Goal: Task Accomplishment & Management: Manage account settings

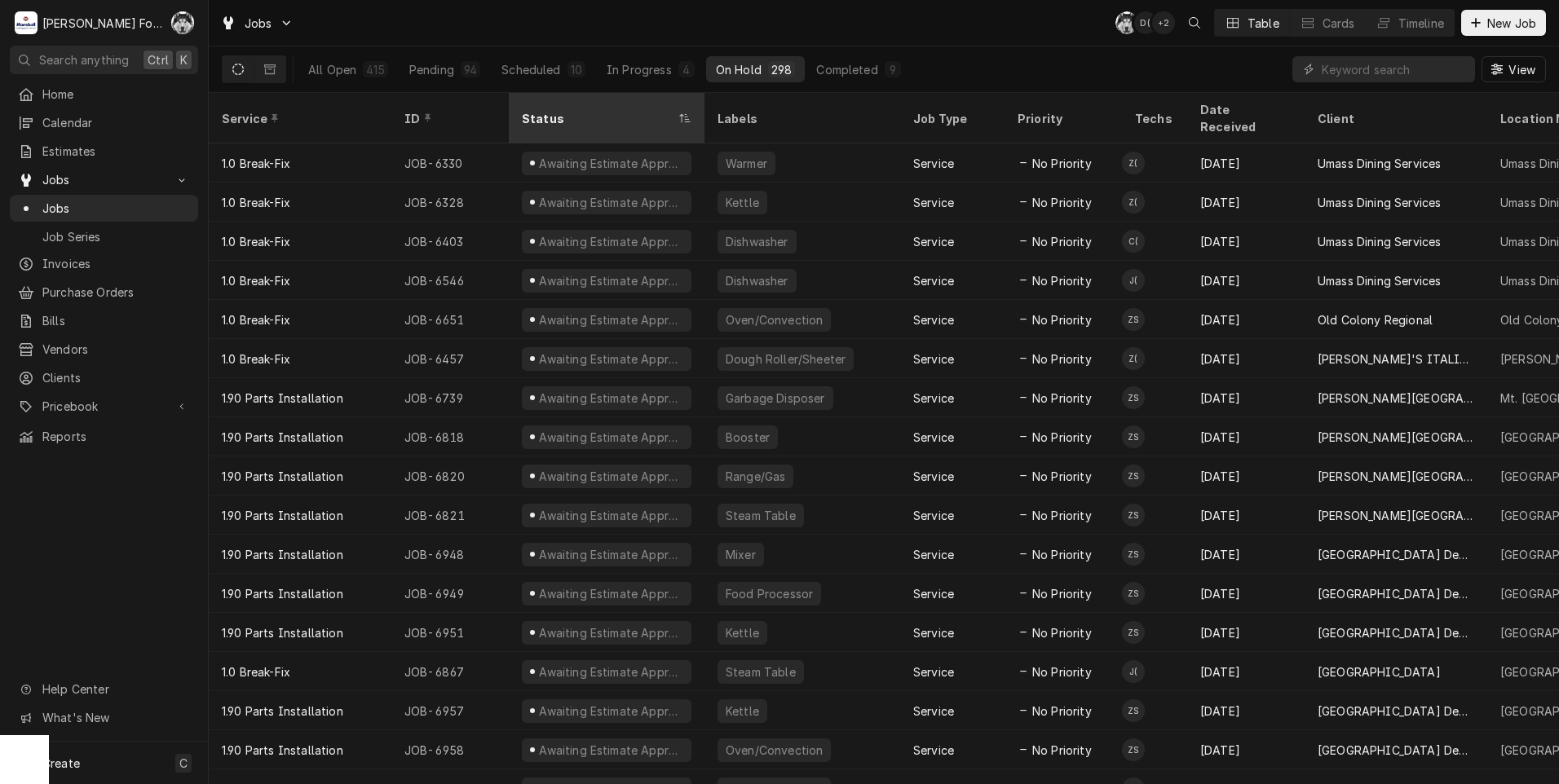
click at [567, 110] on div "Status" at bounding box center [599, 118] width 154 height 17
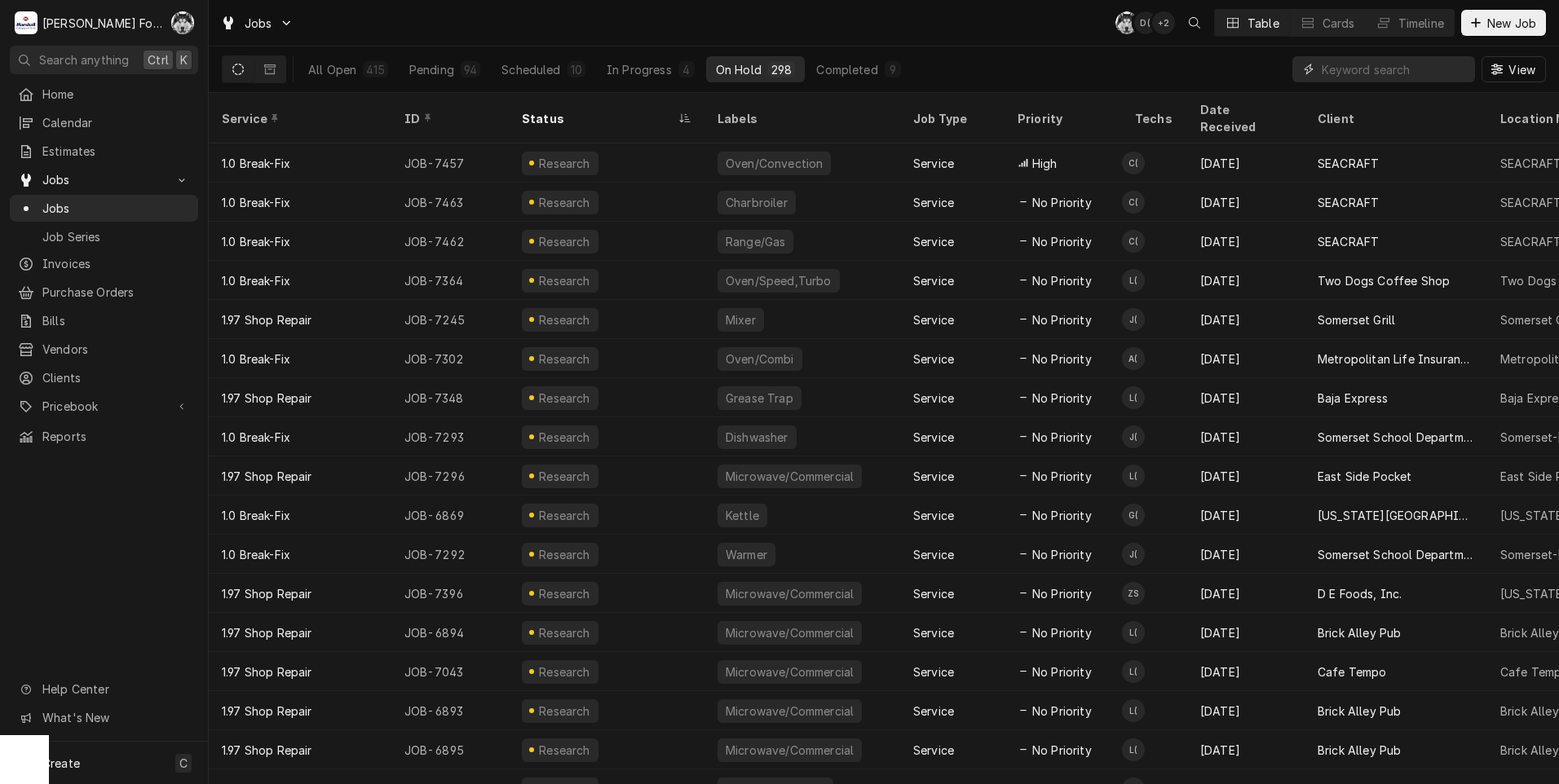
click at [1385, 69] on input "Dynamic Content Wrapper" at bounding box center [1393, 69] width 145 height 26
type input "7457"
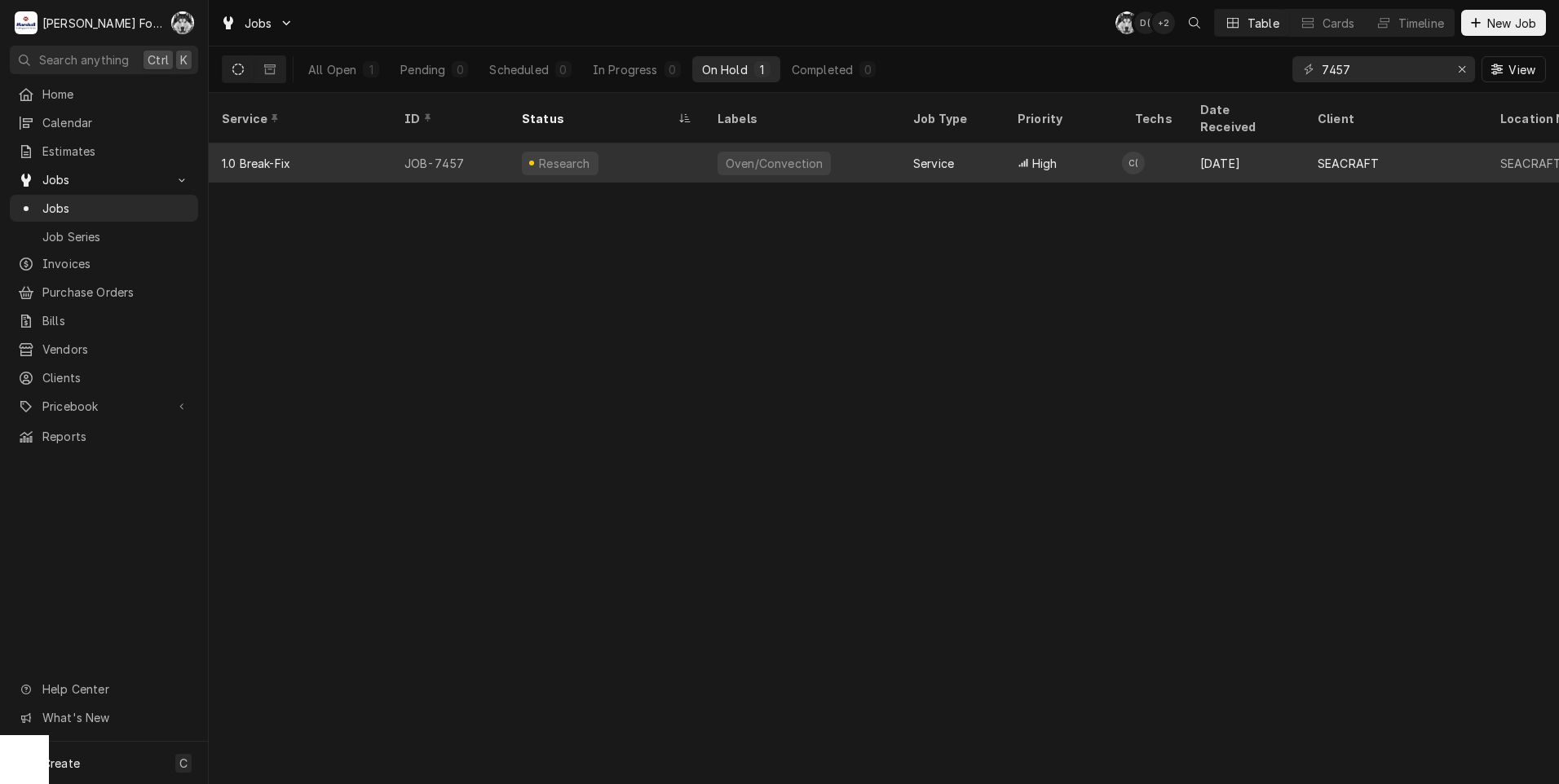
click at [589, 152] on div "Research" at bounding box center [560, 164] width 77 height 24
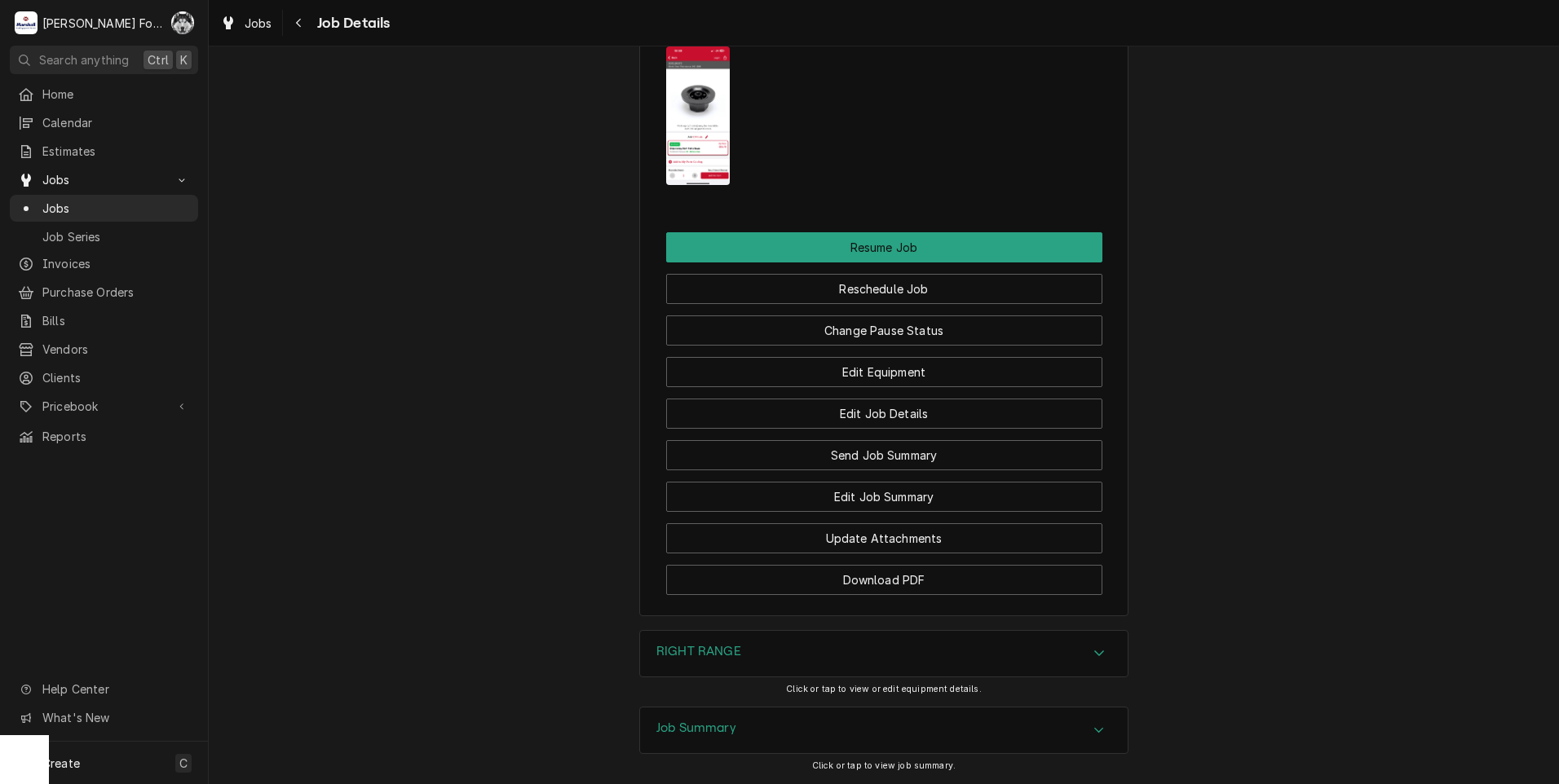
scroll to position [2065, 0]
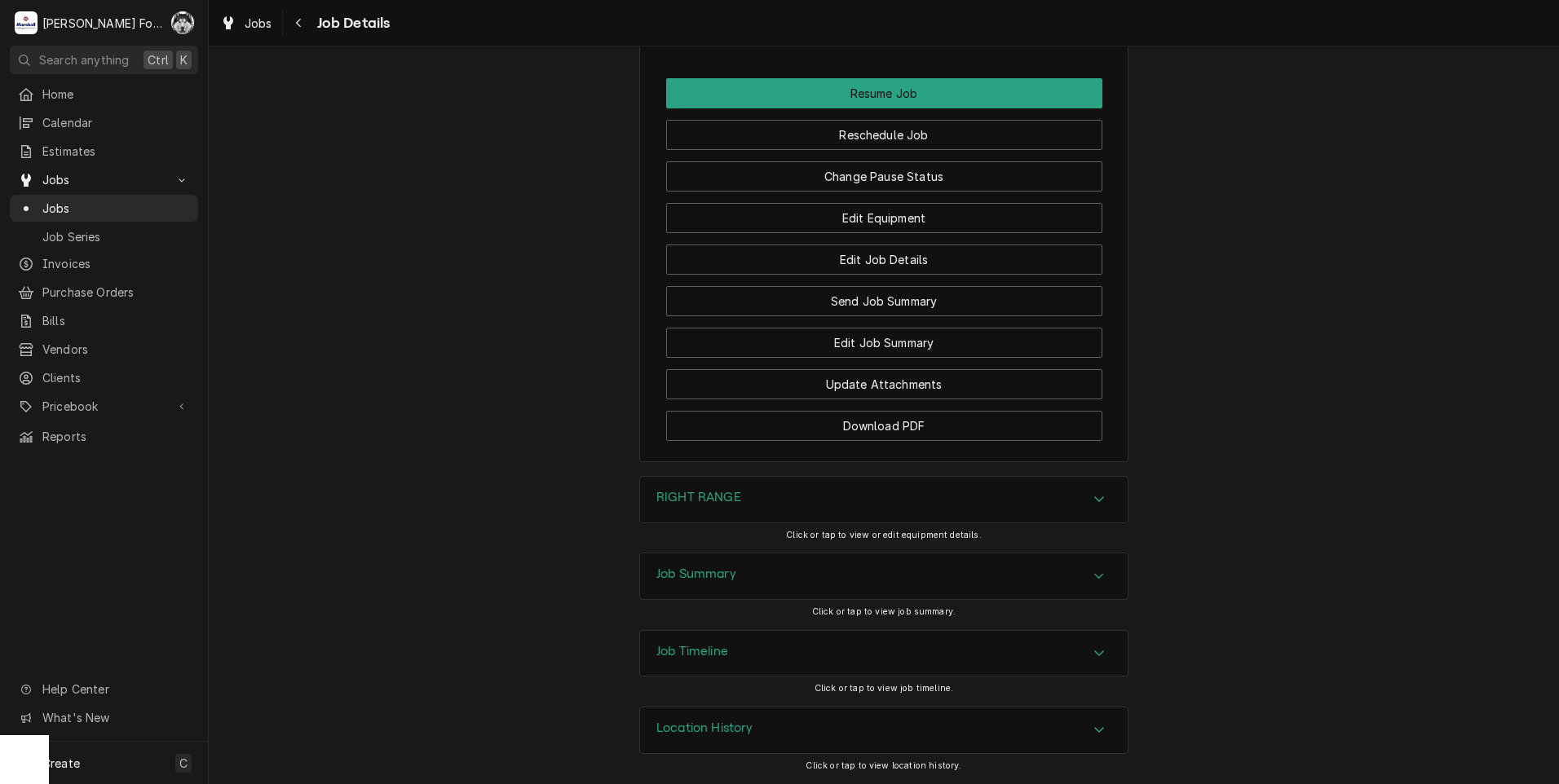
click at [732, 588] on div "Job Summary" at bounding box center [883, 577] width 488 height 46
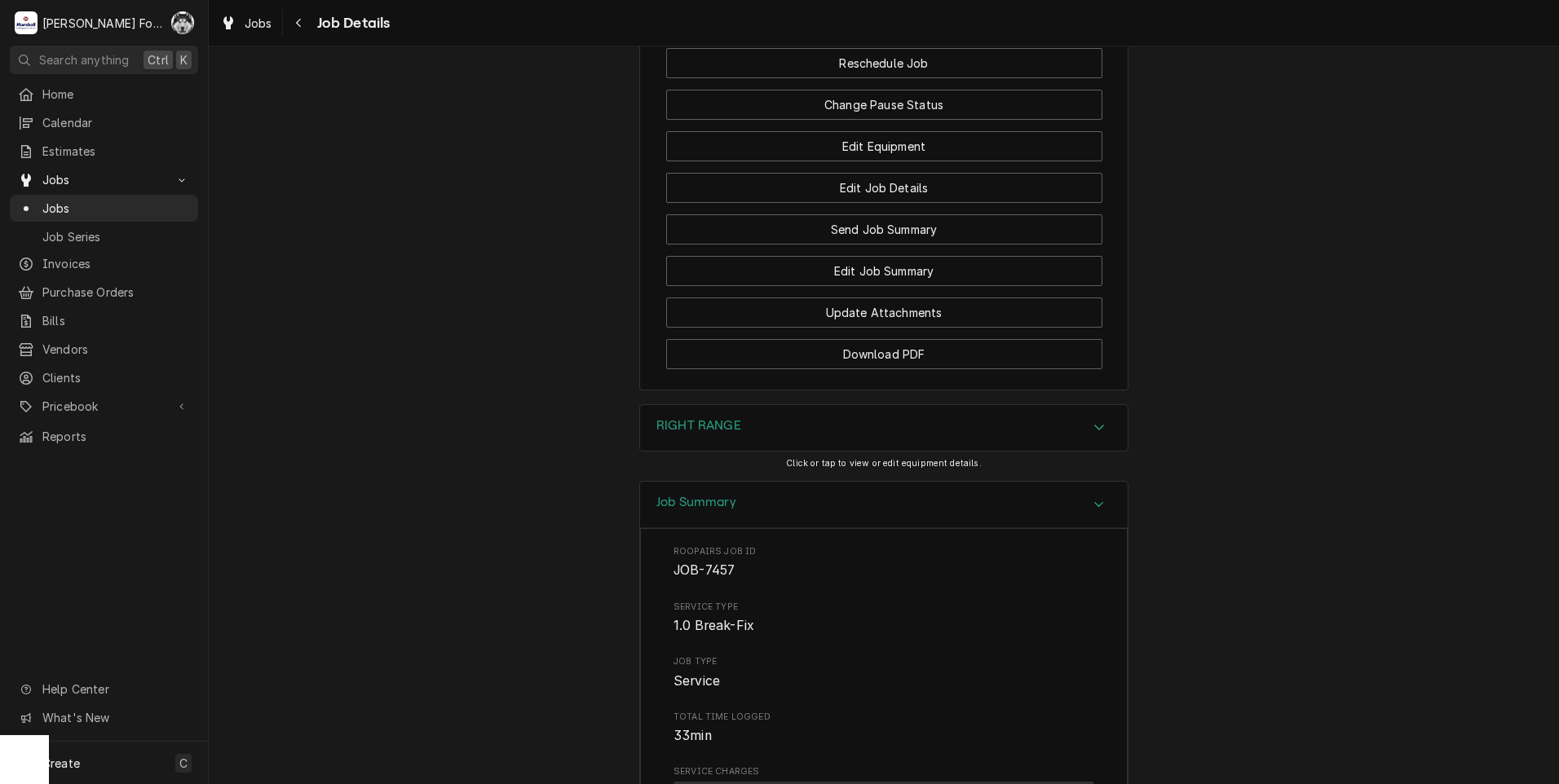
scroll to position [2132, 0]
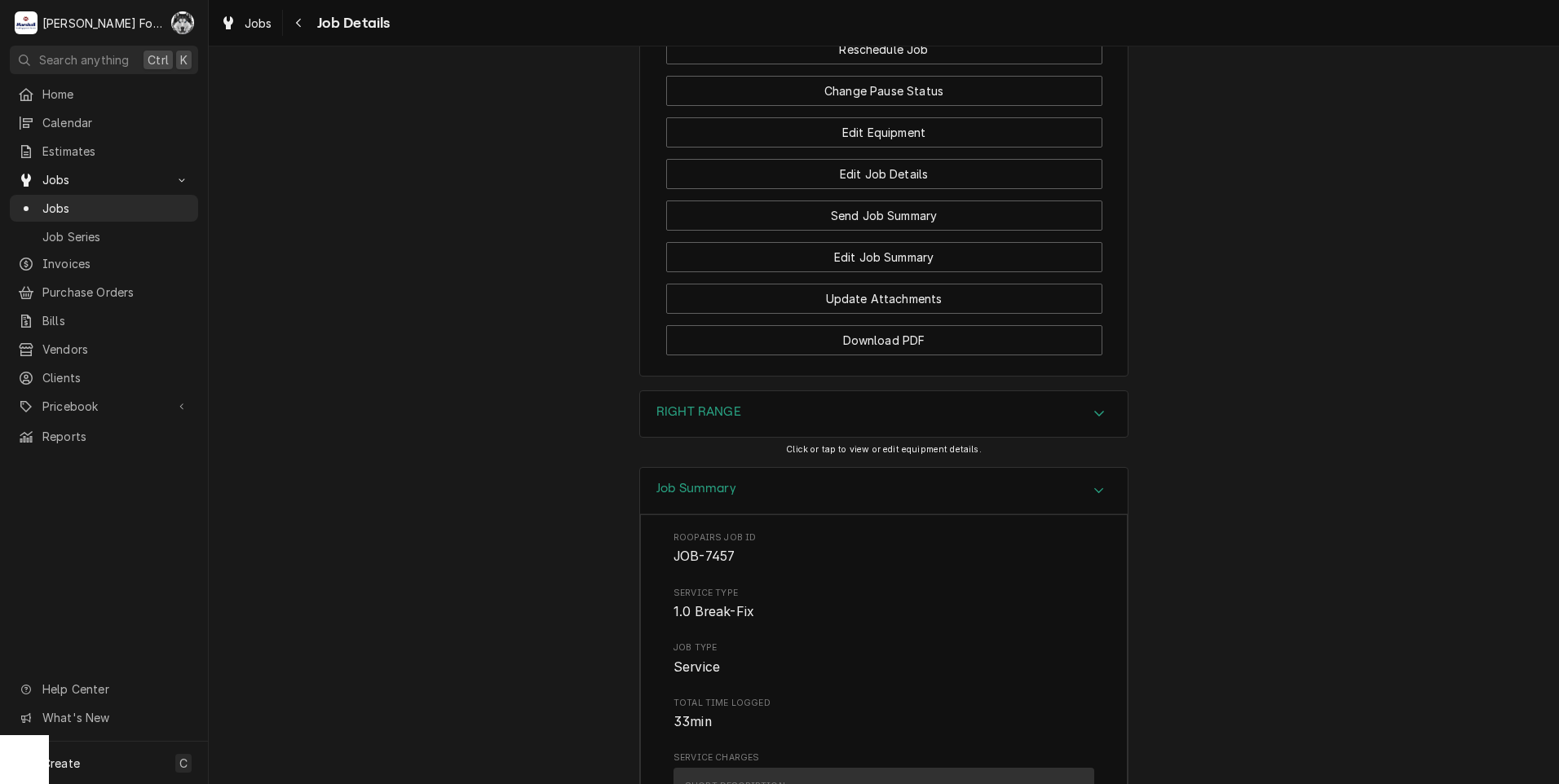
click at [748, 437] on div "RIGHT RANGE" at bounding box center [883, 414] width 488 height 46
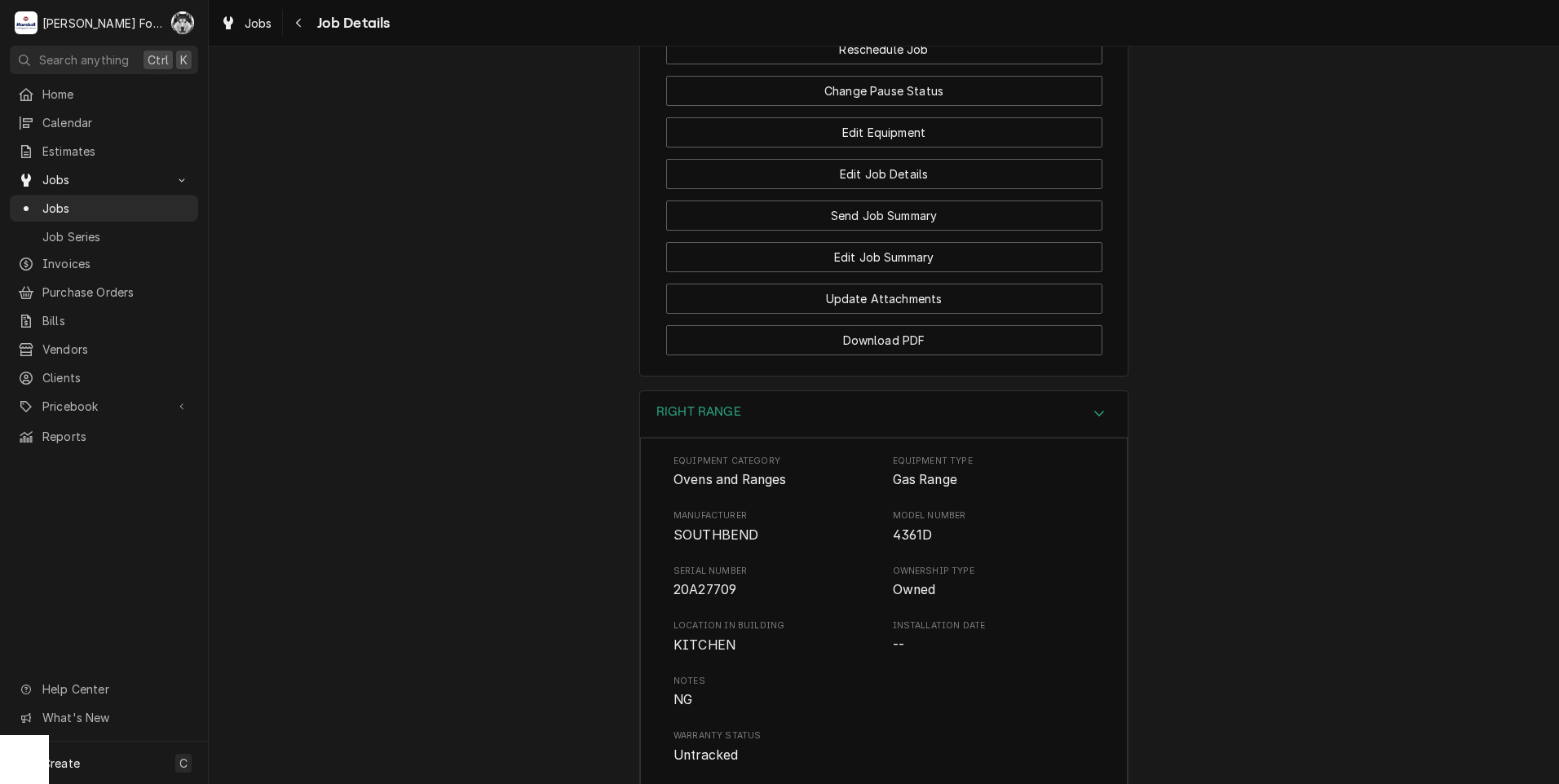
scroll to position [1588, 0]
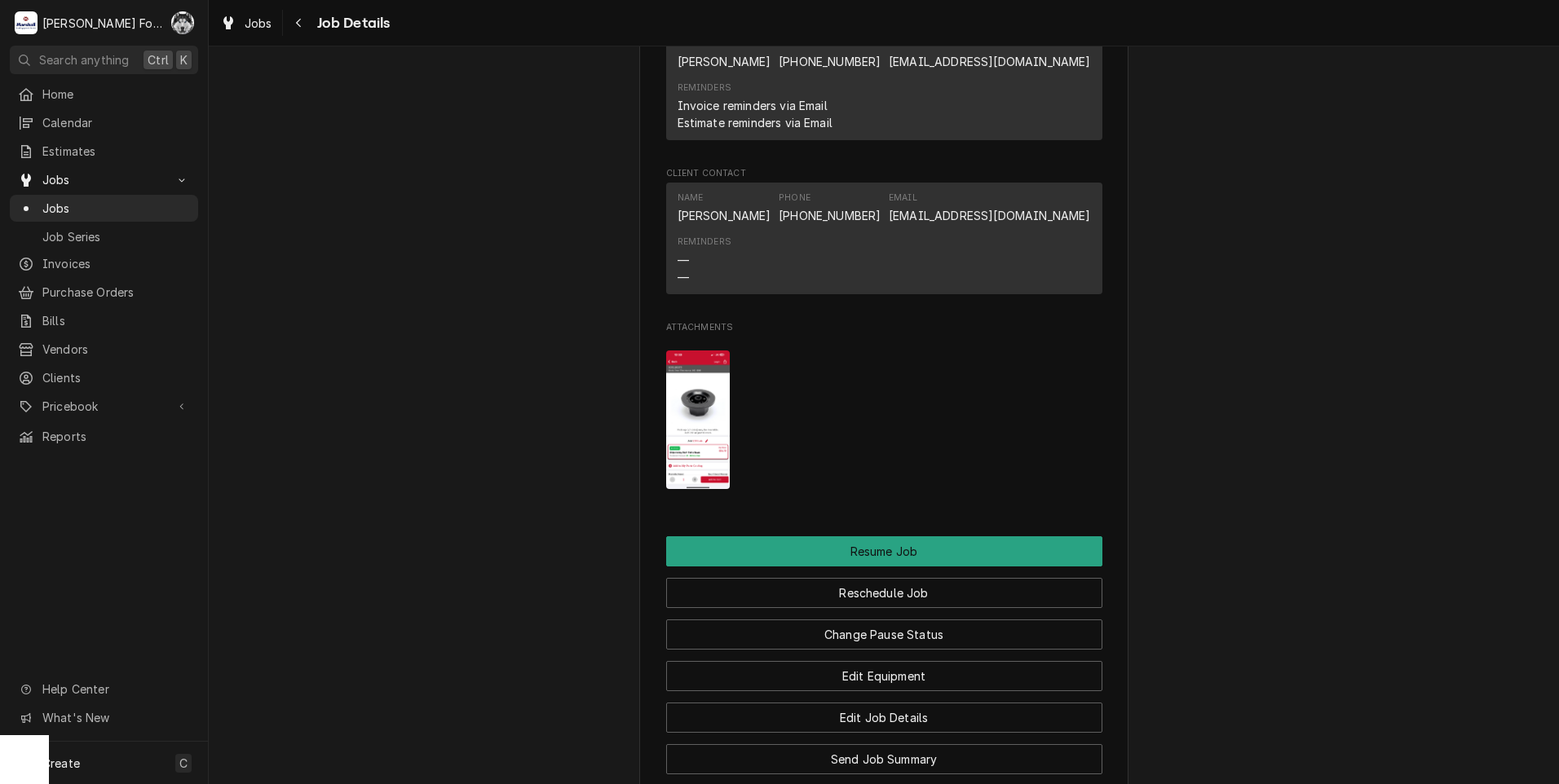
click at [672, 439] on img "Attachments" at bounding box center [699, 420] width 65 height 140
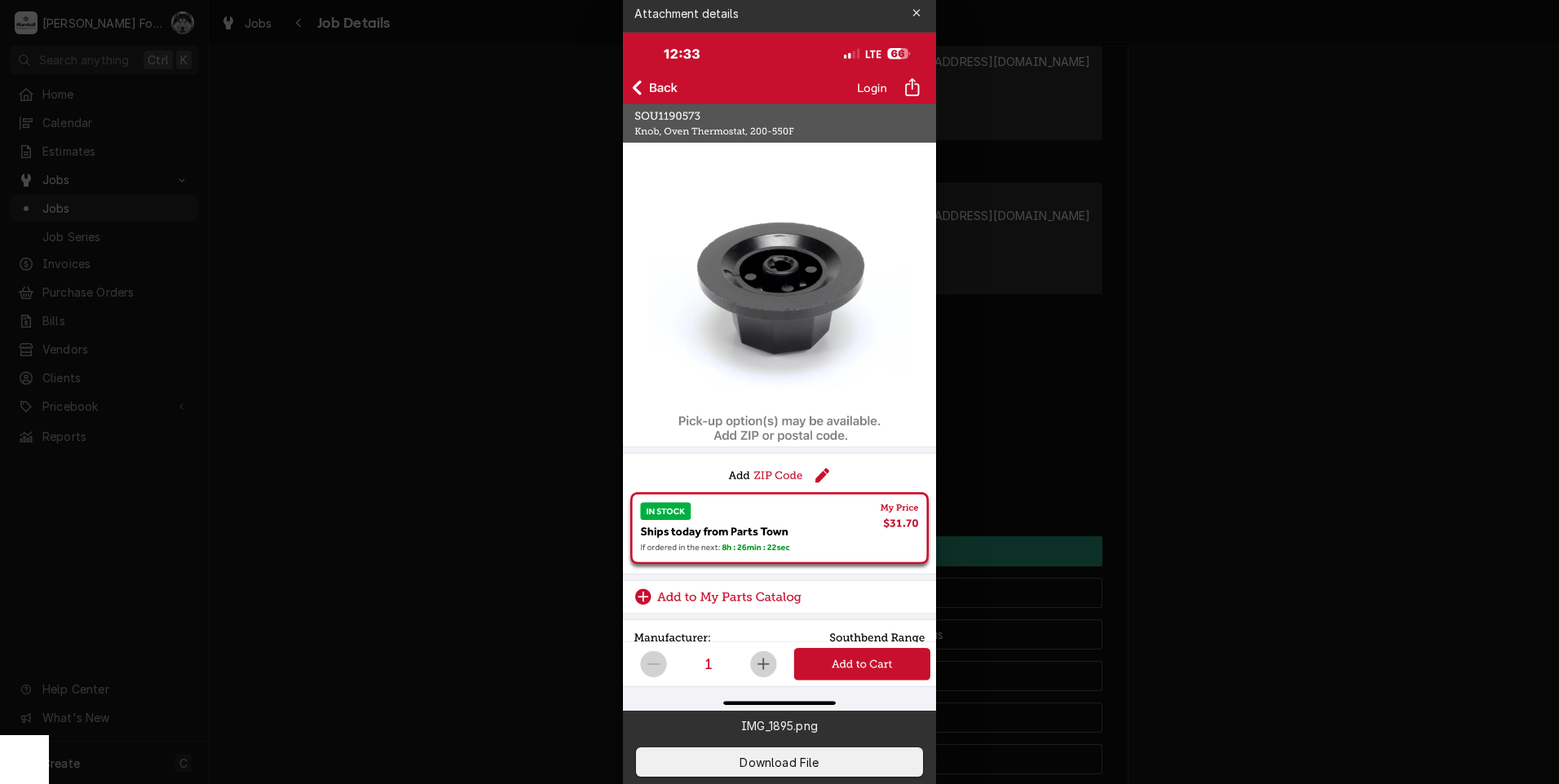
click at [518, 396] on div at bounding box center [780, 392] width 1559 height 784
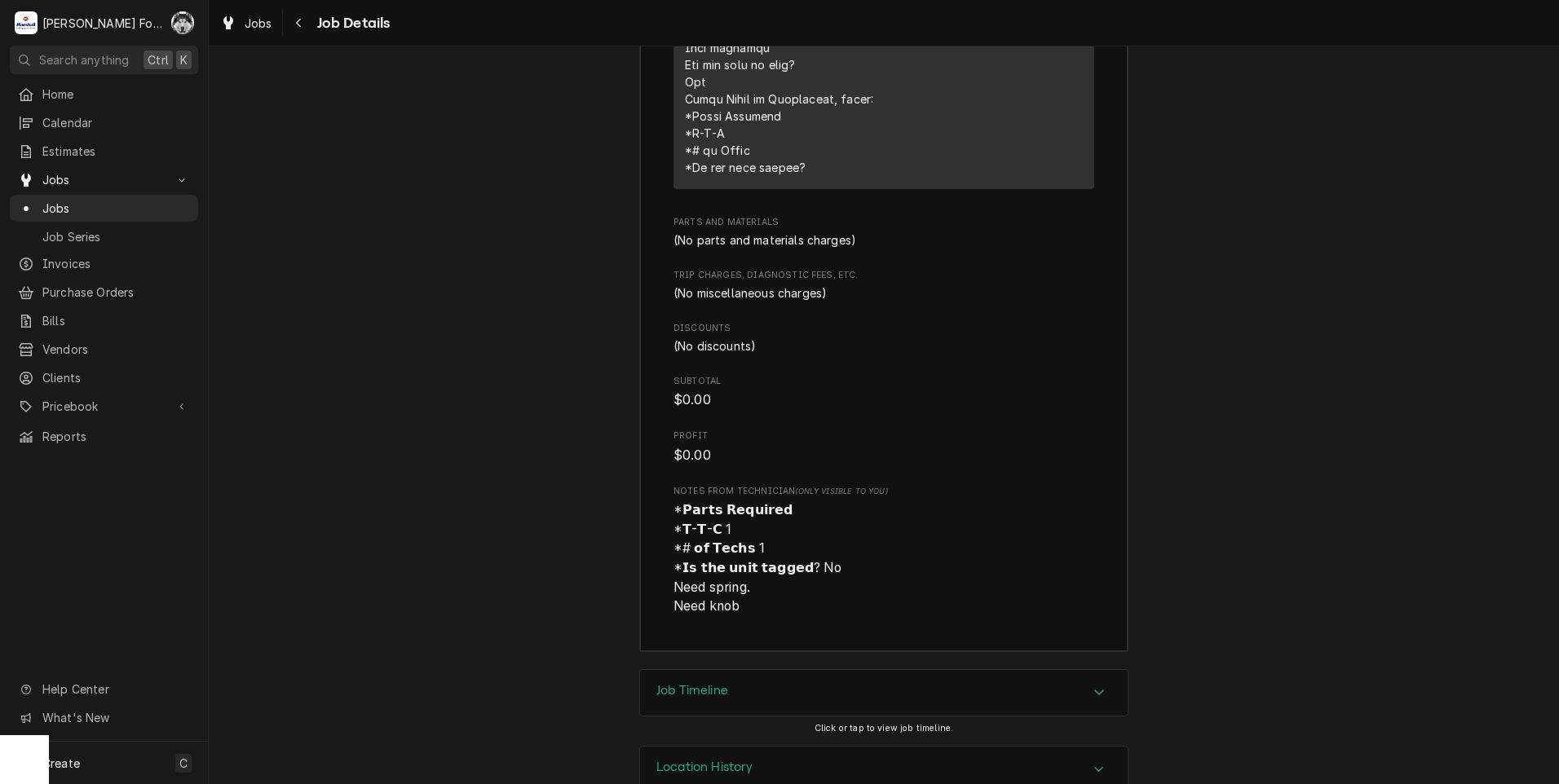
scroll to position [3820, 0]
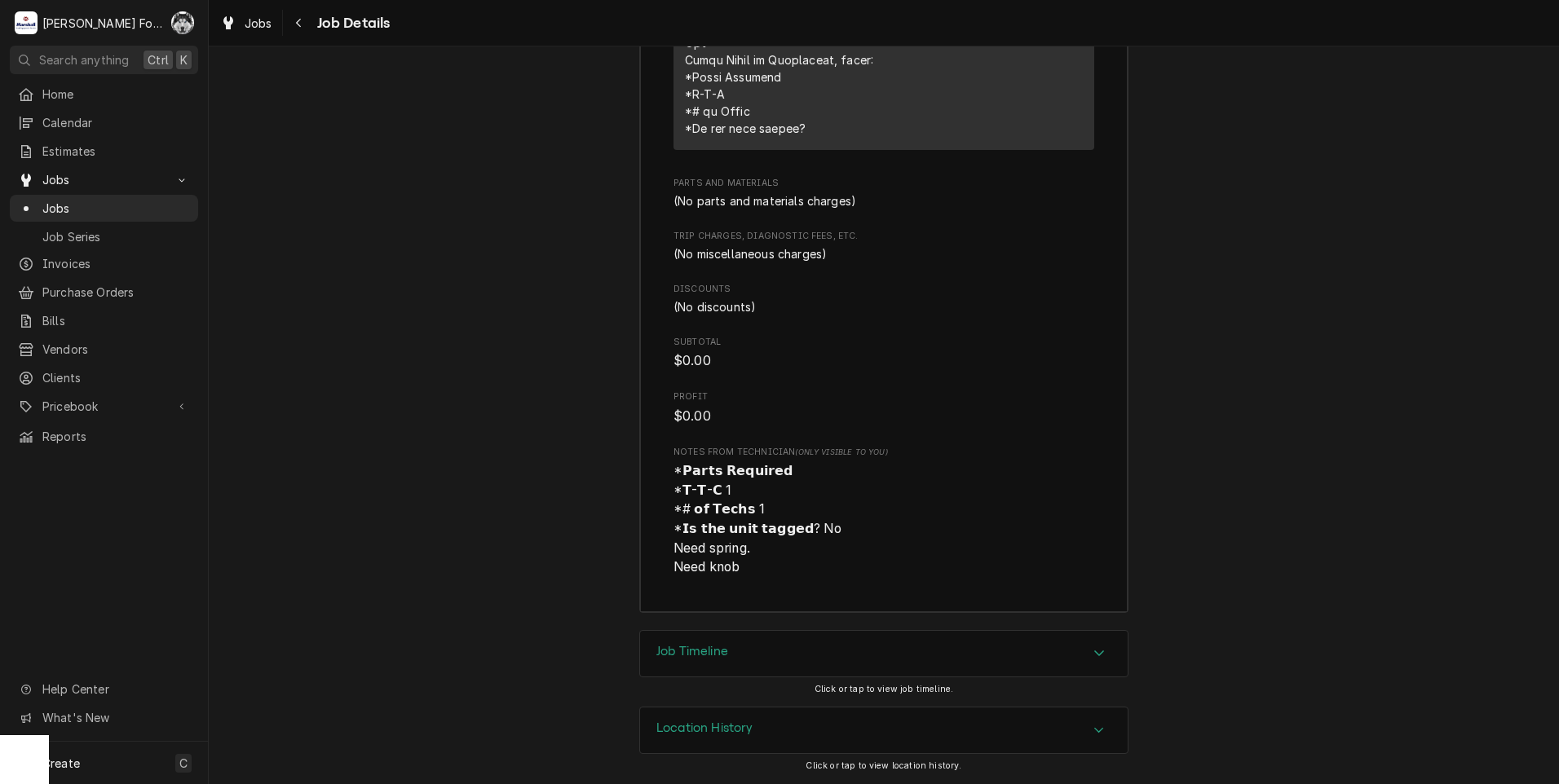
click at [795, 649] on div "Job Timeline" at bounding box center [883, 653] width 488 height 46
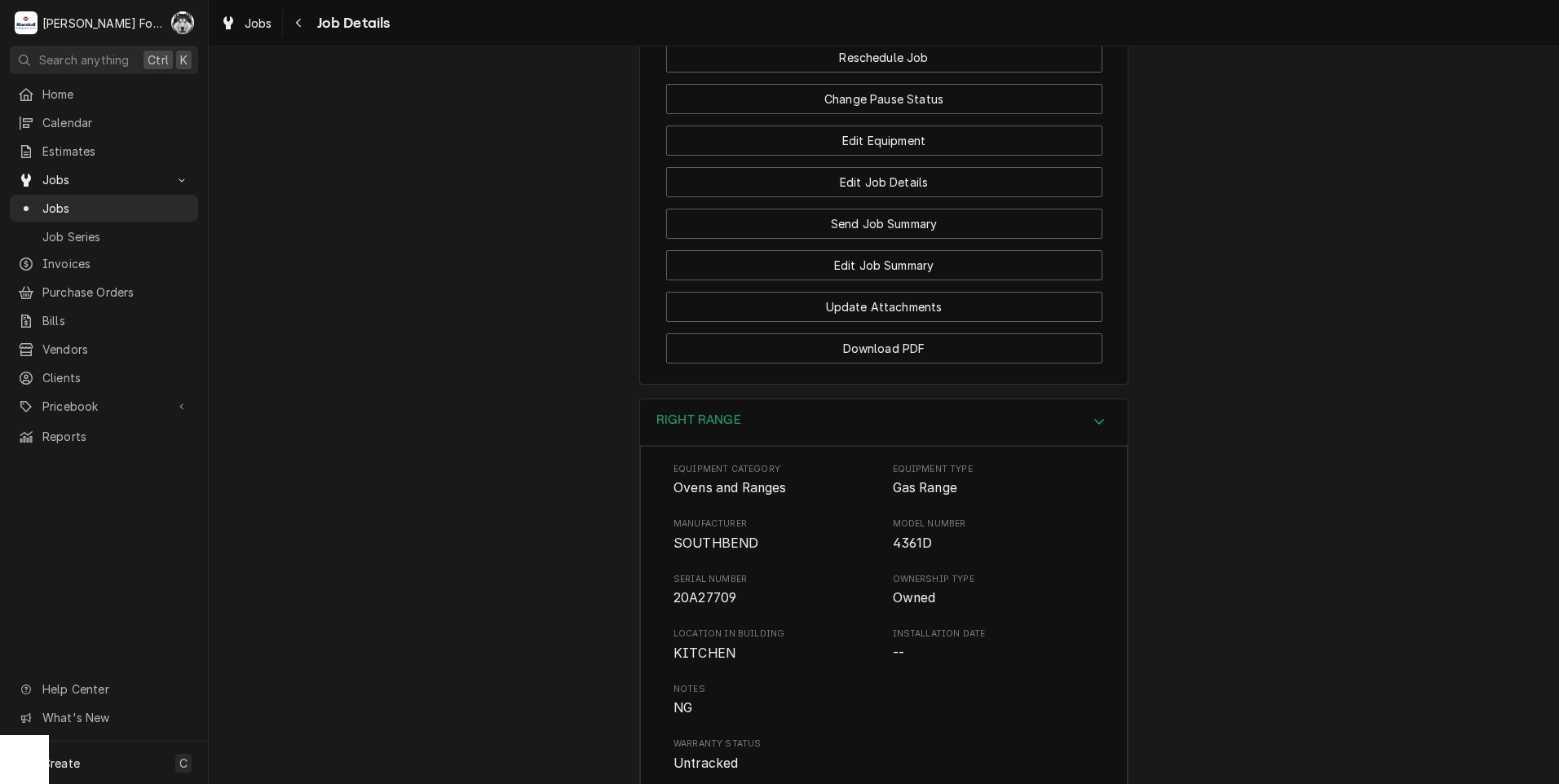
scroll to position [2086, 0]
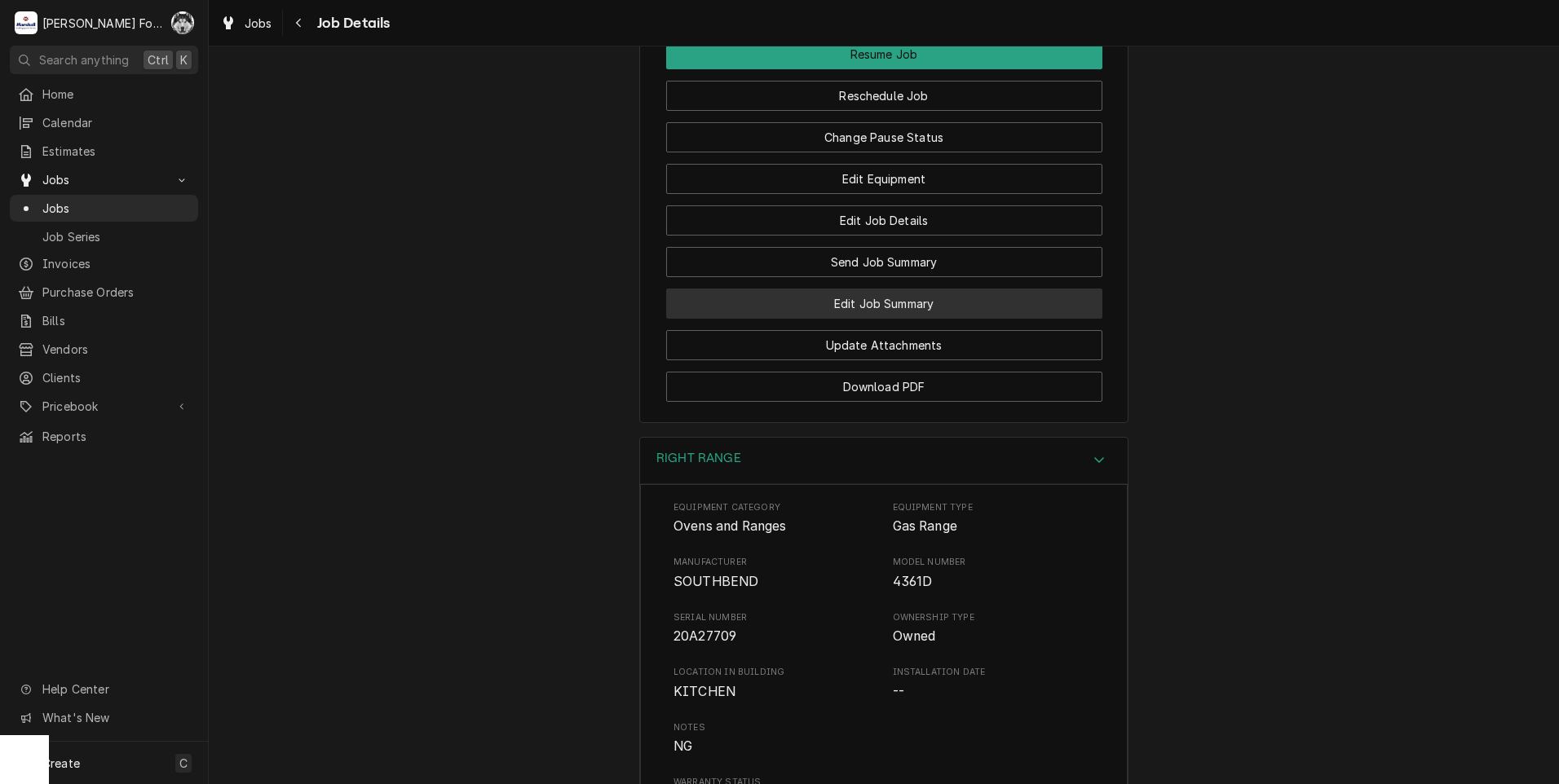
click at [850, 318] on button "Edit Job Summary" at bounding box center [884, 303] width 436 height 30
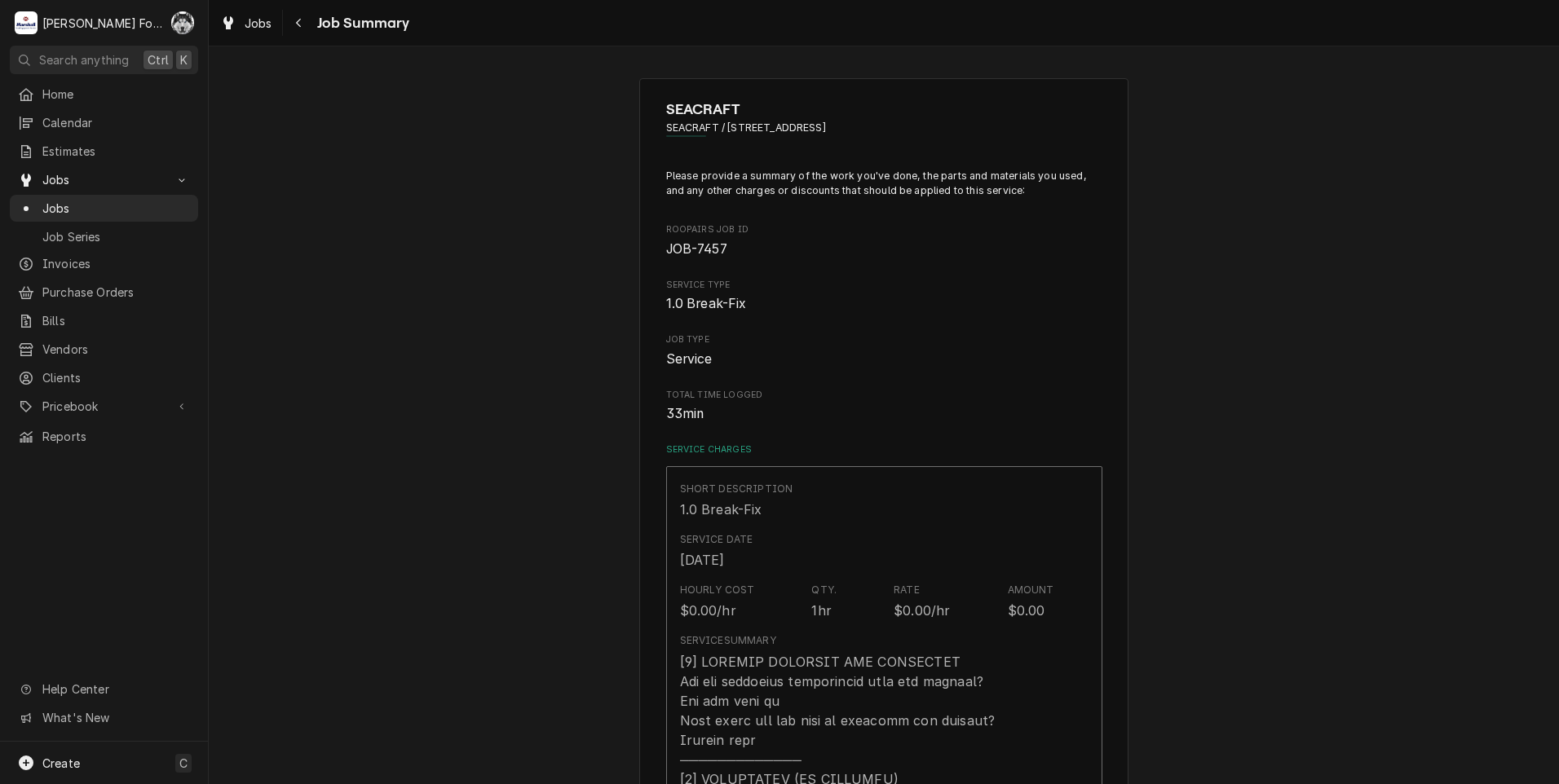
type textarea "x"
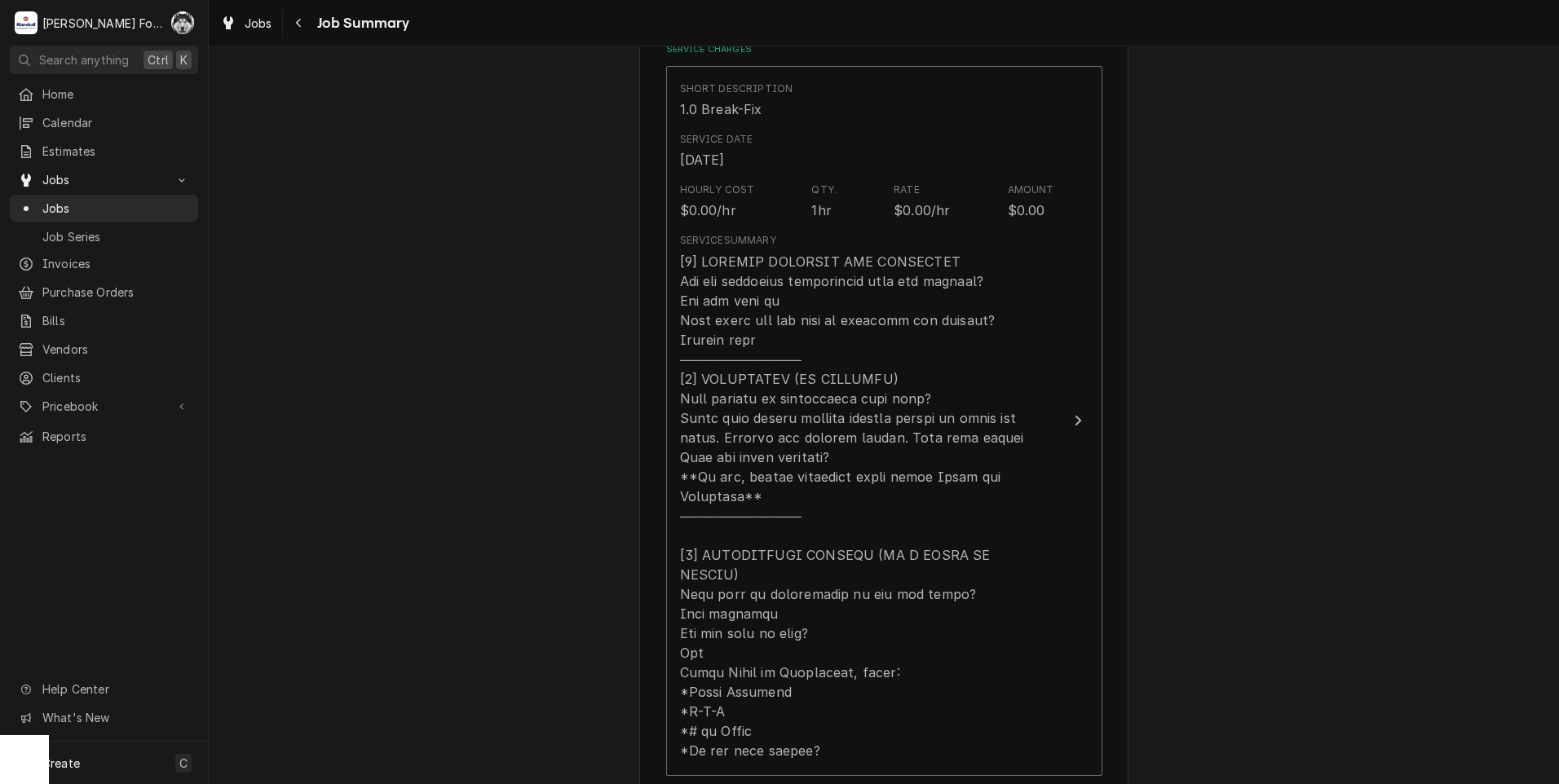
scroll to position [679, 0]
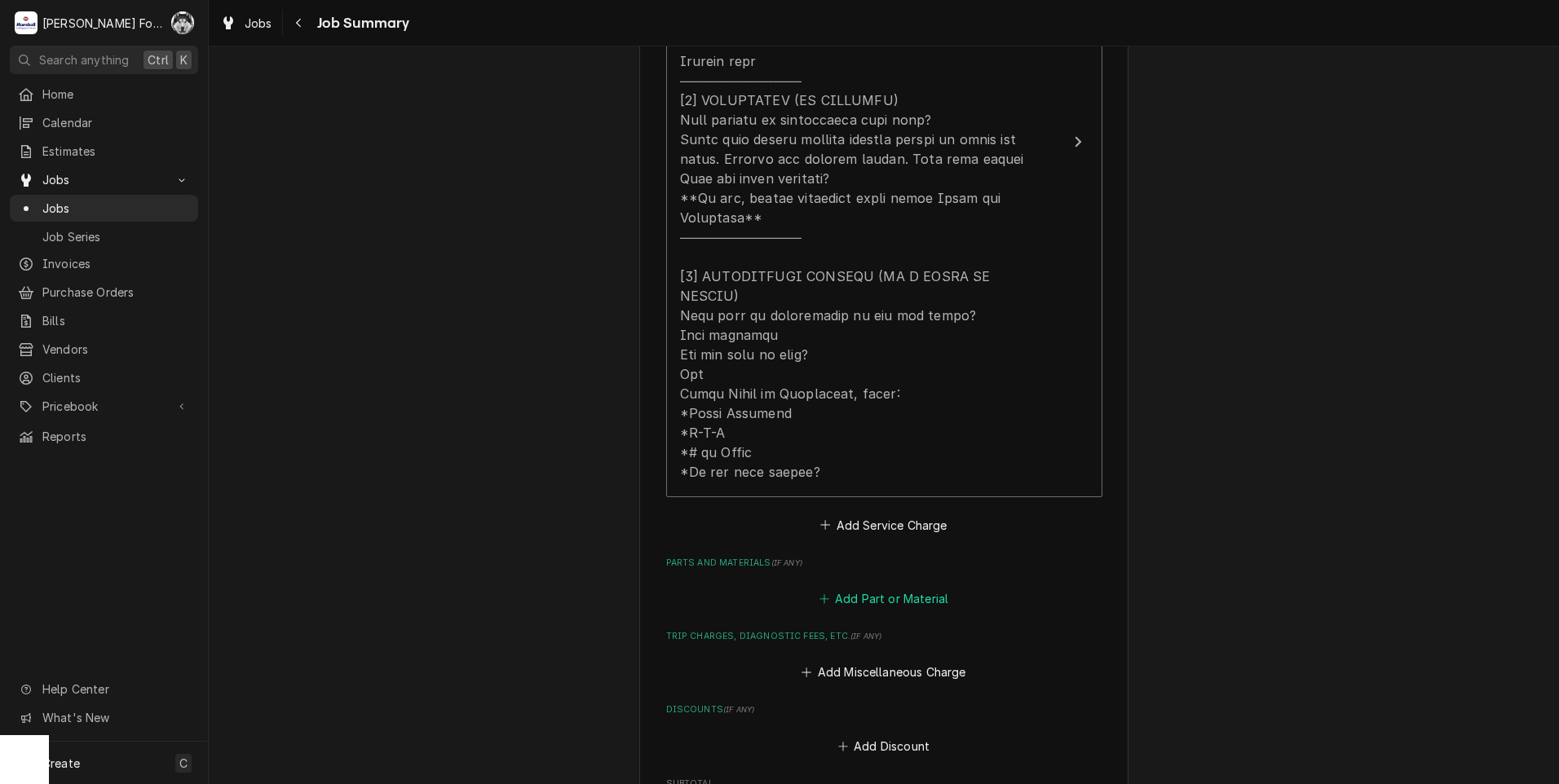
click at [877, 588] on button "Add Part or Material" at bounding box center [883, 598] width 135 height 23
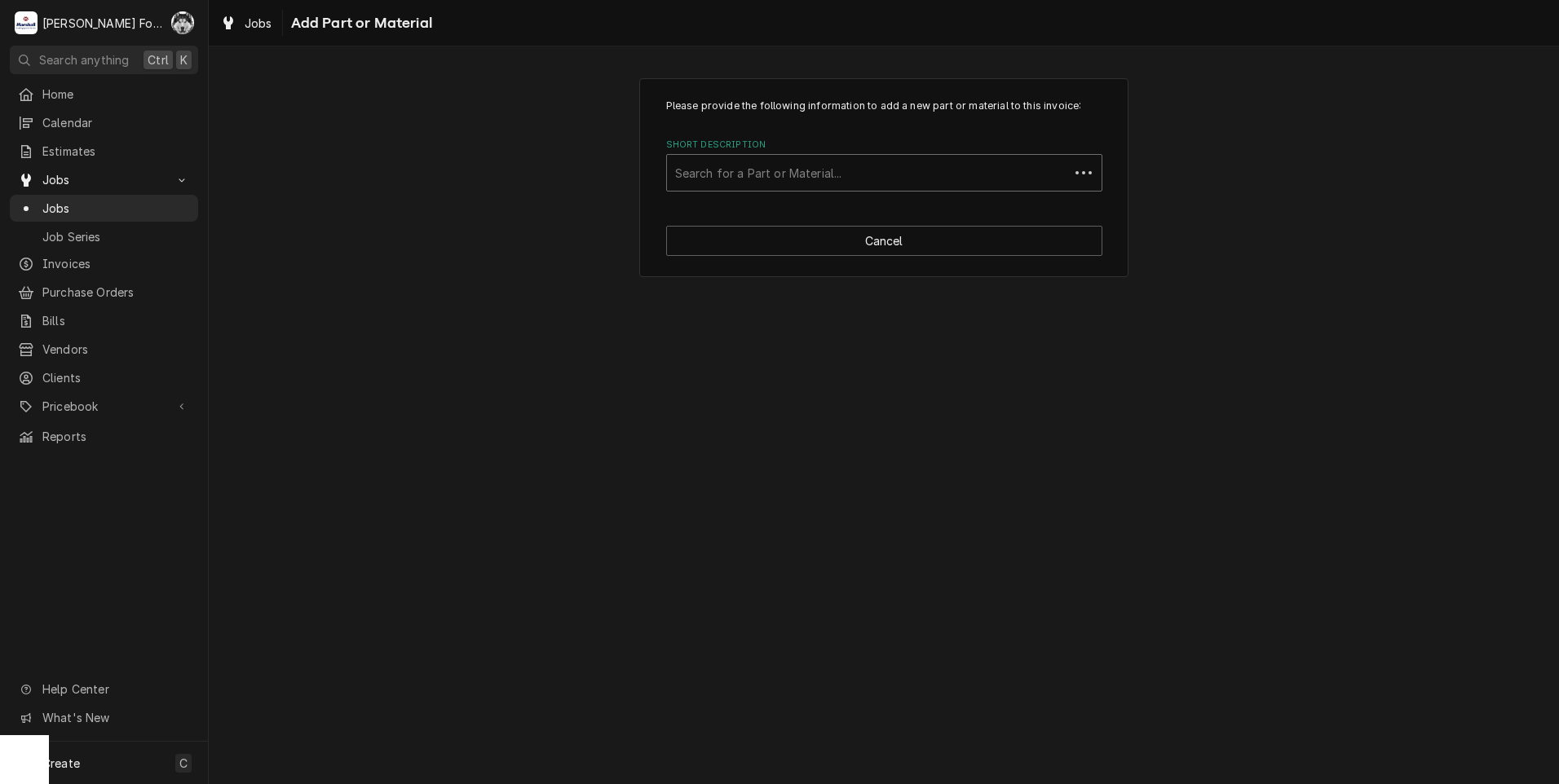
click at [826, 177] on div "Short Description" at bounding box center [867, 173] width 385 height 29
type input "1186547"
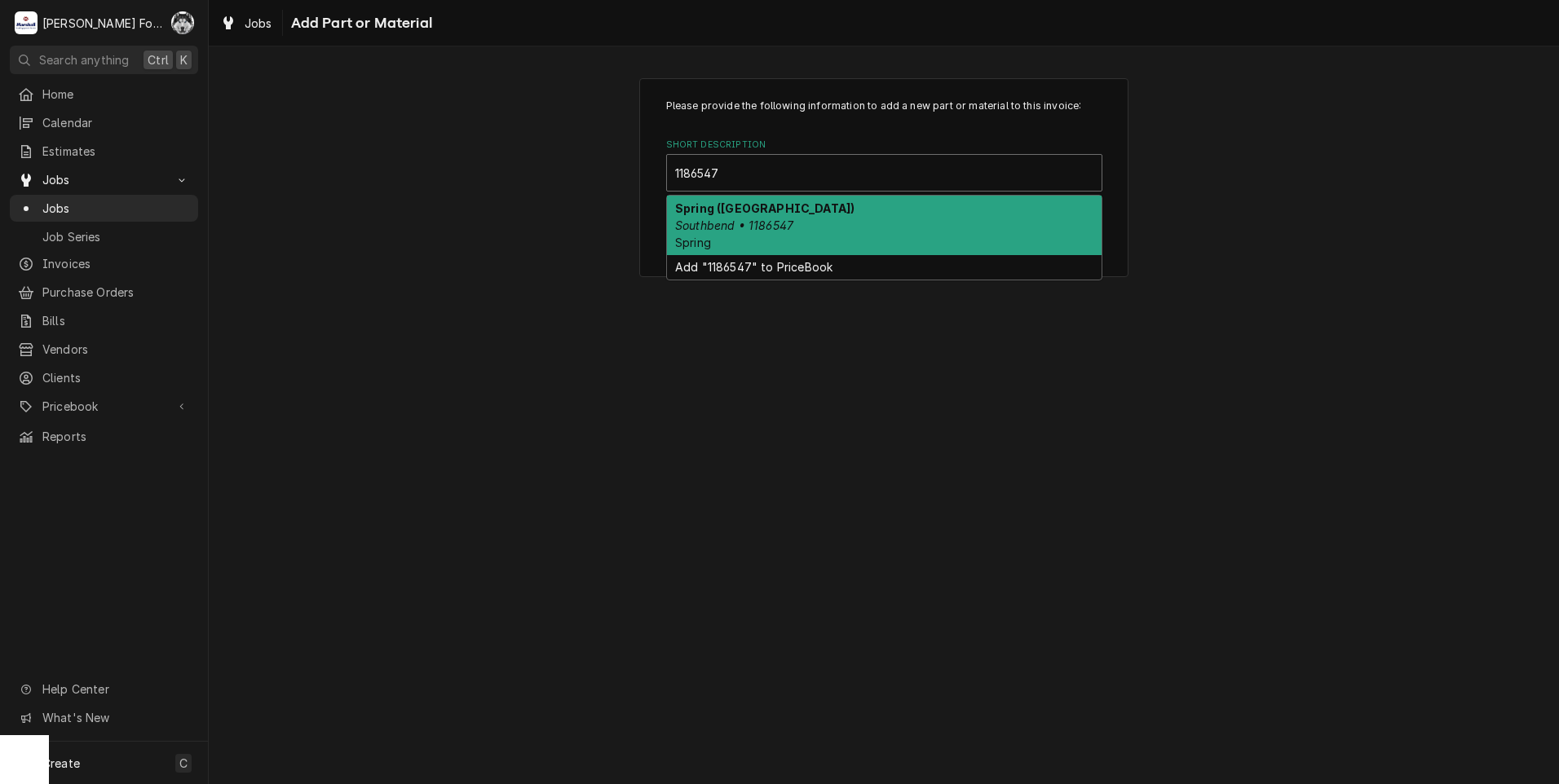
click at [813, 224] on div "Spring (SOUTHBEND) Southbend • 1186547 Spring" at bounding box center [883, 225] width 434 height 60
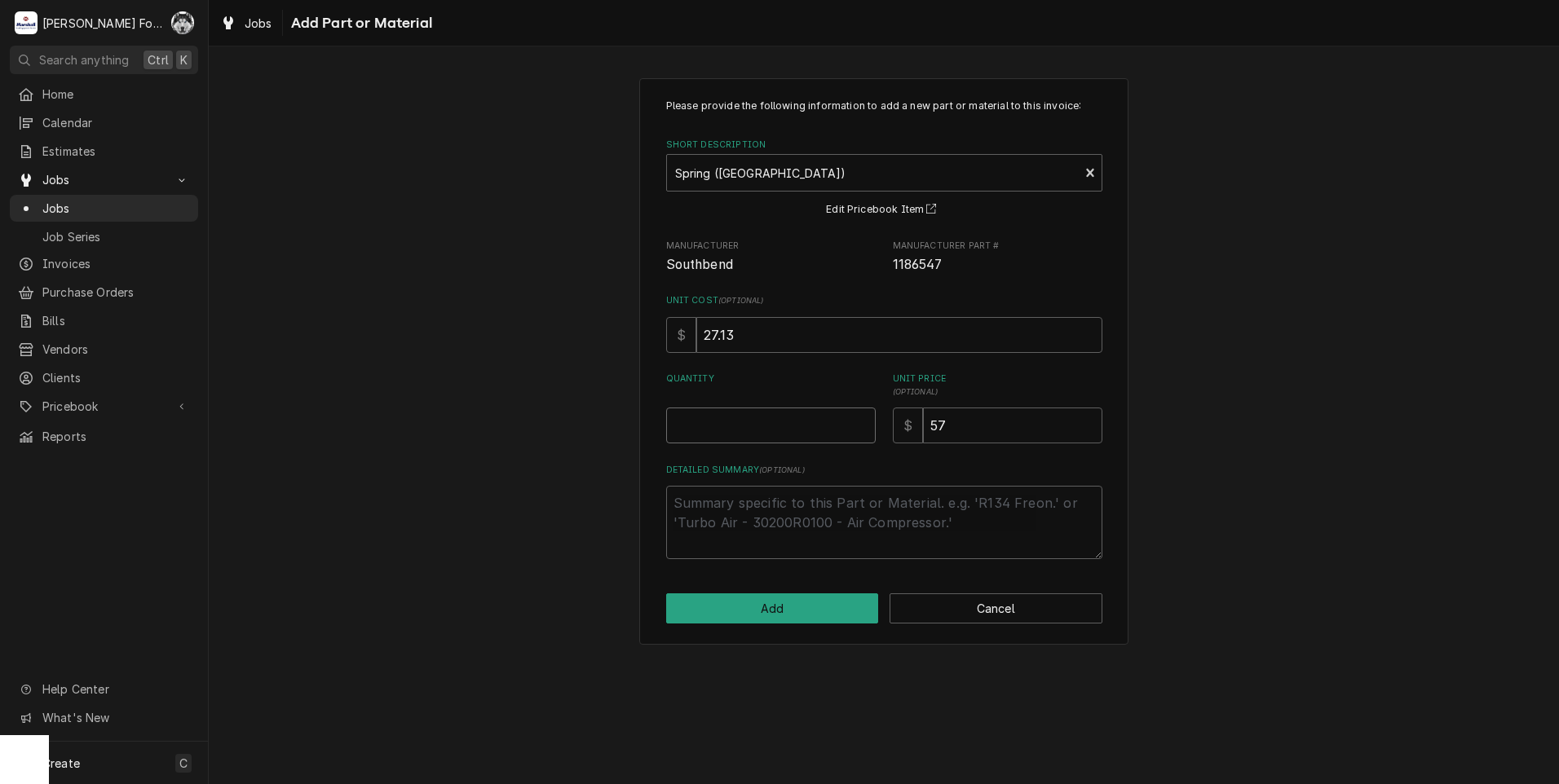
type textarea "x"
type input "0.5"
click at [857, 420] on input "0.5" at bounding box center [772, 426] width 210 height 36
type textarea "x"
type input "1"
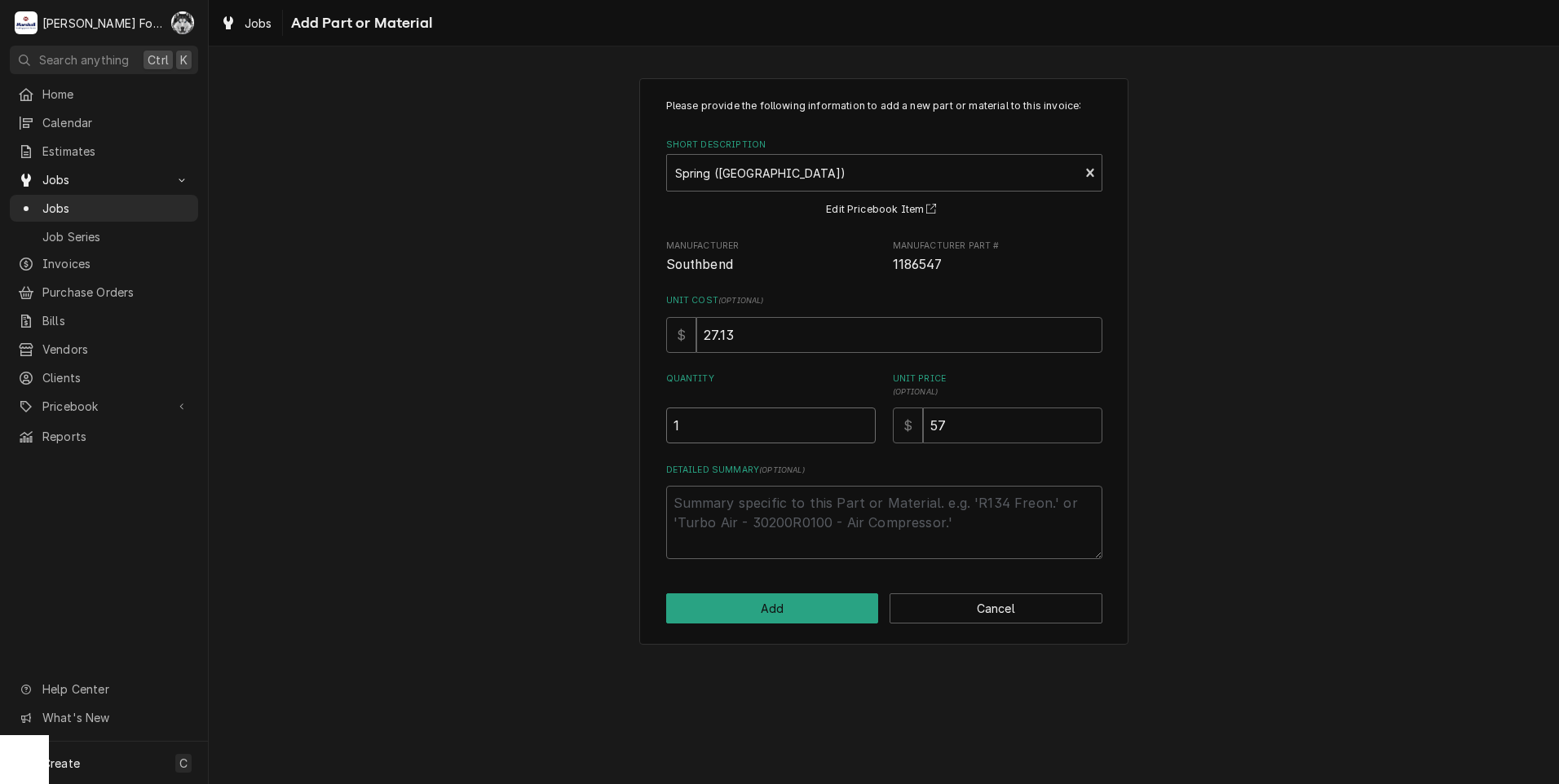
click at [857, 420] on input "1" at bounding box center [772, 426] width 210 height 36
drag, startPoint x: 1100, startPoint y: 424, endPoint x: 908, endPoint y: 448, distance: 193.5
click at [911, 447] on div "Please provide the following information to add a new part or material to this …" at bounding box center [884, 329] width 436 height 461
type textarea "x"
type input "6"
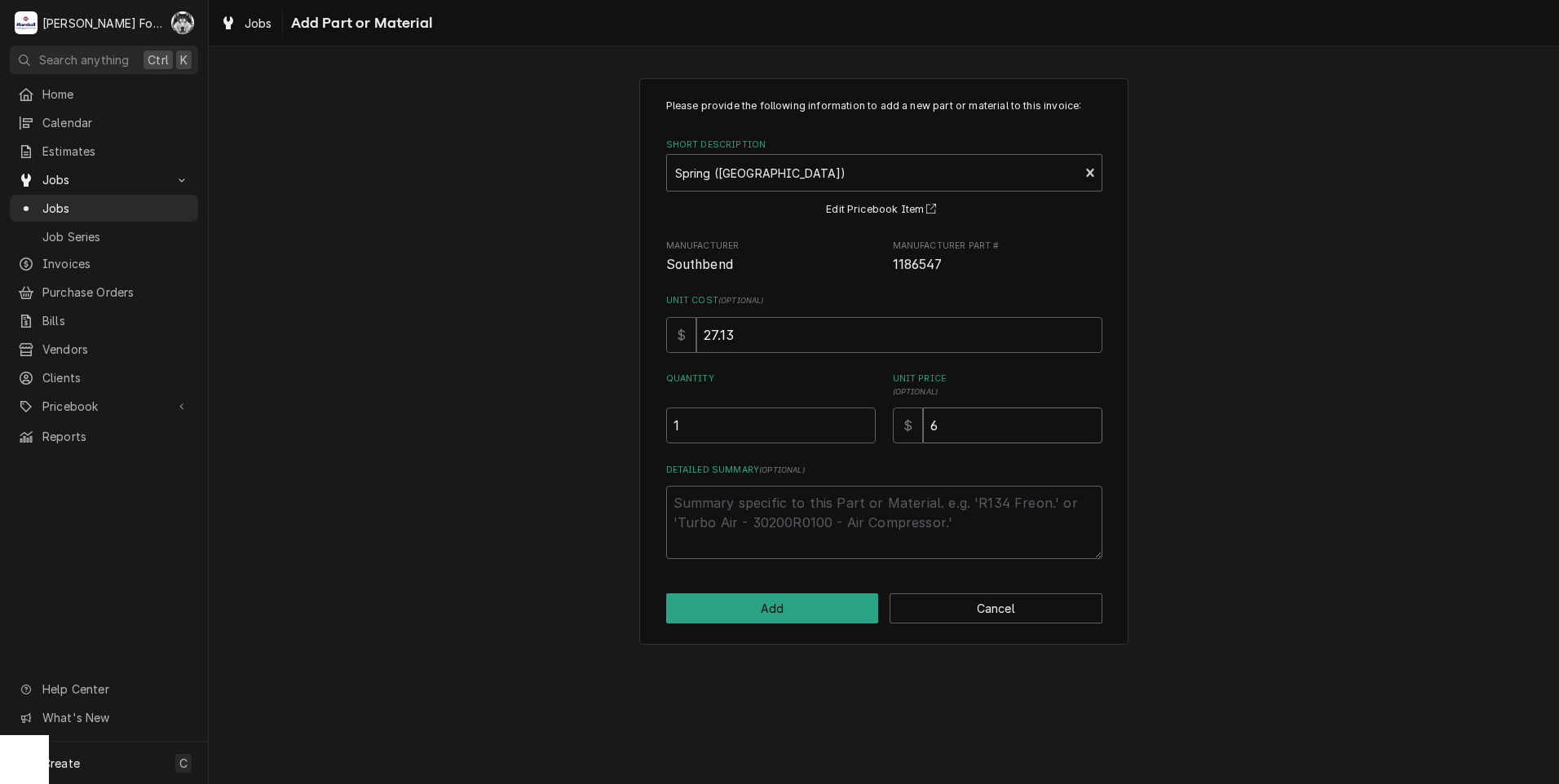
type textarea "x"
type input "60"
click at [724, 607] on button "Add" at bounding box center [773, 608] width 213 height 30
type textarea "x"
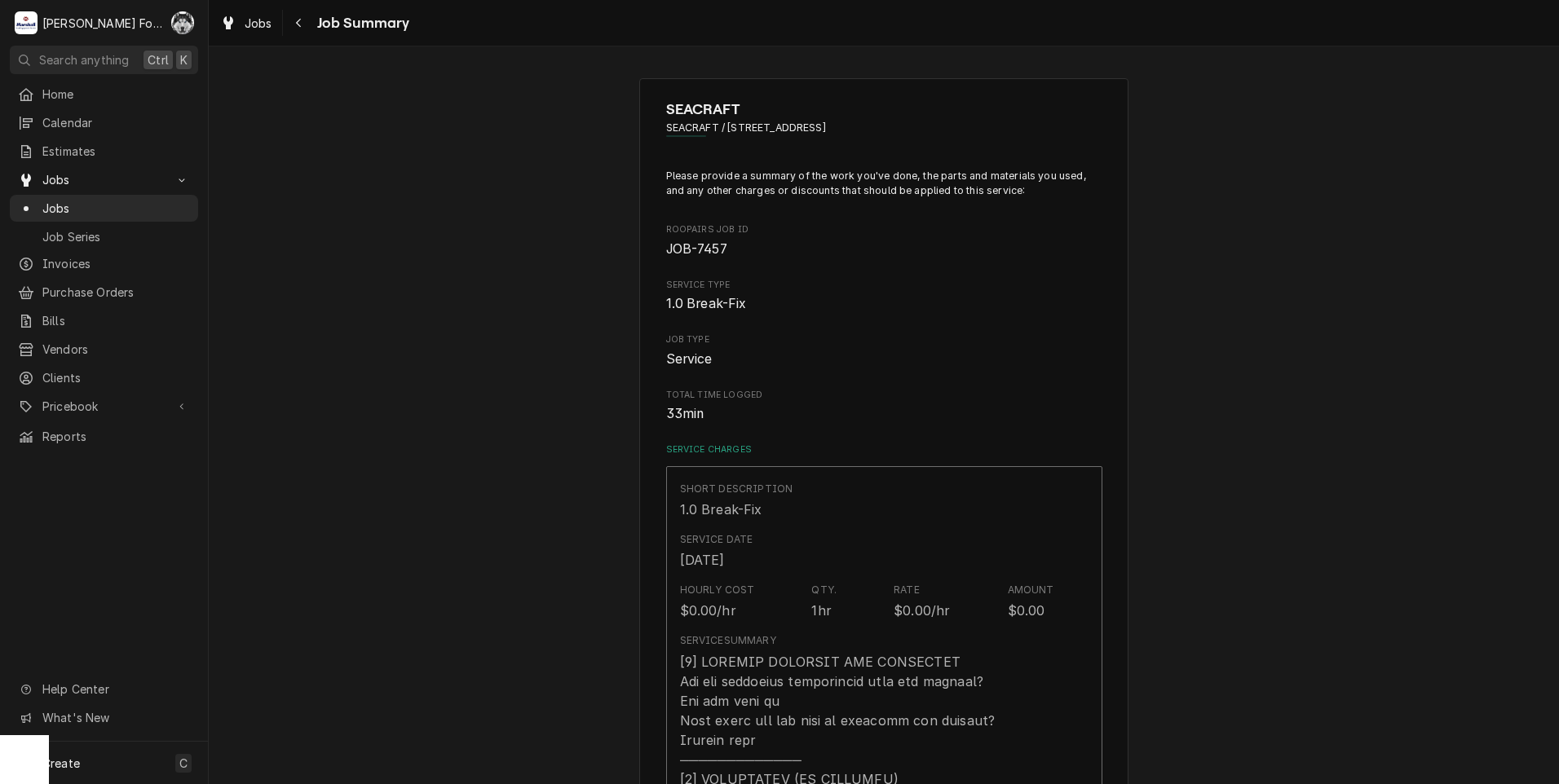
scroll to position [679, 0]
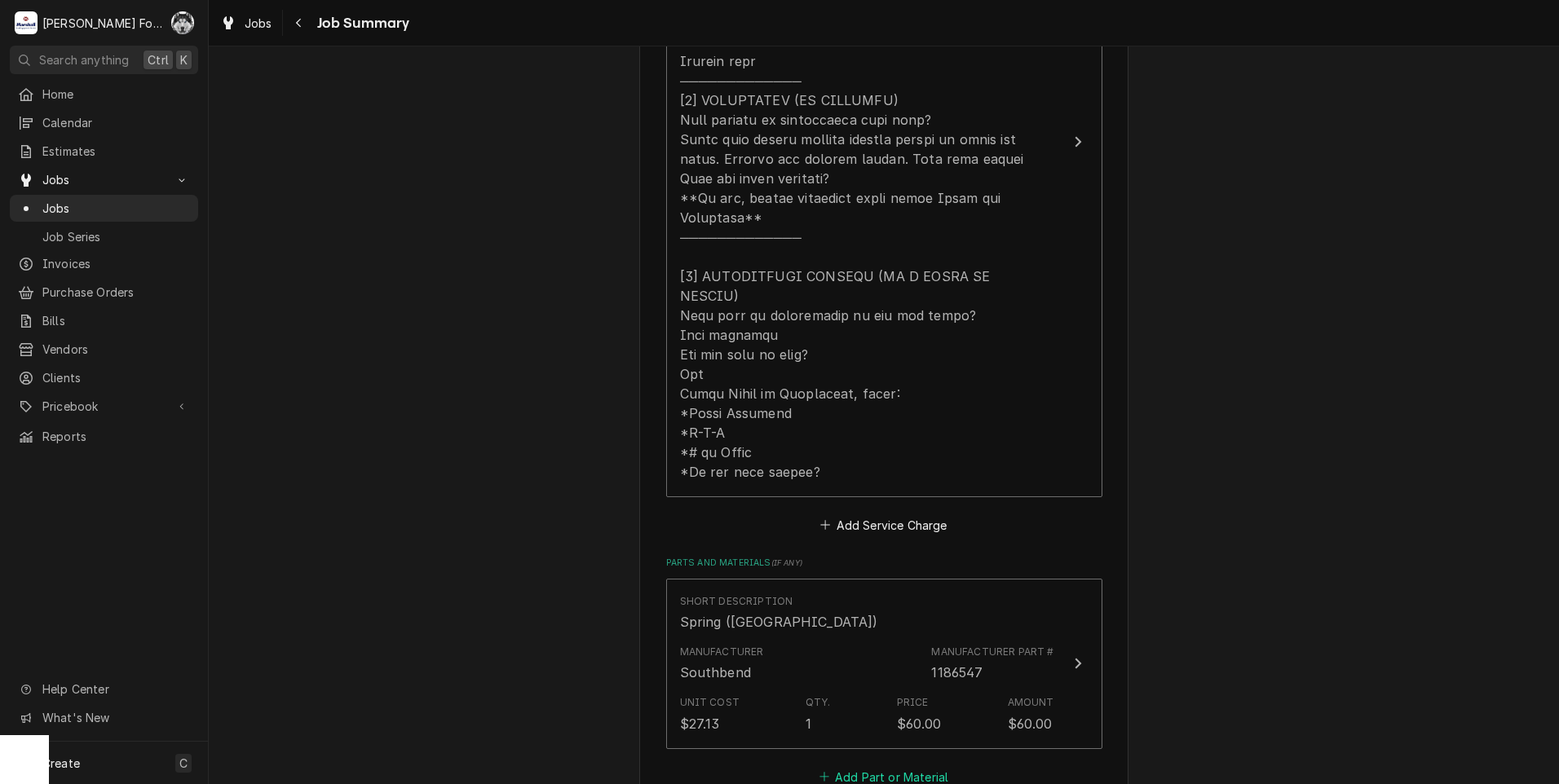
click at [878, 765] on button "Add Part or Material" at bounding box center [883, 776] width 135 height 23
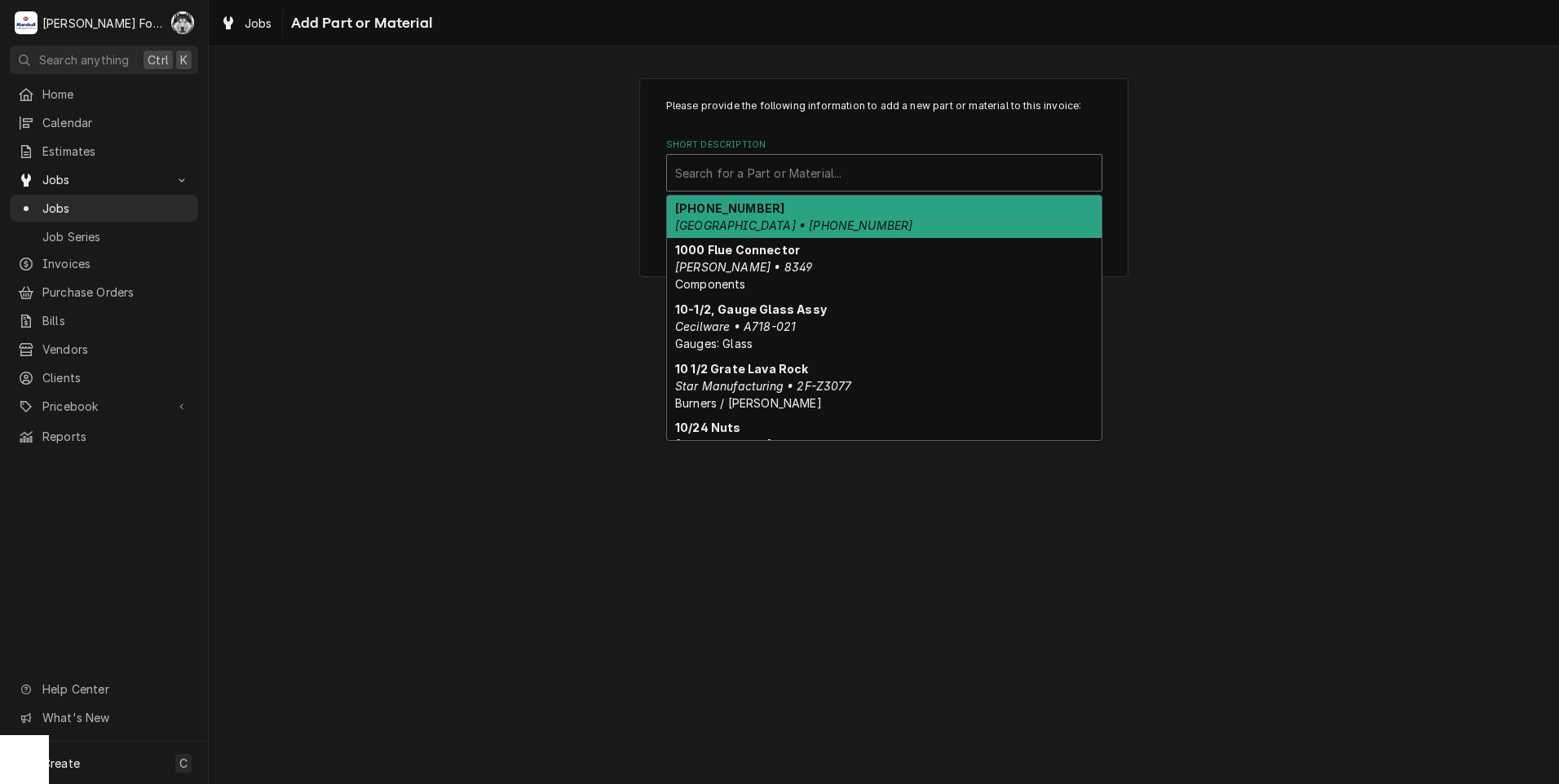
click at [906, 170] on div "Short Description" at bounding box center [883, 173] width 418 height 29
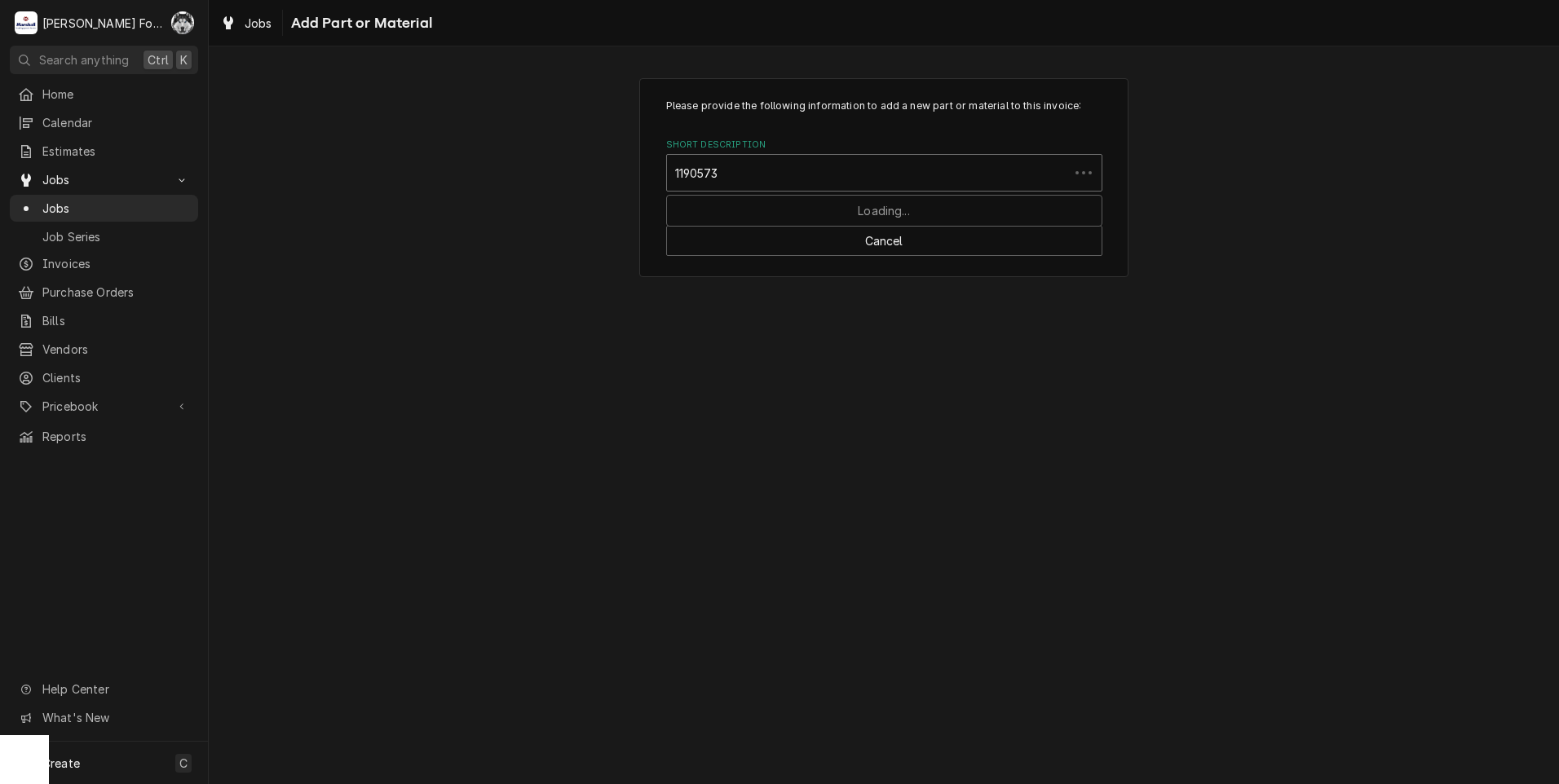
type input "1190573"
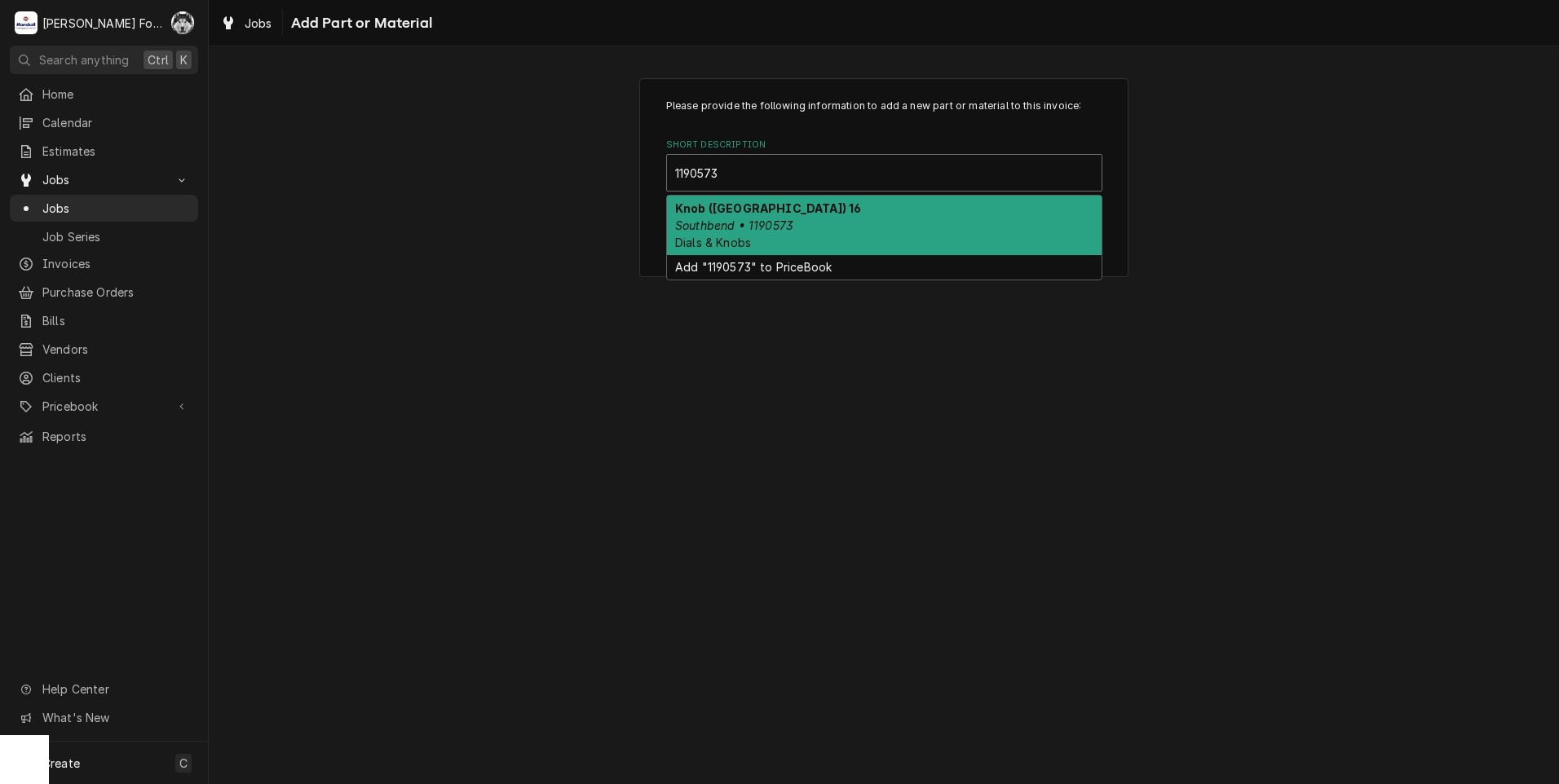
click at [822, 207] on div "Knob (SOUTHBEND) 16 Southbend • 1190573 Dials & Knobs" at bounding box center [883, 225] width 434 height 60
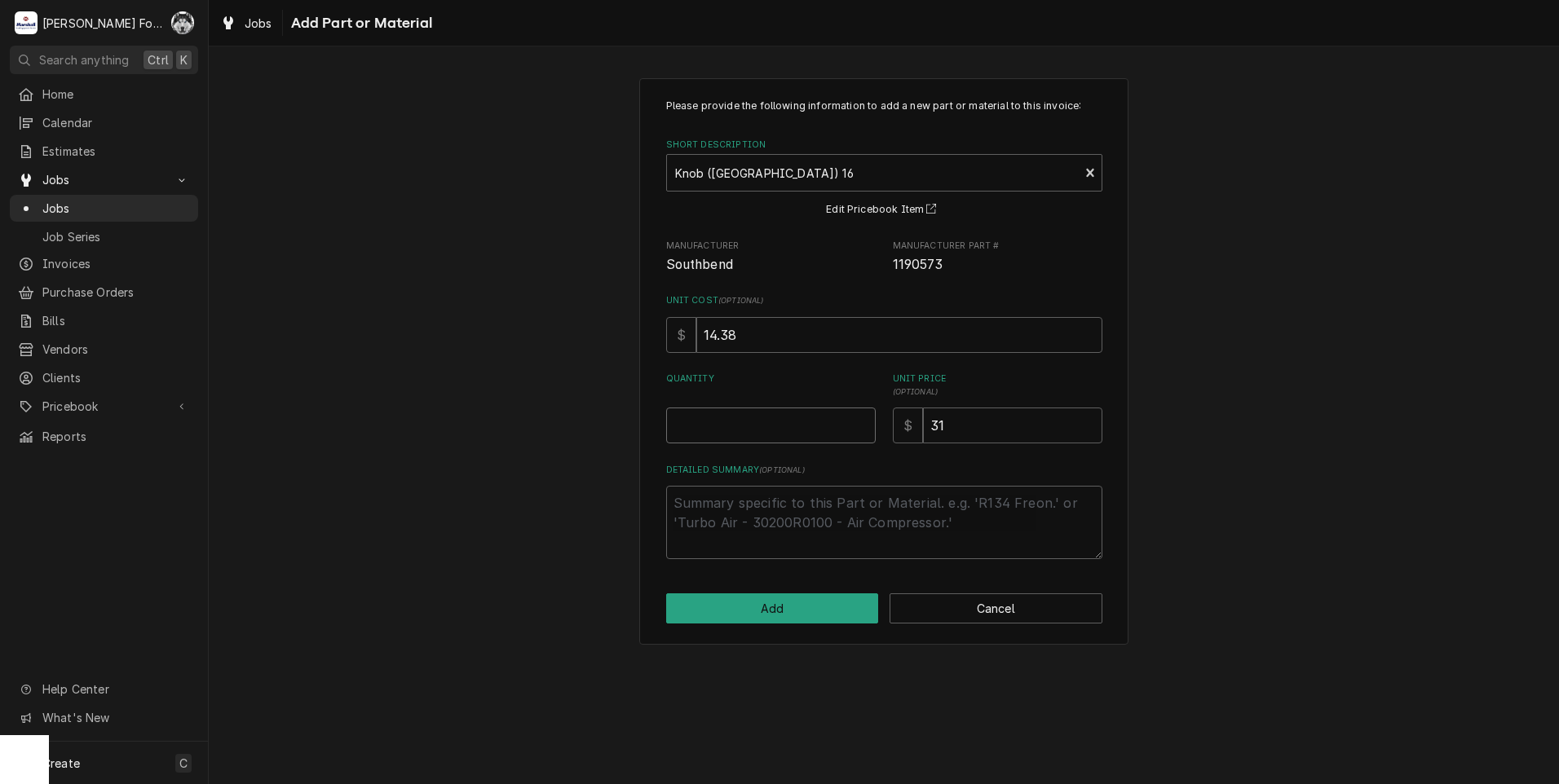
type textarea "x"
type input "0.5"
click at [862, 422] on input "0.5" at bounding box center [772, 426] width 210 height 36
type textarea "x"
type input "1"
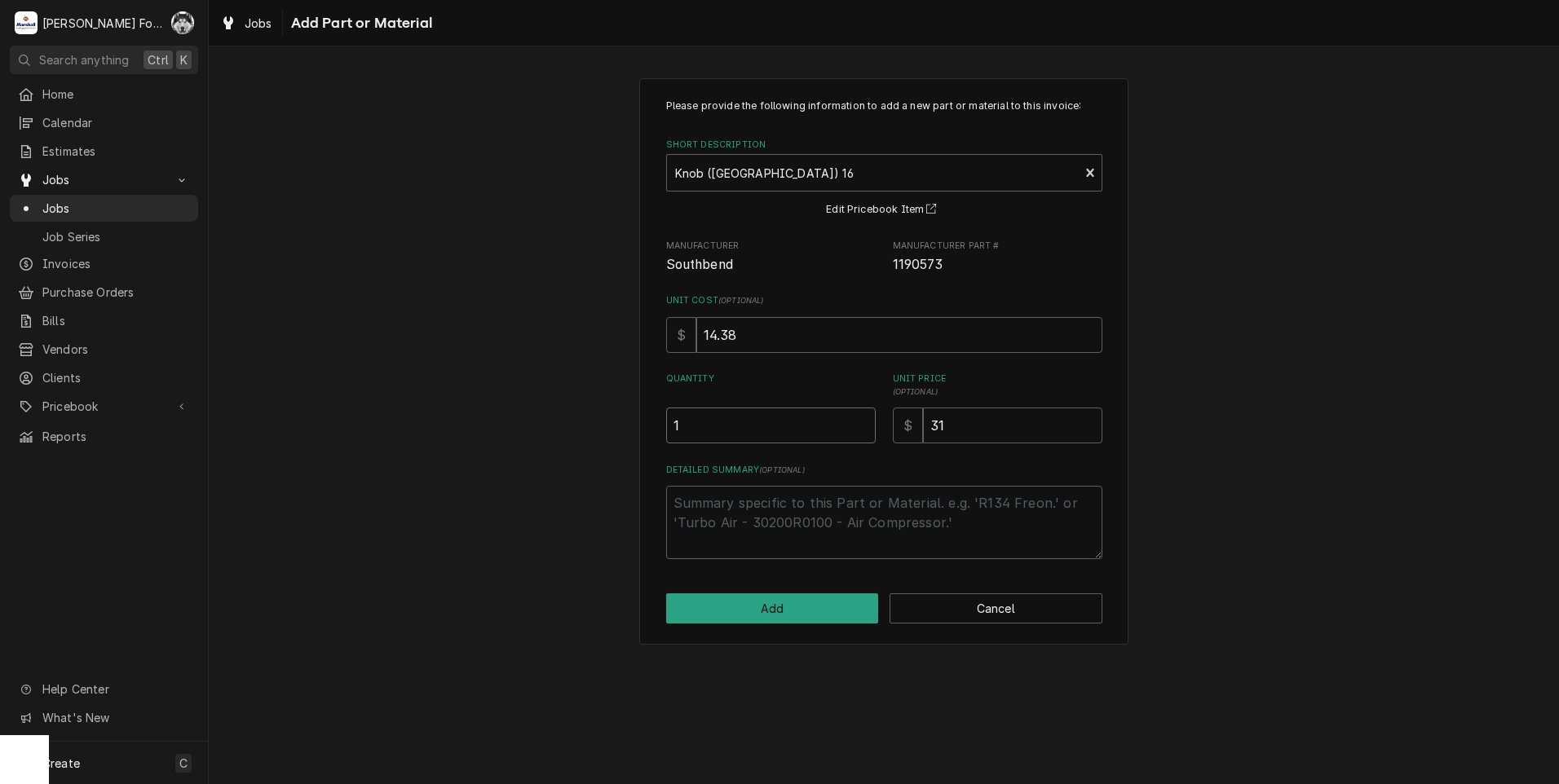
click at [862, 422] on input "1" at bounding box center [772, 426] width 210 height 36
drag, startPoint x: 958, startPoint y: 448, endPoint x: 883, endPoint y: 455, distance: 75.3
click at [883, 455] on div "Please provide the following information to add a new part or material to this …" at bounding box center [884, 329] width 436 height 461
type textarea "x"
type input "3"
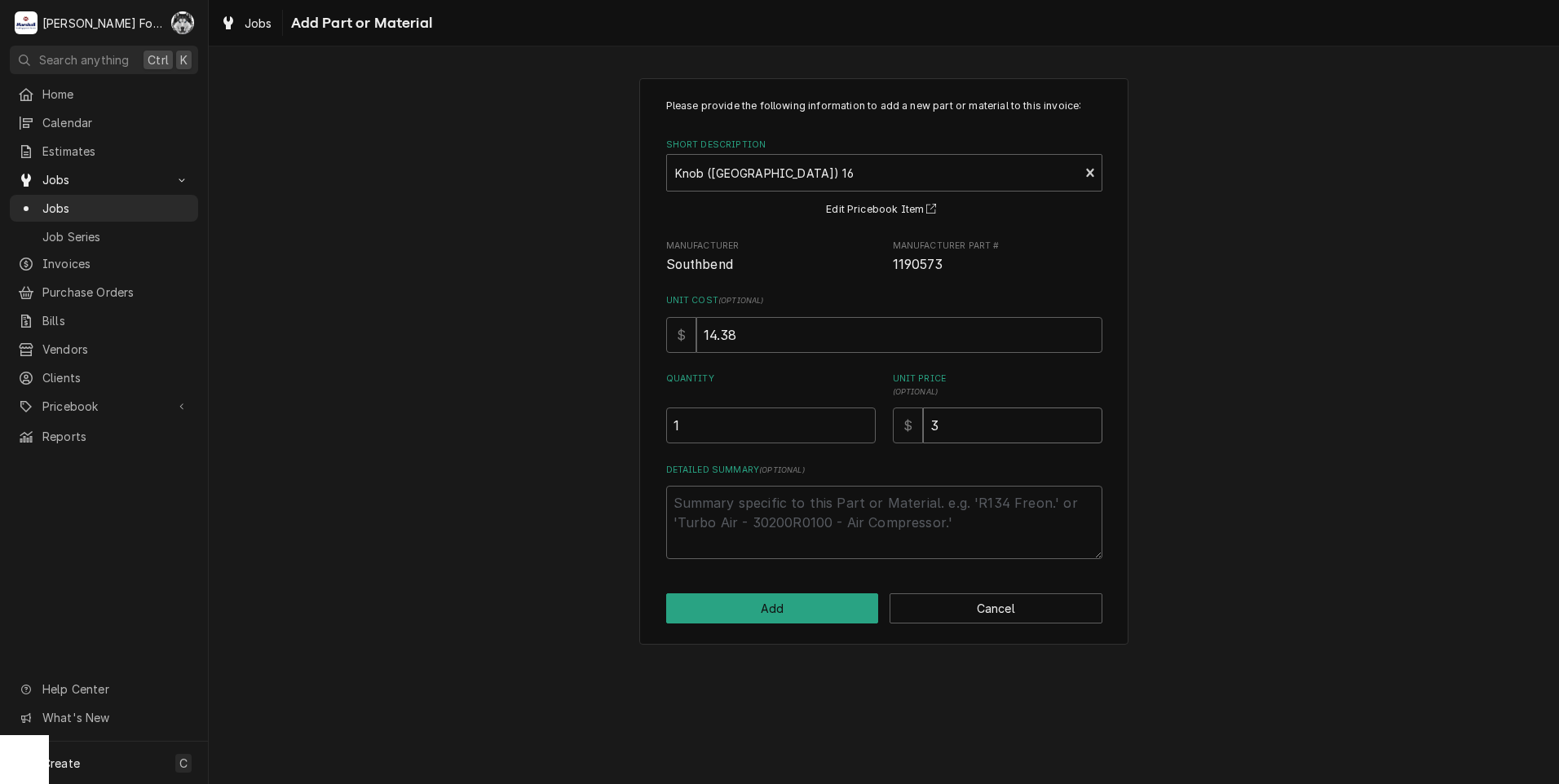
type textarea "x"
type input "32"
click at [786, 614] on button "Add" at bounding box center [773, 608] width 213 height 30
type textarea "x"
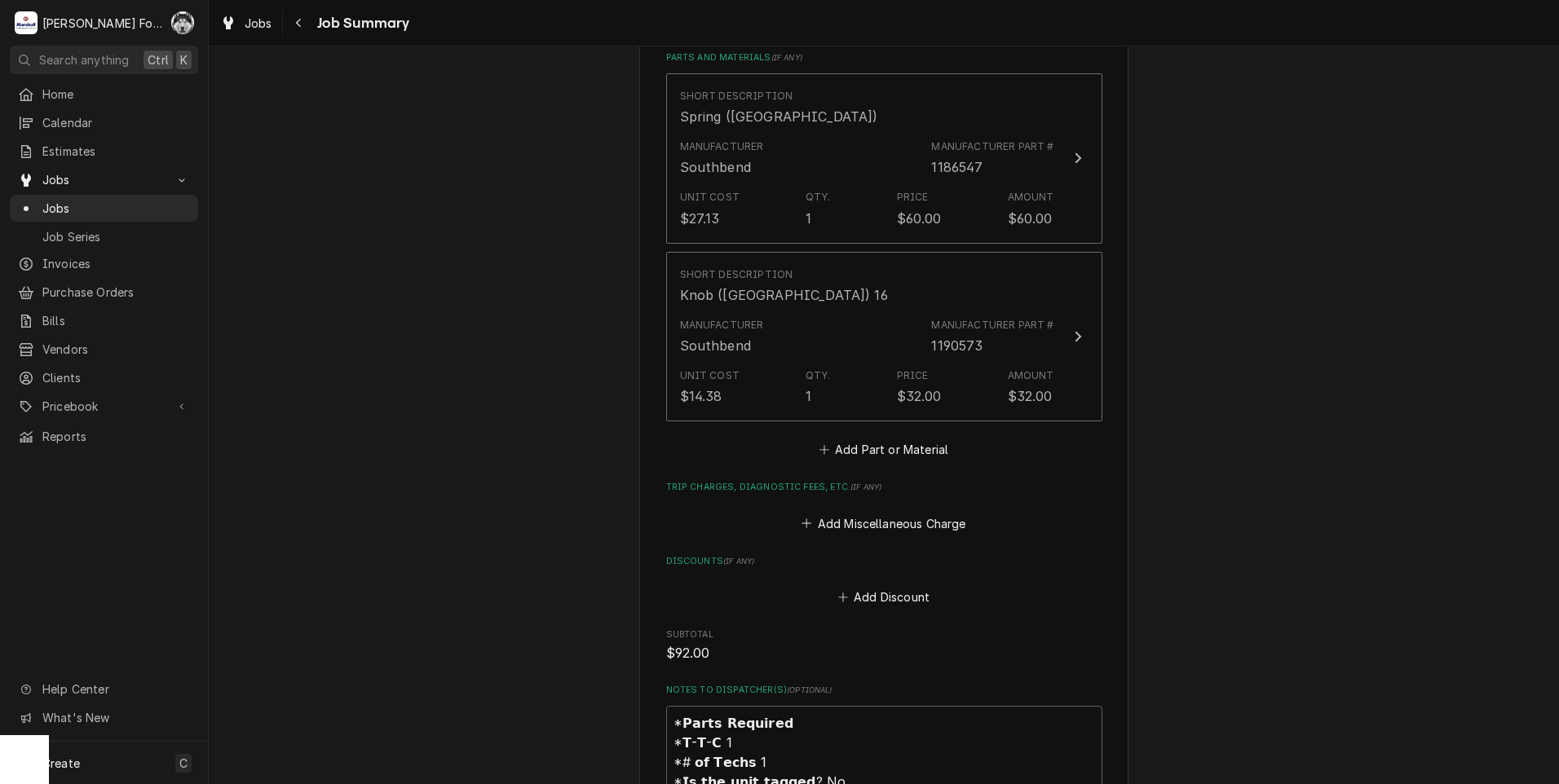
scroll to position [1223, 0]
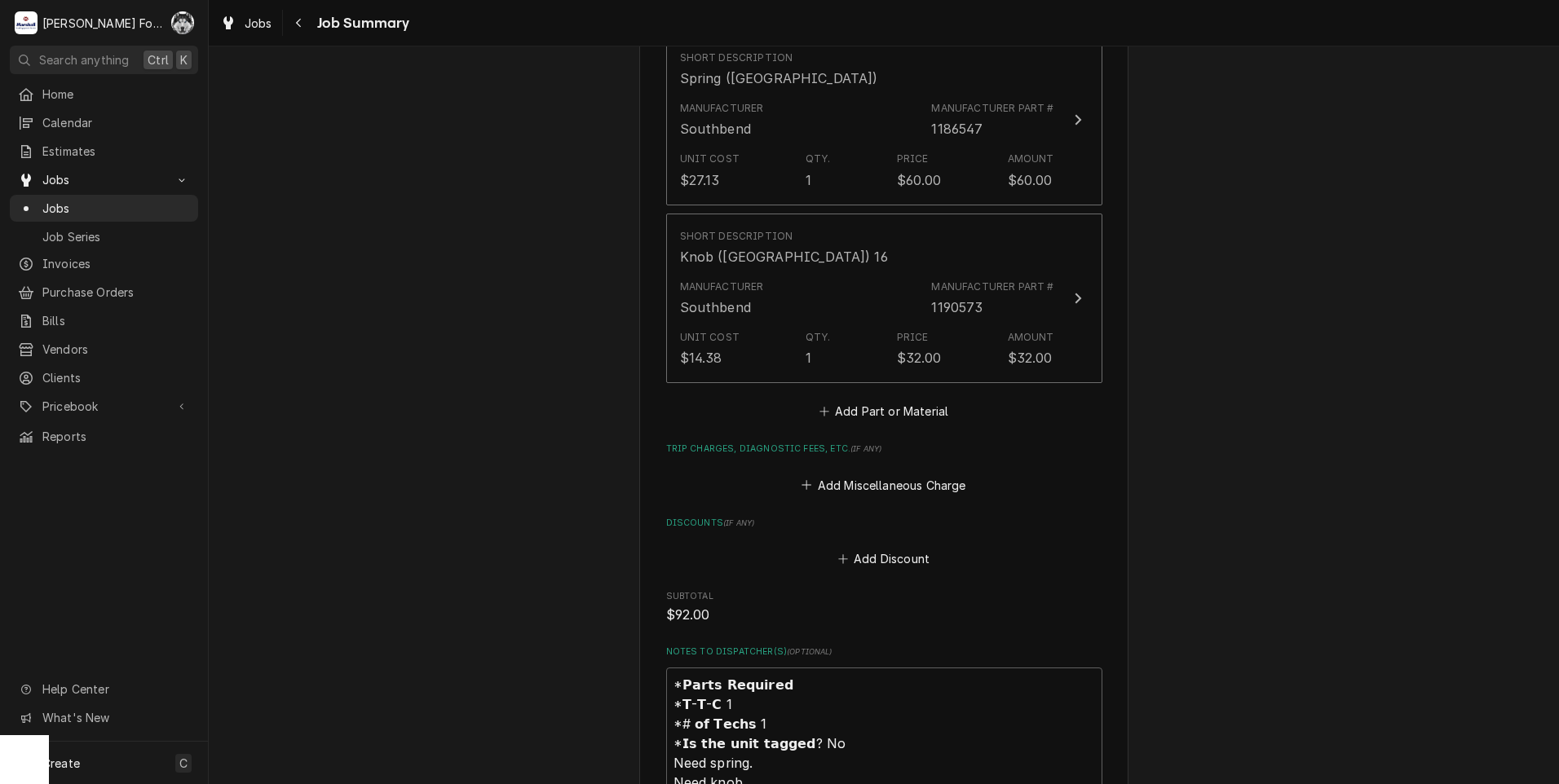
click at [856, 354] on div "Short Description Spring (SOUTHBEND) Manufacturer Southbend Manufacturer Part #…" at bounding box center [884, 228] width 436 height 388
click at [852, 400] on button "Add Part or Material" at bounding box center [883, 411] width 135 height 23
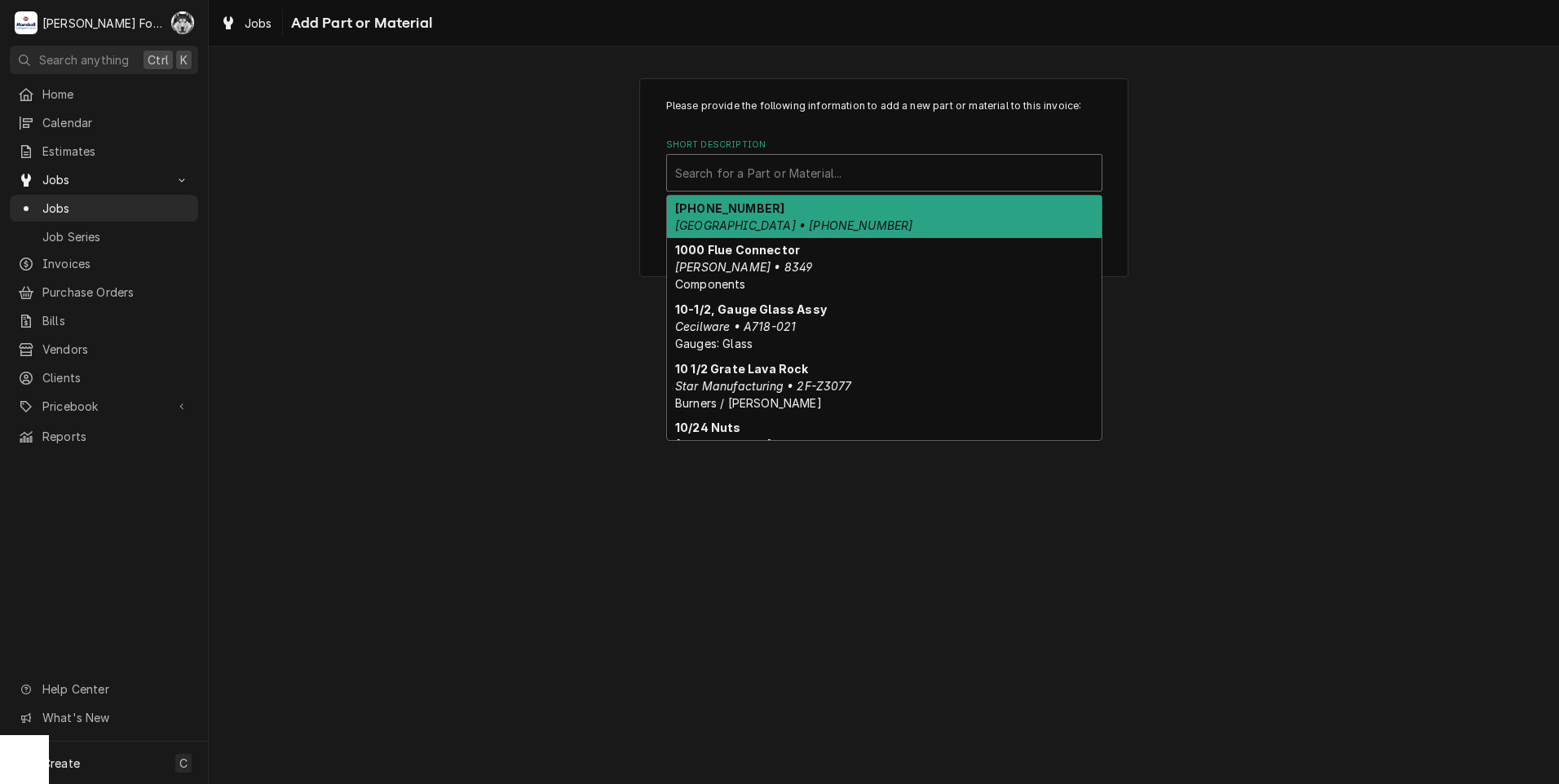
click at [845, 171] on div "Short Description" at bounding box center [883, 173] width 418 height 29
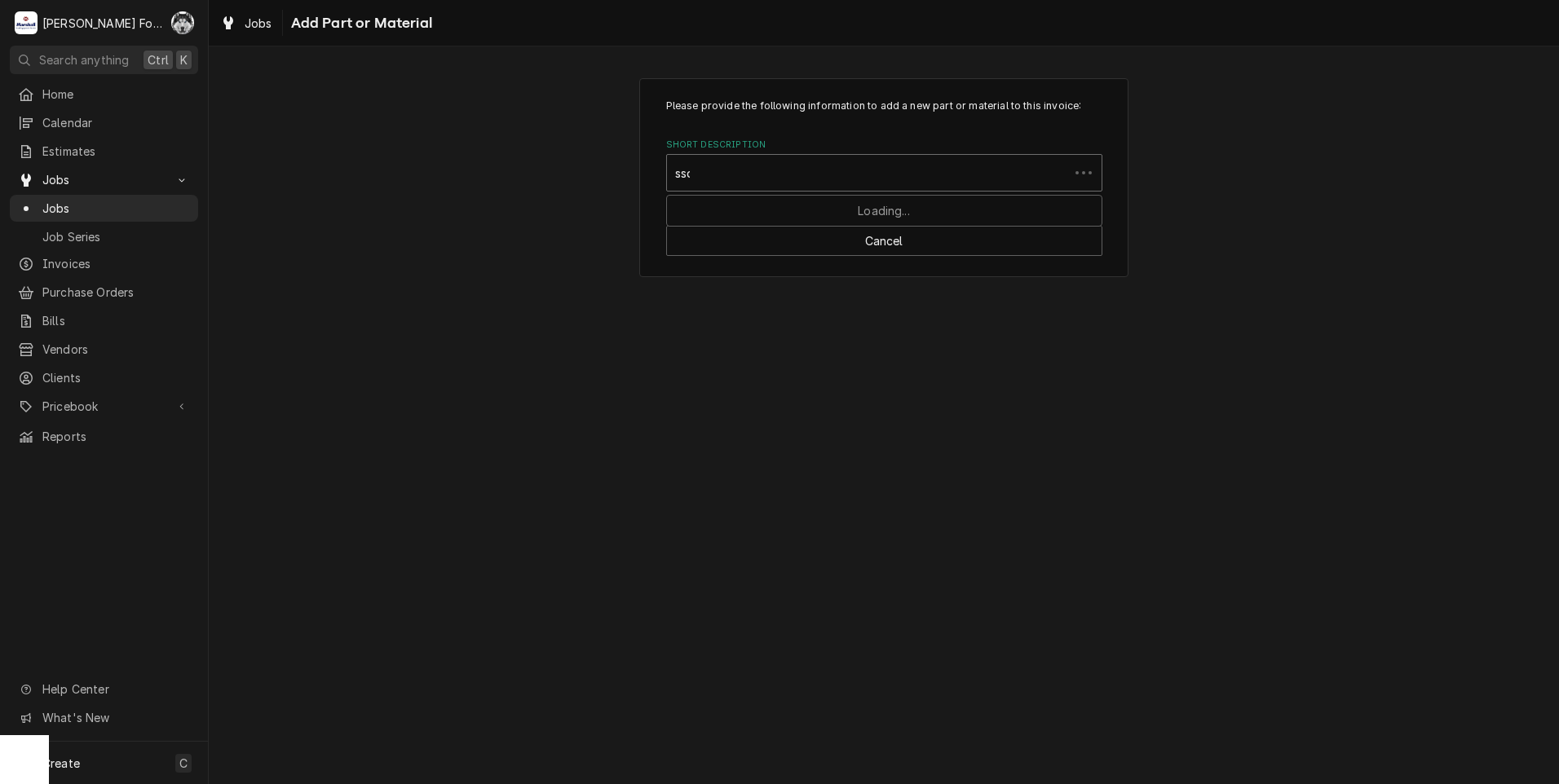
type input "ssdt"
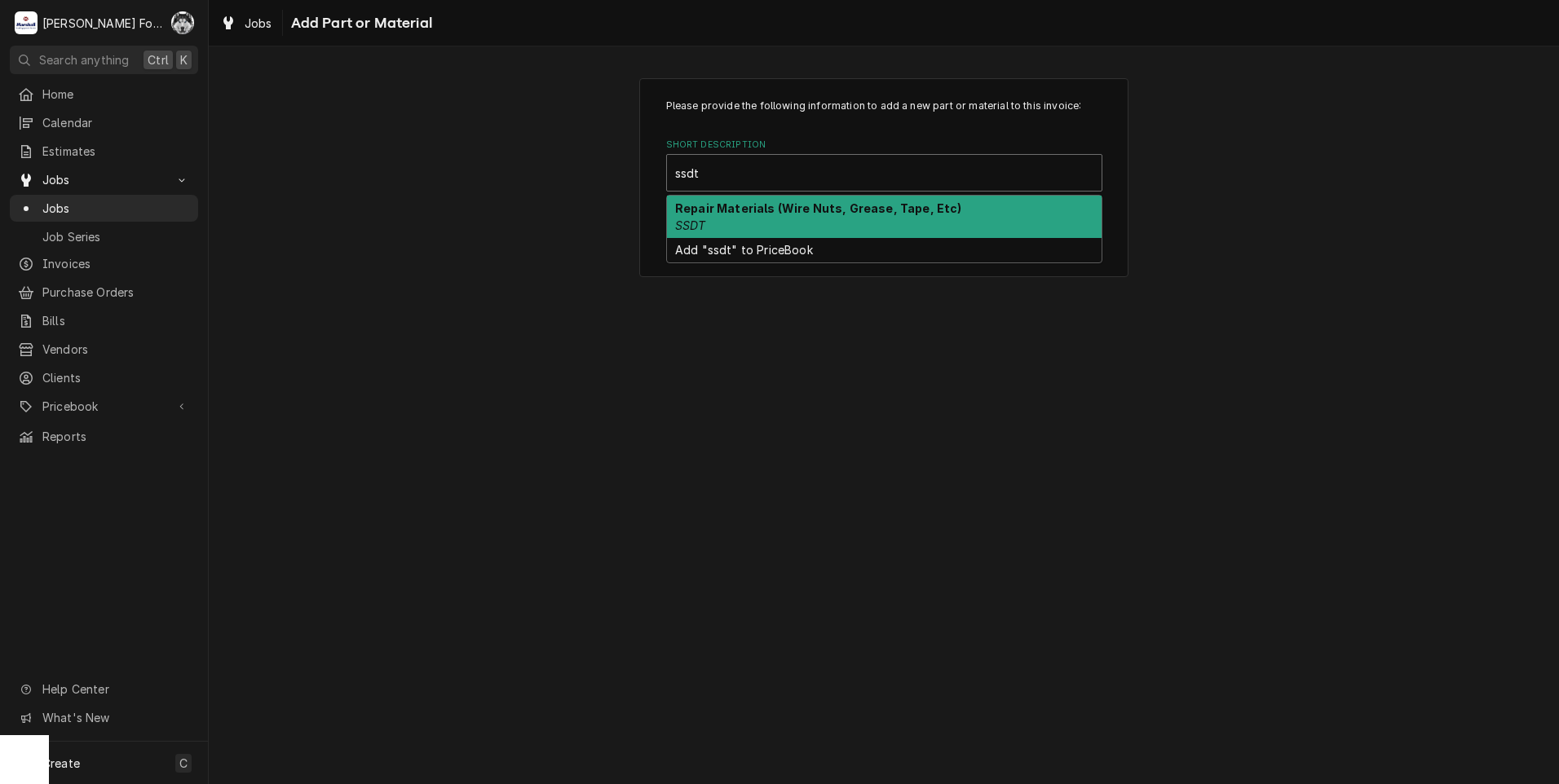
click at [799, 211] on strong "Repair Materials (Wire Nuts, Grease, Tape, Etc)" at bounding box center [818, 208] width 287 height 14
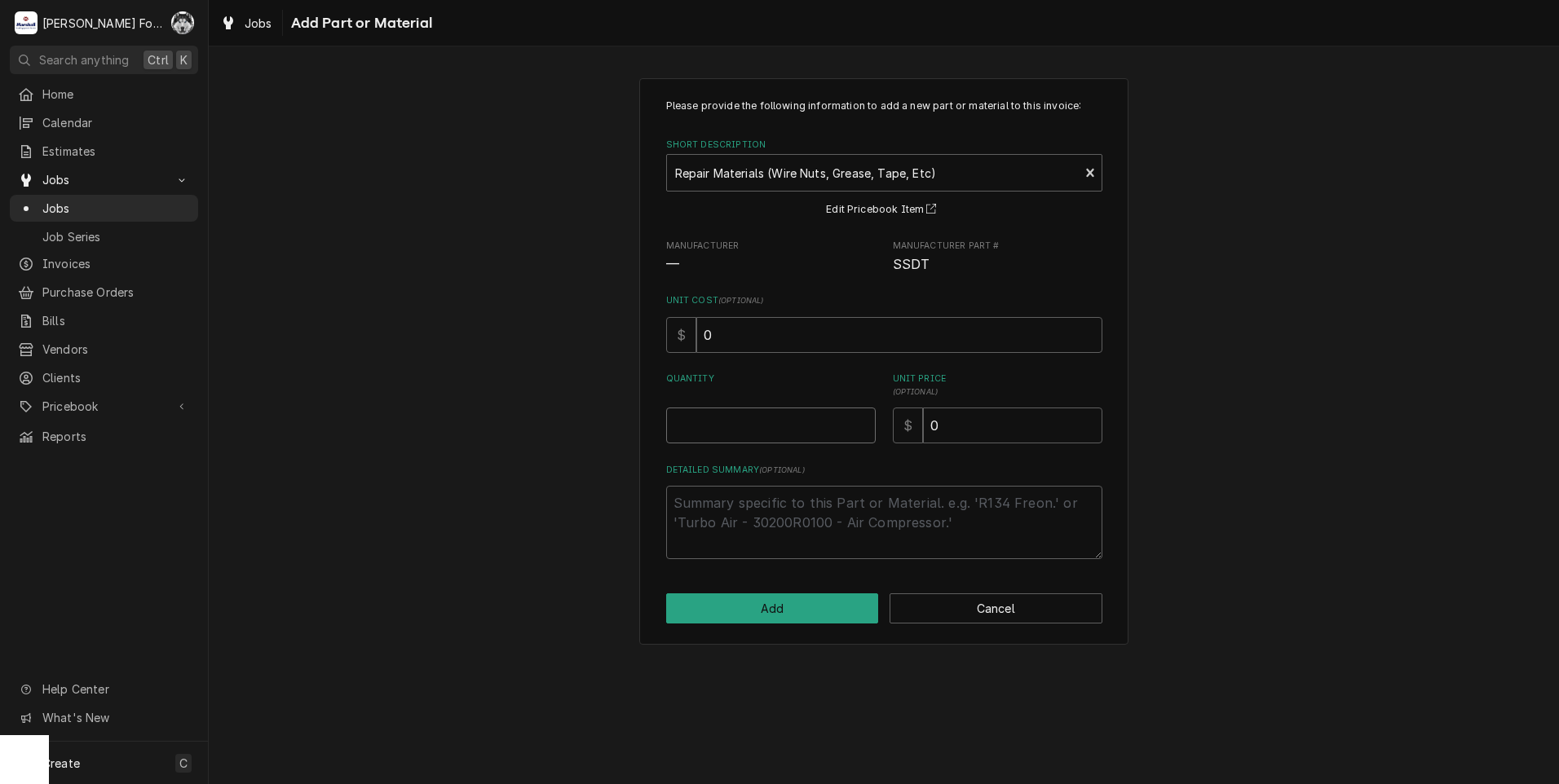
type textarea "x"
type input "0.5"
click at [860, 422] on input "0.5" at bounding box center [772, 426] width 210 height 36
type textarea "x"
type input "1"
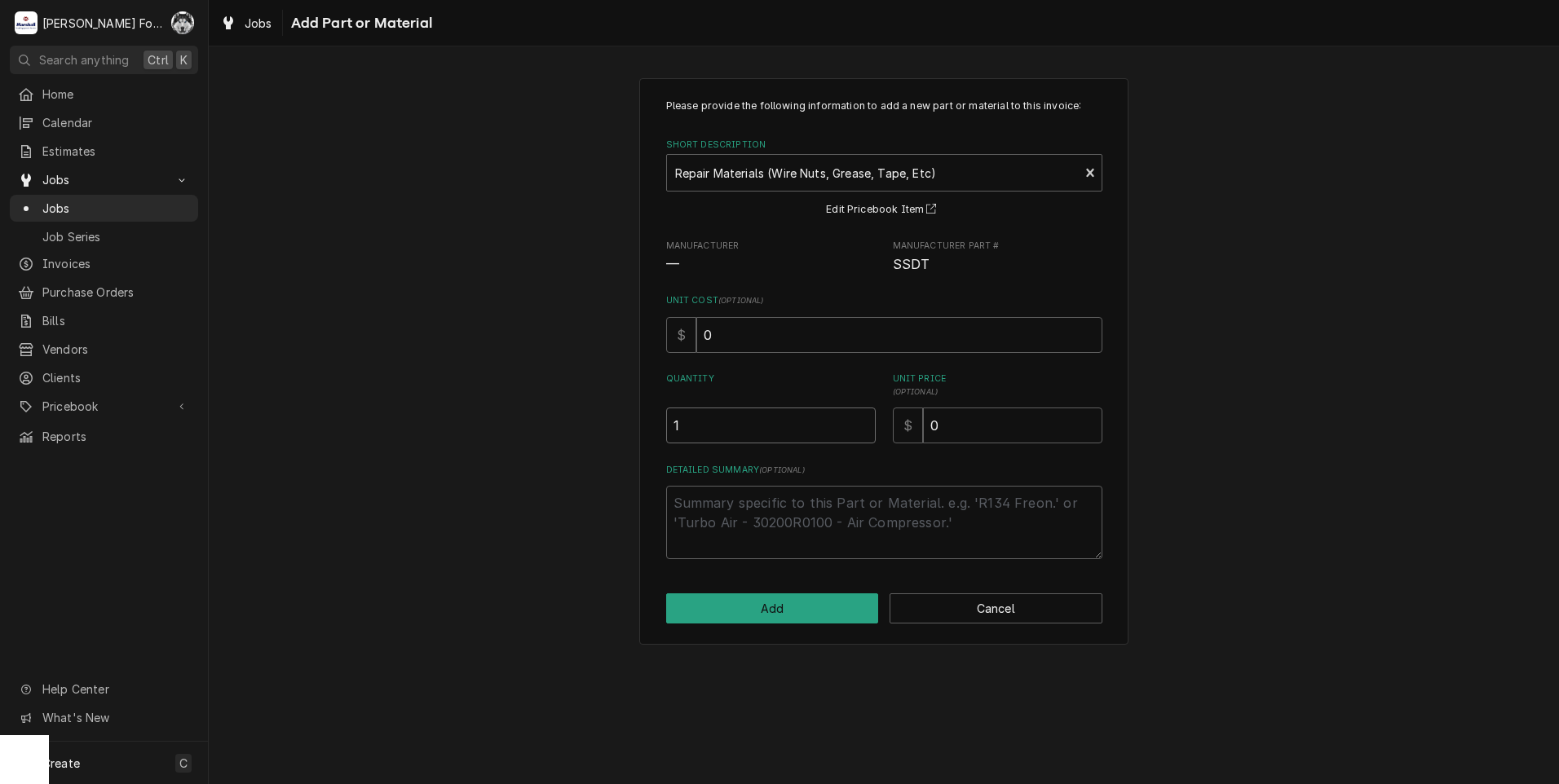
click at [860, 422] on input "1" at bounding box center [772, 426] width 210 height 36
drag, startPoint x: 945, startPoint y: 429, endPoint x: 815, endPoint y: 448, distance: 131.4
click at [822, 452] on div "Please provide the following information to add a new part or material to this …" at bounding box center [884, 329] width 436 height 461
type textarea "x"
type input "2"
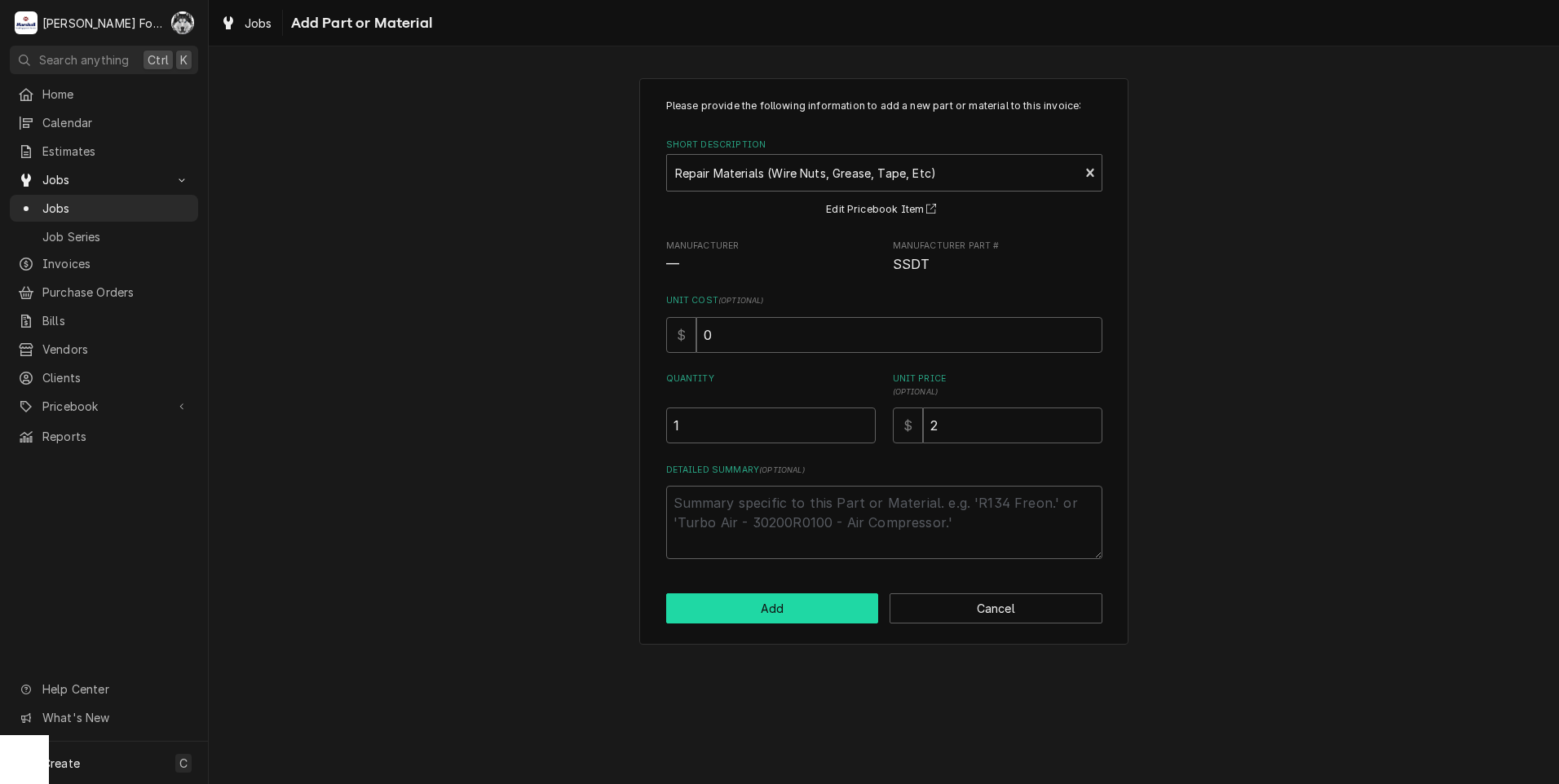
click at [779, 613] on button "Add" at bounding box center [773, 608] width 213 height 30
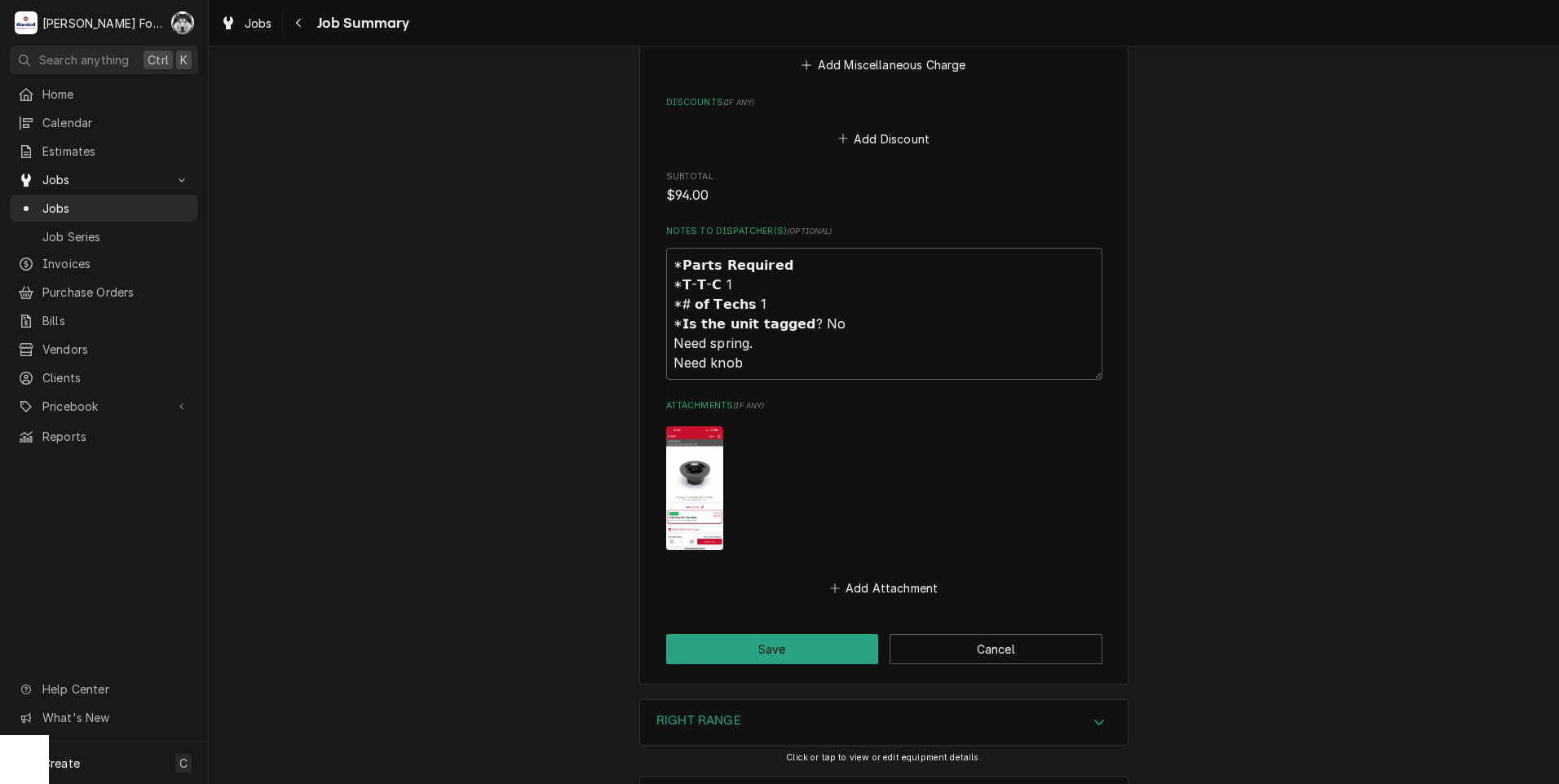
scroll to position [1850, 0]
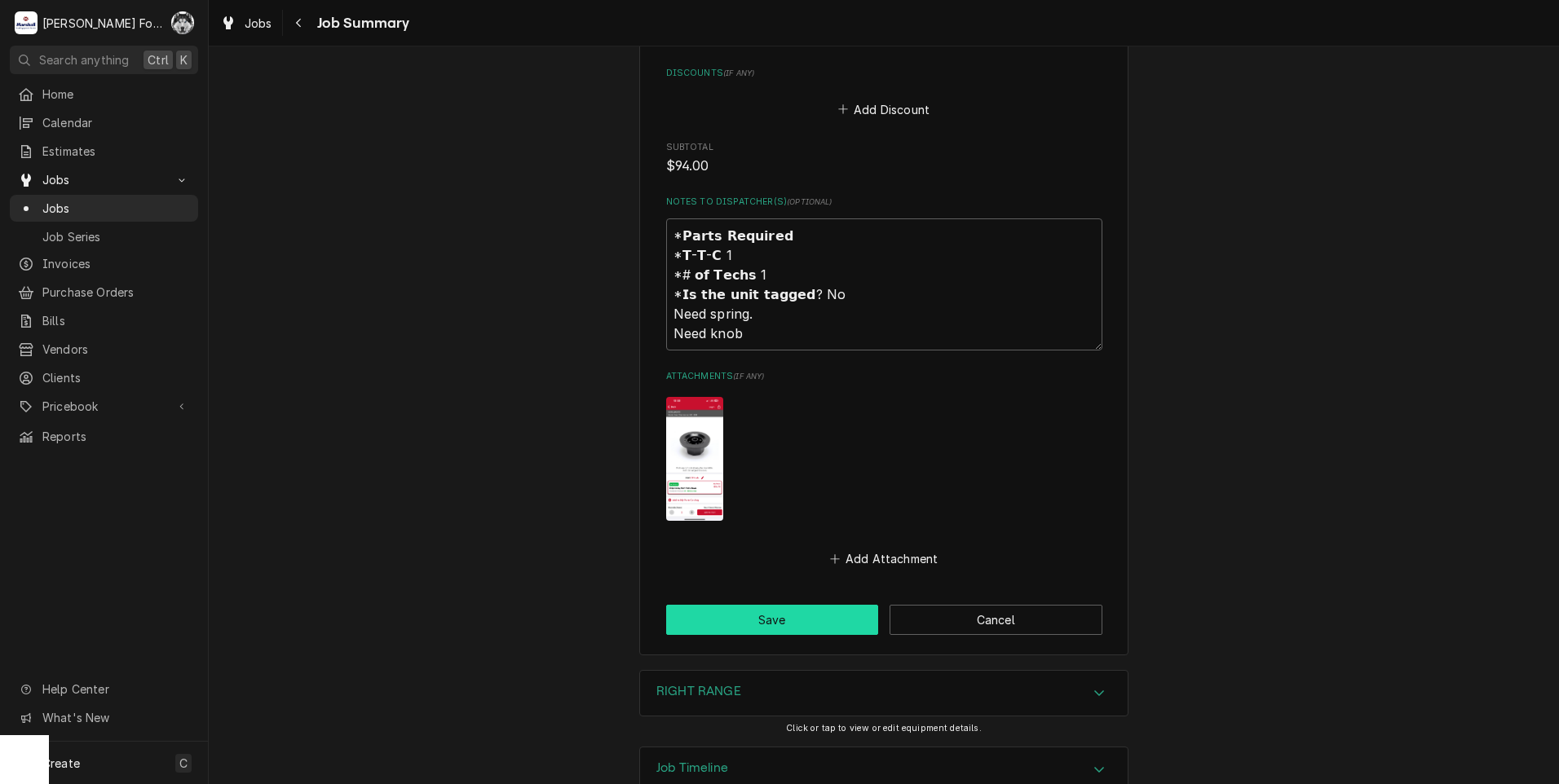
click at [733, 604] on button "Save" at bounding box center [773, 619] width 213 height 30
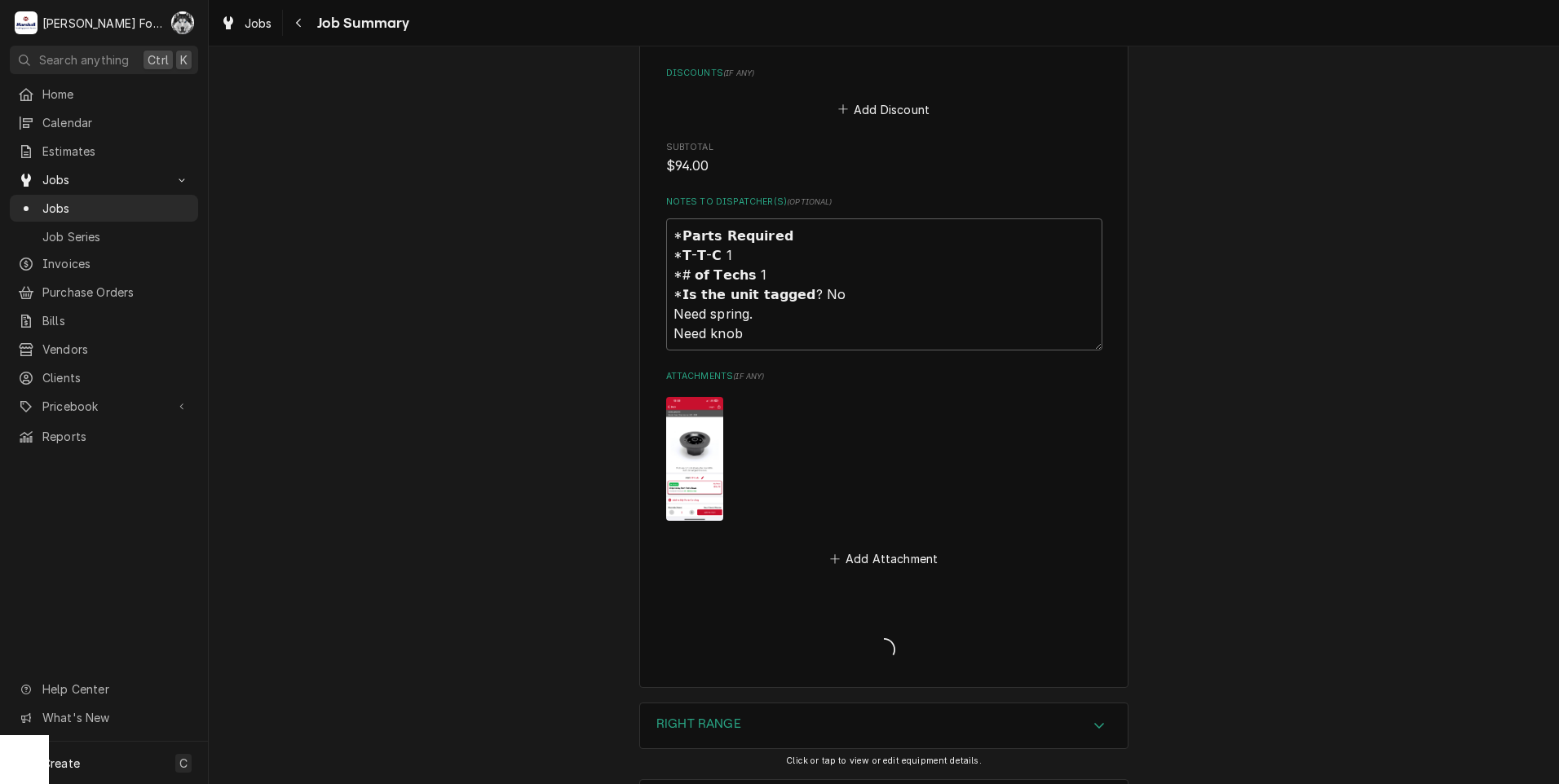
type textarea "x"
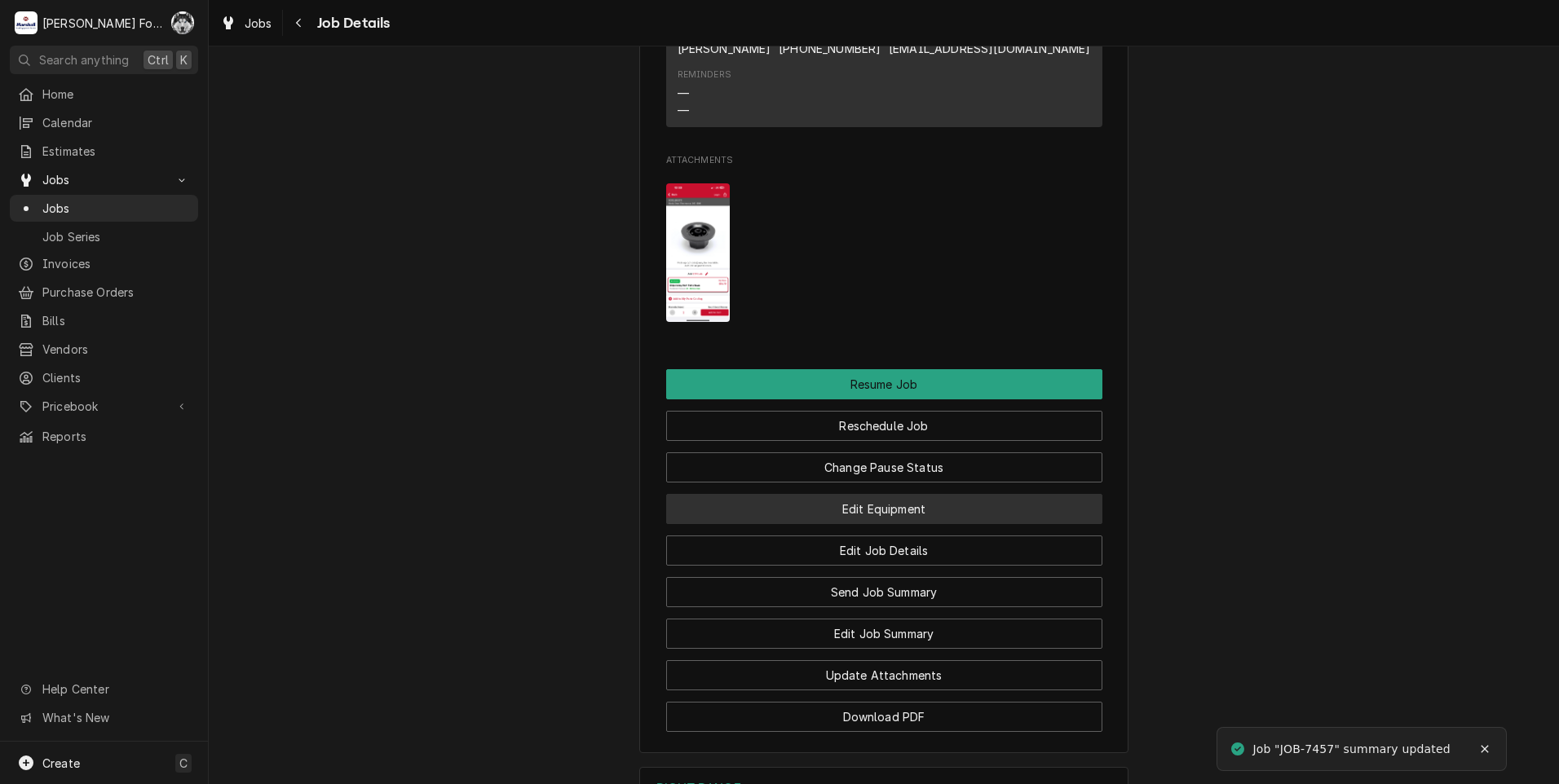
scroll to position [1765, 0]
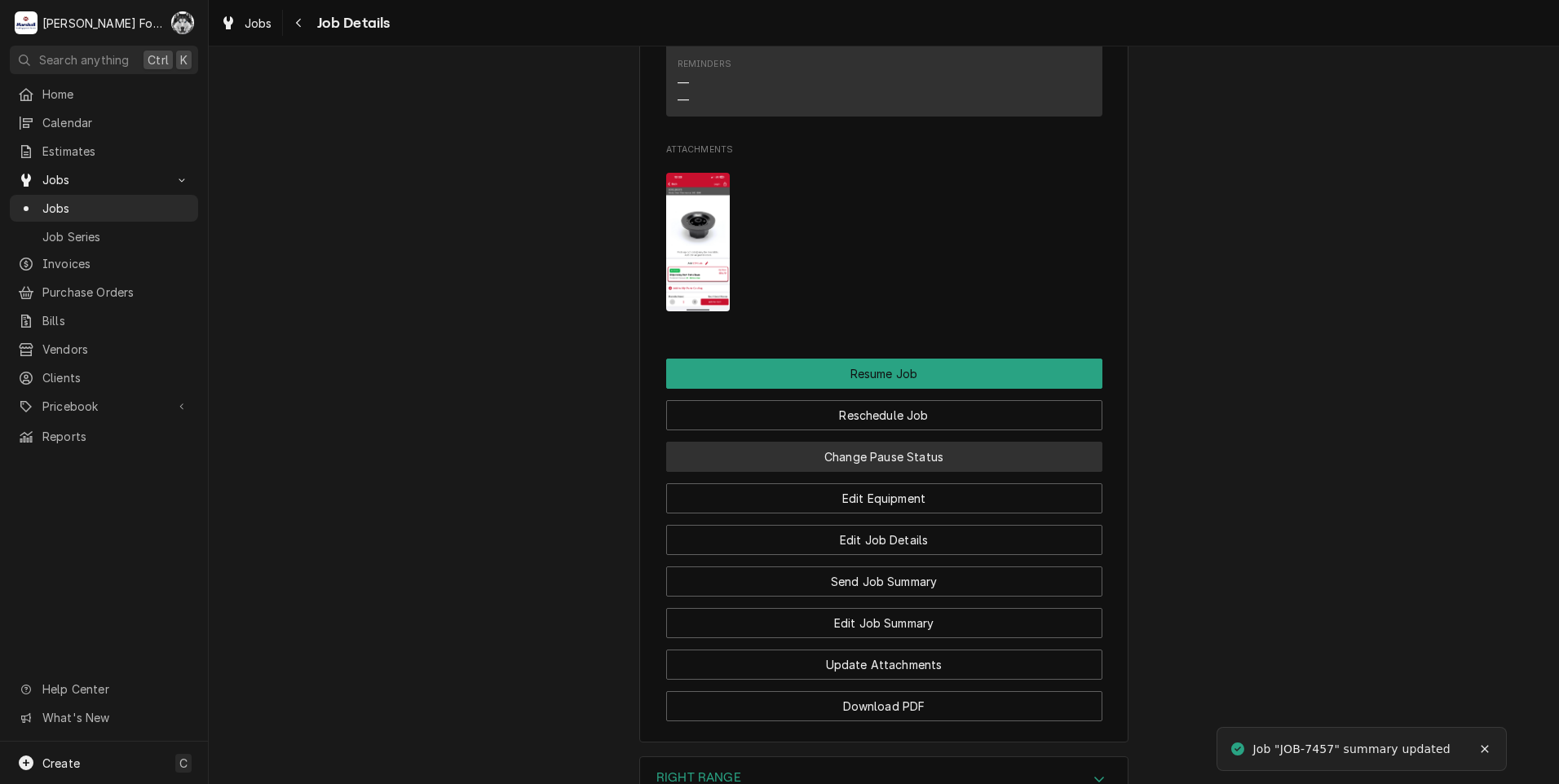
click at [849, 472] on button "Change Pause Status" at bounding box center [884, 457] width 436 height 30
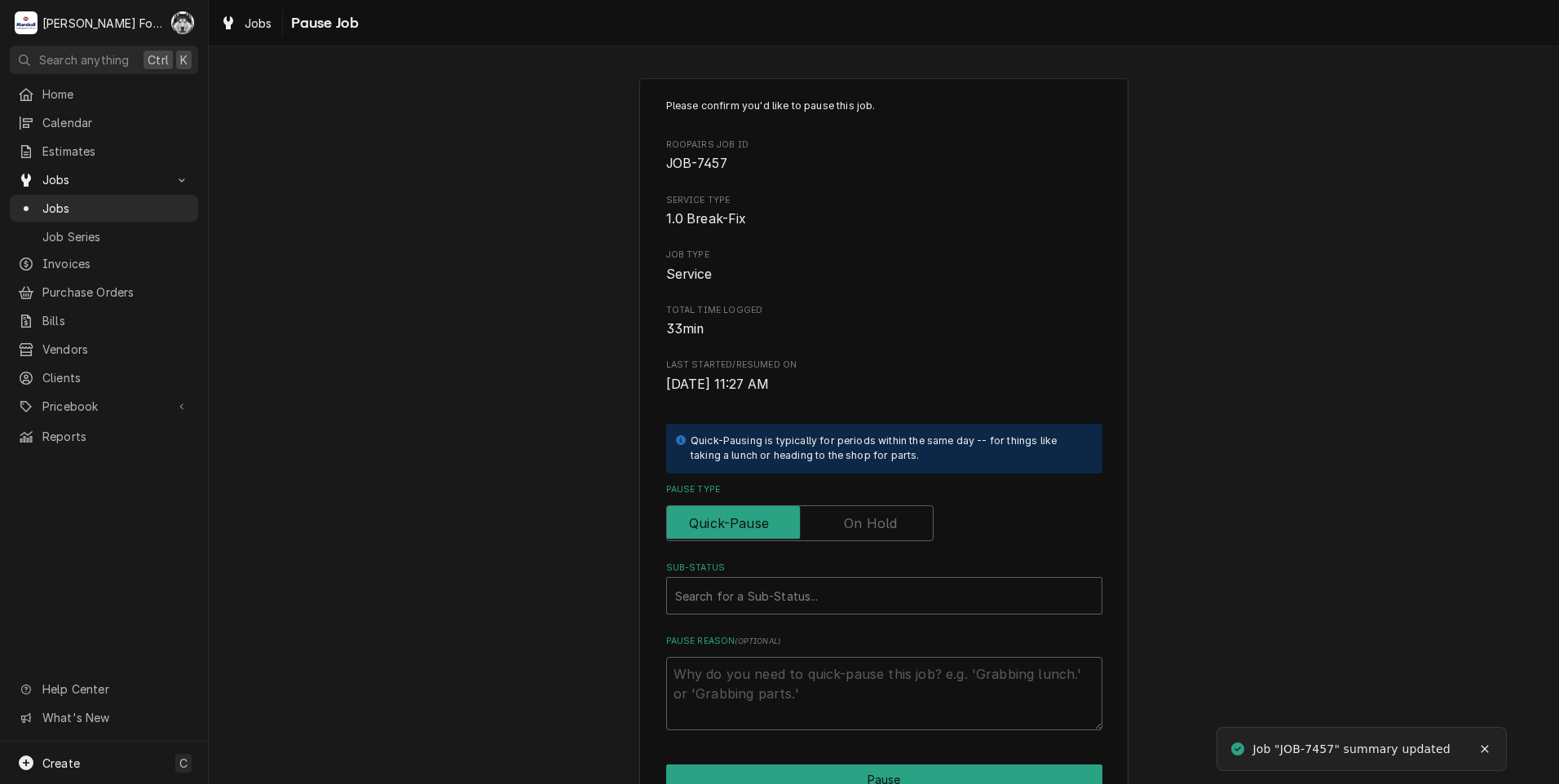
click at [856, 515] on label "Pause Type" at bounding box center [800, 524] width 267 height 36
click at [856, 515] on input "Pause Type" at bounding box center [799, 524] width 253 height 36
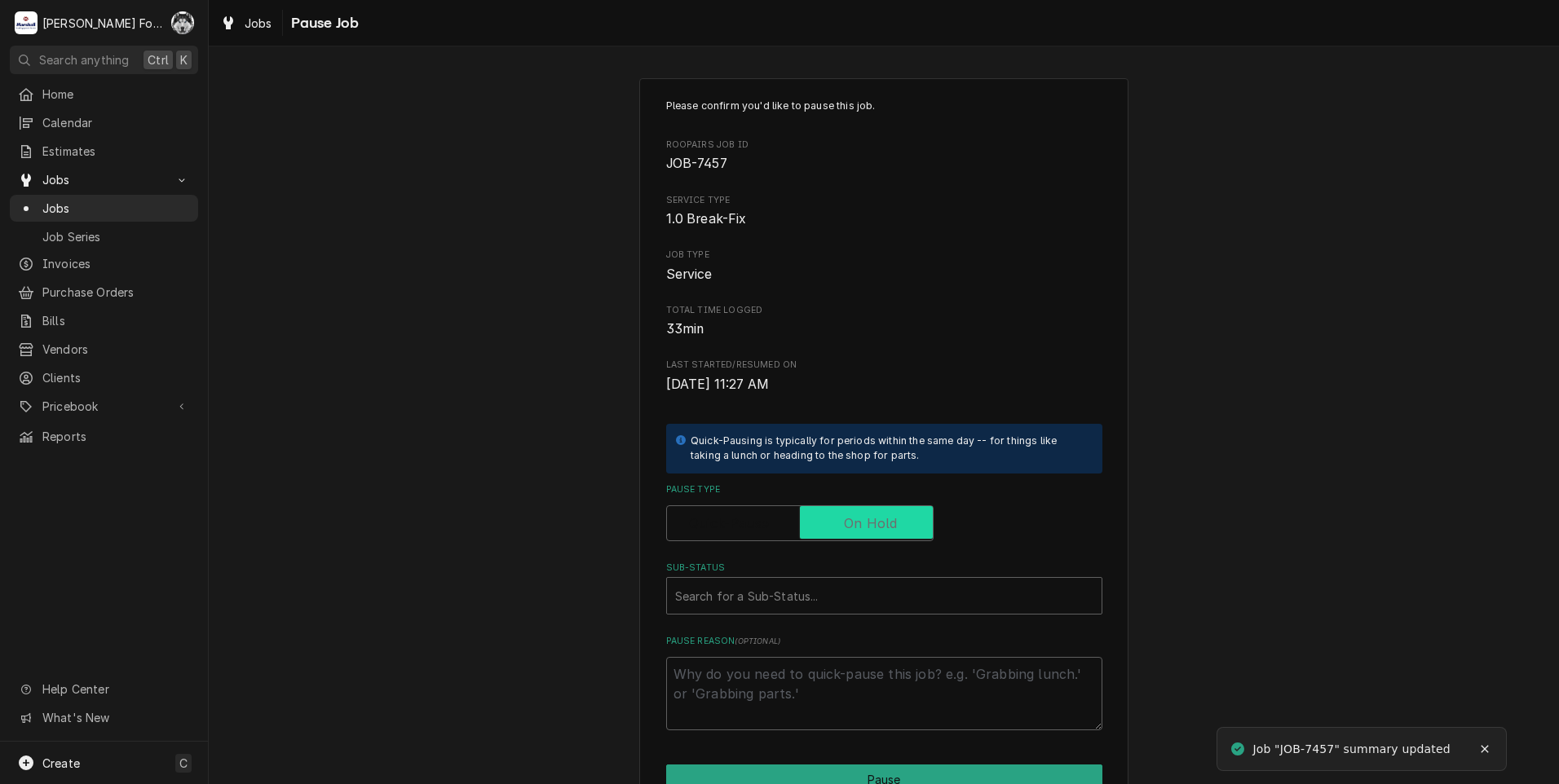
checkbox input "true"
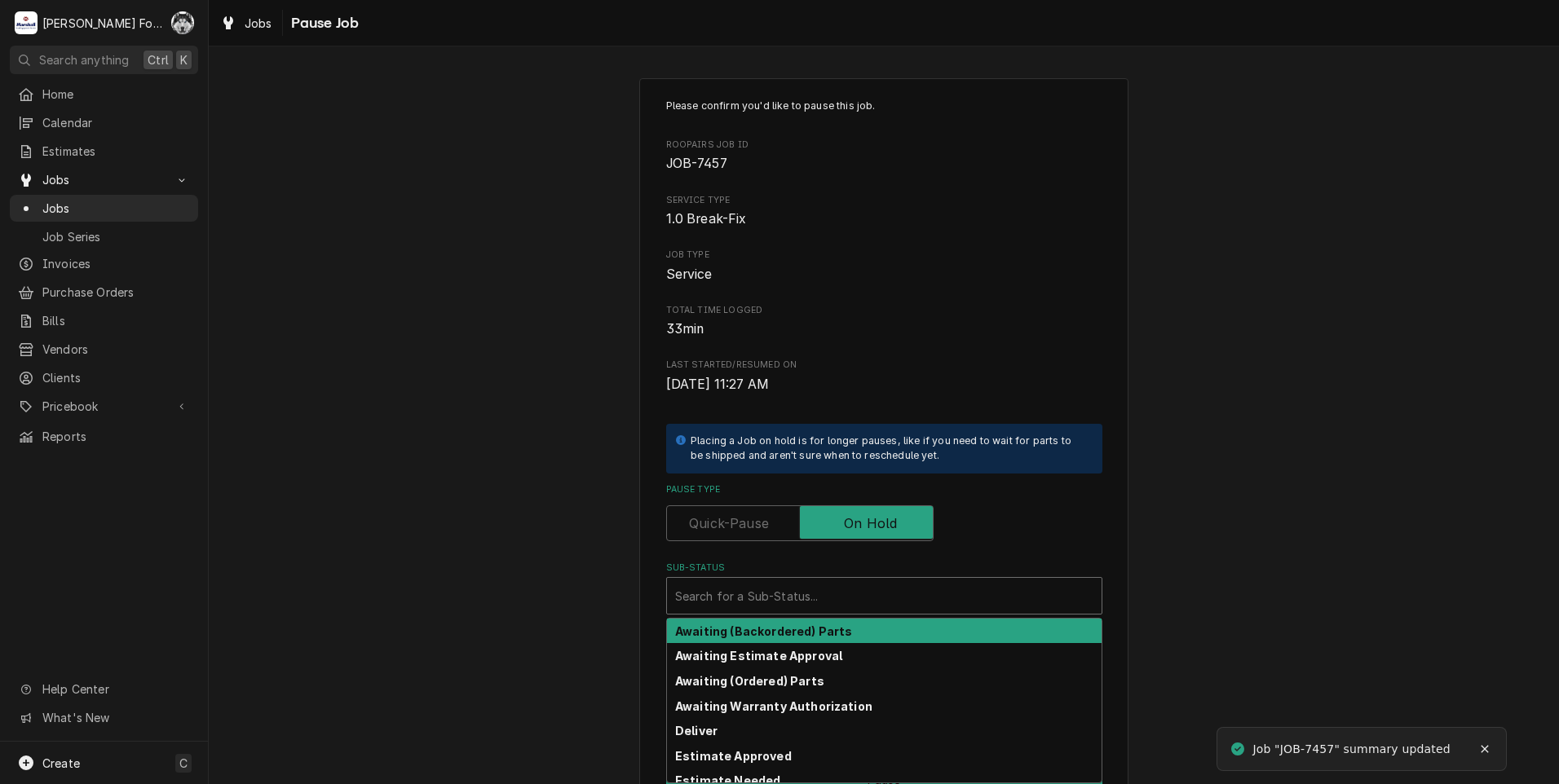
click at [806, 597] on div "Sub-Status" at bounding box center [883, 595] width 418 height 29
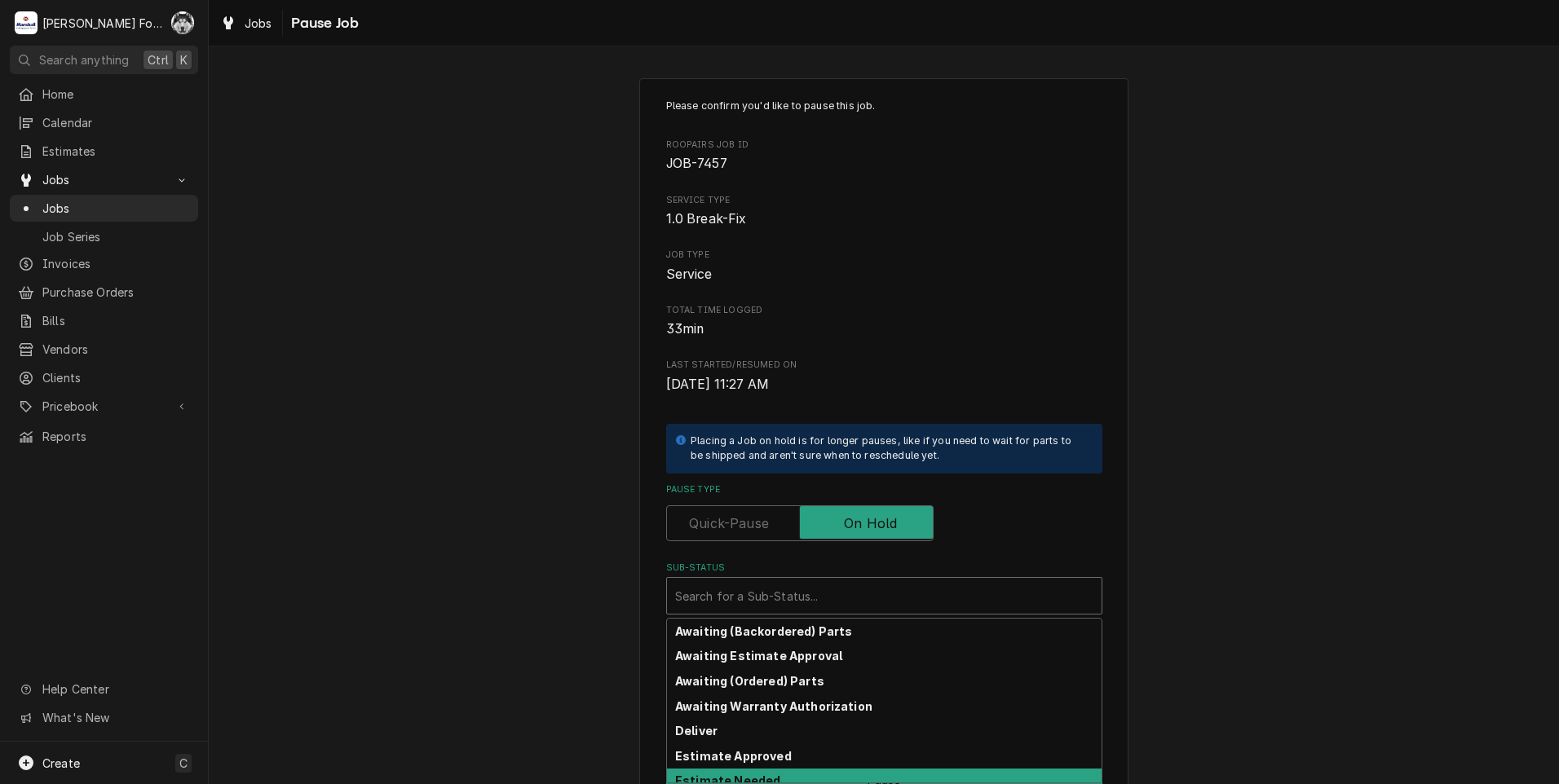
click at [763, 777] on strong "Estimate Needed" at bounding box center [727, 780] width 105 height 14
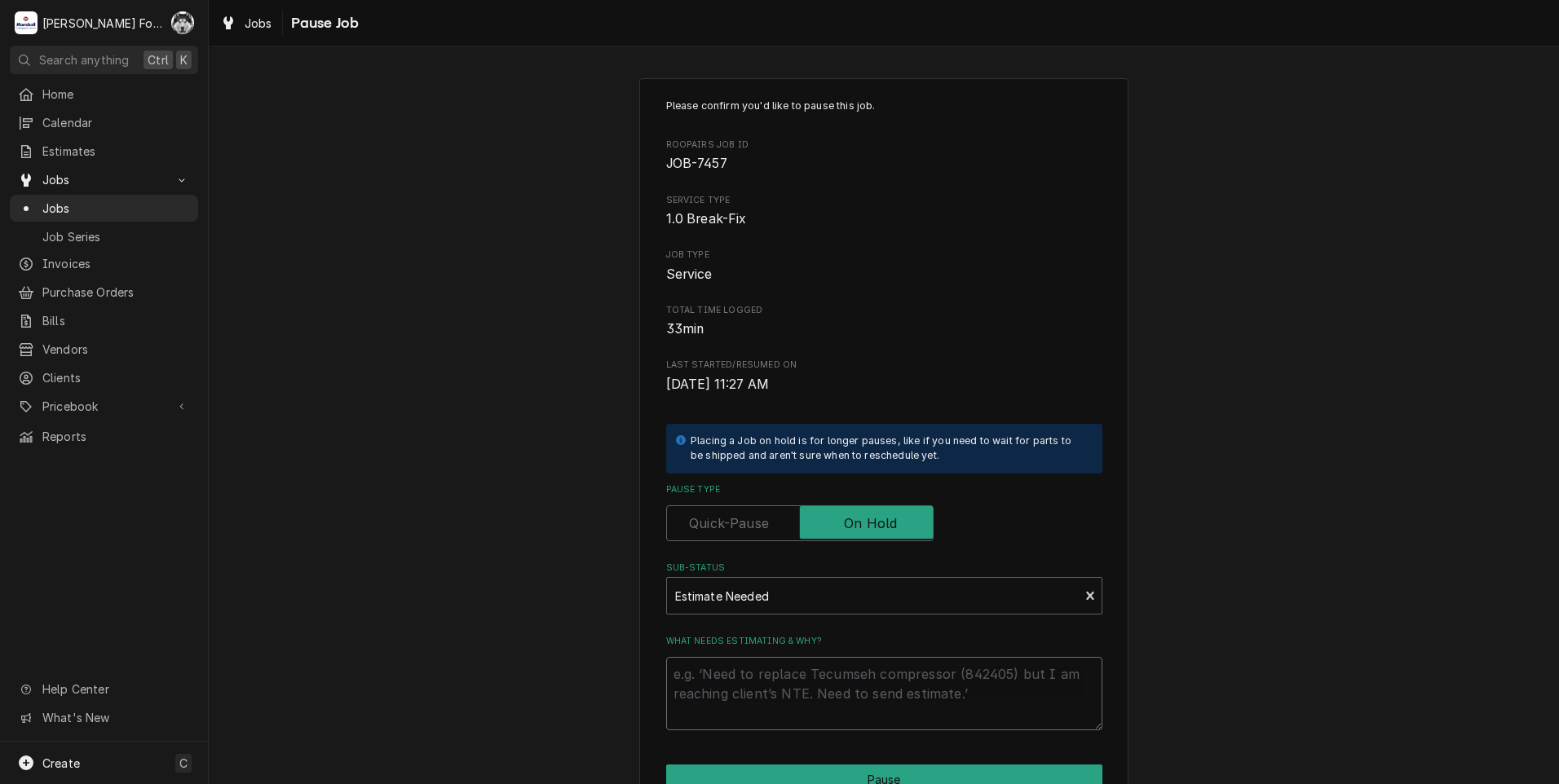
click at [747, 699] on textarea "What needs estimating & why?" at bounding box center [884, 694] width 436 height 74
type textarea "x"
type textarea "p"
type textarea "x"
type textarea "pa"
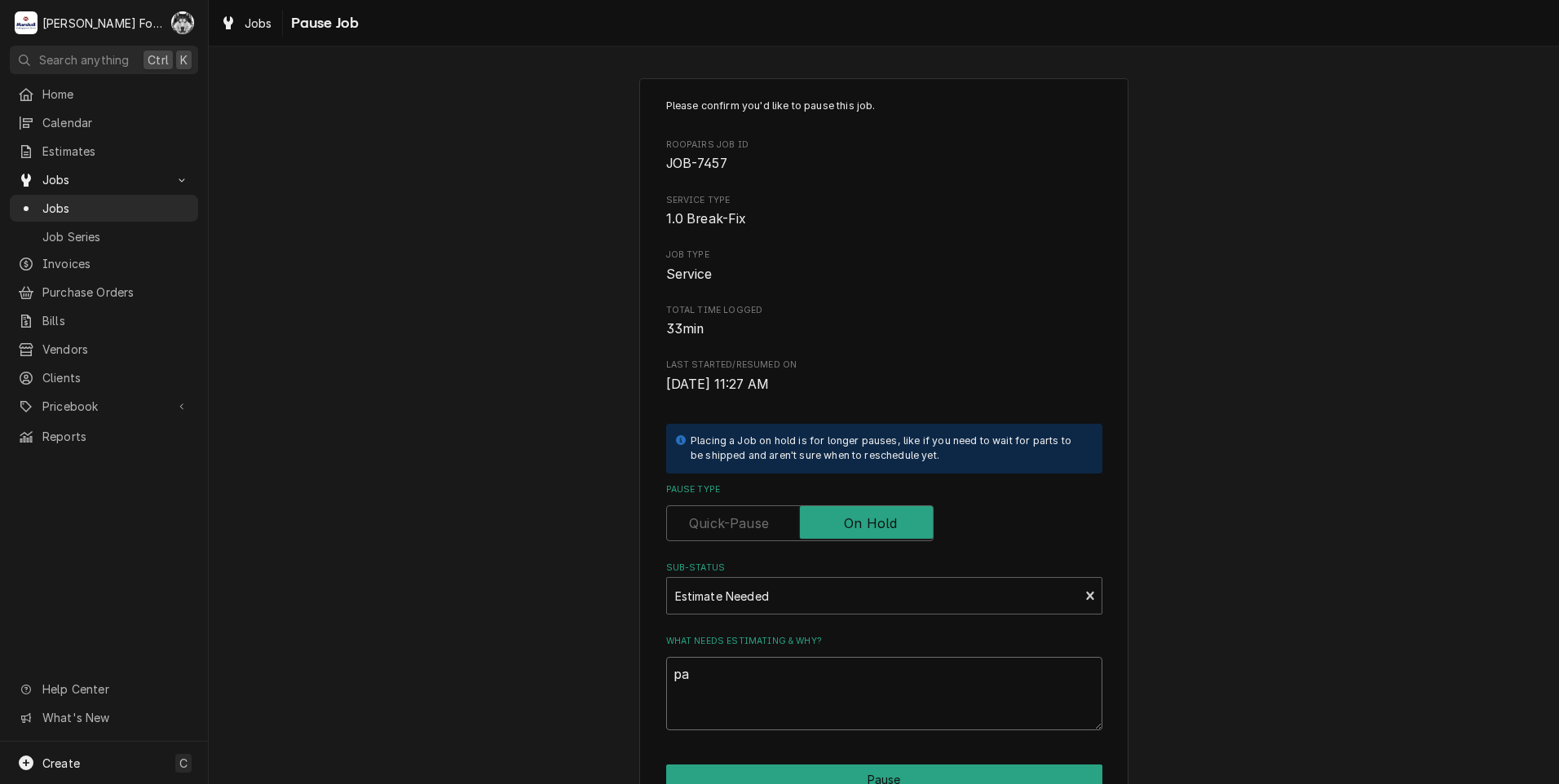
type textarea "x"
type textarea "par"
type textarea "x"
type textarea "part"
type textarea "x"
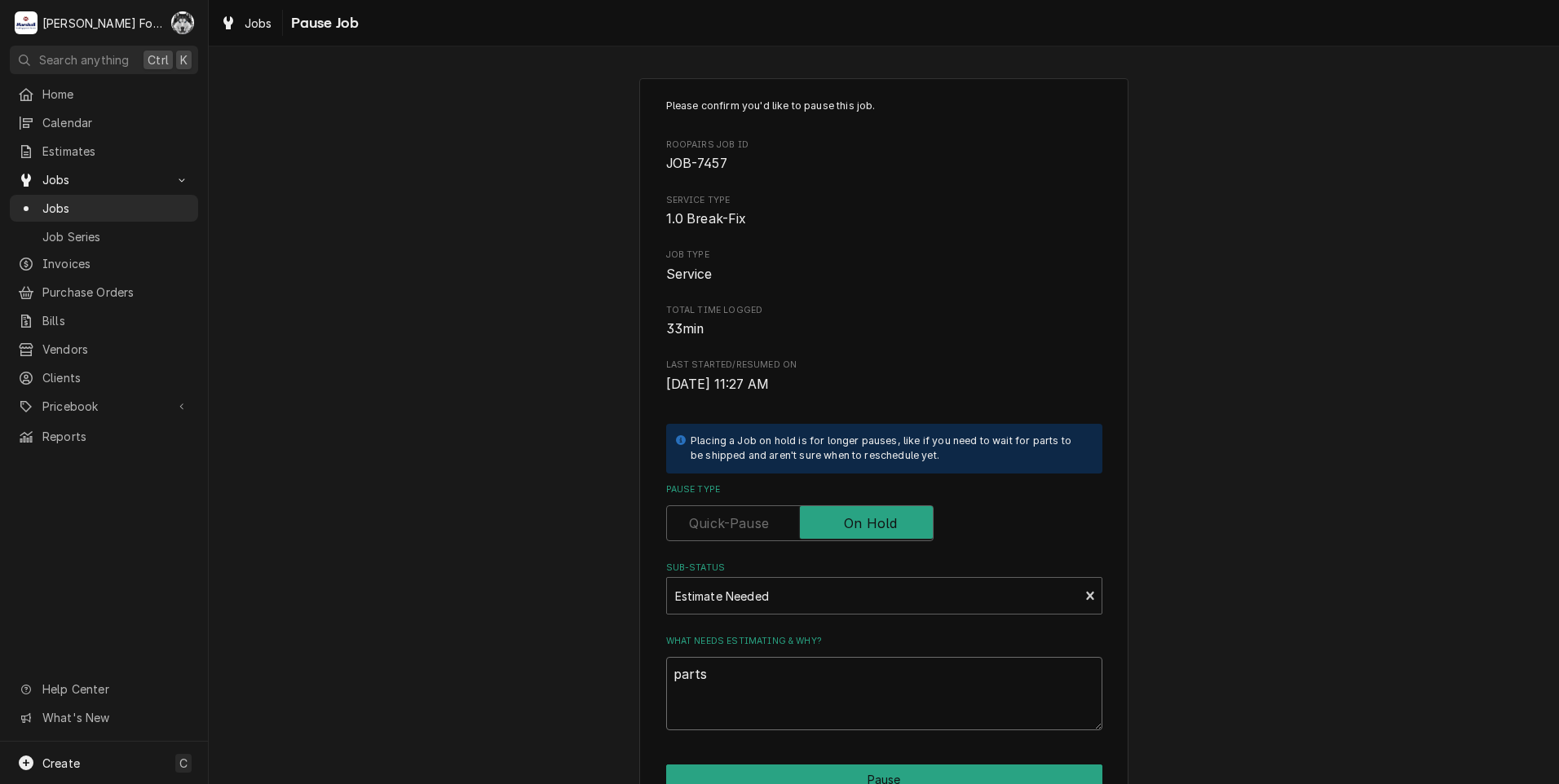
type textarea "parts"
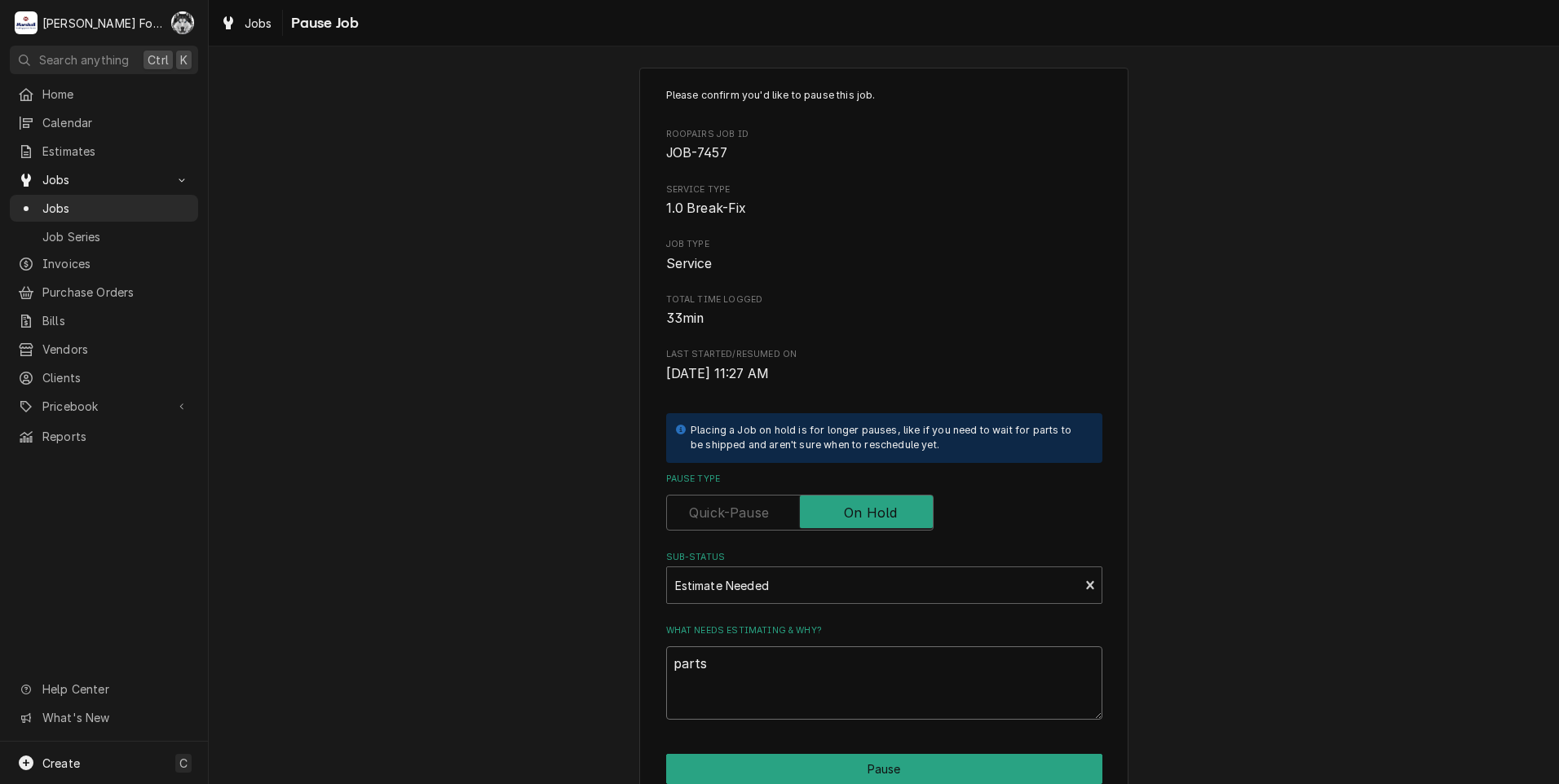
drag, startPoint x: 774, startPoint y: 653, endPoint x: 524, endPoint y: 666, distance: 250.3
click at [535, 666] on div "Please confirm you'd like to pause this job. Roopairs Job ID JOB-7457 Service T…" at bounding box center [883, 477] width 1350 height 849
type textarea "x"
type textarea "P"
type textarea "x"
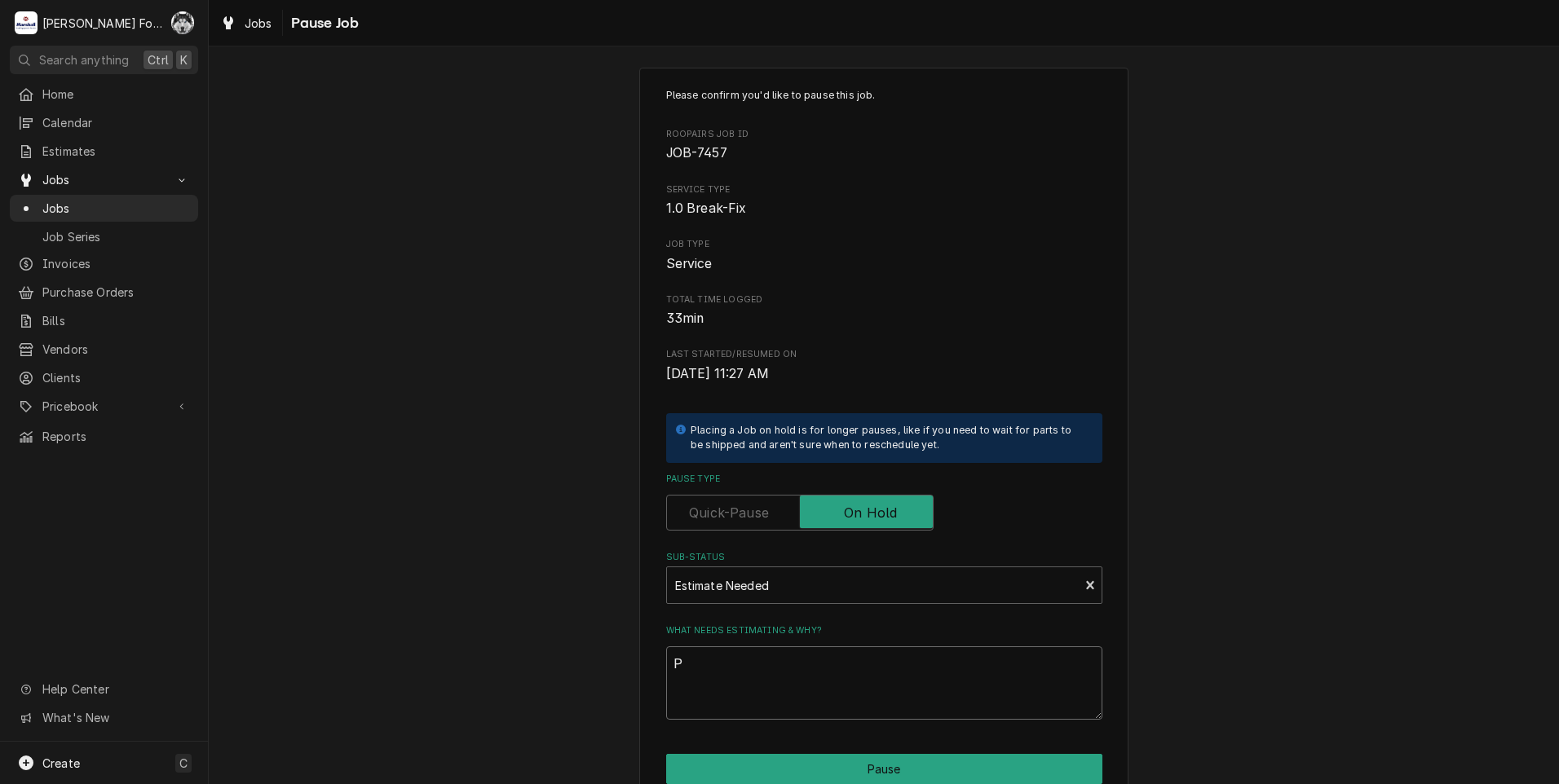
type textarea "PA"
type textarea "x"
type textarea "PAR"
type textarea "x"
type textarea "PART"
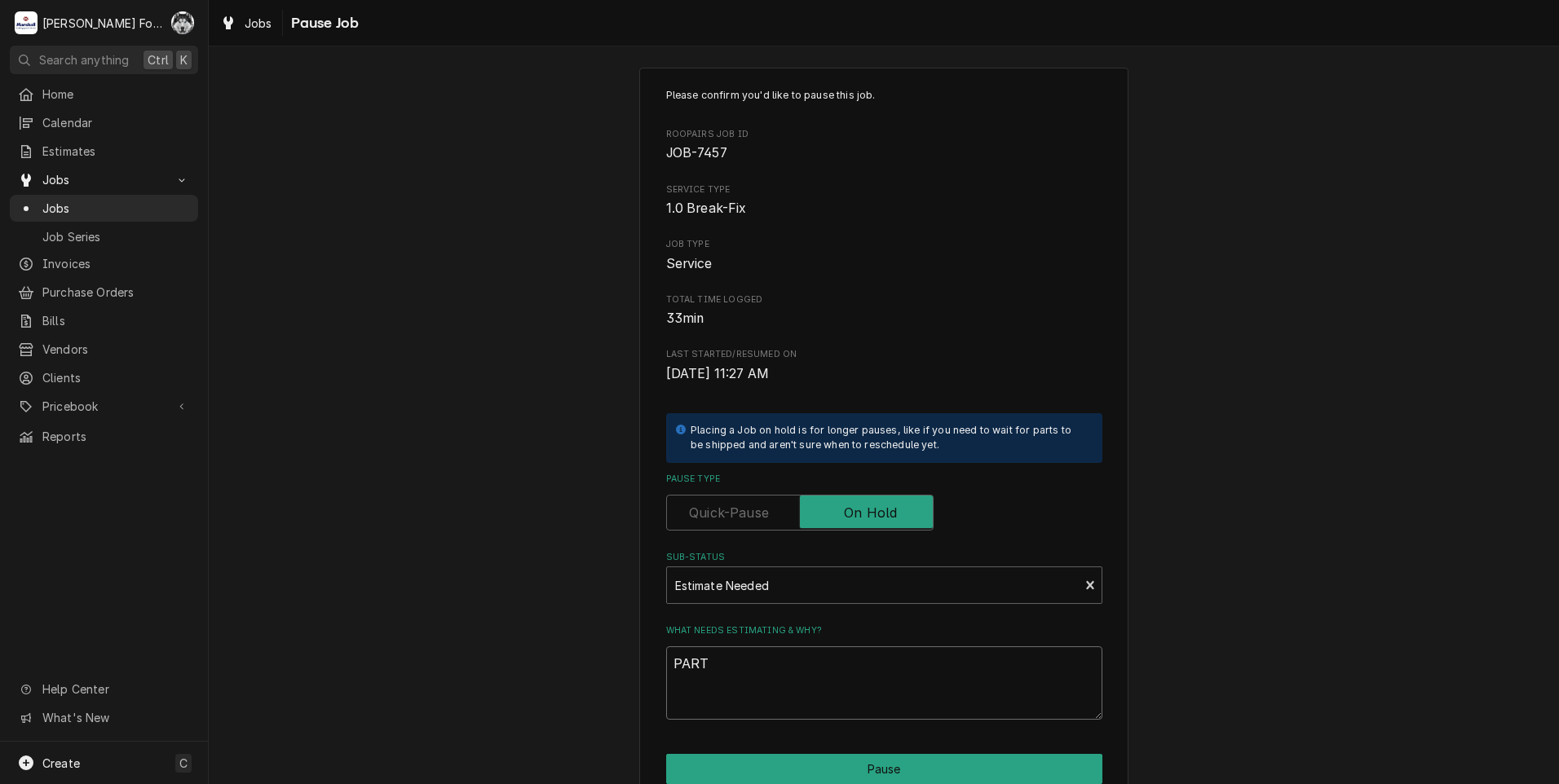
type textarea "x"
type textarea "PARTS"
click at [818, 775] on button "Pause" at bounding box center [884, 769] width 436 height 30
type textarea "x"
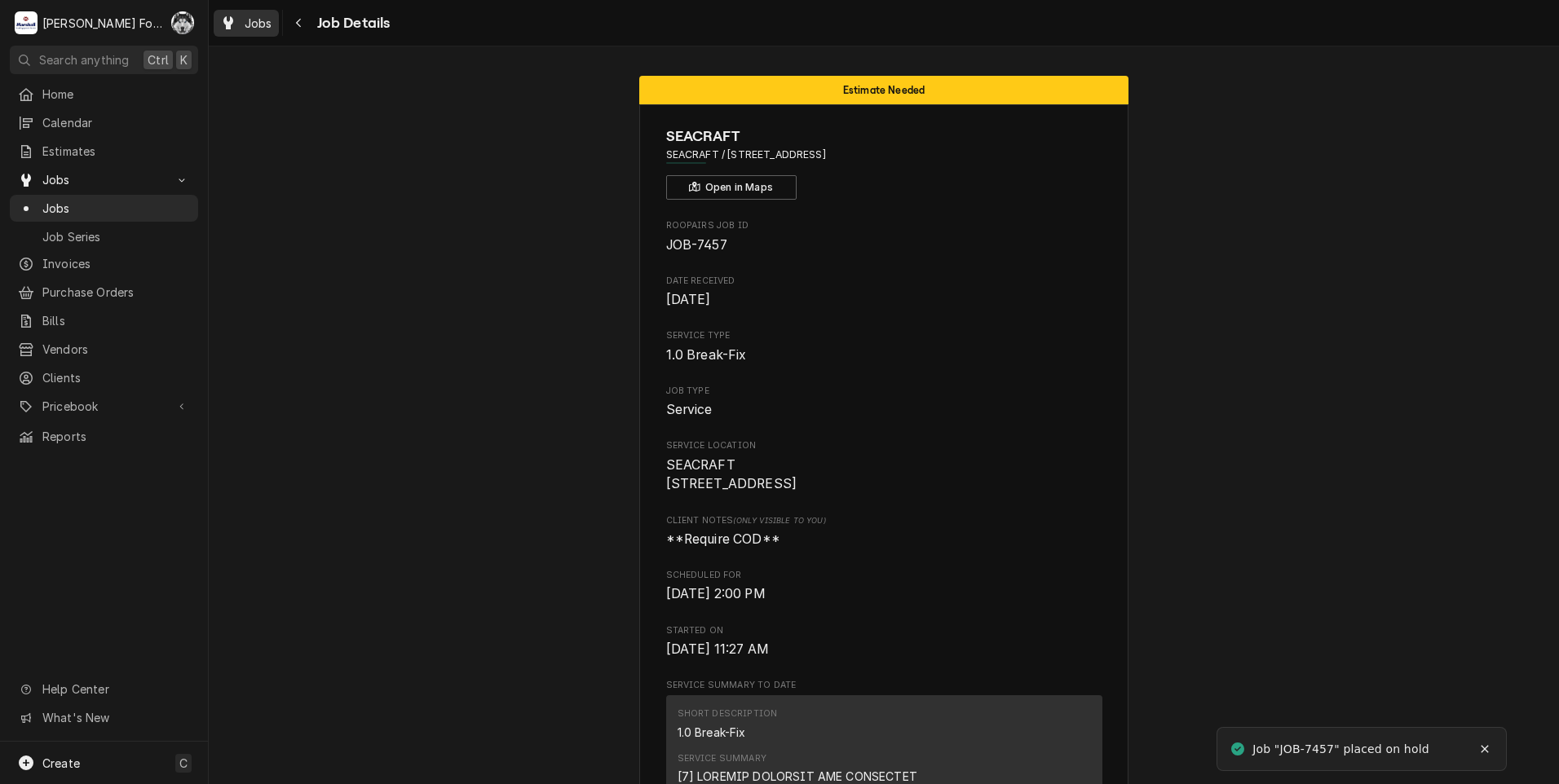
scroll to position [271, 0]
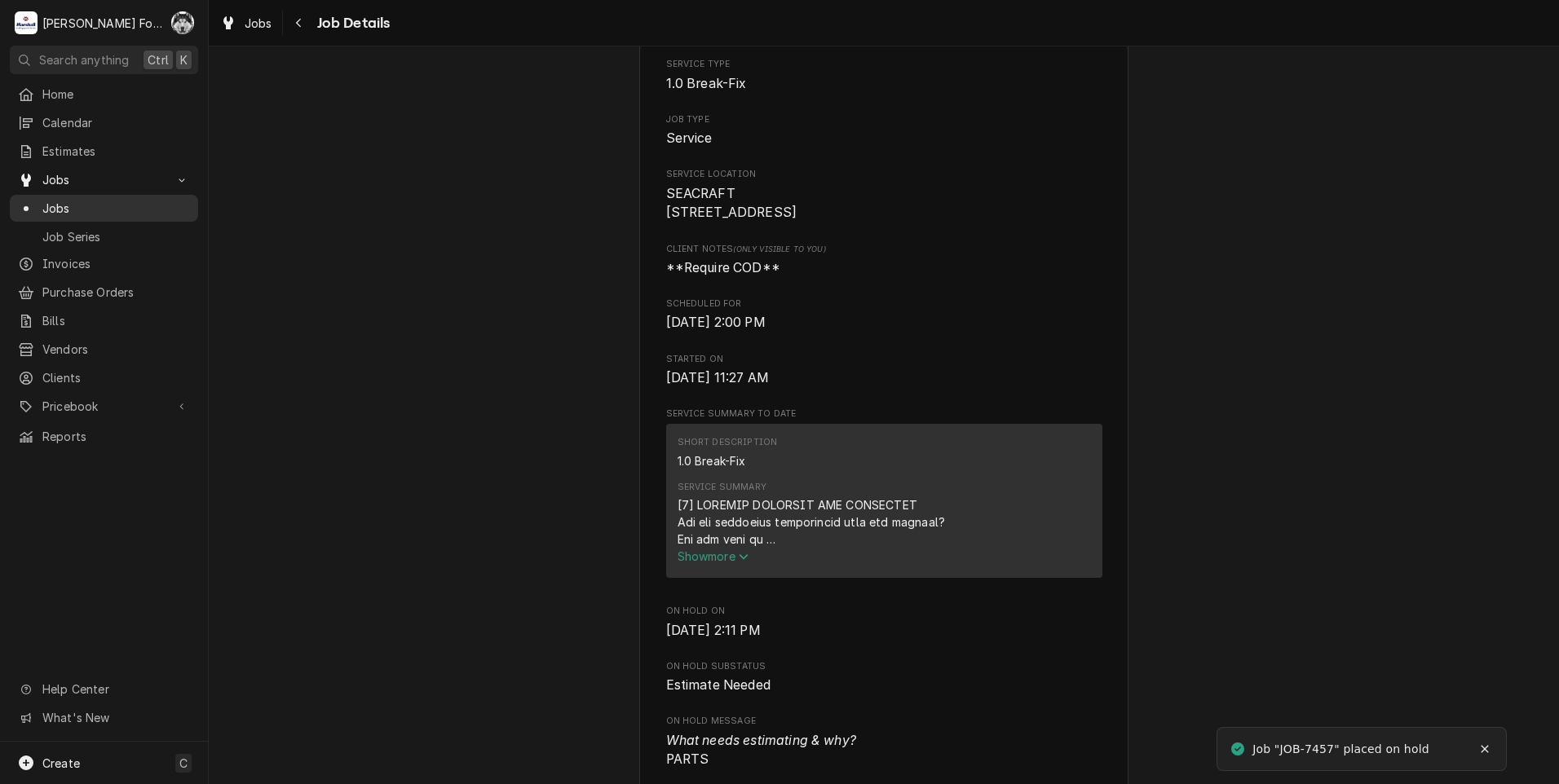
click at [38, 205] on div "Jobs" at bounding box center [104, 207] width 172 height 17
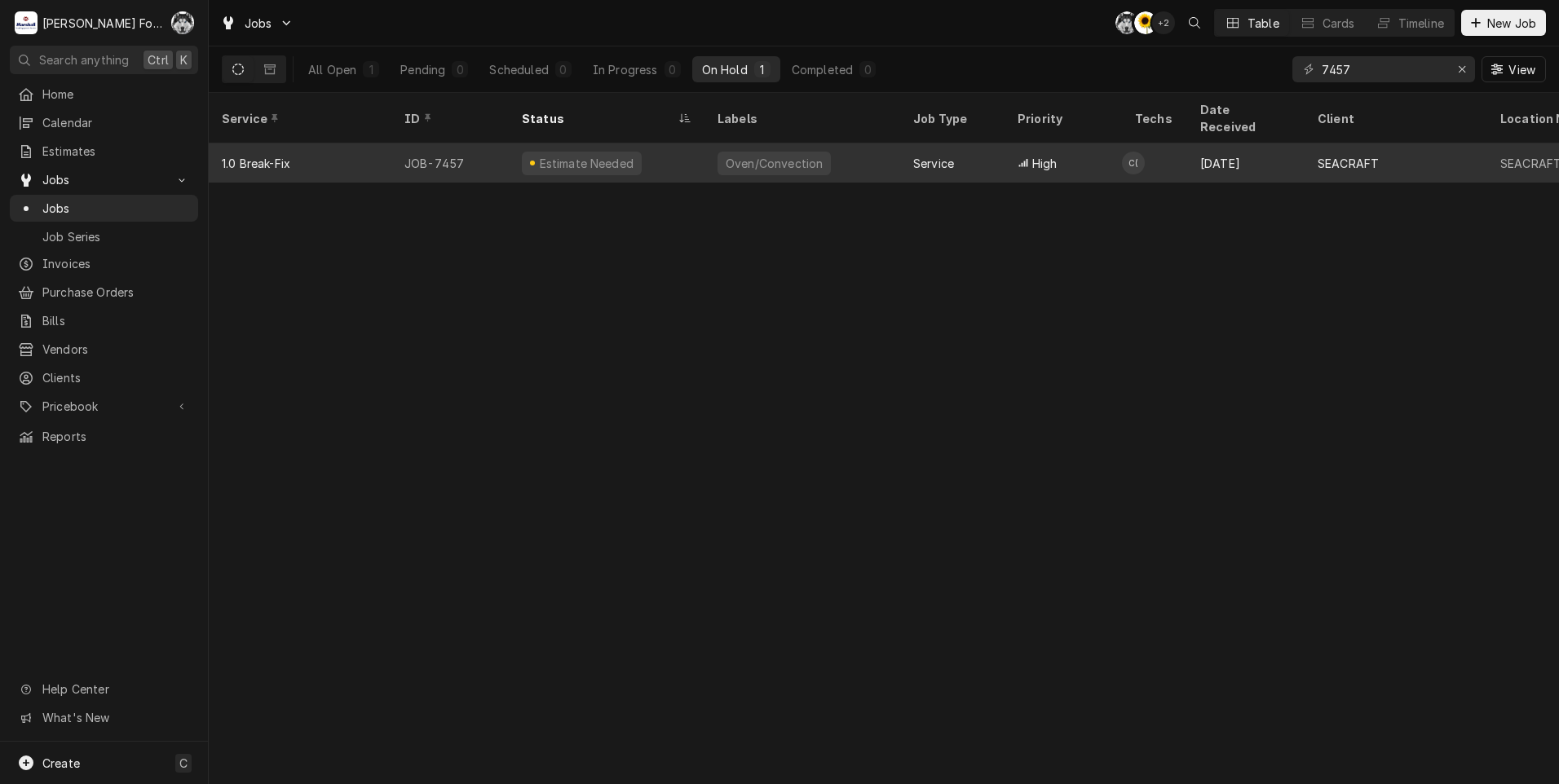
click at [821, 151] on div "Oven/Convection" at bounding box center [802, 163] width 196 height 39
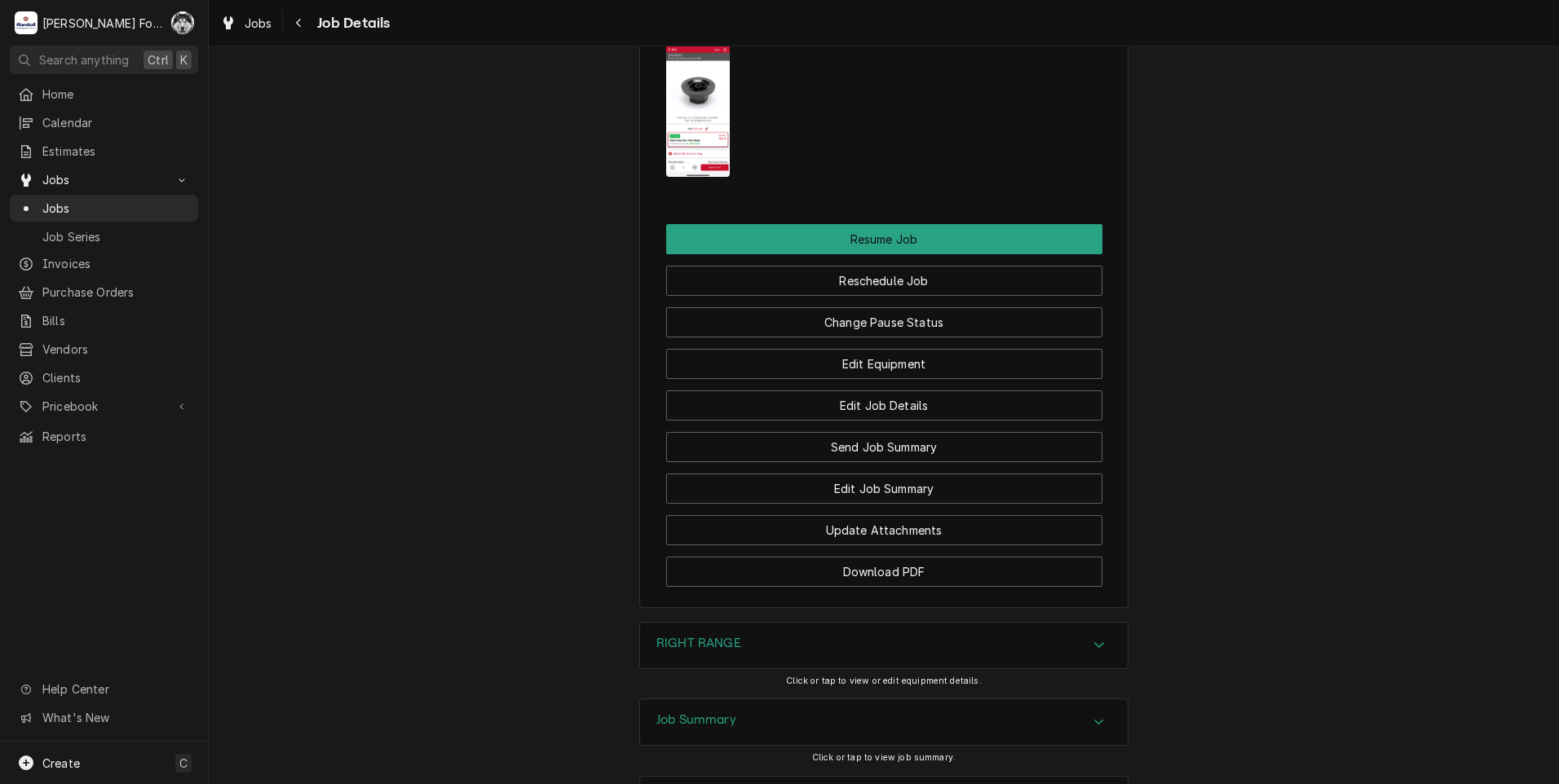
scroll to position [1901, 0]
click at [738, 667] on div "RIGHT RANGE" at bounding box center [883, 644] width 488 height 46
click at [38, 205] on div "Jobs" at bounding box center [104, 207] width 172 height 17
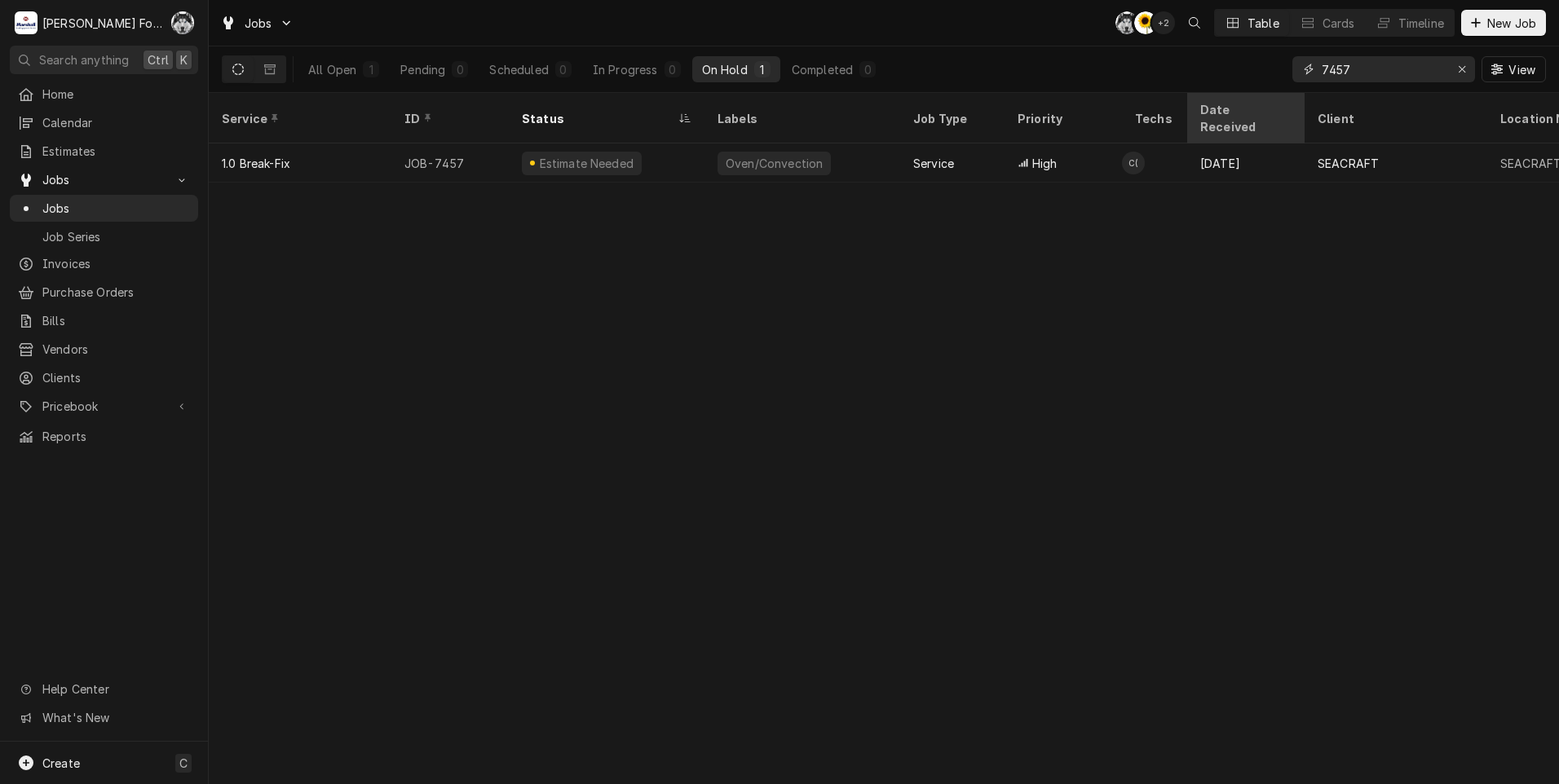
drag, startPoint x: 1363, startPoint y: 78, endPoint x: 1249, endPoint y: 108, distance: 117.9
click at [1249, 108] on div "Jobs C( C( + 2 Table Cards Timeline New Job All Open 1 Pending 0 Scheduled 0 In…" at bounding box center [883, 392] width 1350 height 784
type input "7463"
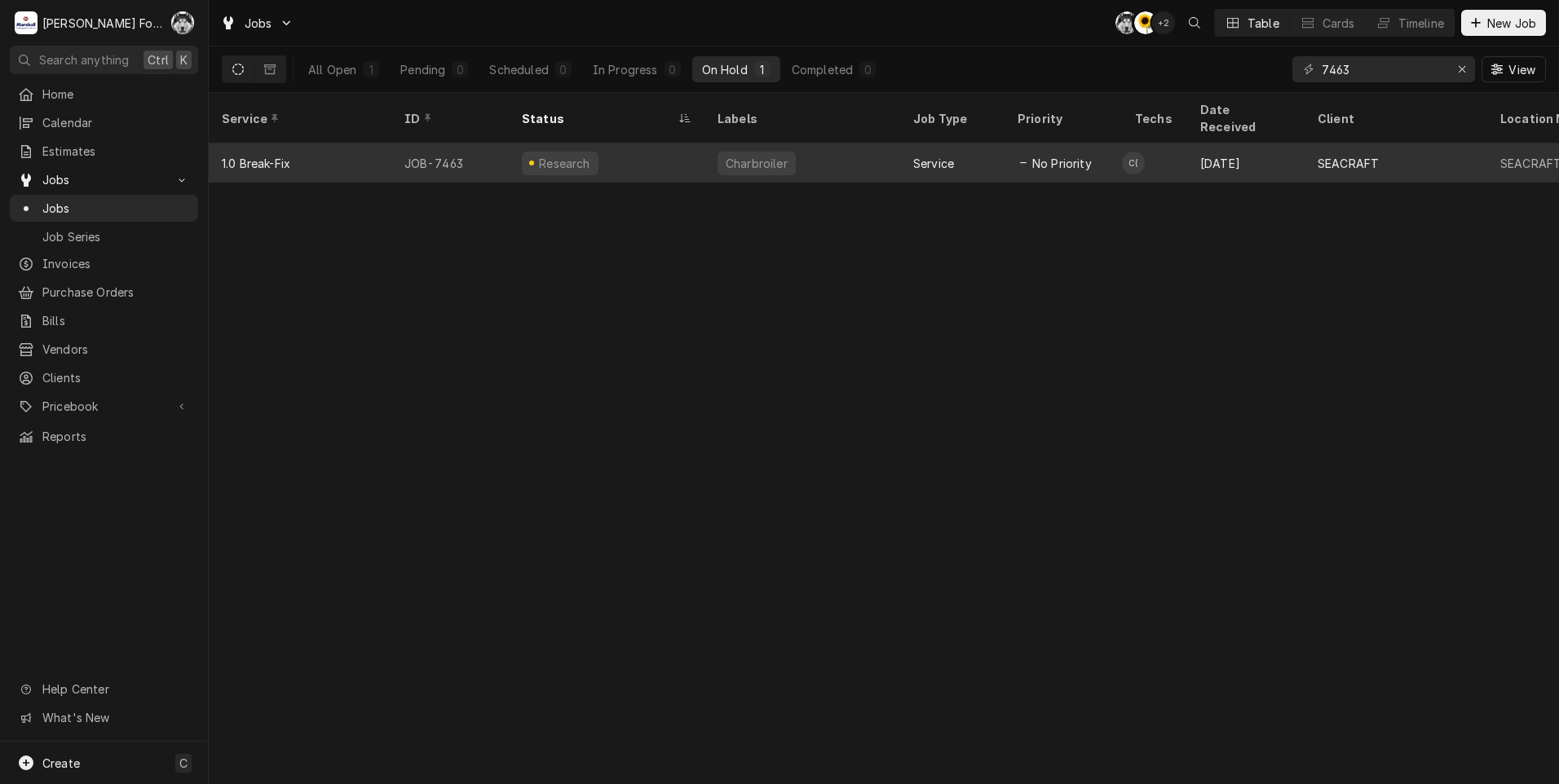
click at [808, 145] on div "Charbroiler" at bounding box center [802, 163] width 196 height 39
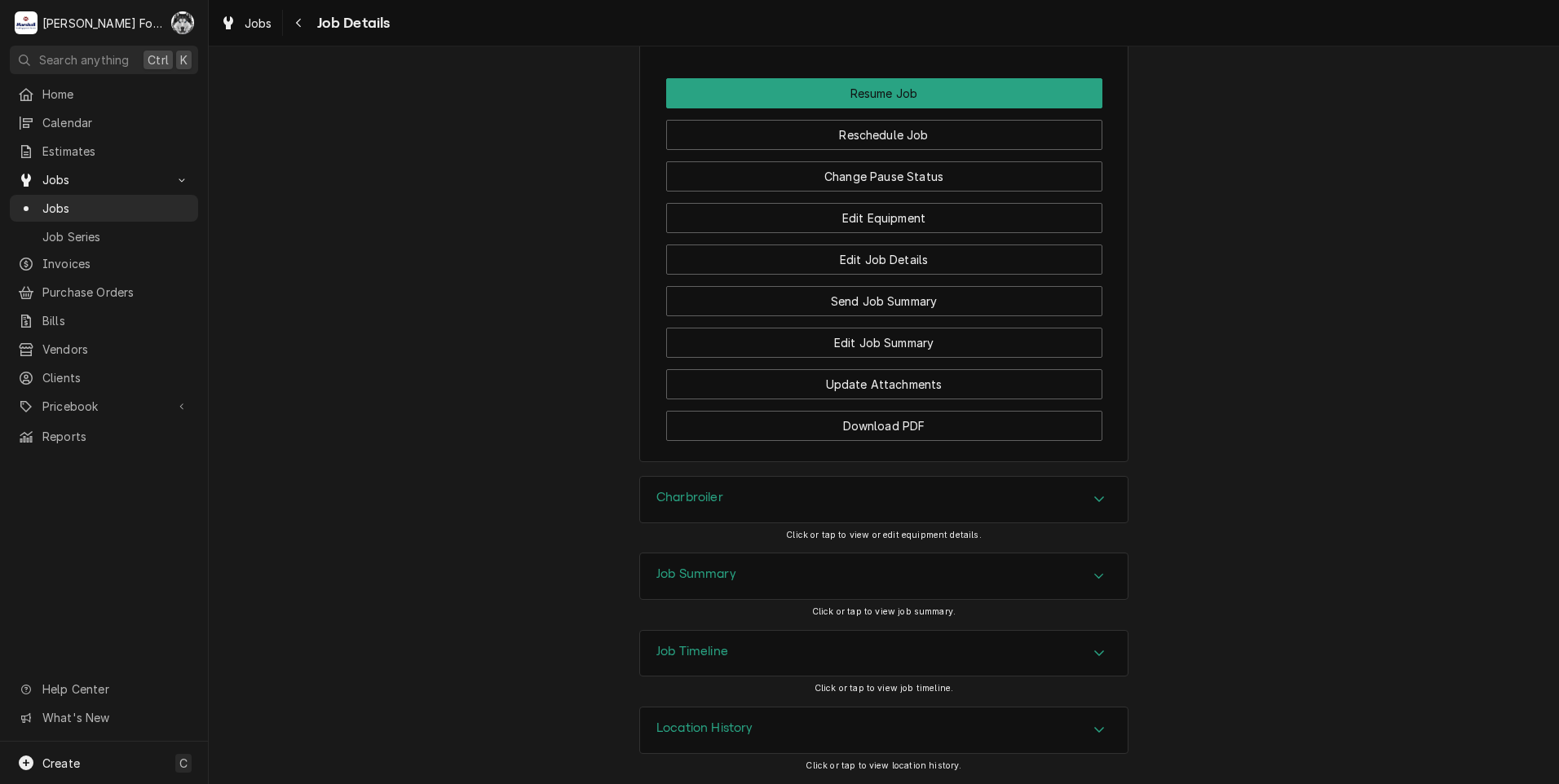
scroll to position [2065, 0]
click at [738, 497] on div "Charbroiler" at bounding box center [883, 500] width 488 height 46
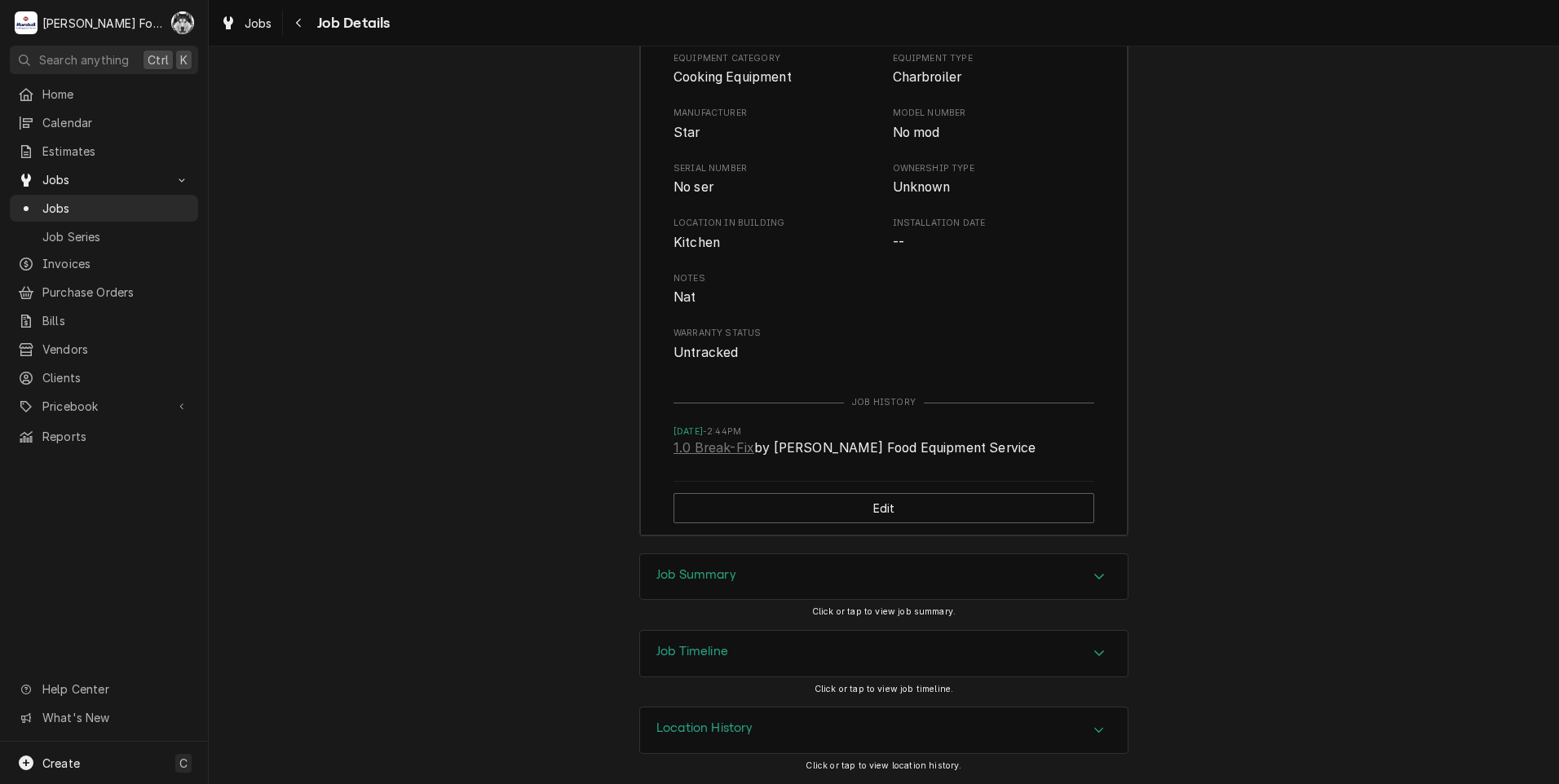
click at [729, 581] on h3 "Job Summary" at bounding box center [697, 576] width 80 height 16
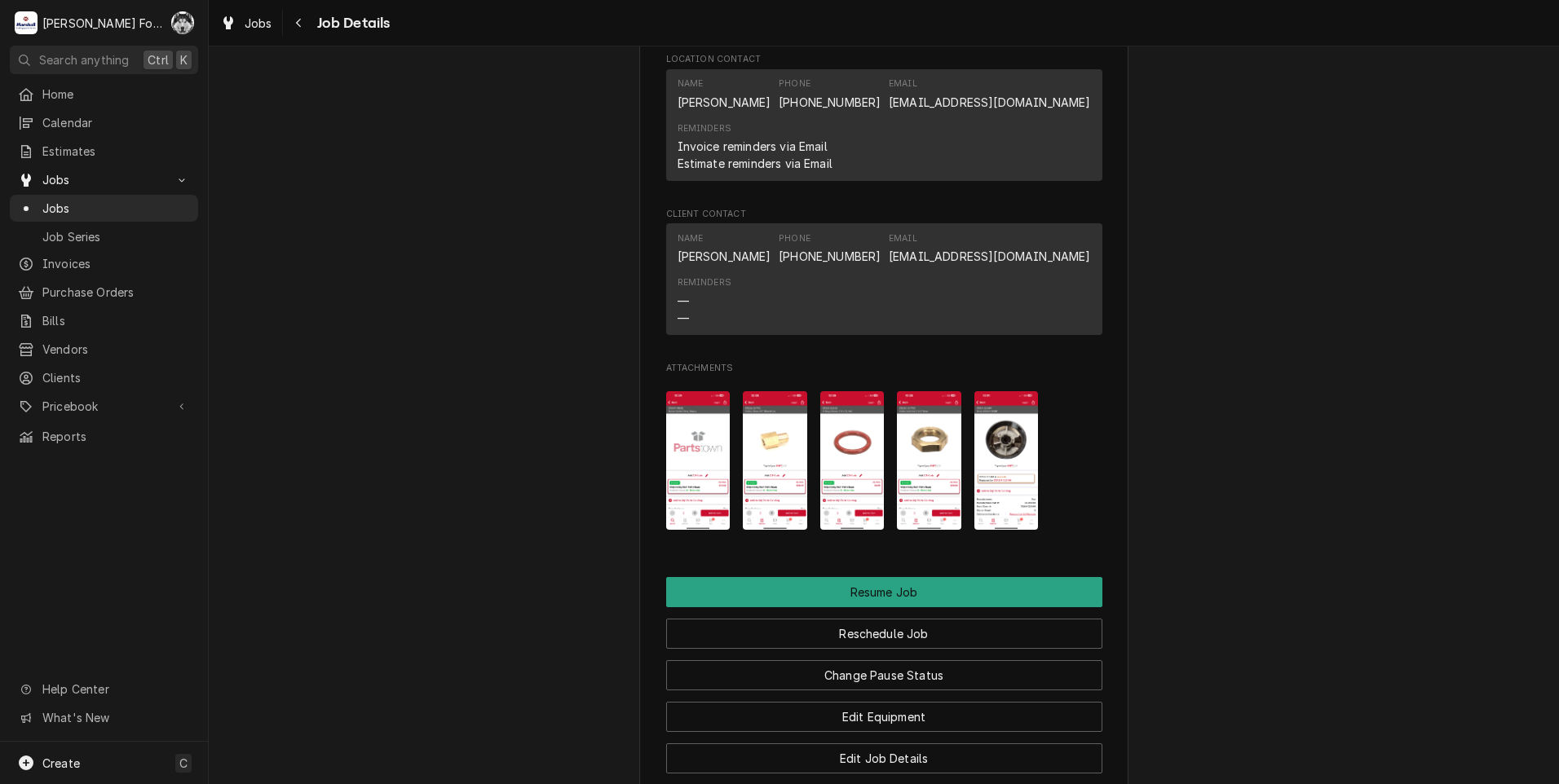
scroll to position [1399, 0]
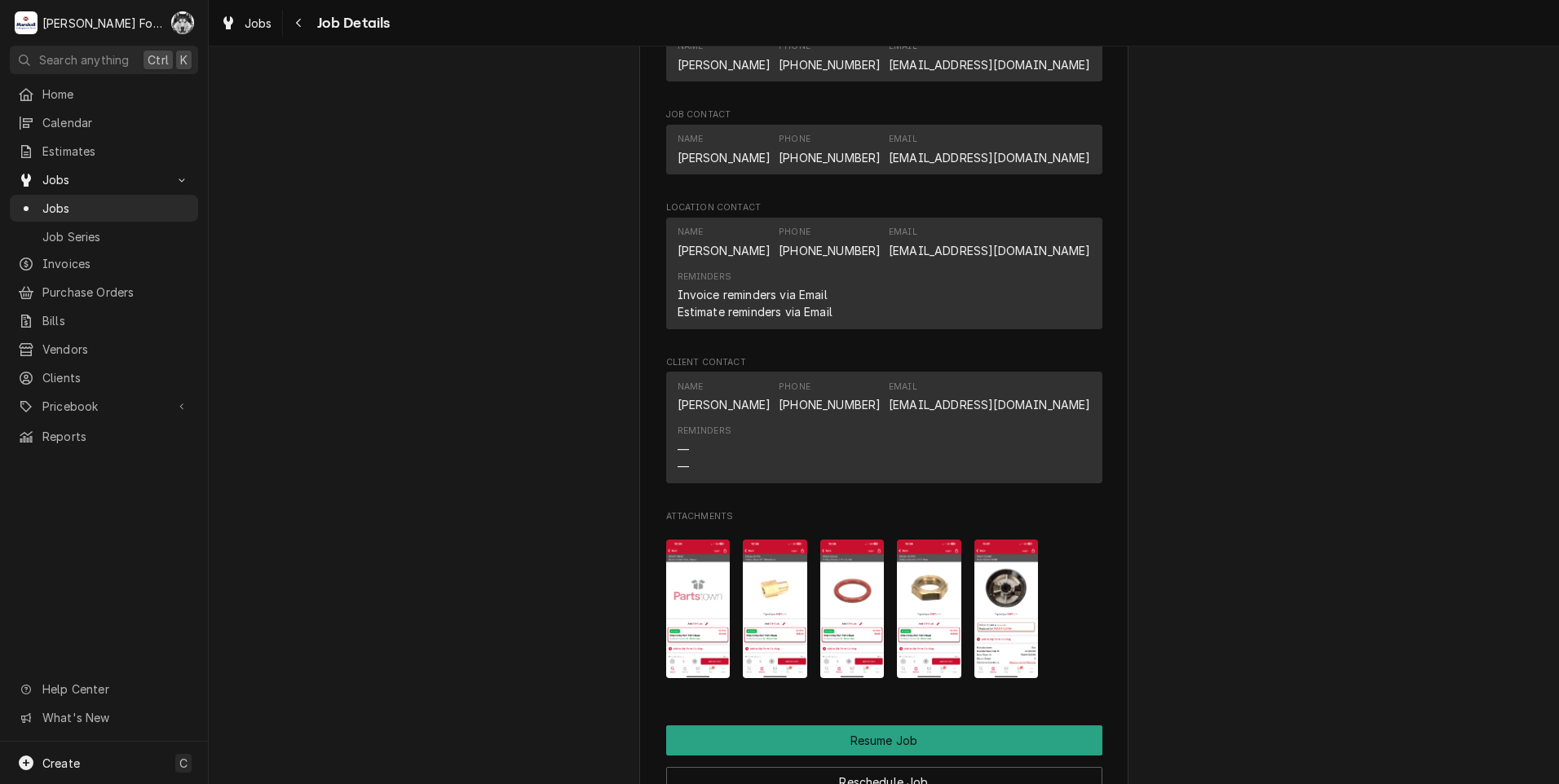
click at [696, 634] on img "Attachments" at bounding box center [699, 609] width 65 height 140
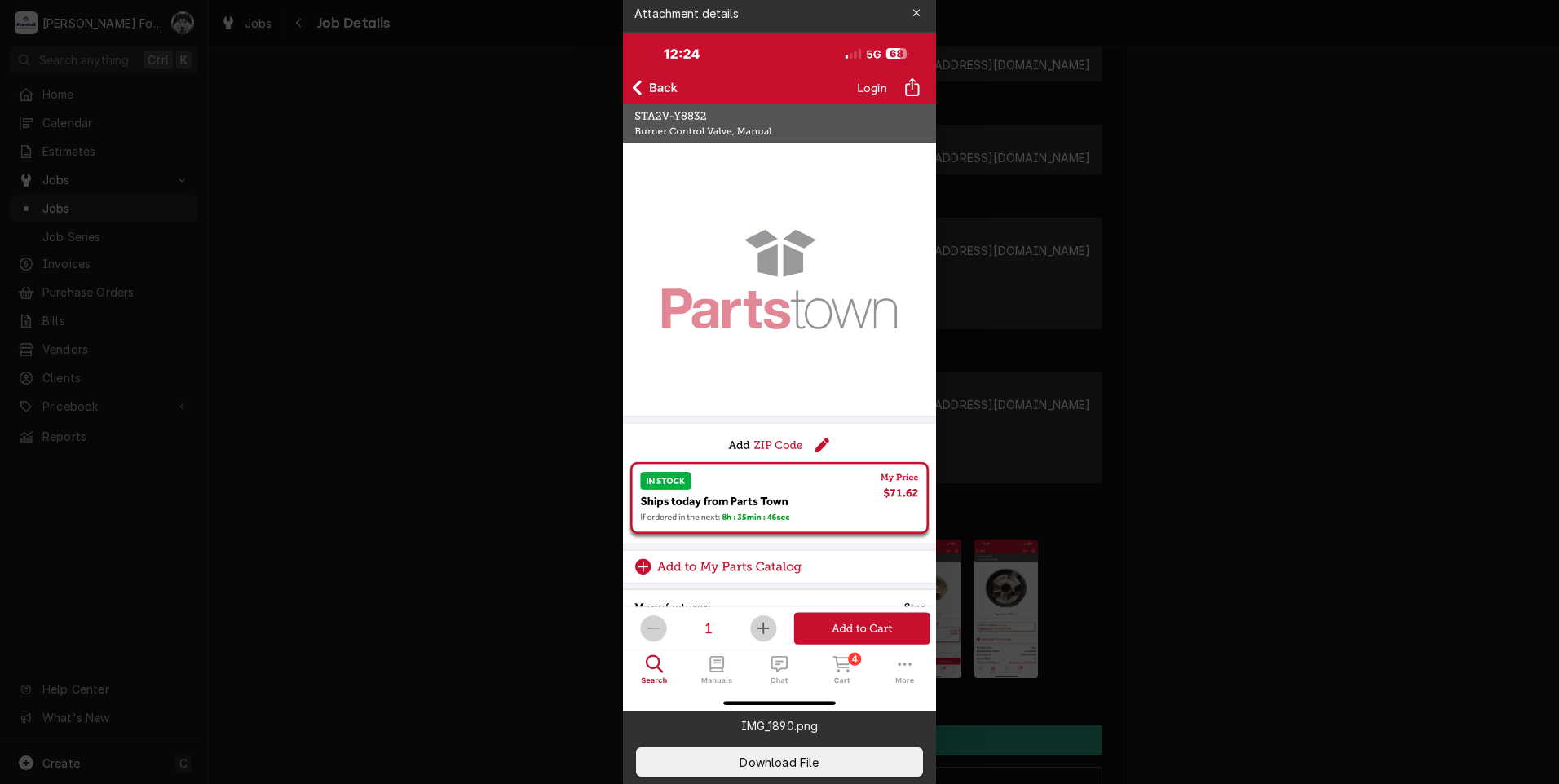
click at [491, 530] on div at bounding box center [780, 392] width 1559 height 784
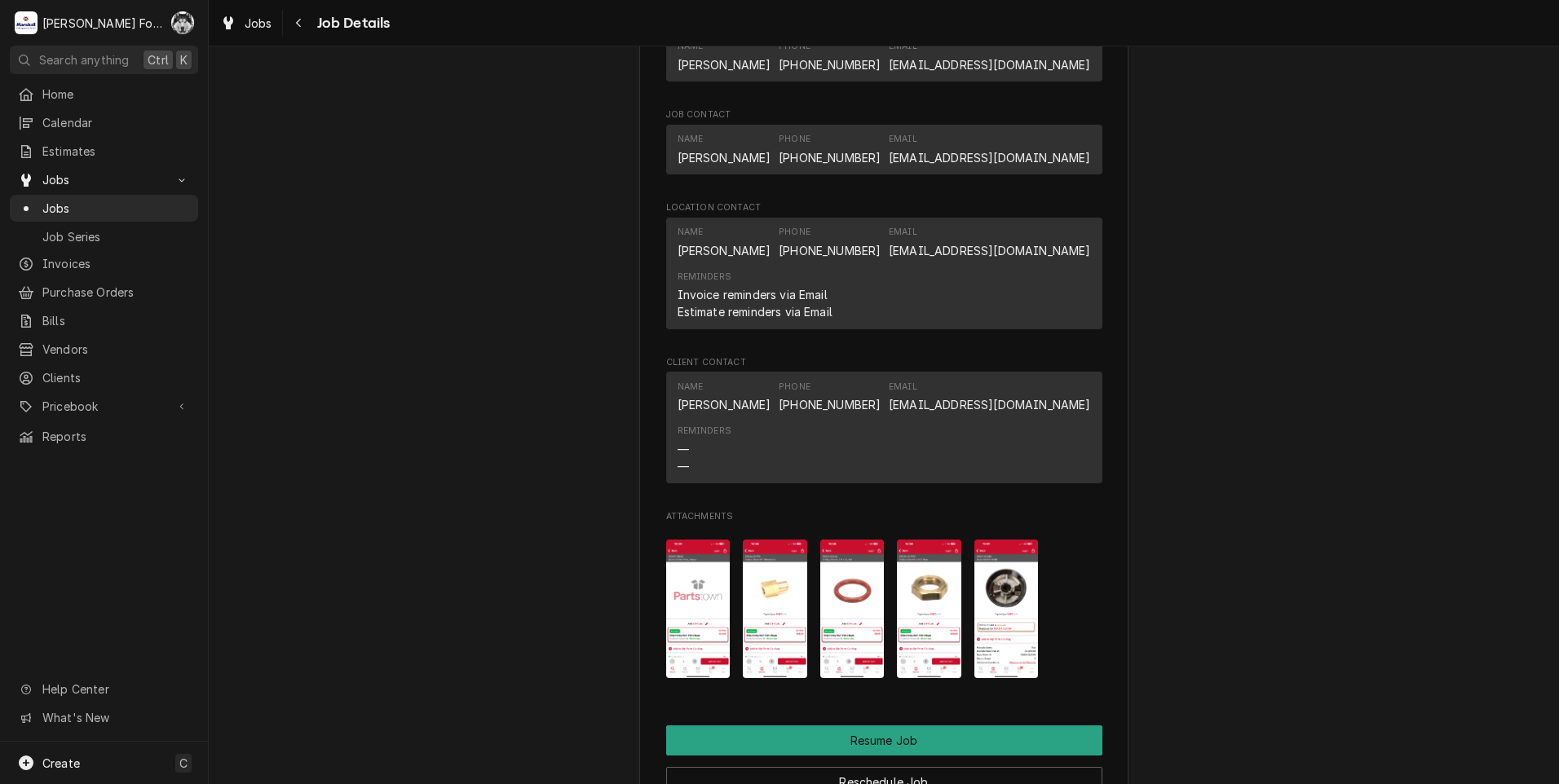
click at [808, 623] on div "Attachments" at bounding box center [884, 608] width 436 height 165
click at [771, 625] on img "Attachments" at bounding box center [775, 609] width 65 height 140
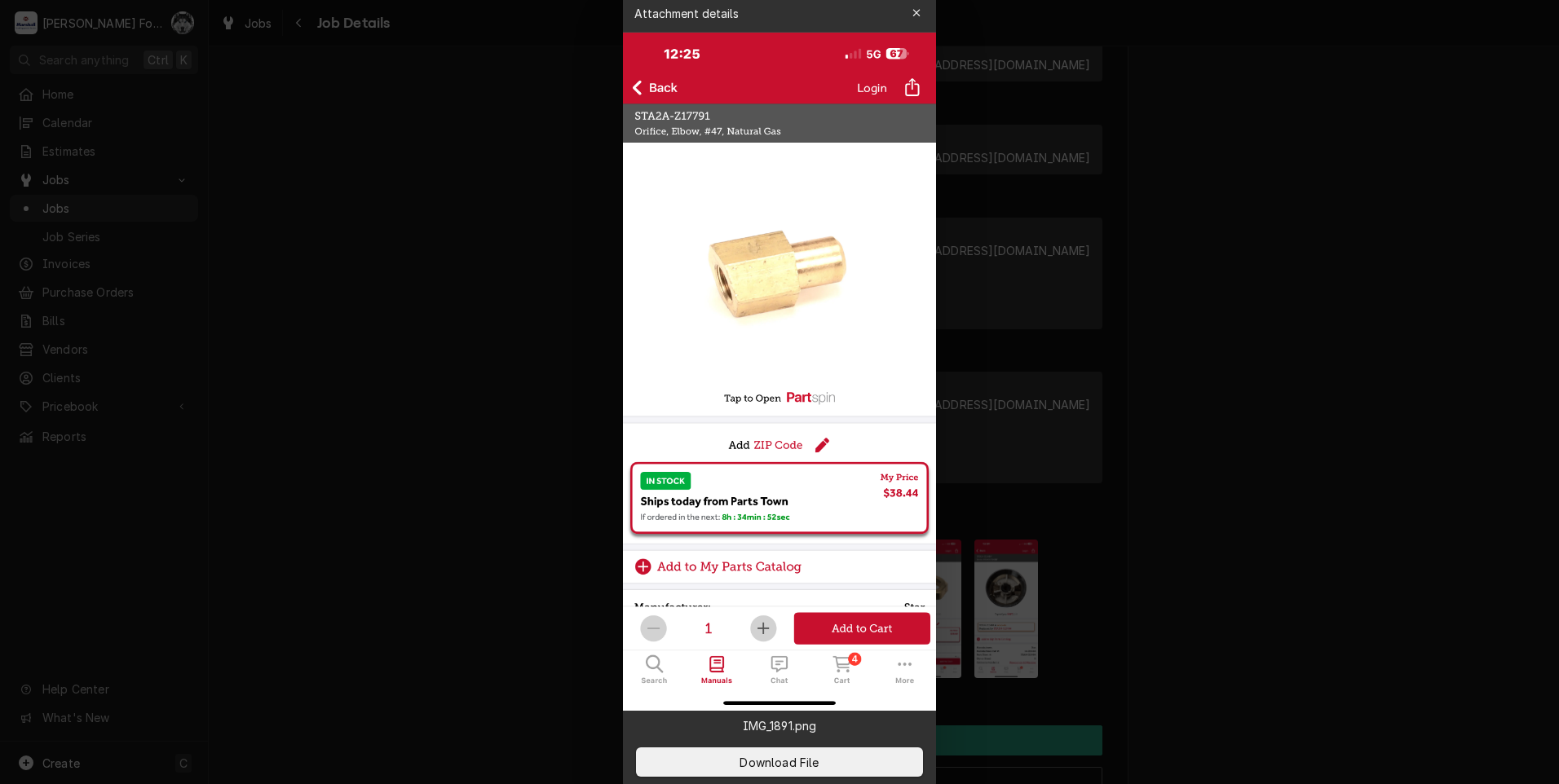
click at [1192, 503] on div at bounding box center [780, 392] width 1559 height 784
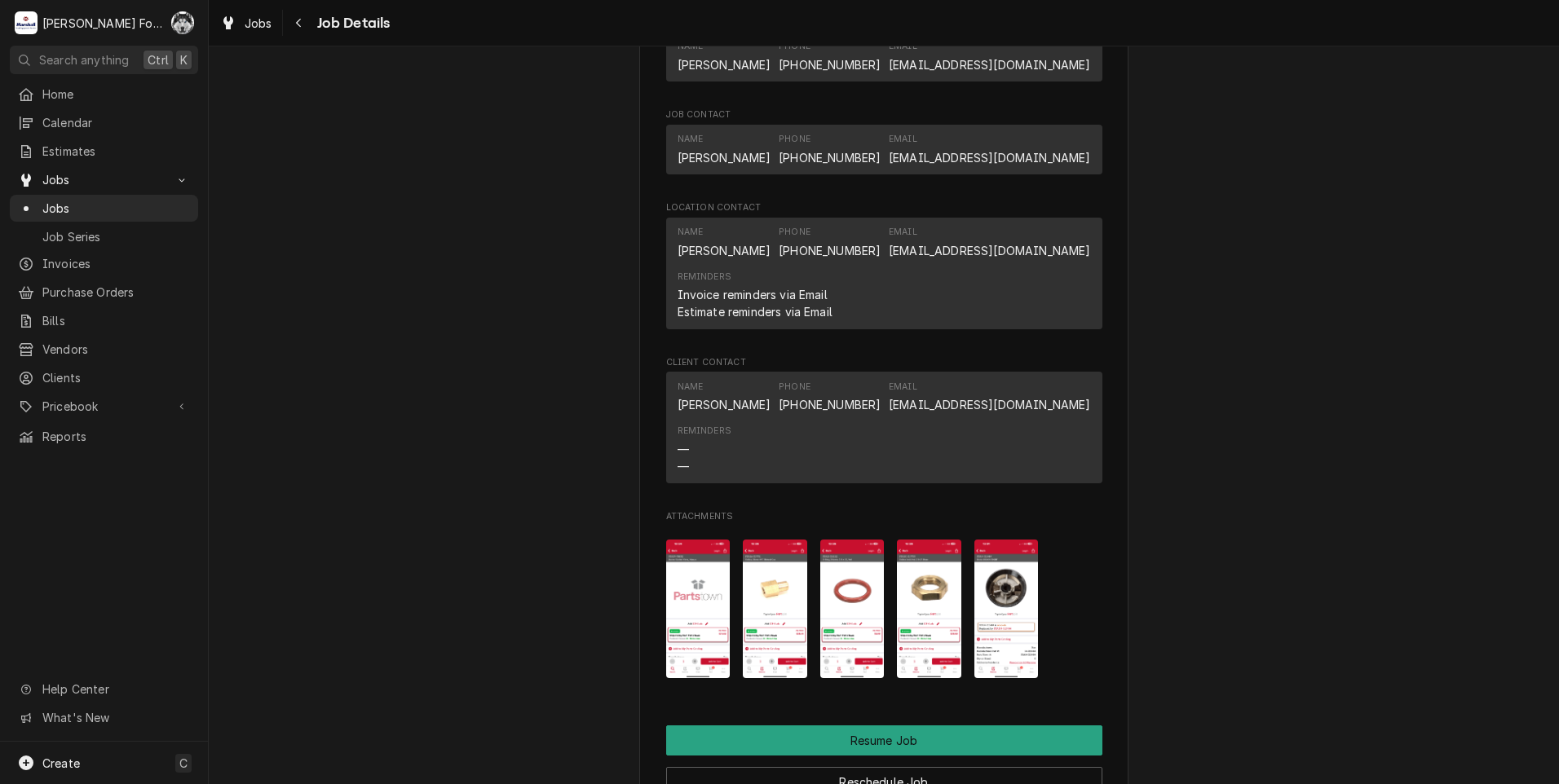
click at [849, 602] on img "Attachments" at bounding box center [852, 609] width 65 height 140
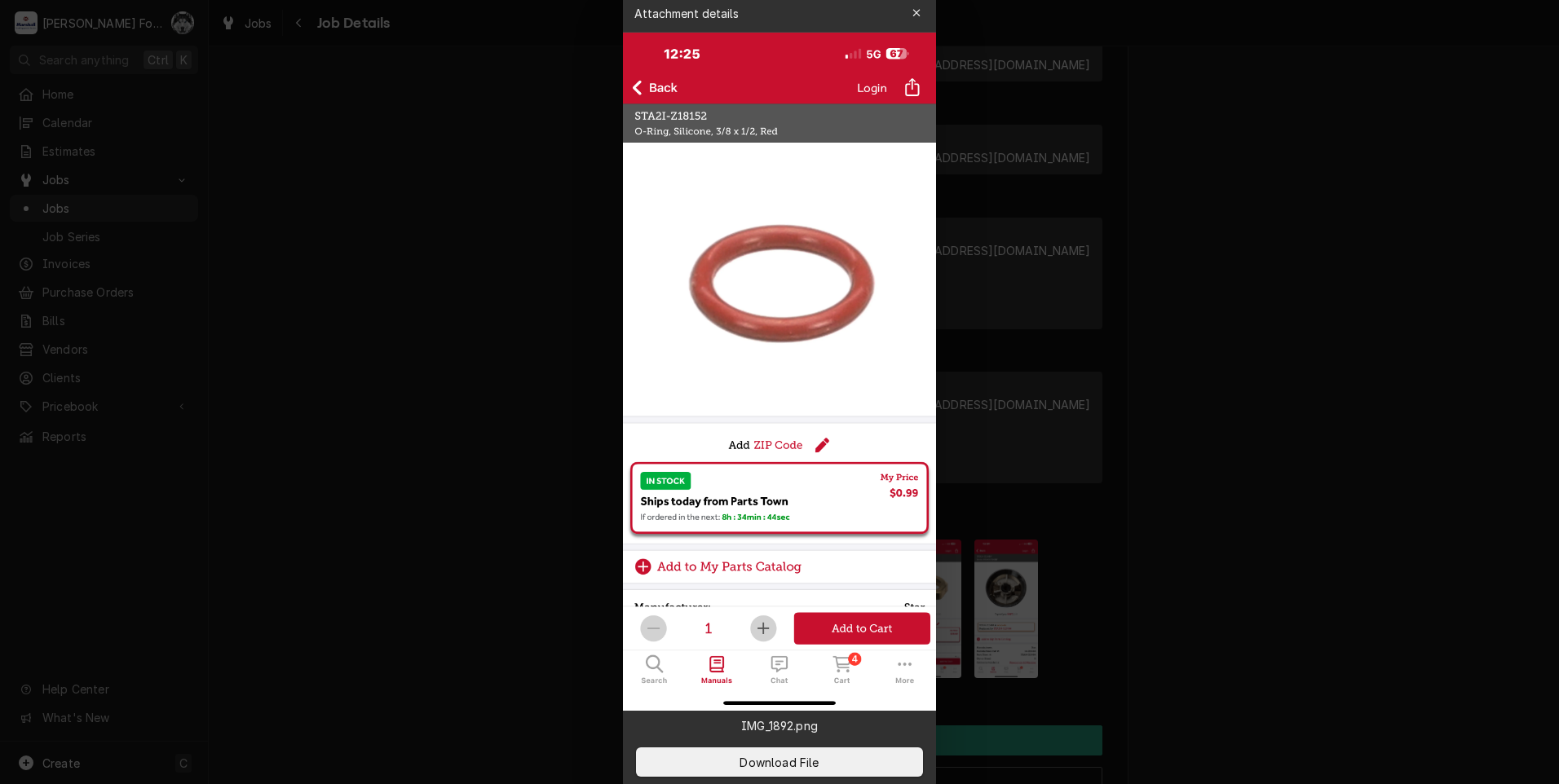
click at [197, 457] on div at bounding box center [780, 392] width 1559 height 784
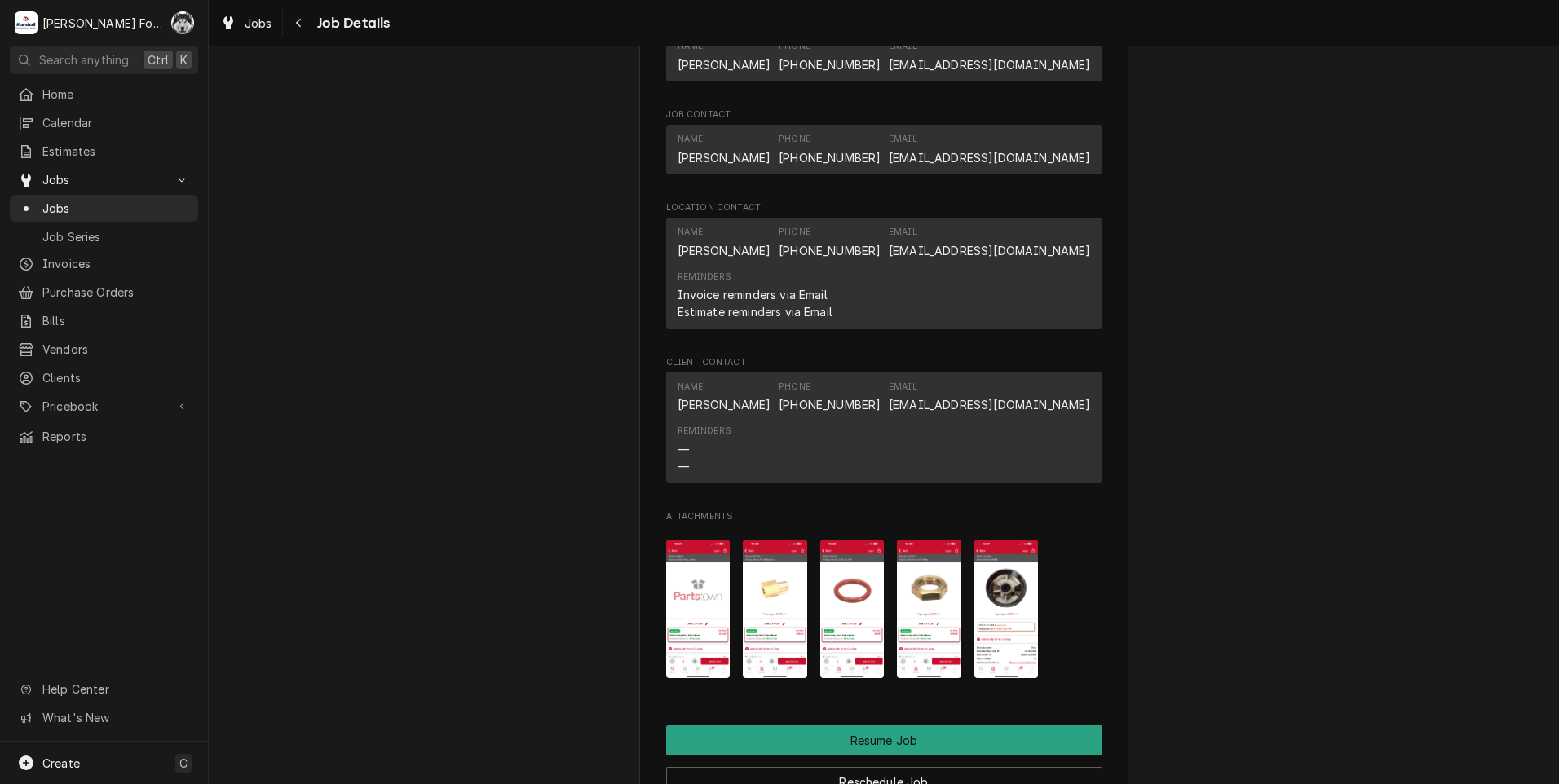
click at [928, 616] on img "Attachments" at bounding box center [929, 609] width 65 height 140
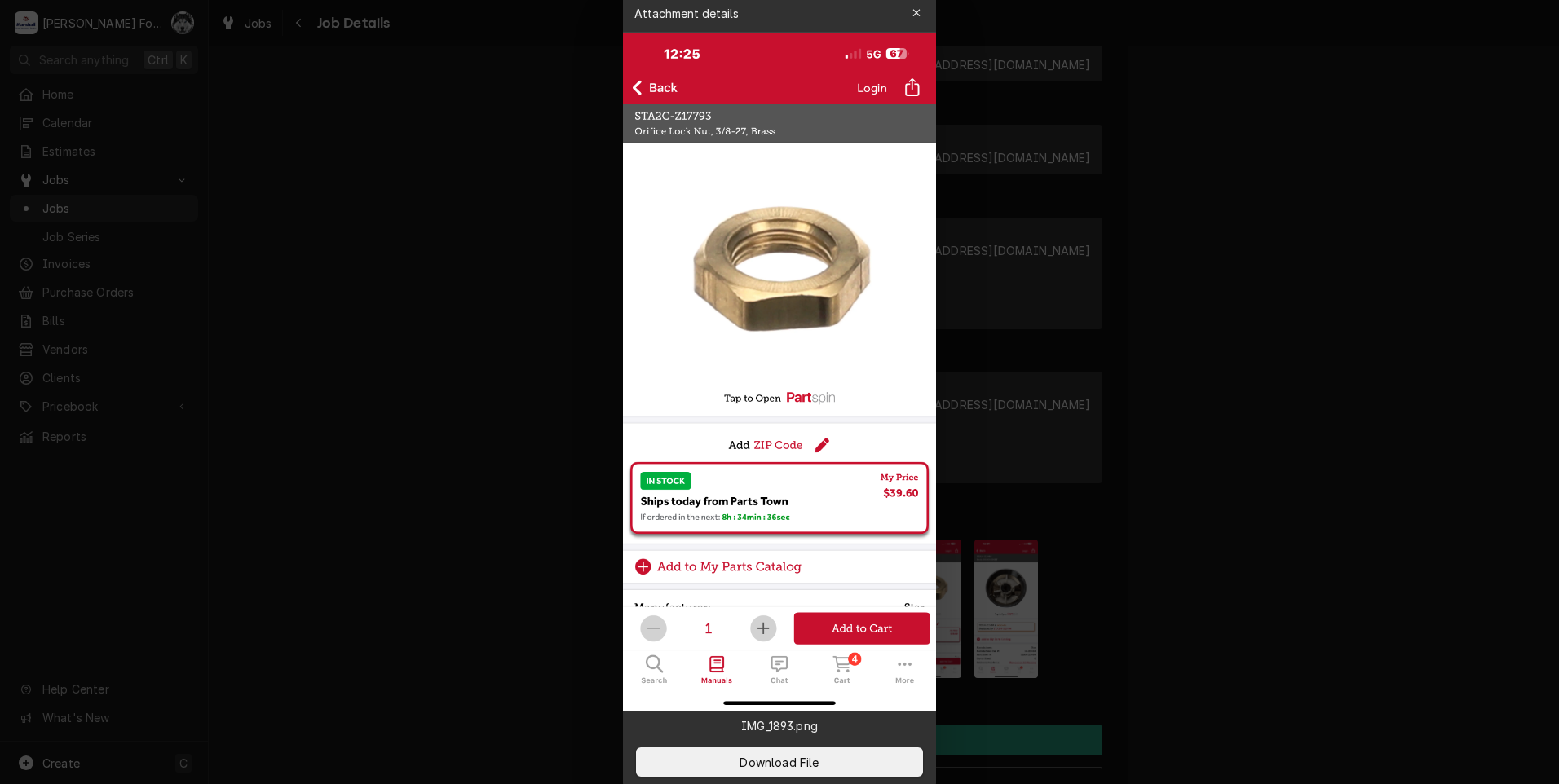
click at [448, 332] on div at bounding box center [780, 392] width 1559 height 784
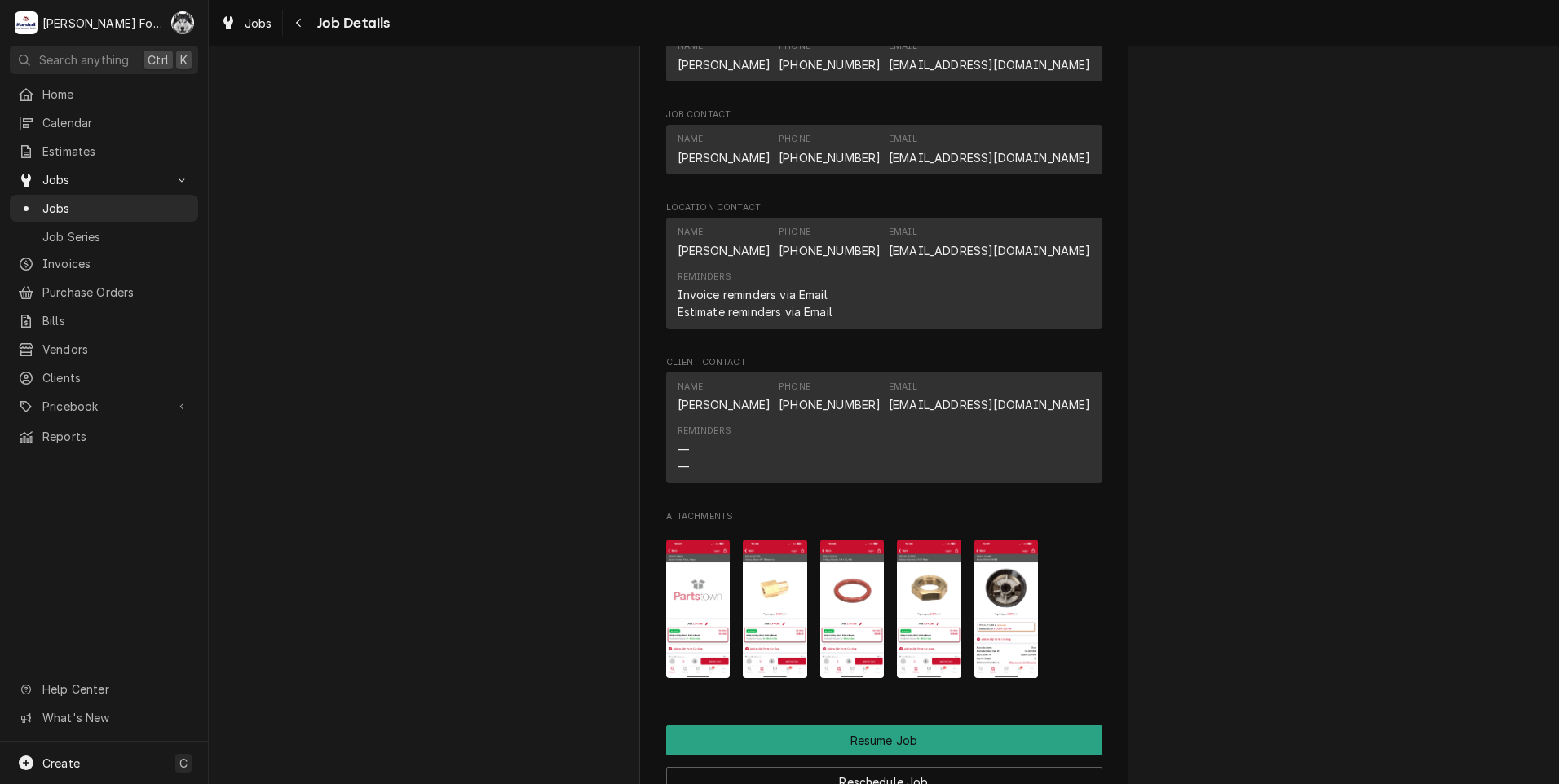
click at [1000, 628] on img "Attachments" at bounding box center [1006, 609] width 65 height 140
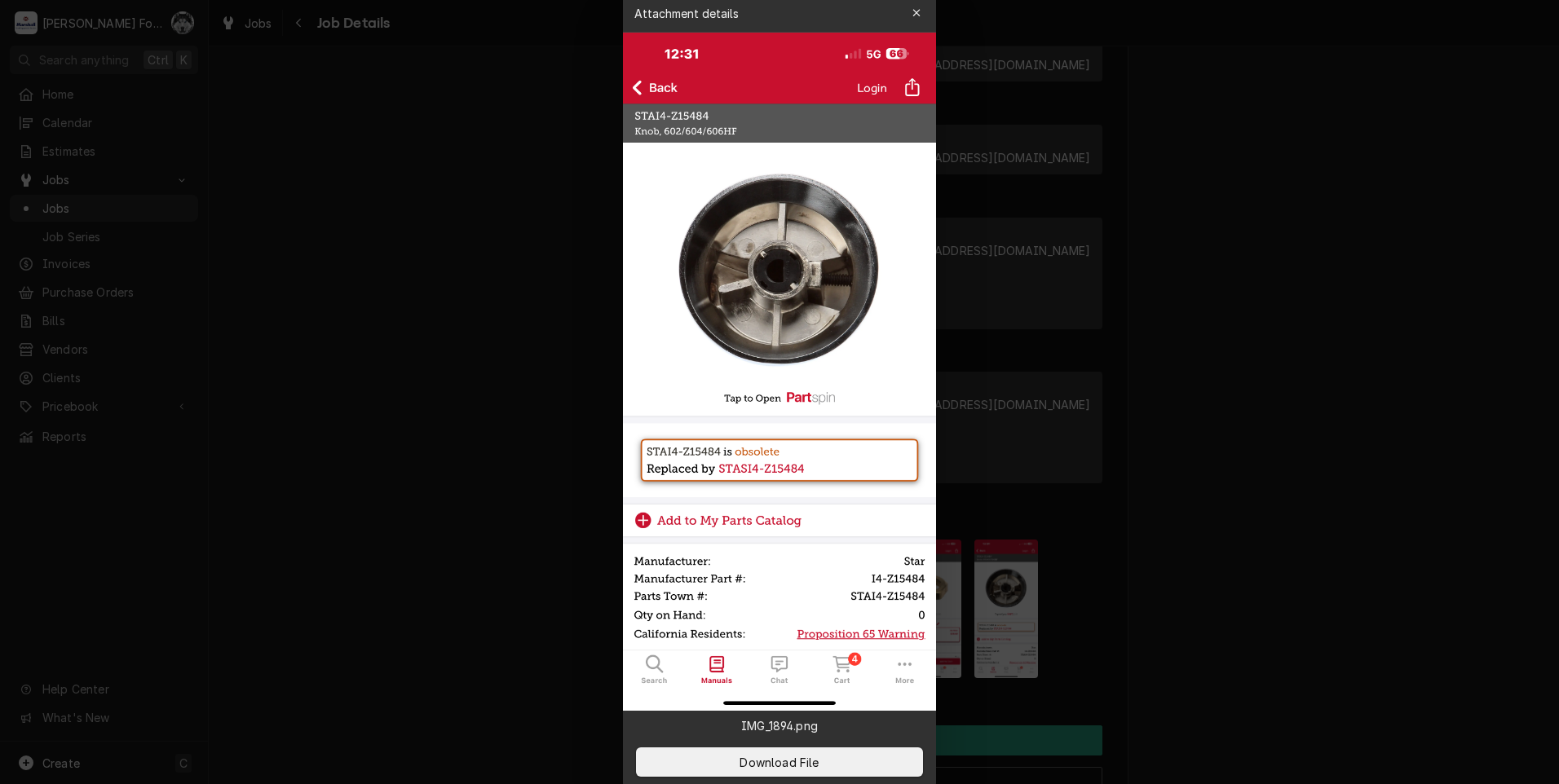
click at [459, 466] on div at bounding box center [780, 392] width 1559 height 784
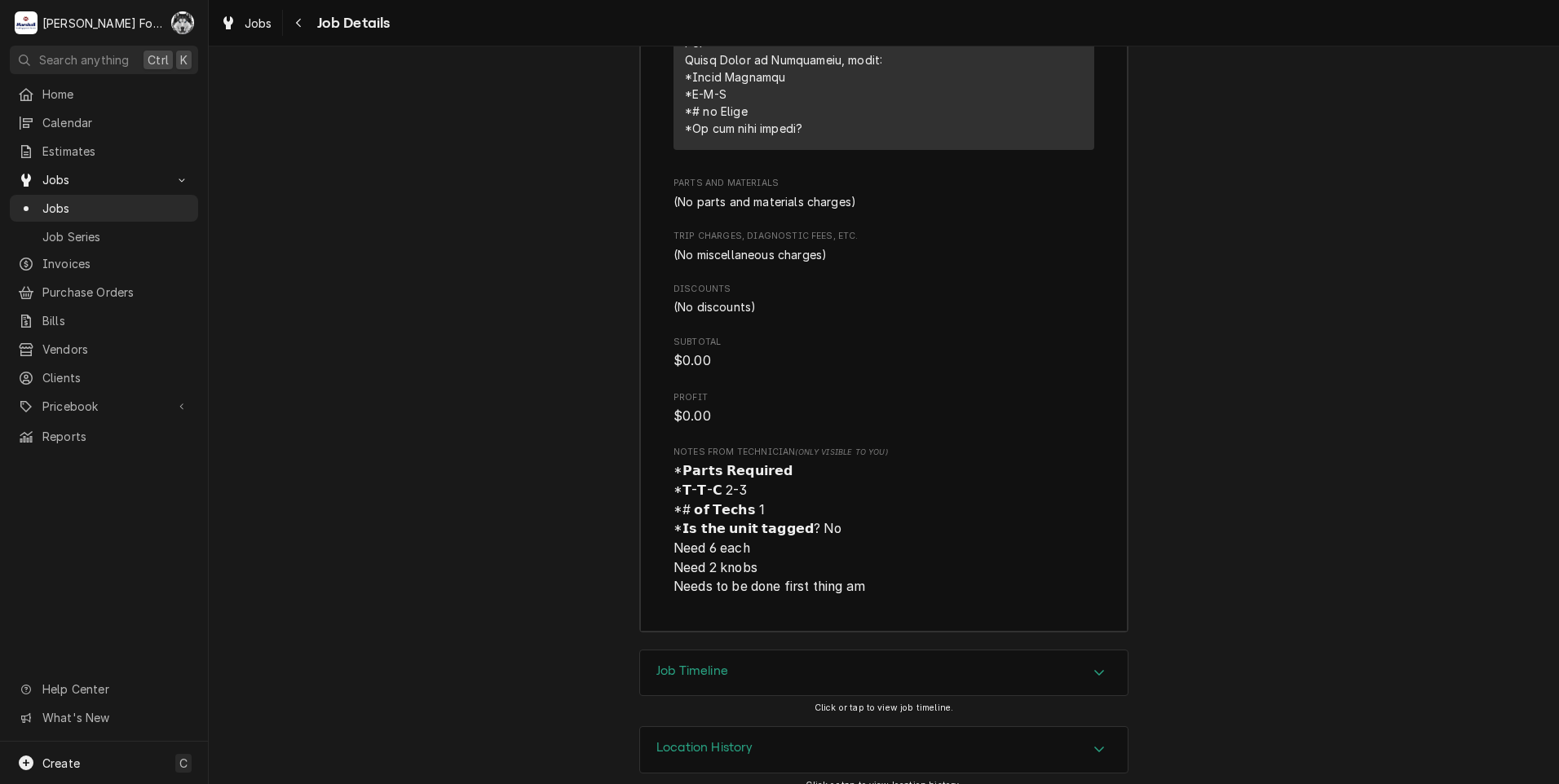
scroll to position [3844, 0]
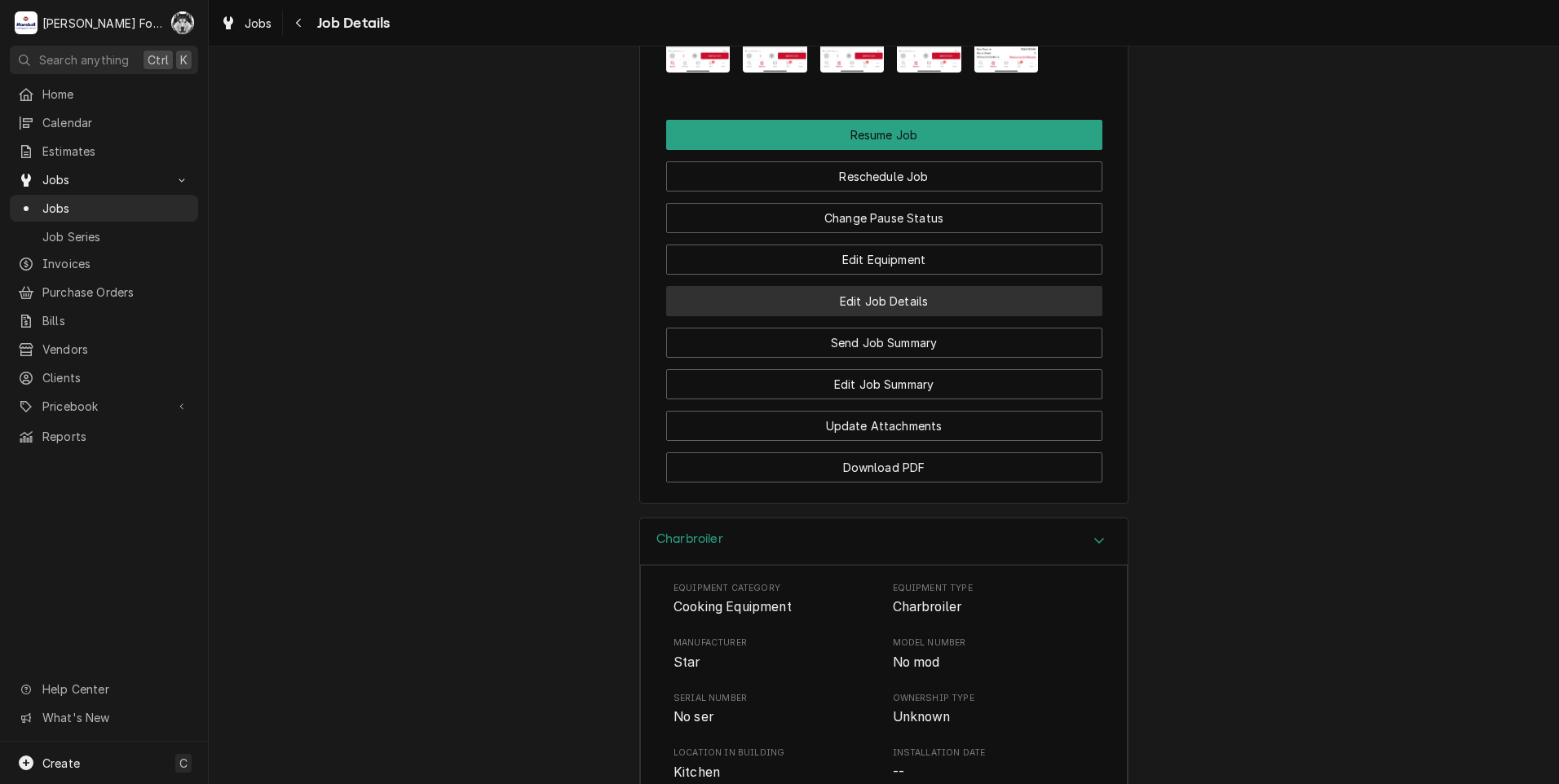
scroll to position [1943, 0]
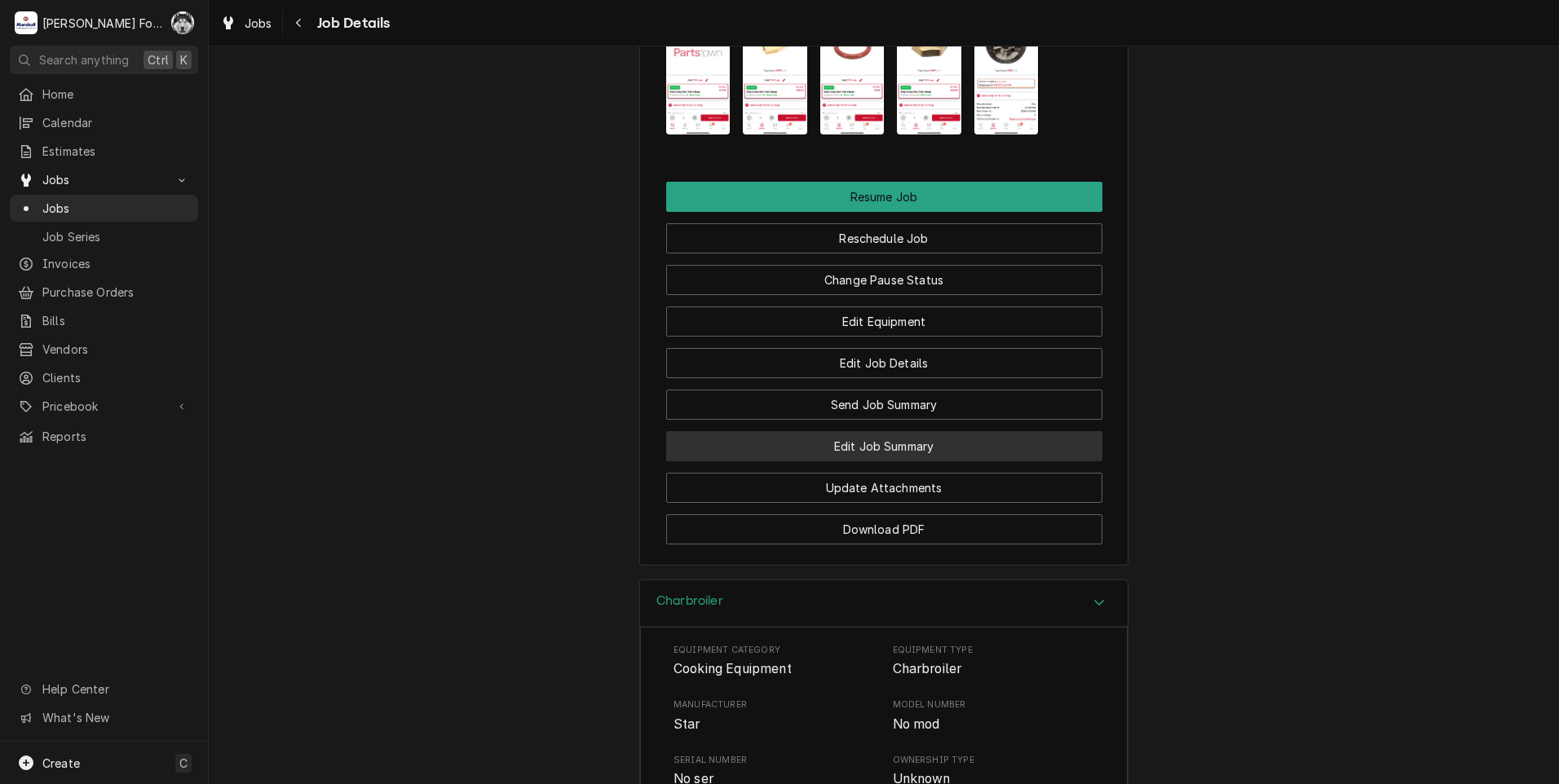
click at [868, 461] on button "Edit Job Summary" at bounding box center [884, 446] width 436 height 30
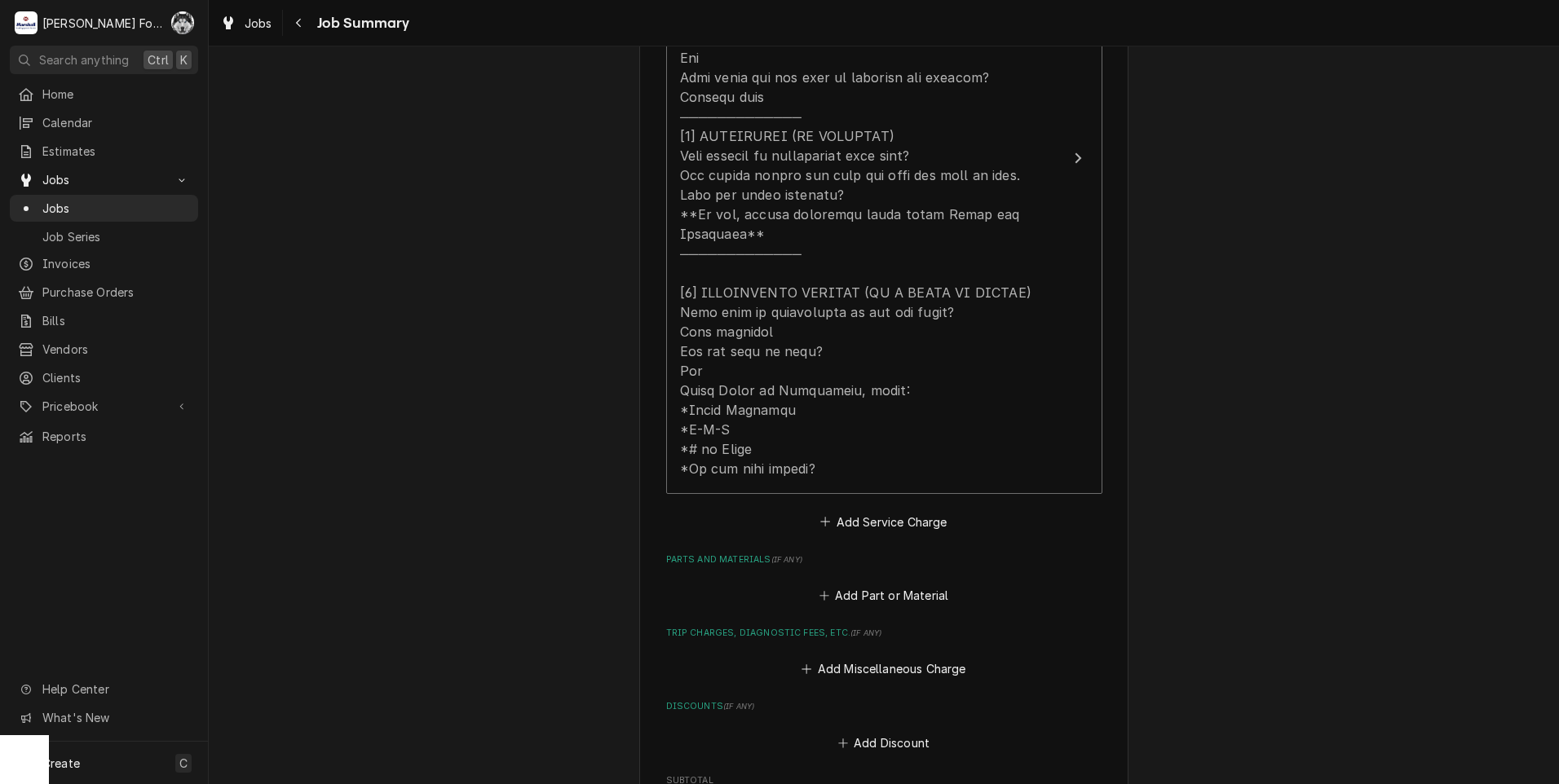
scroll to position [679, 0]
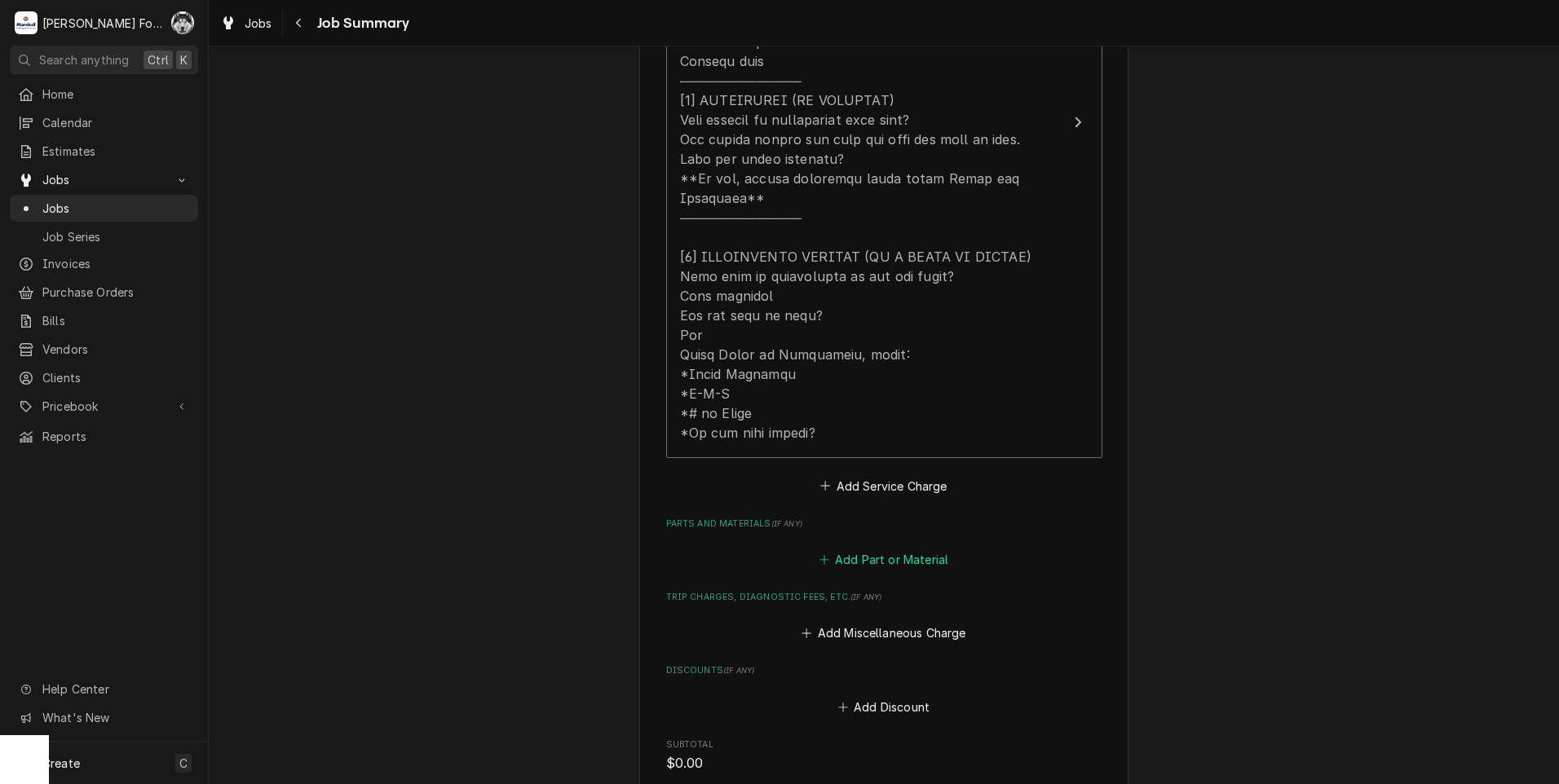
click at [860, 549] on button "Add Part or Material" at bounding box center [883, 560] width 135 height 23
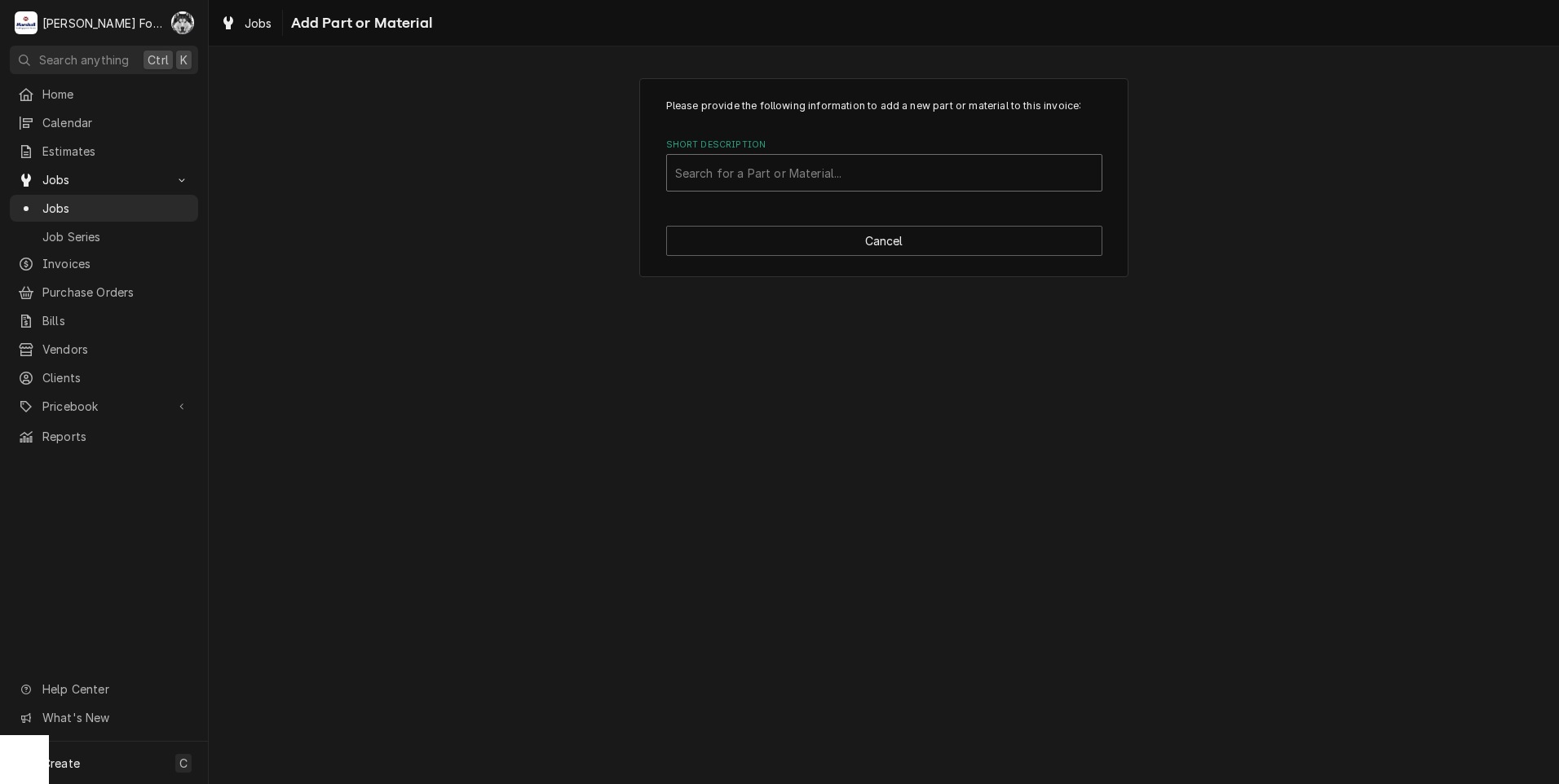
click at [803, 186] on div "Short Description" at bounding box center [883, 173] width 418 height 29
type input "2V-Y8832"
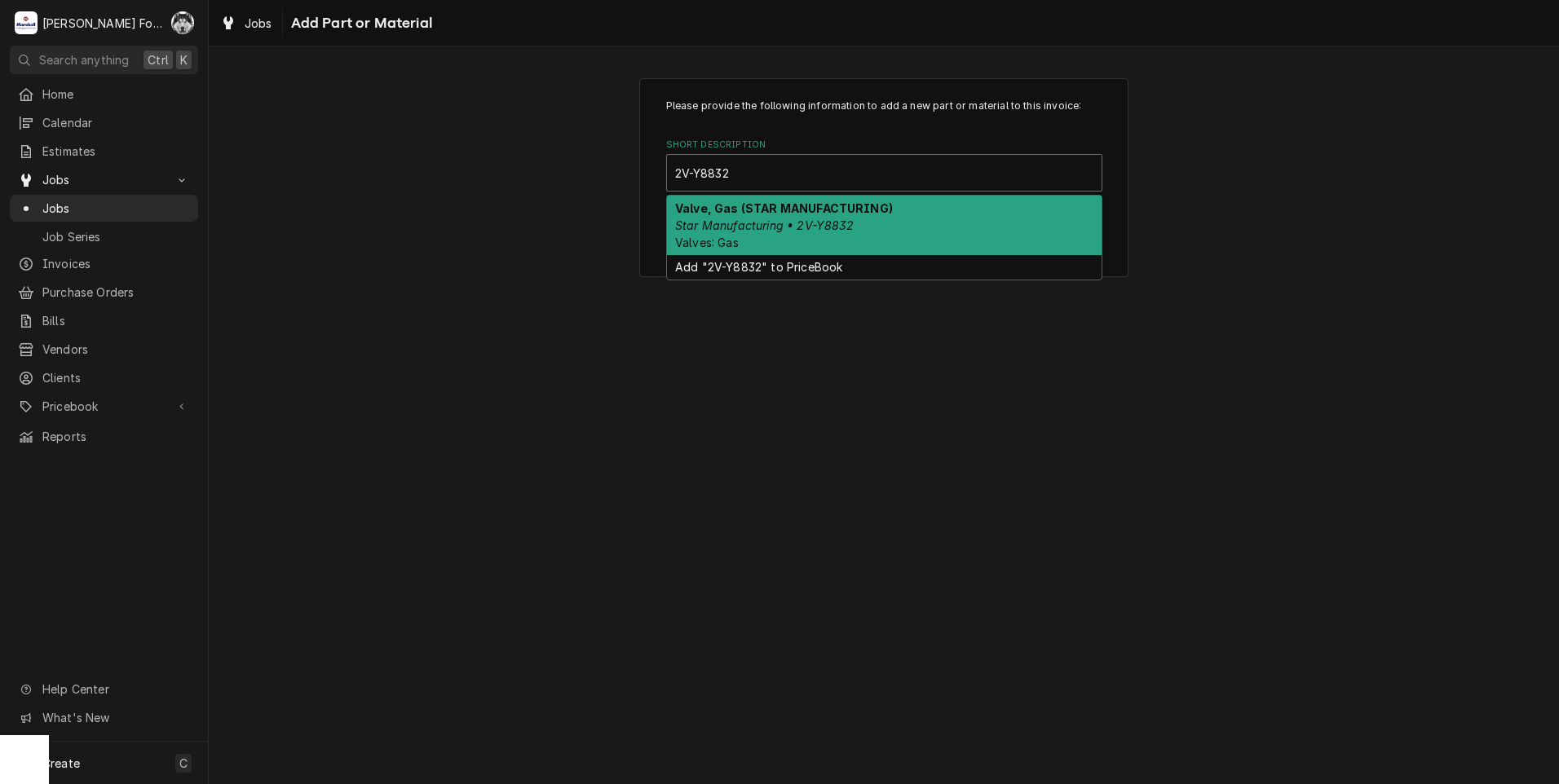
click at [770, 226] on em "Star Manufacturing • 2V-Y8832" at bounding box center [765, 225] width 180 height 14
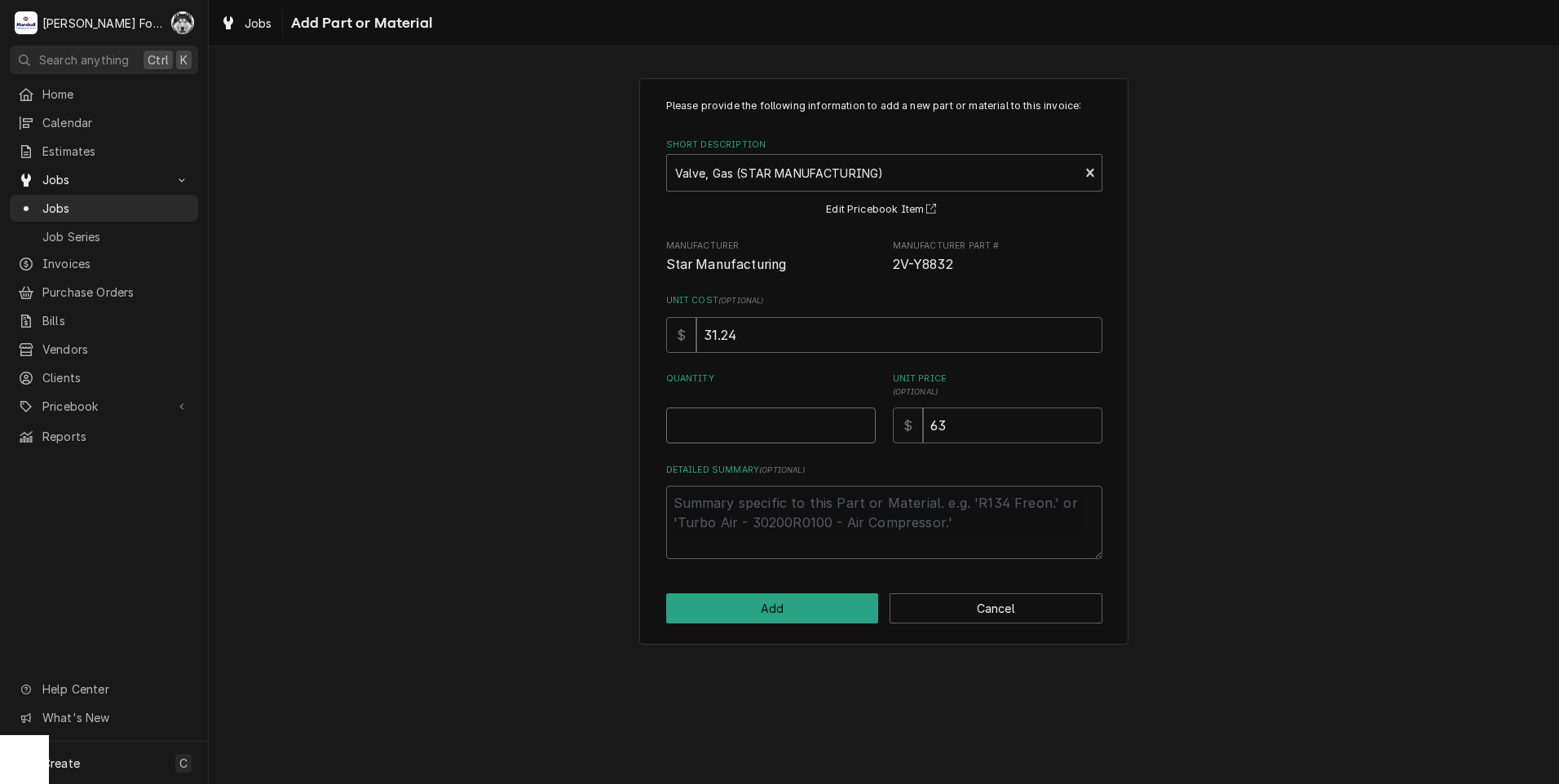
click at [801, 429] on input "Quantity" at bounding box center [772, 426] width 210 height 36
type textarea "x"
type input "6"
type textarea "x"
type input "5"
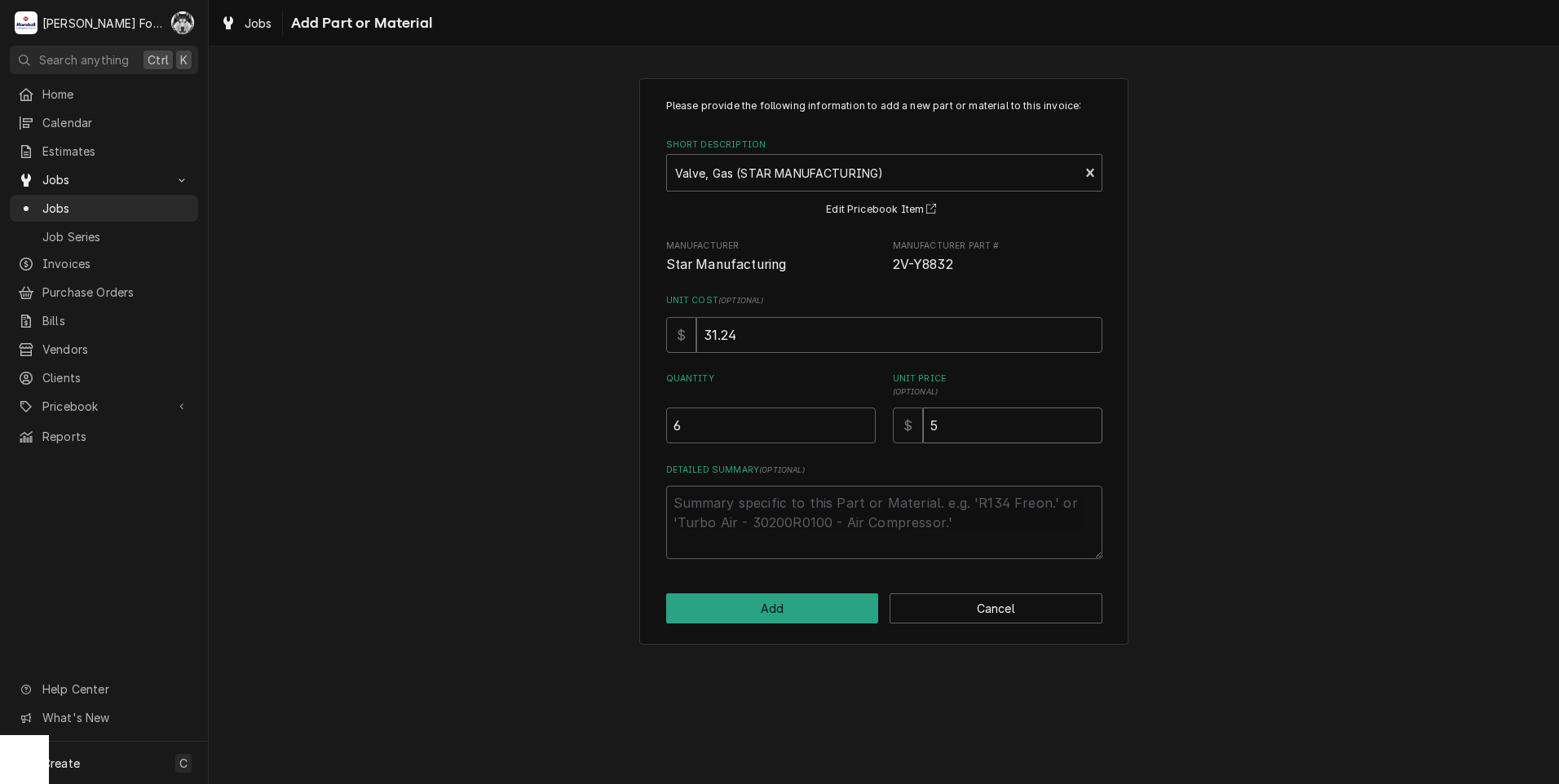
type textarea "x"
type input "51"
click at [752, 609] on button "Add" at bounding box center [773, 608] width 213 height 30
type textarea "x"
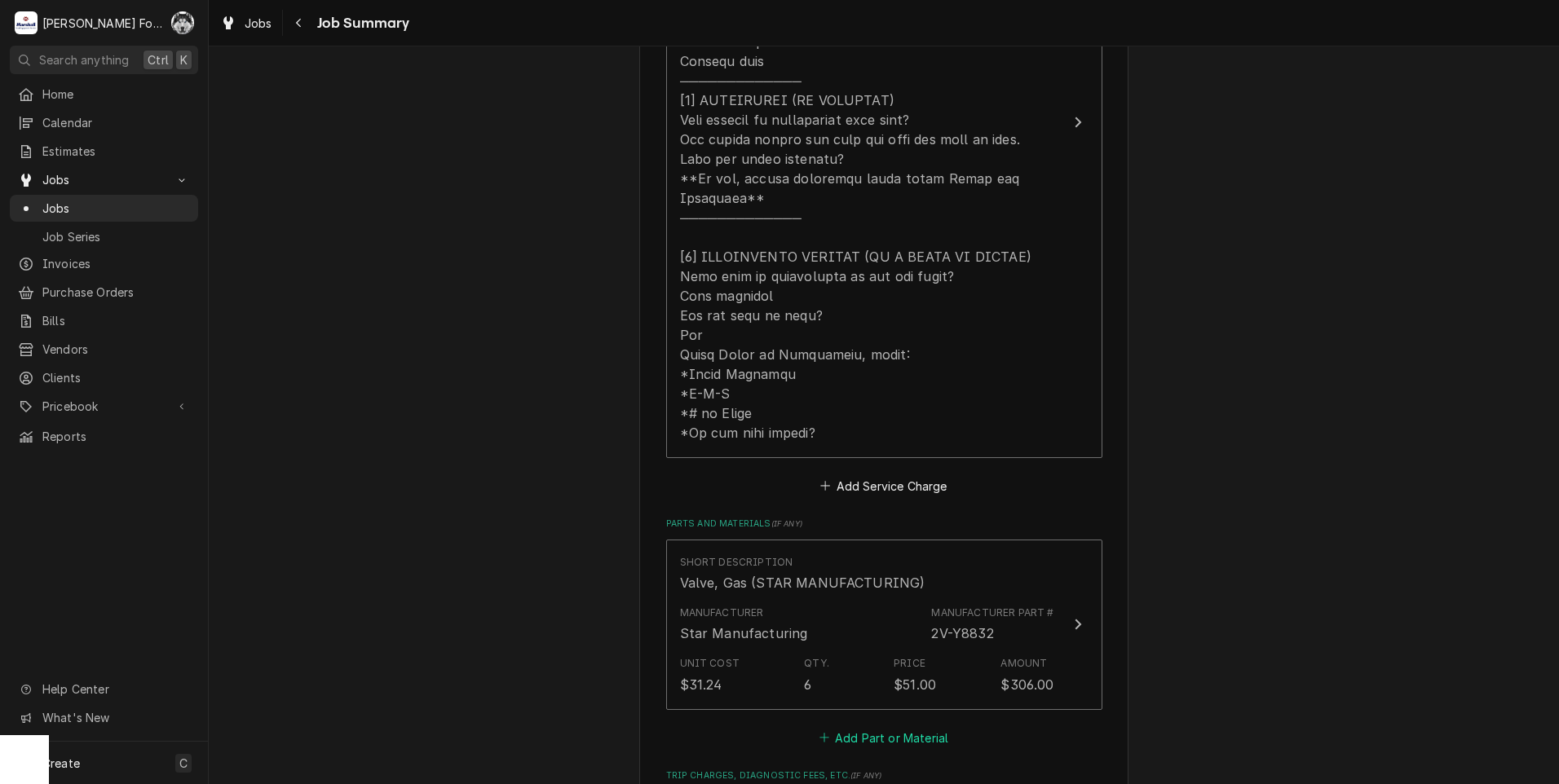
click at [884, 726] on button "Add Part or Material" at bounding box center [883, 737] width 135 height 23
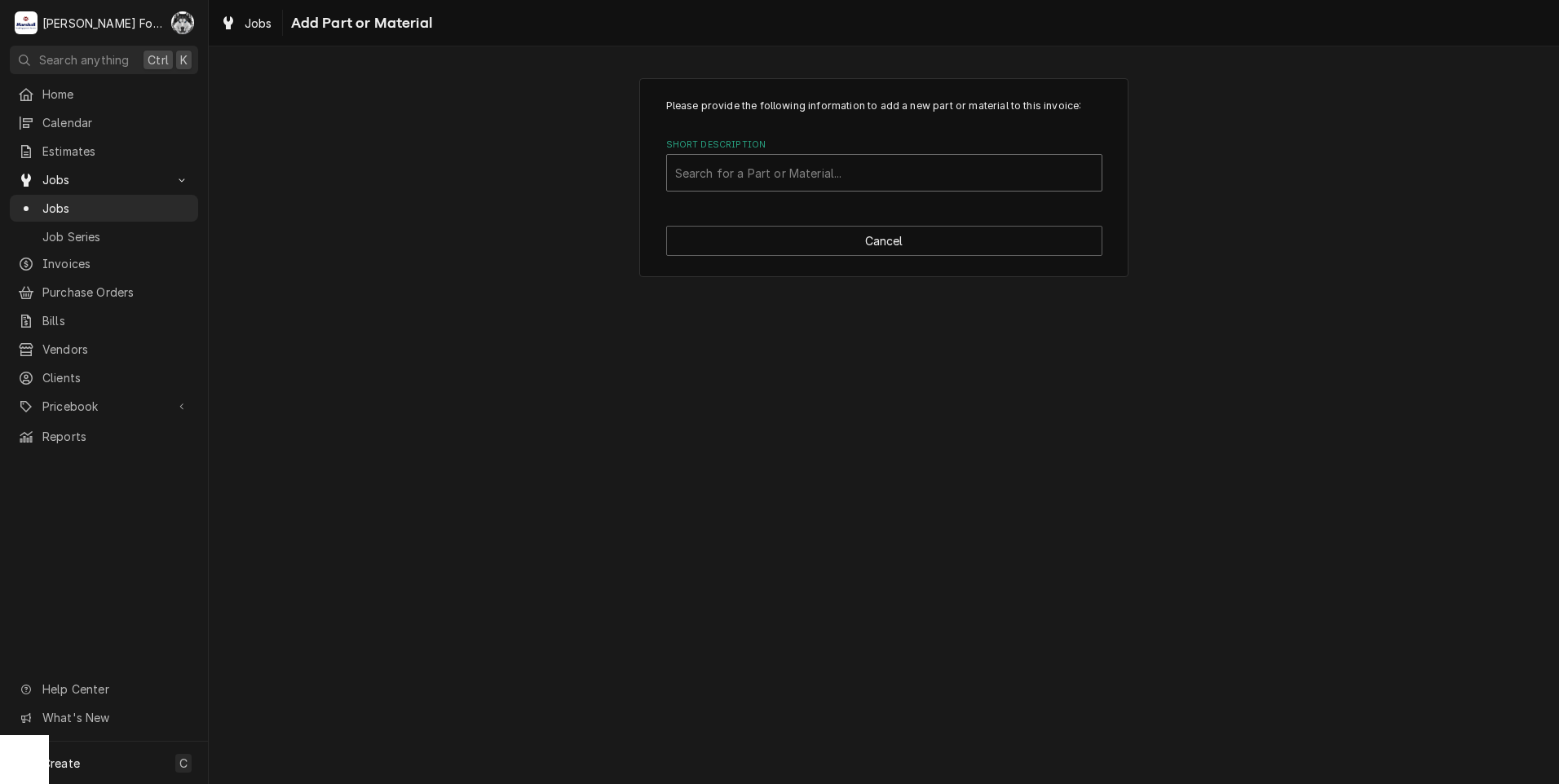
click at [851, 181] on div "Short Description" at bounding box center [883, 173] width 418 height 29
type input "2A-Z17791"
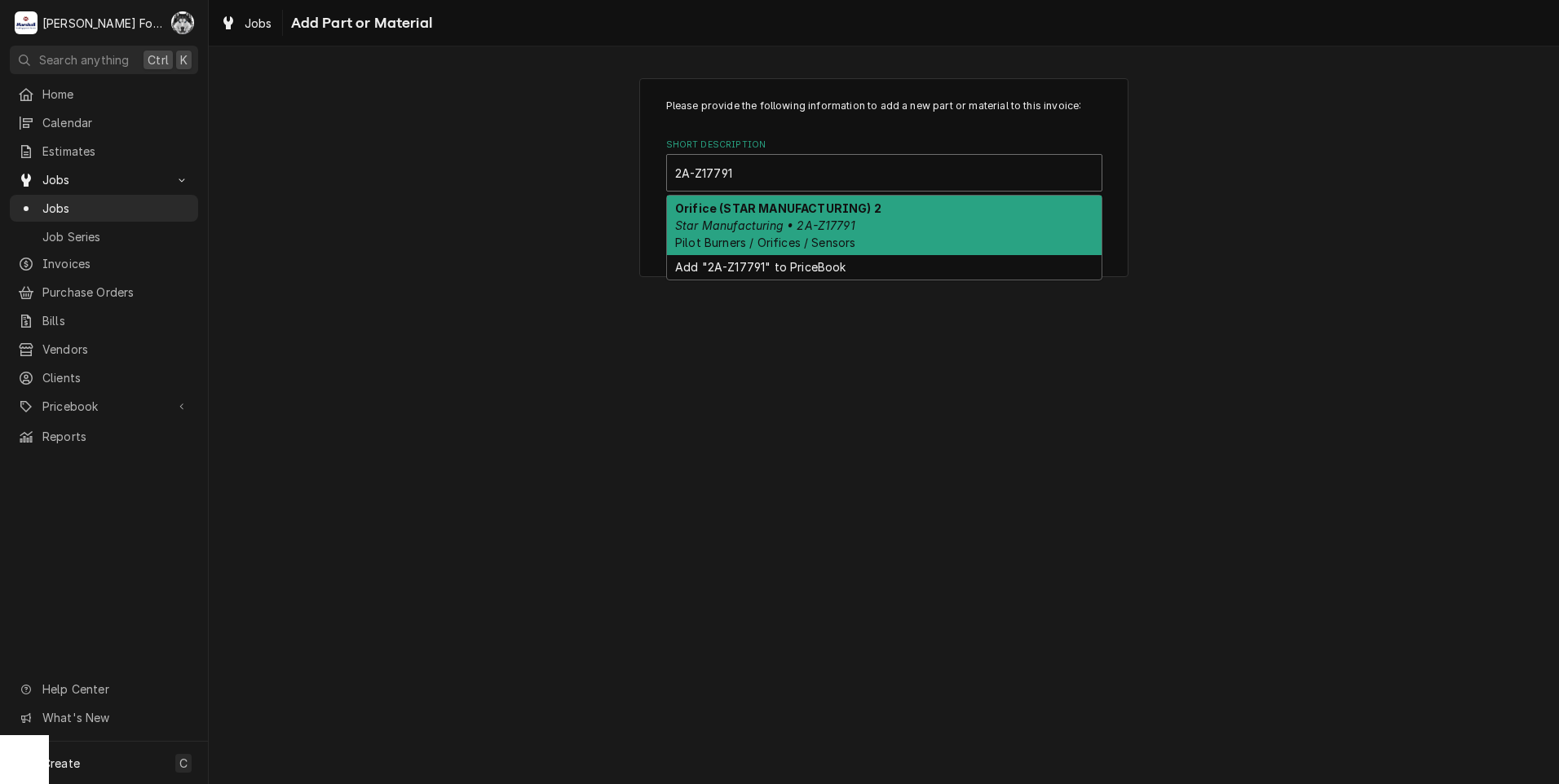
click at [820, 218] on em "Star Manufacturing • 2A-Z17791" at bounding box center [765, 225] width 181 height 14
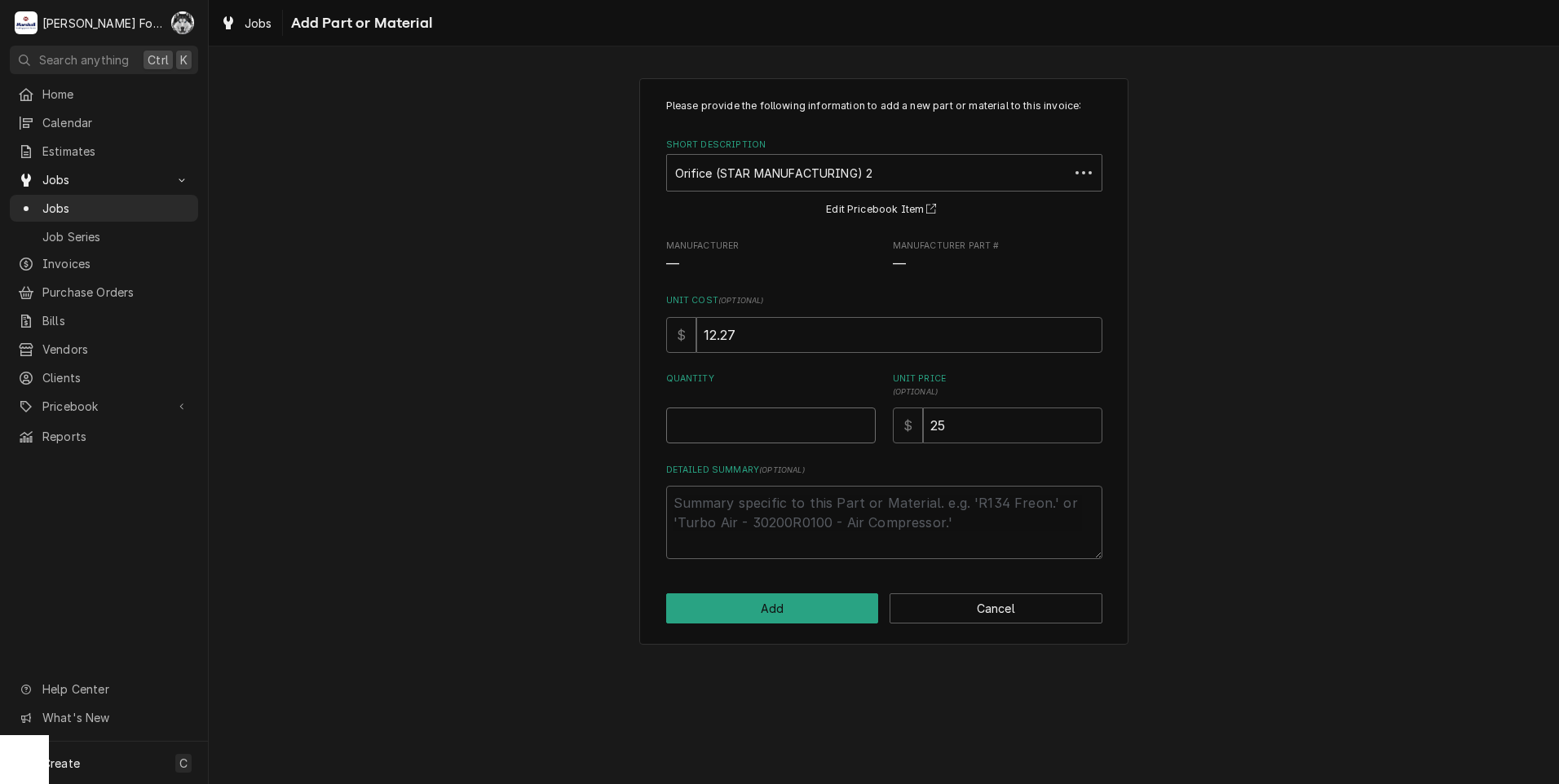
click at [810, 425] on input "Quantity" at bounding box center [772, 426] width 210 height 36
type textarea "x"
type input "6"
type textarea "x"
type input "3"
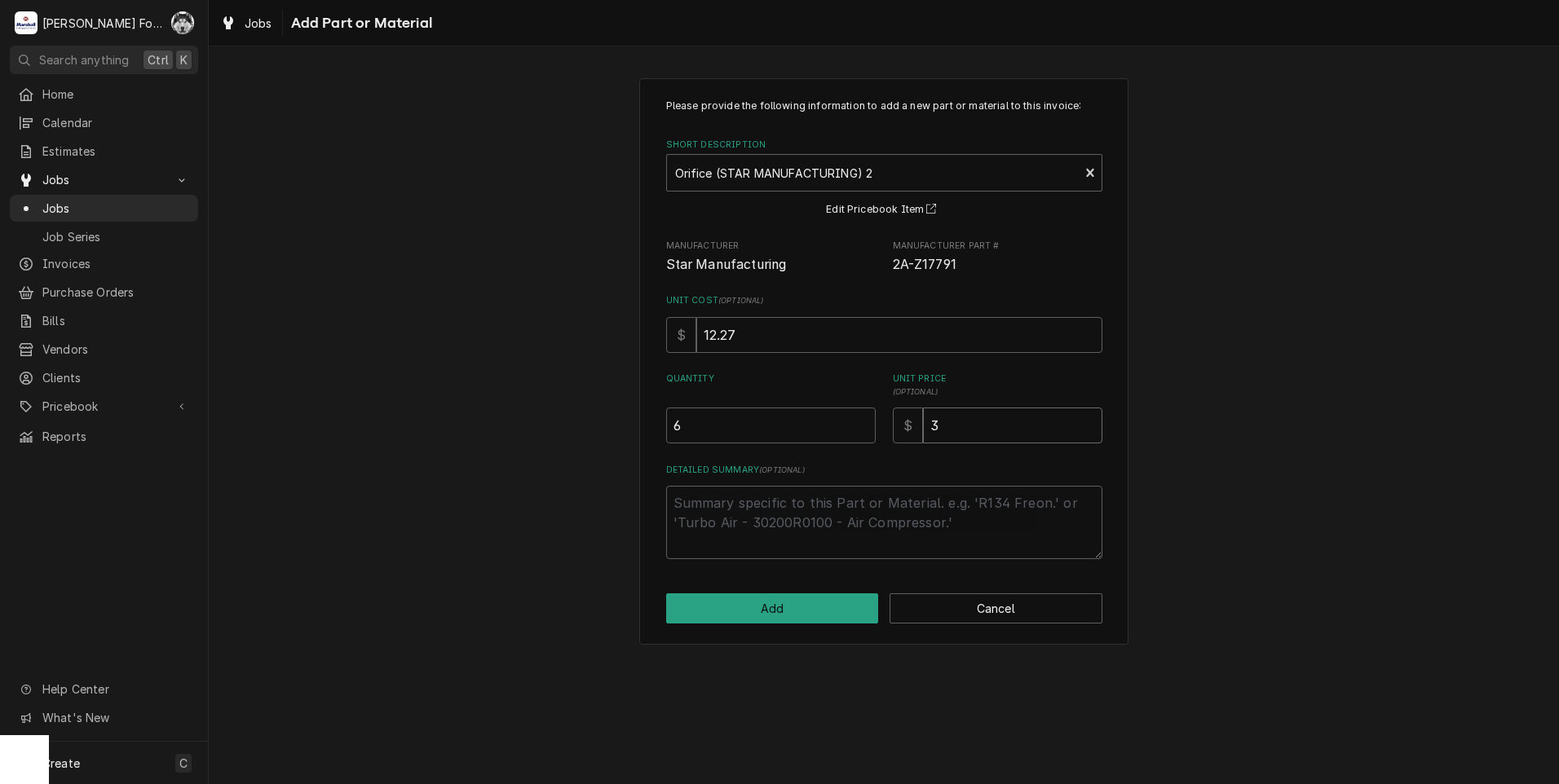
type textarea "x"
type input "39"
click at [778, 603] on button "Add" at bounding box center [773, 608] width 213 height 30
type textarea "x"
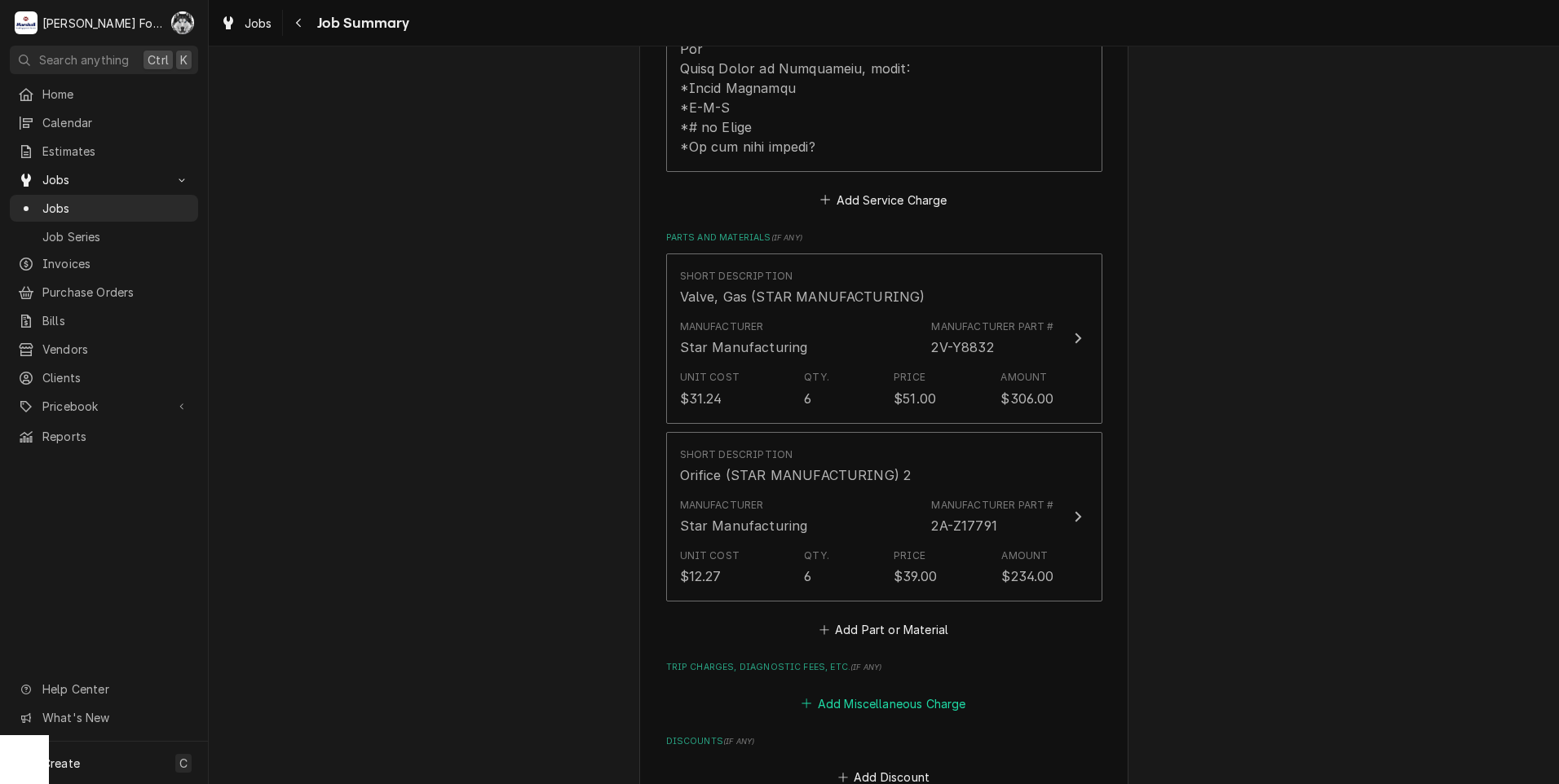
scroll to position [1086, 0]
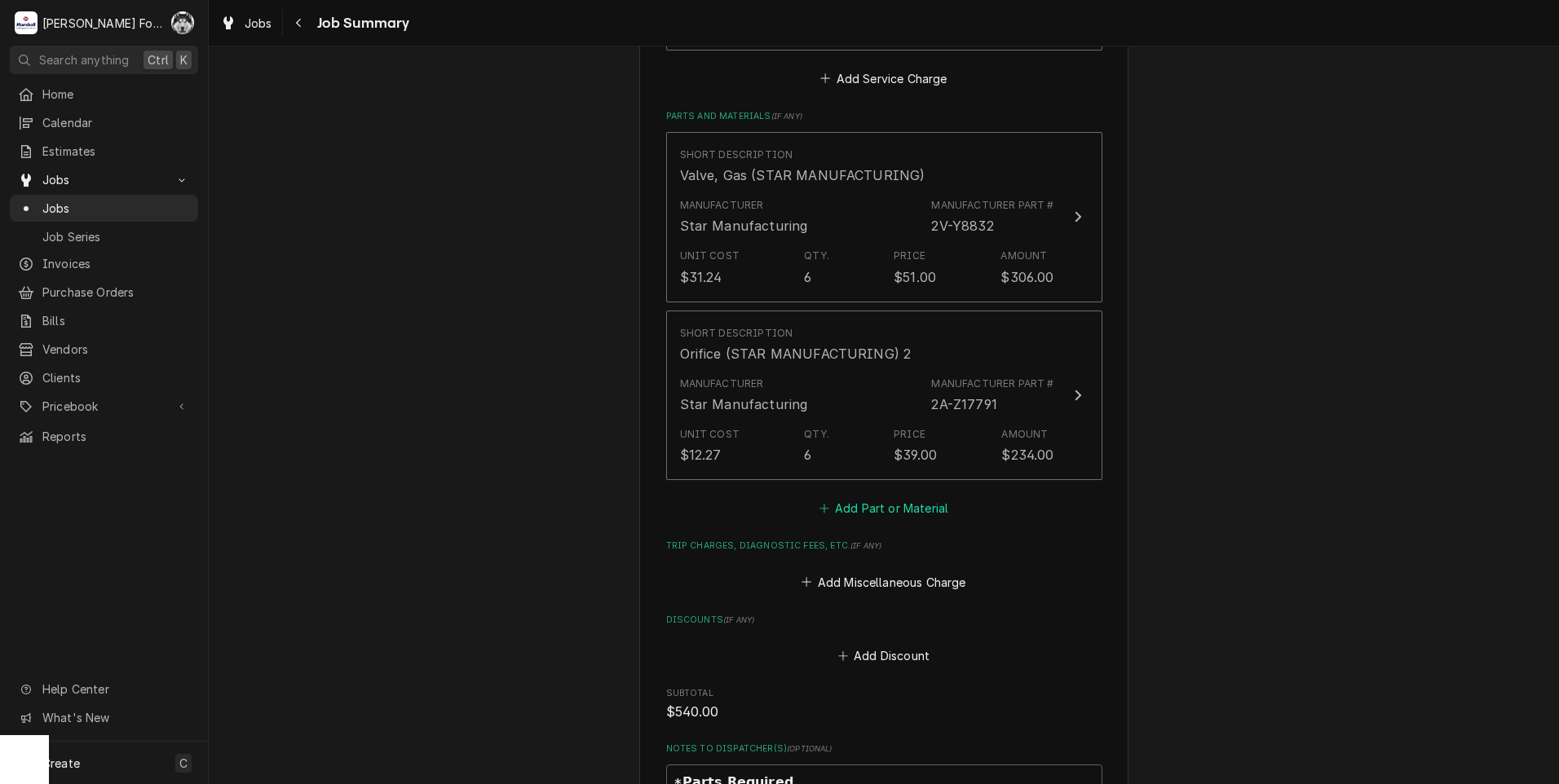
click at [867, 497] on button "Add Part or Material" at bounding box center [883, 508] width 135 height 23
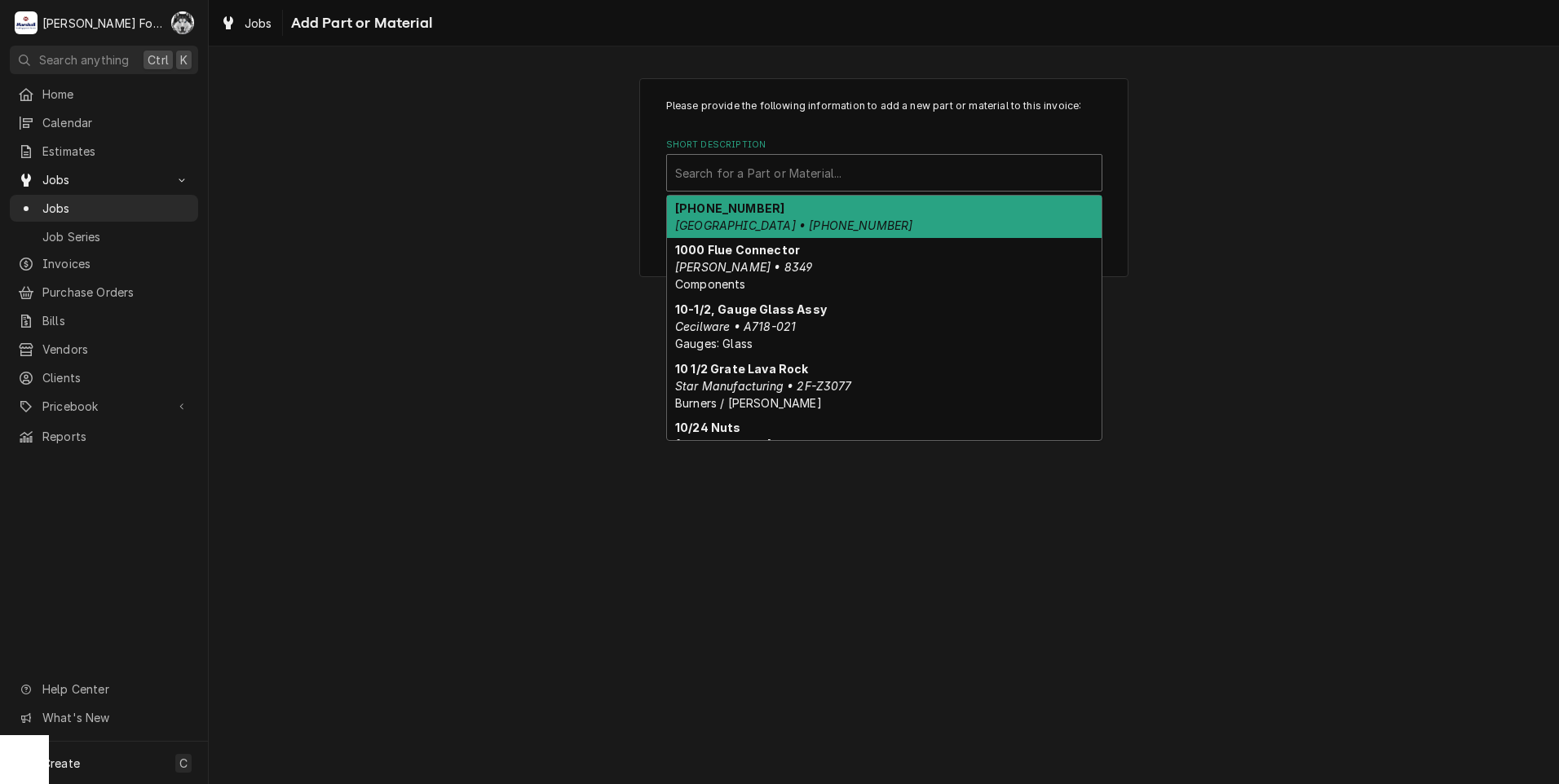
click at [821, 169] on div "Short Description" at bounding box center [883, 173] width 418 height 29
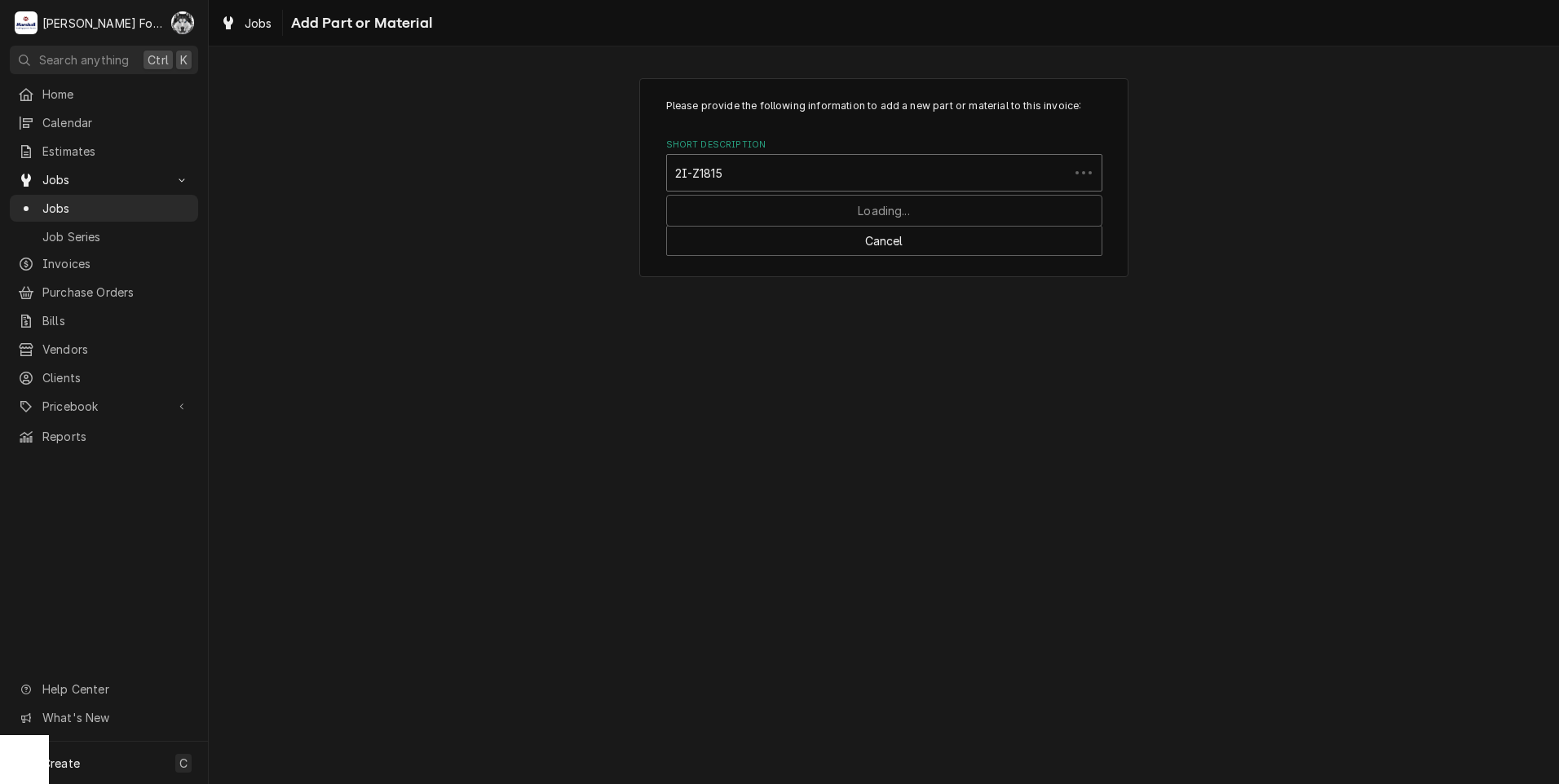
type input "2I-Z18152"
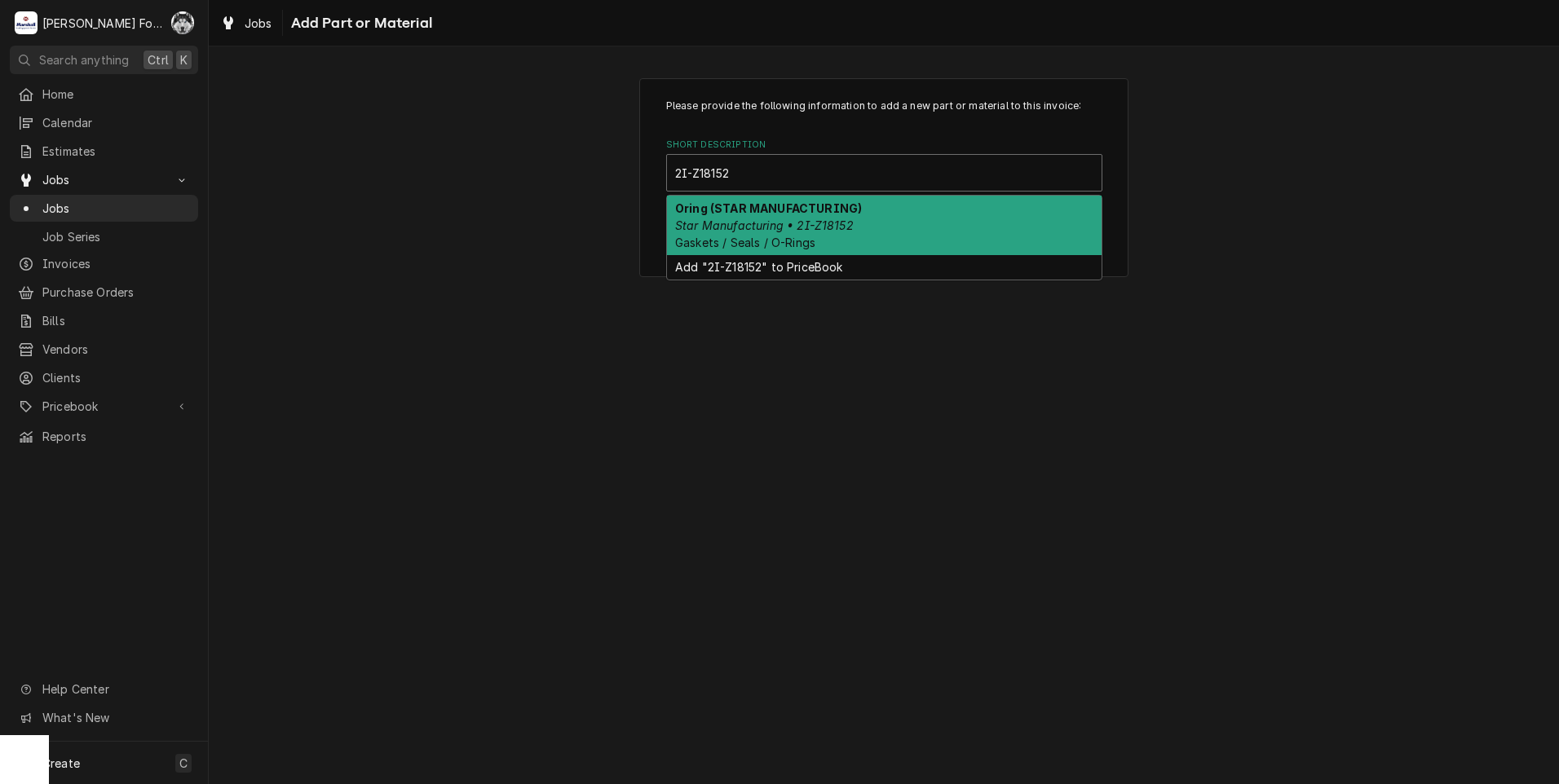
click at [799, 229] on em "Star Manufacturing • 2I-Z18152" at bounding box center [764, 225] width 179 height 14
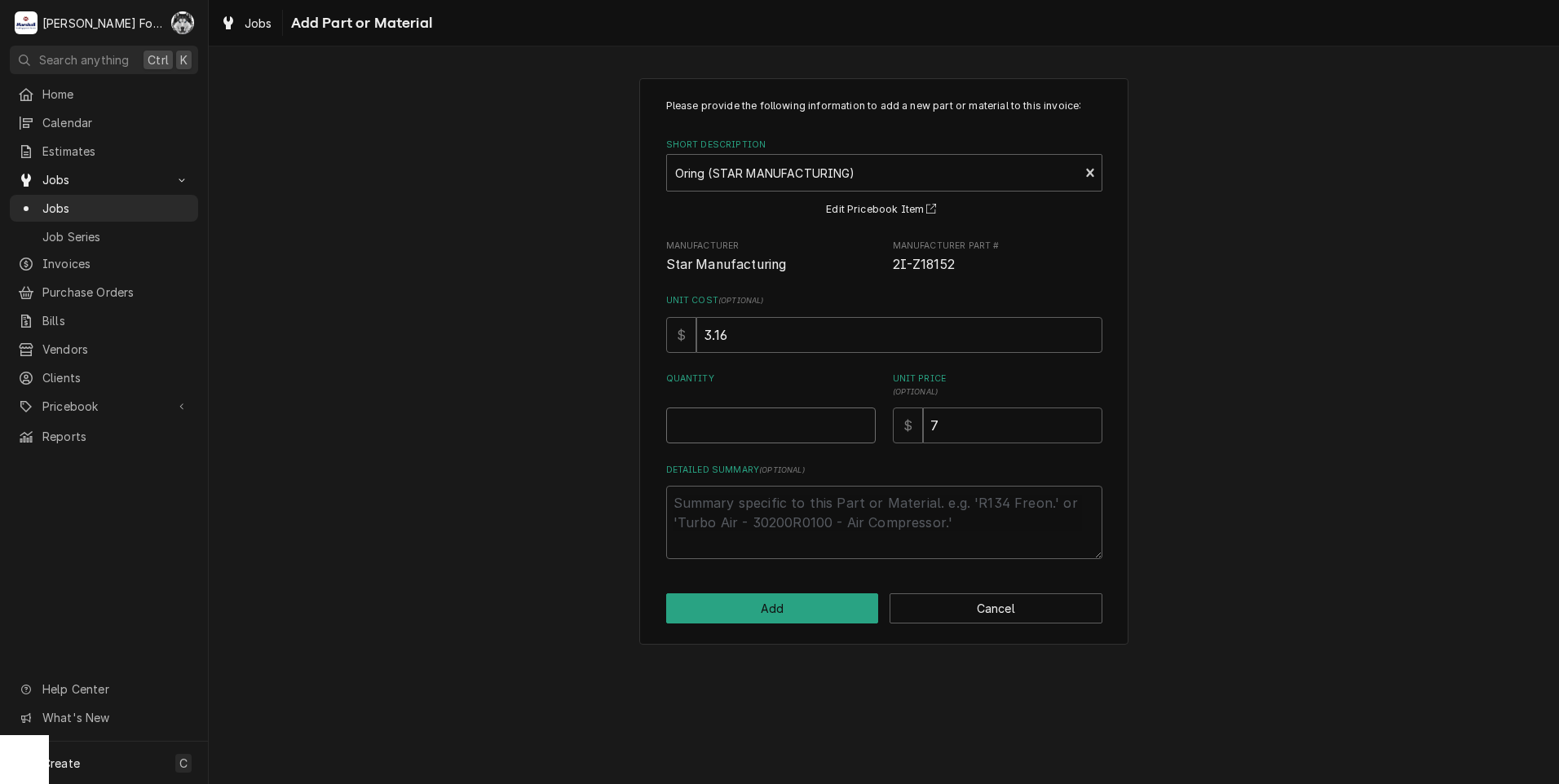
click at [798, 438] on input "Quantity" at bounding box center [772, 426] width 210 height 36
type textarea "x"
type input "6"
type textarea "x"
type input "1"
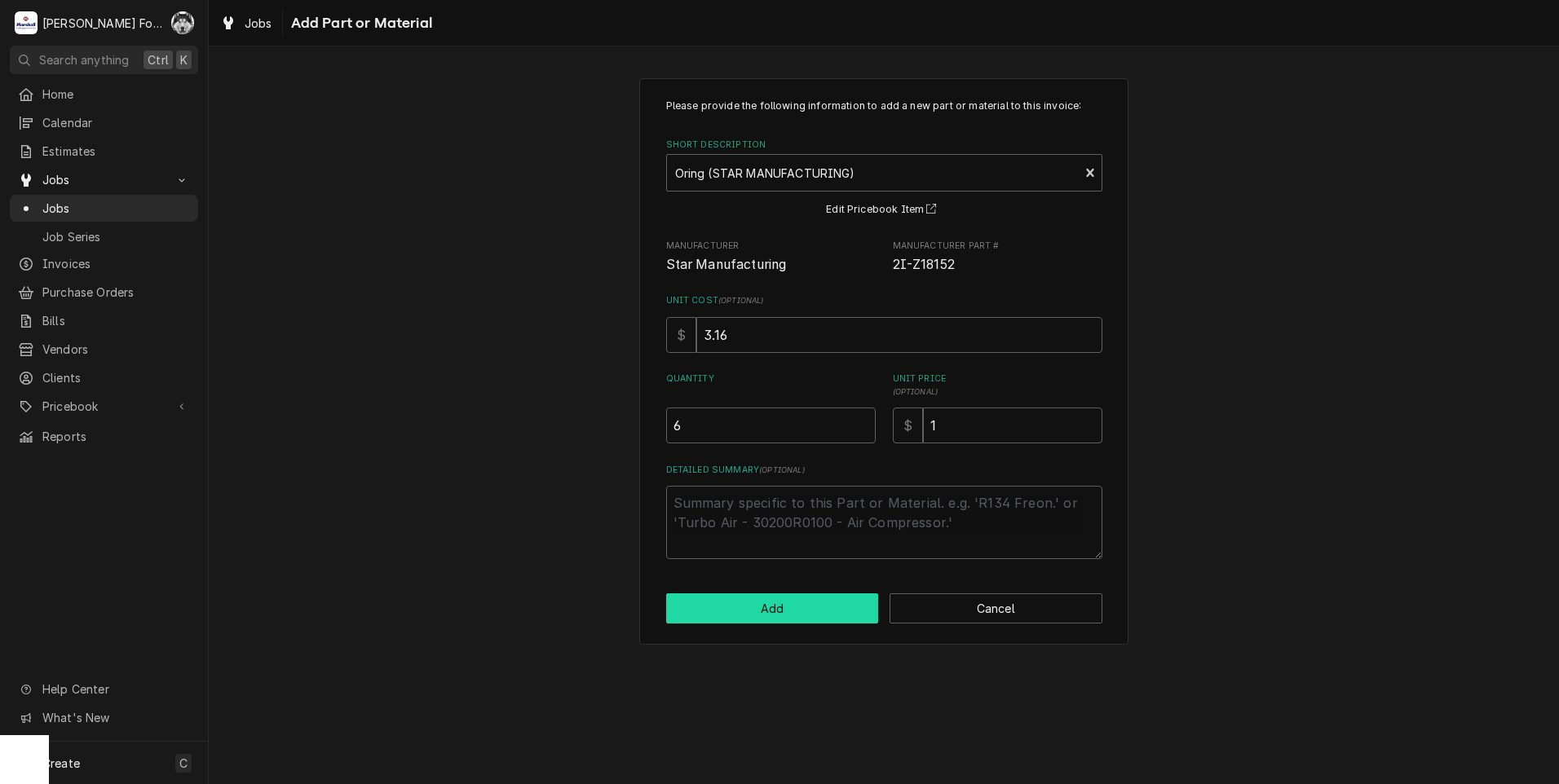
click at [753, 609] on button "Add" at bounding box center [773, 608] width 213 height 30
type textarea "x"
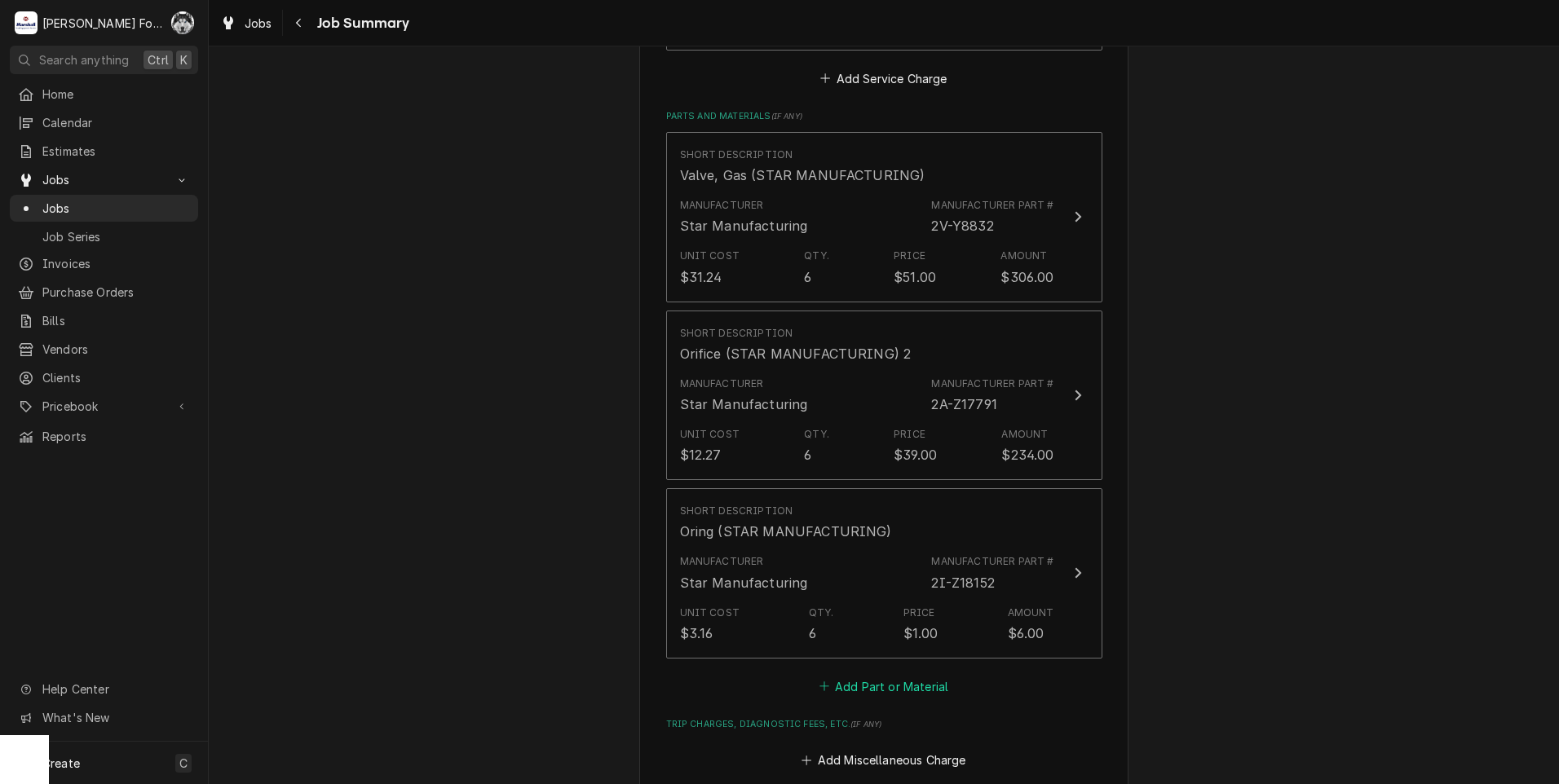
click at [871, 674] on button "Add Part or Material" at bounding box center [883, 685] width 135 height 23
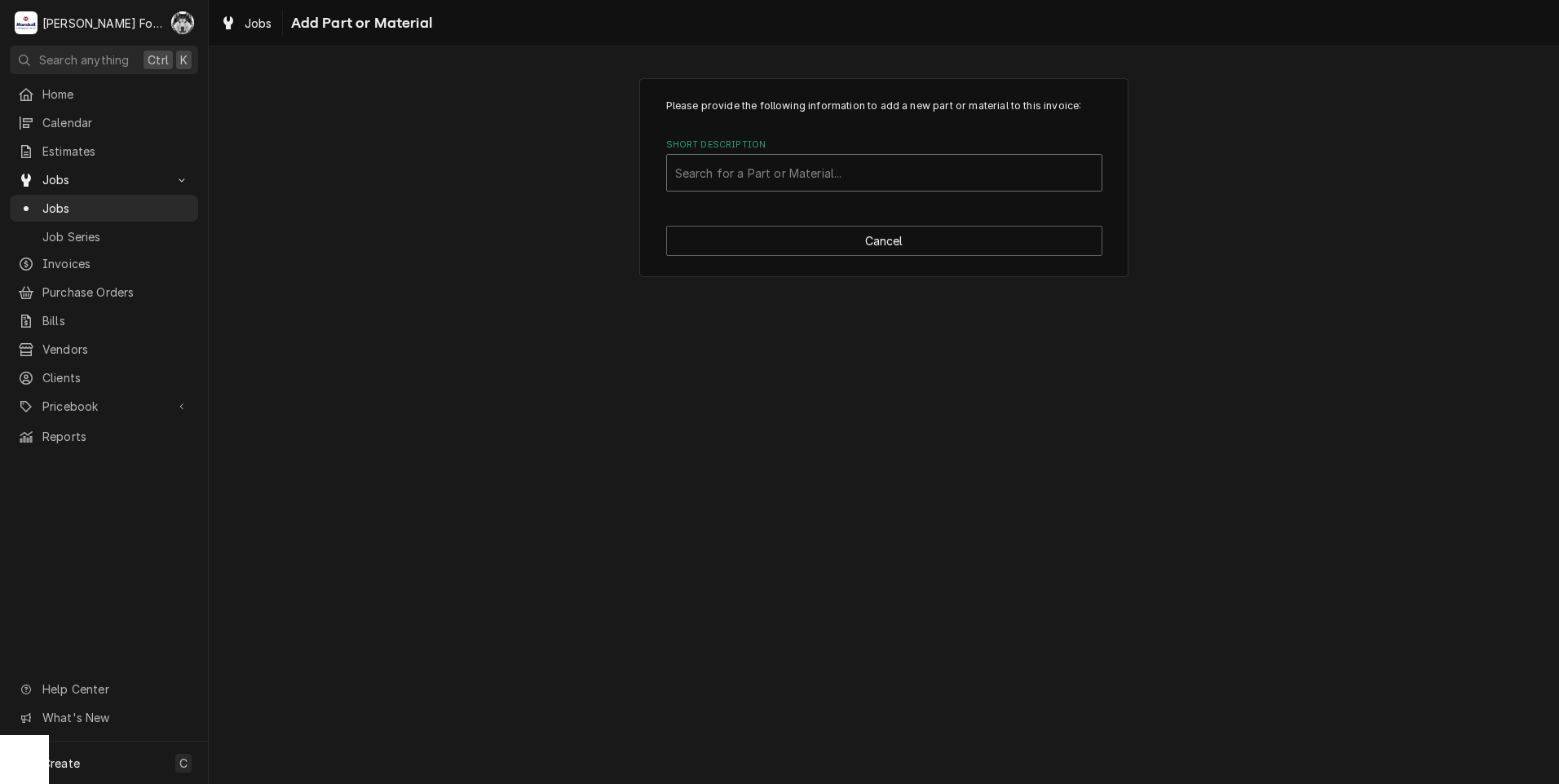
click at [839, 180] on div "Short Description" at bounding box center [883, 173] width 418 height 29
type input "2C-Z17793"
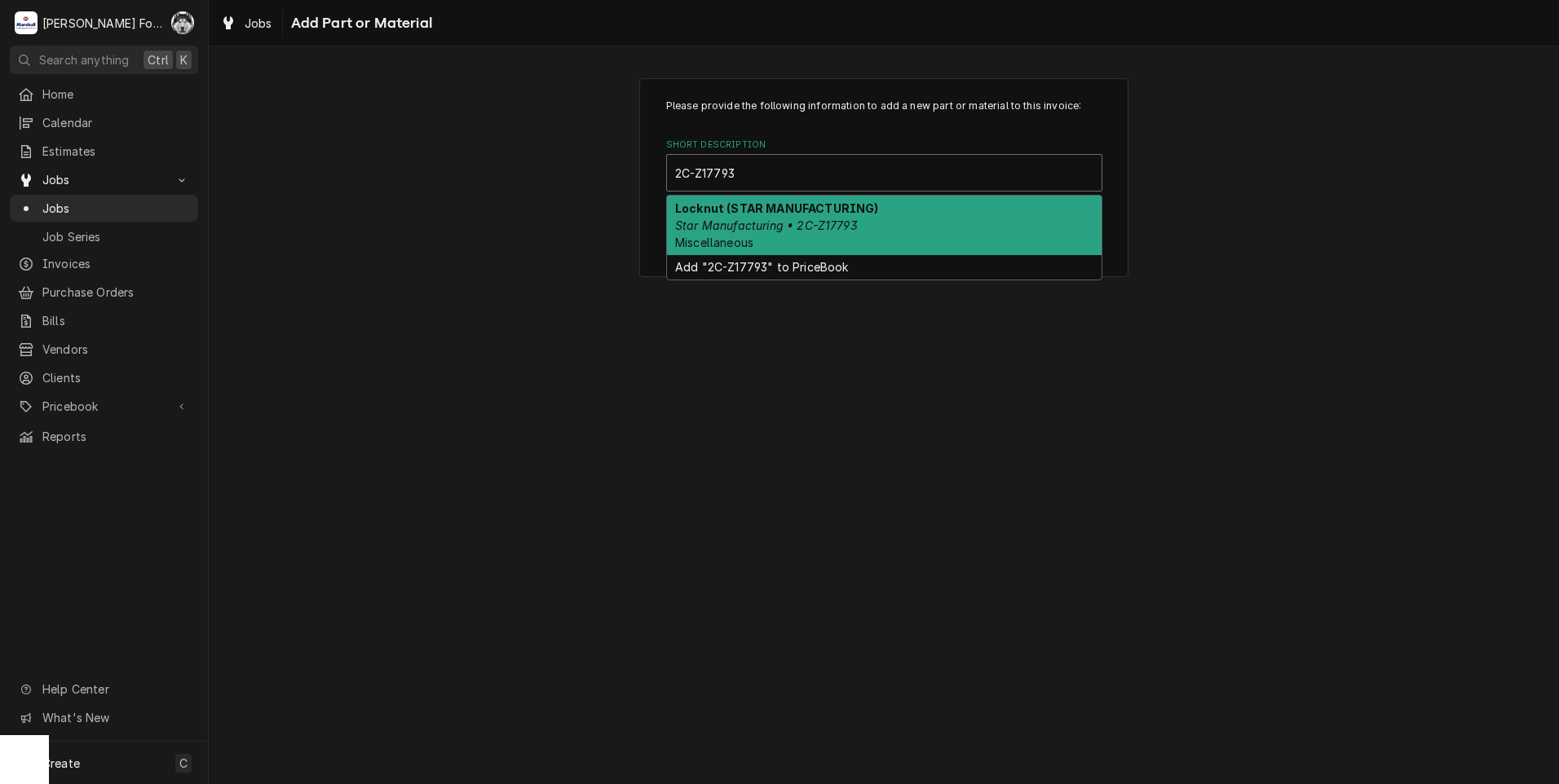
click at [804, 242] on div "Locknut (STAR MANUFACTURING) Star Manufacturing • 2C-Z17793 Miscellaneous" at bounding box center [883, 225] width 434 height 60
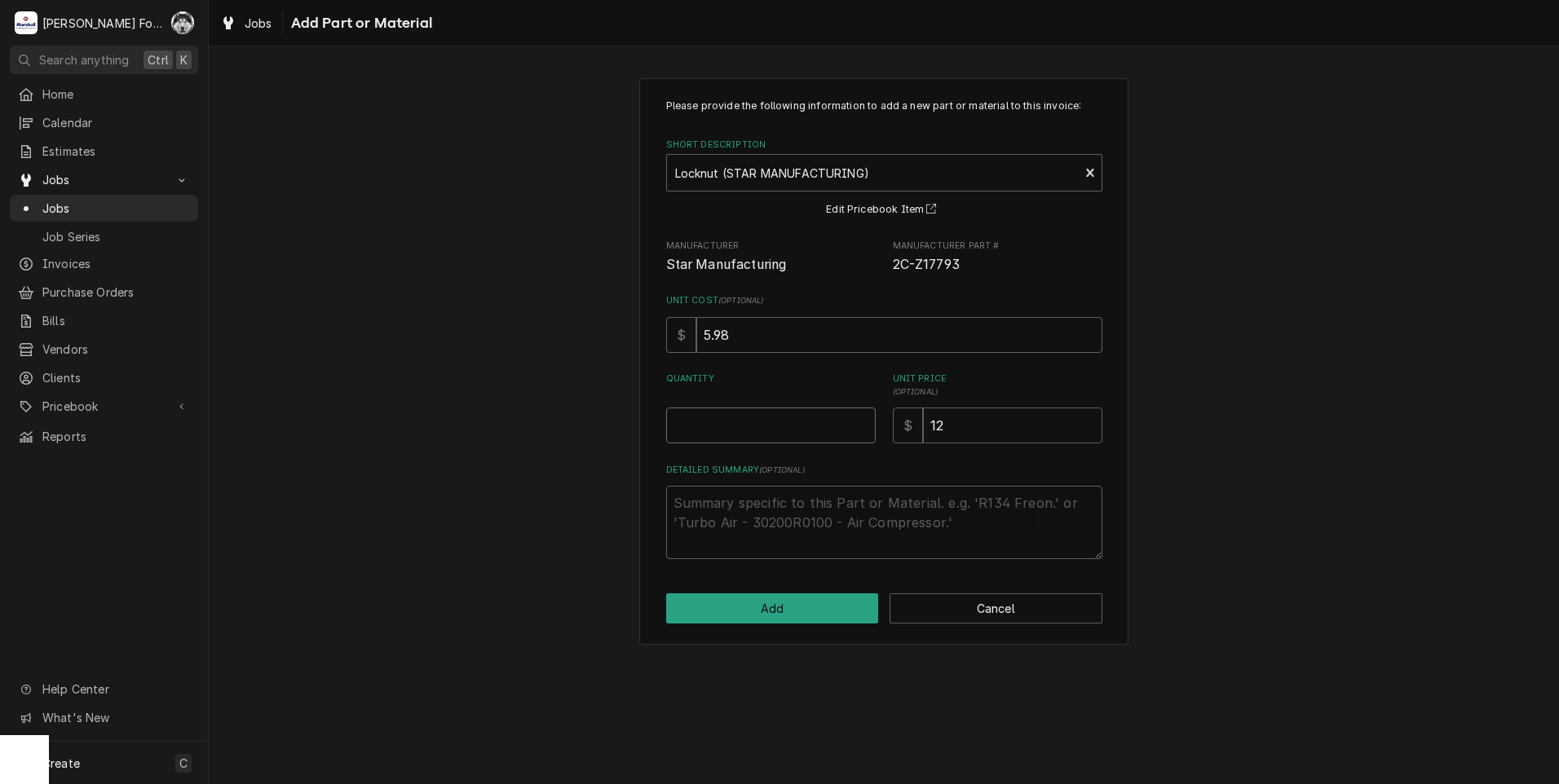
click at [812, 425] on input "Quantity" at bounding box center [772, 426] width 210 height 36
type textarea "x"
type input "6"
type textarea "x"
type input "4"
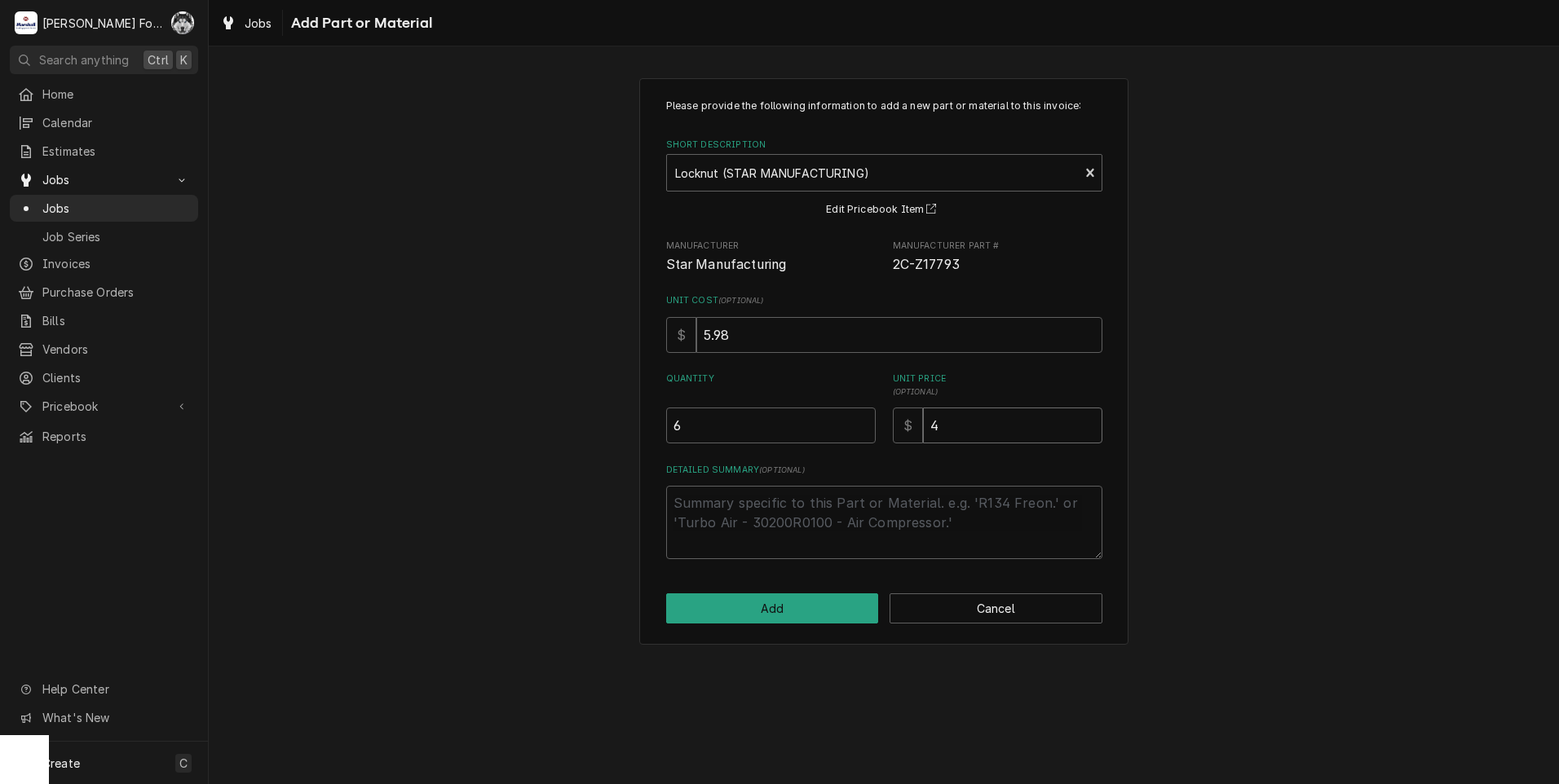
type textarea "x"
type input "40"
click at [767, 603] on button "Add" at bounding box center [773, 608] width 213 height 30
type textarea "x"
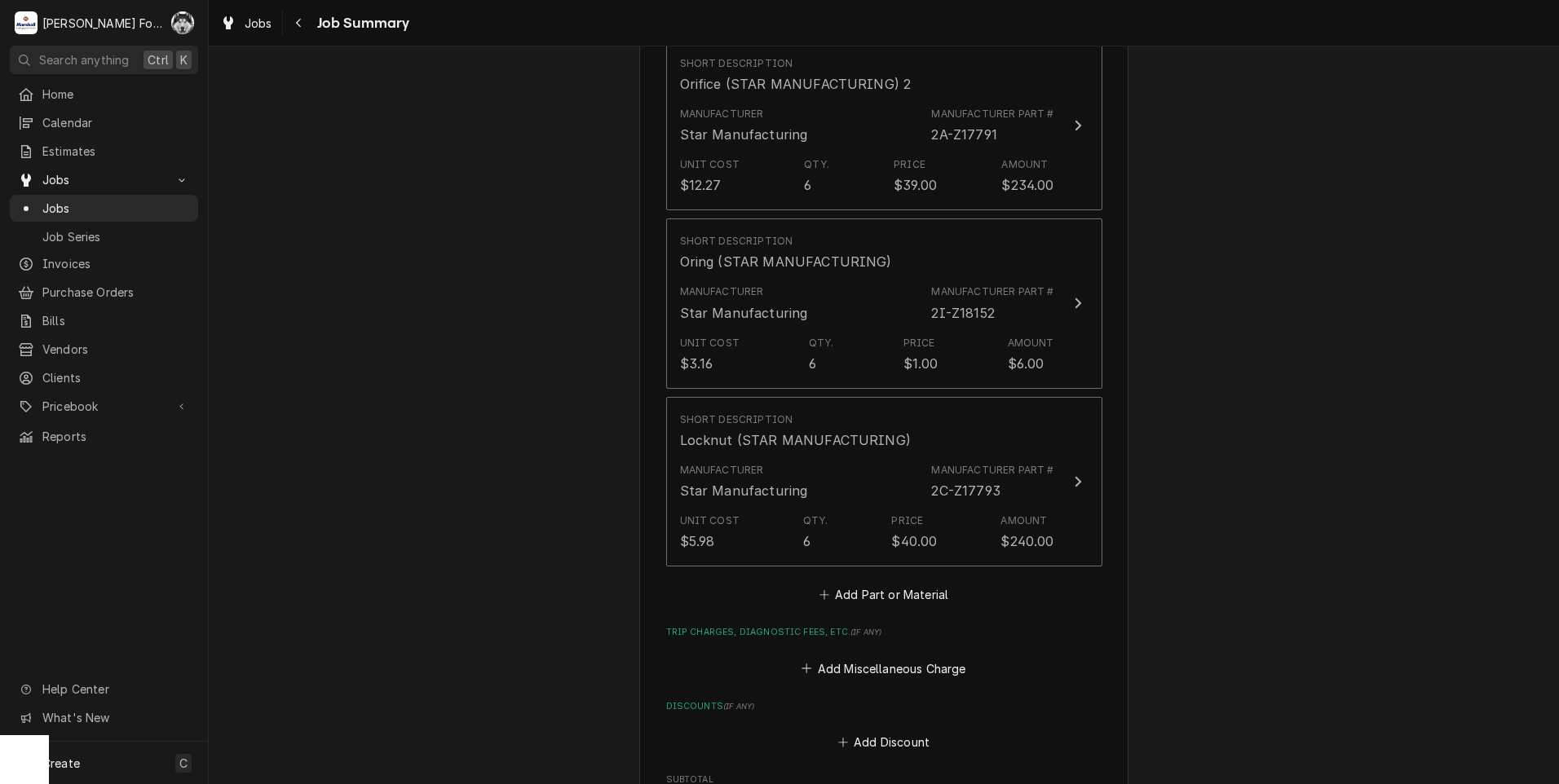
scroll to position [1358, 0]
click at [884, 582] on button "Add Part or Material" at bounding box center [883, 592] width 135 height 23
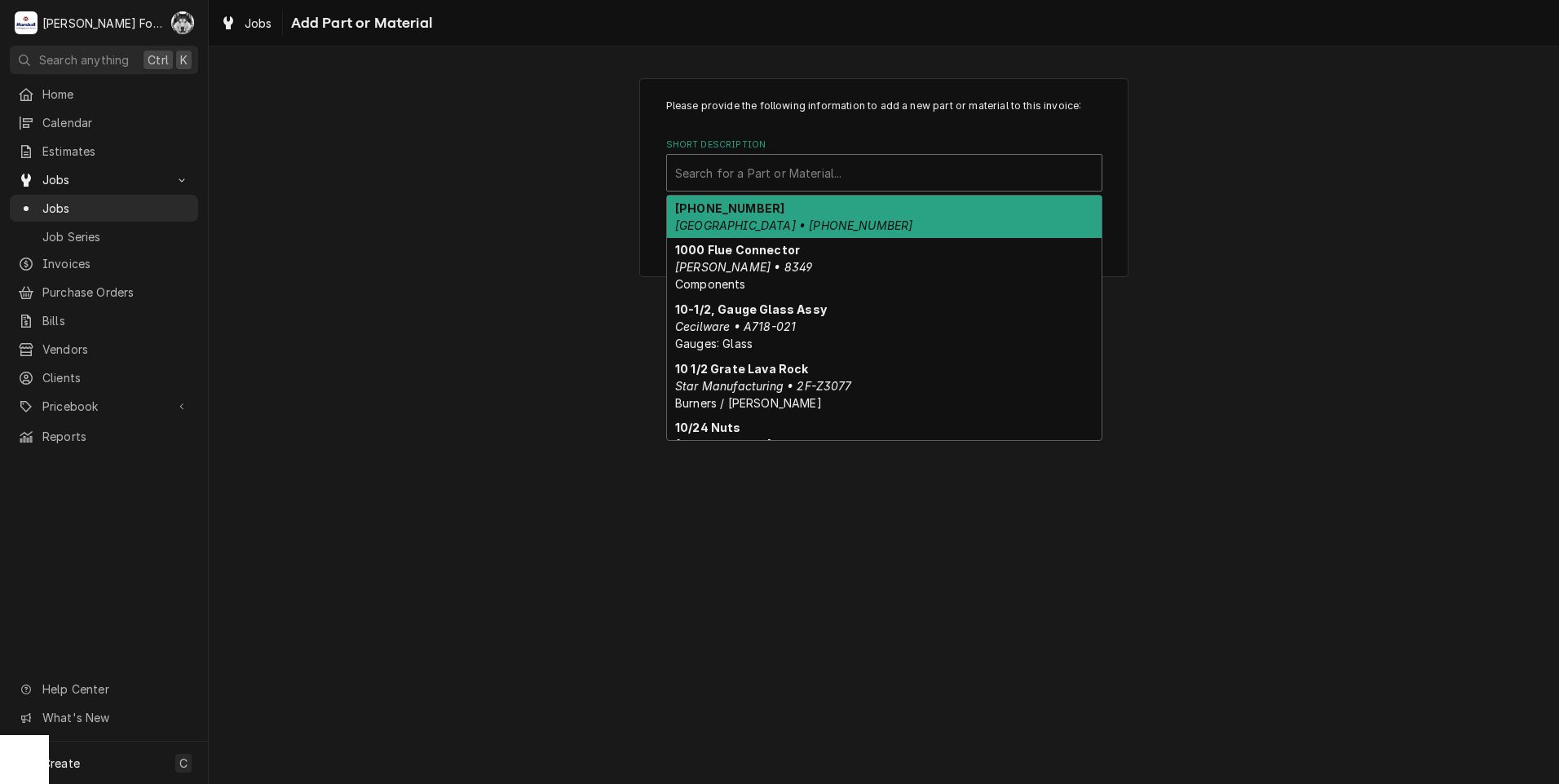
click at [820, 177] on div "Short Description" at bounding box center [883, 173] width 418 height 29
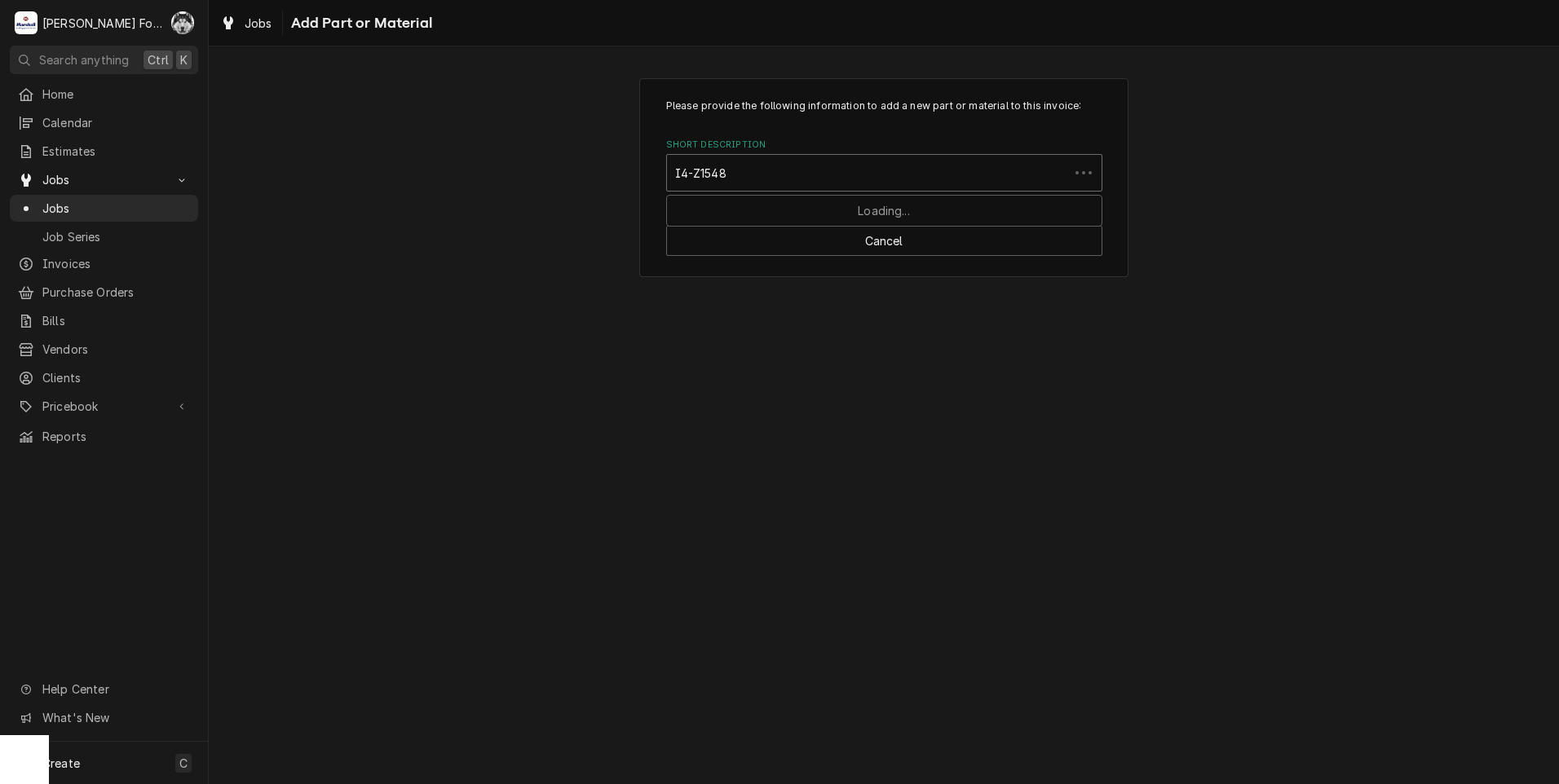
type input "I4-Z15484"
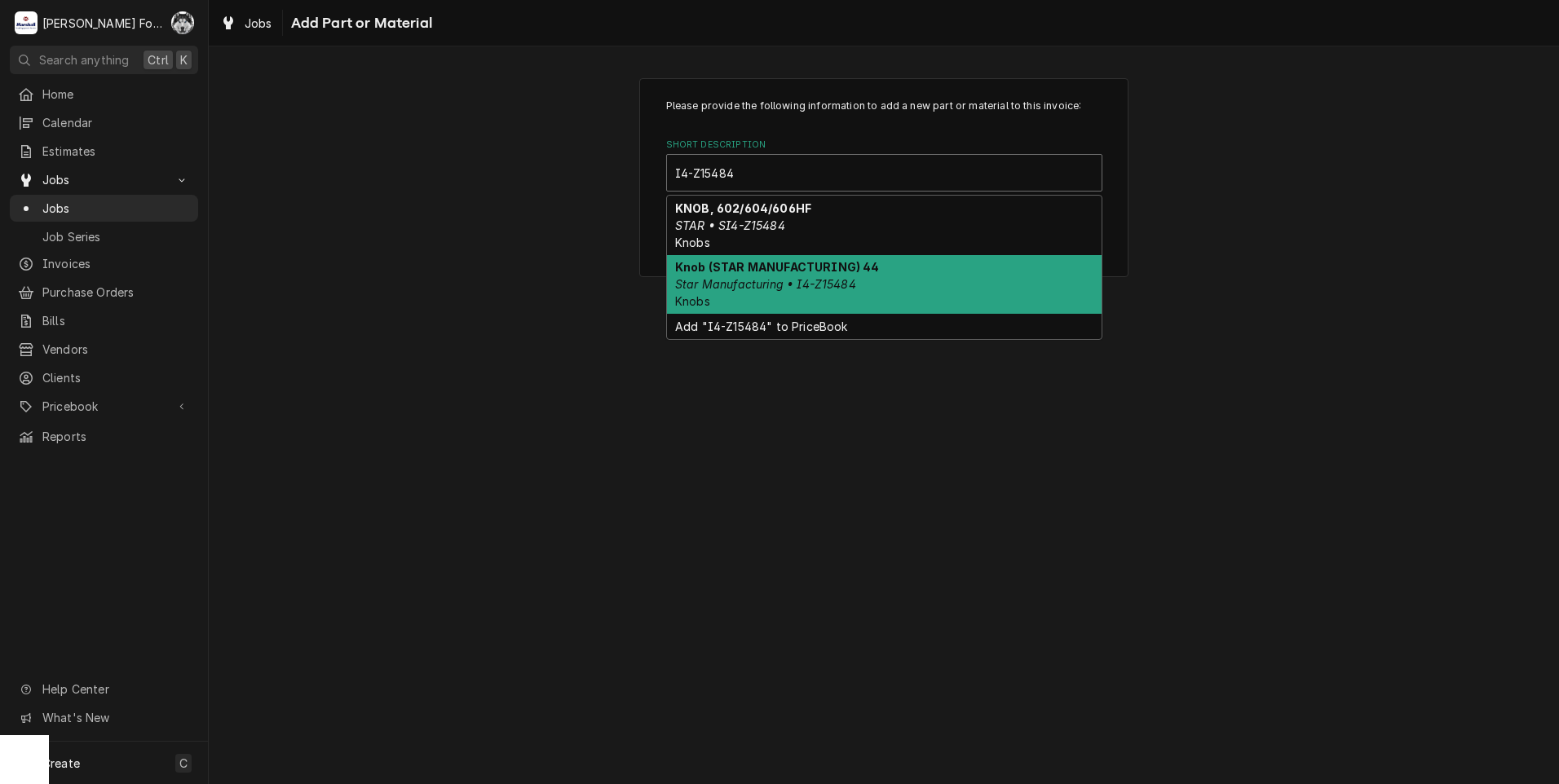
click at [846, 275] on div "Knob (STAR MANUFACTURING) 44 Star Manufacturing • I4-Z15484 Knobs" at bounding box center [883, 285] width 434 height 60
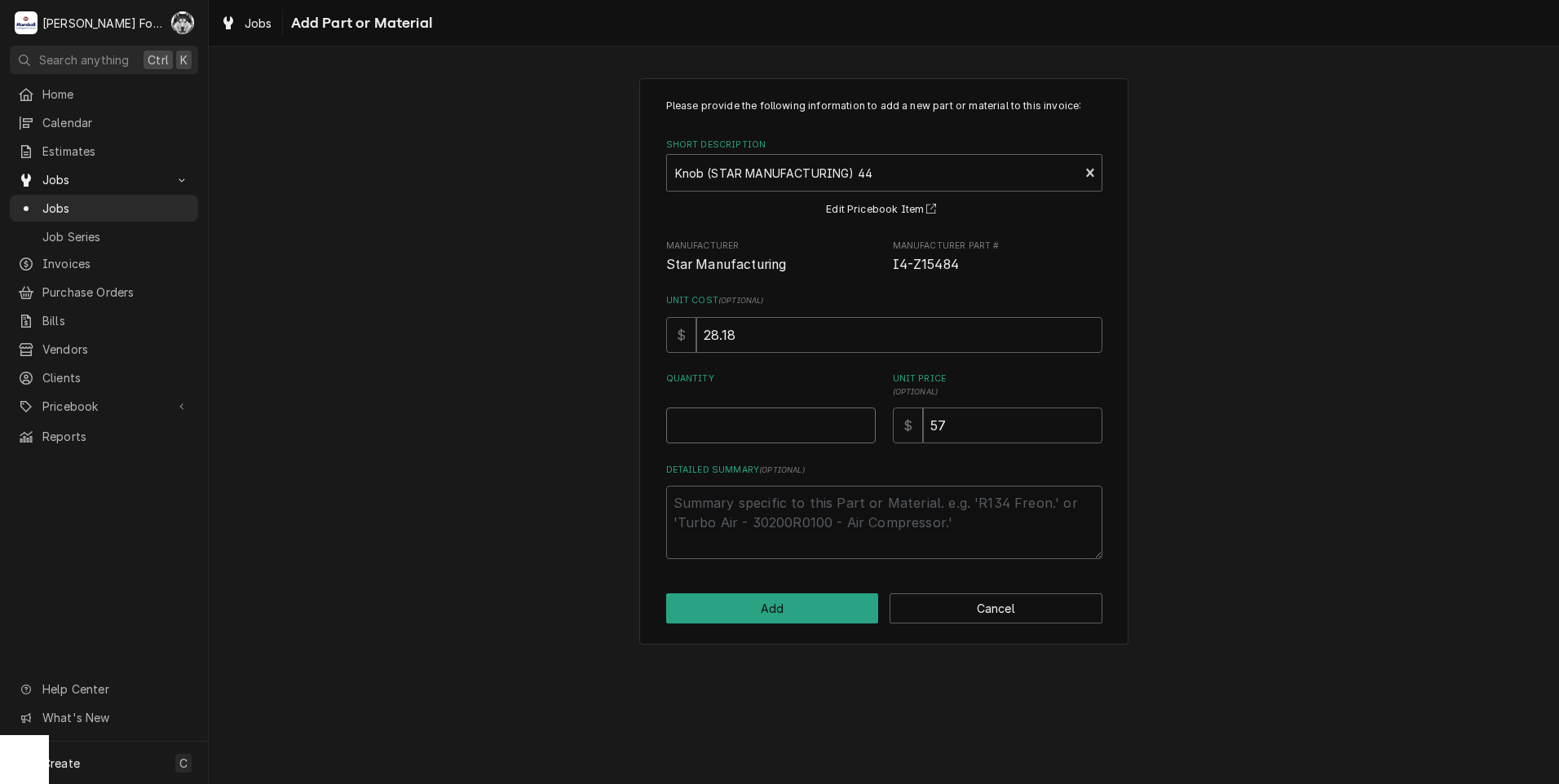
click at [826, 421] on input "Quantity" at bounding box center [772, 426] width 210 height 36
type textarea "x"
type input "2"
type textarea "x"
type input "5"
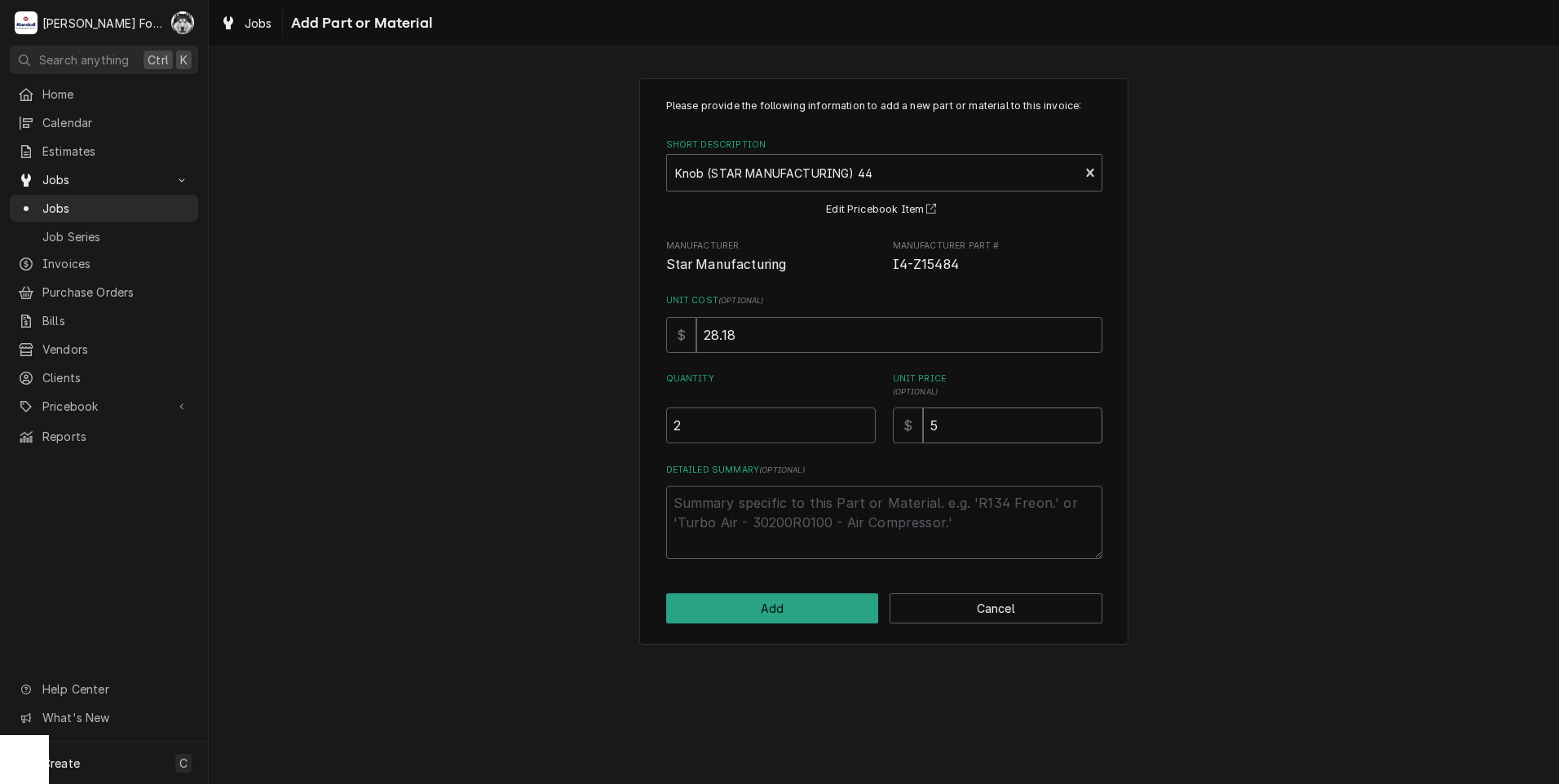
type textarea "x"
type input "51"
type textarea "x"
type input "5"
type textarea "x"
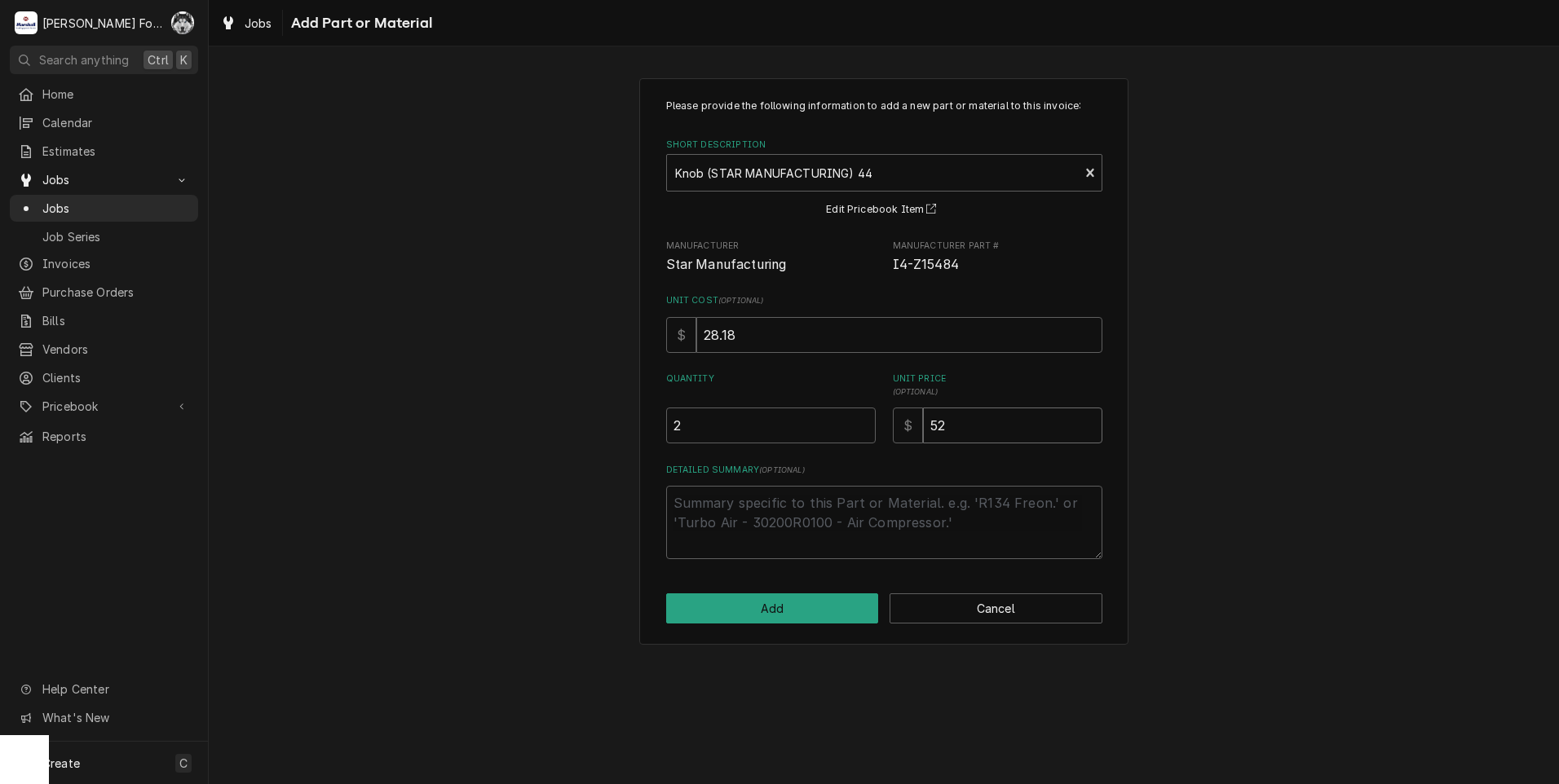
type input "52"
click at [759, 616] on button "Add" at bounding box center [773, 608] width 213 height 30
type textarea "x"
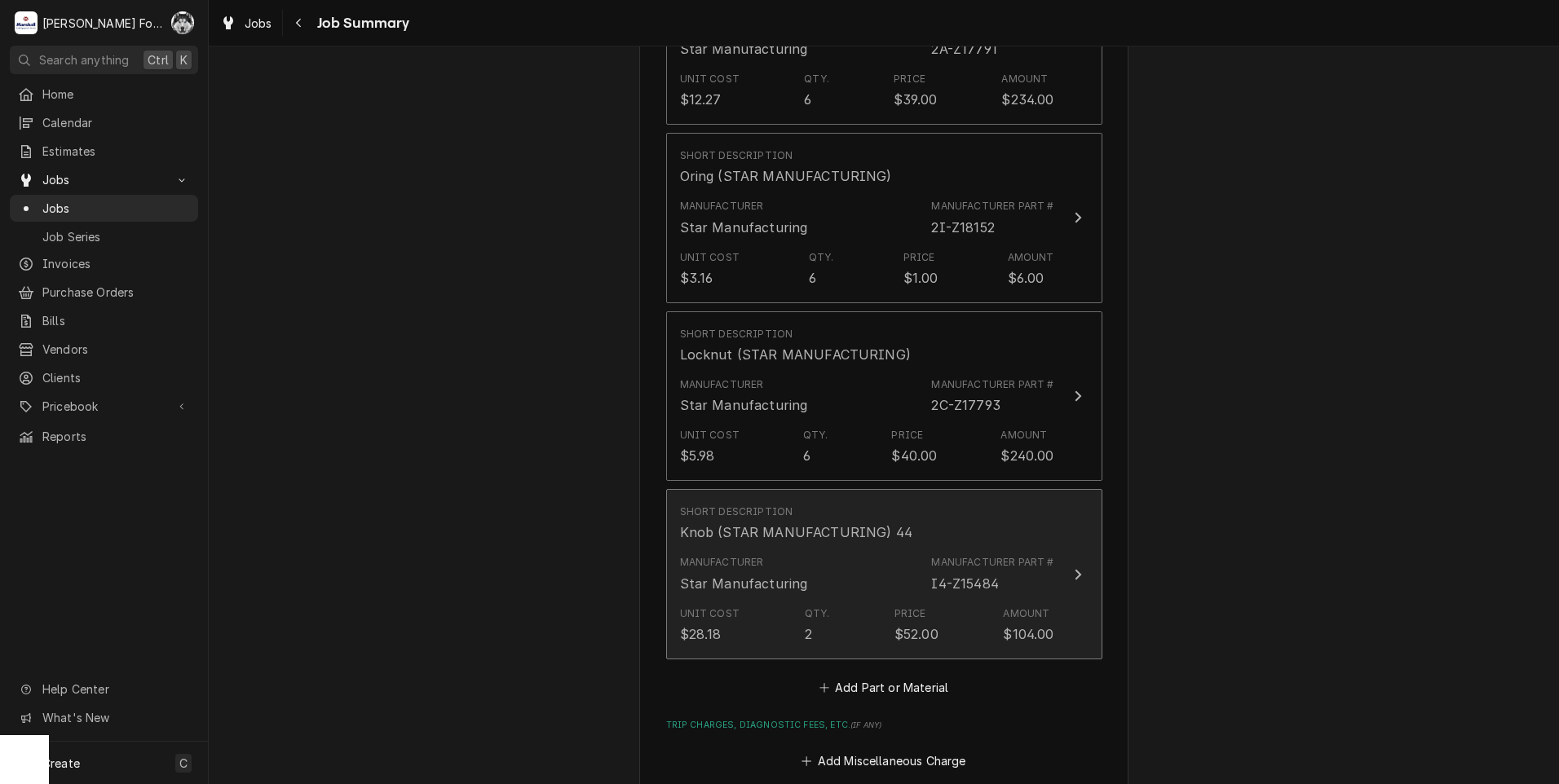
scroll to position [1494, 0]
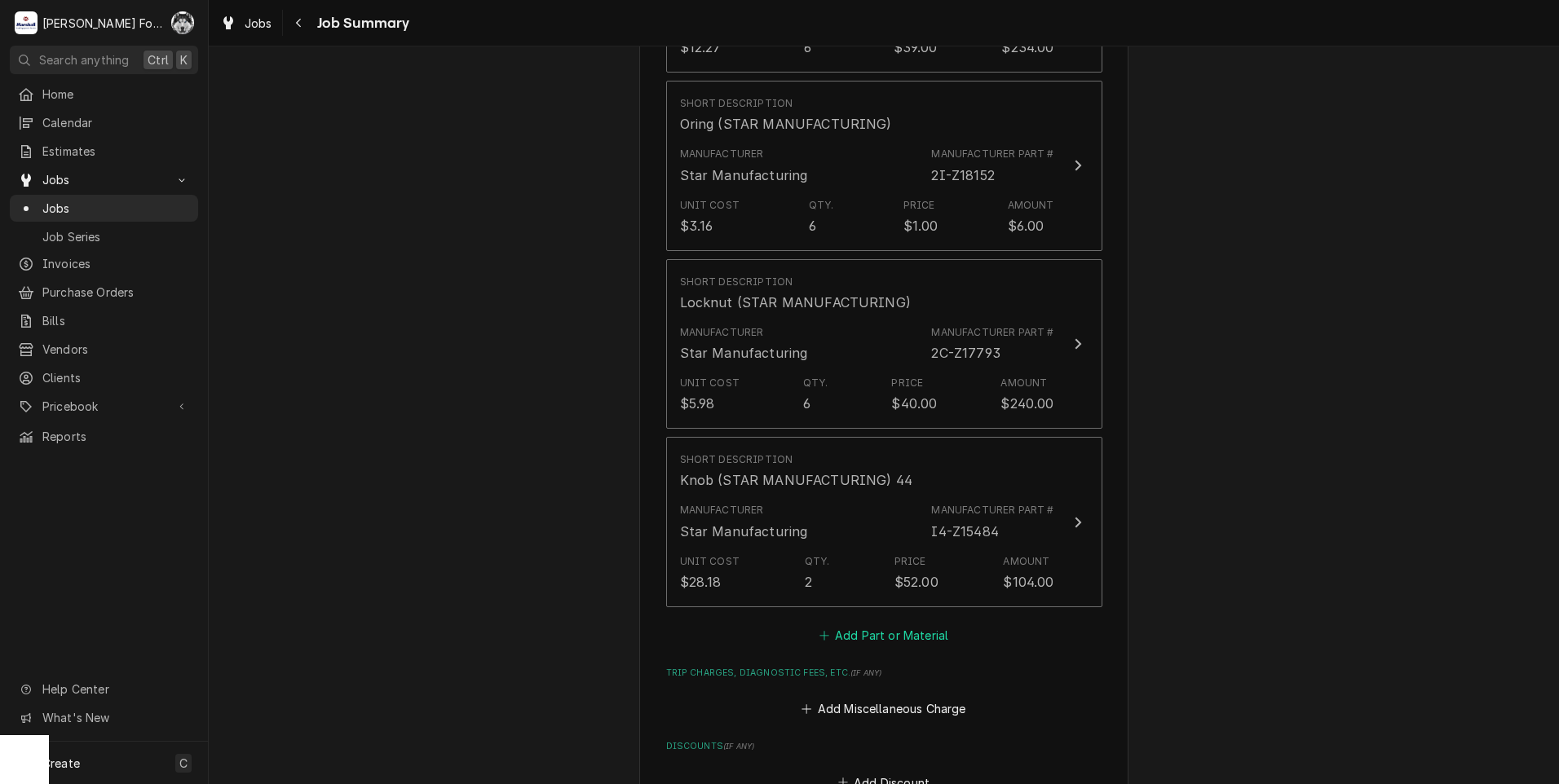
click at [879, 623] on button "Add Part or Material" at bounding box center [883, 634] width 135 height 23
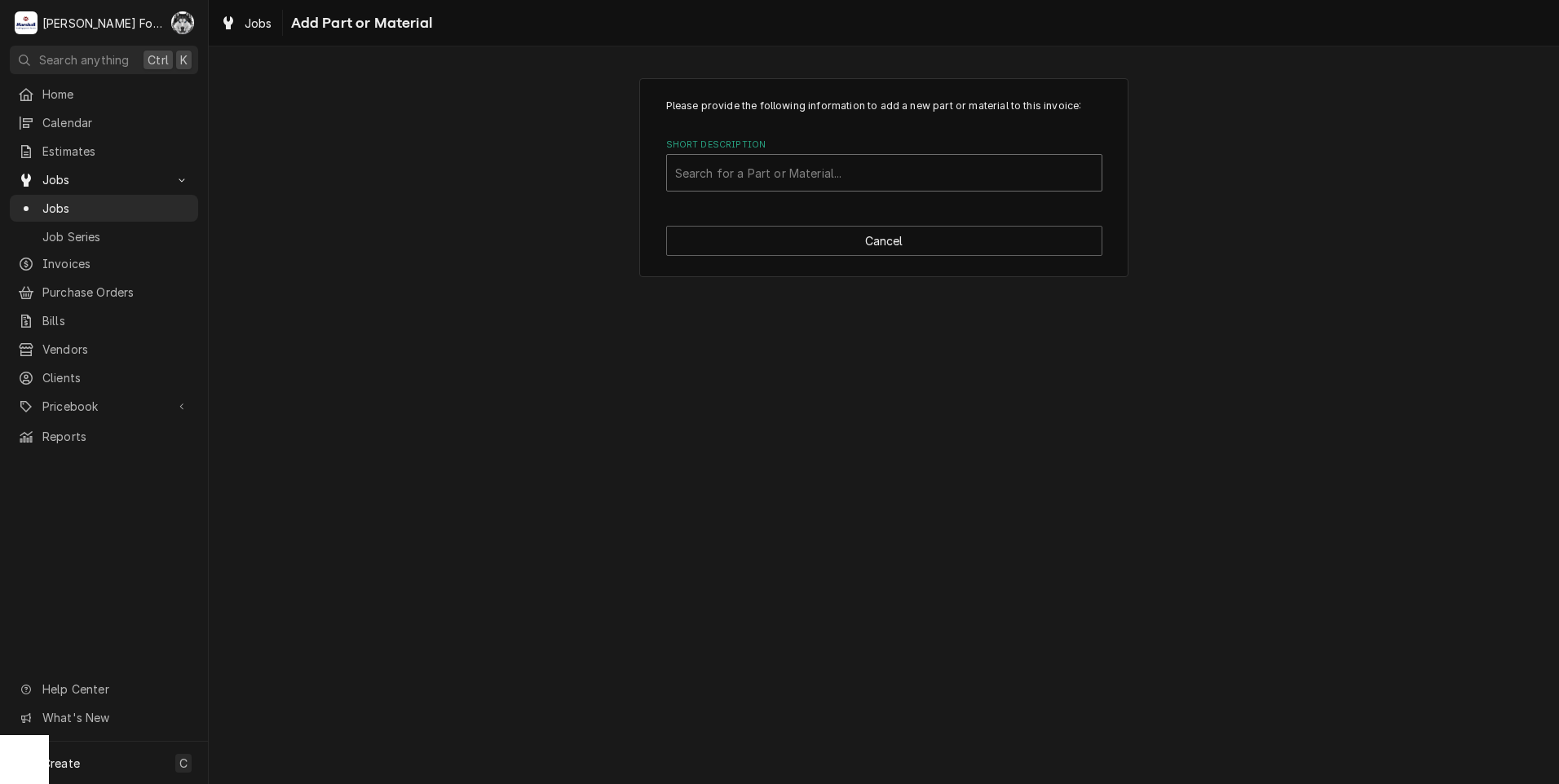
click at [855, 177] on div "Short Description" at bounding box center [883, 173] width 418 height 29
type input "SSDT"
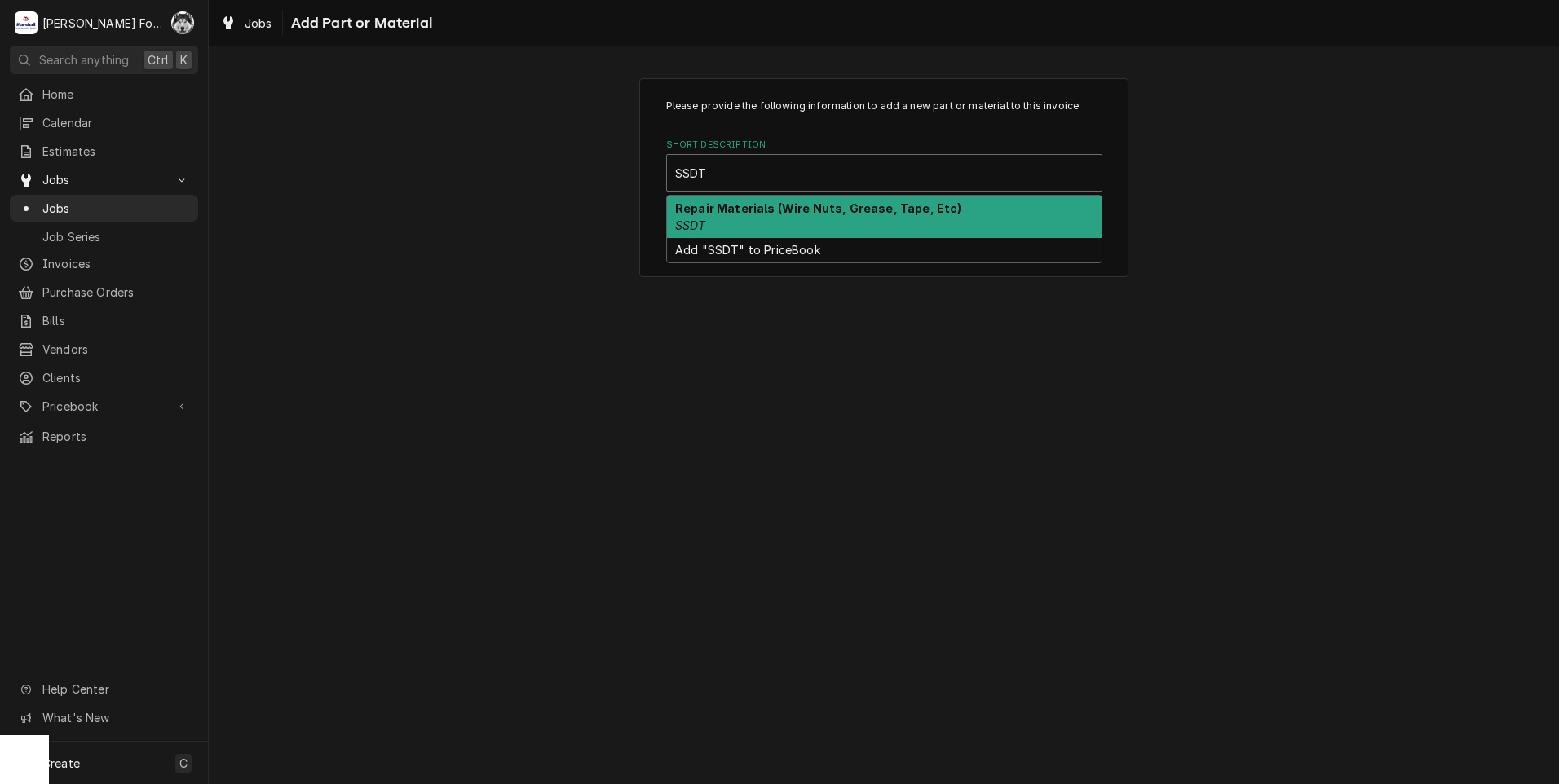
click at [844, 220] on div "Repair Materials (Wire Nuts, Grease, Tape, Etc) SSDT" at bounding box center [883, 216] width 434 height 42
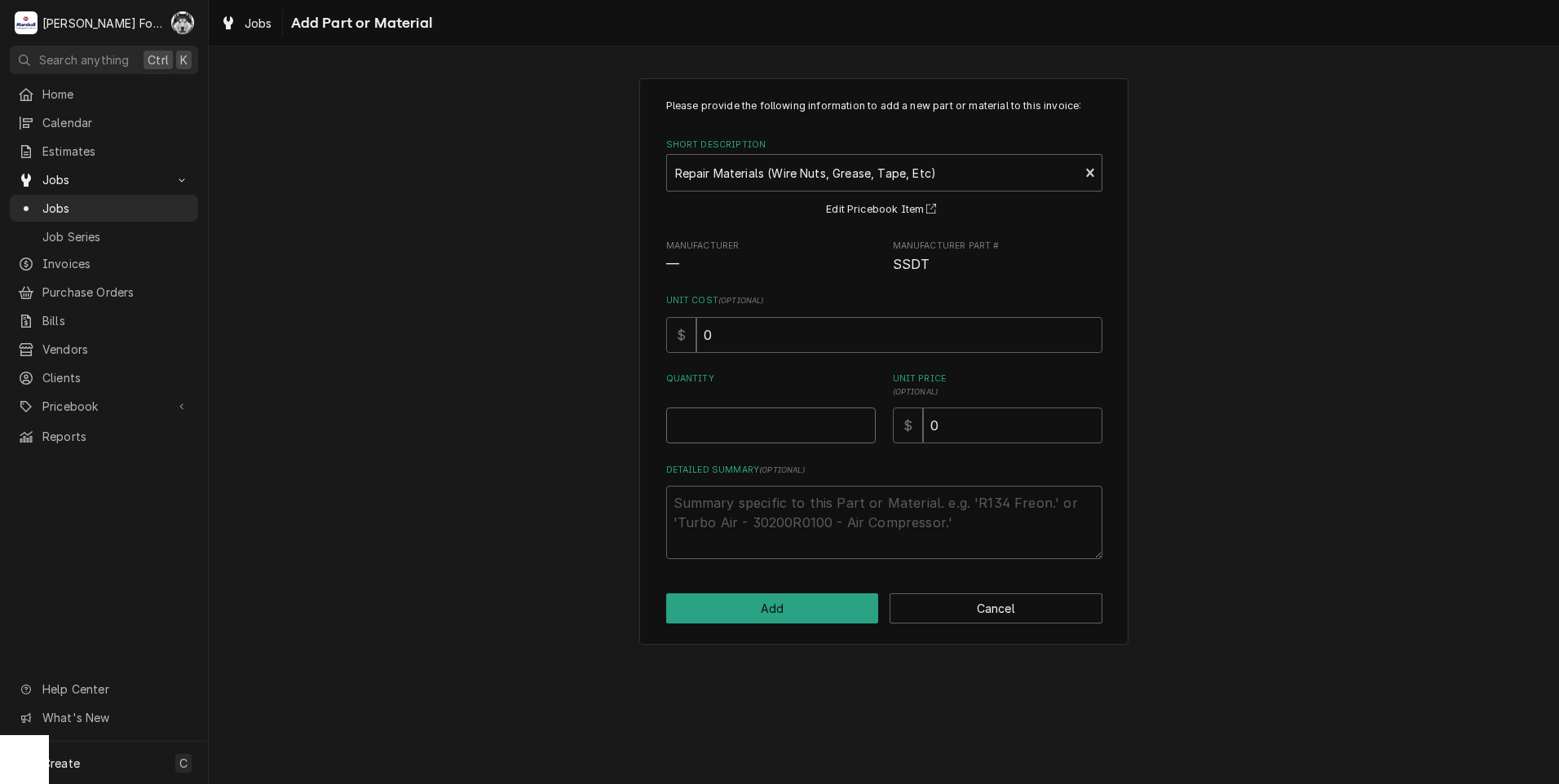
click at [733, 425] on input "Quantity" at bounding box center [772, 426] width 210 height 36
type textarea "x"
type input "1"
type textarea "x"
type input "2"
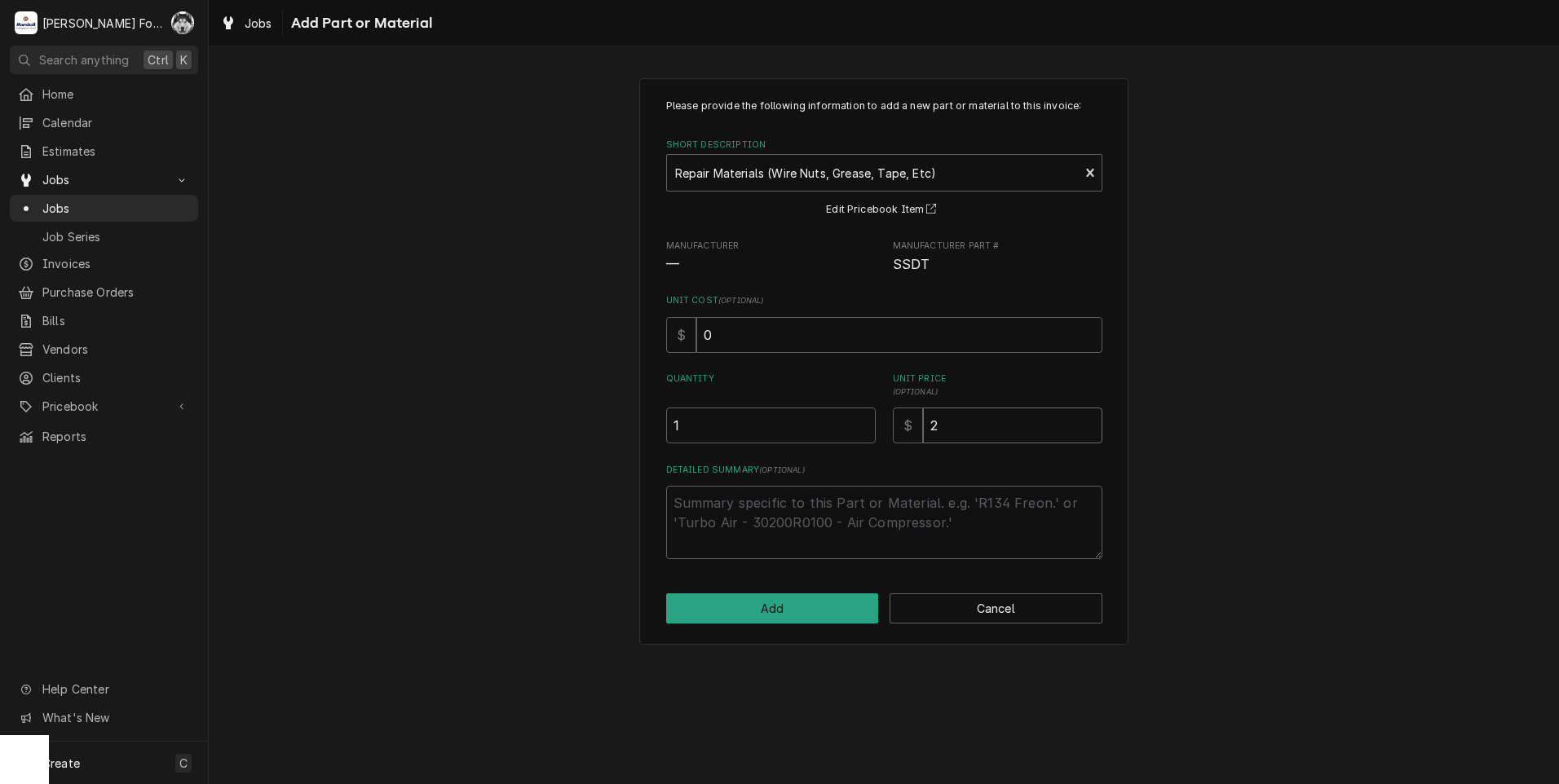
type textarea "x"
type input "1"
type textarea "x"
type input "18"
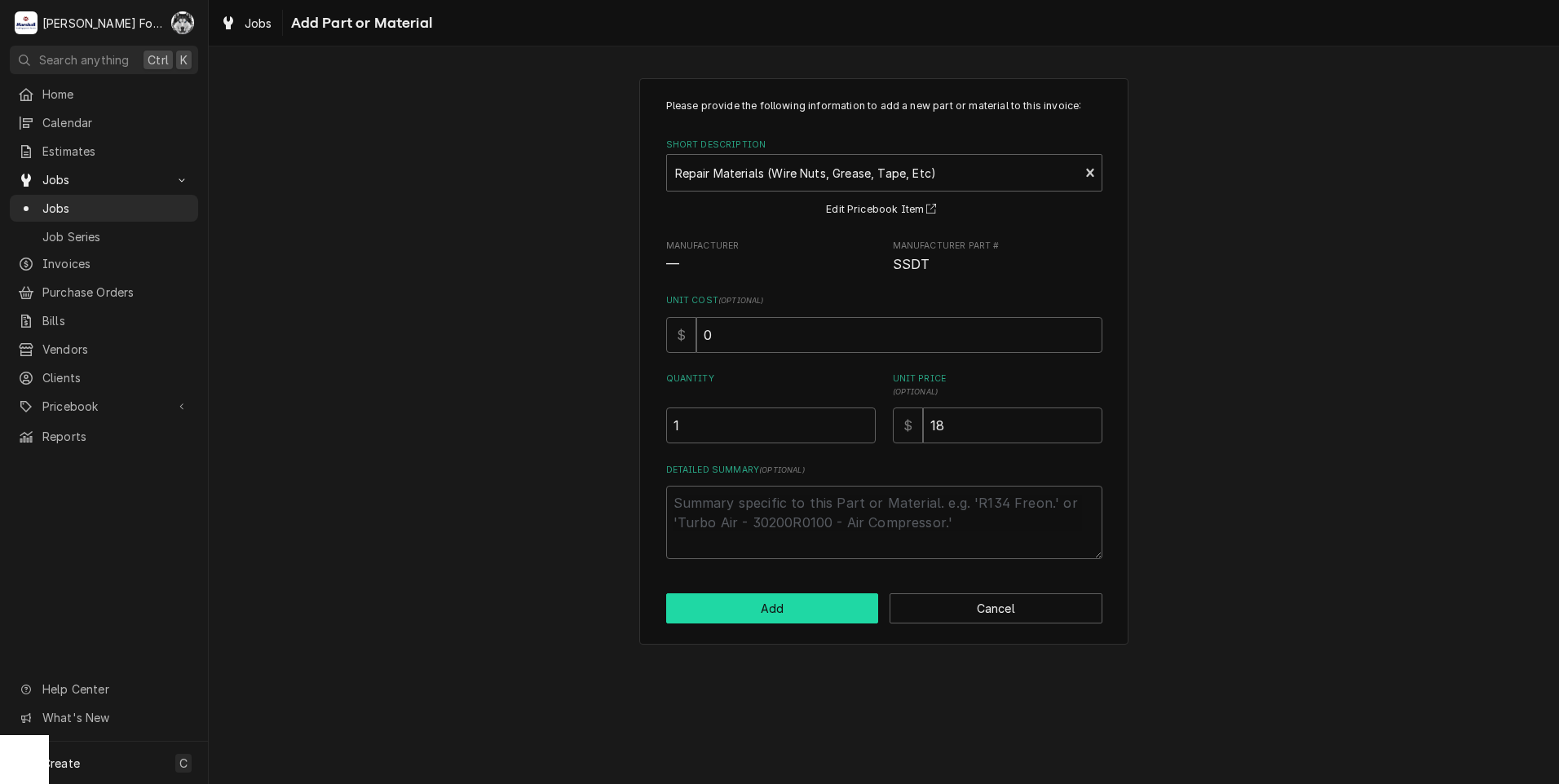
click at [765, 613] on button "Add" at bounding box center [773, 608] width 213 height 30
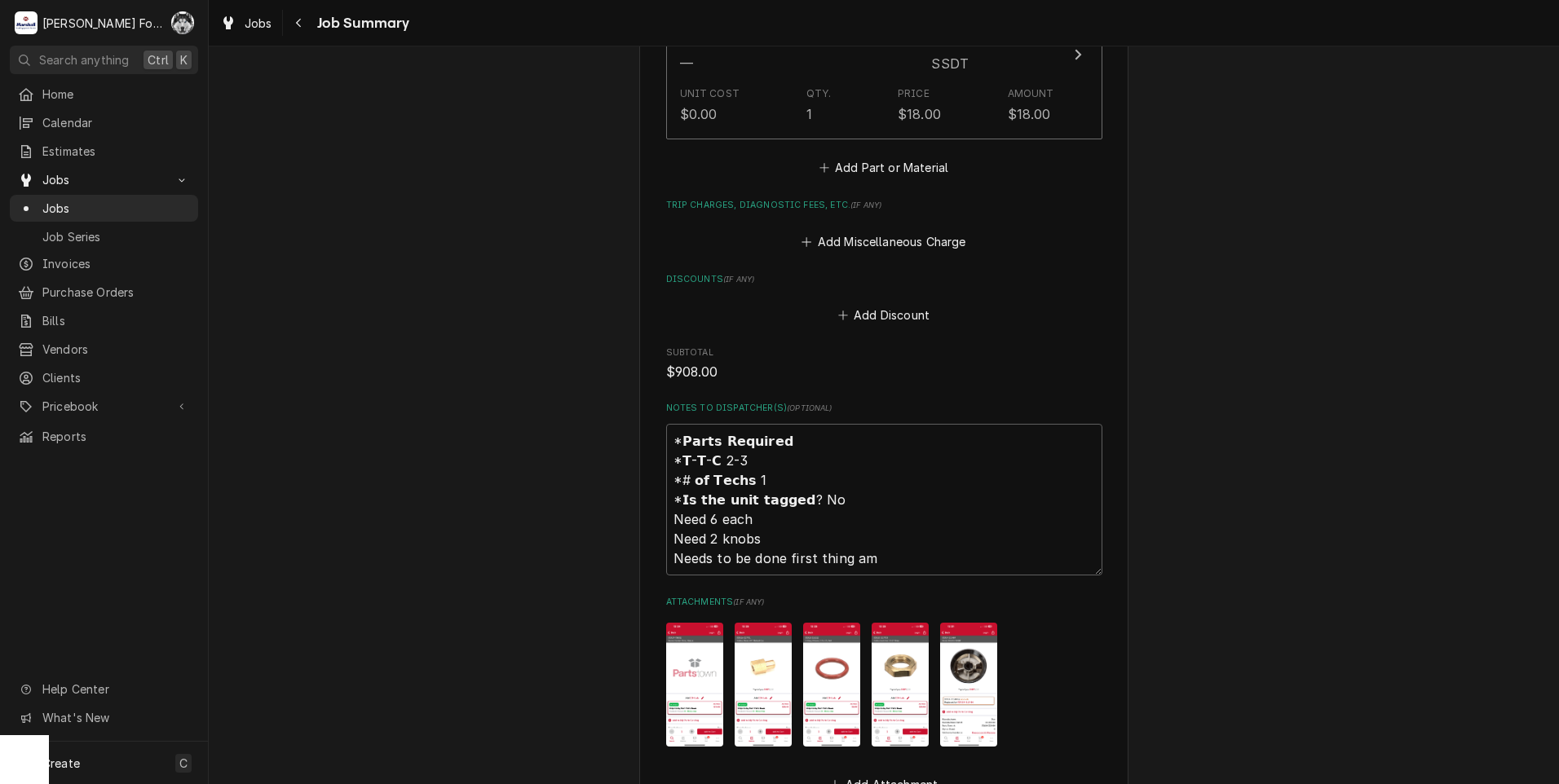
scroll to position [2309, 0]
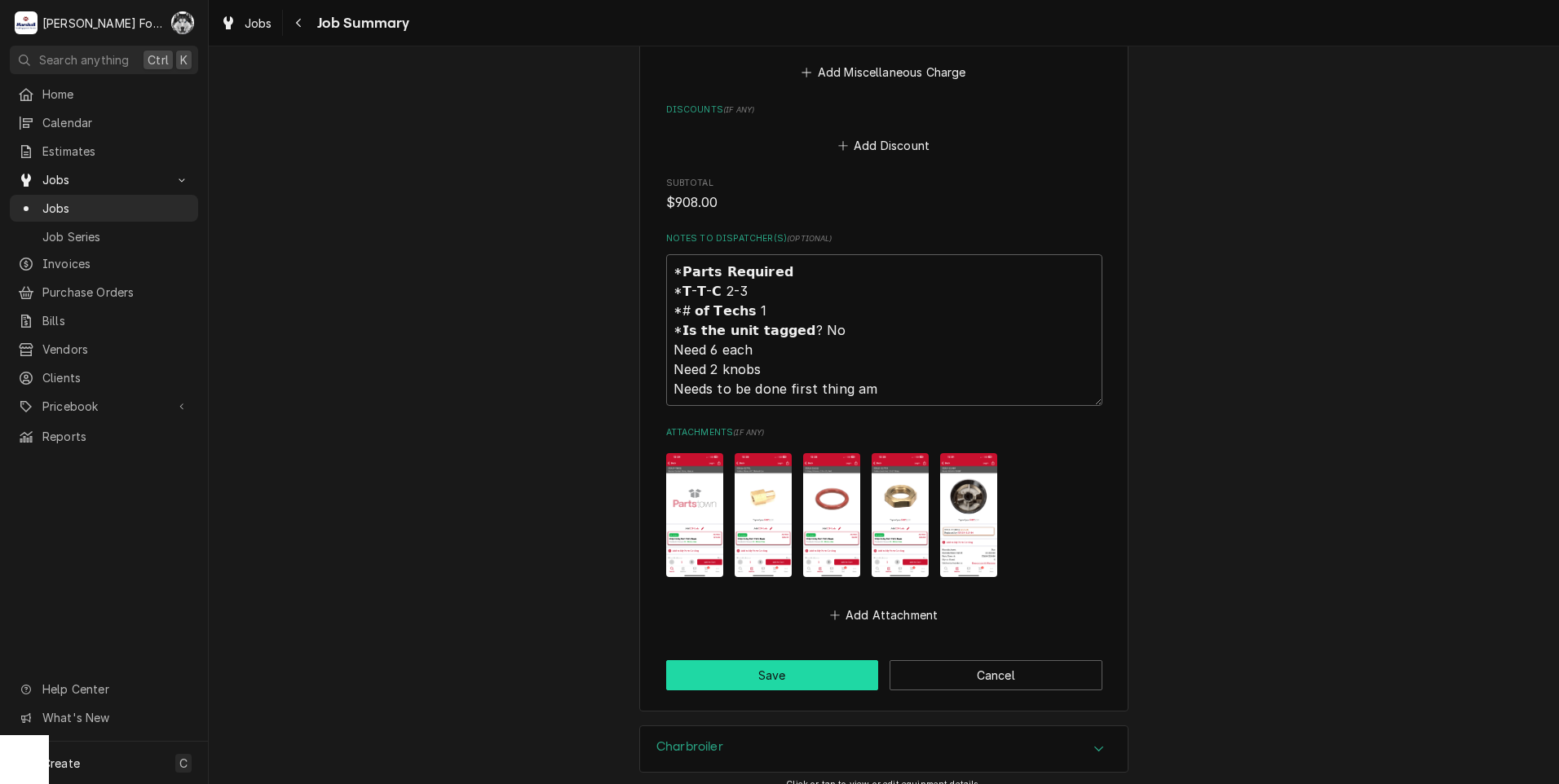
click at [724, 660] on button "Save" at bounding box center [773, 675] width 213 height 30
type textarea "x"
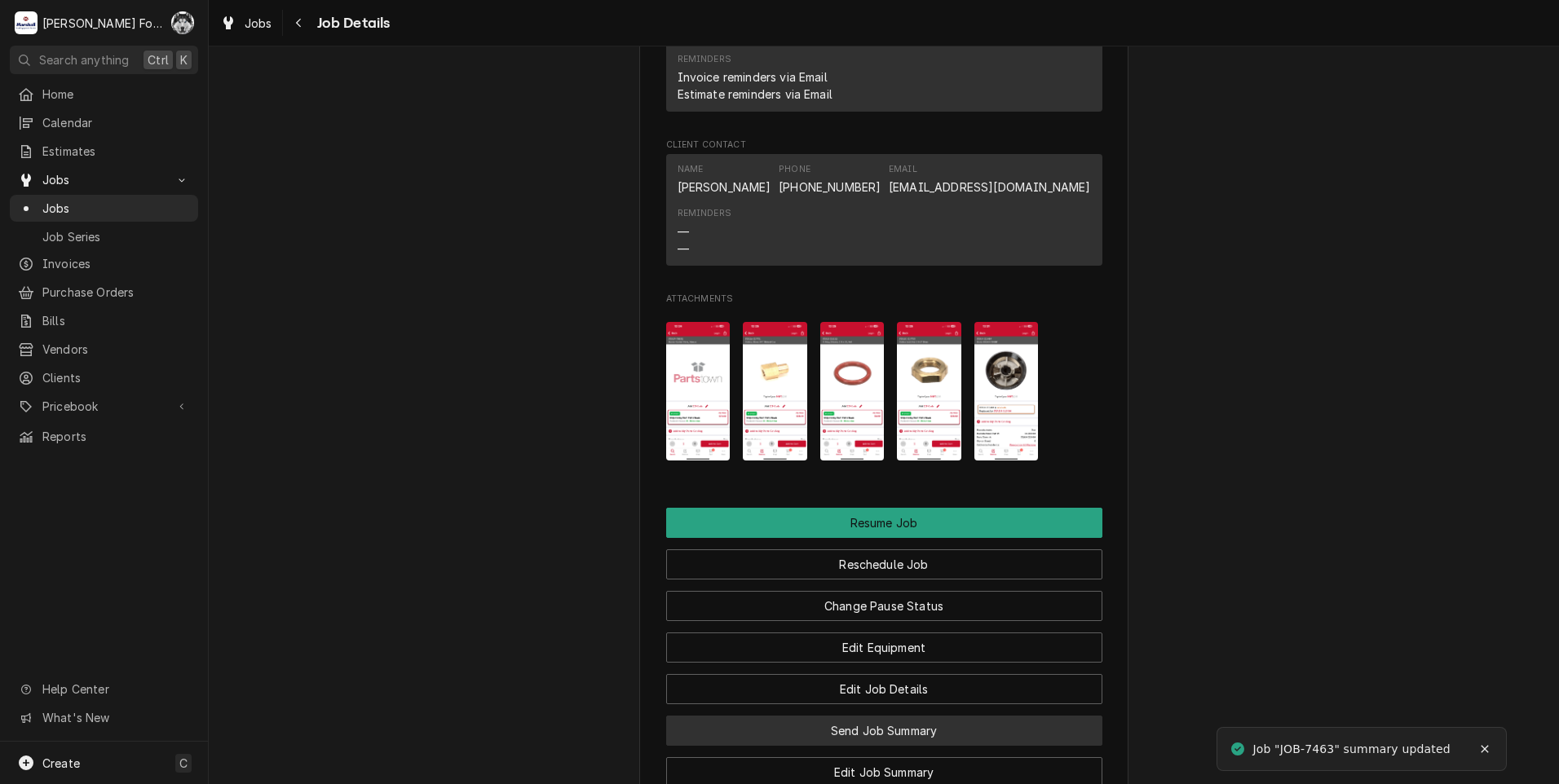
scroll to position [1901, 0]
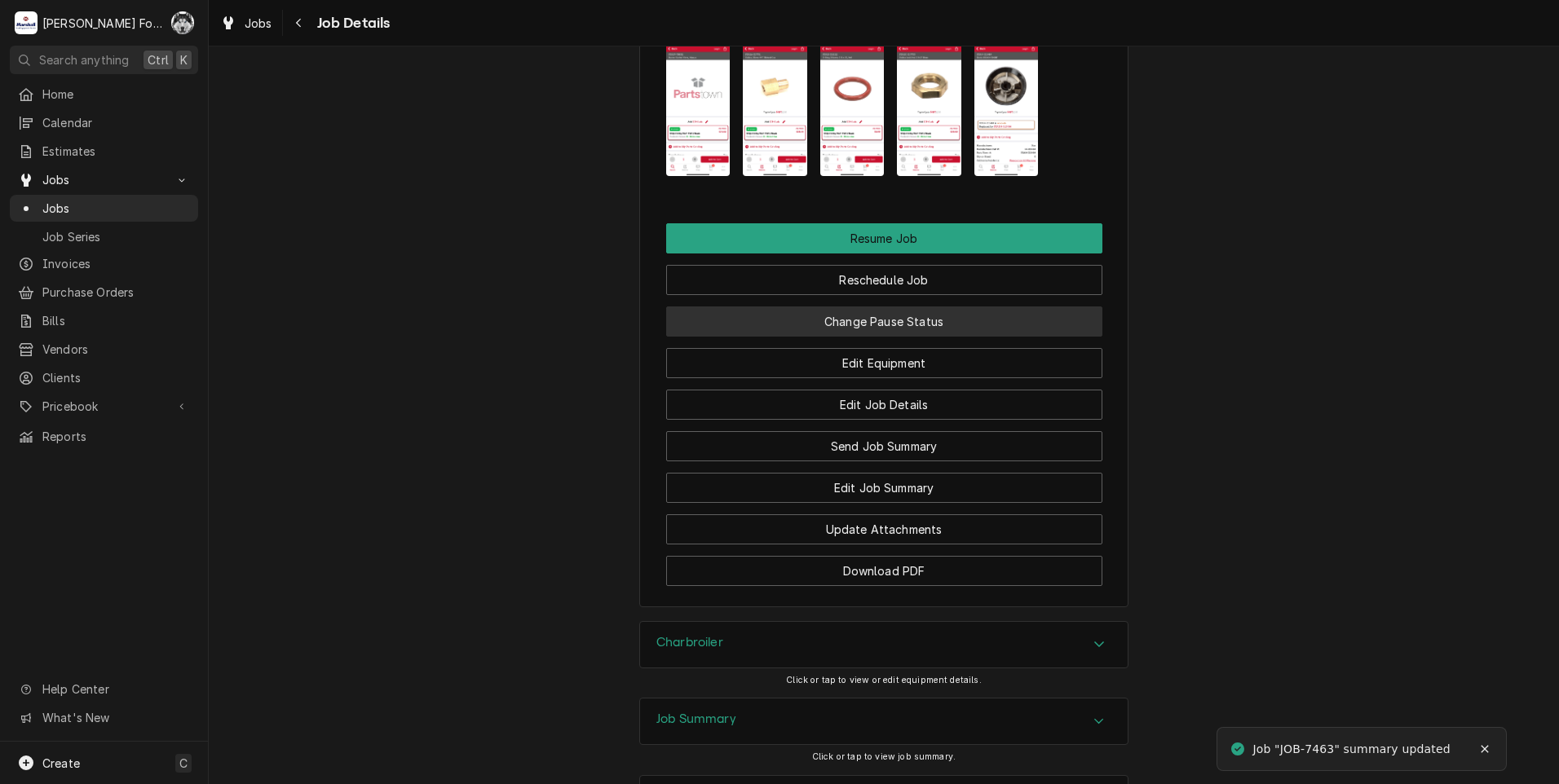
click at [803, 336] on button "Change Pause Status" at bounding box center [884, 321] width 436 height 30
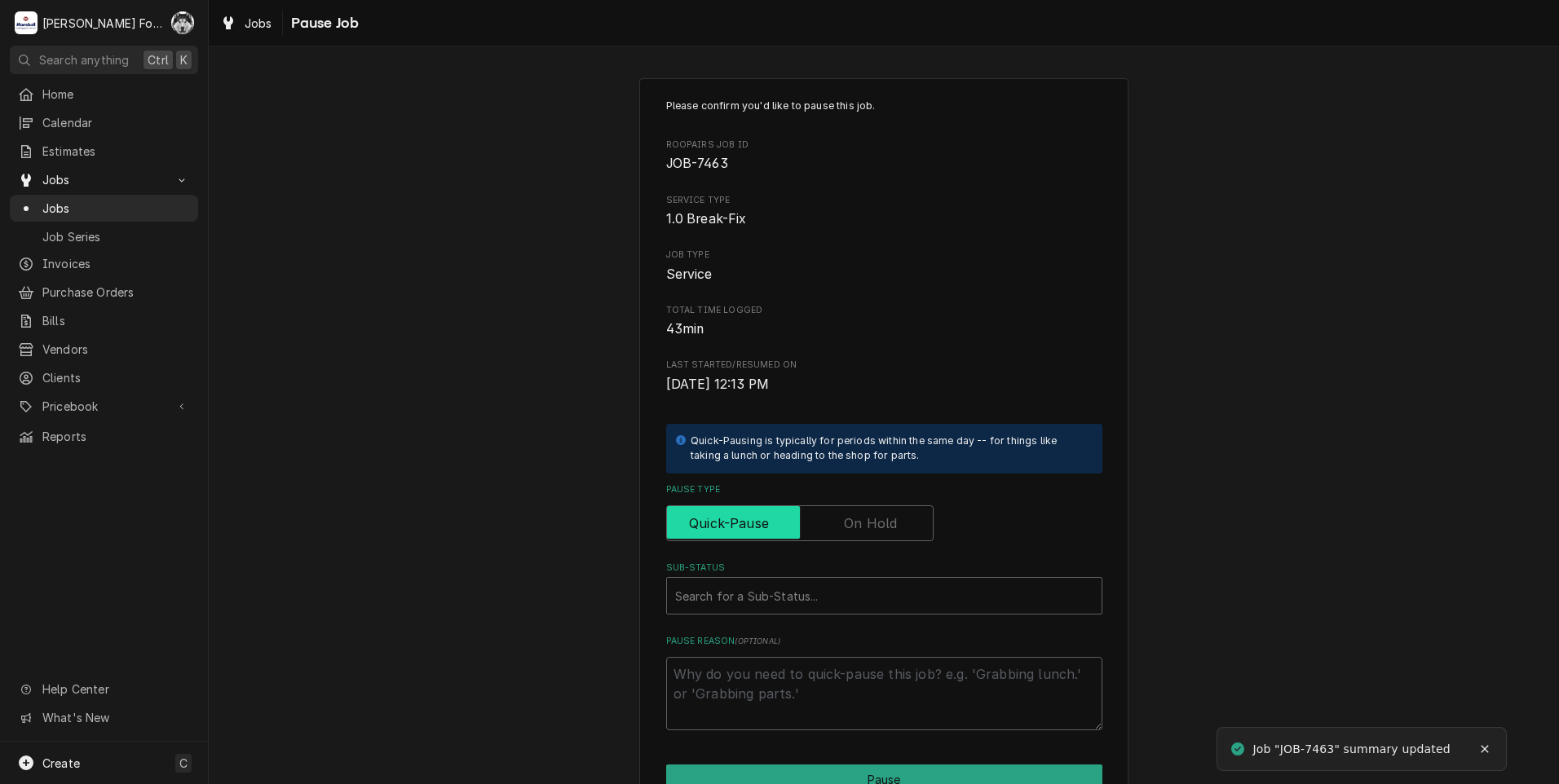
click at [814, 529] on input "Pause Type" at bounding box center [799, 524] width 253 height 36
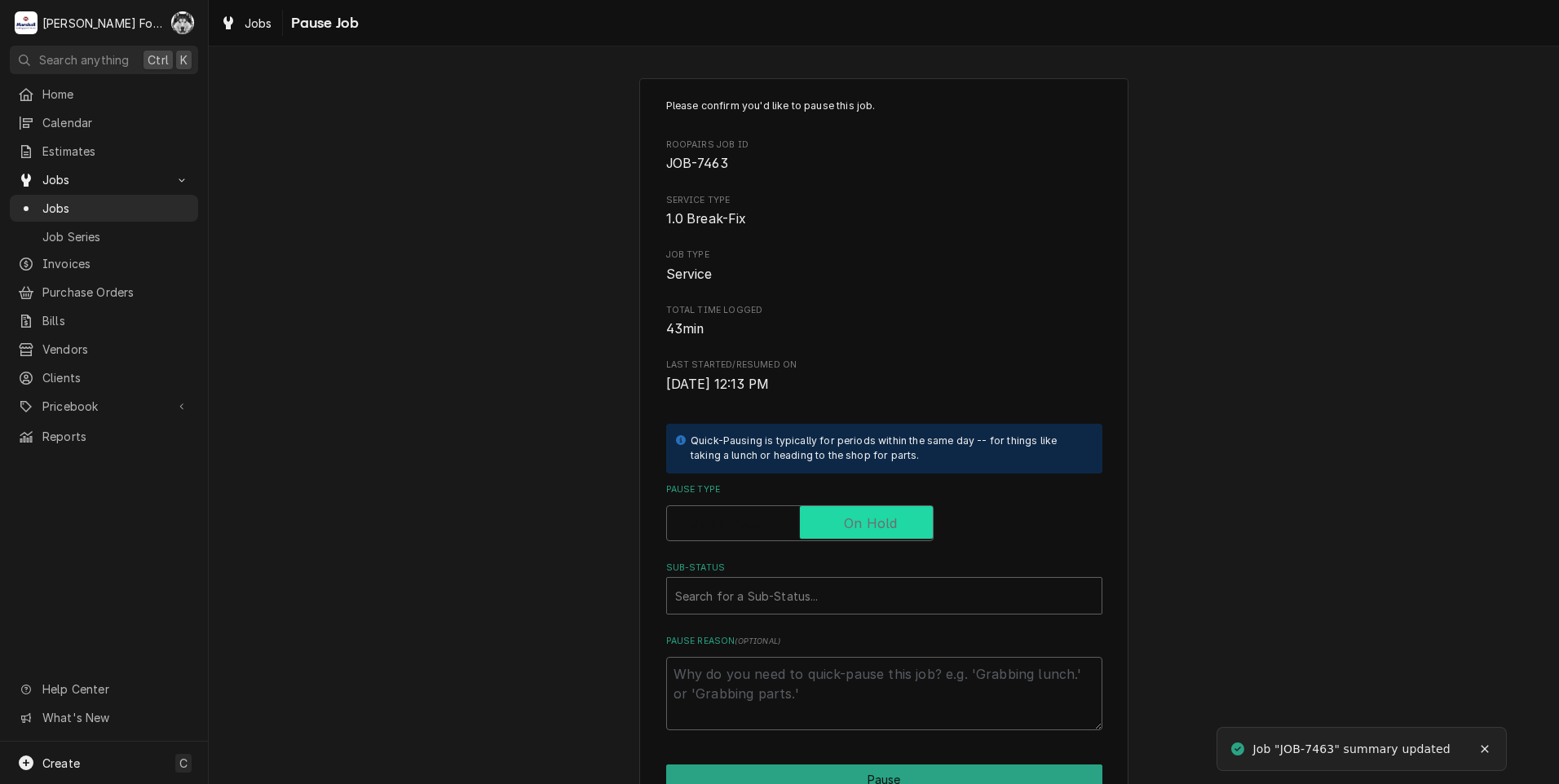
checkbox input "true"
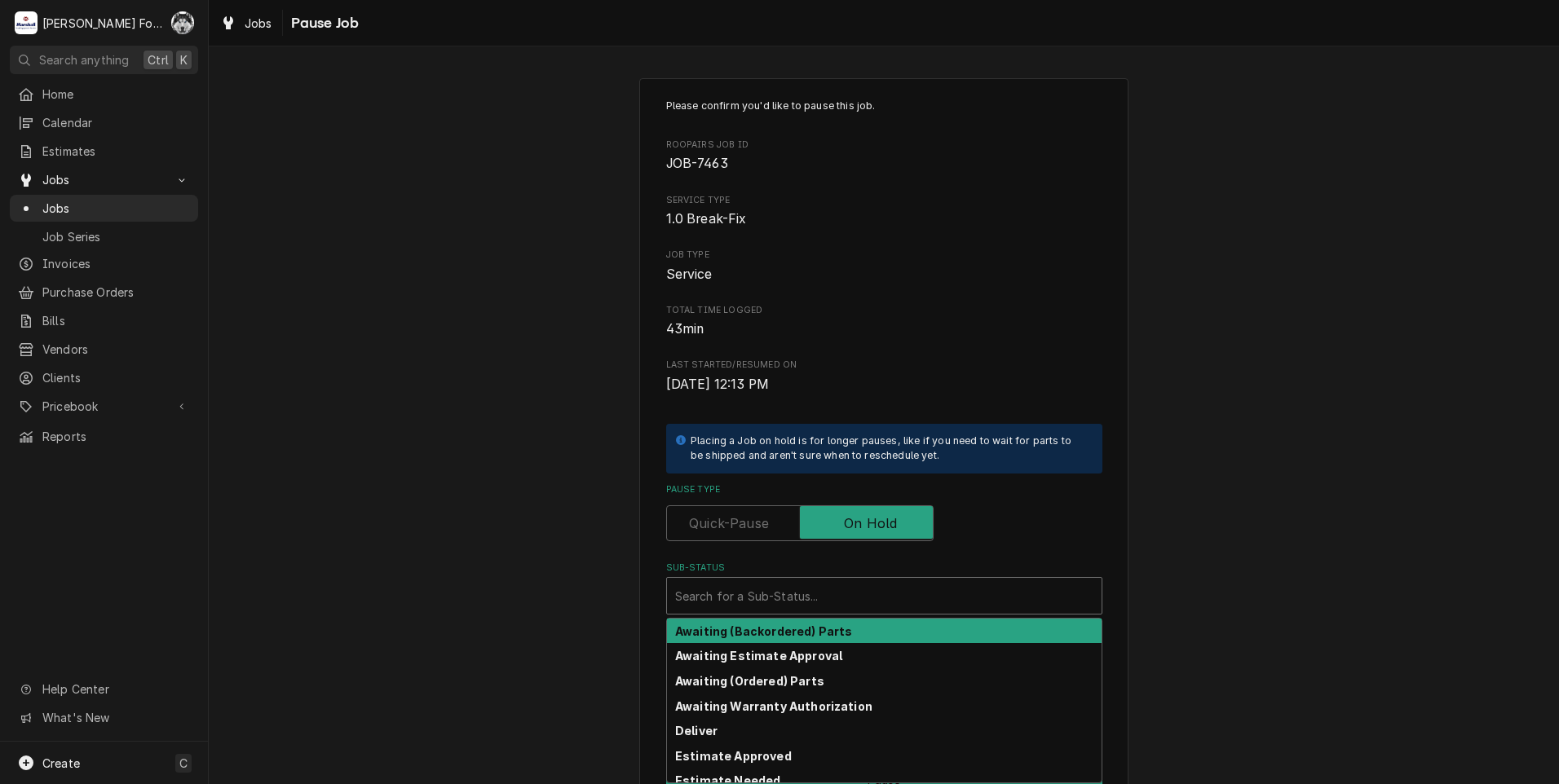
click at [813, 610] on div "Sub-Status" at bounding box center [883, 595] width 418 height 29
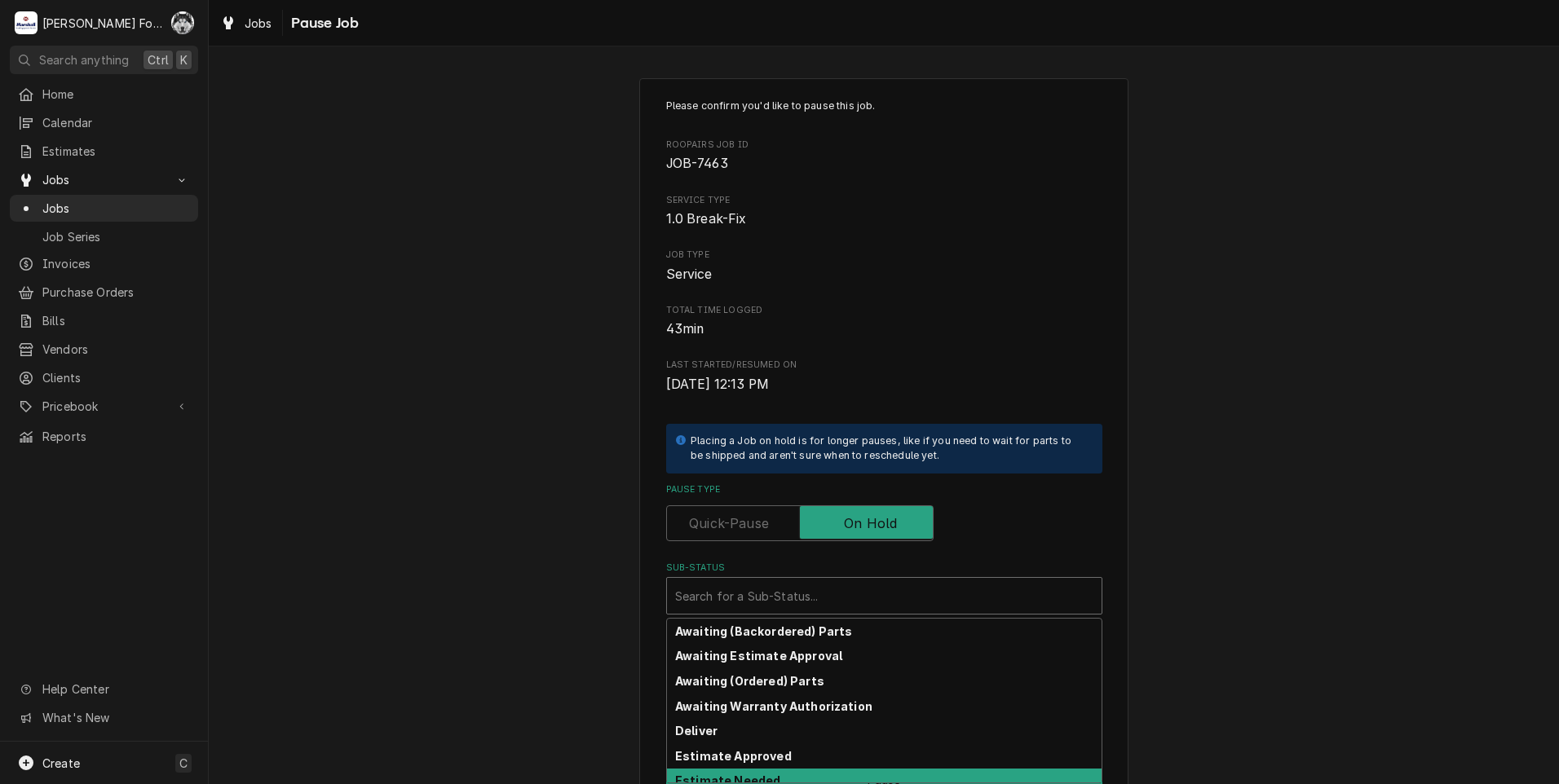
click at [786, 771] on div "Estimate Needed" at bounding box center [883, 780] width 434 height 25
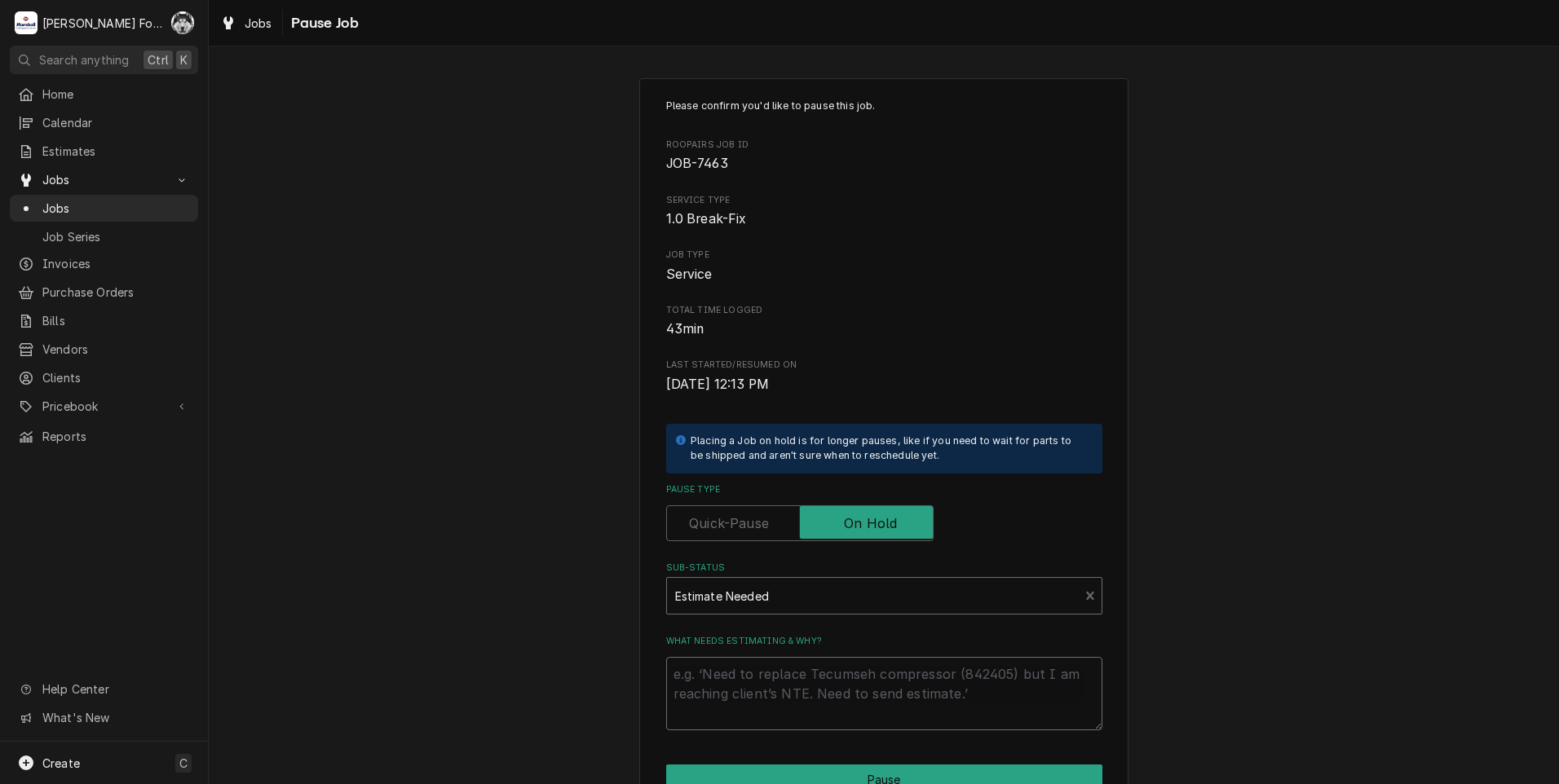
click at [771, 693] on textarea "What needs estimating & why?" at bounding box center [884, 694] width 436 height 74
type textarea "x"
type textarea "P"
type textarea "x"
type textarea "PA"
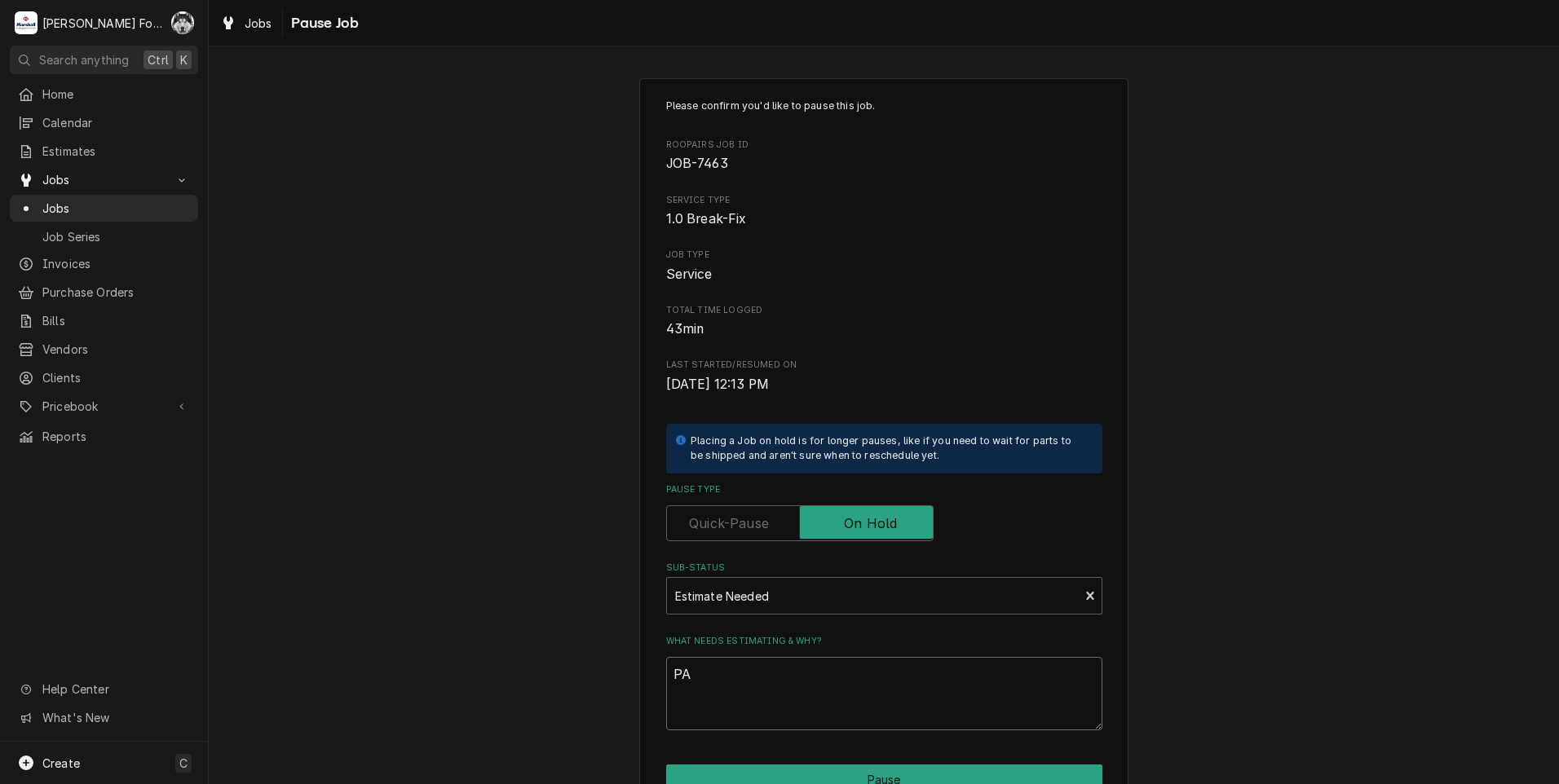
type textarea "x"
type textarea "PAR"
type textarea "x"
type textarea "PART"
type textarea "x"
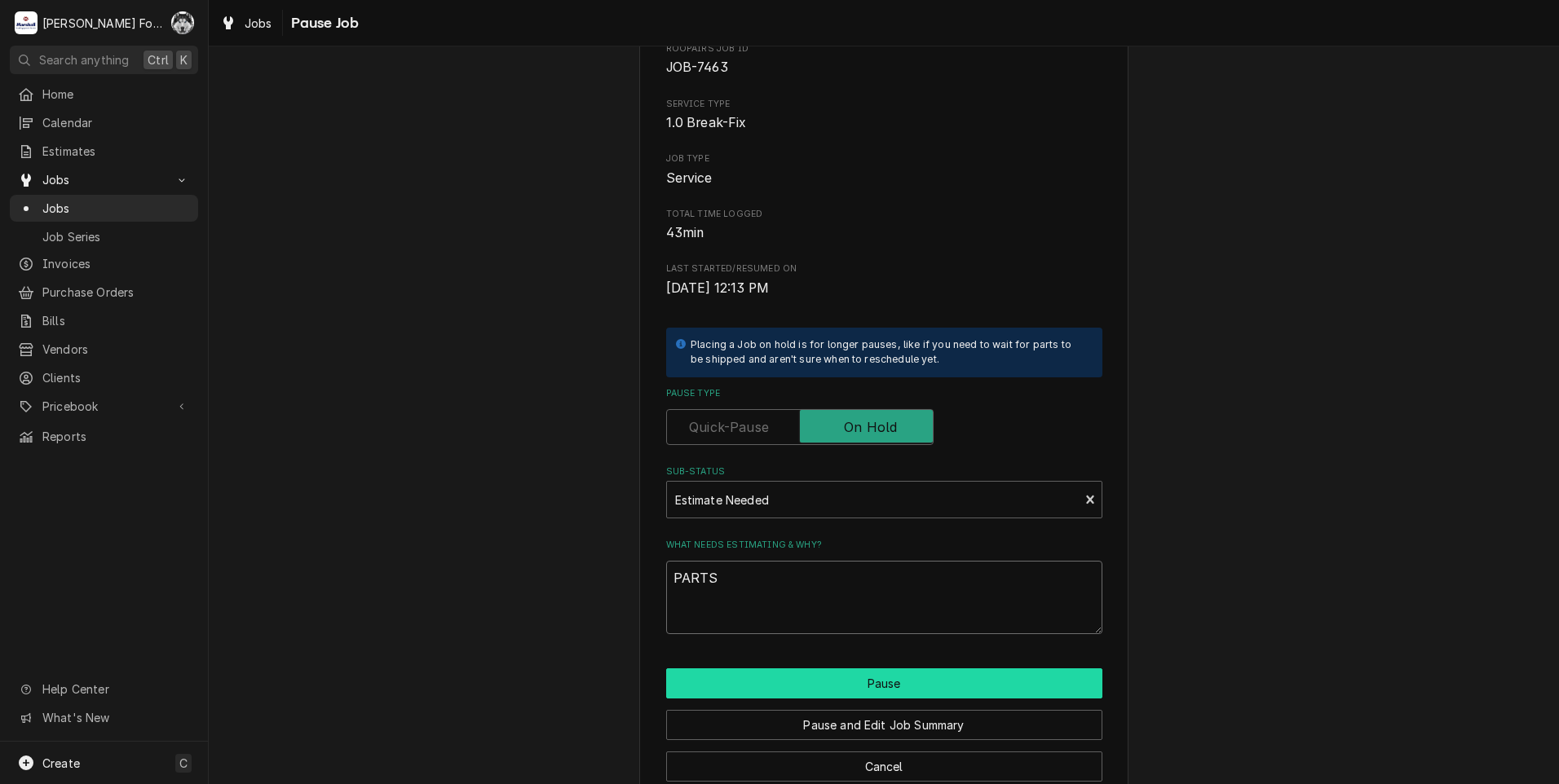
scroll to position [129, 0]
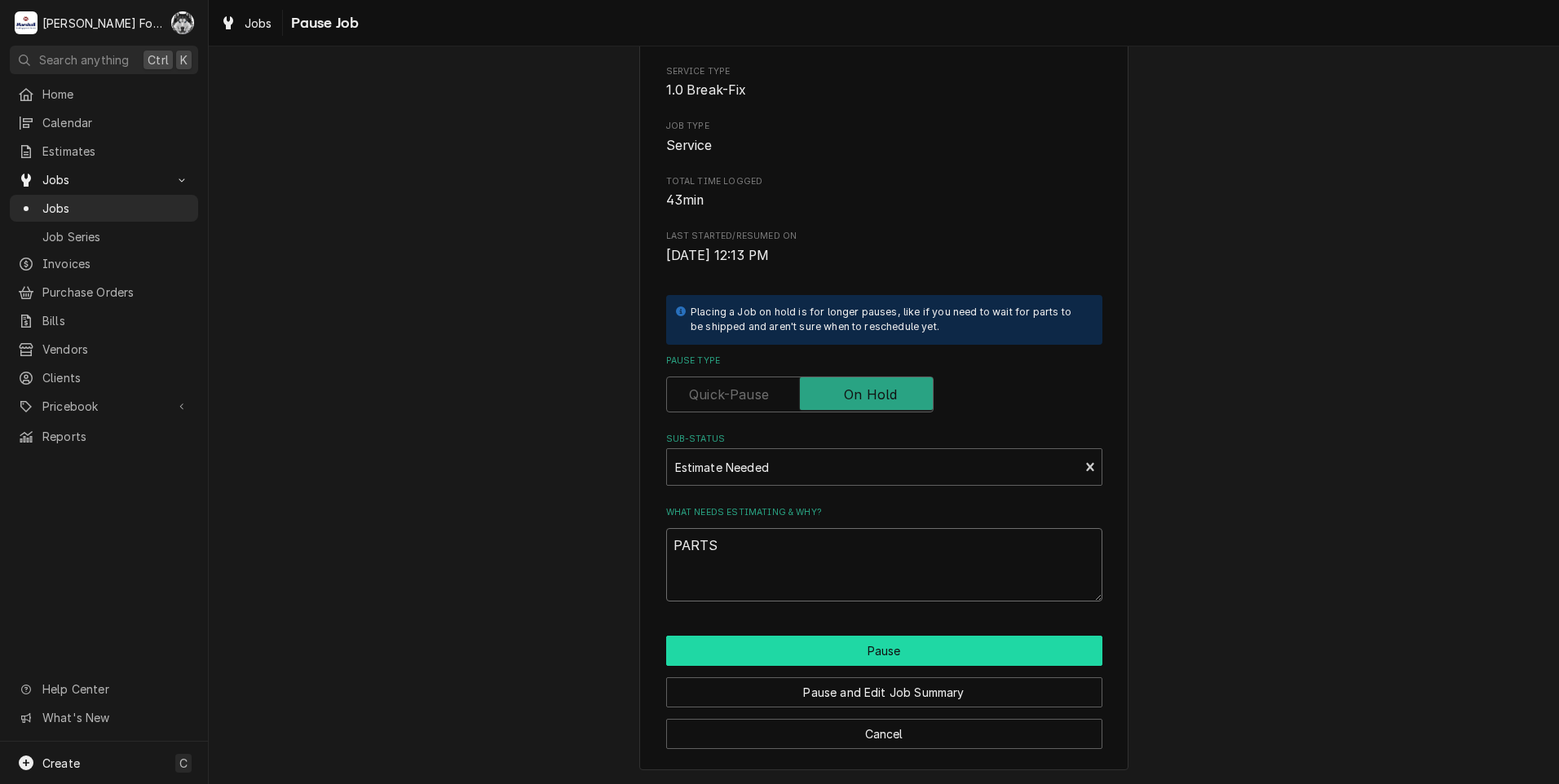
type textarea "PARTS"
click at [774, 655] on button "Pause" at bounding box center [884, 650] width 436 height 30
type textarea "x"
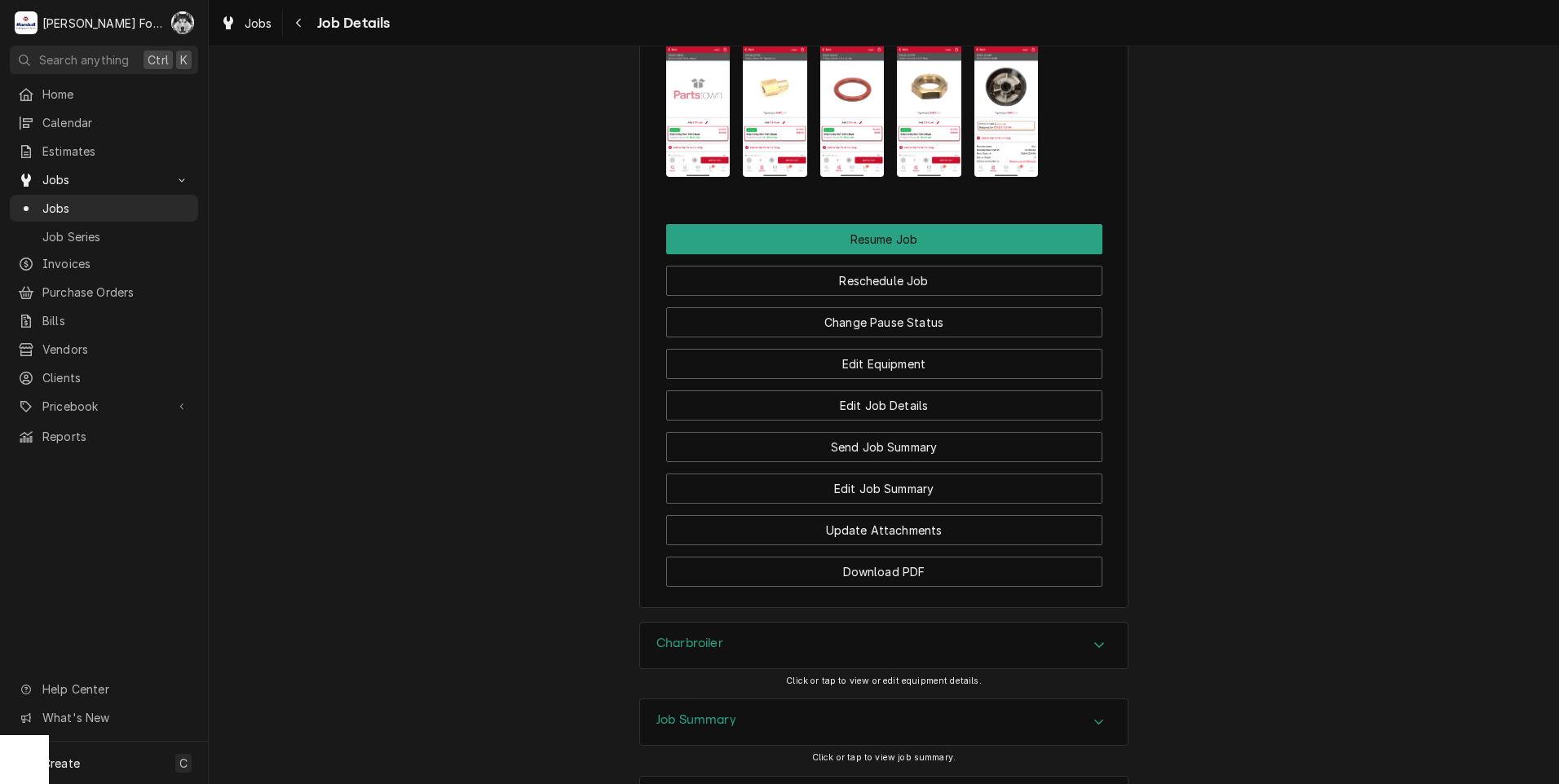
scroll to position [2065, 0]
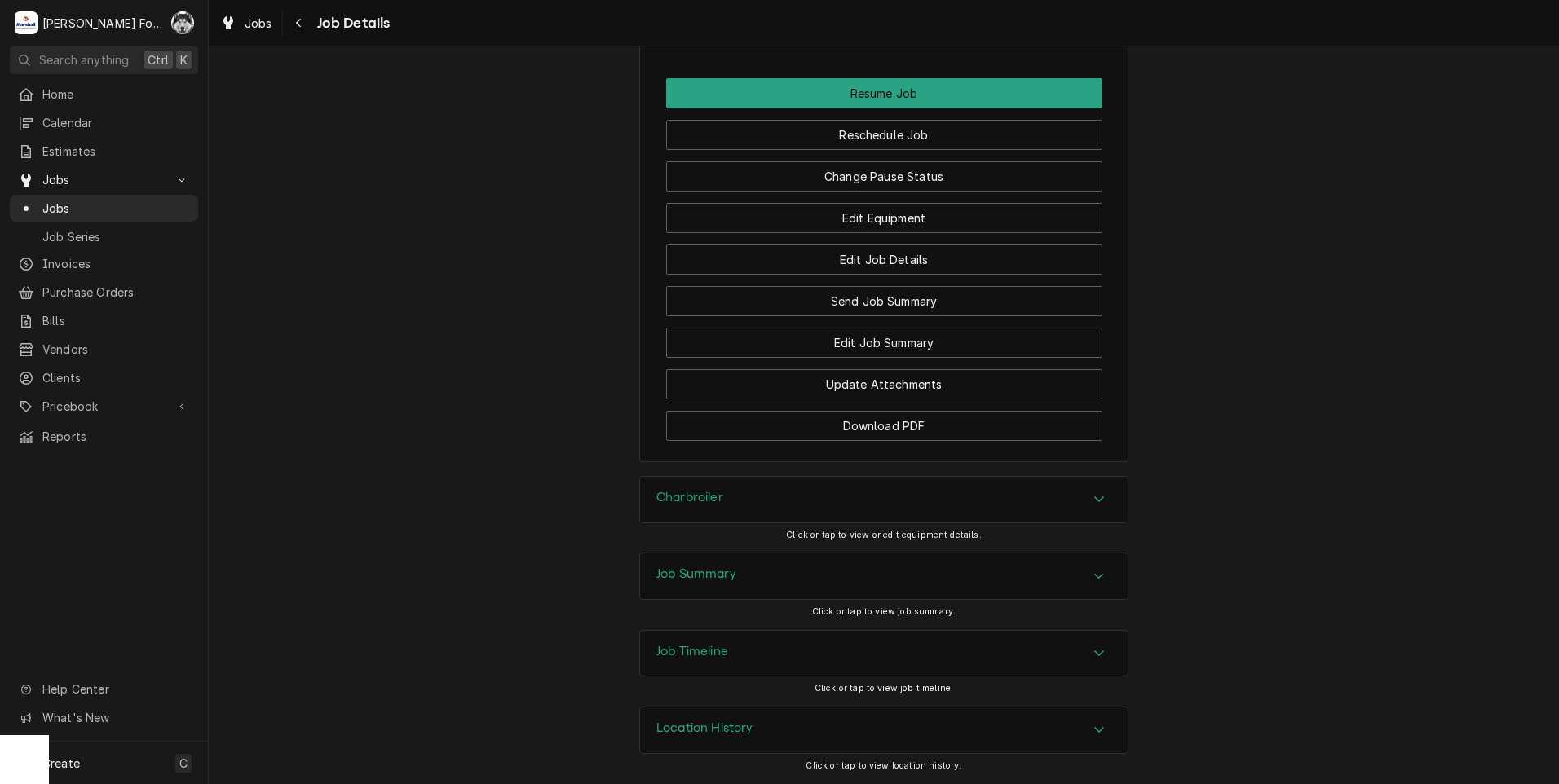
click at [725, 509] on div "Charbroiler" at bounding box center [883, 500] width 488 height 46
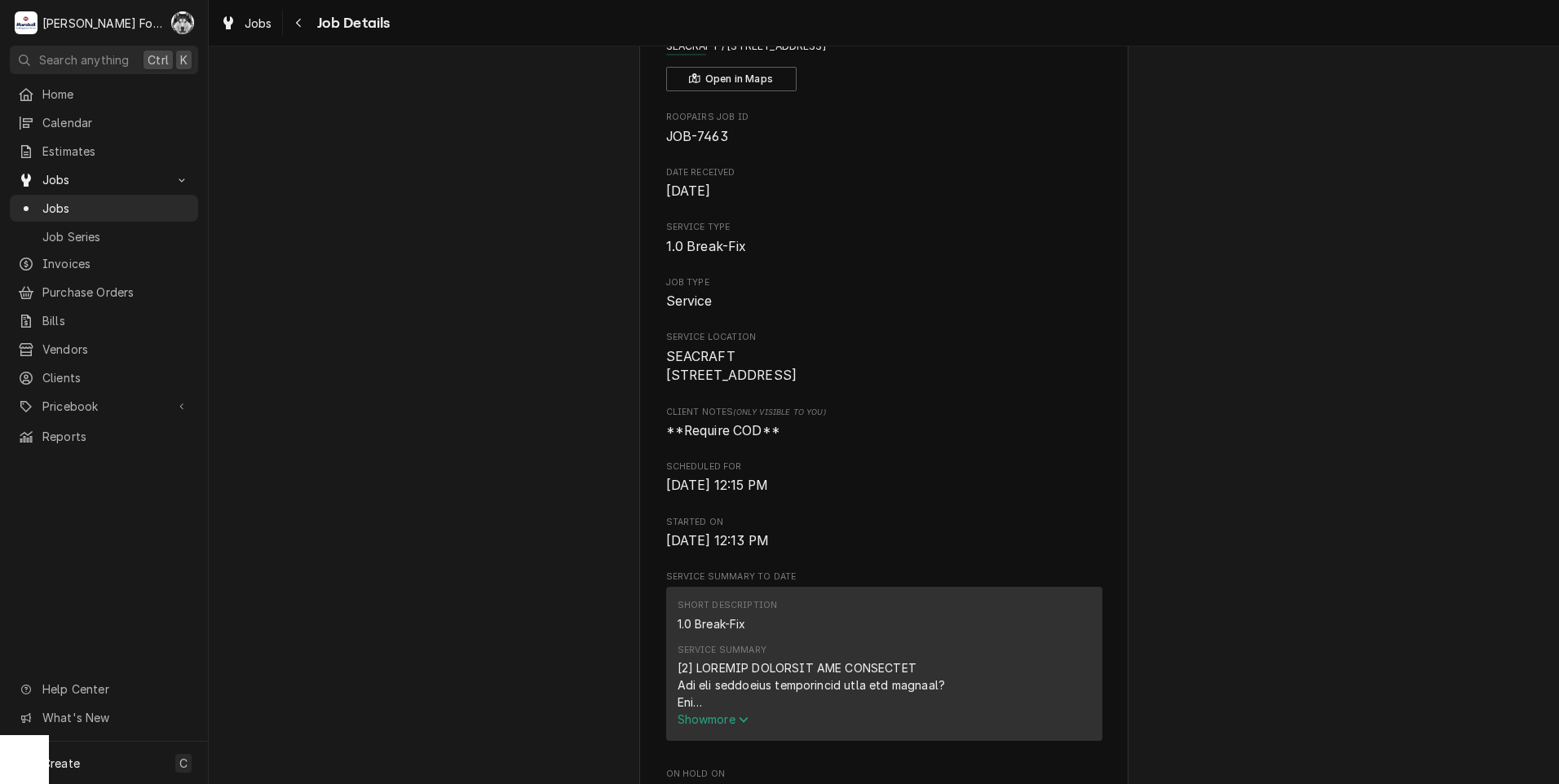
scroll to position [0, 0]
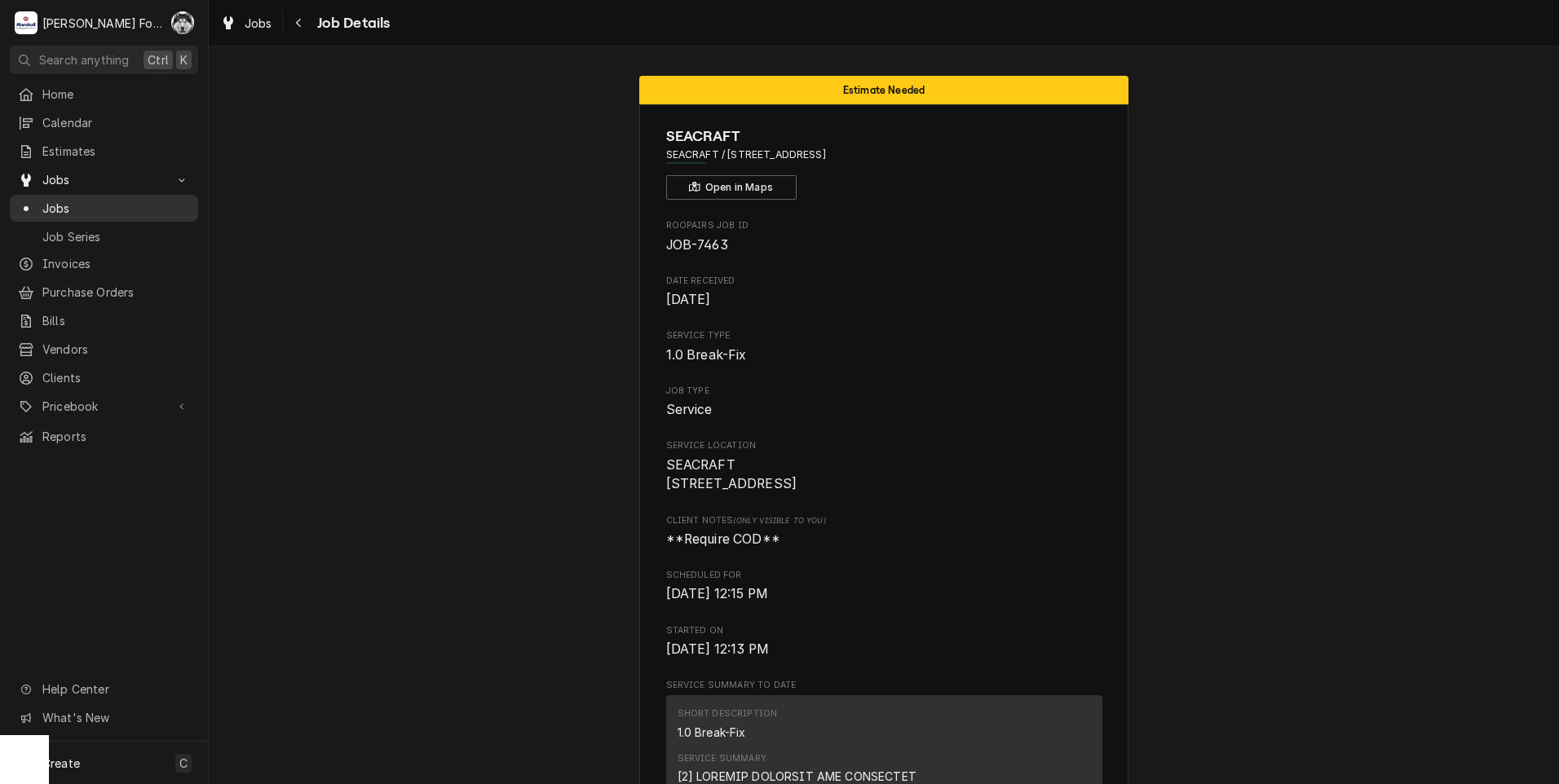
click at [49, 207] on span "Jobs" at bounding box center [116, 207] width 148 height 17
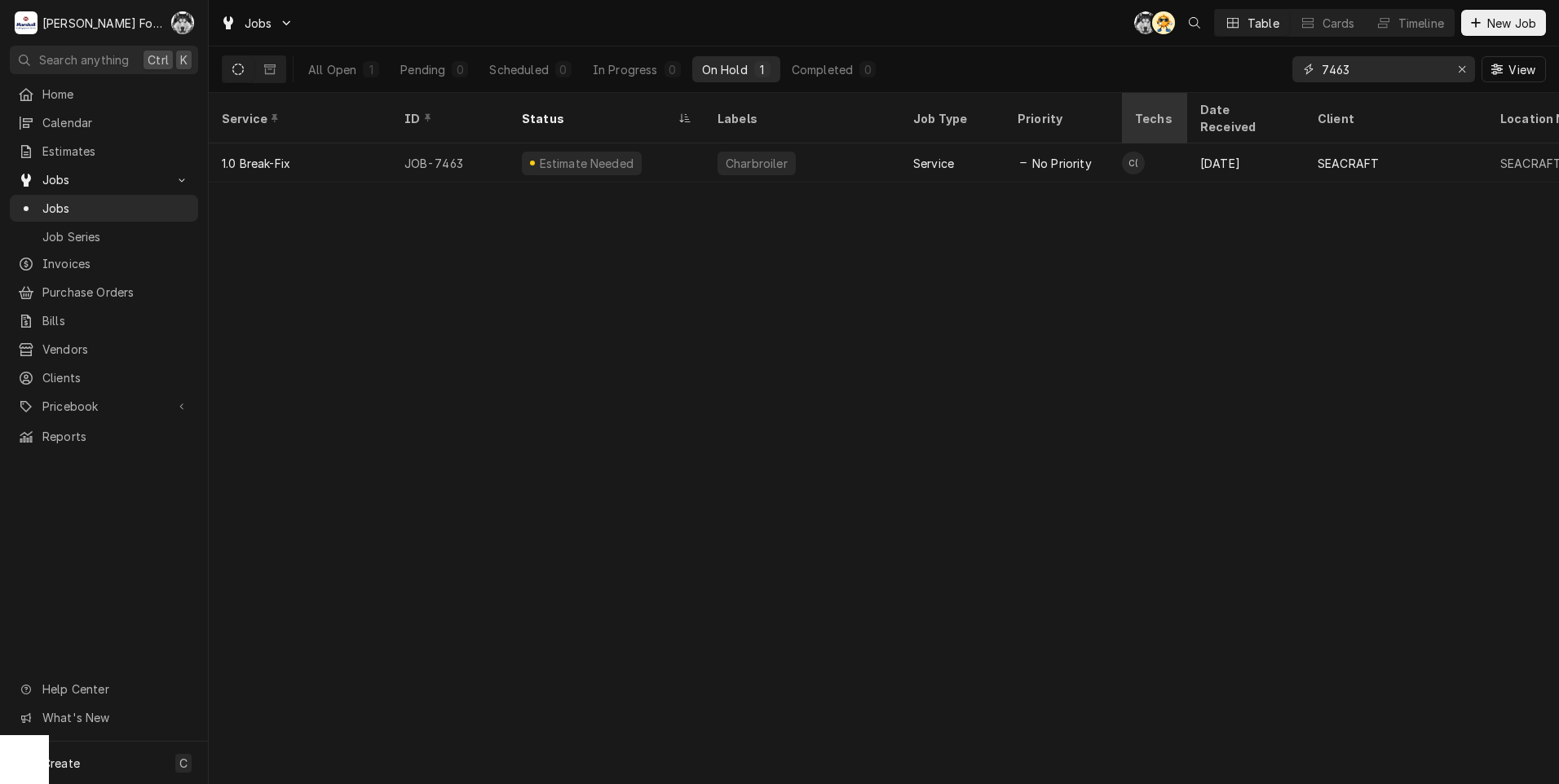
drag, startPoint x: 1362, startPoint y: 76, endPoint x: 1175, endPoint y: 105, distance: 189.2
click at [1193, 102] on div "Jobs C( AT Table Cards Timeline New Job All Open 1 Pending 0 Scheduled 0 In Pro…" at bounding box center [883, 392] width 1350 height 784
type input "7462"
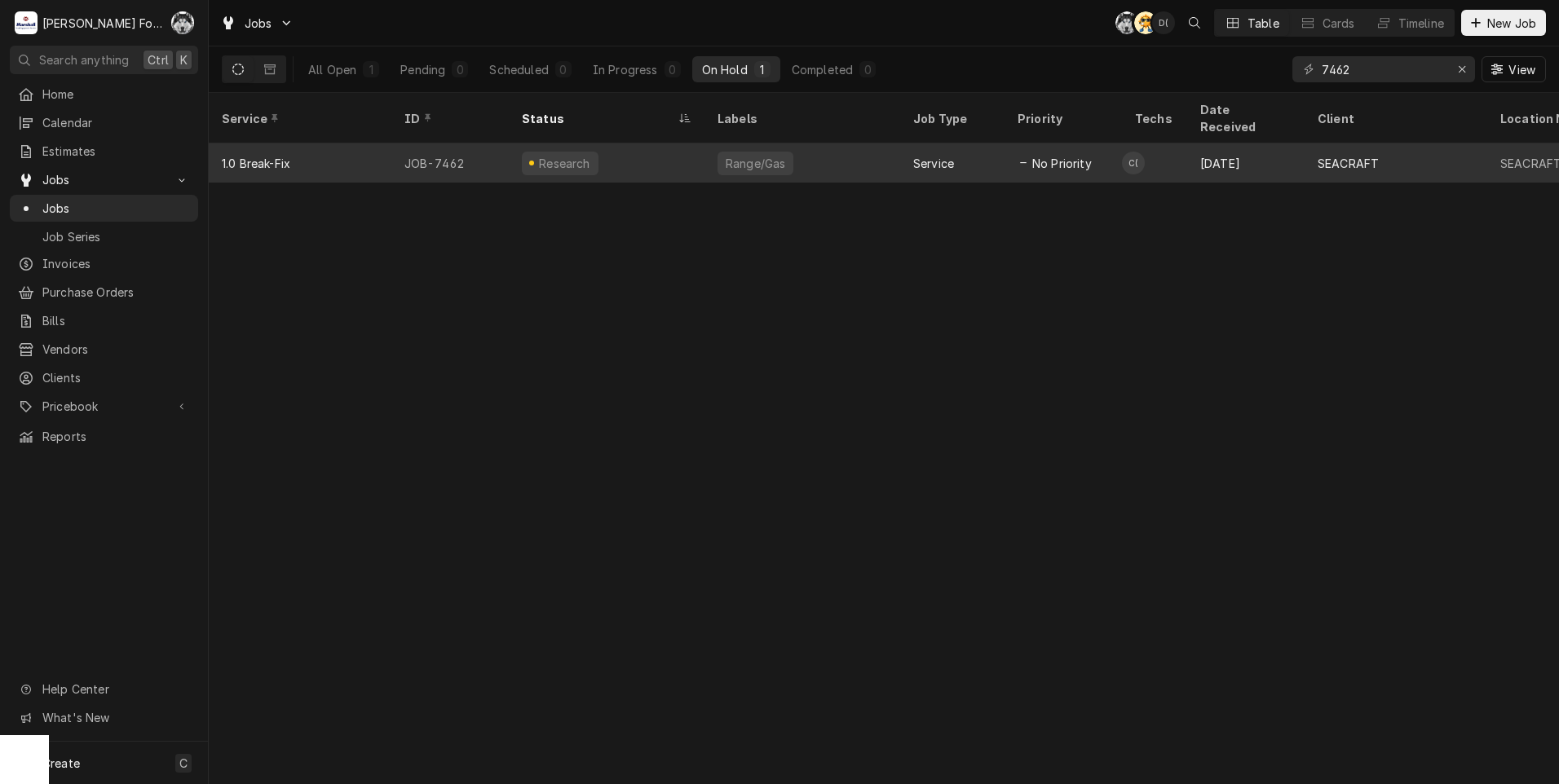
click at [620, 151] on div "Research" at bounding box center [607, 163] width 196 height 39
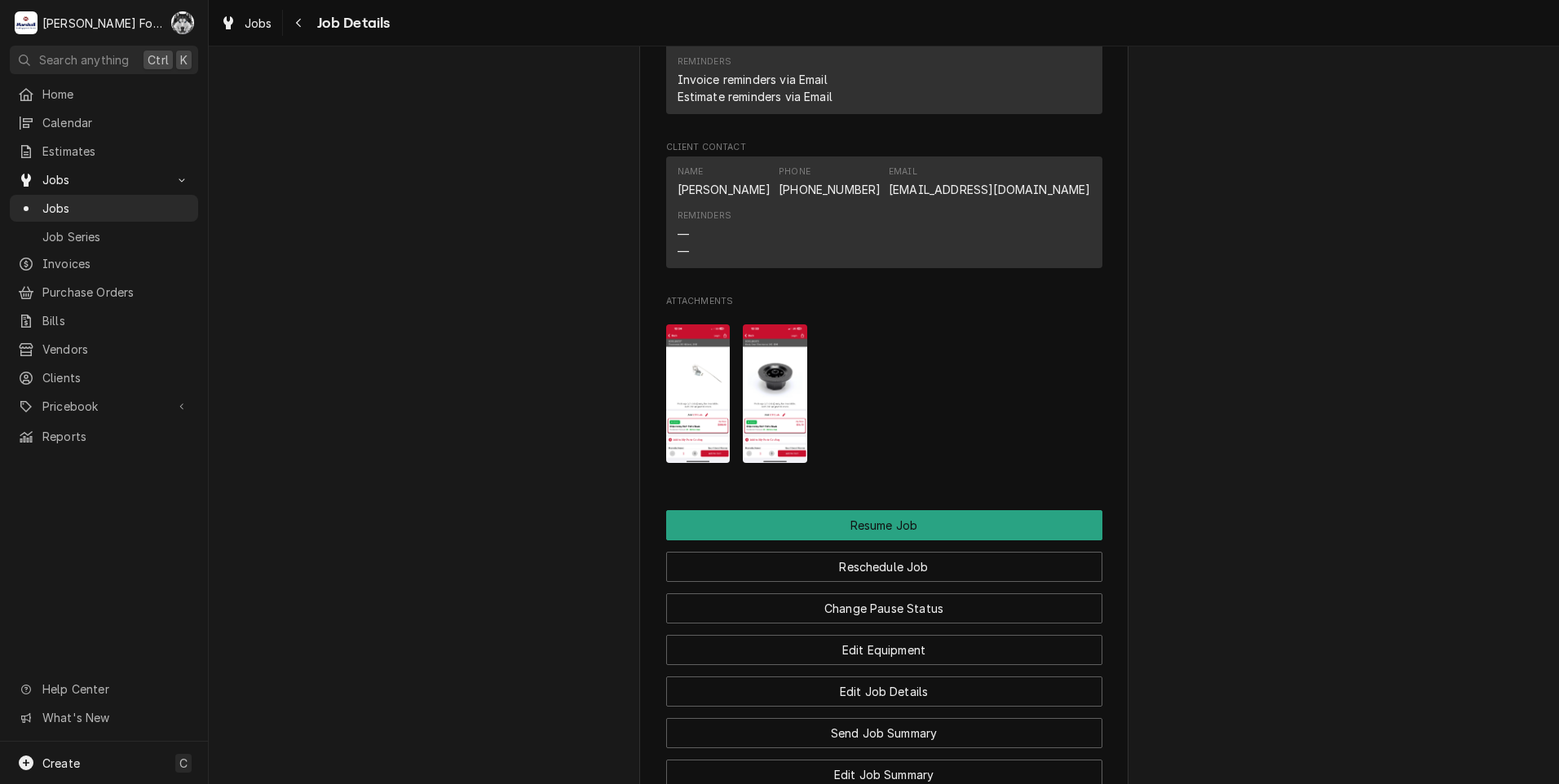
scroll to position [1630, 0]
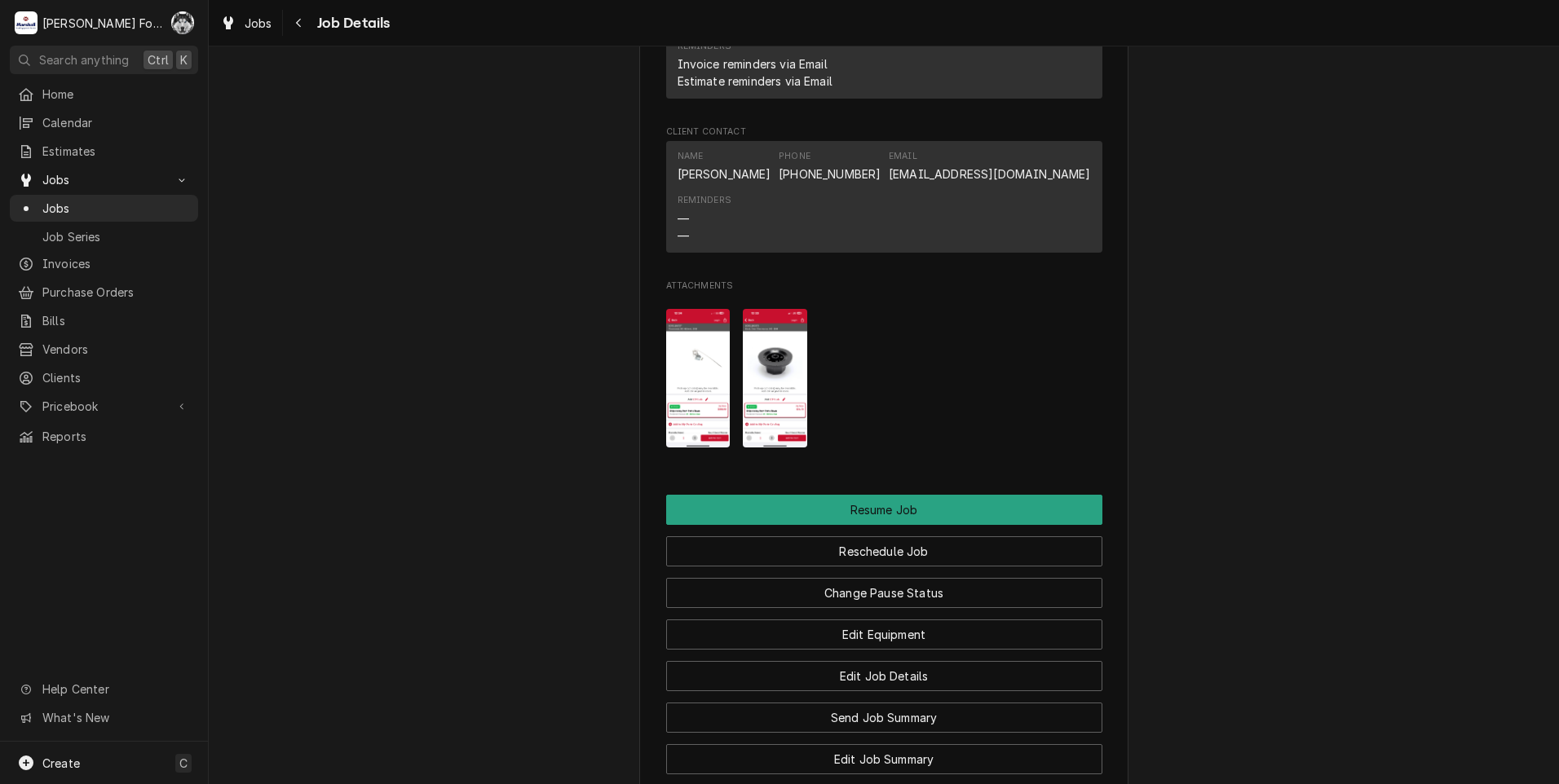
click at [679, 388] on img "Attachments" at bounding box center [699, 379] width 65 height 140
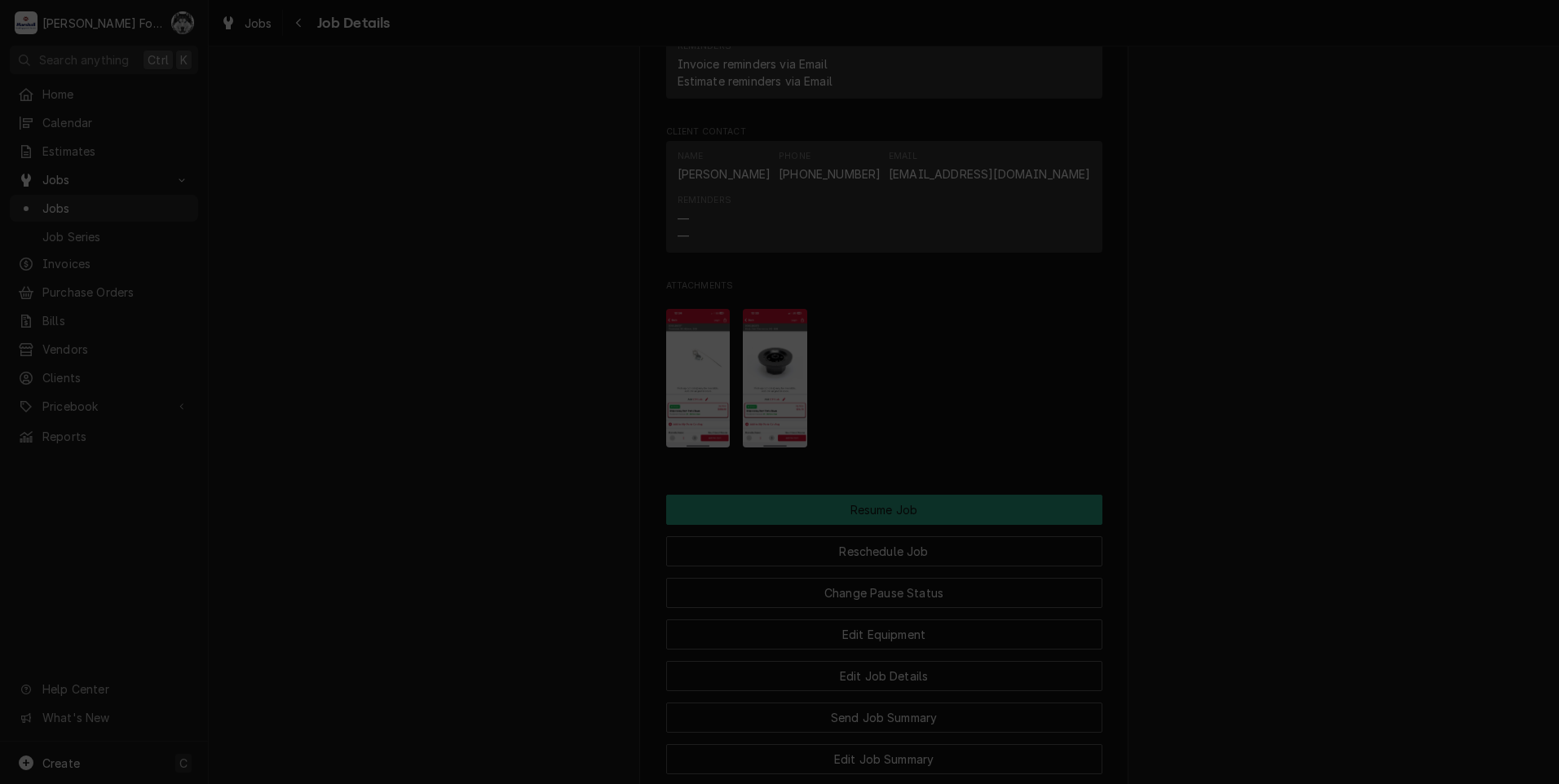
click at [439, 309] on div at bounding box center [780, 392] width 1559 height 784
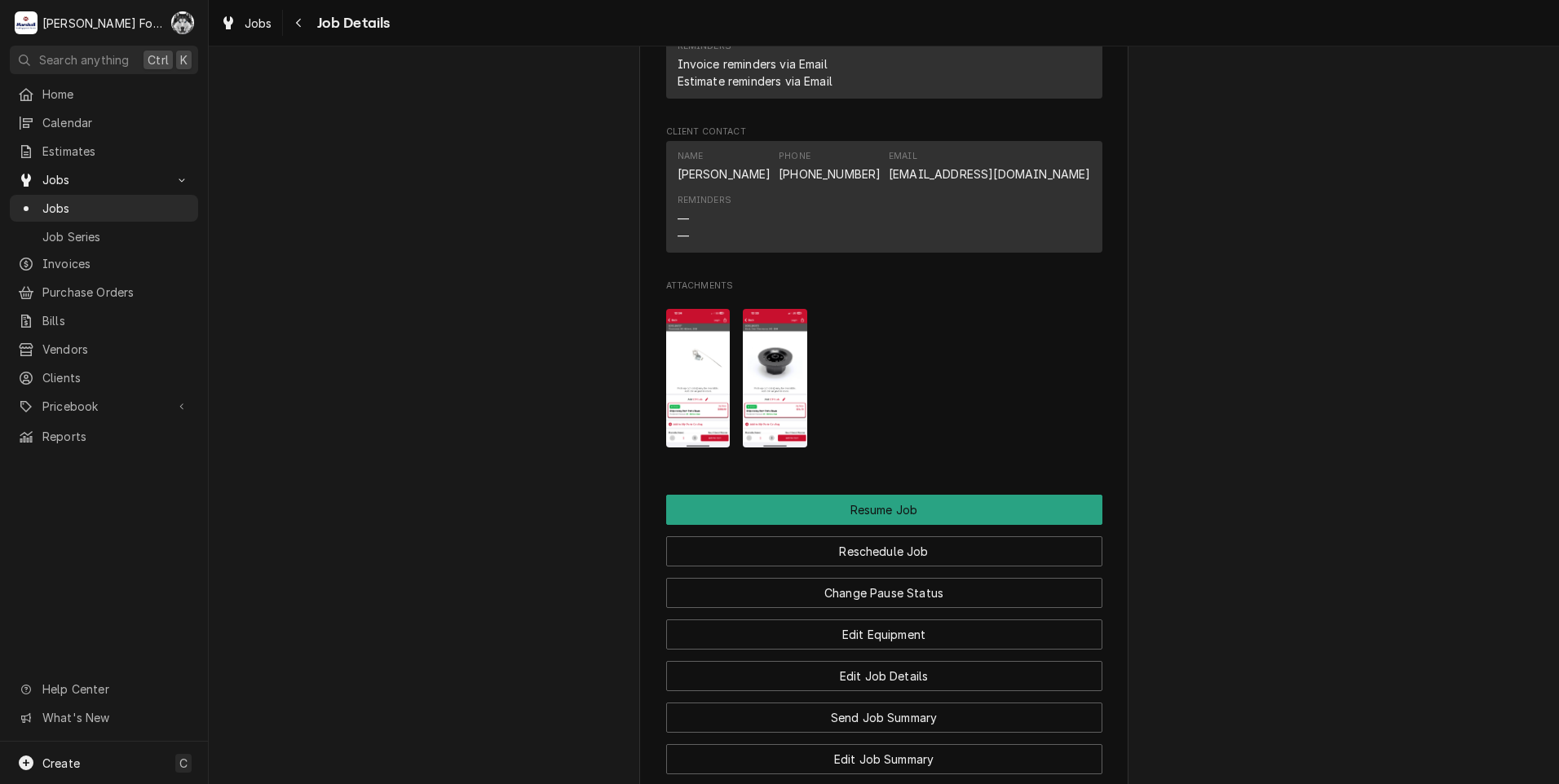
click at [770, 412] on img "Attachments" at bounding box center [775, 379] width 65 height 140
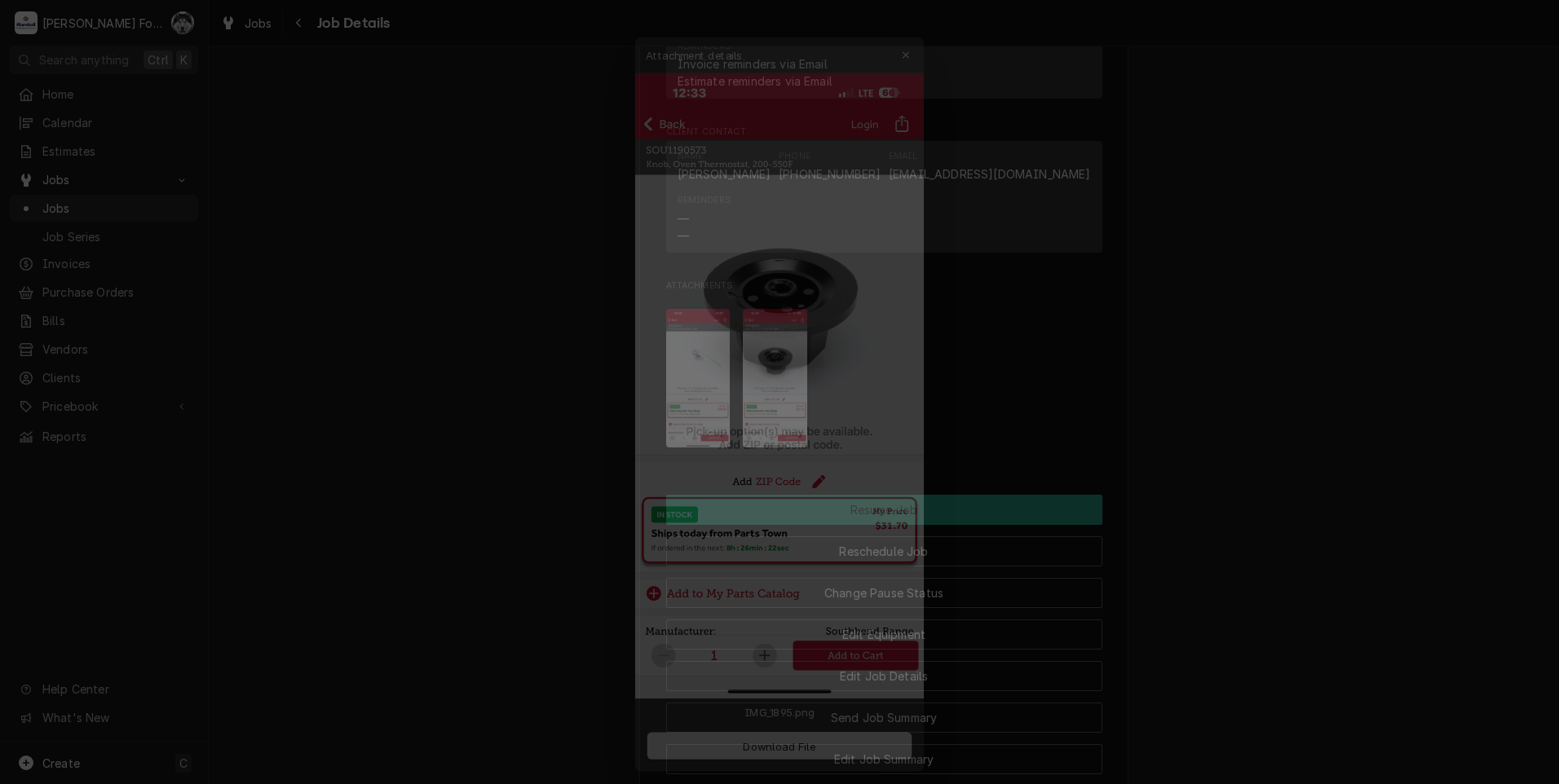
drag, startPoint x: 485, startPoint y: 246, endPoint x: 486, endPoint y: 254, distance: 8.1
click at [484, 246] on div at bounding box center [780, 392] width 1559 height 784
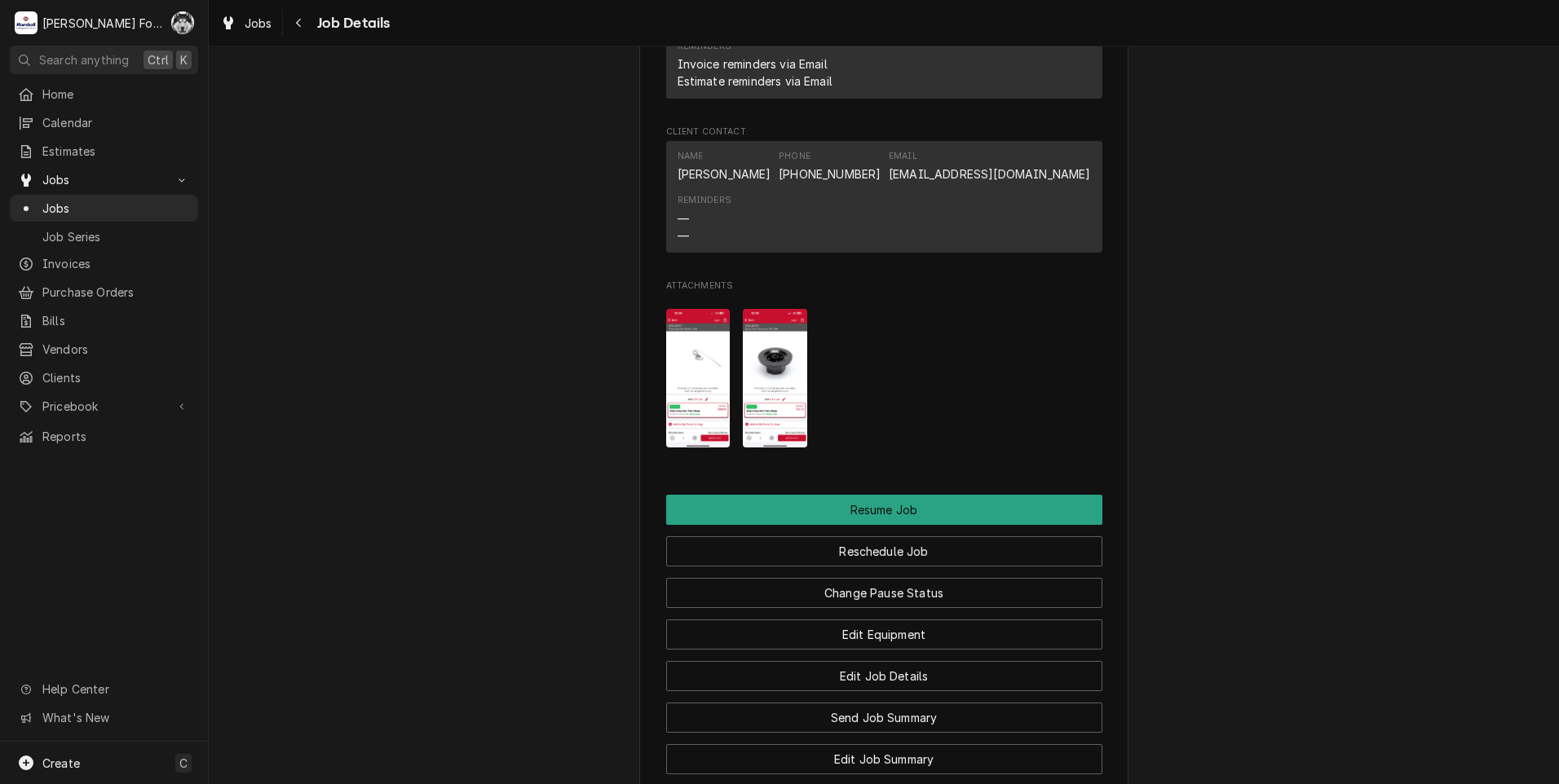
click at [667, 385] on img "Attachments" at bounding box center [699, 379] width 65 height 140
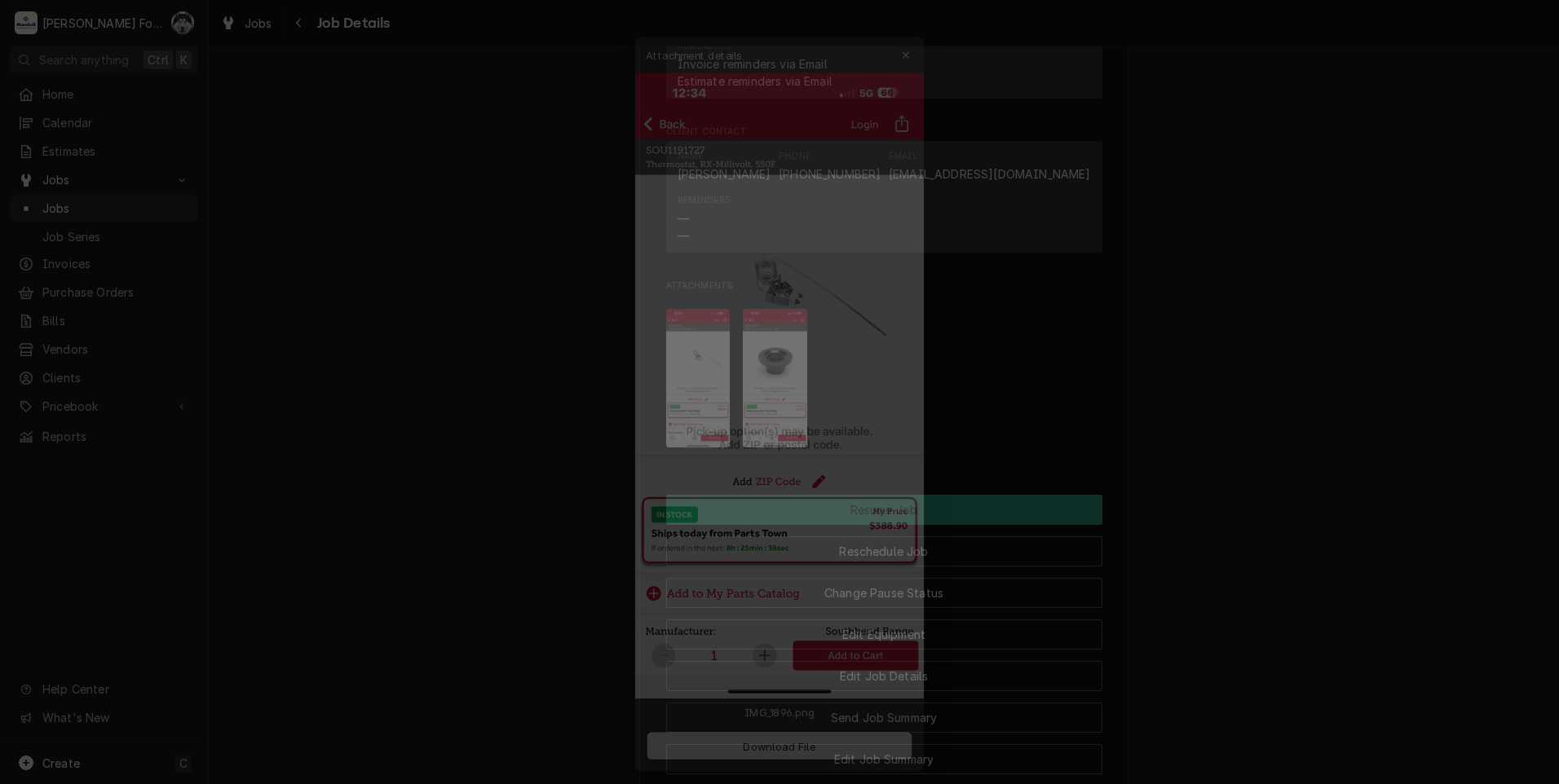
click at [438, 509] on div at bounding box center [780, 392] width 1559 height 784
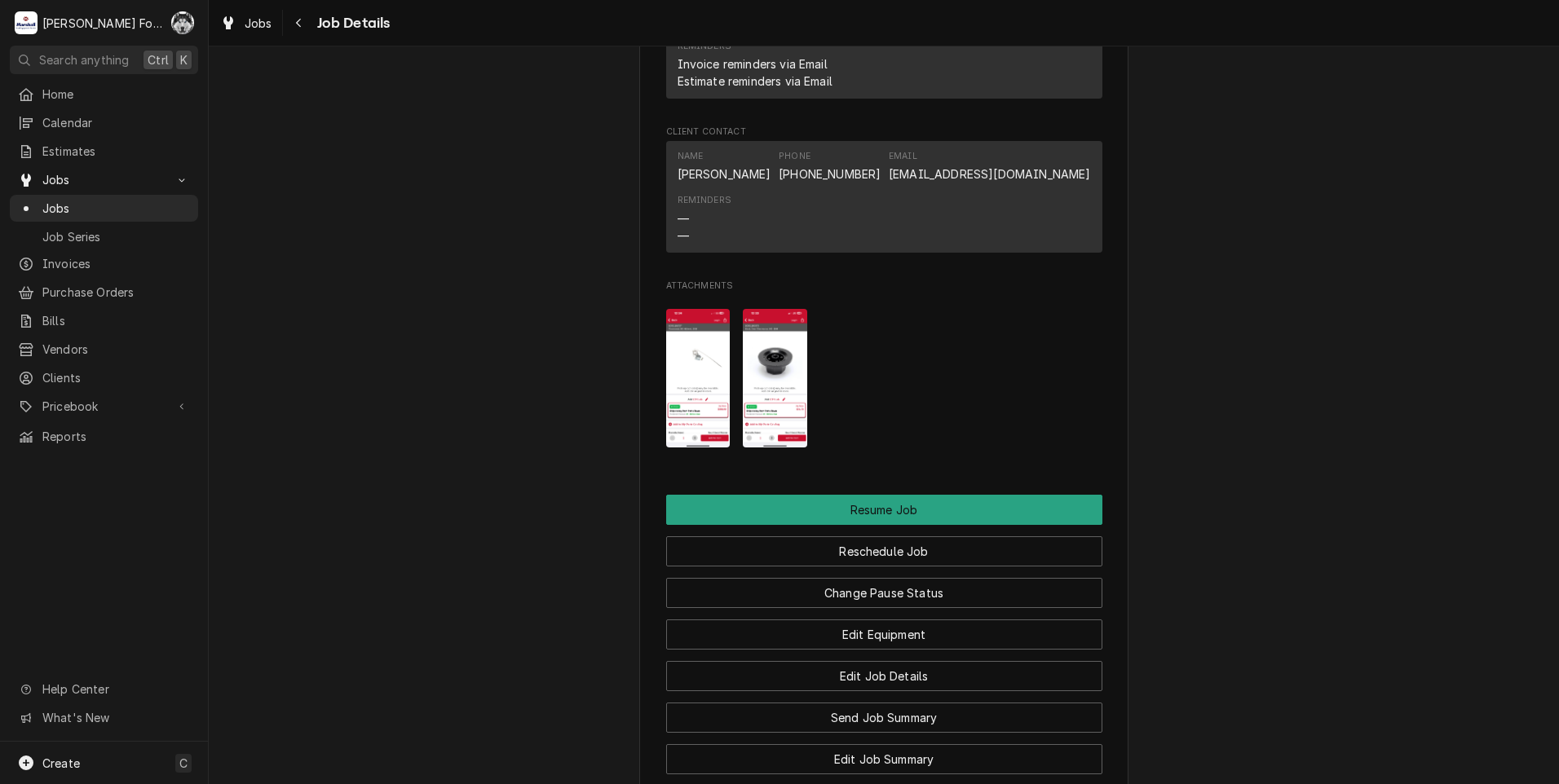
click at [709, 409] on img "Attachments" at bounding box center [699, 379] width 65 height 140
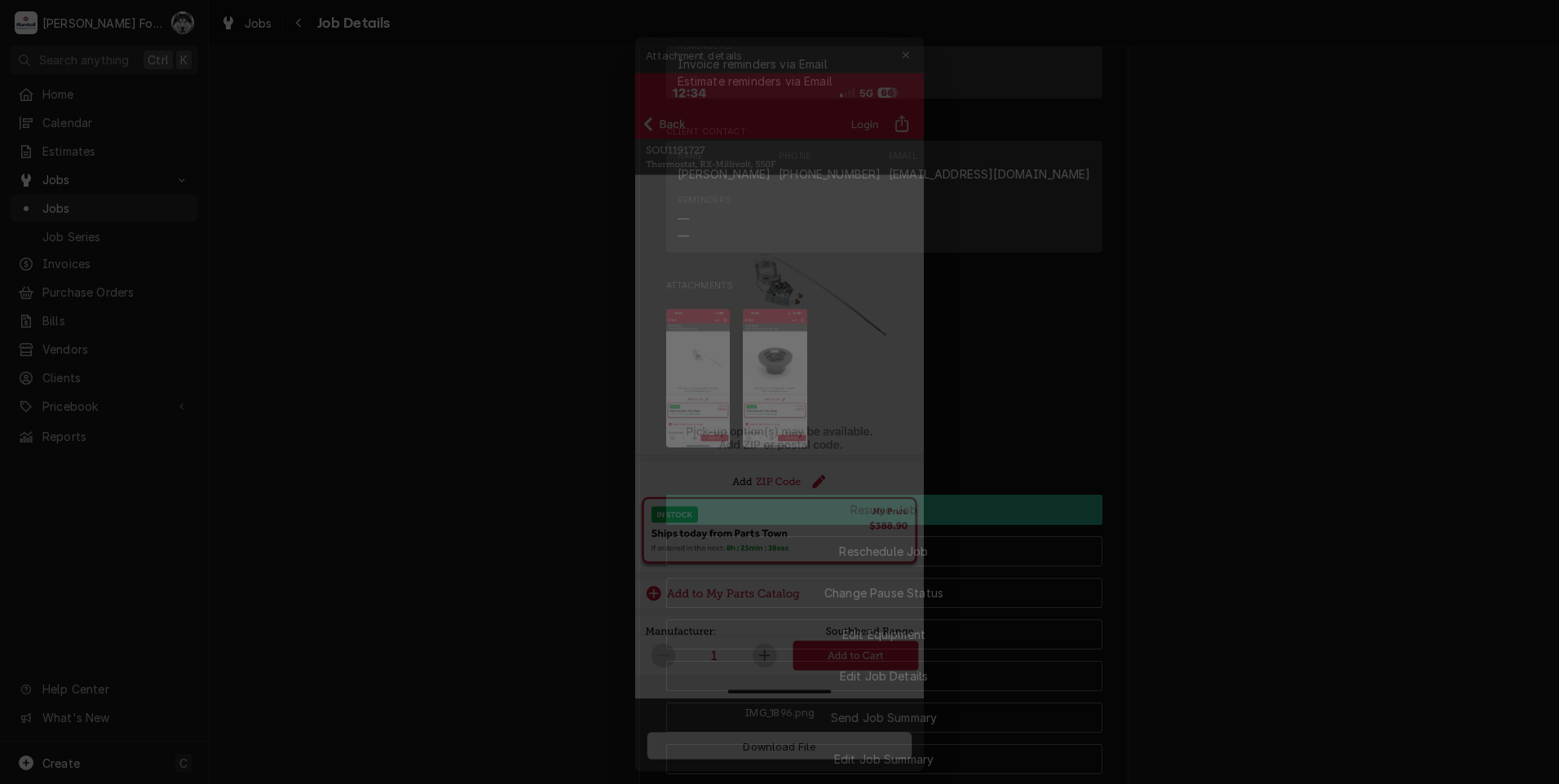
click at [464, 749] on div at bounding box center [780, 392] width 1559 height 784
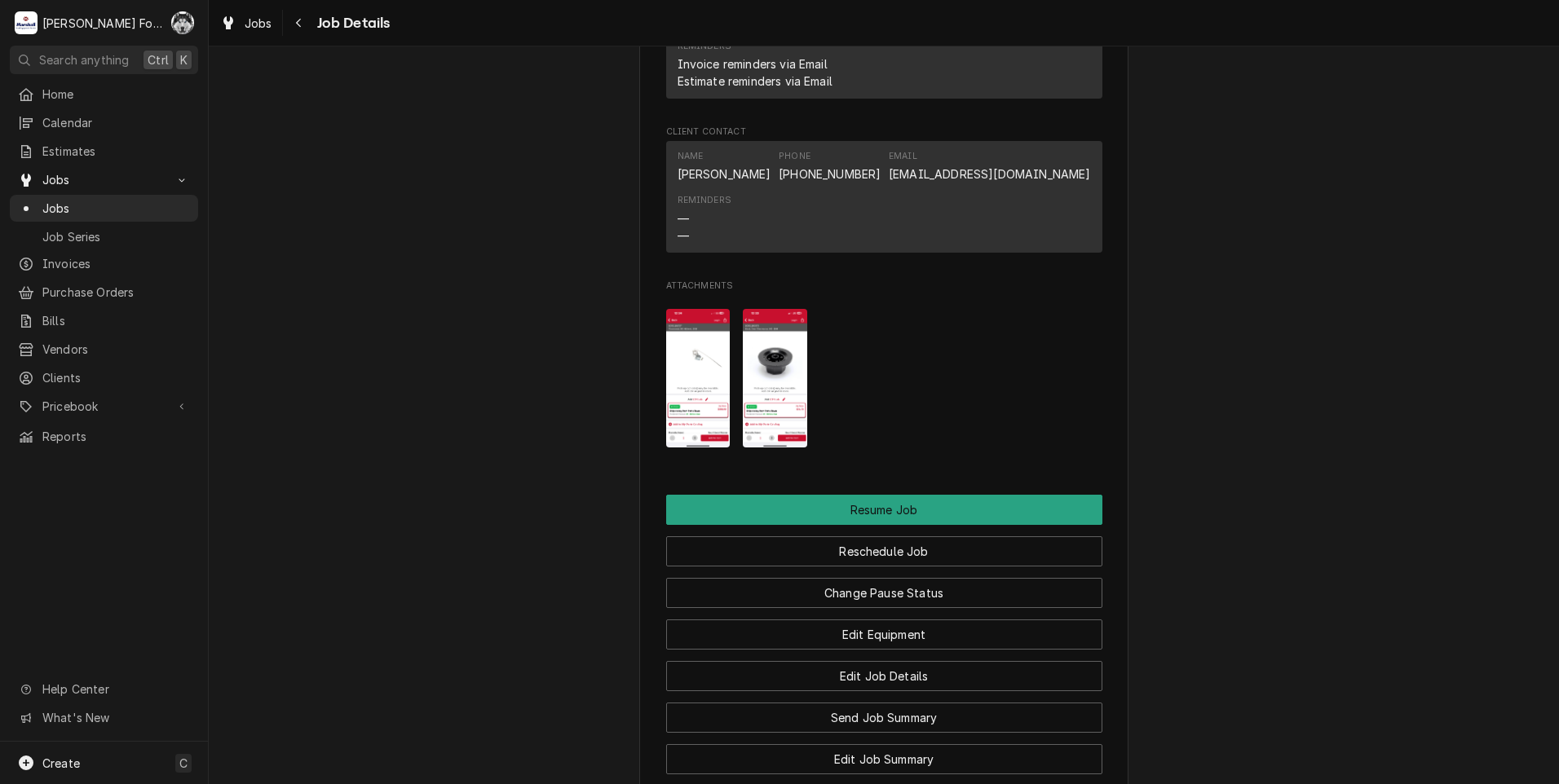
click at [696, 392] on img "Attachments" at bounding box center [699, 379] width 65 height 140
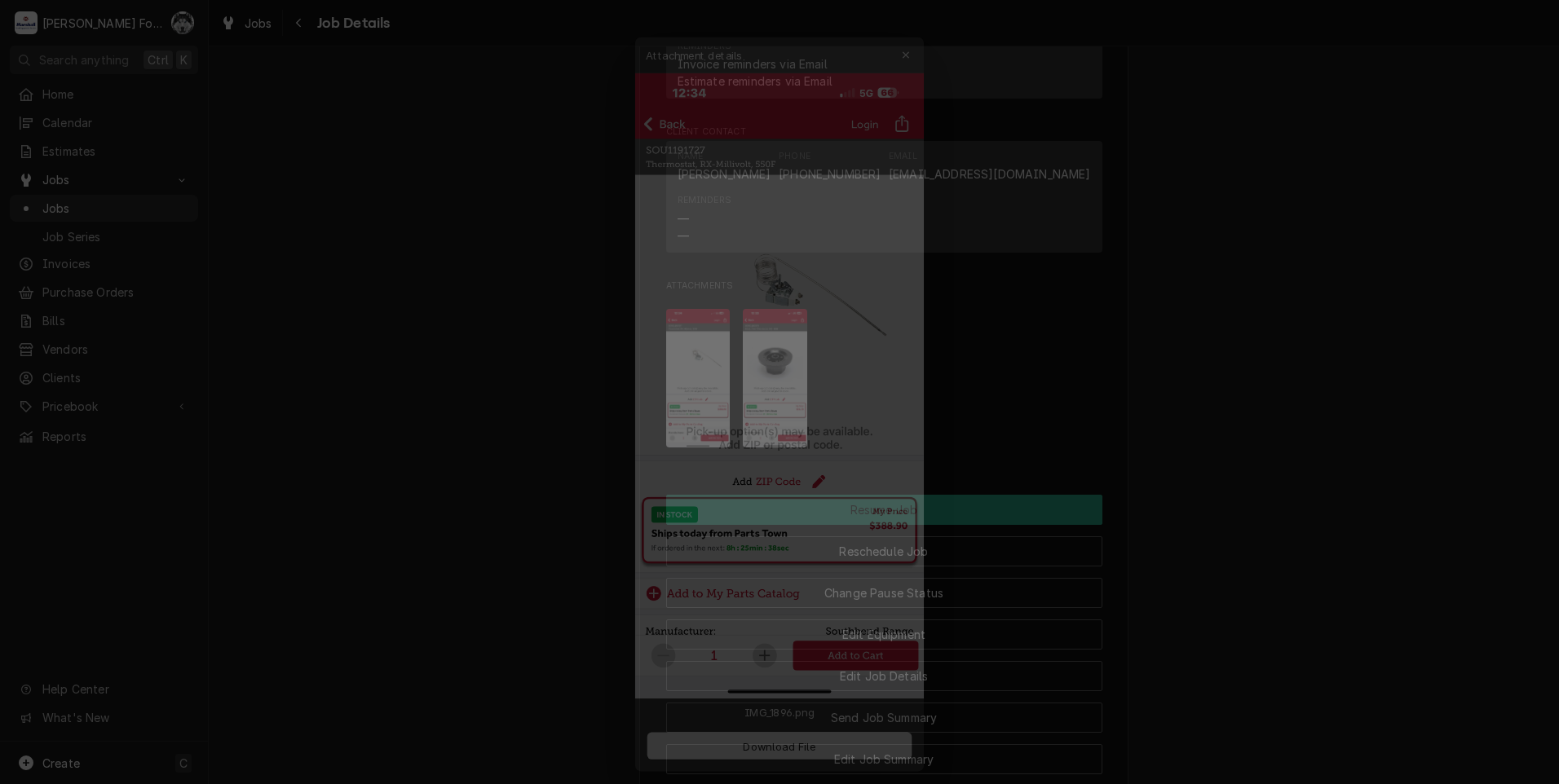
click at [1301, 300] on div at bounding box center [780, 392] width 1559 height 784
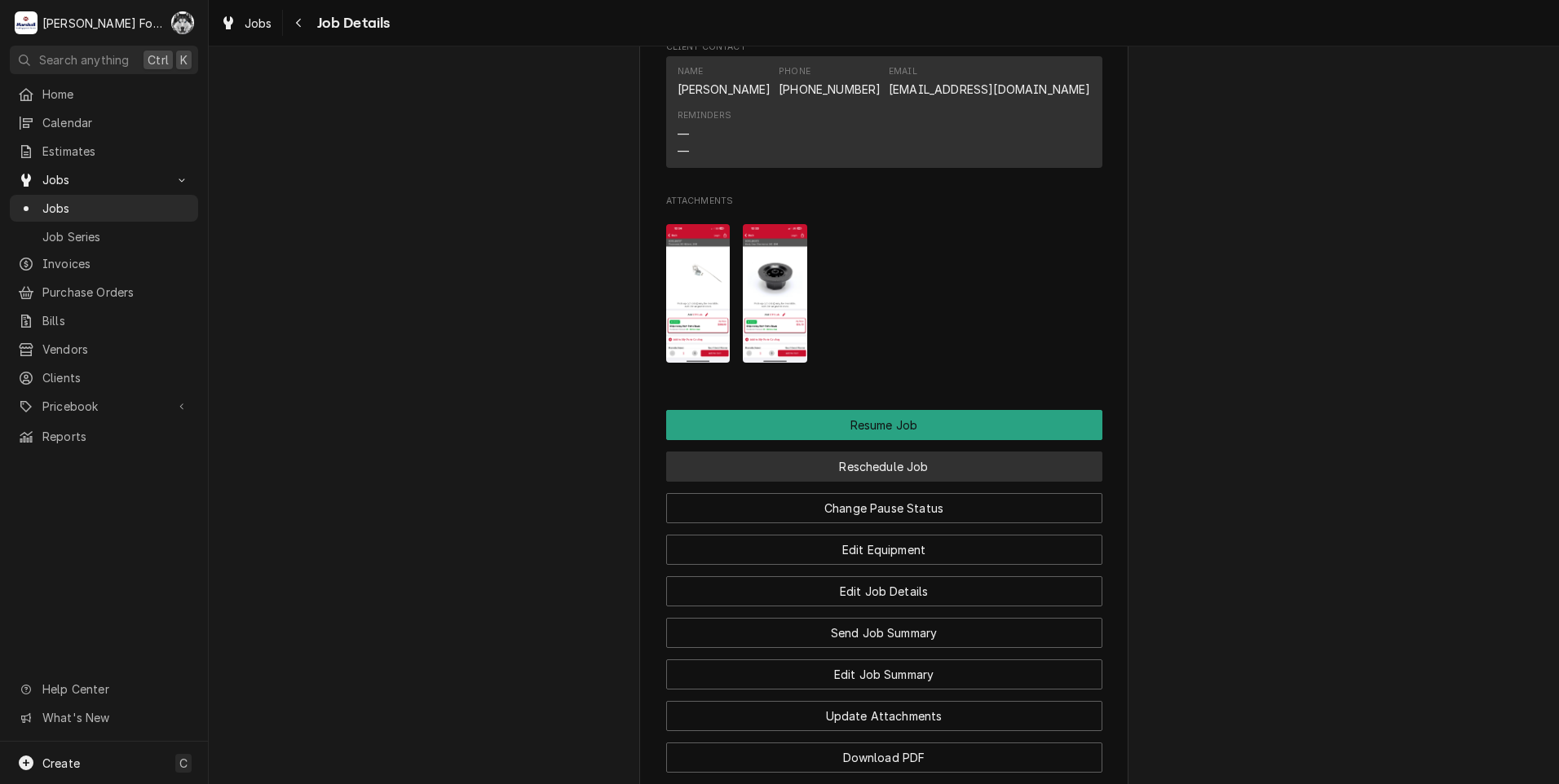
scroll to position [1765, 0]
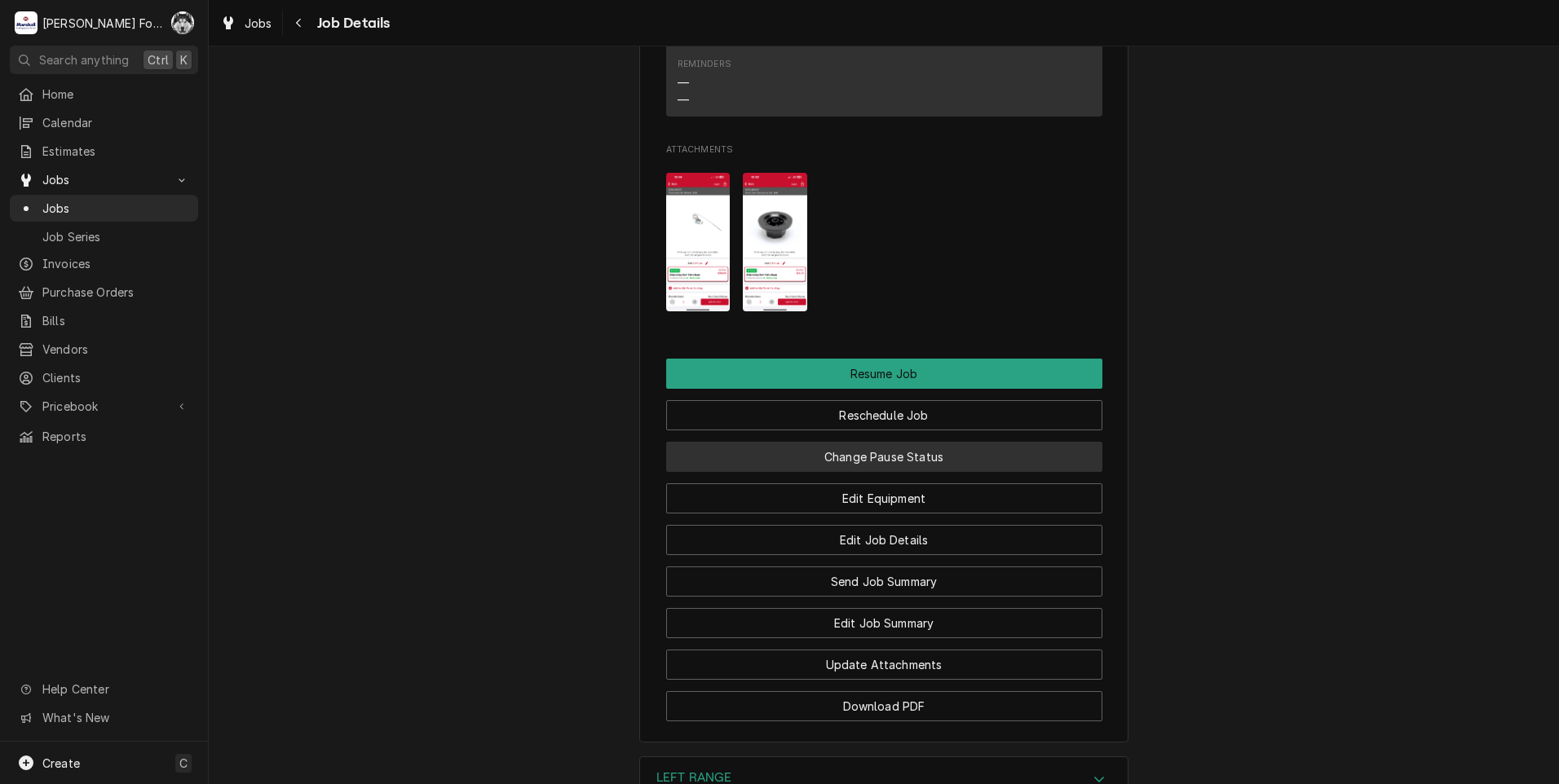
click at [861, 472] on button "Change Pause Status" at bounding box center [884, 457] width 436 height 30
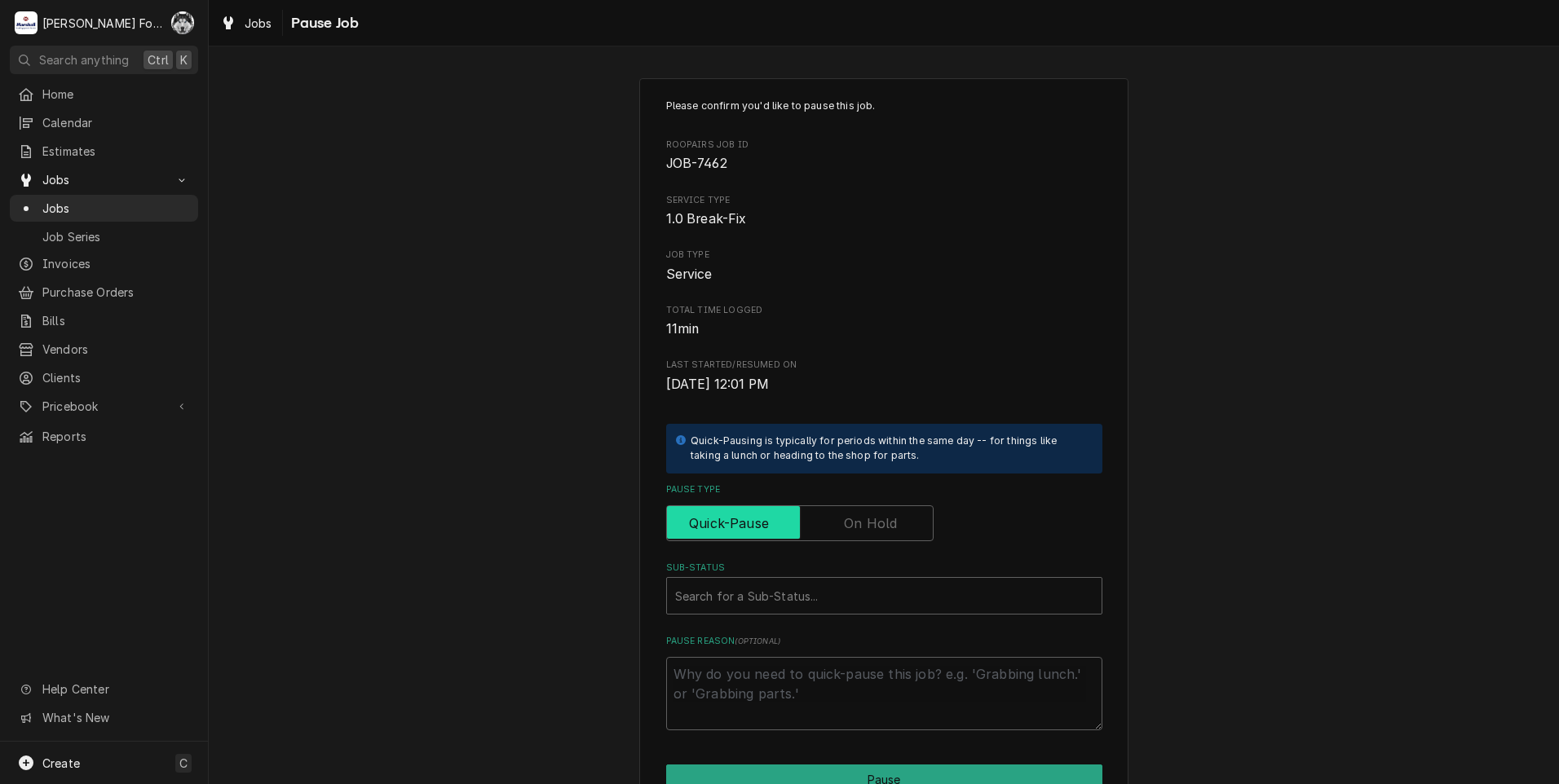
click at [857, 540] on input "Pause Type" at bounding box center [799, 524] width 253 height 36
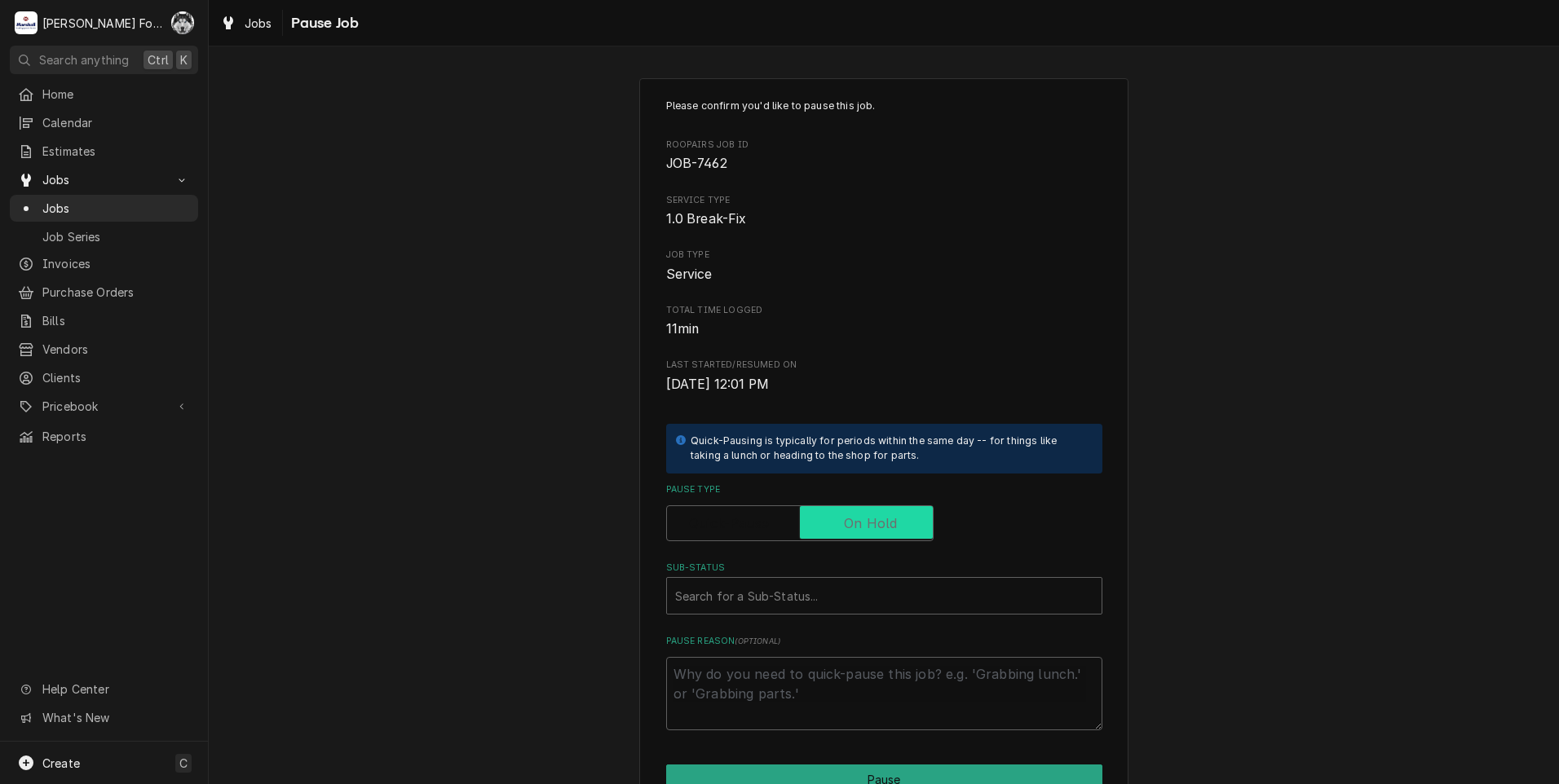
checkbox input "true"
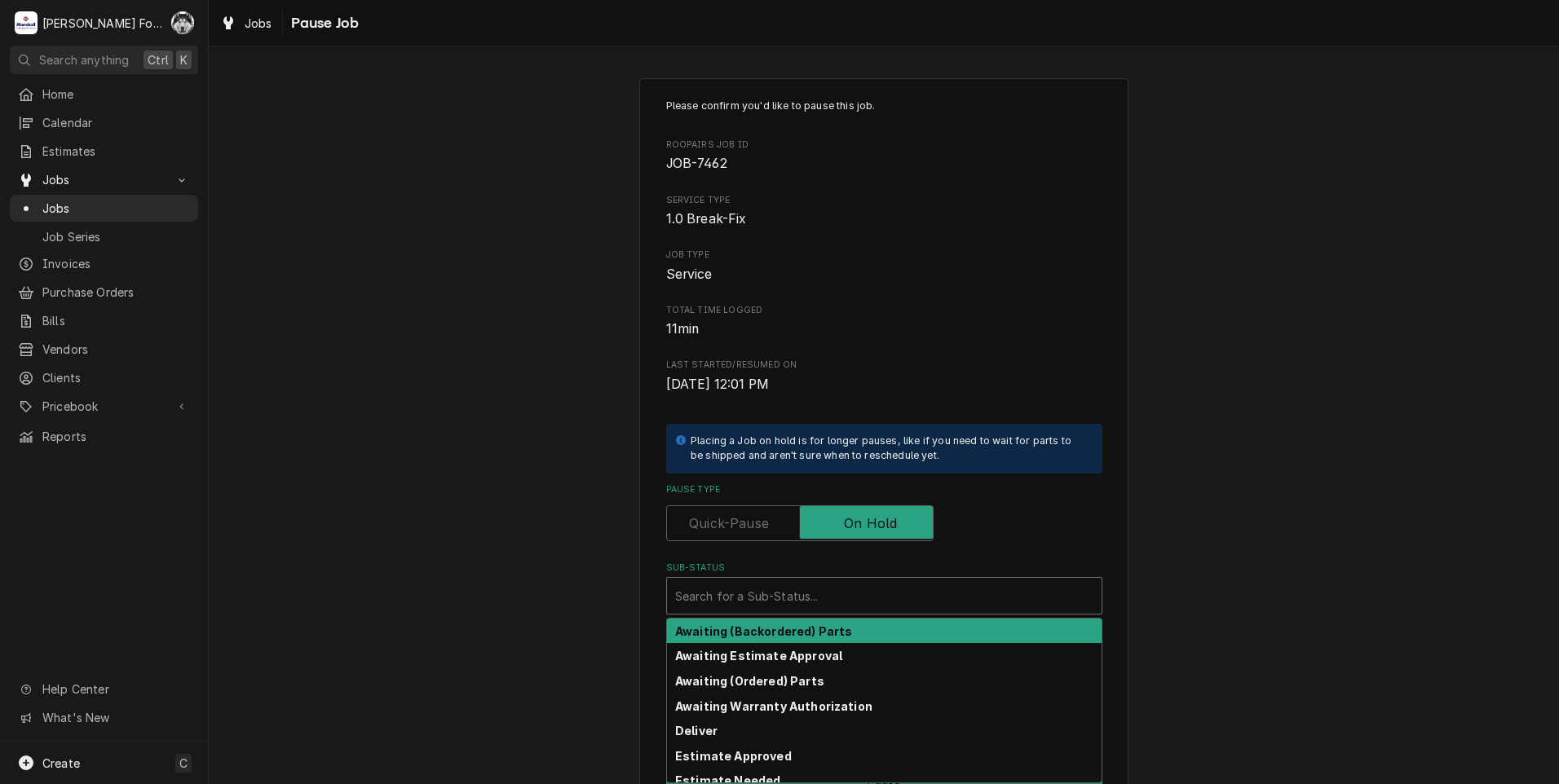
click at [811, 602] on div "Sub-Status" at bounding box center [883, 595] width 418 height 29
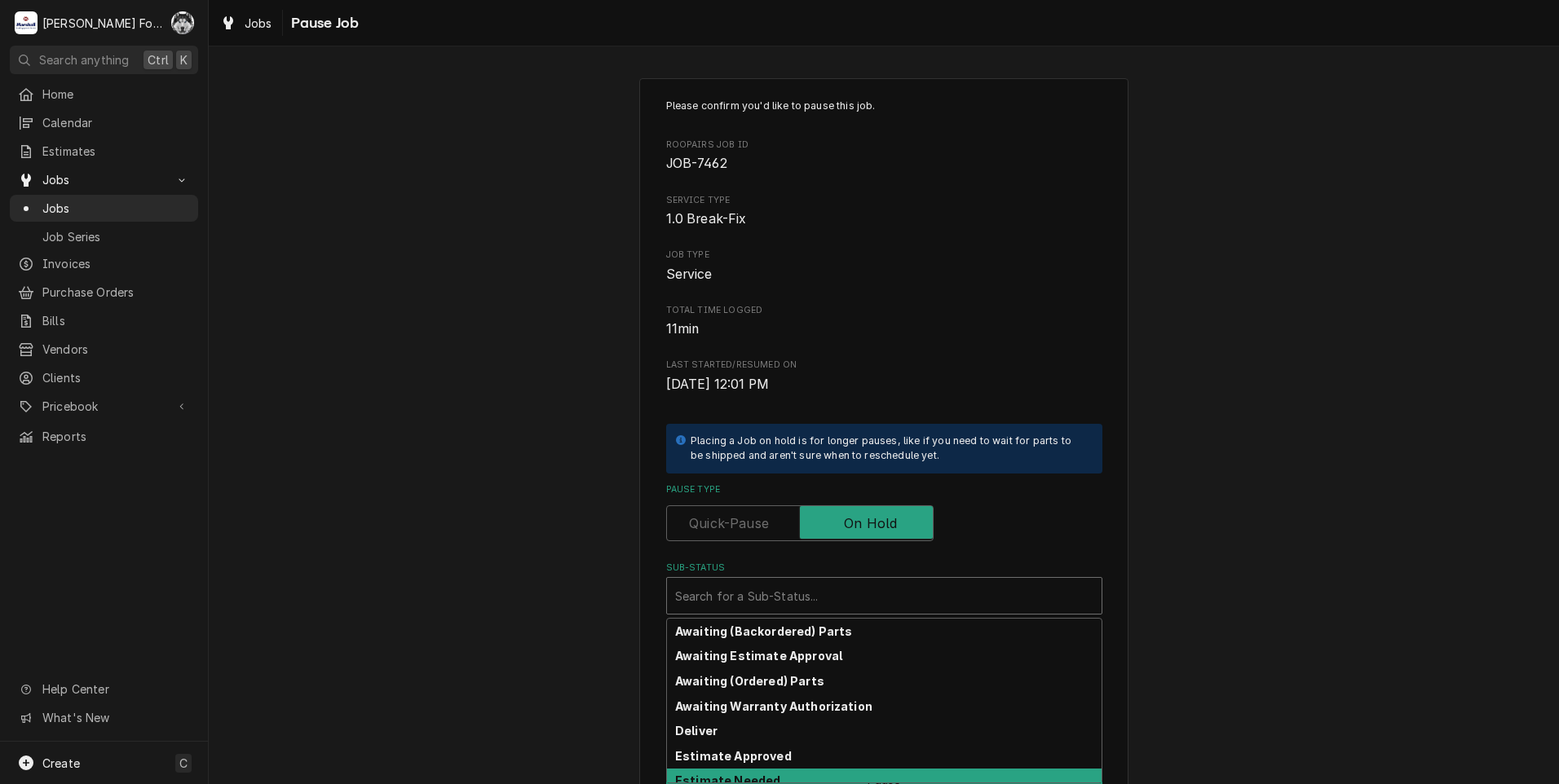
click at [754, 773] on strong "Estimate Needed" at bounding box center [727, 780] width 105 height 14
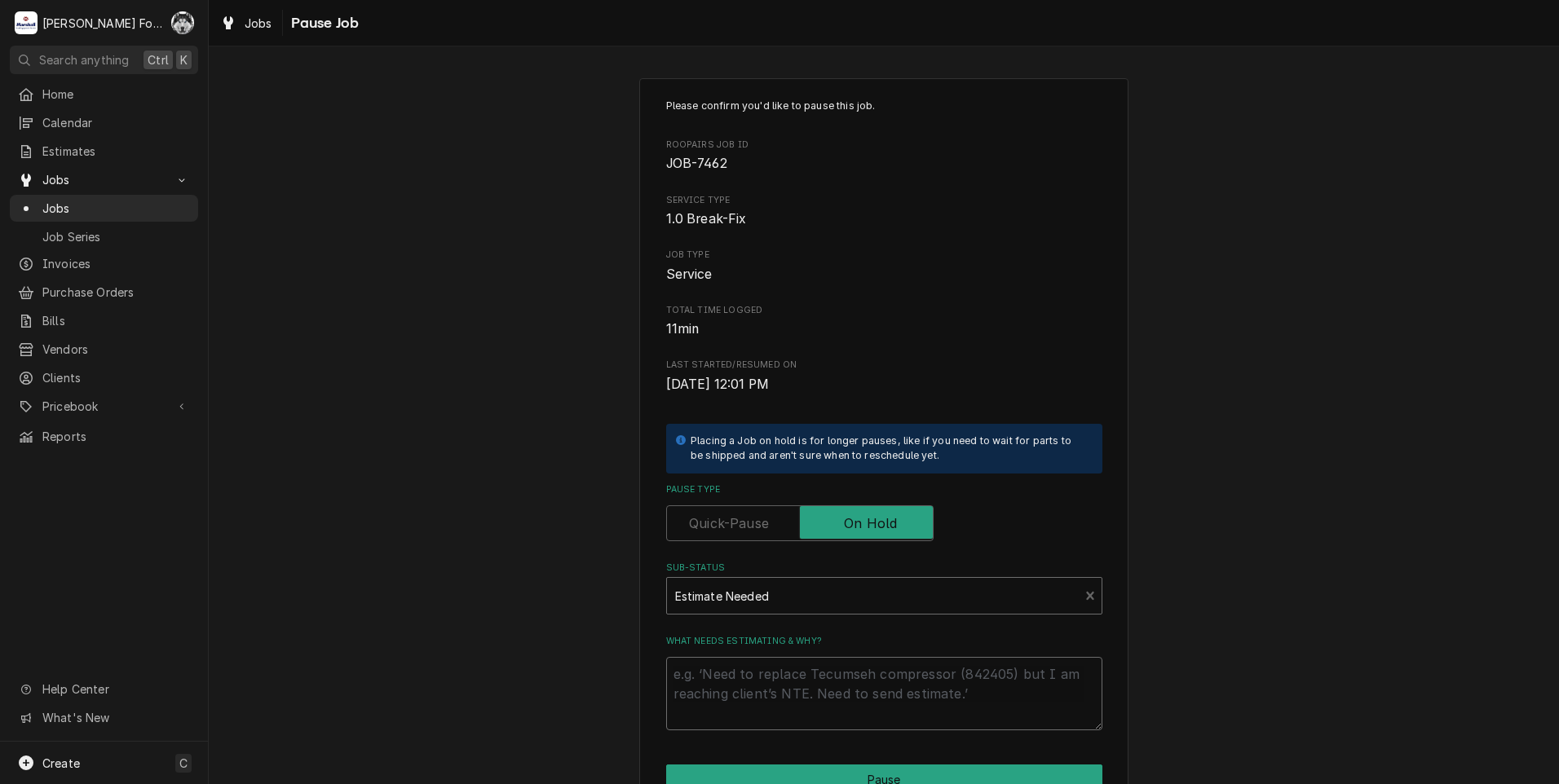
click at [775, 686] on textarea "What needs estimating & why?" at bounding box center [884, 694] width 436 height 74
type textarea "x"
type textarea "P"
type textarea "x"
type textarea "PA"
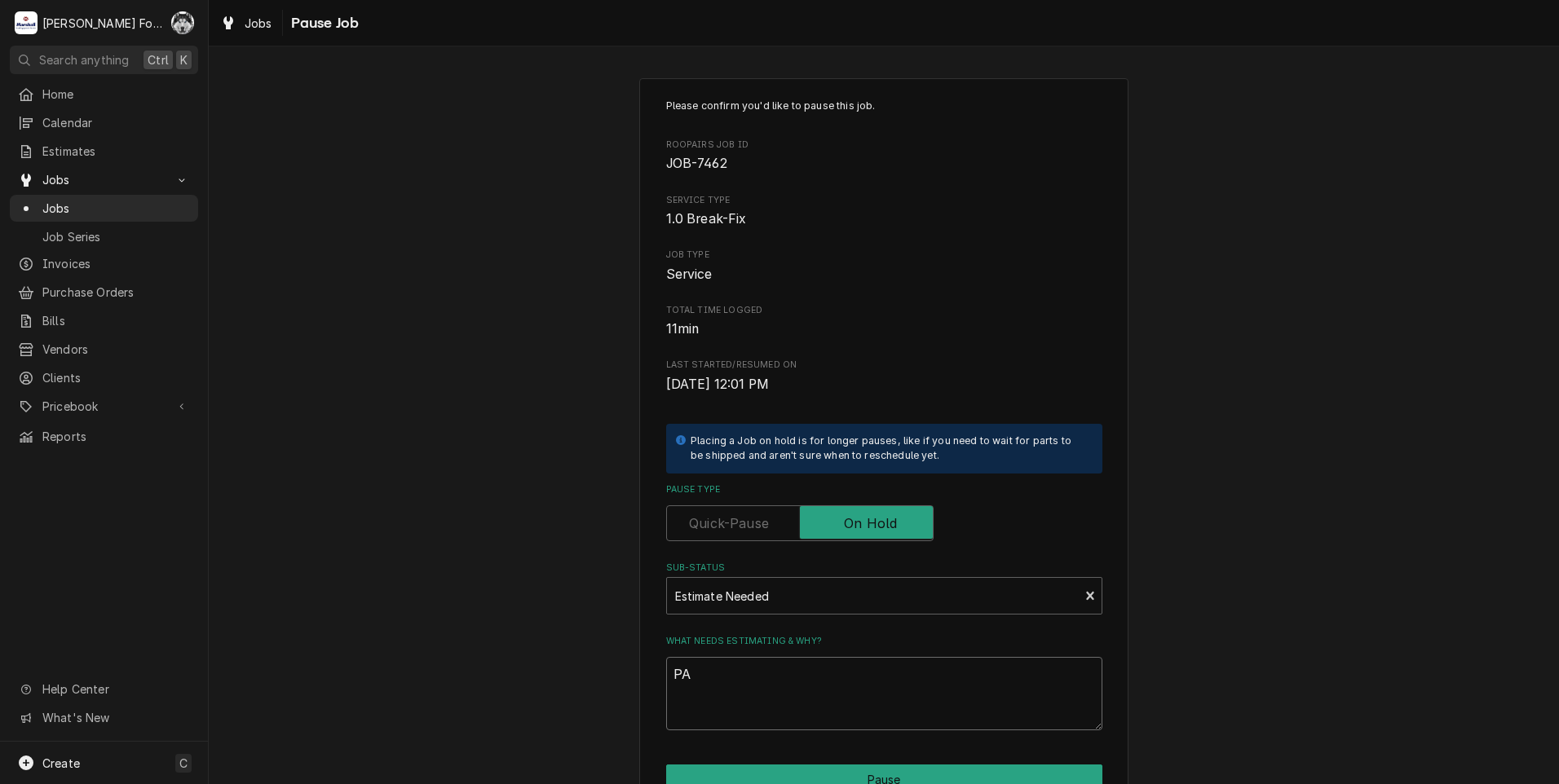
type textarea "x"
type textarea "PAR"
type textarea "x"
type textarea "PART"
type textarea "x"
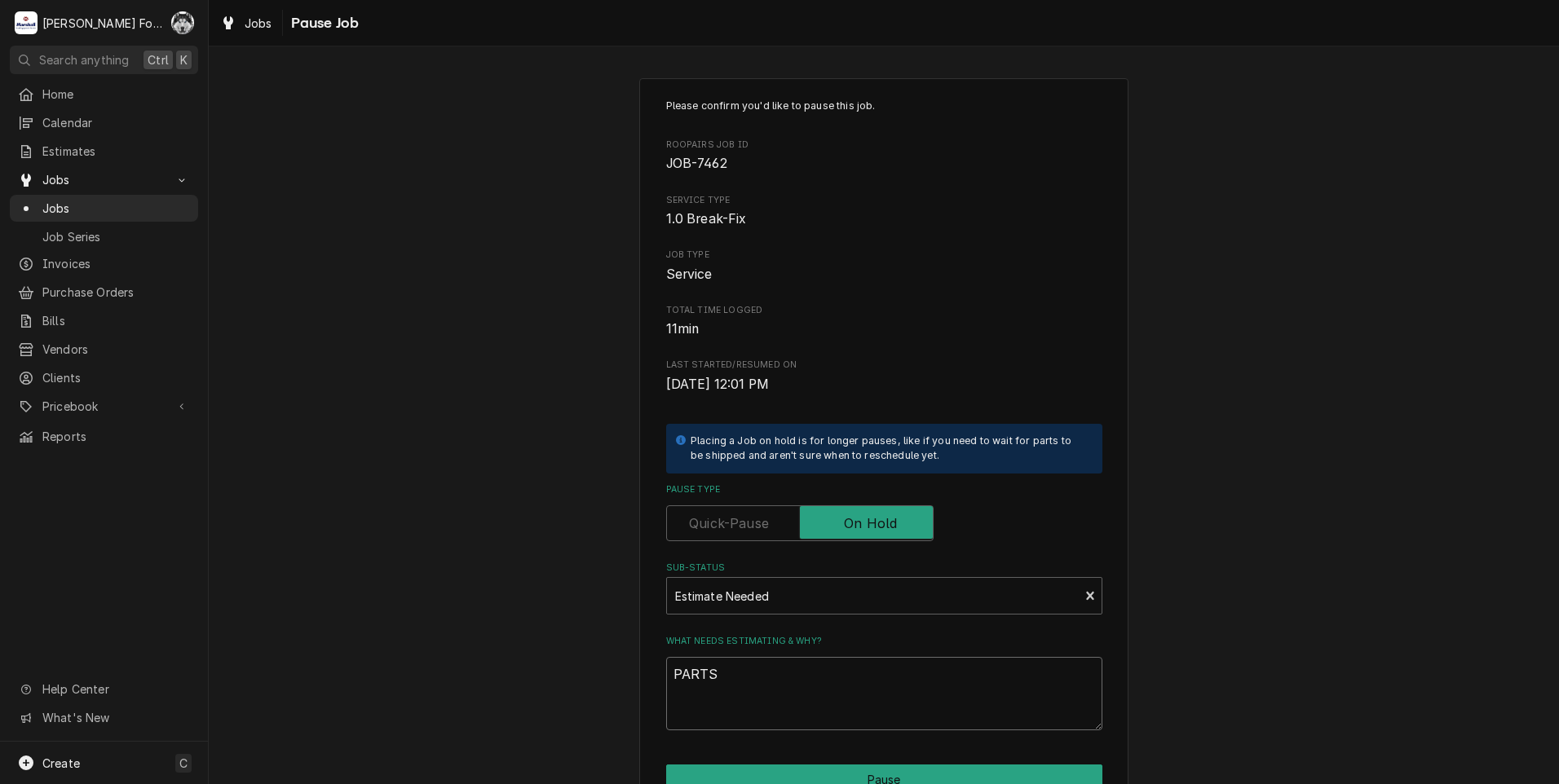
type textarea "PARTS"
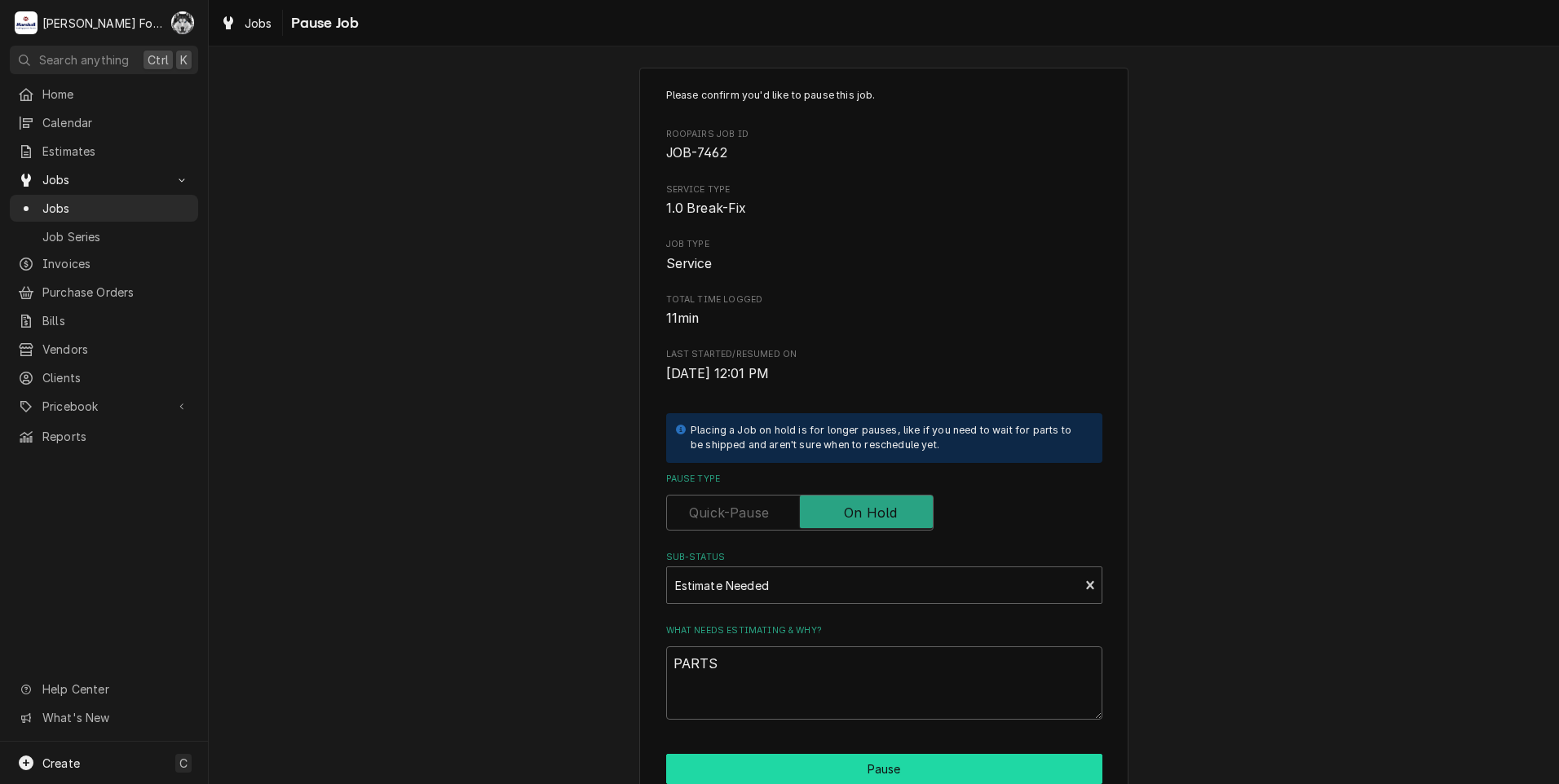
click at [785, 763] on button "Pause" at bounding box center [884, 769] width 436 height 30
type textarea "x"
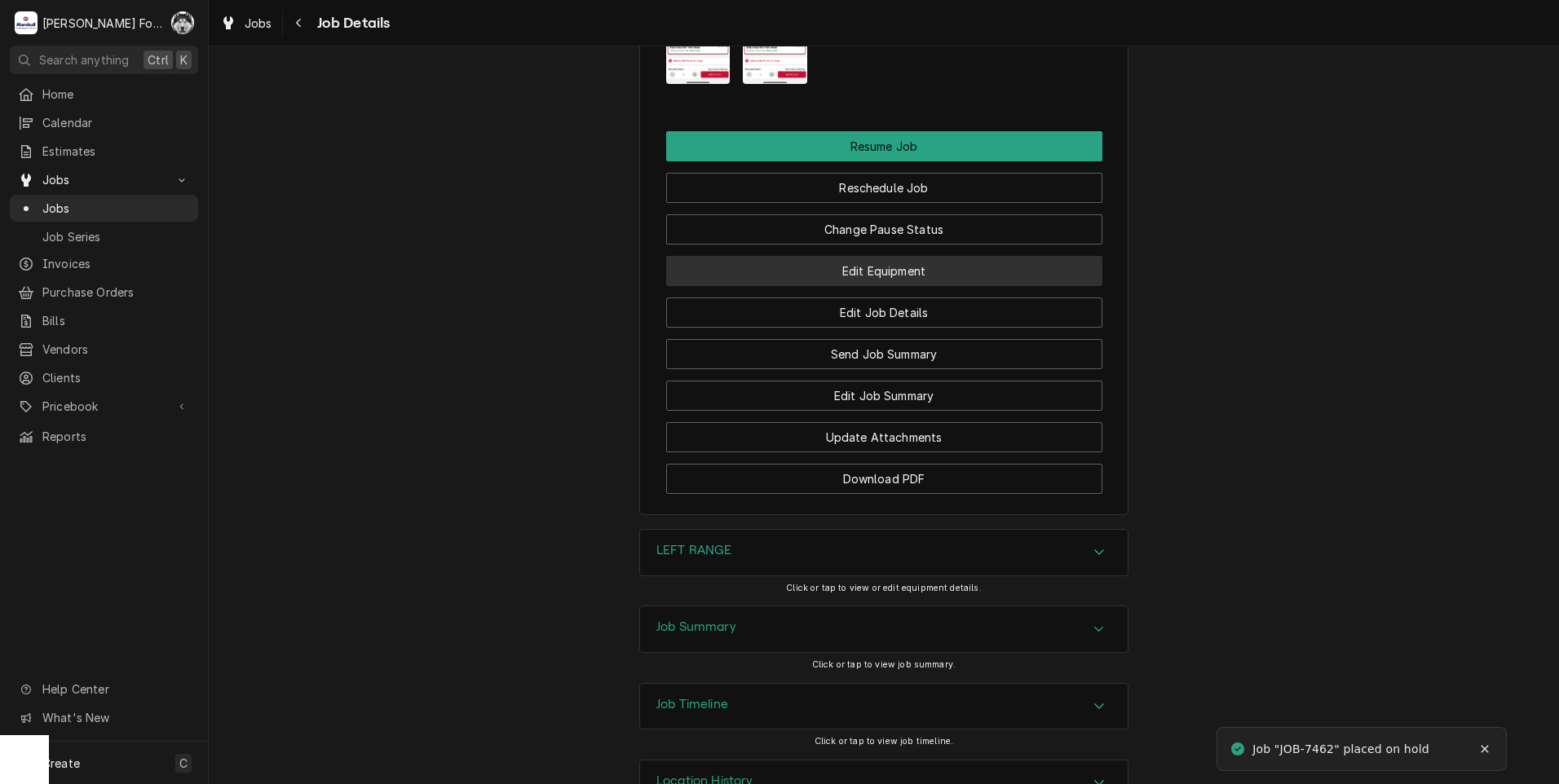
scroll to position [2038, 0]
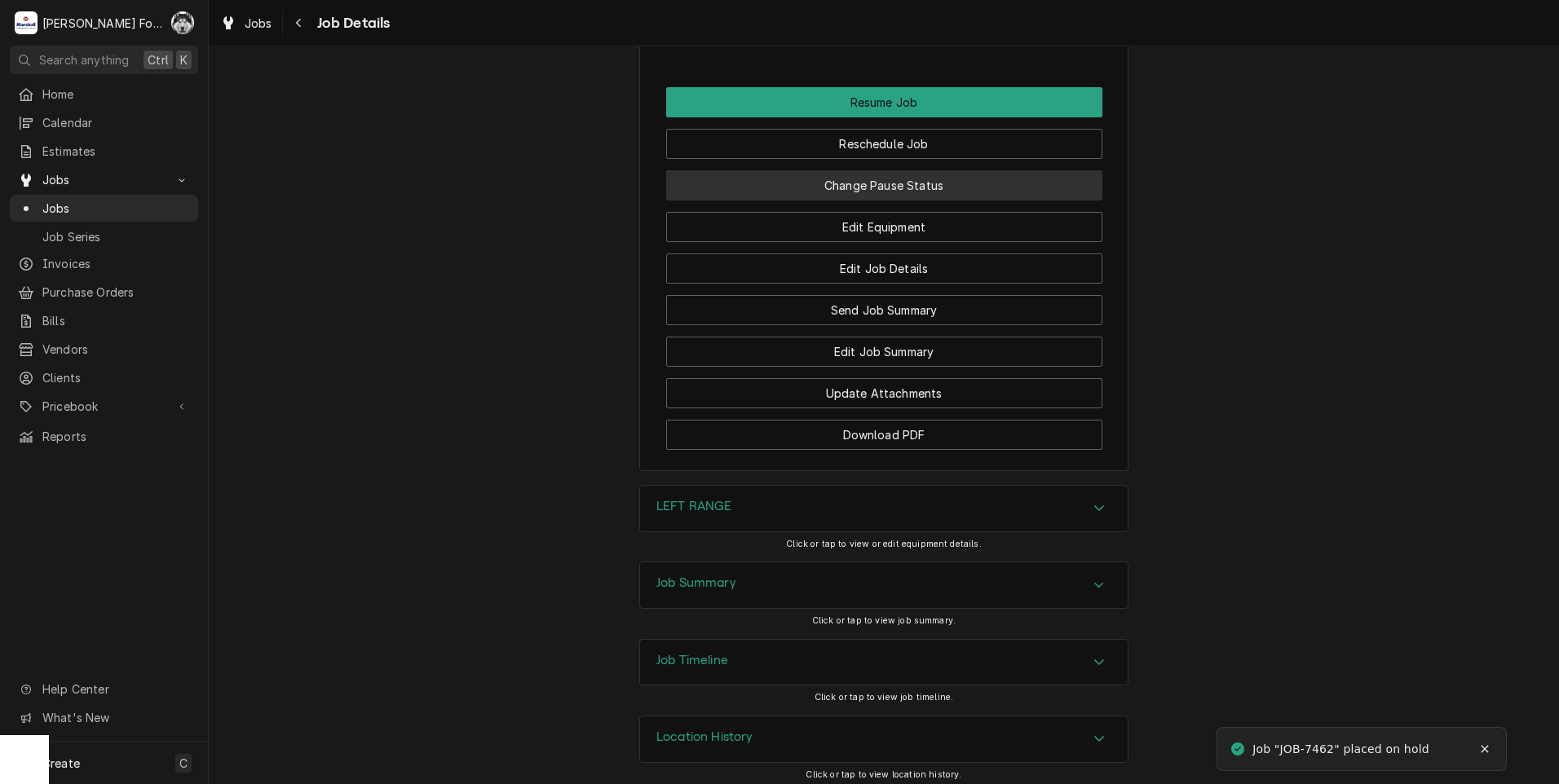
click at [884, 200] on button "Change Pause Status" at bounding box center [884, 186] width 436 height 30
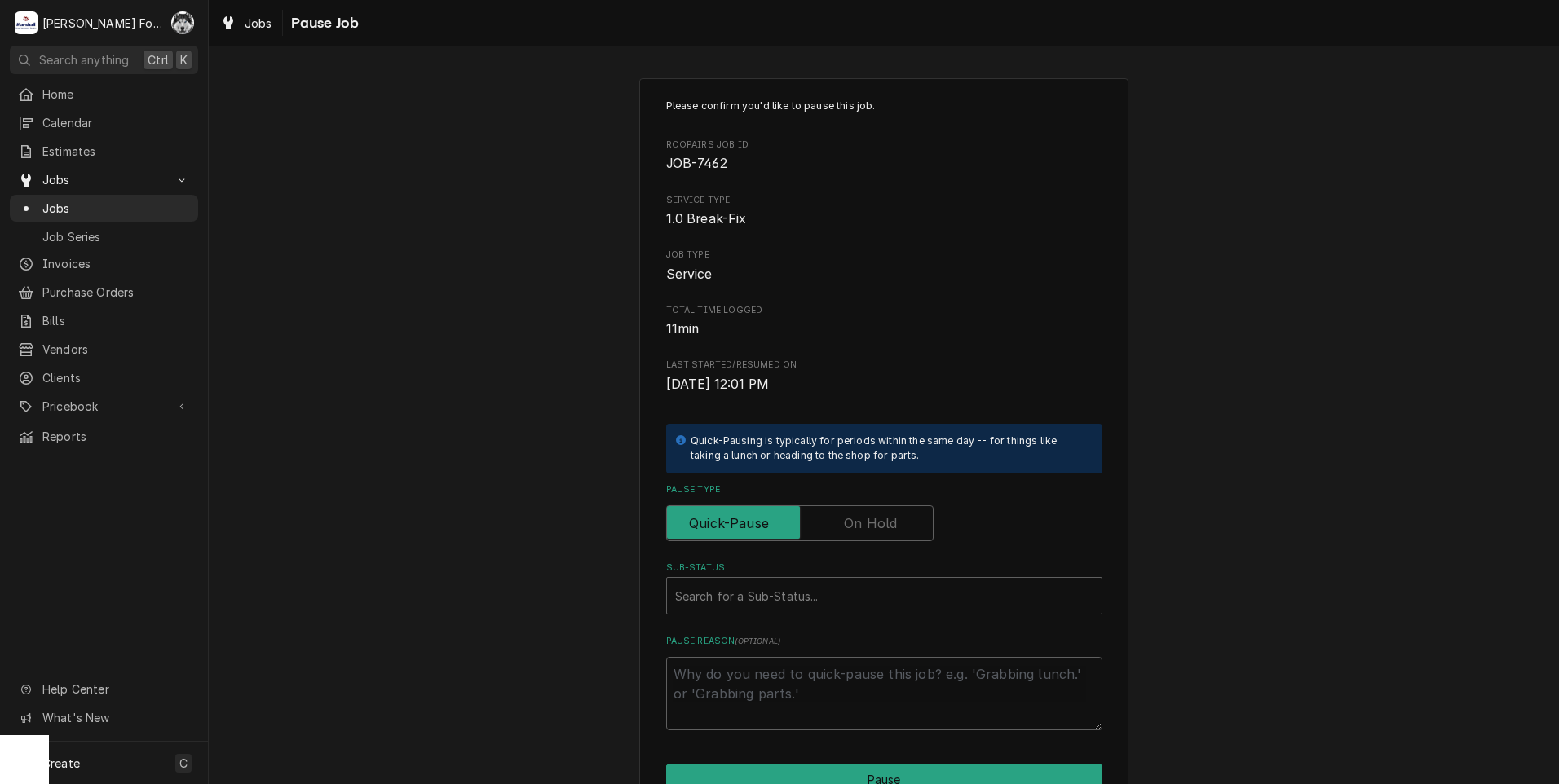
click at [854, 522] on label "Pause Type" at bounding box center [800, 524] width 267 height 36
click at [854, 522] on input "Pause Type" at bounding box center [799, 524] width 253 height 36
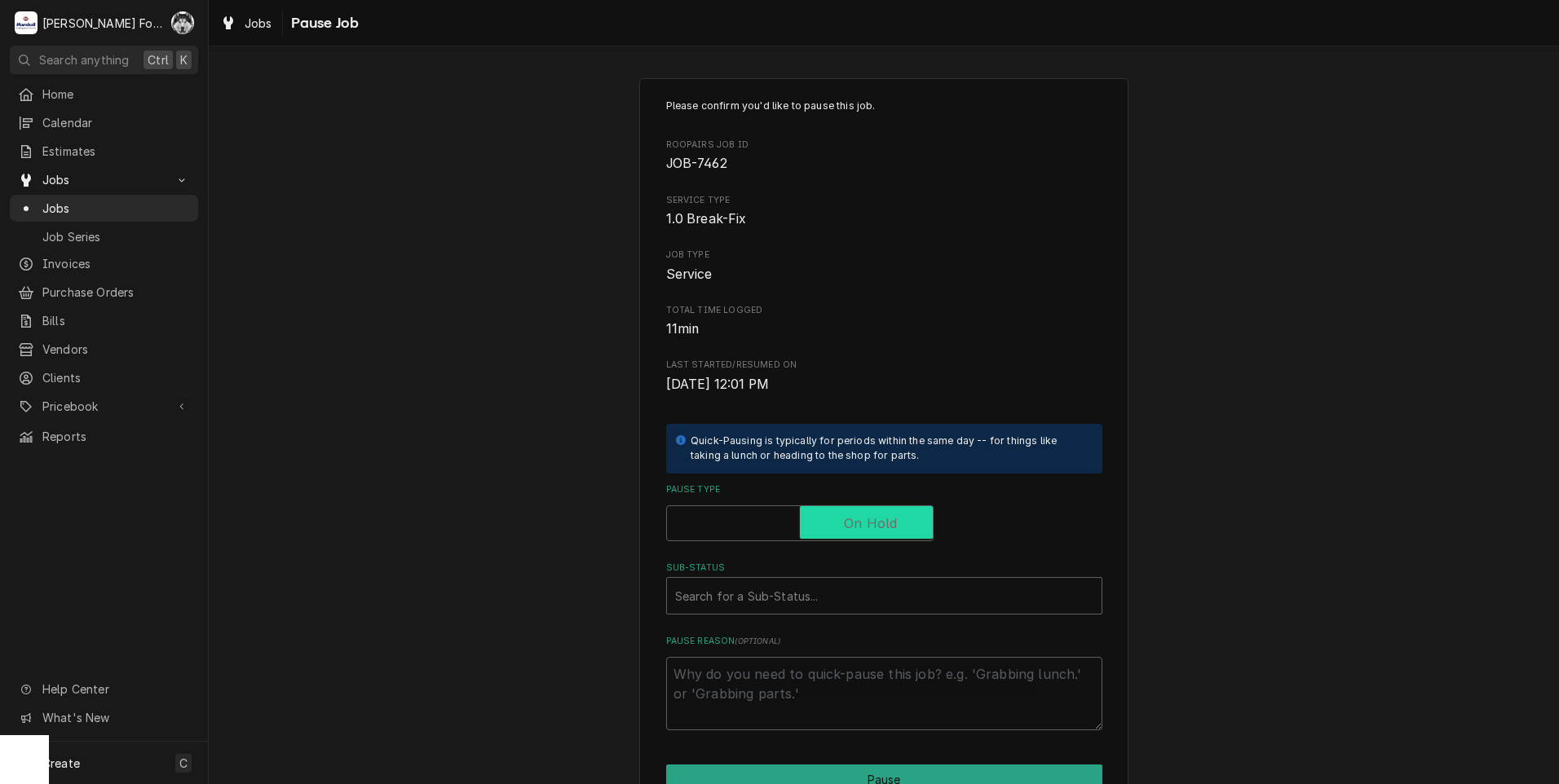
checkbox input "true"
type textarea "x"
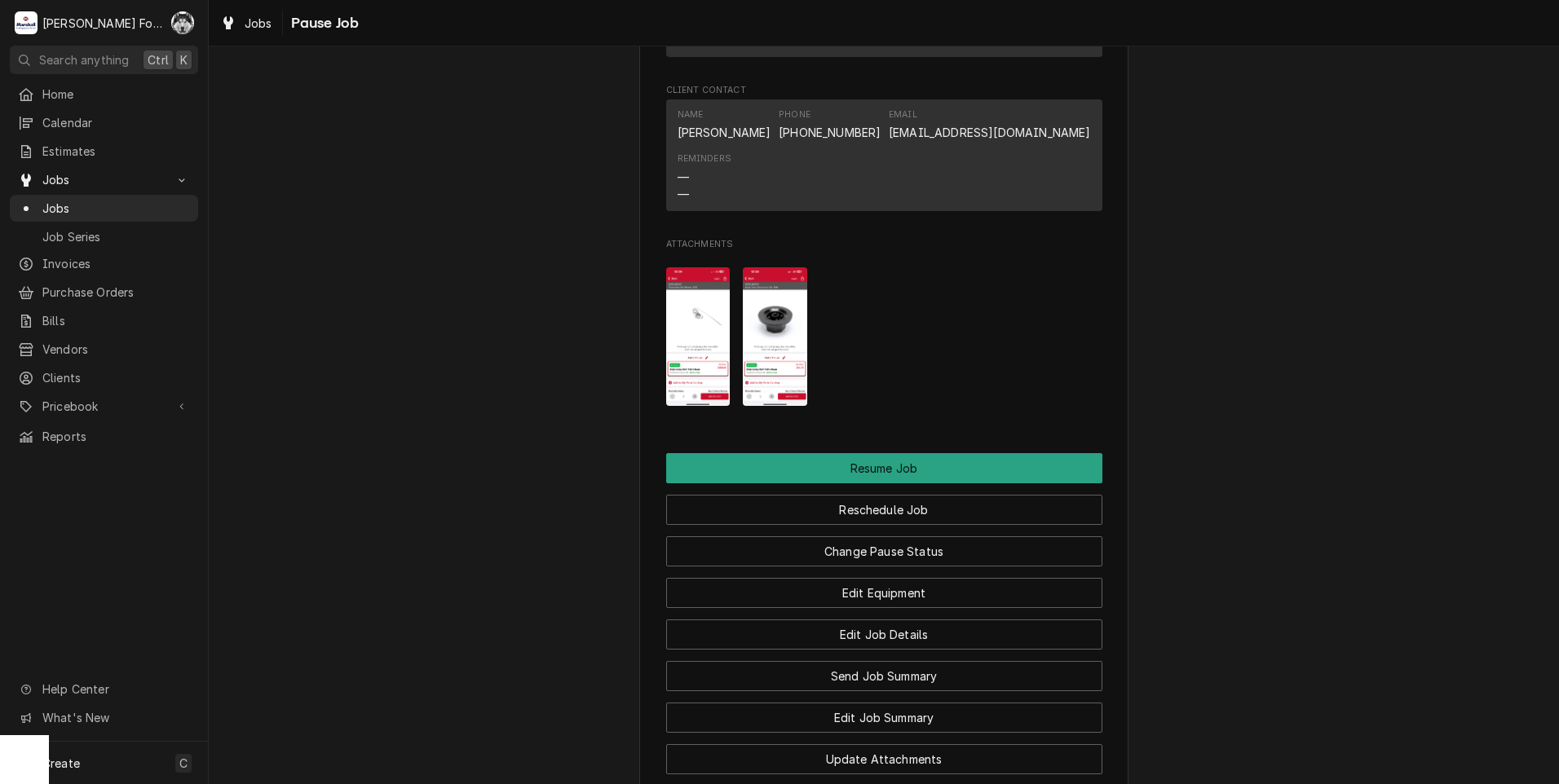
scroll to position [2065, 0]
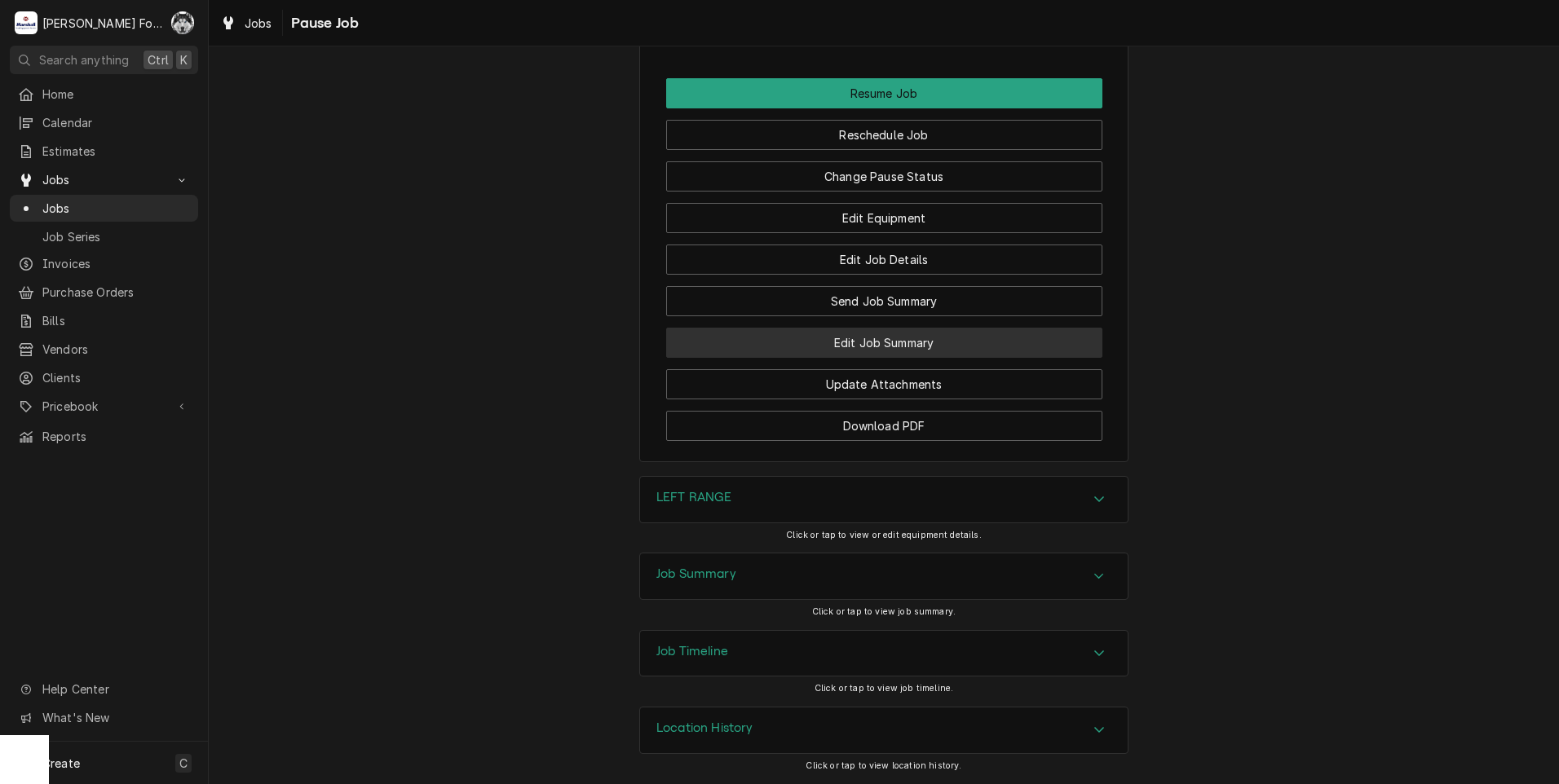
click at [876, 355] on button "Edit Job Summary" at bounding box center [884, 342] width 436 height 30
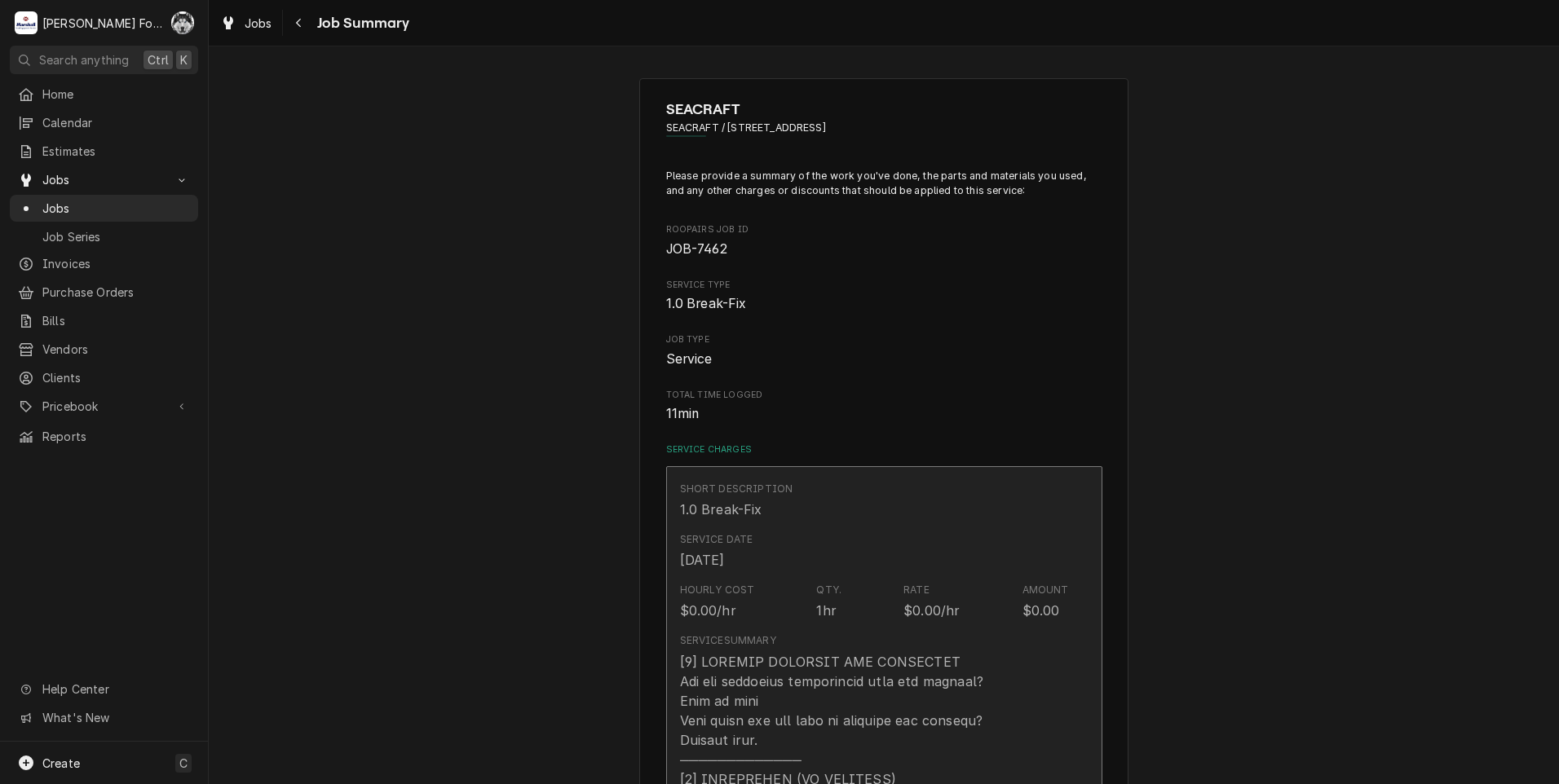
type textarea "x"
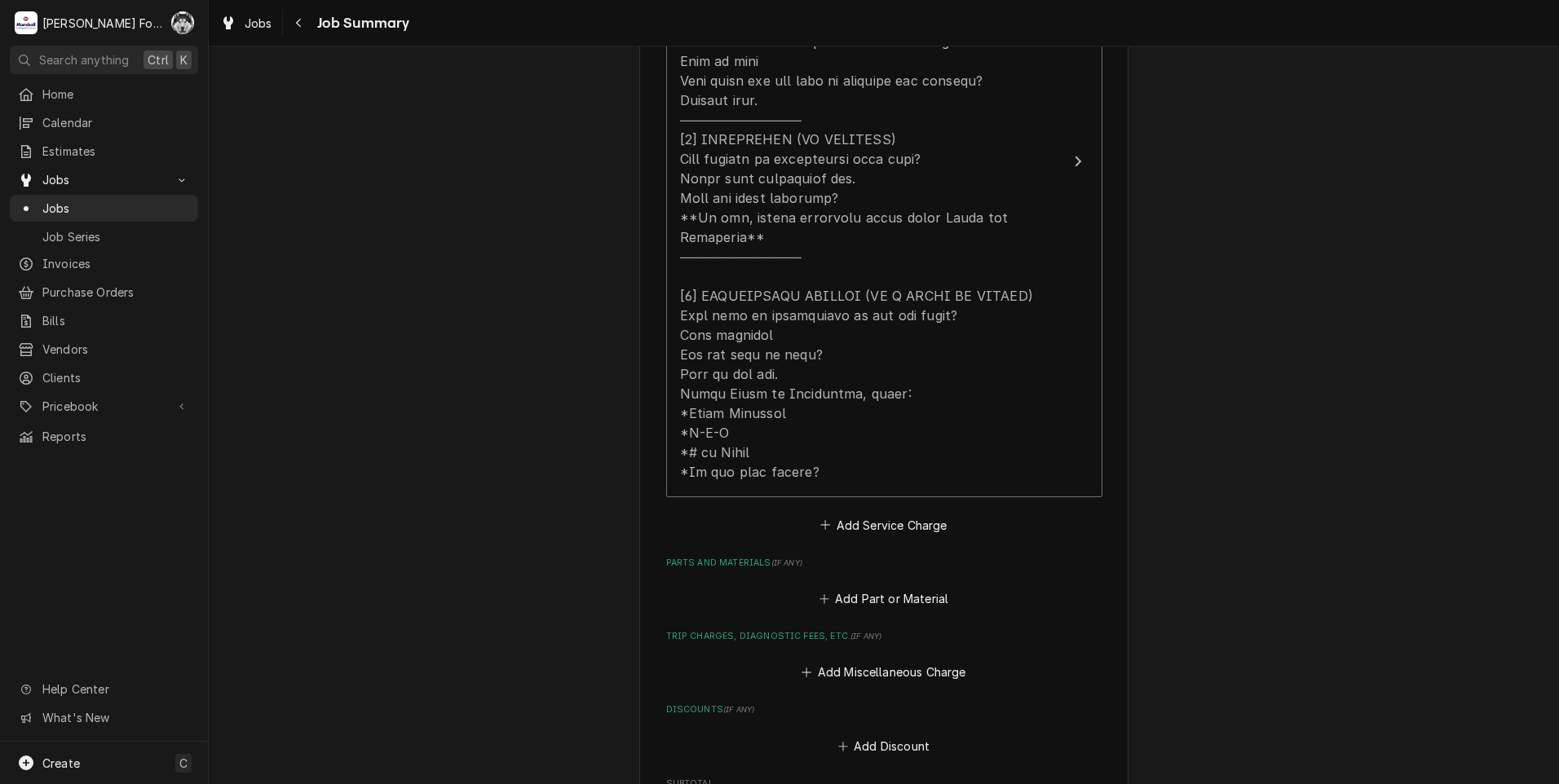
scroll to position [679, 0]
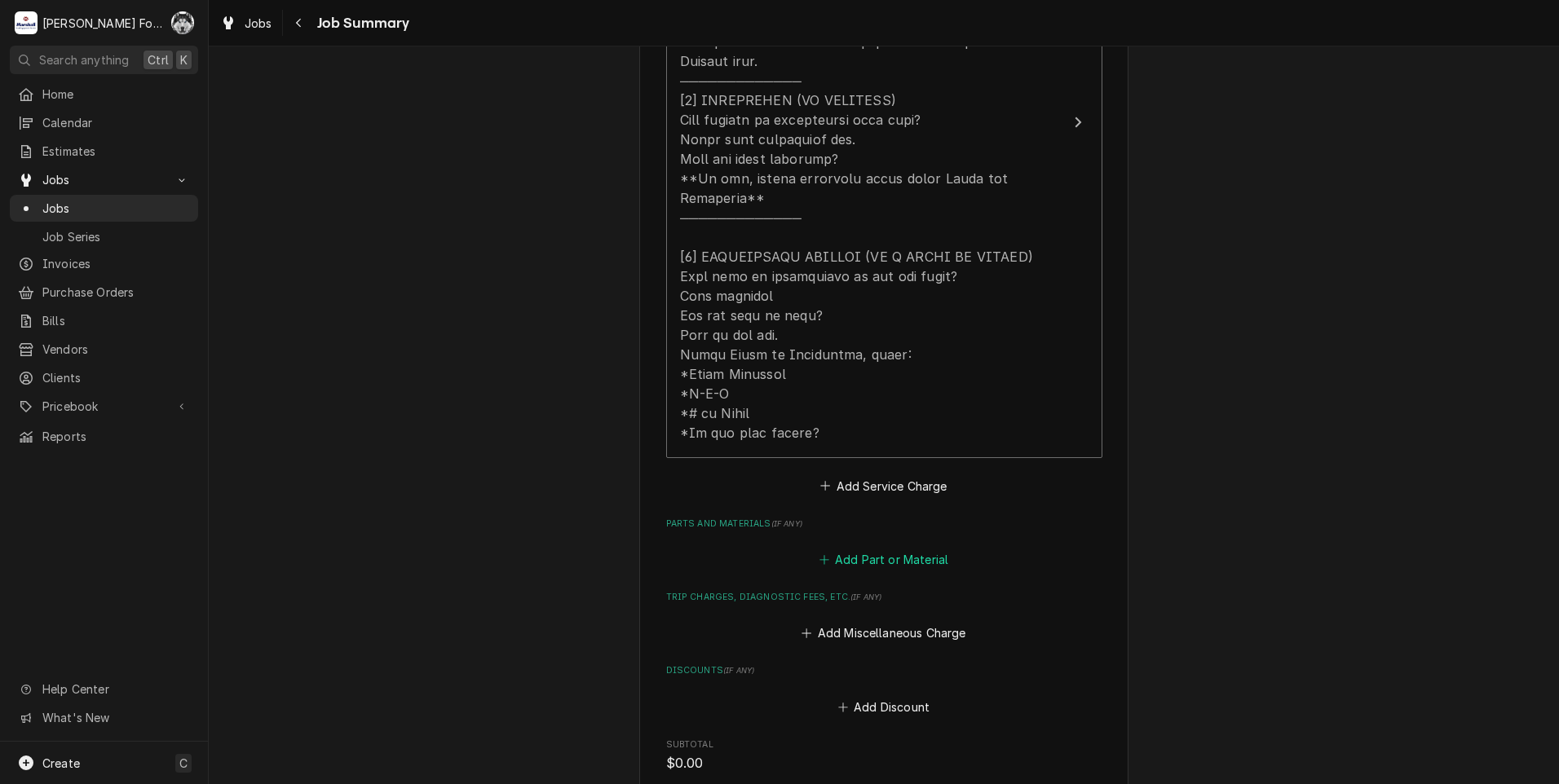
click at [875, 549] on button "Add Part or Material" at bounding box center [883, 560] width 135 height 23
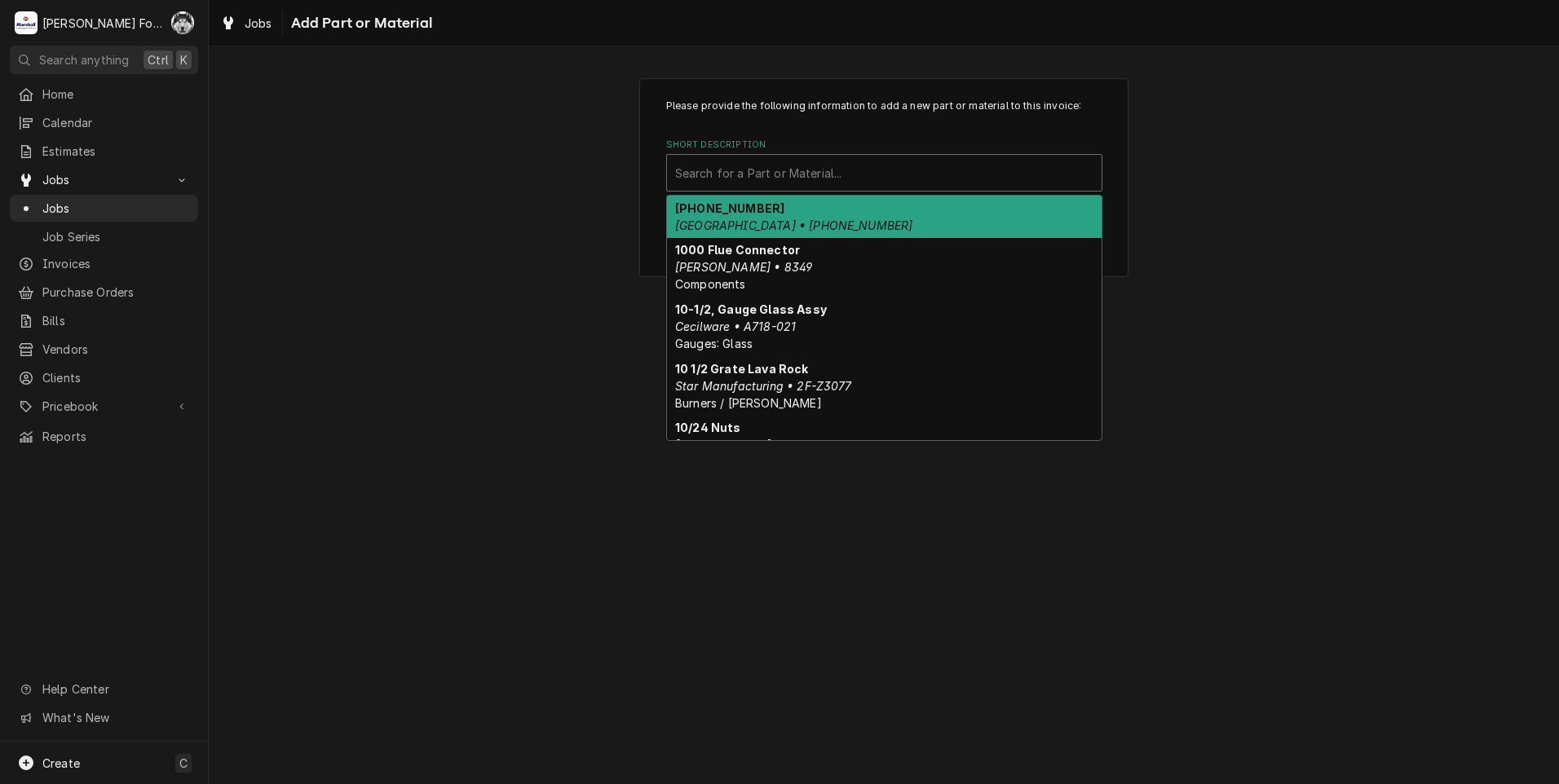
click at [825, 172] on div "Short Description" at bounding box center [883, 173] width 418 height 29
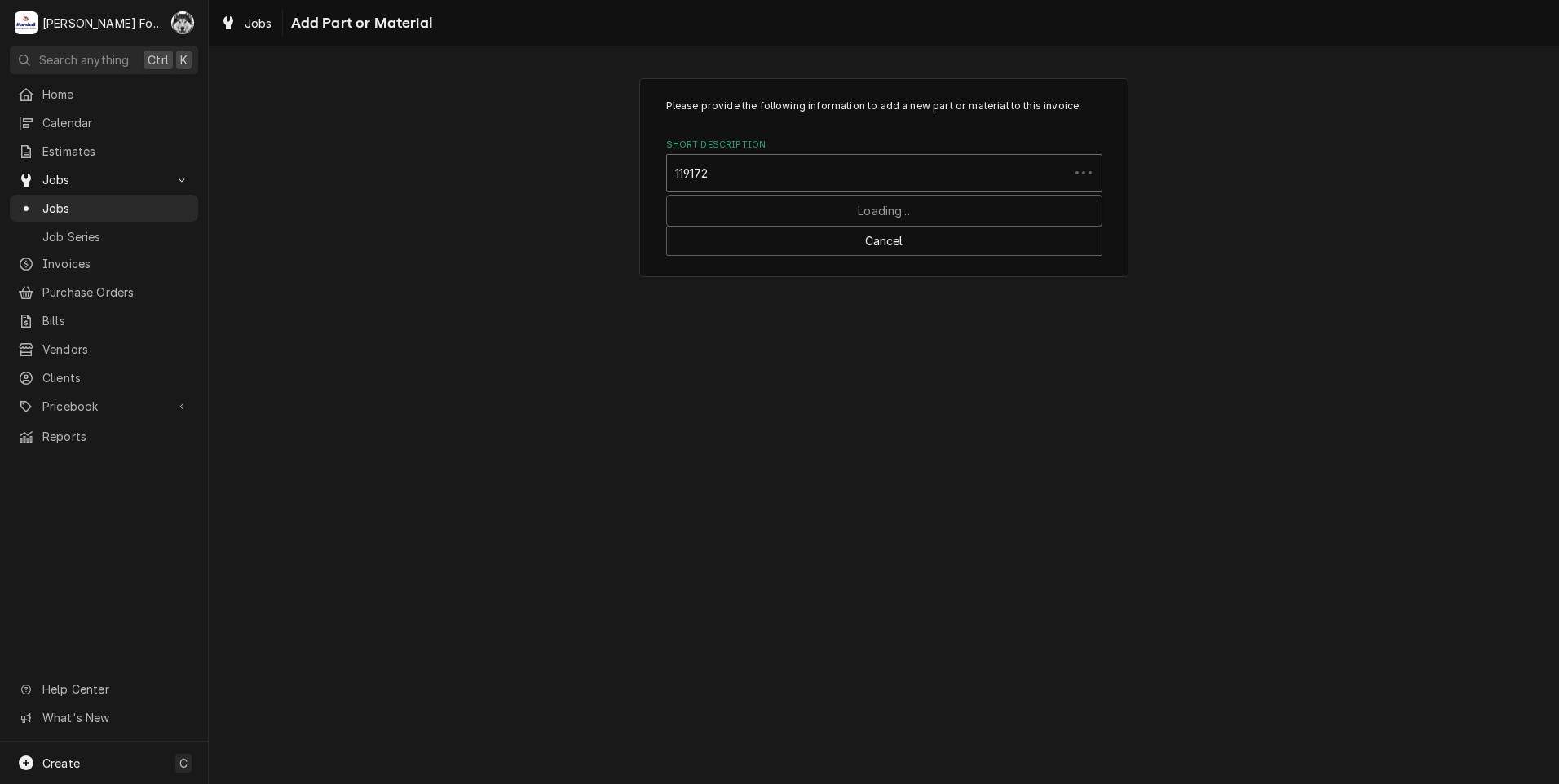
type input "1191727"
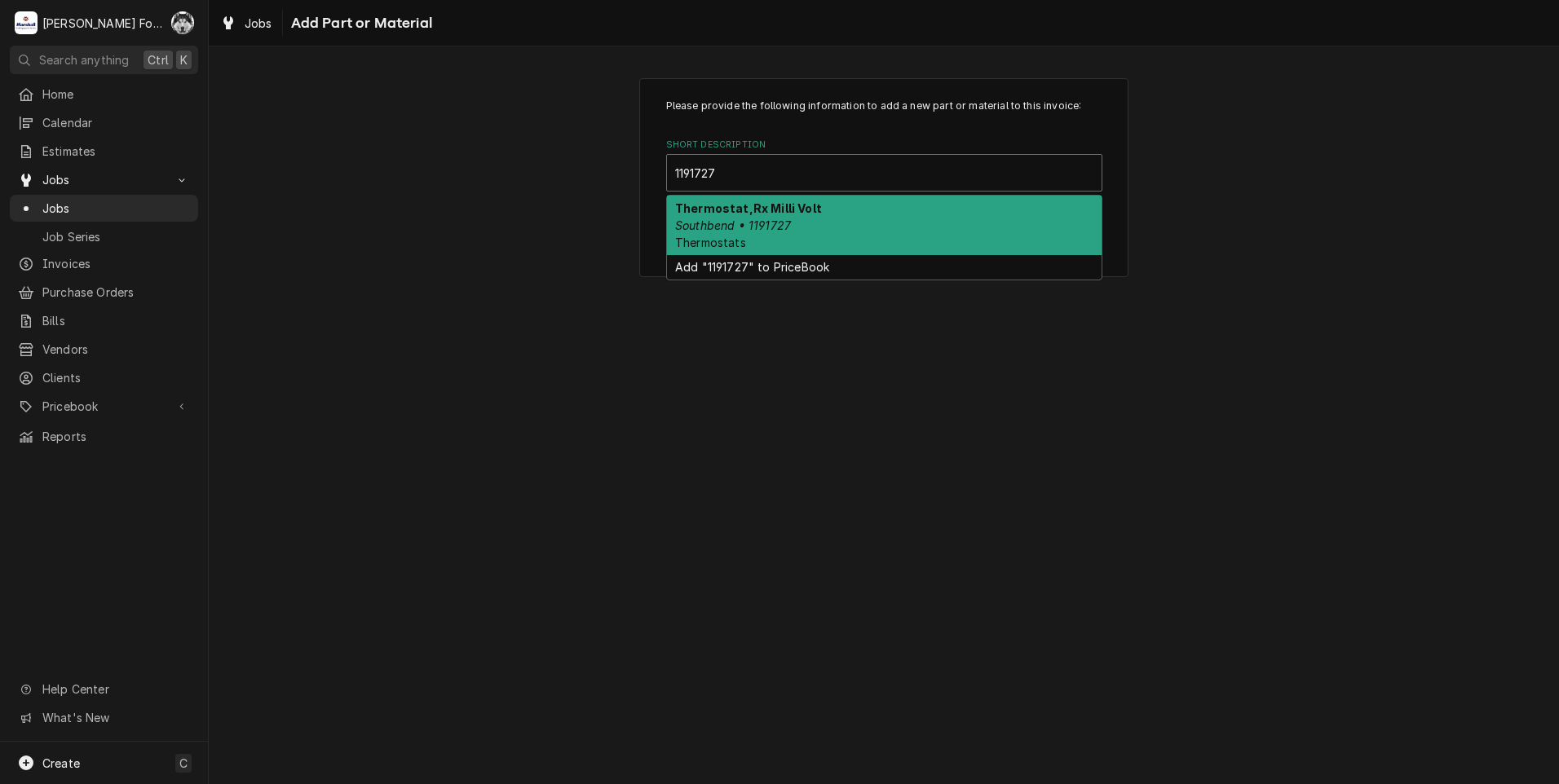
click at [789, 229] on em "Southbend • 1191727" at bounding box center [733, 225] width 116 height 14
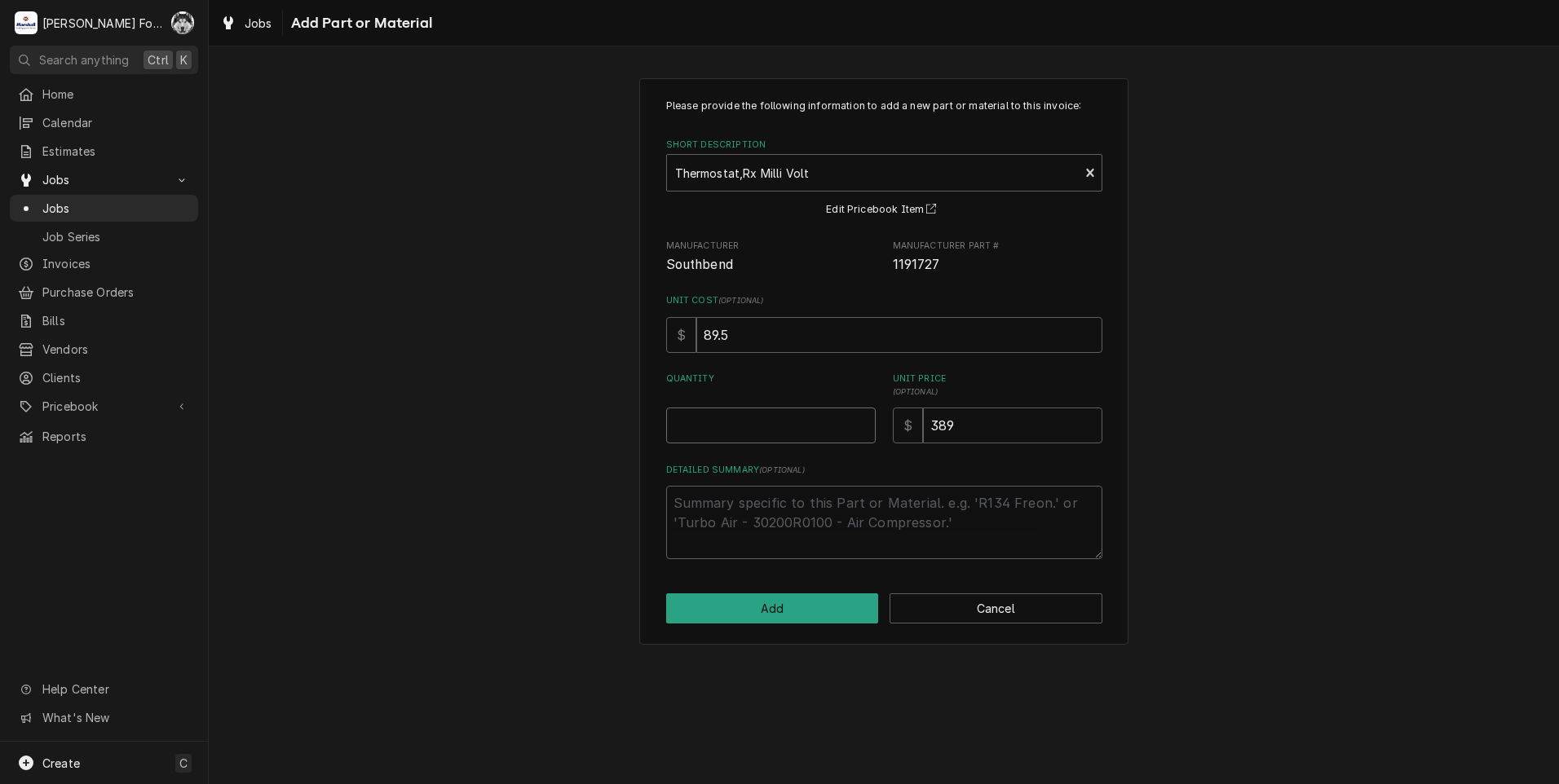
type textarea "x"
type input "0.5"
click at [862, 419] on input "0.5" at bounding box center [772, 426] width 210 height 36
type textarea "x"
type input "1"
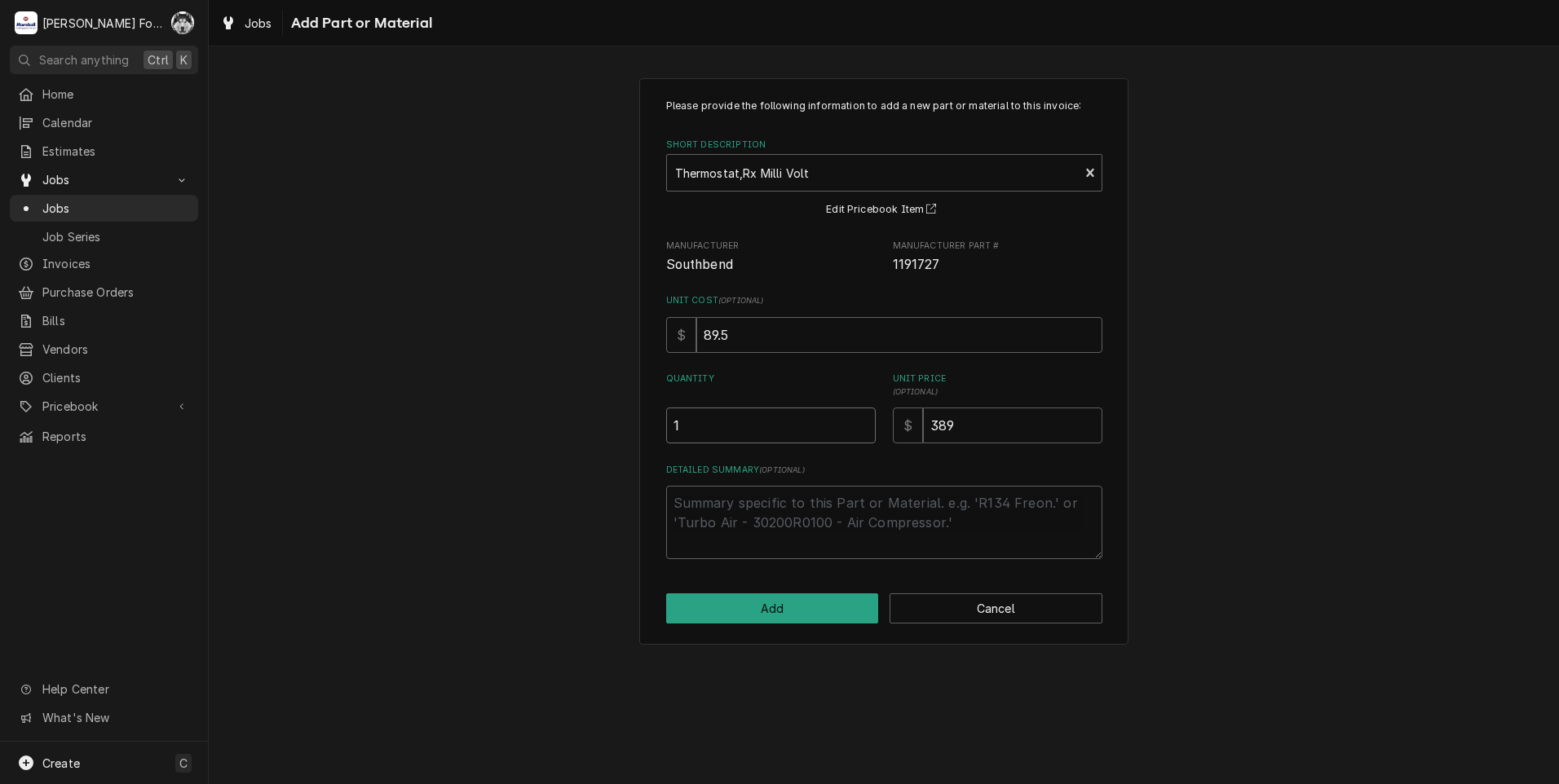
click at [862, 419] on input "1" at bounding box center [772, 426] width 210 height 36
drag, startPoint x: 970, startPoint y: 434, endPoint x: 831, endPoint y: 450, distance: 139.9
click at [831, 450] on div "Please provide the following information to add a new part or material to this …" at bounding box center [884, 329] width 436 height 461
type textarea "x"
type input "1"
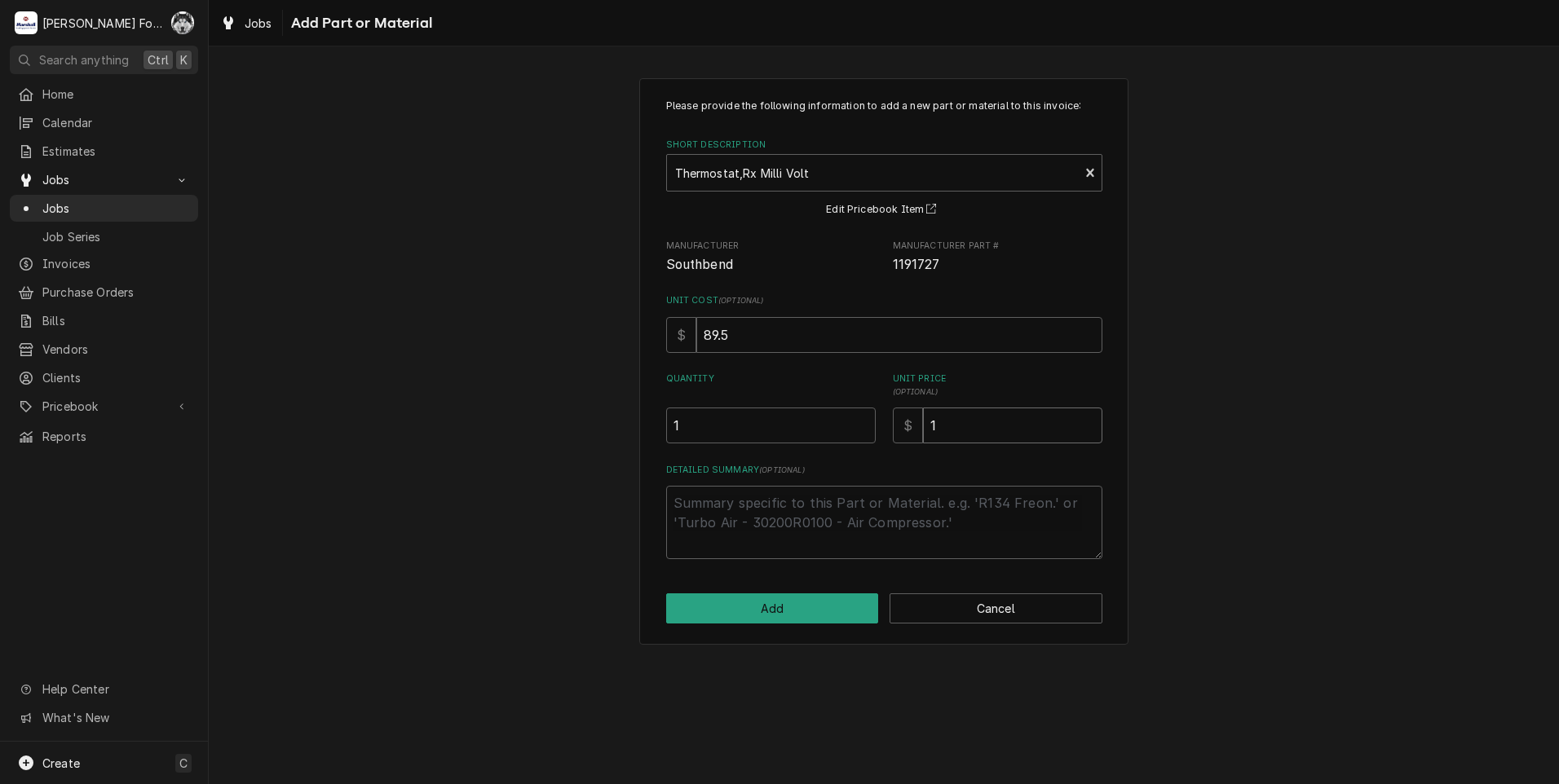
type textarea "x"
type input "19"
type textarea "x"
type input "194"
click at [780, 614] on button "Add" at bounding box center [773, 608] width 213 height 30
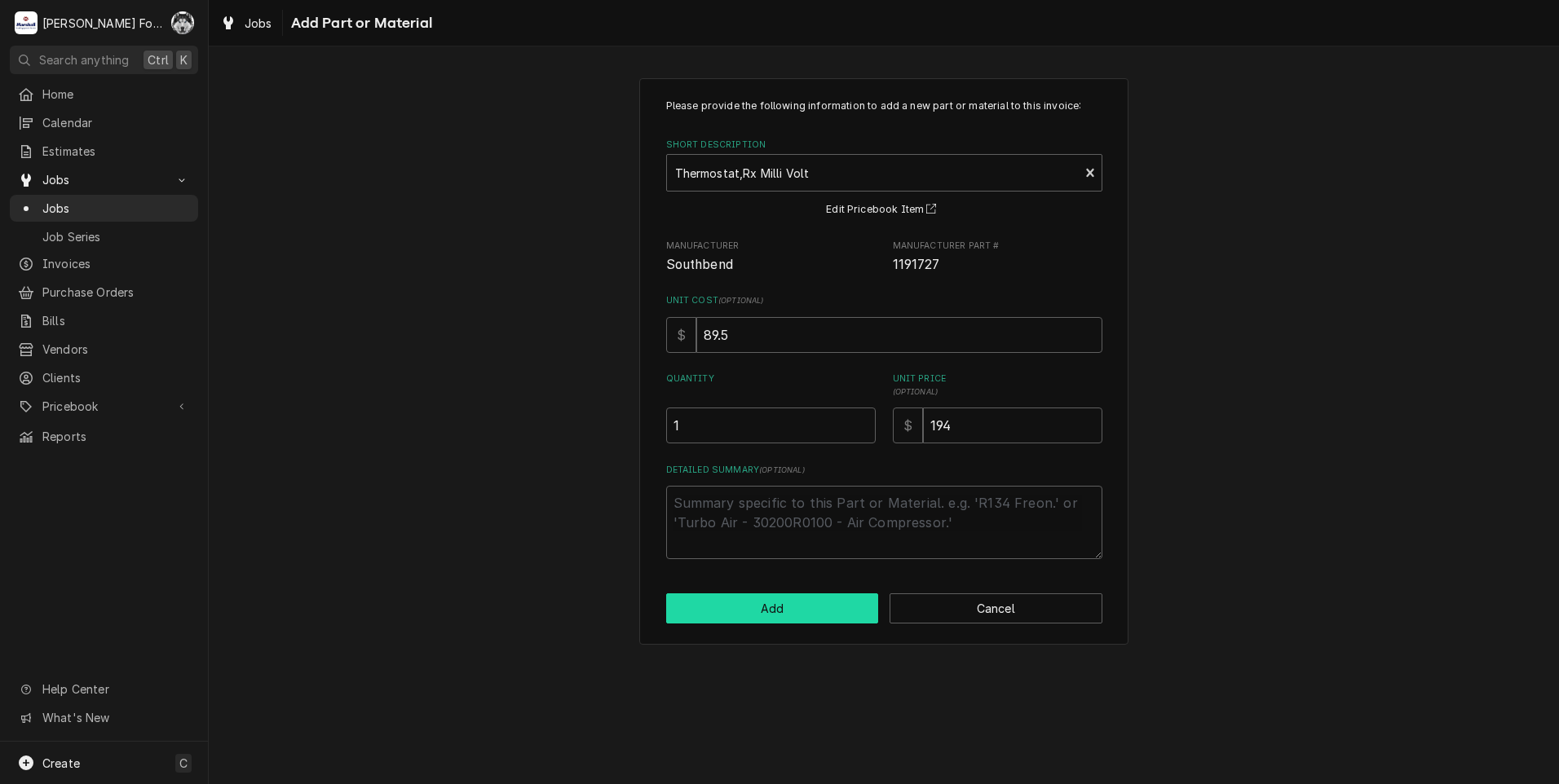
type textarea "x"
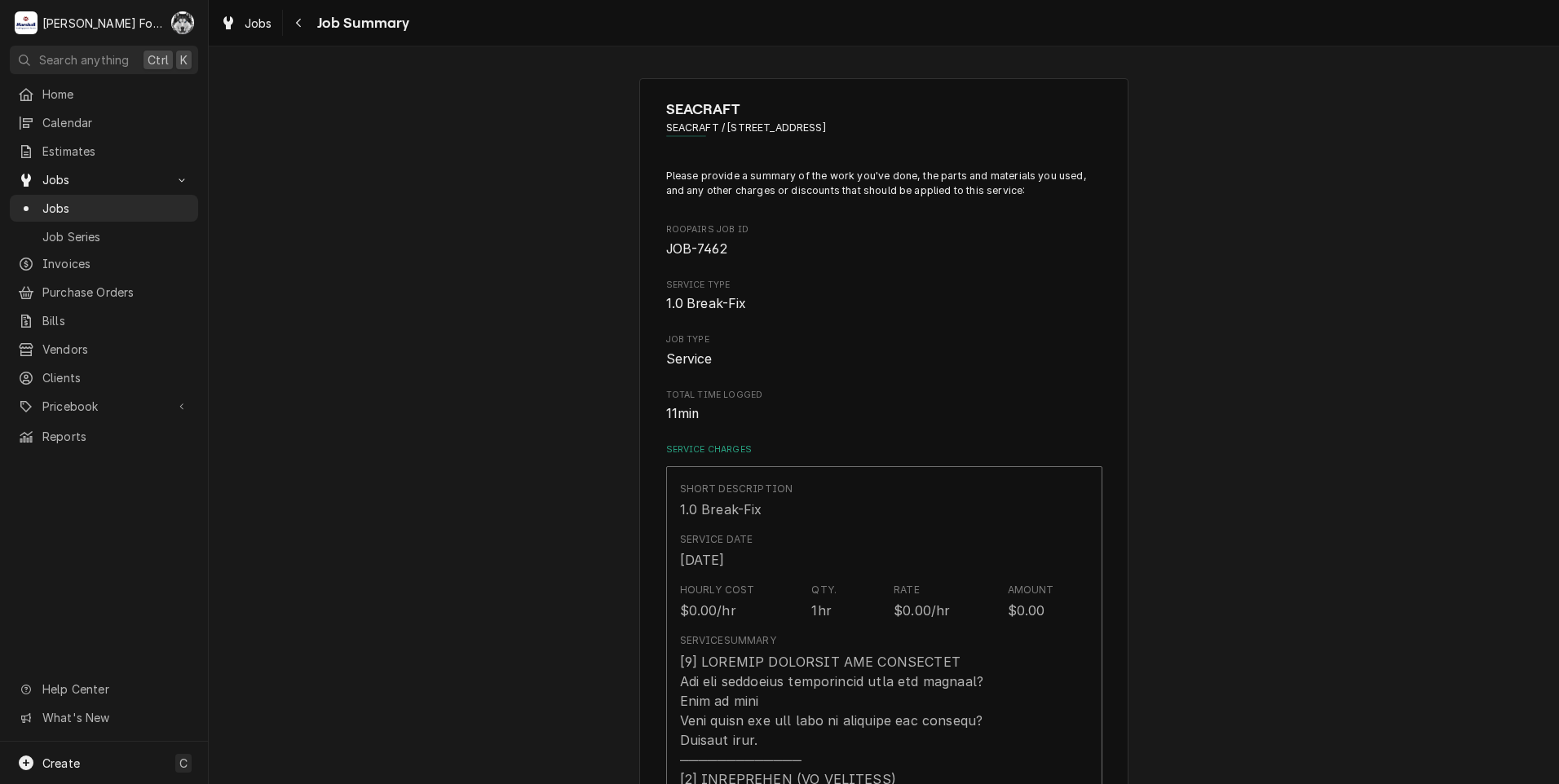
scroll to position [679, 0]
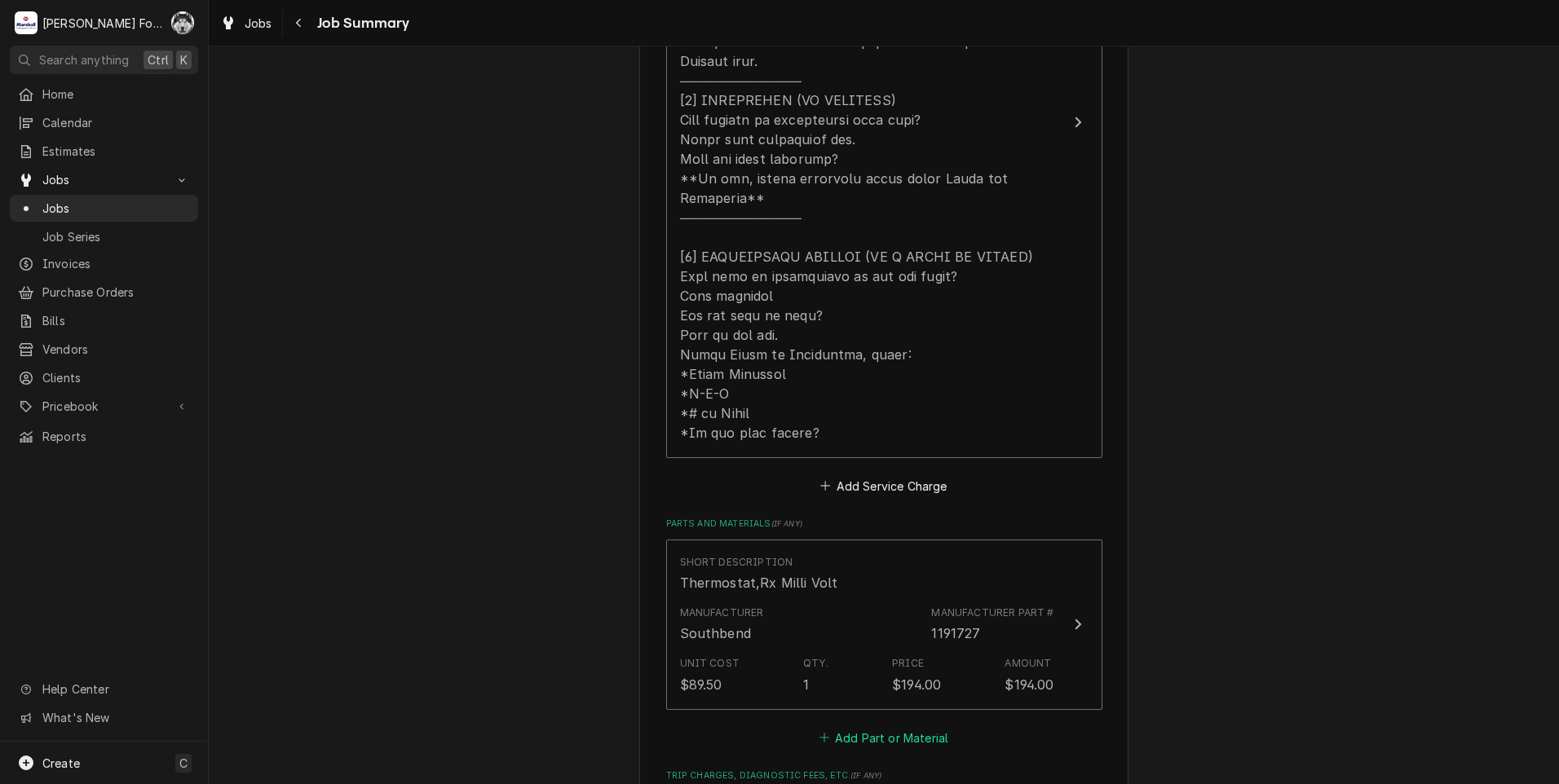
click at [887, 726] on button "Add Part or Material" at bounding box center [883, 737] width 135 height 23
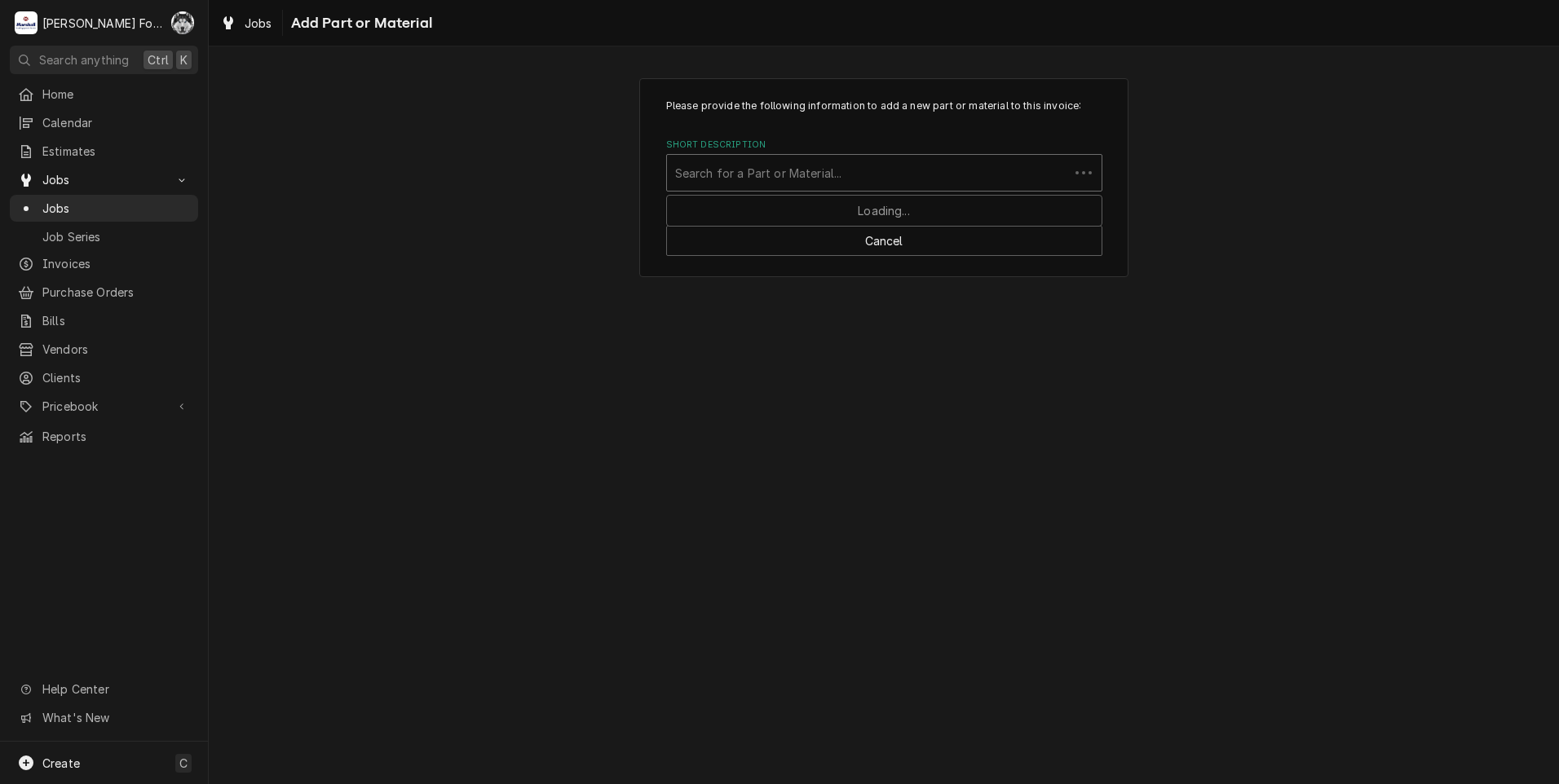
click at [836, 168] on div "Short Description" at bounding box center [867, 173] width 385 height 29
type input "1190573"
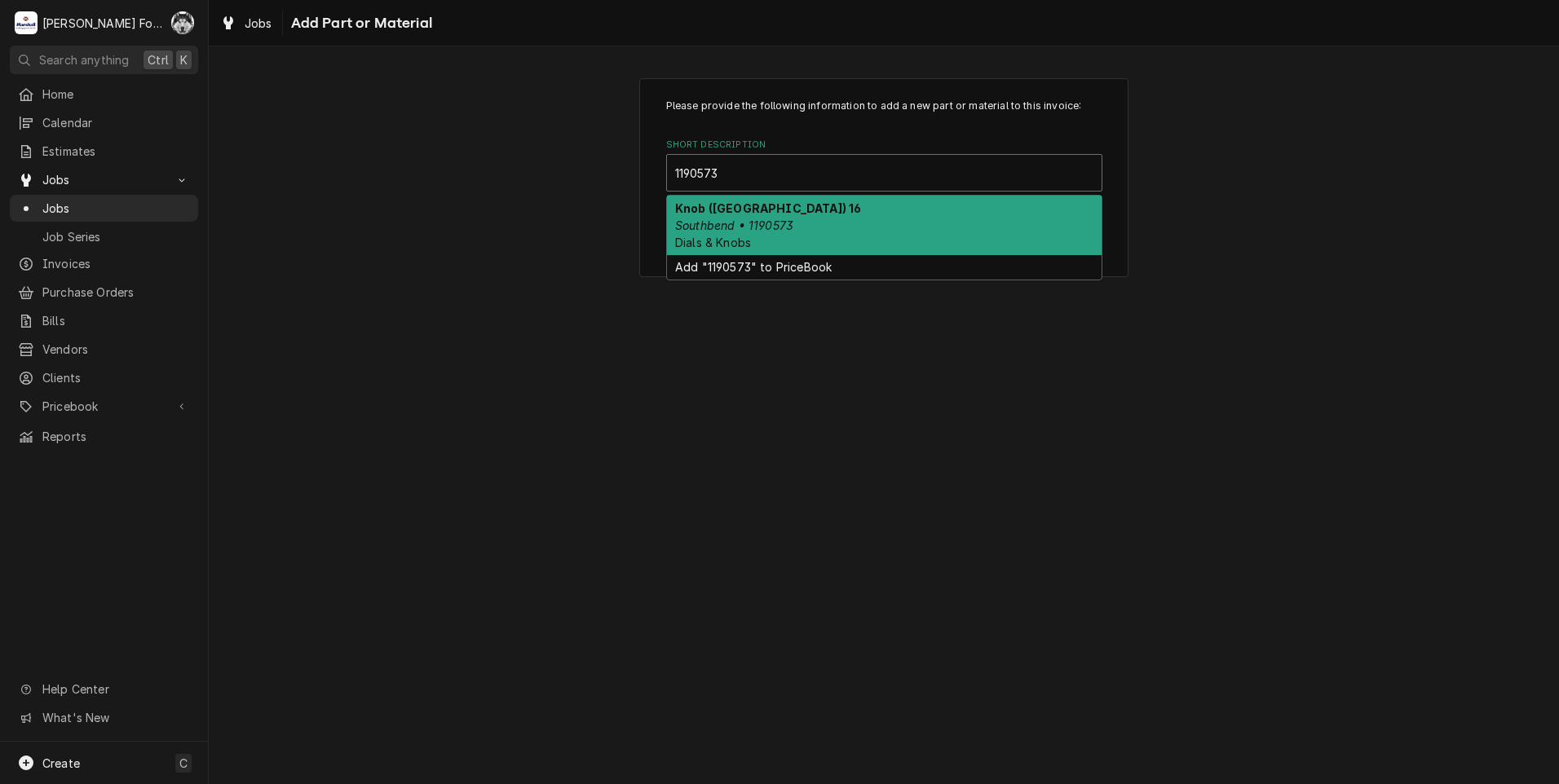
click at [750, 224] on em "Southbend • 1190573" at bounding box center [734, 225] width 118 height 14
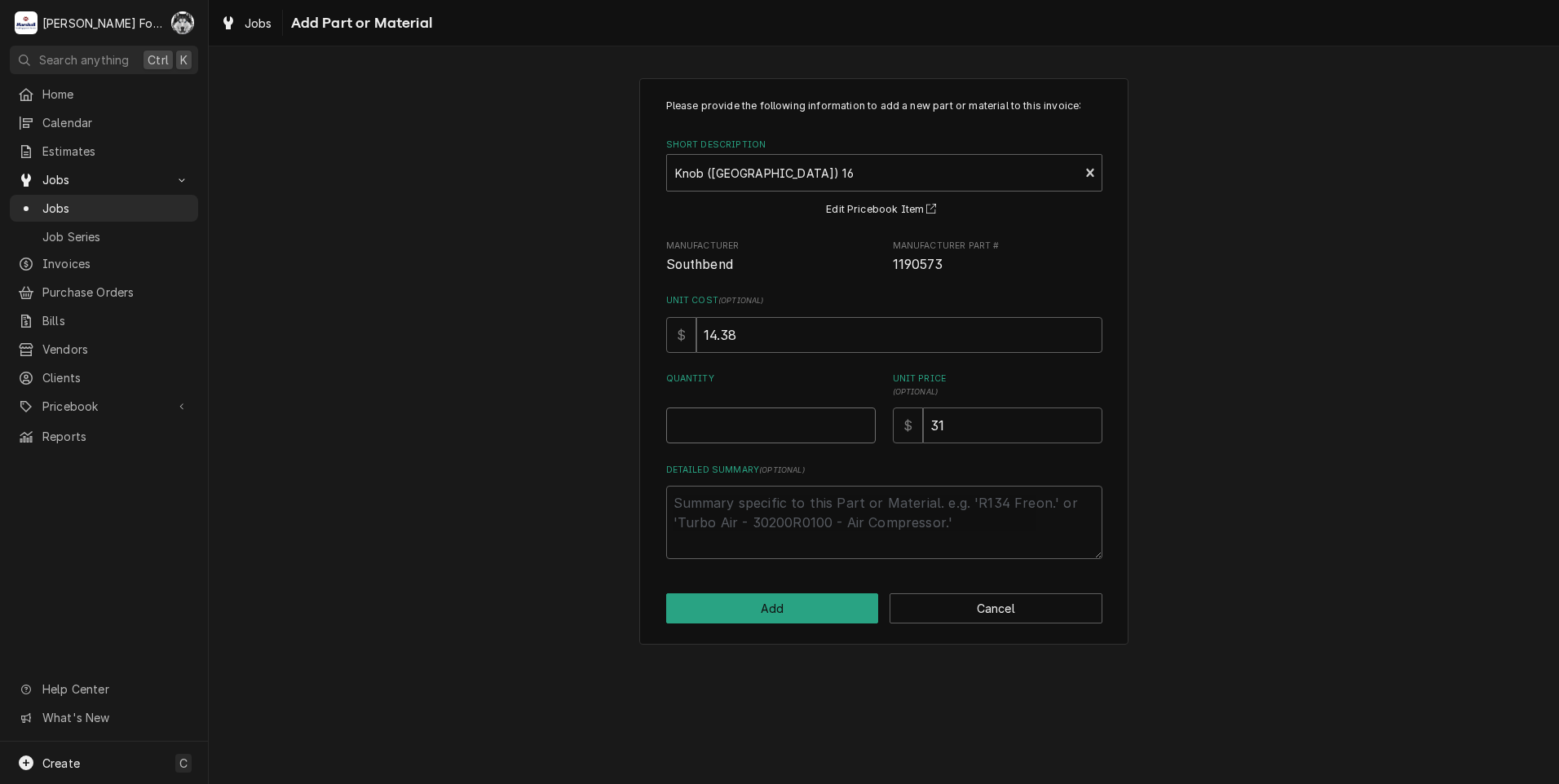
type textarea "x"
type input "0.5"
click at [858, 419] on input "0.5" at bounding box center [772, 426] width 210 height 36
type textarea "x"
type input "1"
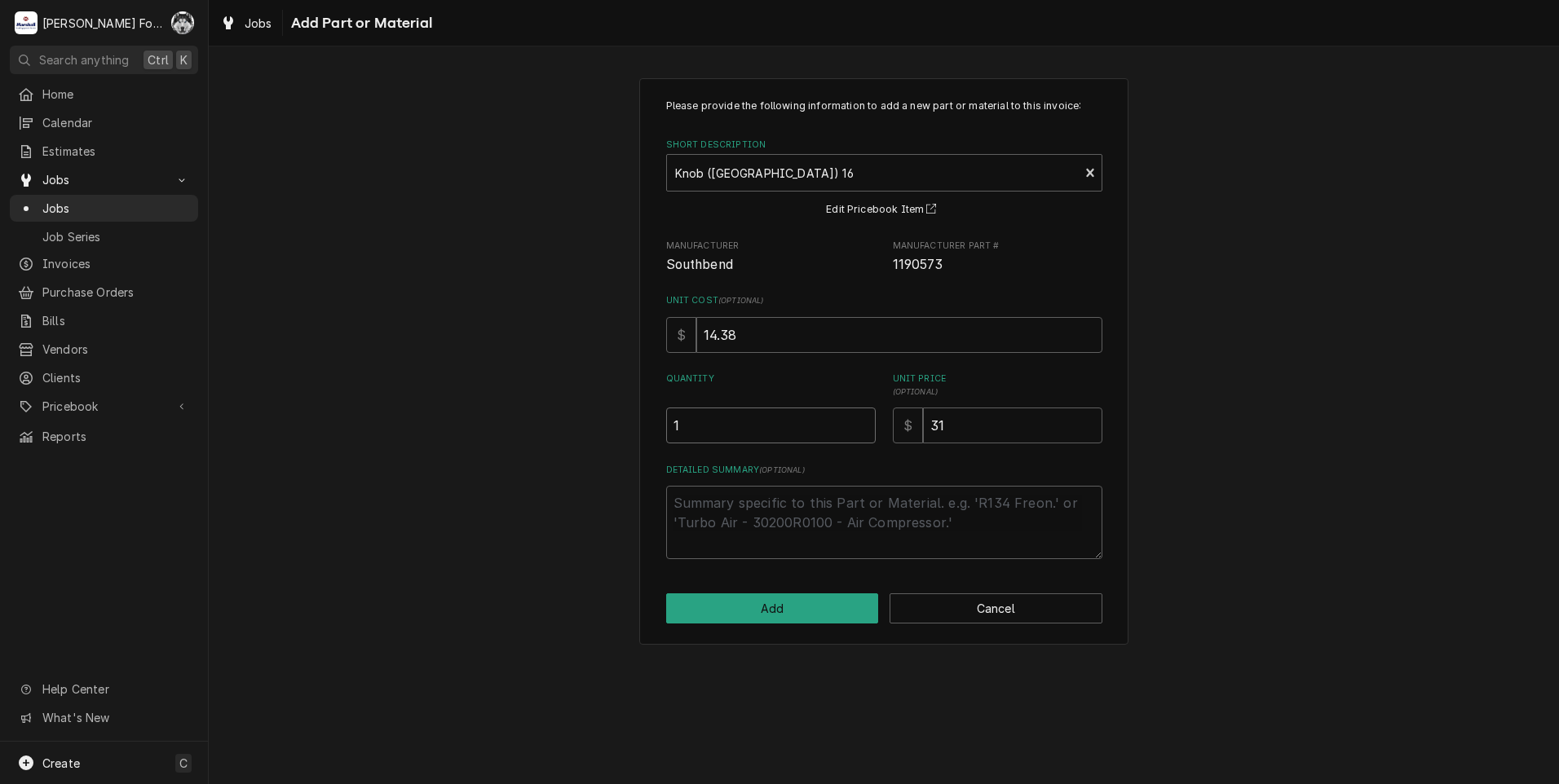
click at [857, 419] on input "1" at bounding box center [772, 426] width 210 height 36
drag, startPoint x: 978, startPoint y: 430, endPoint x: 828, endPoint y: 454, distance: 151.9
click at [843, 448] on div "Please provide the following information to add a new part or material to this …" at bounding box center [884, 329] width 436 height 461
type textarea "x"
type input "3"
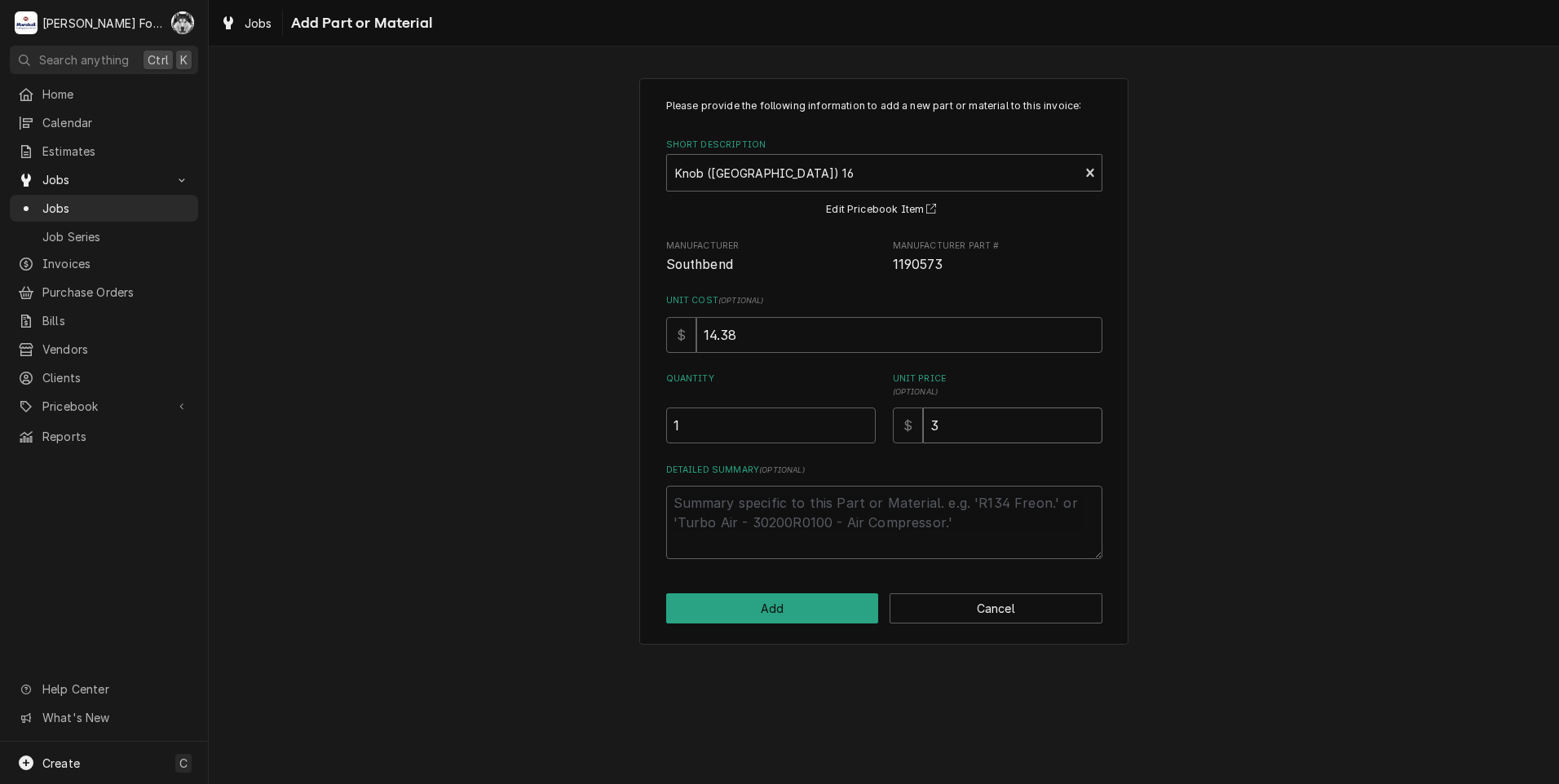
type textarea "x"
type input "32"
click at [767, 607] on button "Add" at bounding box center [773, 608] width 213 height 30
type textarea "x"
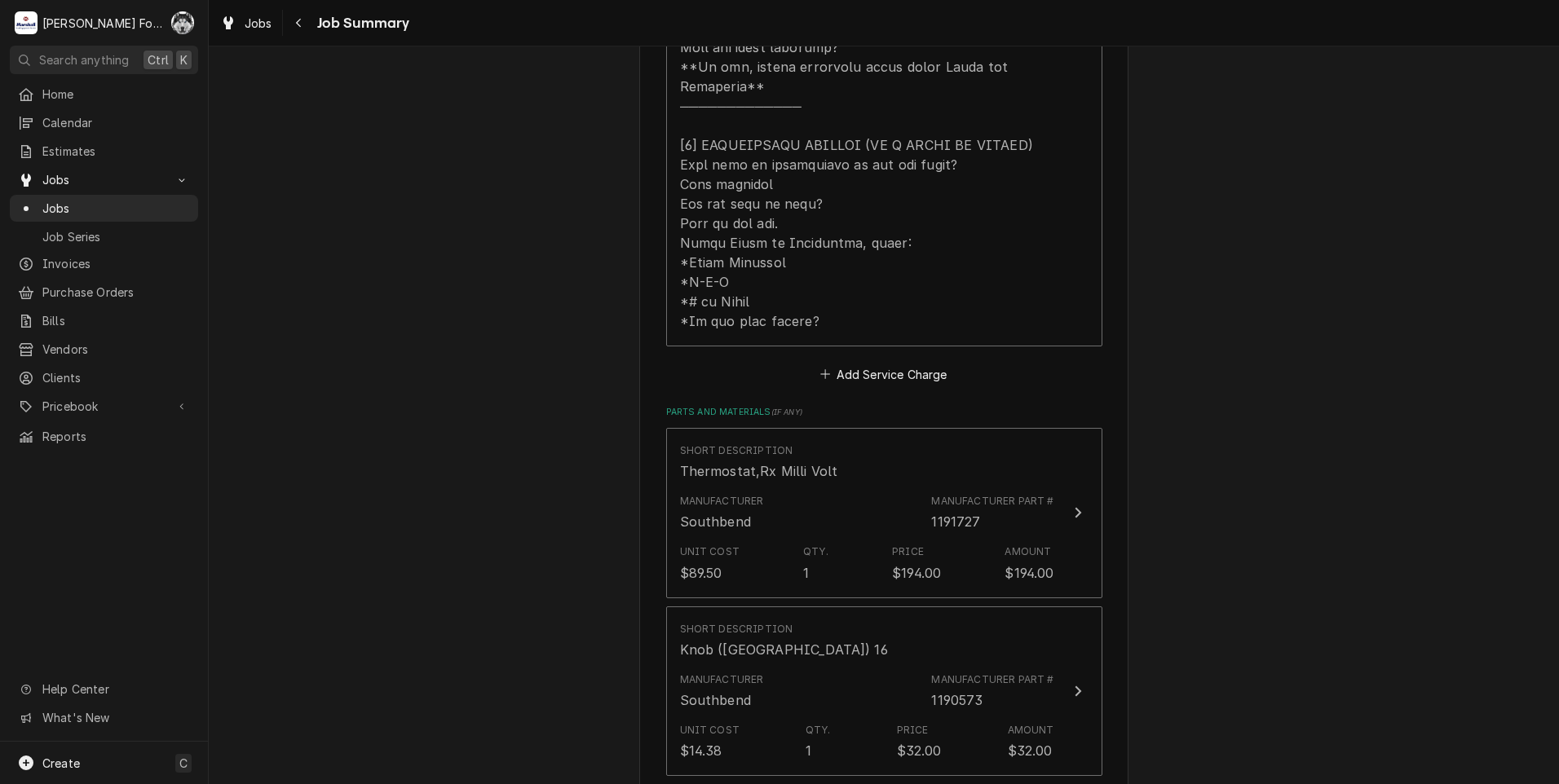
scroll to position [951, 0]
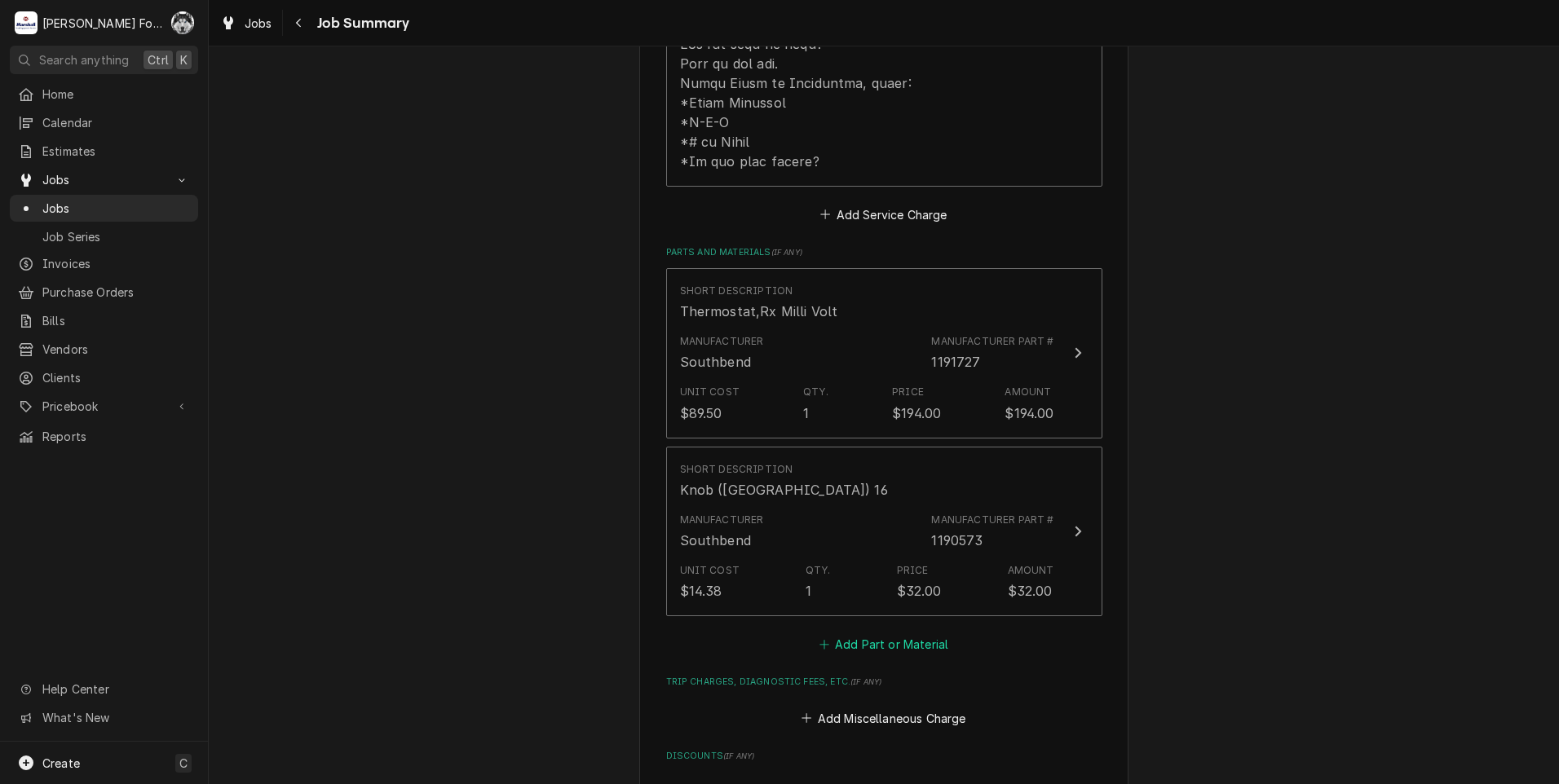
click at [862, 633] on button "Add Part or Material" at bounding box center [883, 644] width 135 height 23
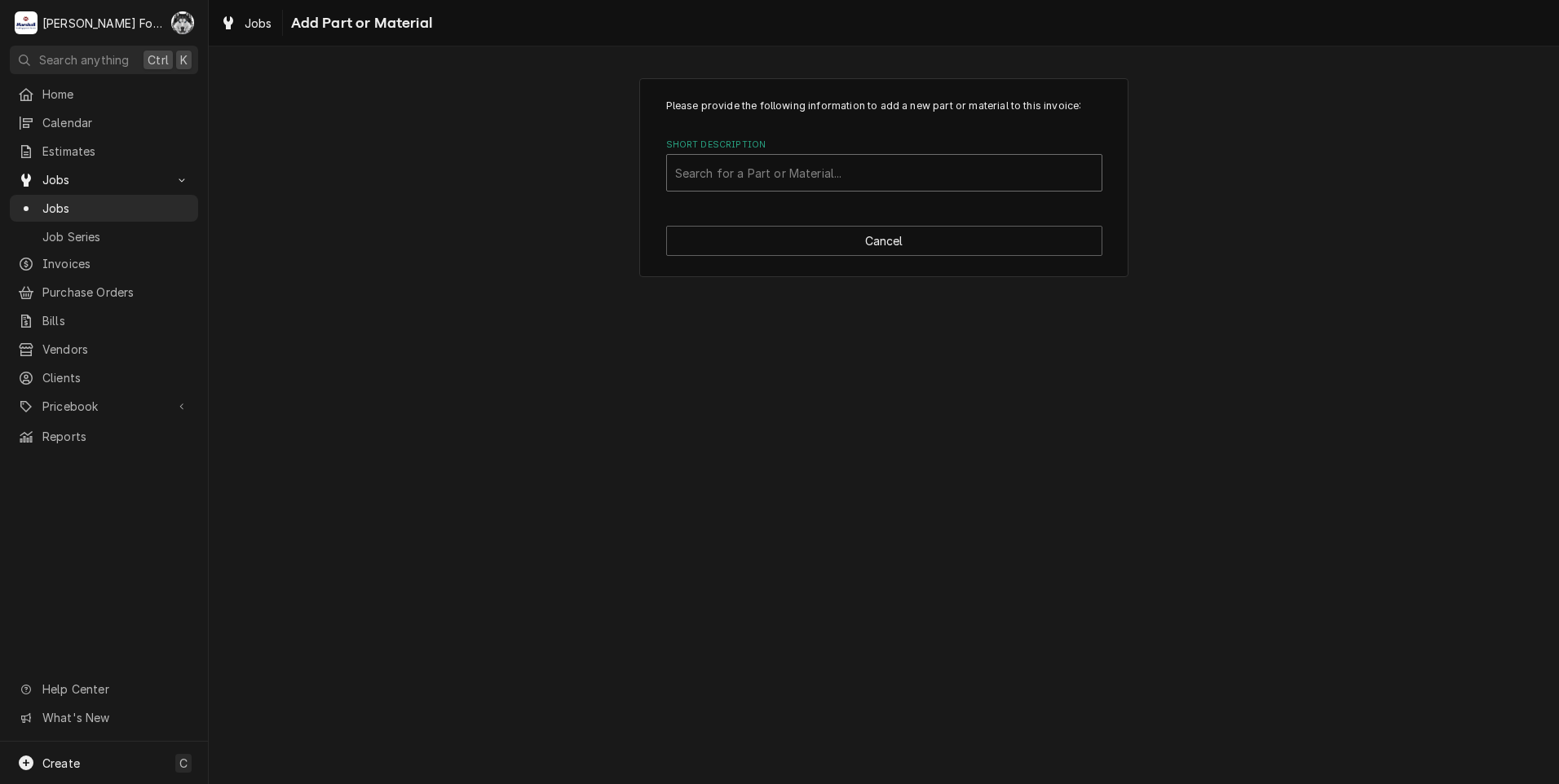
click at [836, 174] on div "Short Description" at bounding box center [883, 173] width 418 height 29
type input "SSDT"
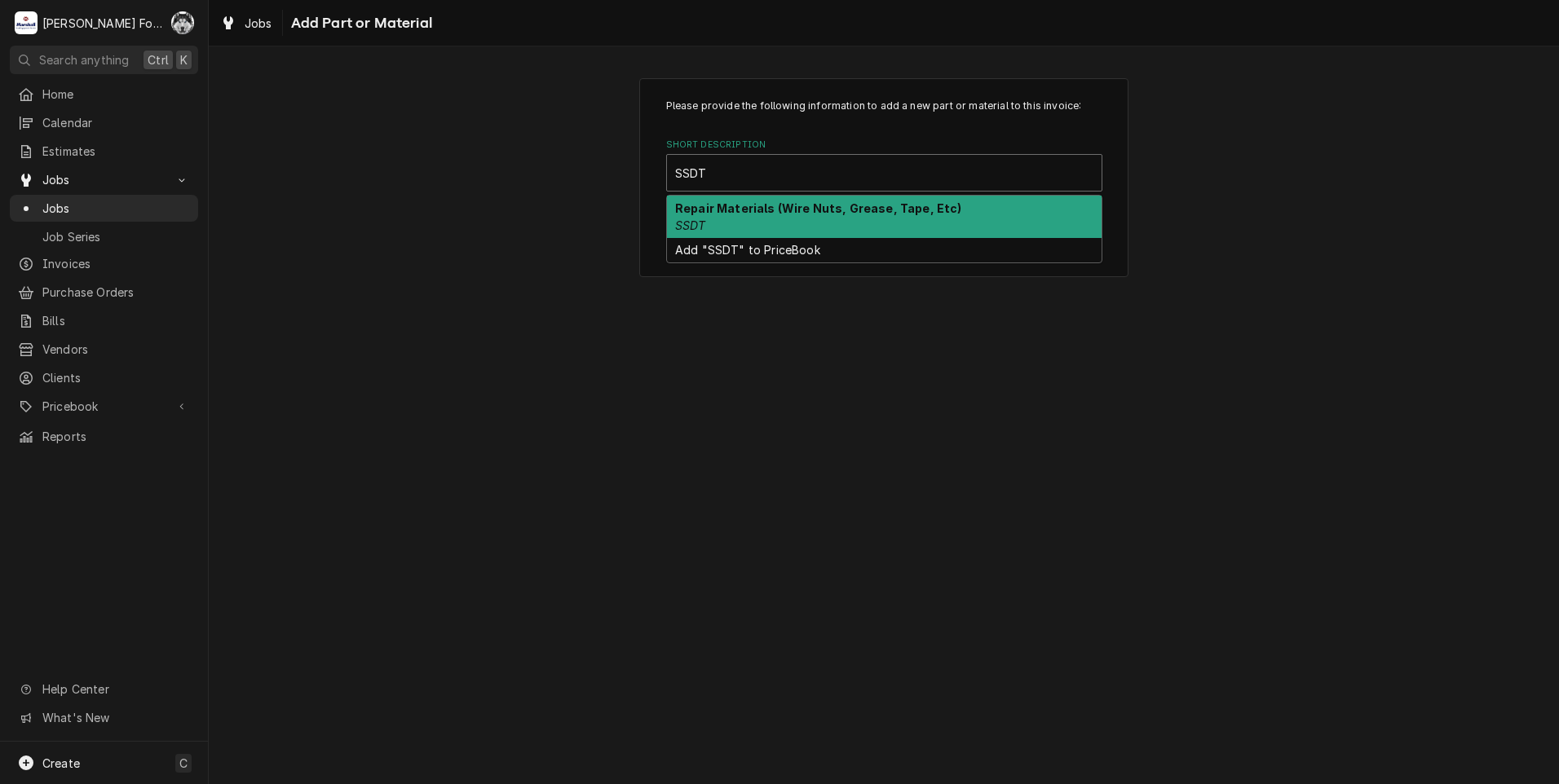
click at [733, 220] on div "Repair Materials (Wire Nuts, Grease, Tape, Etc) SSDT" at bounding box center [883, 216] width 434 height 42
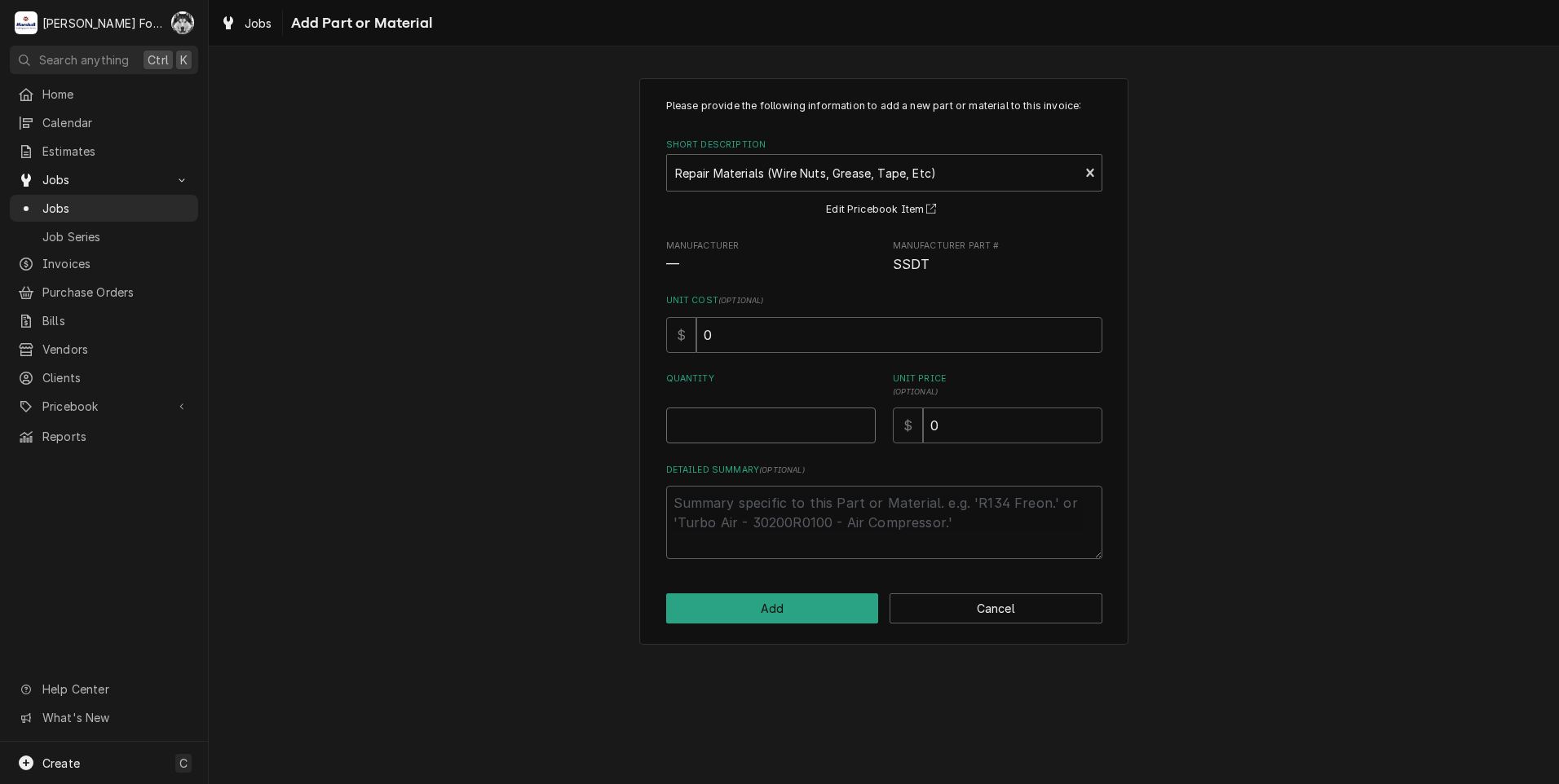
type textarea "x"
type input "0.5"
click at [862, 421] on input "0.5" at bounding box center [772, 426] width 210 height 36
type textarea "x"
type input "1"
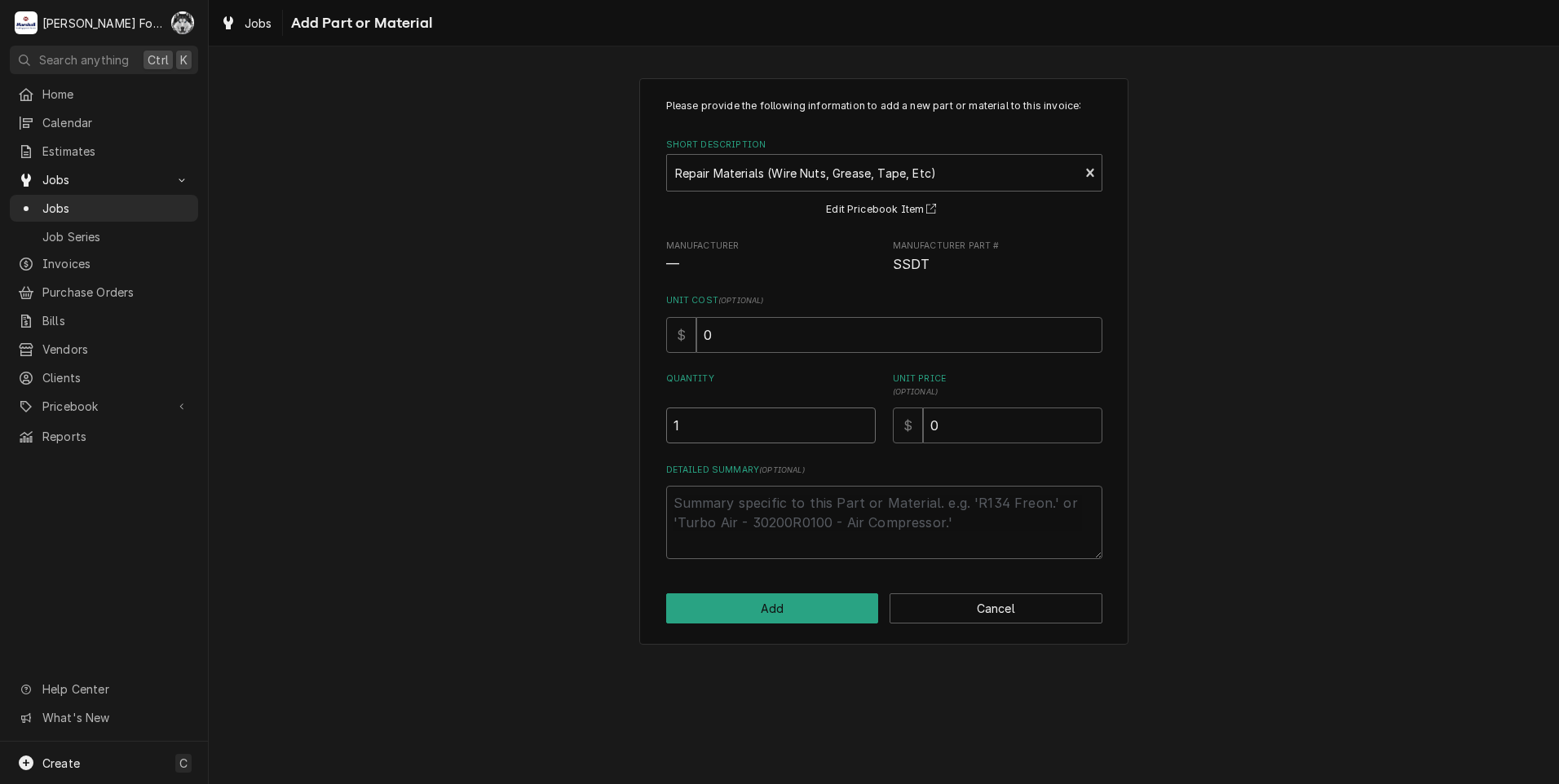
click at [862, 421] on input "1" at bounding box center [772, 426] width 210 height 36
drag, startPoint x: 970, startPoint y: 426, endPoint x: 907, endPoint y: 437, distance: 64.0
click at [907, 437] on div "$ 0" at bounding box center [998, 426] width 210 height 36
type textarea "x"
type input "6"
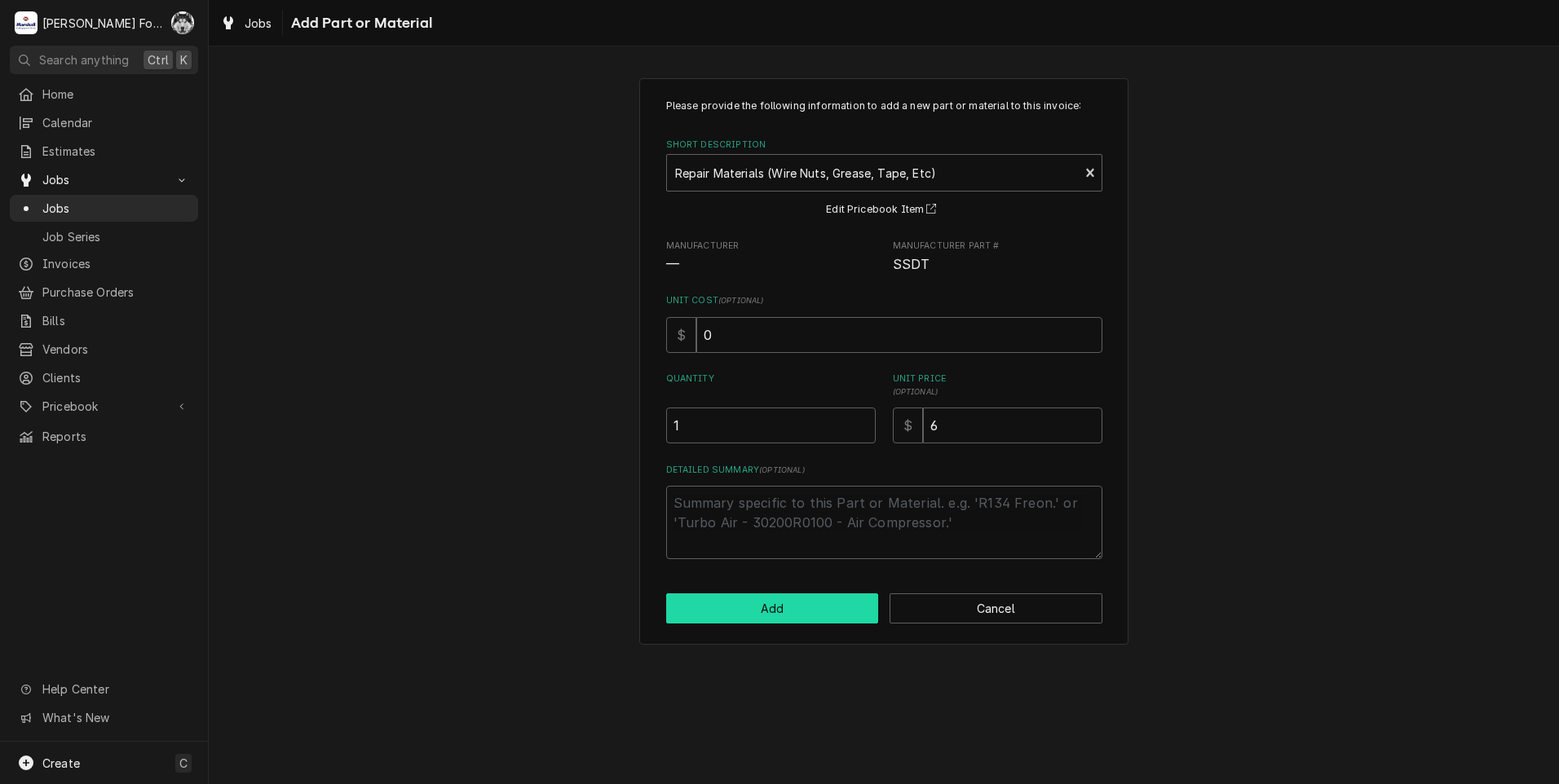
click at [768, 608] on button "Add" at bounding box center [773, 608] width 213 height 30
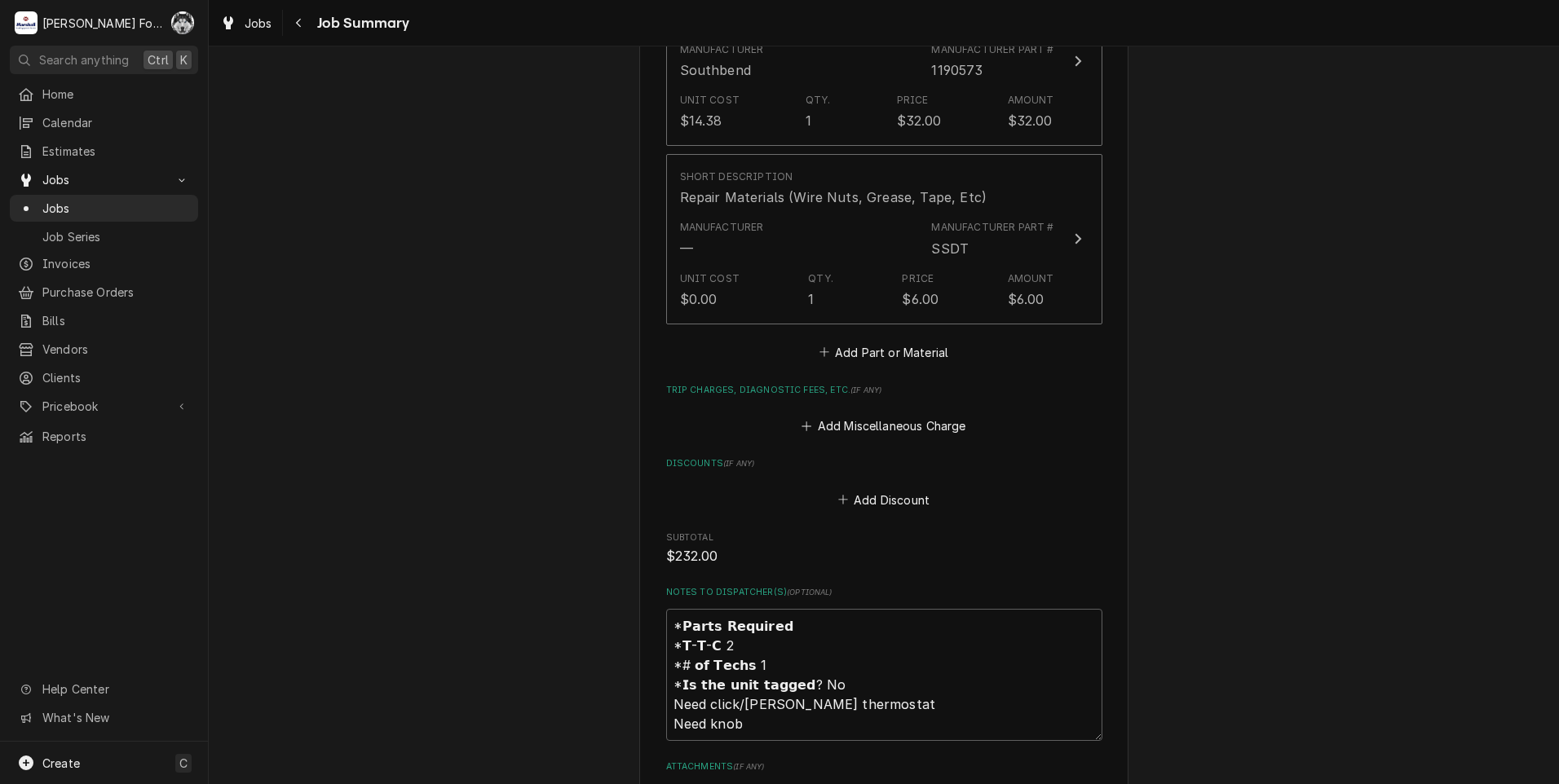
scroll to position [1695, 0]
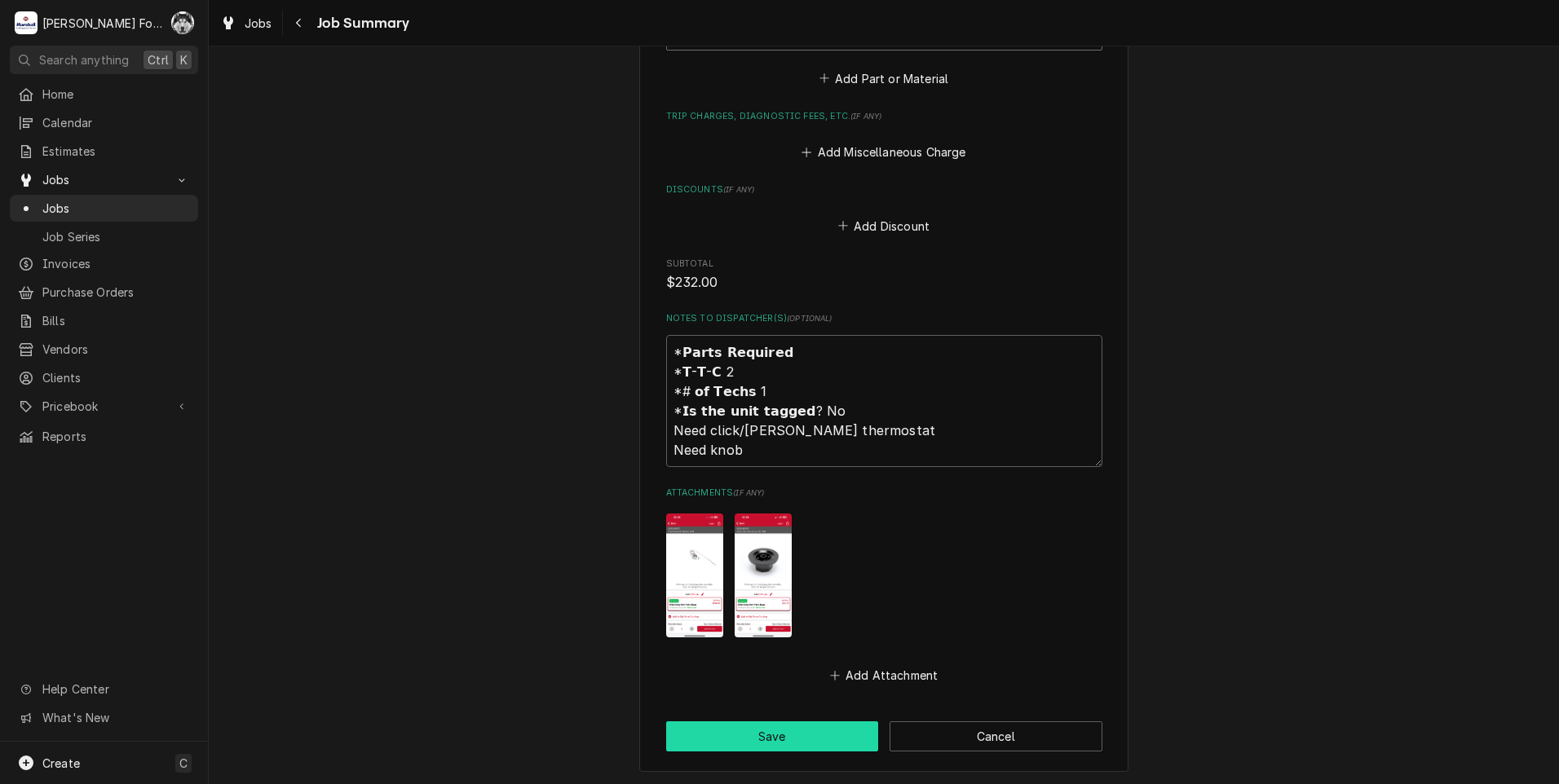
click at [741, 721] on button "Save" at bounding box center [773, 736] width 213 height 30
type textarea "x"
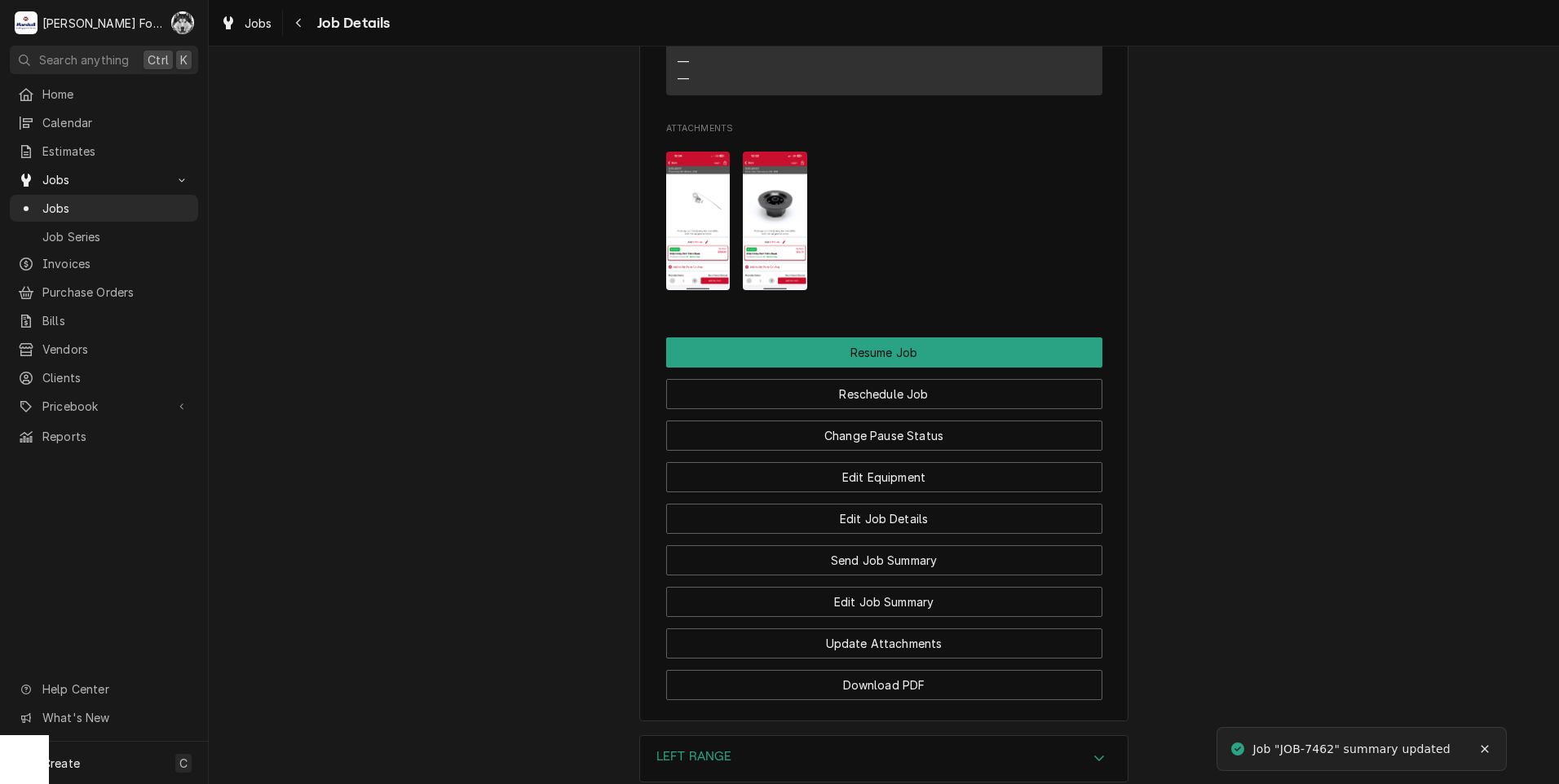
scroll to position [2065, 0]
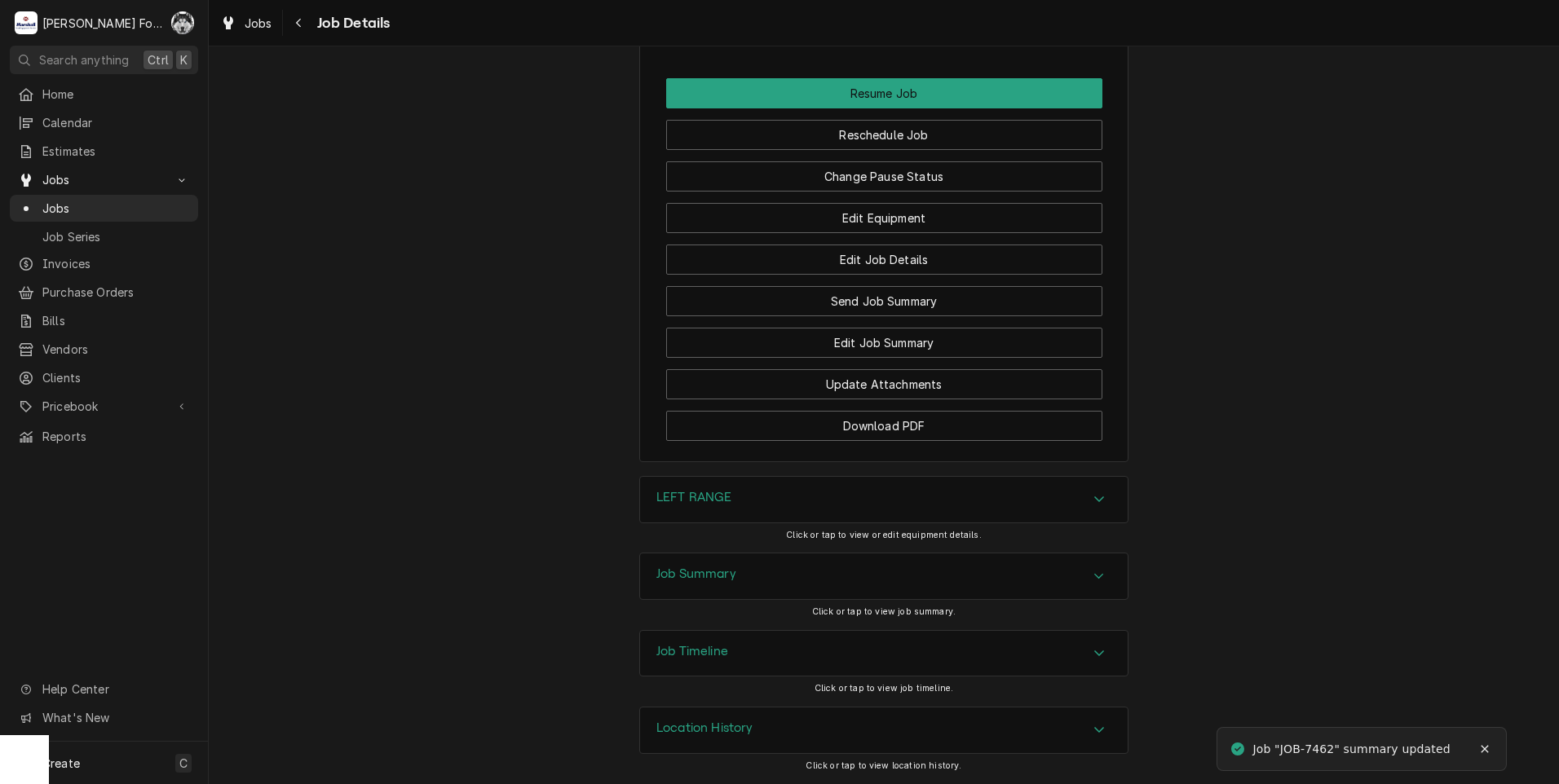
click at [713, 563] on div "Job Summary" at bounding box center [883, 577] width 488 height 46
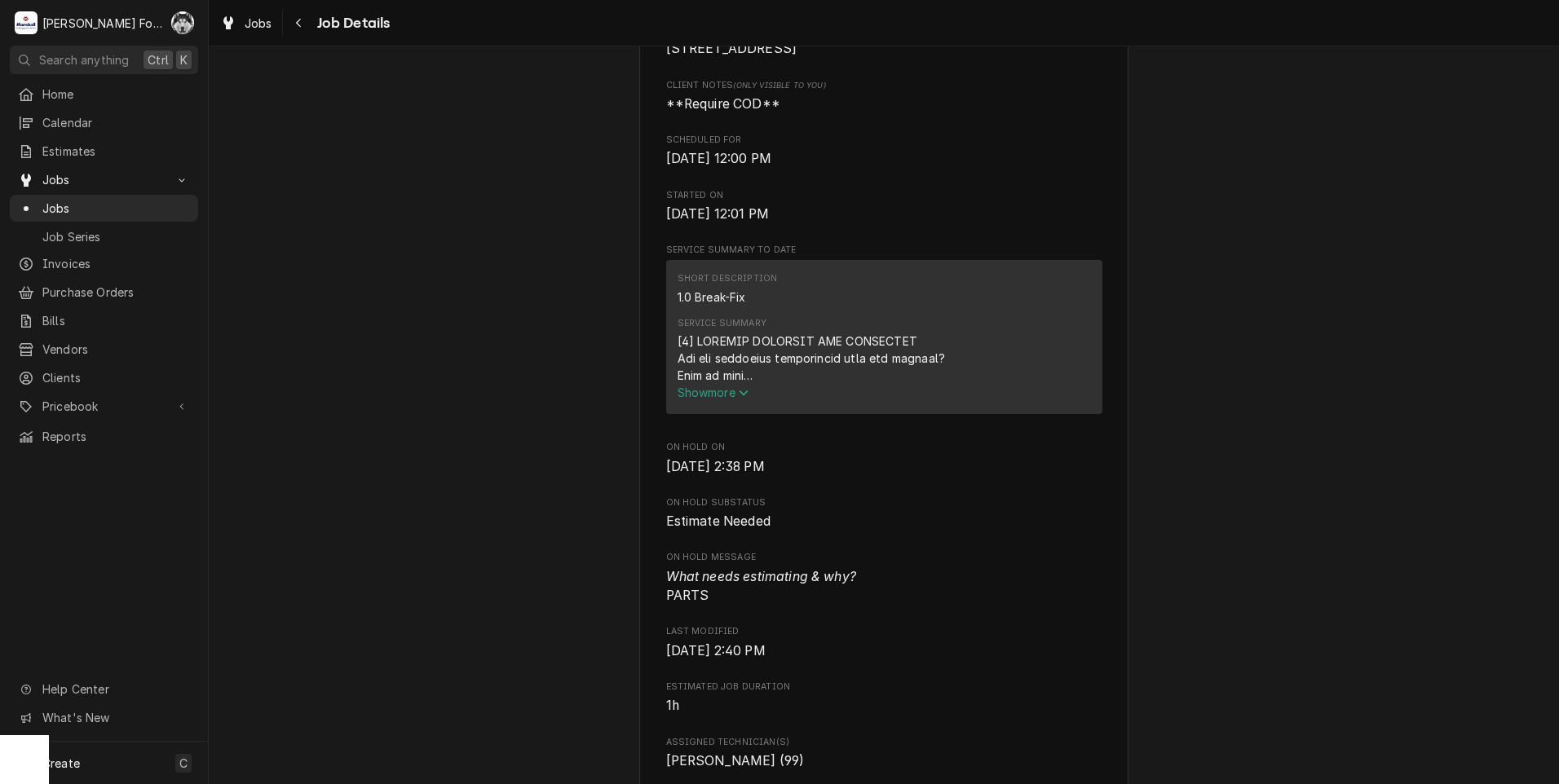
scroll to position [0, 0]
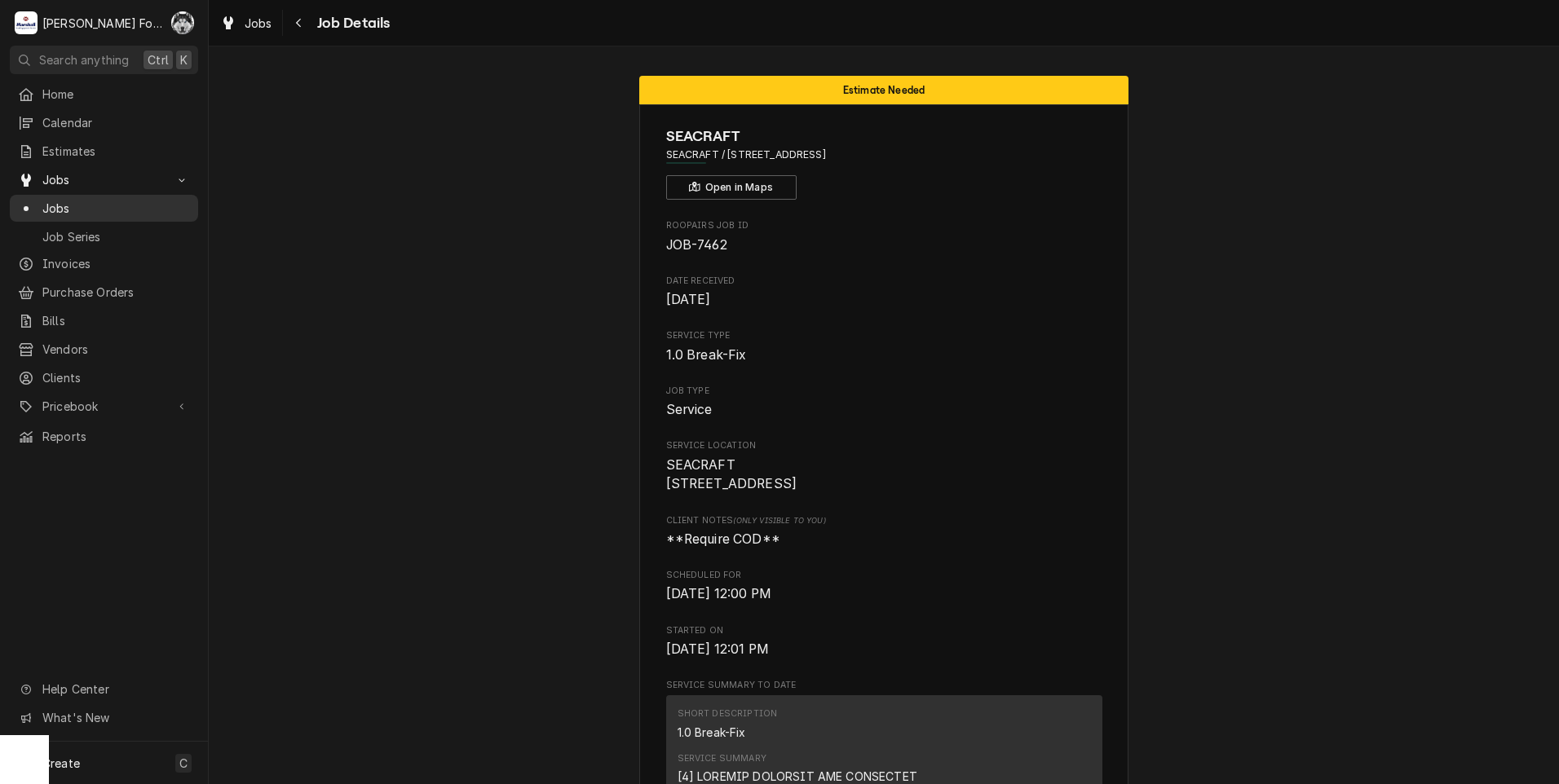
click at [53, 204] on span "Jobs" at bounding box center [116, 207] width 148 height 17
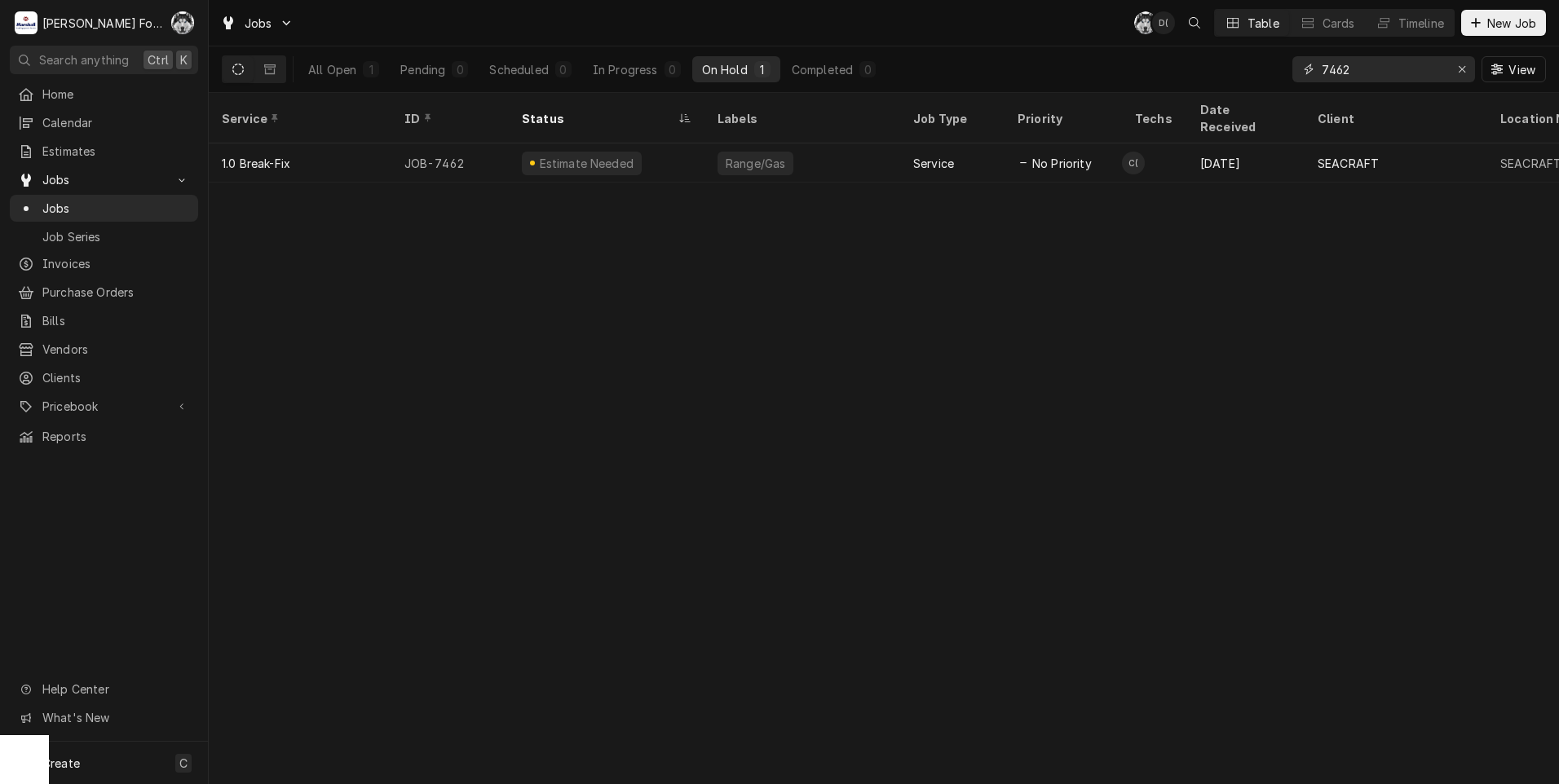
drag, startPoint x: 0, startPoint y: 0, endPoint x: 1226, endPoint y: 69, distance: 1227.9
click at [1245, 74] on div "All Open 1 Pending 0 Scheduled 0 In Progress 0 On Hold 1 Completed 0 7462 View" at bounding box center [883, 70] width 1324 height 46
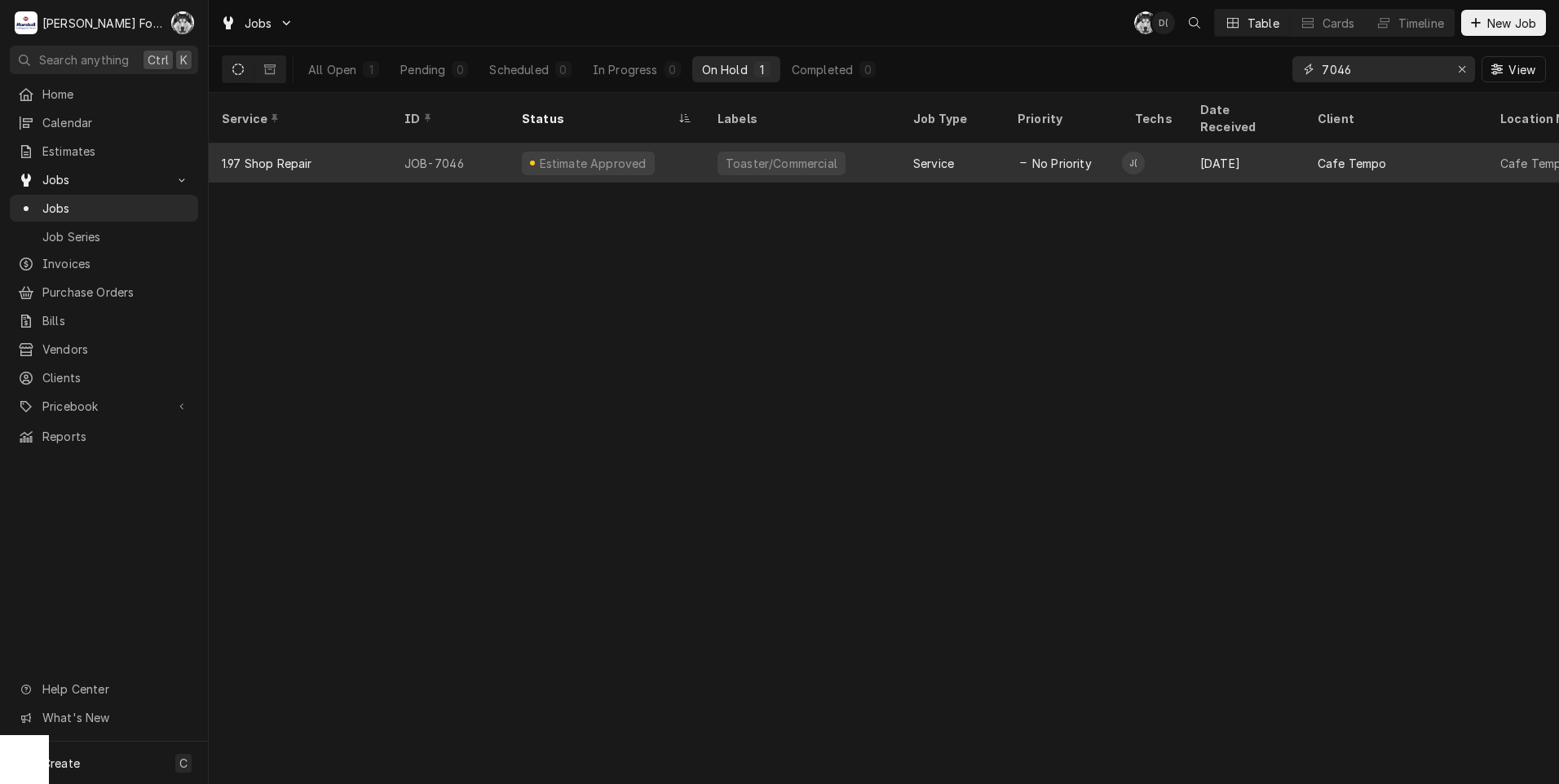
type input "7046"
click at [949, 155] on div "Service" at bounding box center [933, 163] width 41 height 17
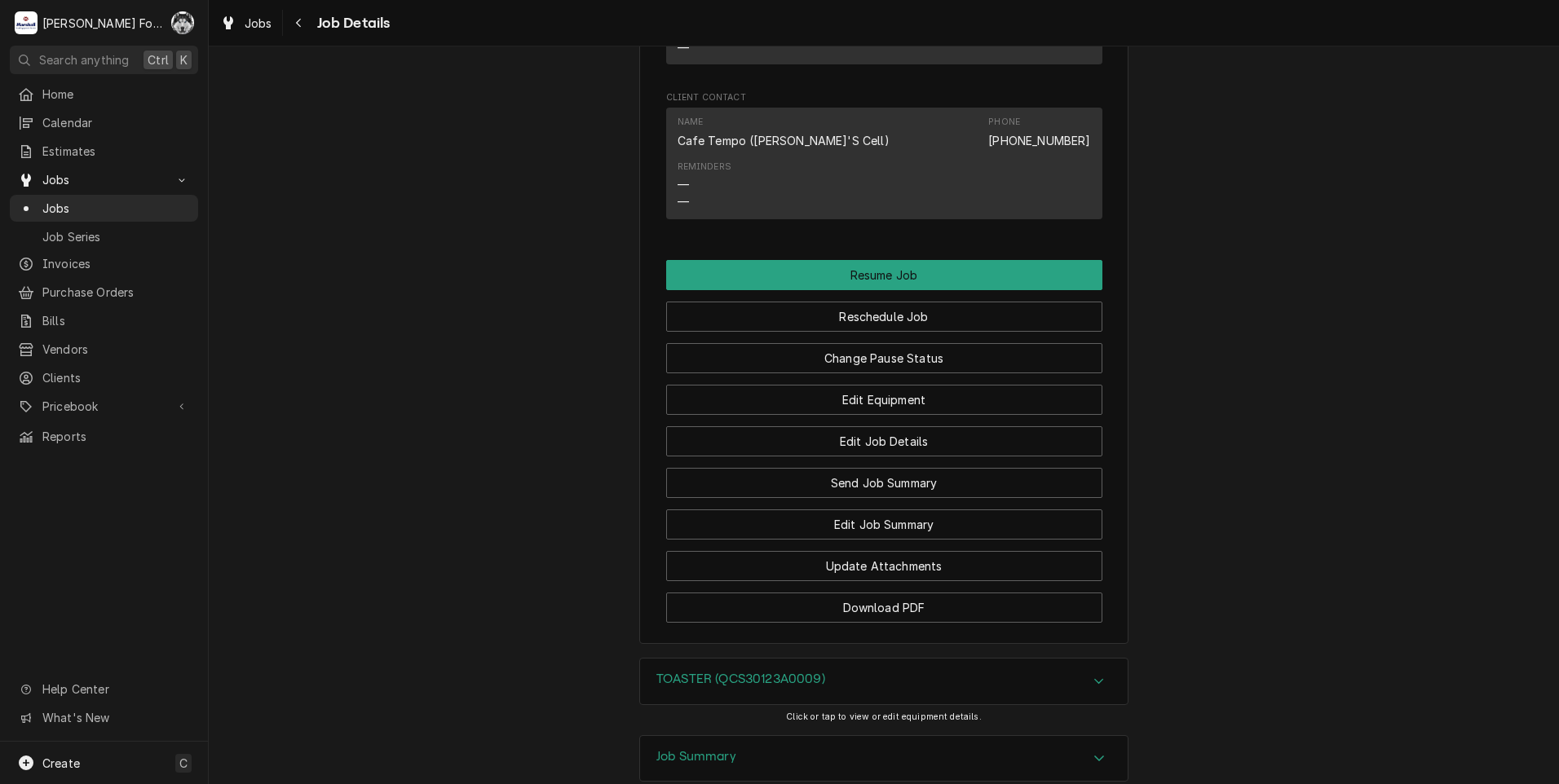
scroll to position [1494, 0]
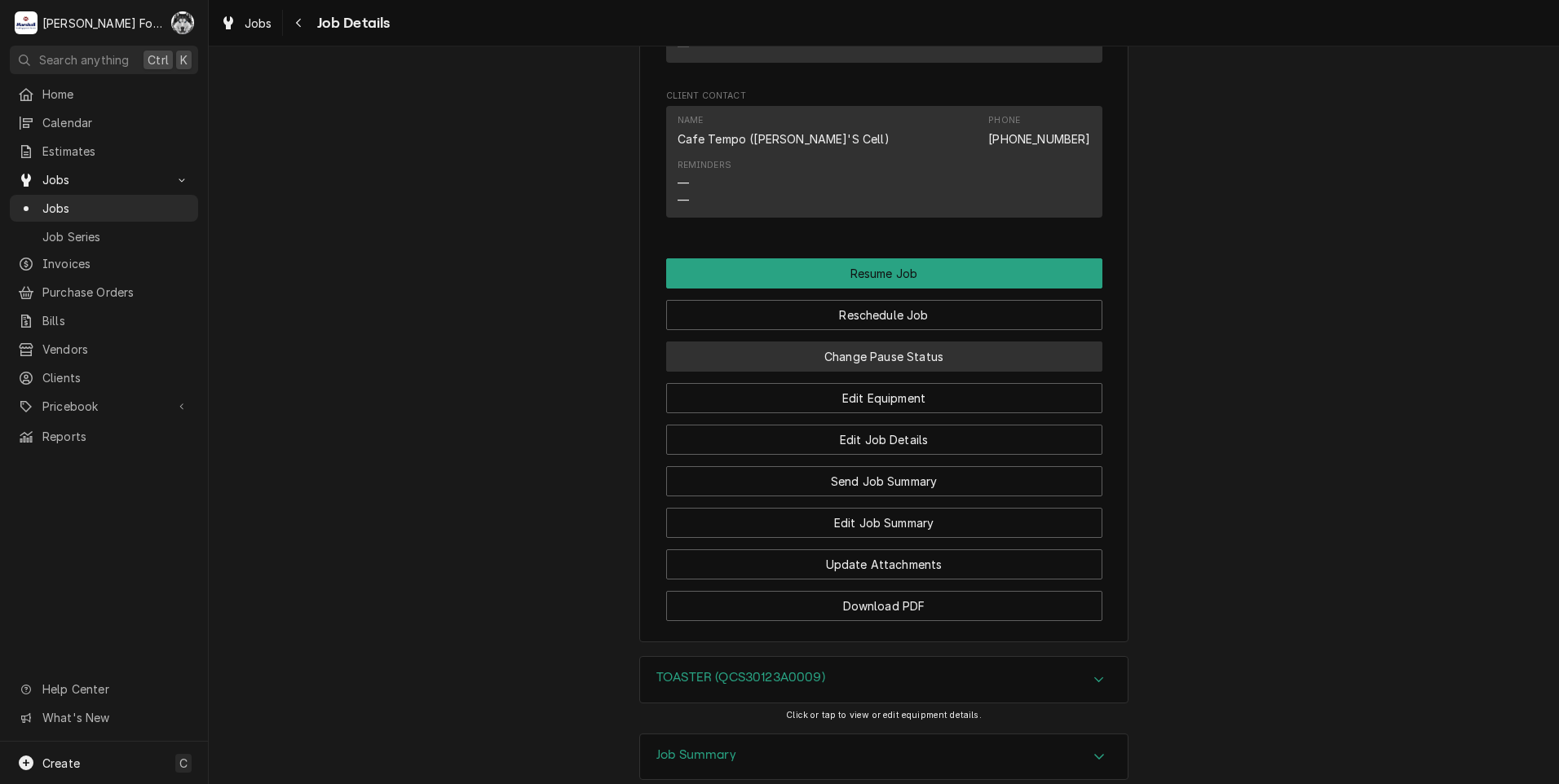
click at [837, 372] on button "Change Pause Status" at bounding box center [884, 356] width 436 height 30
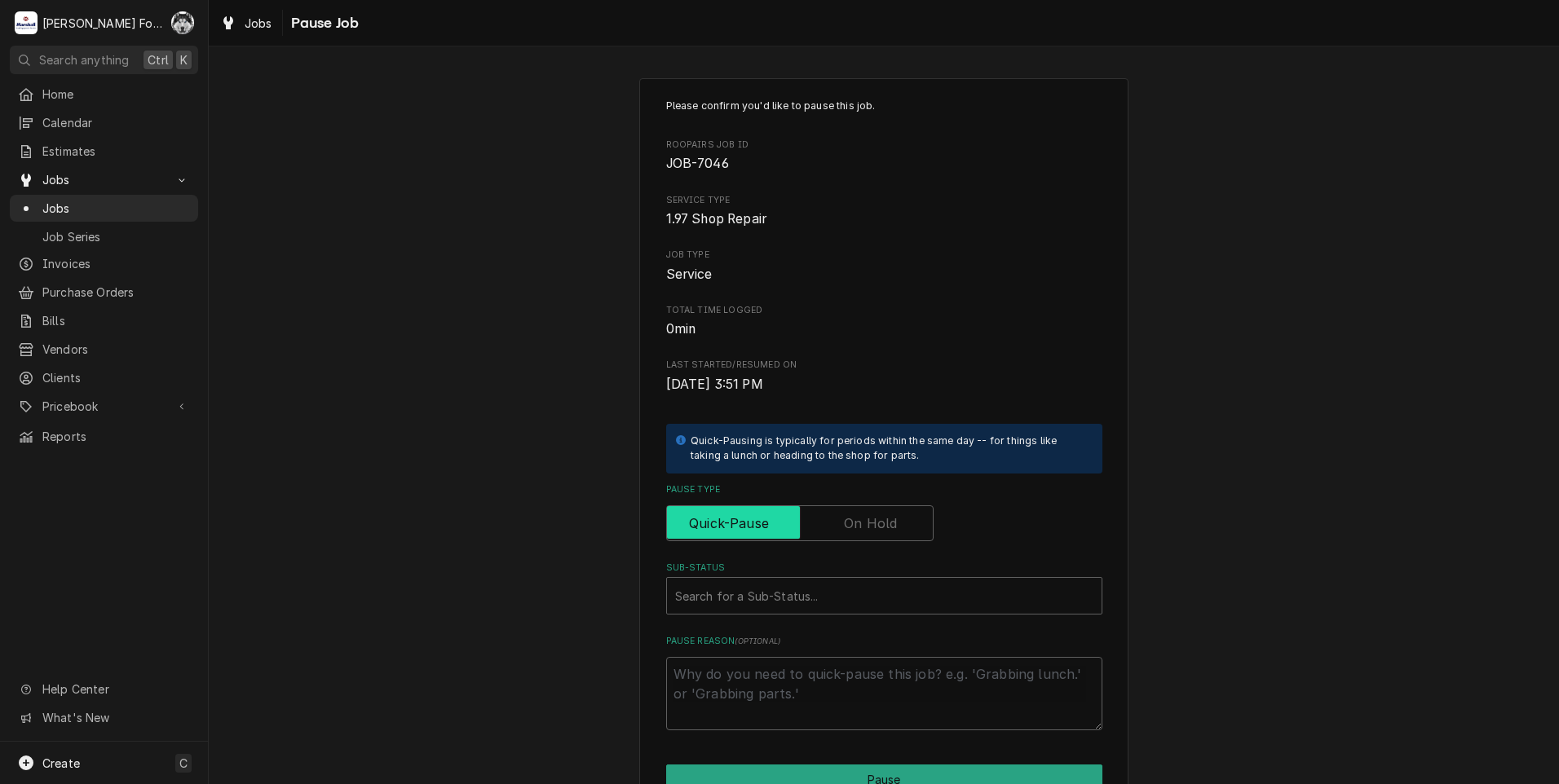
click at [840, 510] on input "Pause Type" at bounding box center [799, 524] width 253 height 36
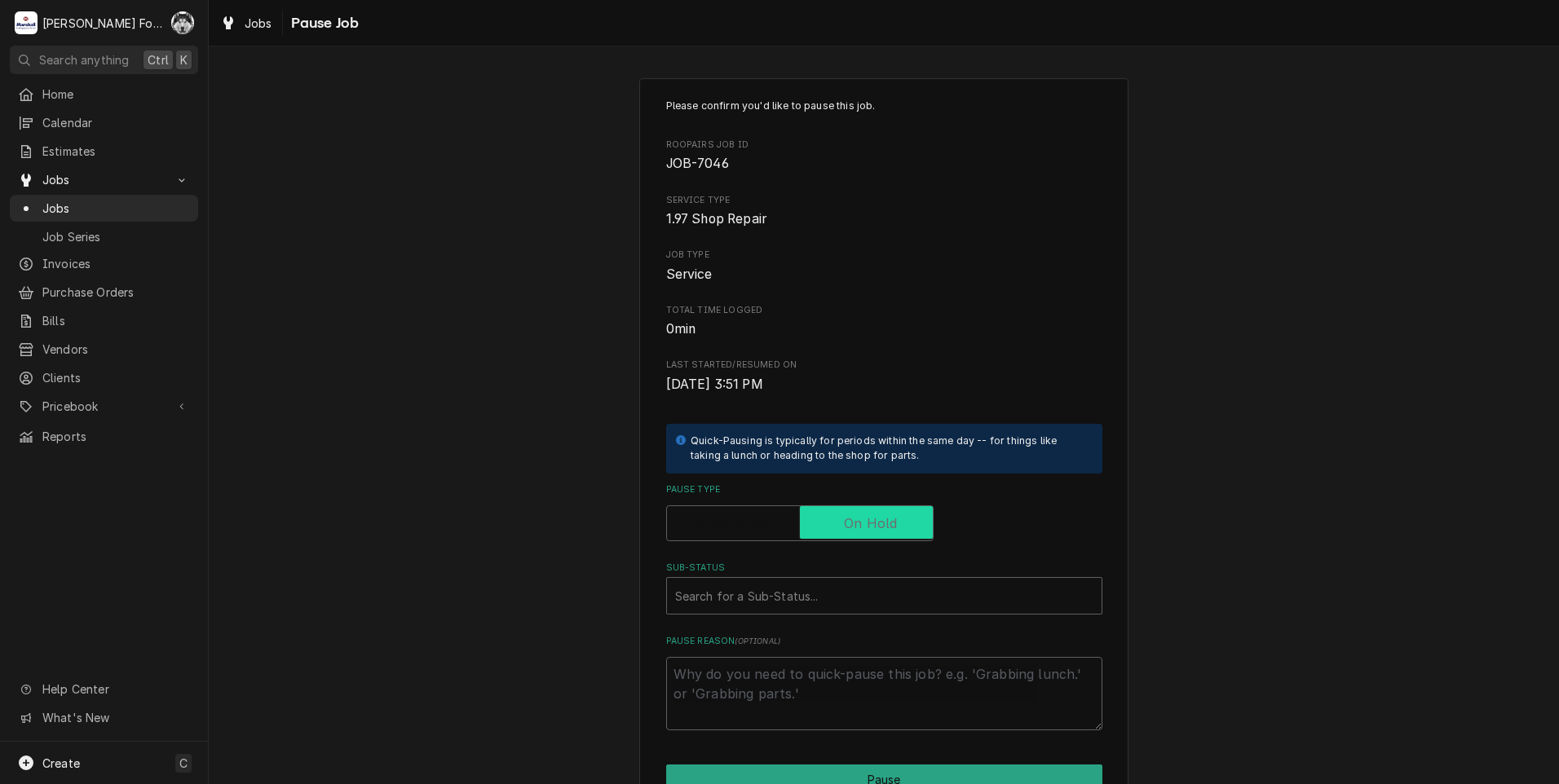
checkbox input "true"
click at [801, 599] on div "Sub-Status" at bounding box center [883, 595] width 418 height 29
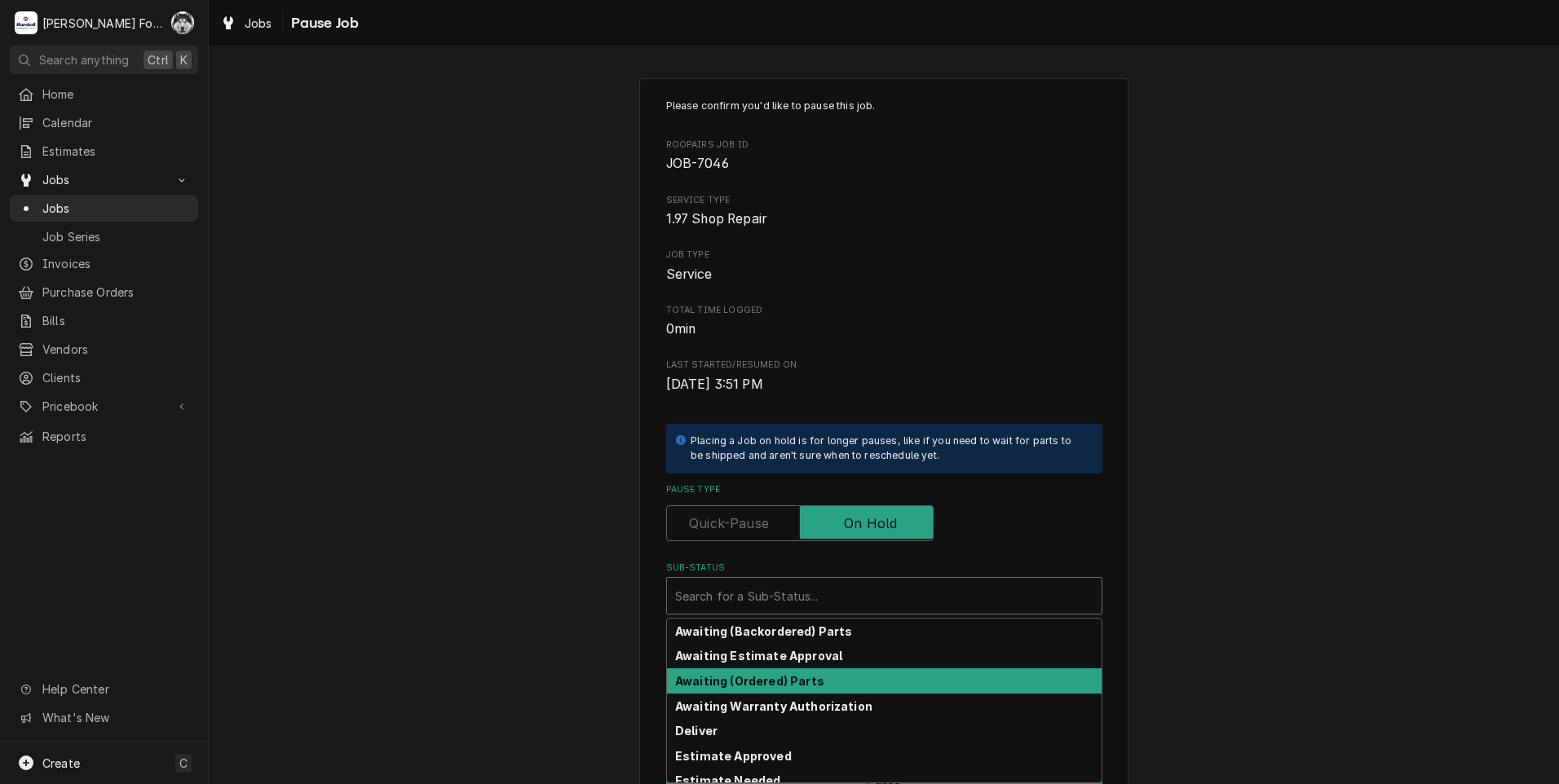
drag, startPoint x: 760, startPoint y: 773, endPoint x: 763, endPoint y: 680, distance: 93.0
click at [763, 680] on div "Awaiting (Backordered) Parts Awaiting Estimate Approval Awaiting (Ordered) Part…" at bounding box center [883, 700] width 434 height 164
click at [761, 679] on strong "Awaiting (Ordered) Parts" at bounding box center [750, 681] width 150 height 14
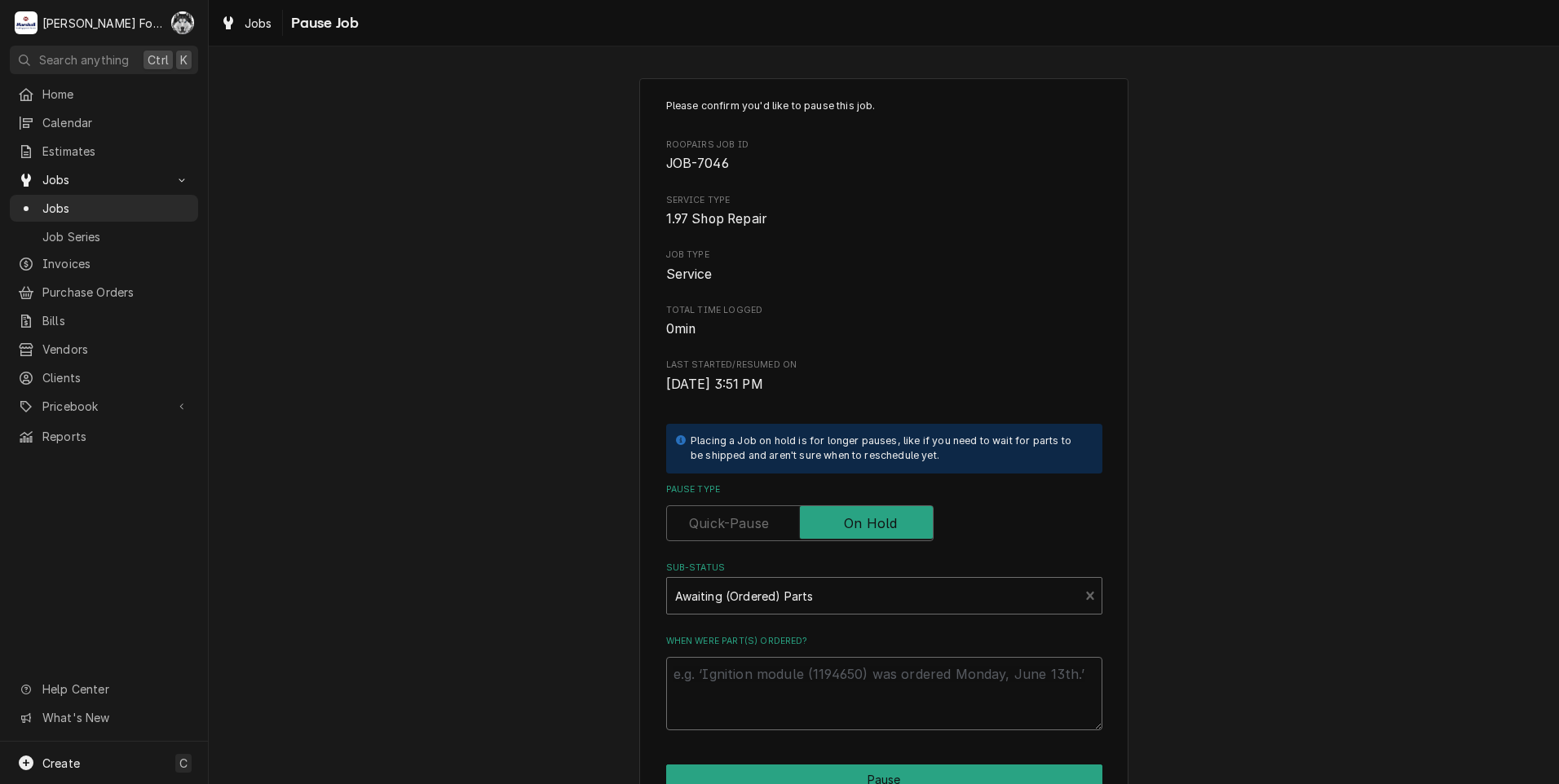
click at [759, 673] on textarea "When were part(s) ordered?" at bounding box center [884, 694] width 436 height 74
type textarea "x"
type textarea "9"
type textarea "x"
type textarea "9/"
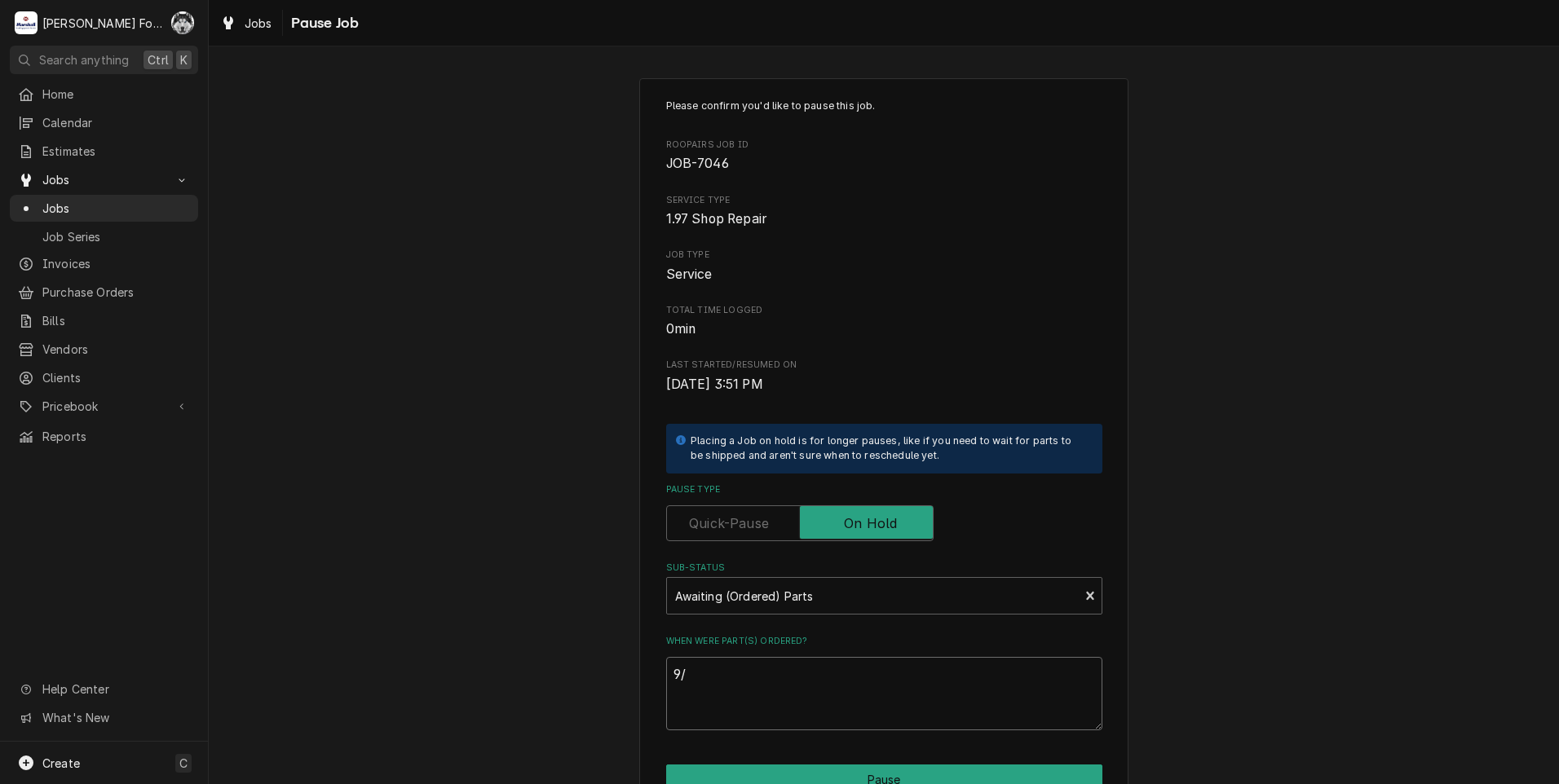
type textarea "x"
type textarea "9/1"
type textarea "x"
type textarea "9/18"
type textarea "x"
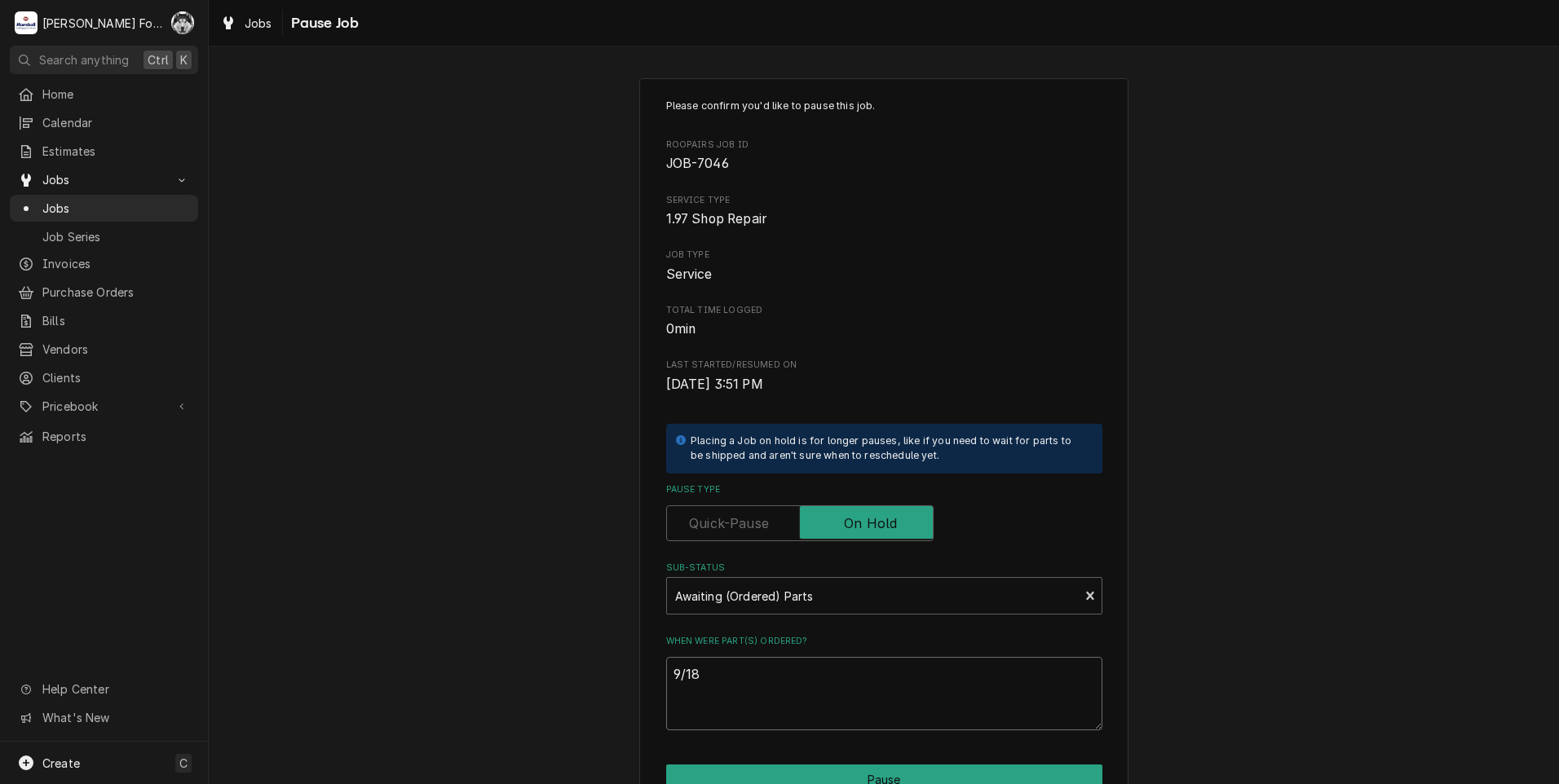
type textarea "9/18/"
type textarea "x"
type textarea "9/18/2"
type textarea "x"
type textarea "[DATE]"
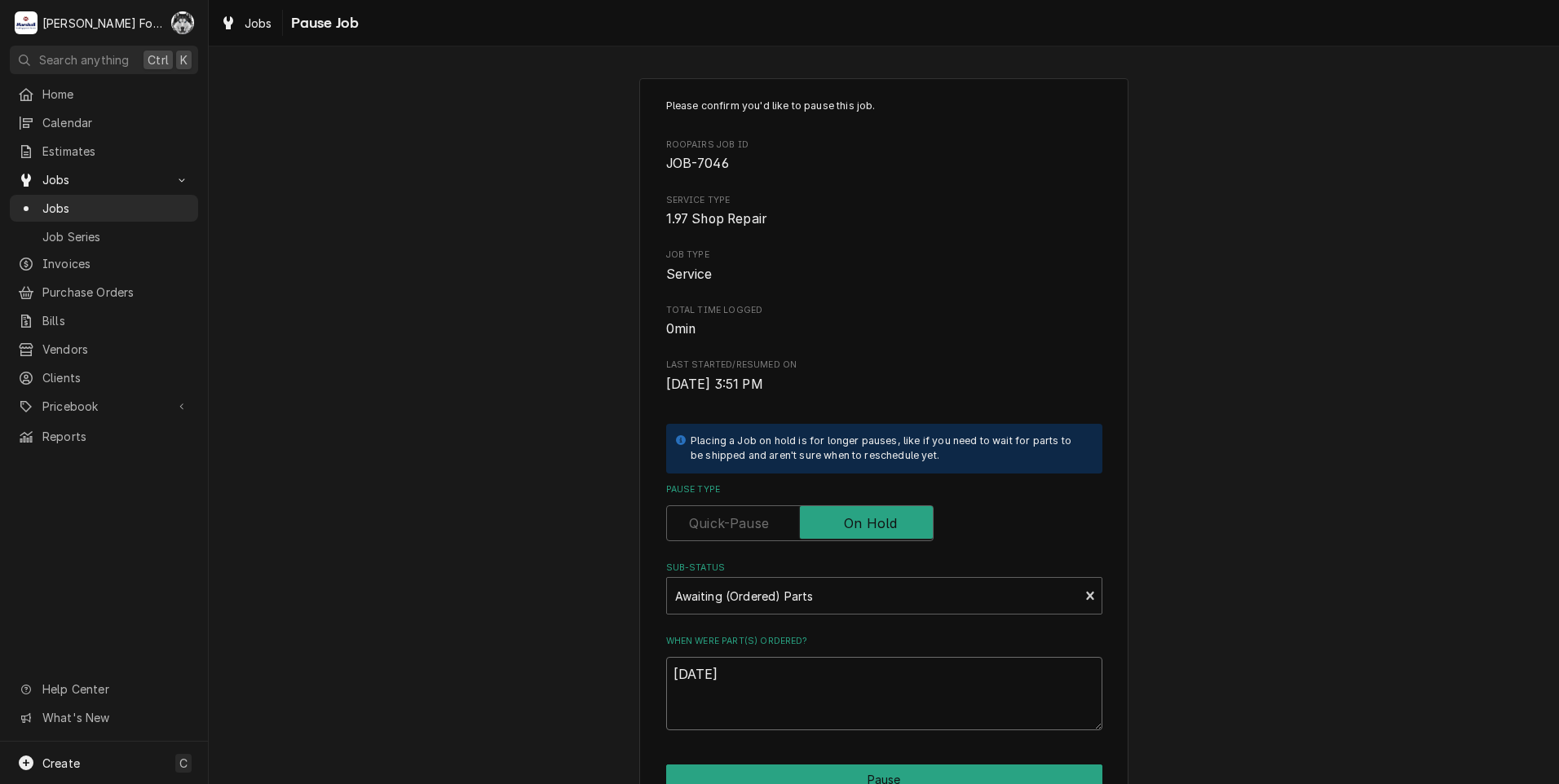
type textarea "x"
type textarea "9/18/202"
type textarea "x"
drag, startPoint x: 751, startPoint y: 671, endPoint x: 629, endPoint y: 695, distance: 124.3
click at [630, 695] on div "Please confirm you'd like to pause this job. Roopairs Job ID JOB-7046 Service T…" at bounding box center [883, 488] width 1350 height 849
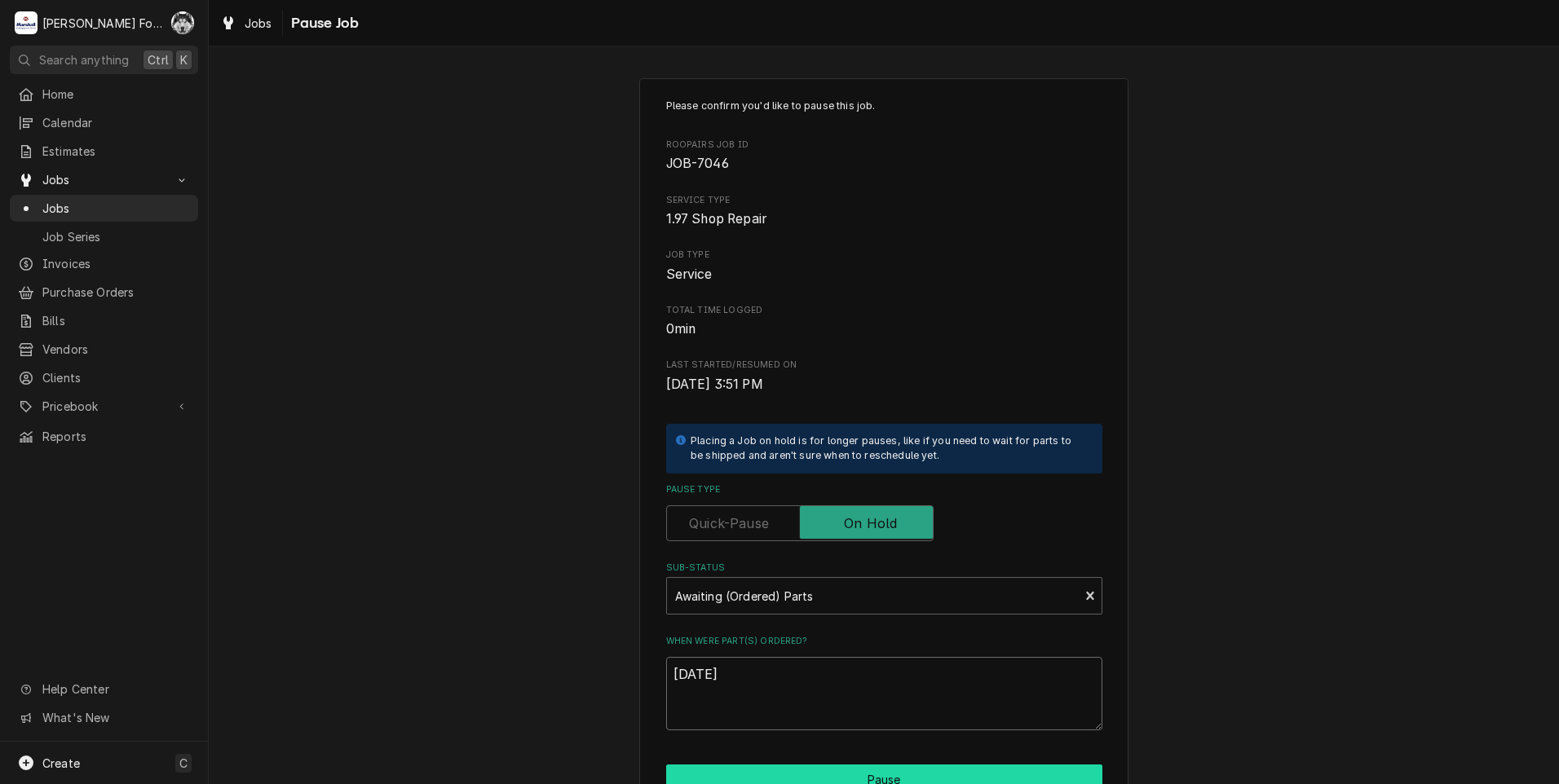
type textarea "[DATE]"
click at [816, 776] on button "Pause" at bounding box center [884, 779] width 436 height 30
type textarea "x"
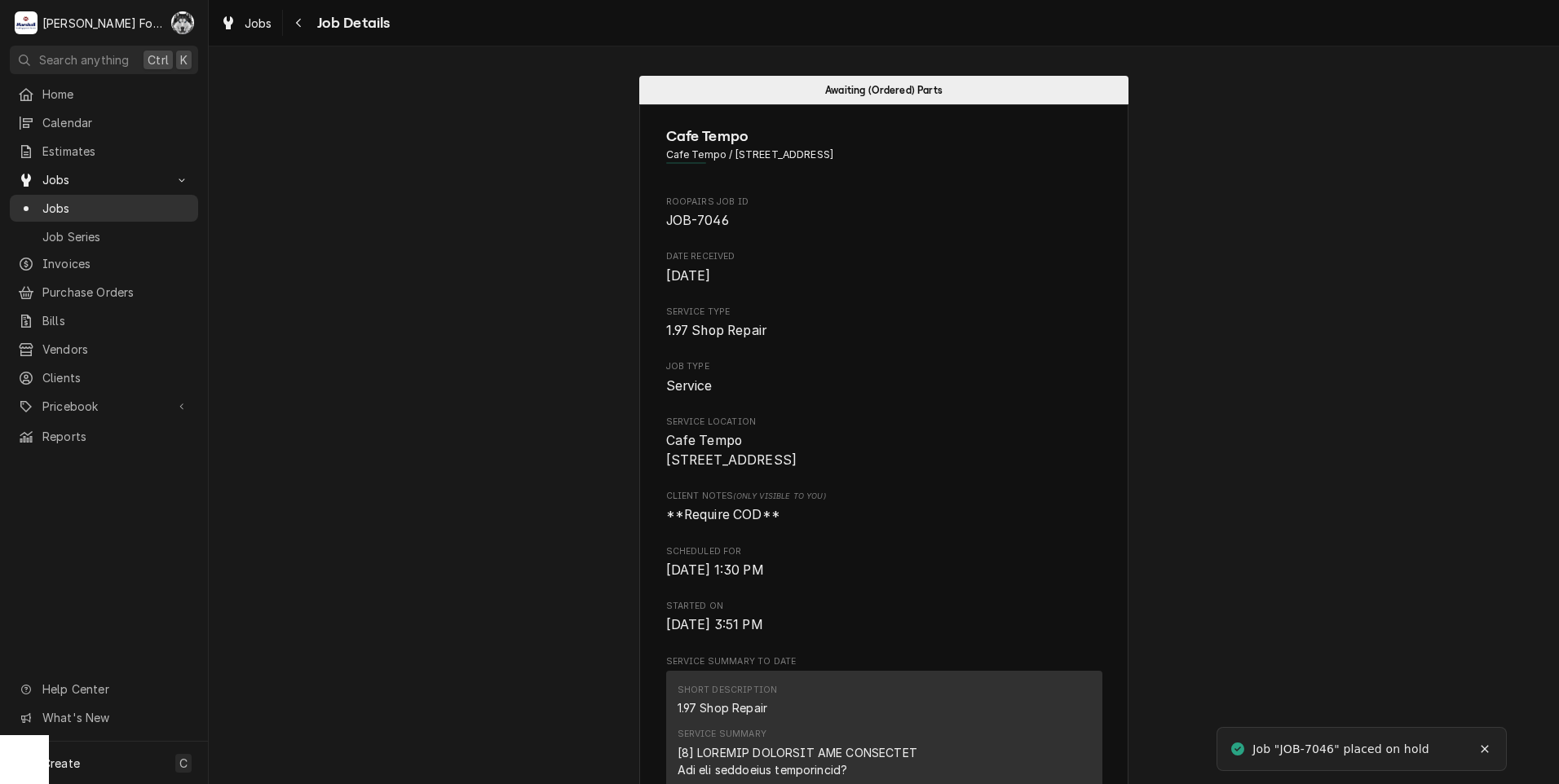
click at [57, 200] on span "Jobs" at bounding box center [116, 207] width 148 height 17
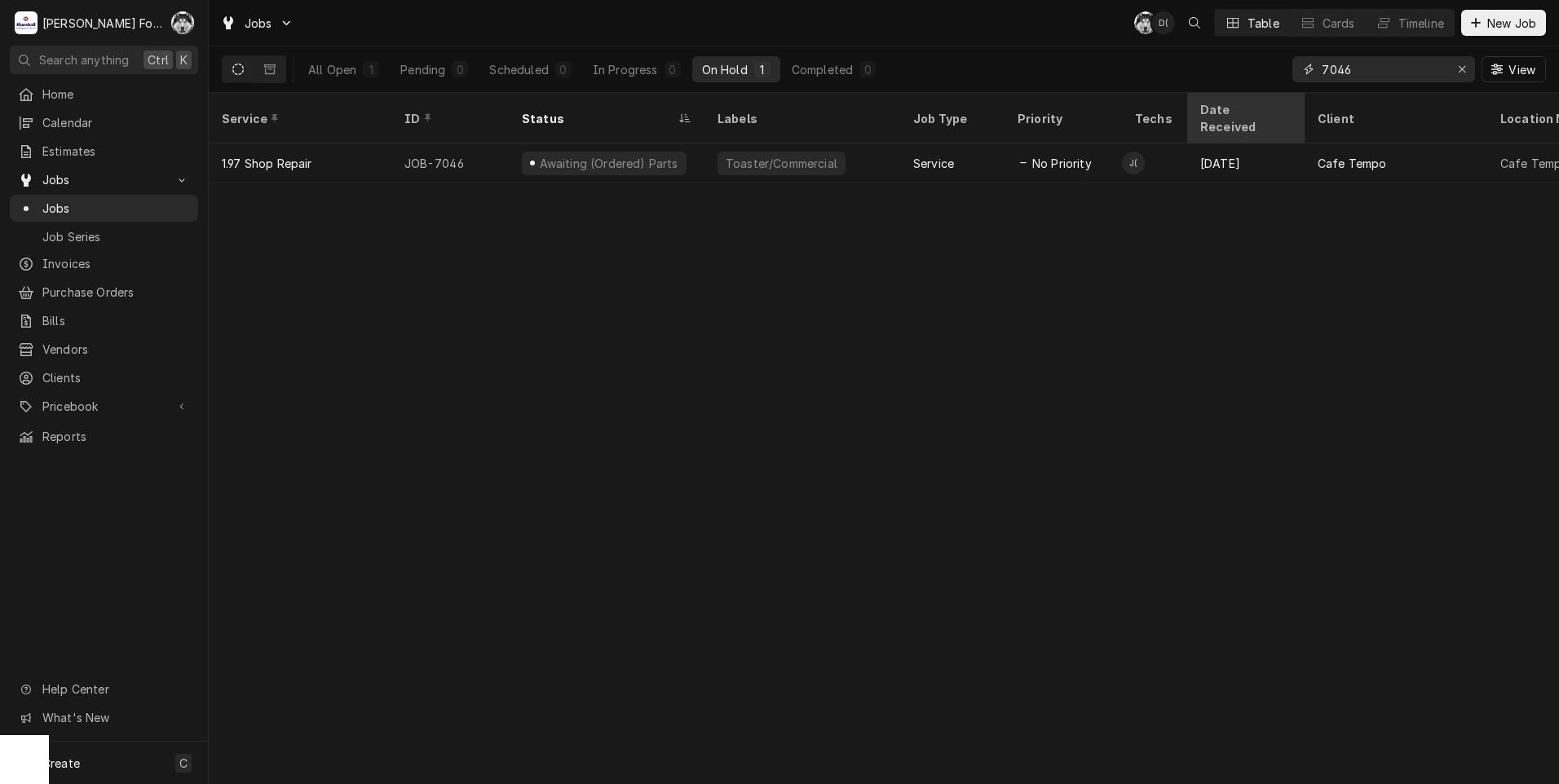
drag, startPoint x: 1356, startPoint y: 67, endPoint x: 1230, endPoint y: 99, distance: 130.0
click at [1233, 99] on div "Jobs C( D( Table Cards Timeline New Job All Open 1 Pending 0 Scheduled 0 In Pro…" at bounding box center [883, 392] width 1350 height 784
type input "7045"
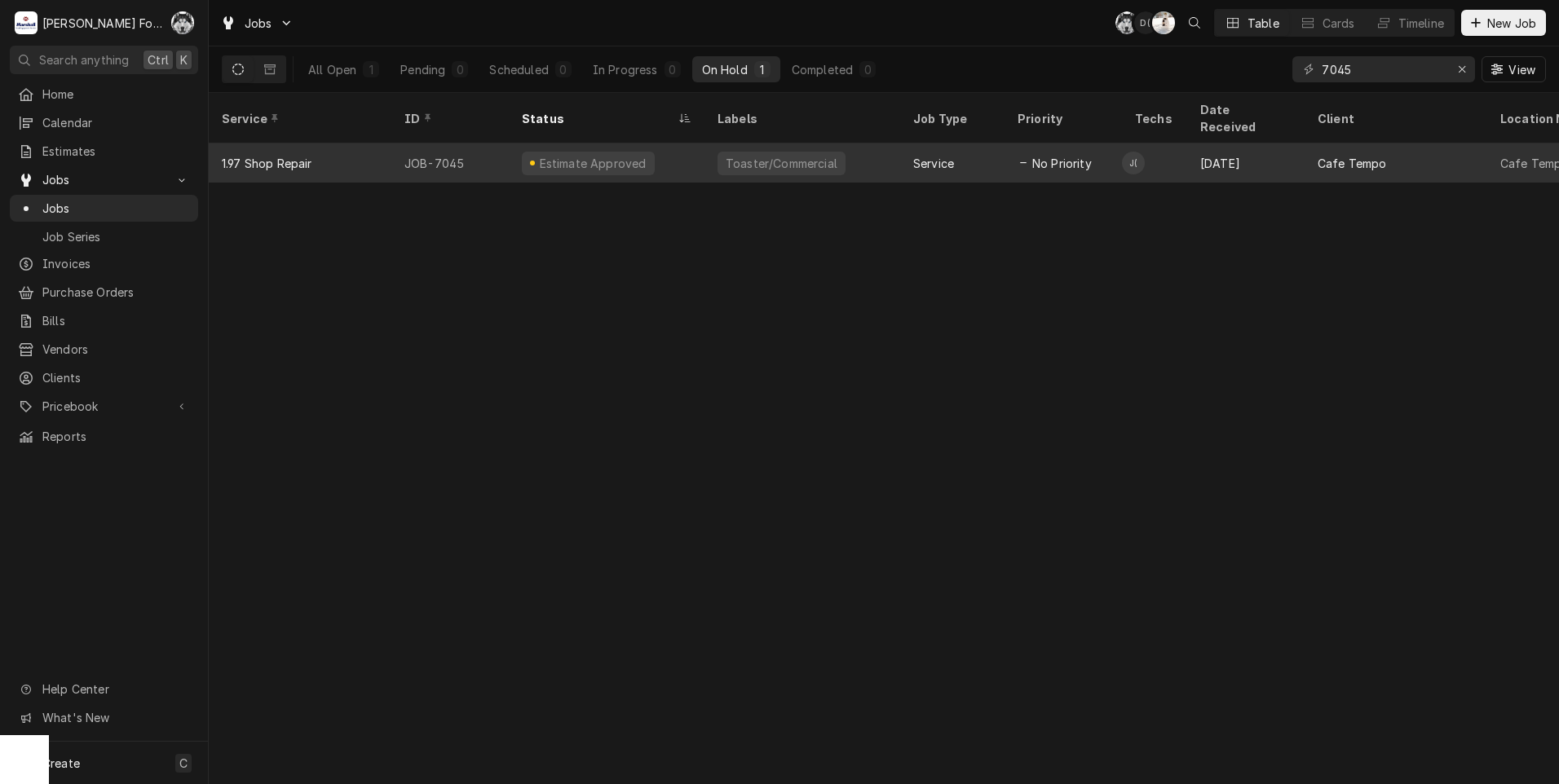
click at [594, 155] on div "Estimate Approved" at bounding box center [592, 163] width 111 height 17
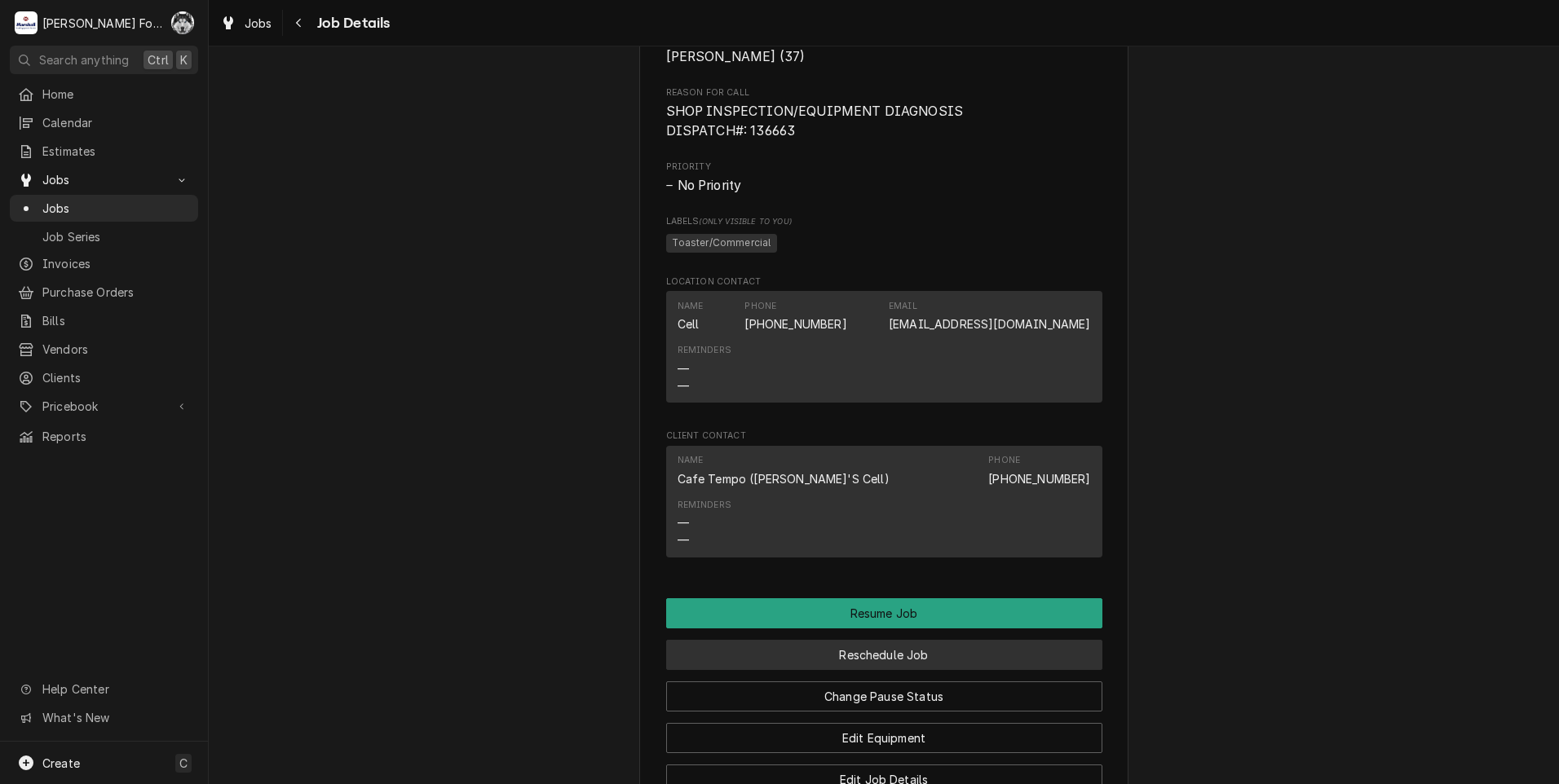
scroll to position [1359, 0]
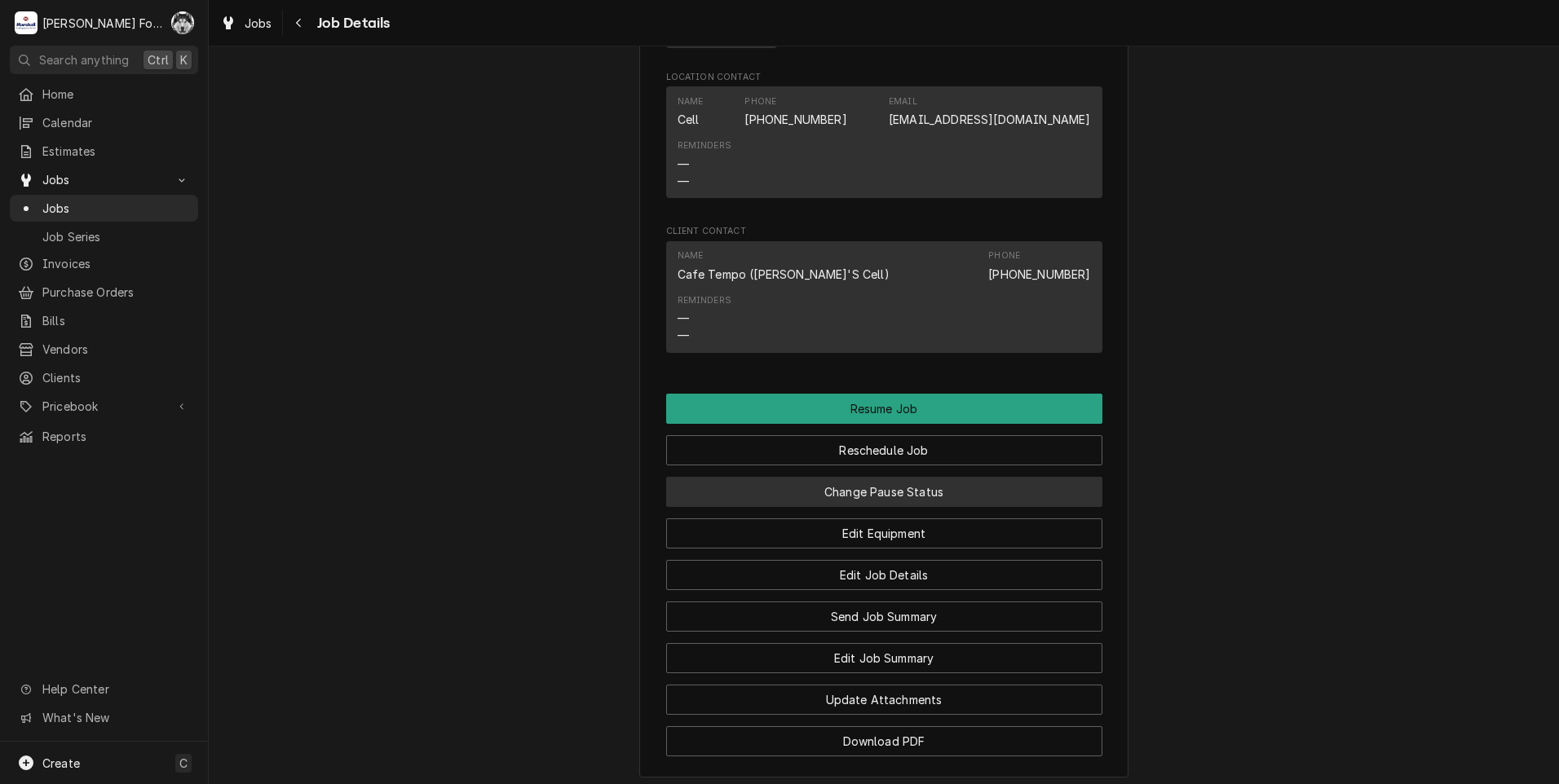
click at [849, 507] on button "Change Pause Status" at bounding box center [884, 492] width 436 height 30
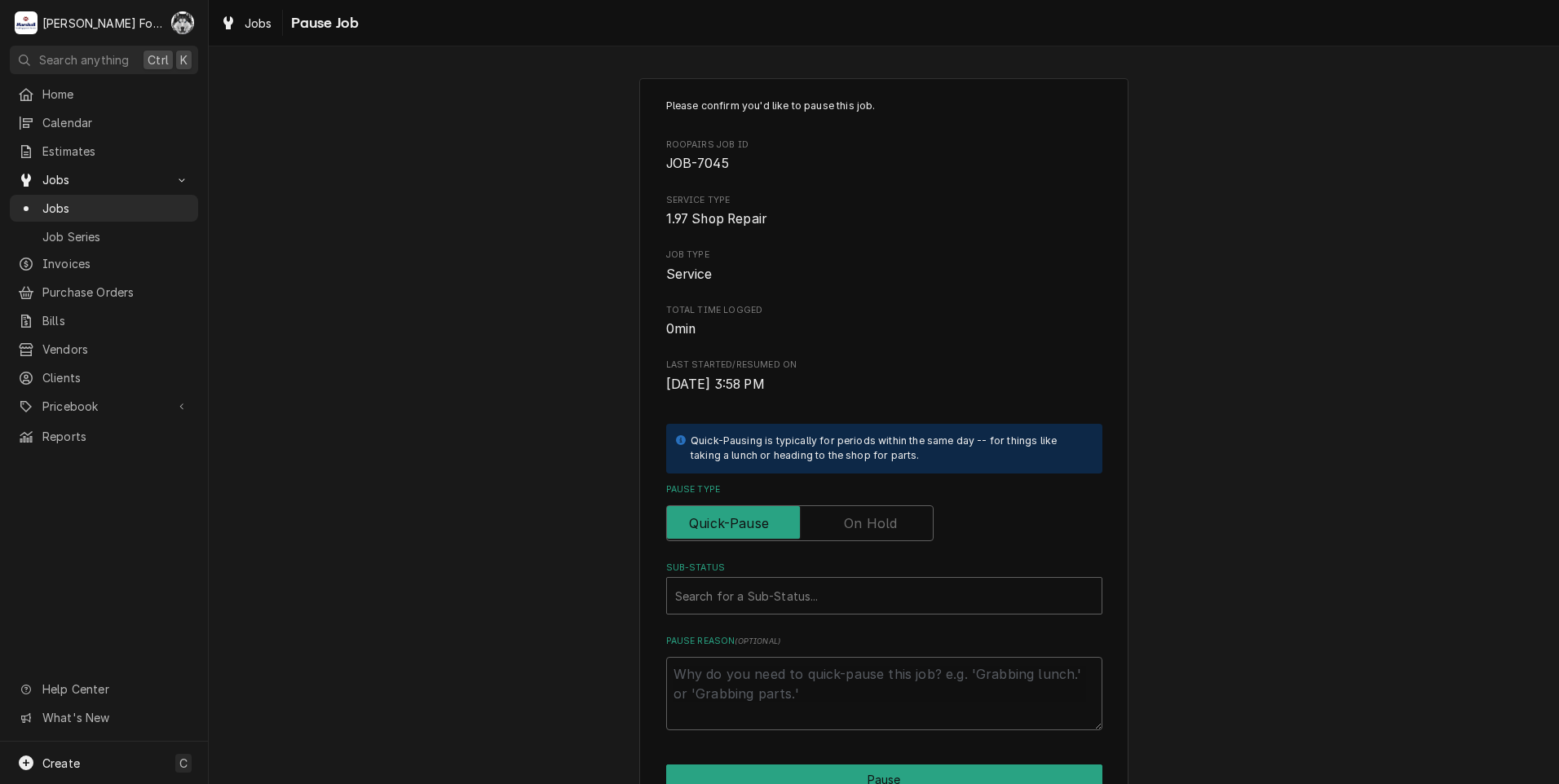
click at [840, 521] on label "Pause Type" at bounding box center [800, 524] width 267 height 36
click at [840, 521] on input "Pause Type" at bounding box center [799, 524] width 253 height 36
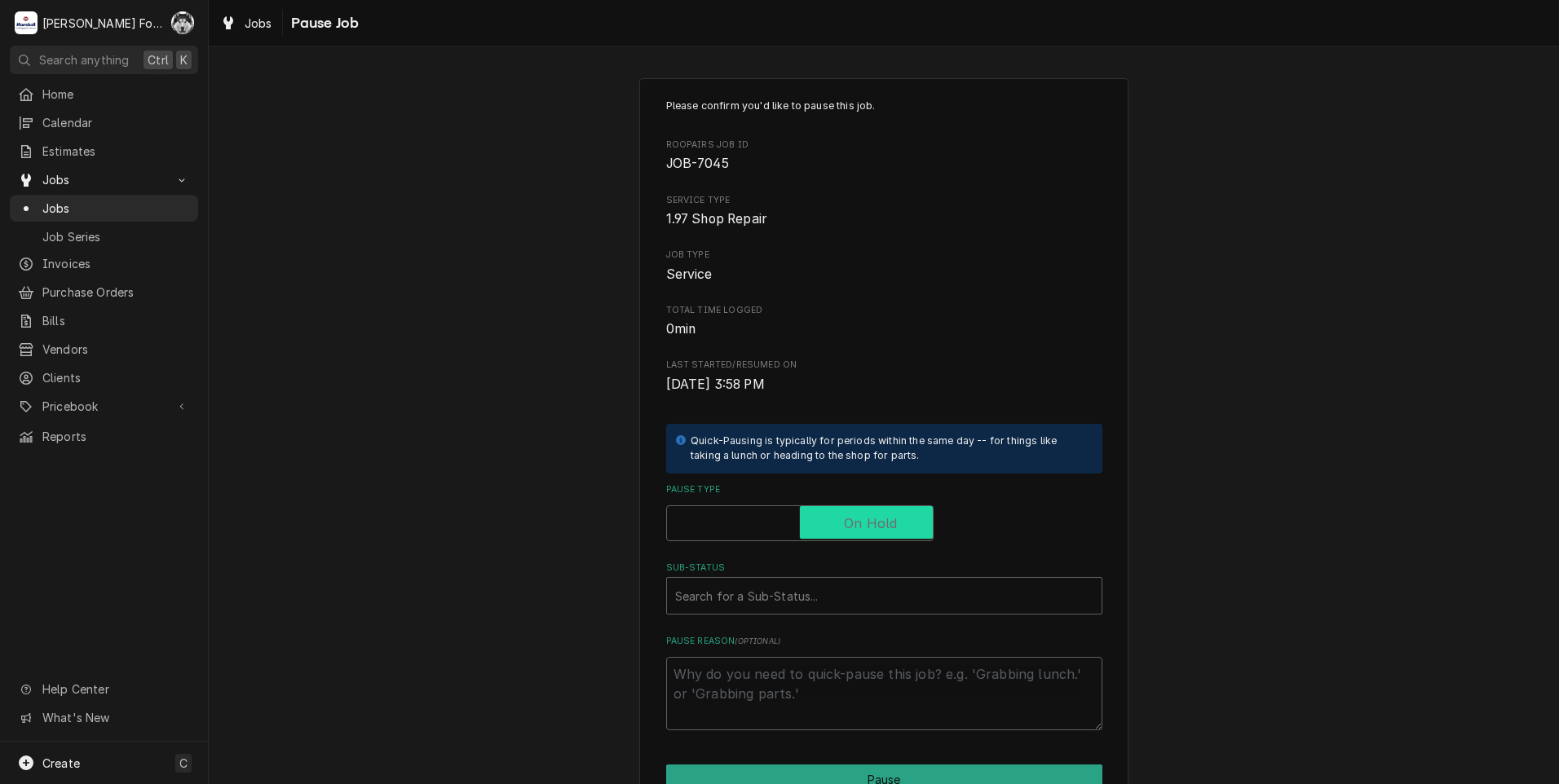
checkbox input "true"
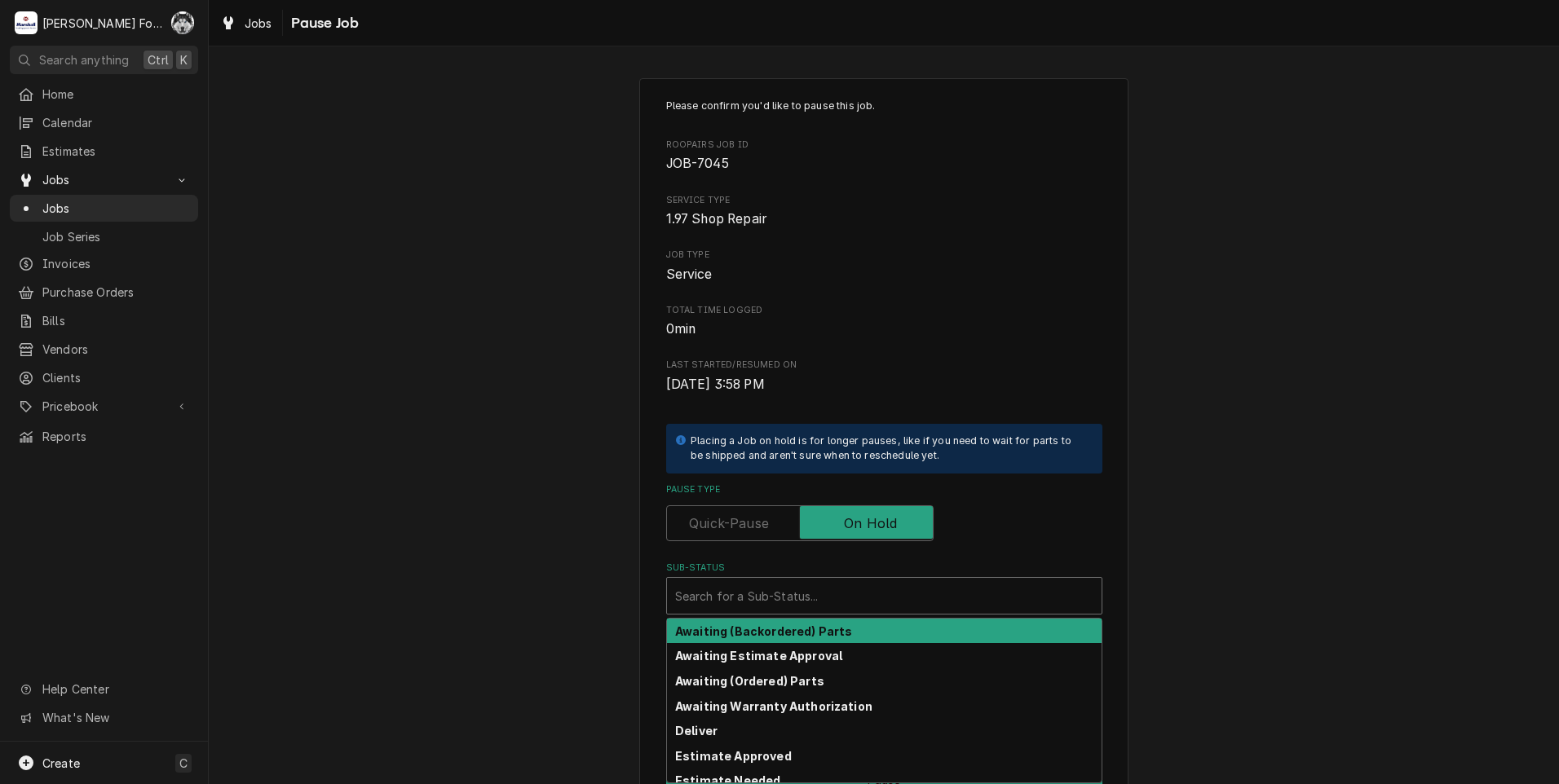
click at [774, 603] on div "Sub-Status" at bounding box center [883, 595] width 418 height 29
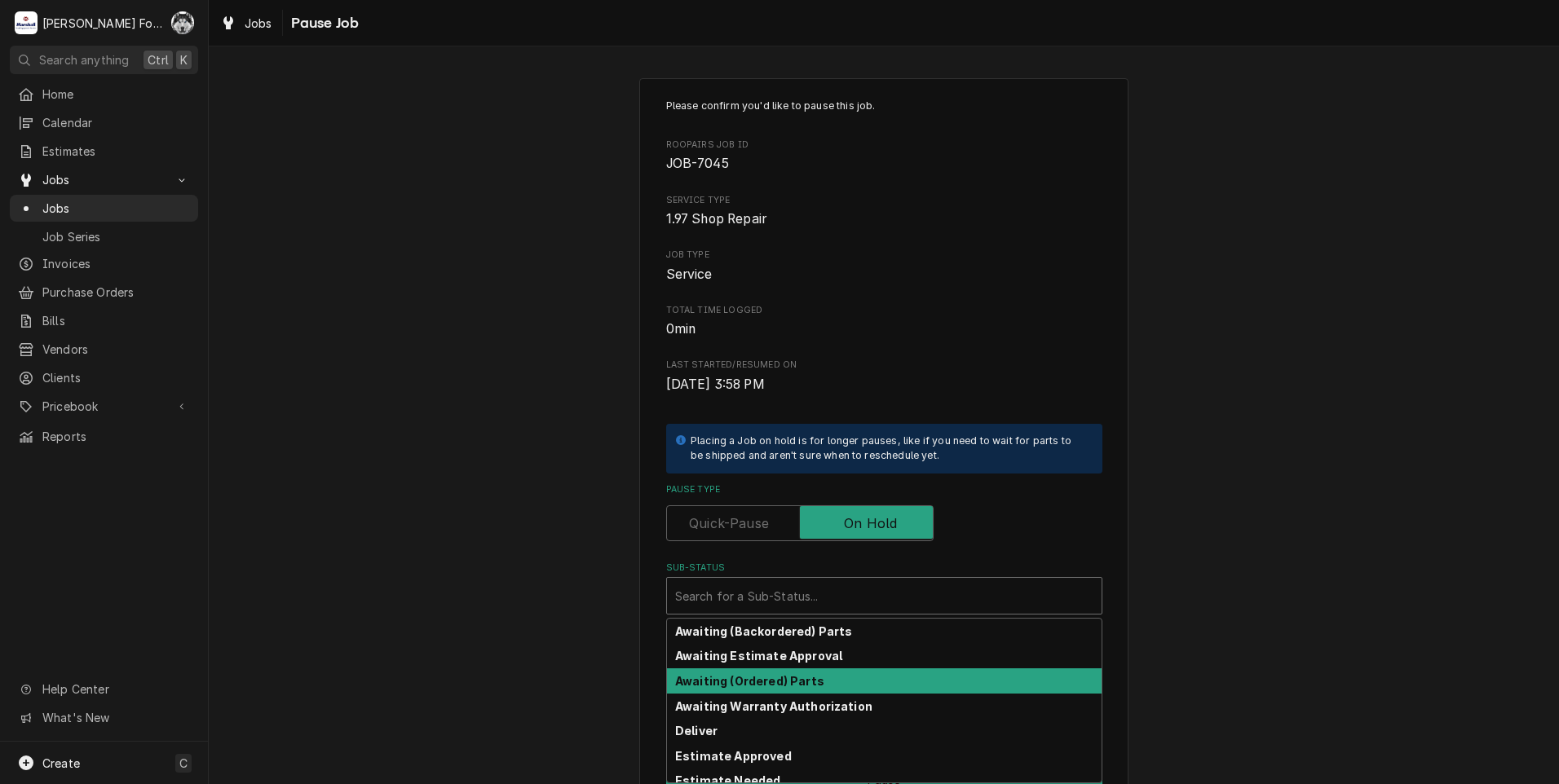
click at [783, 681] on strong "Awaiting (Ordered) Parts" at bounding box center [750, 681] width 150 height 14
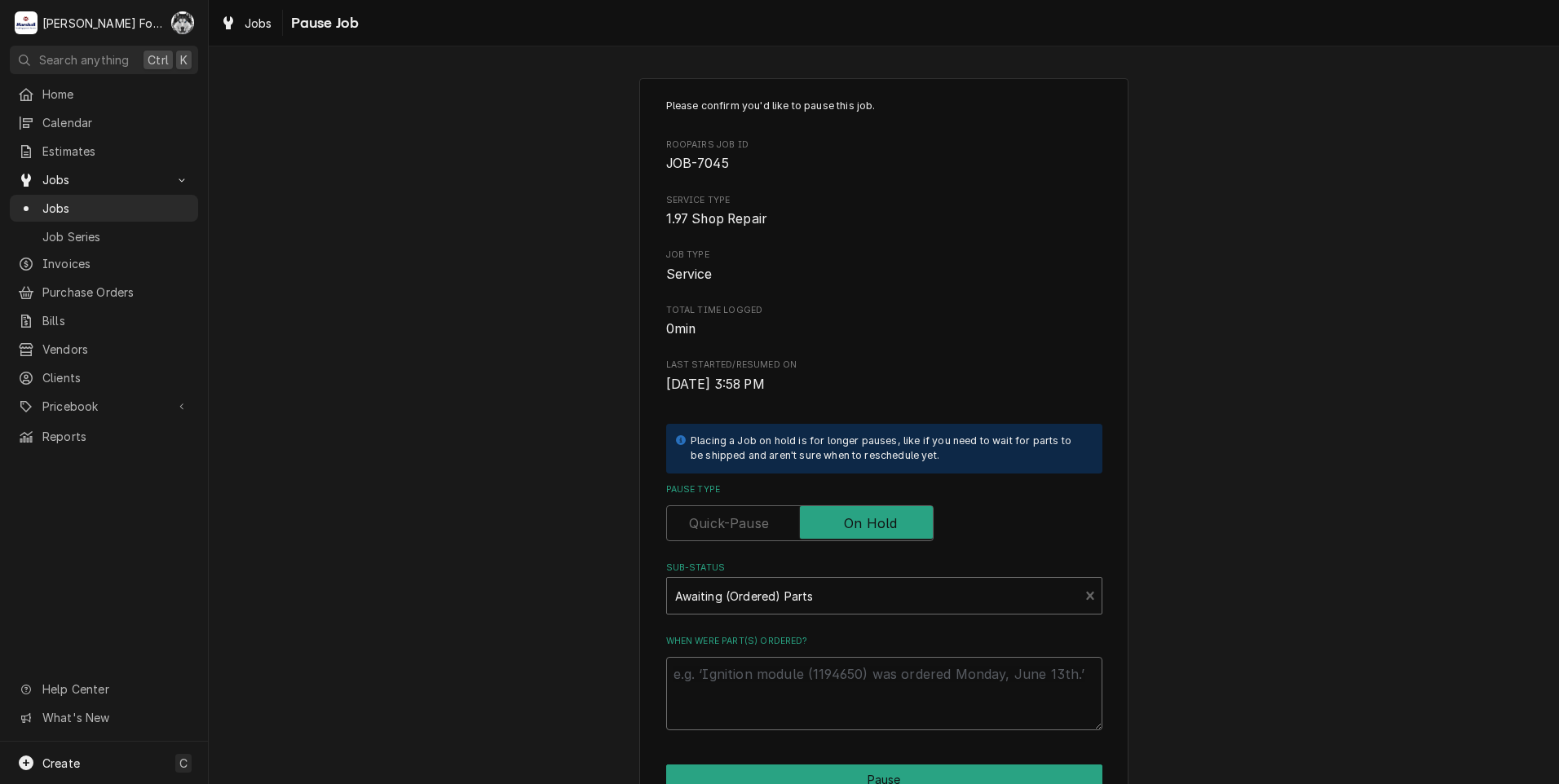
click at [783, 681] on textarea "When were part(s) ordered?" at bounding box center [884, 694] width 436 height 74
paste textarea "[DATE]"
type textarea "x"
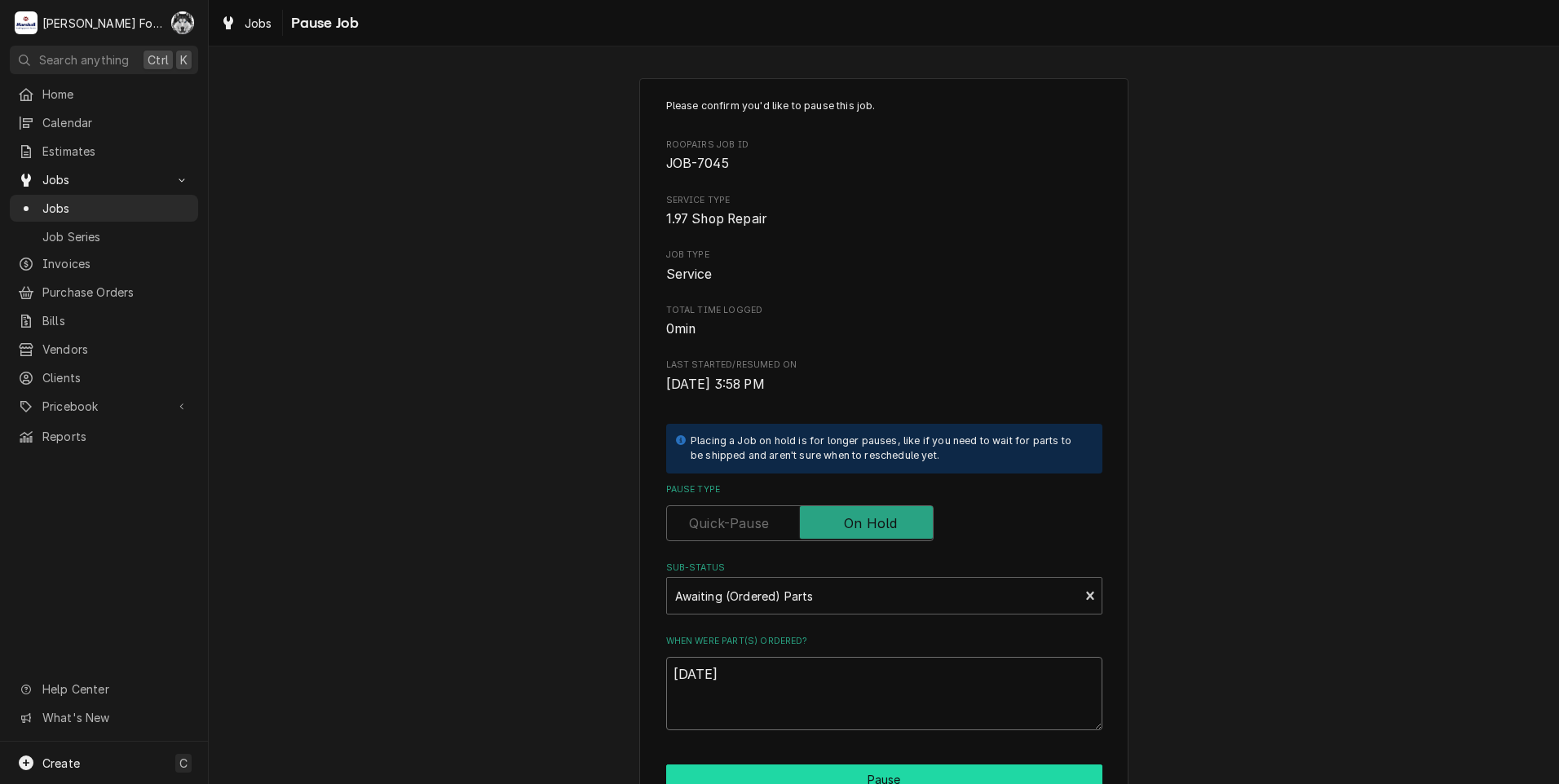
type textarea "[DATE]"
click at [843, 772] on button "Pause" at bounding box center [884, 779] width 436 height 30
type textarea "x"
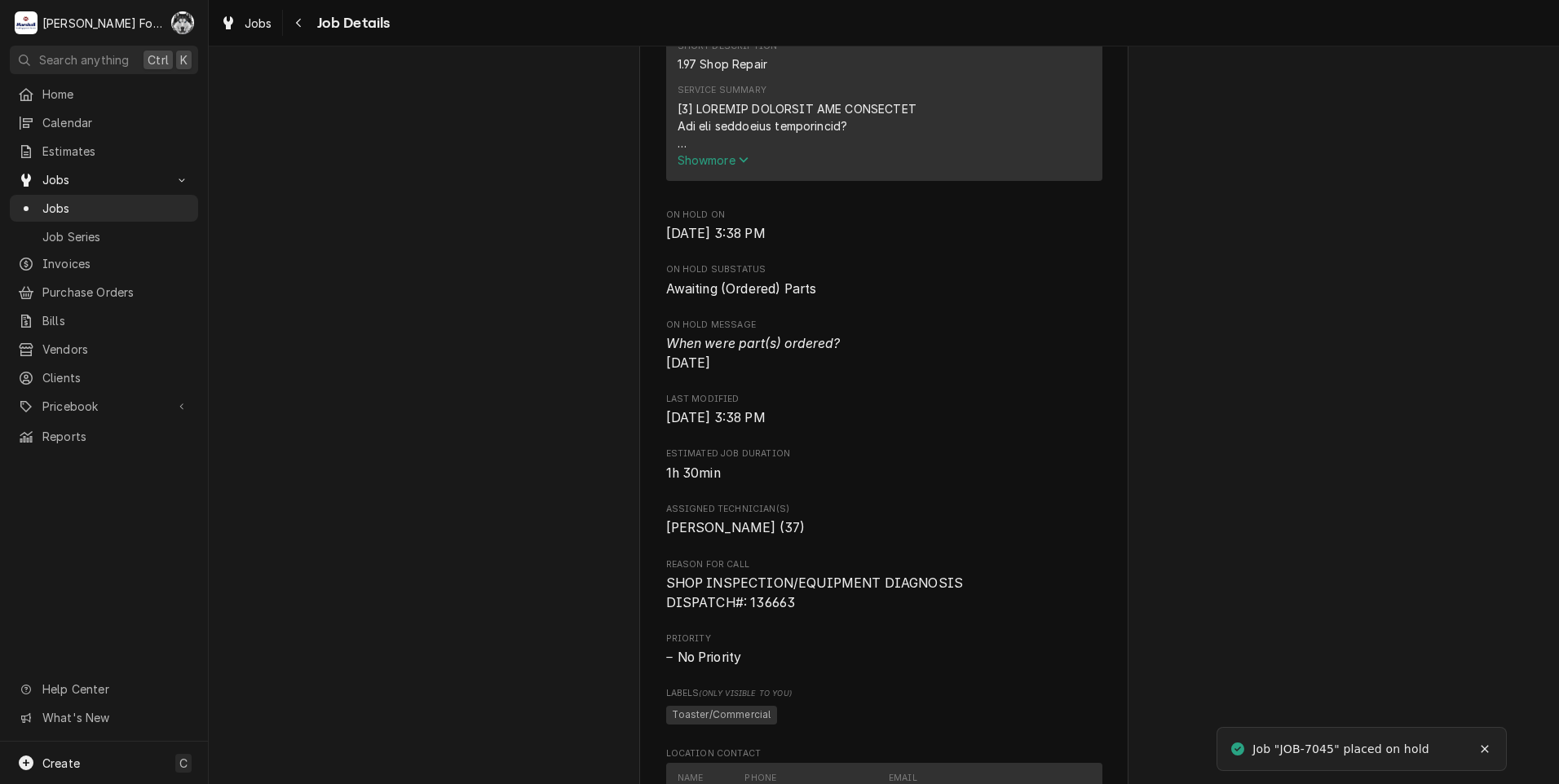
scroll to position [679, 0]
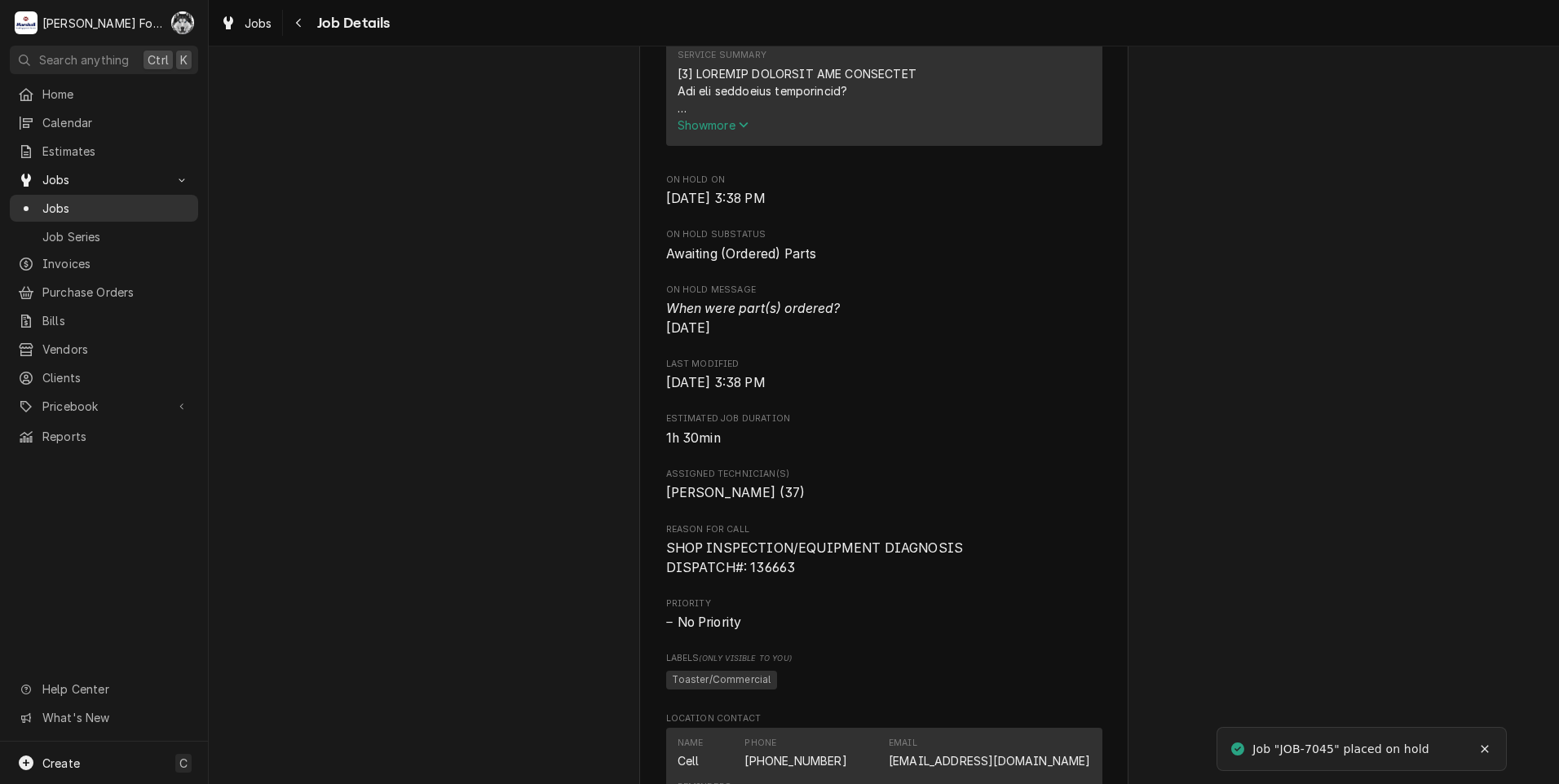
click at [53, 203] on span "Jobs" at bounding box center [116, 207] width 148 height 17
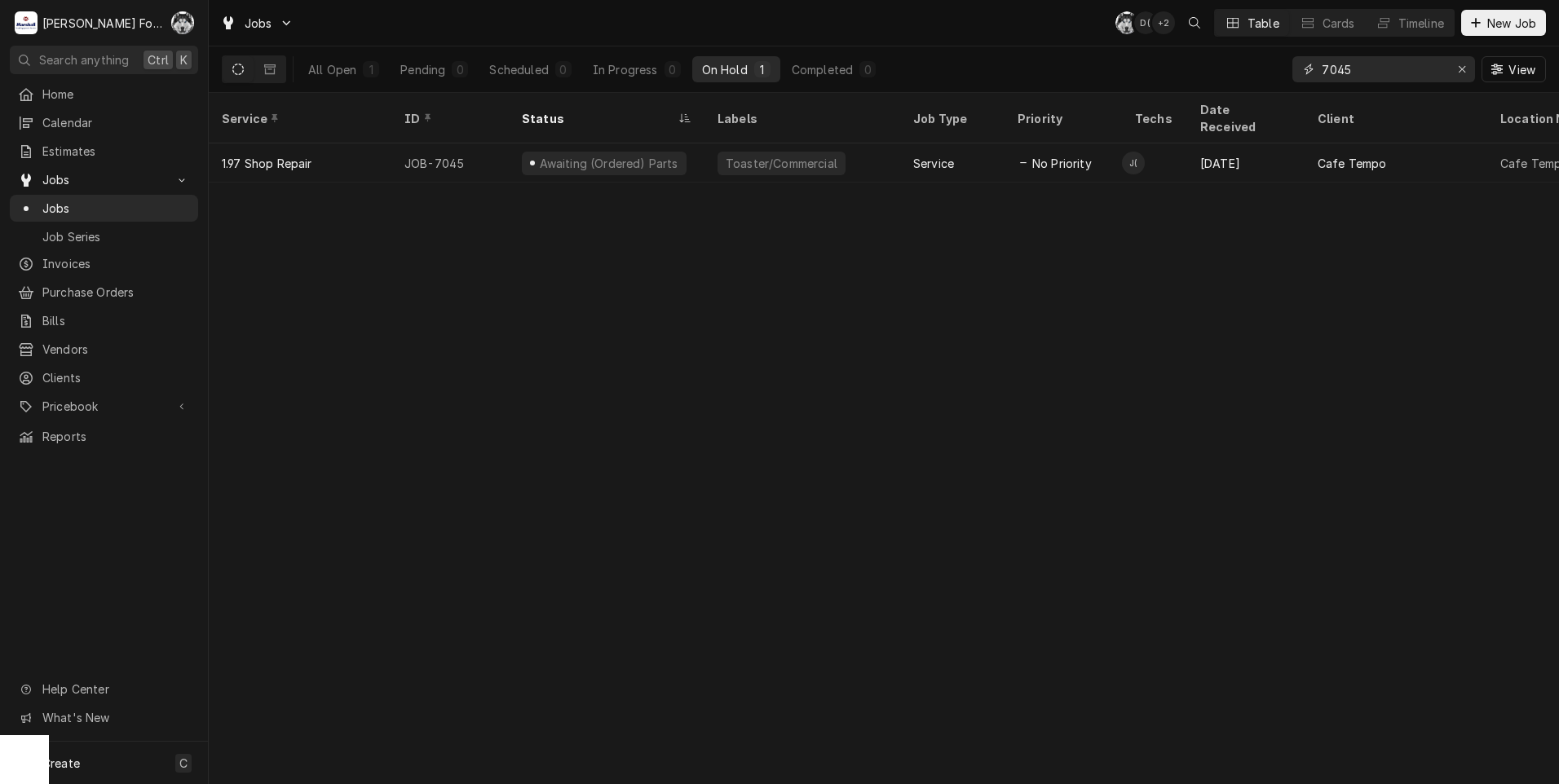
drag, startPoint x: 1361, startPoint y: 73, endPoint x: 1244, endPoint y: 84, distance: 117.5
click at [1244, 84] on div "All Open 1 Pending 0 Scheduled 0 In Progress 0 On Hold 1 Completed 0 7045 View" at bounding box center [883, 70] width 1324 height 46
type input "6869"
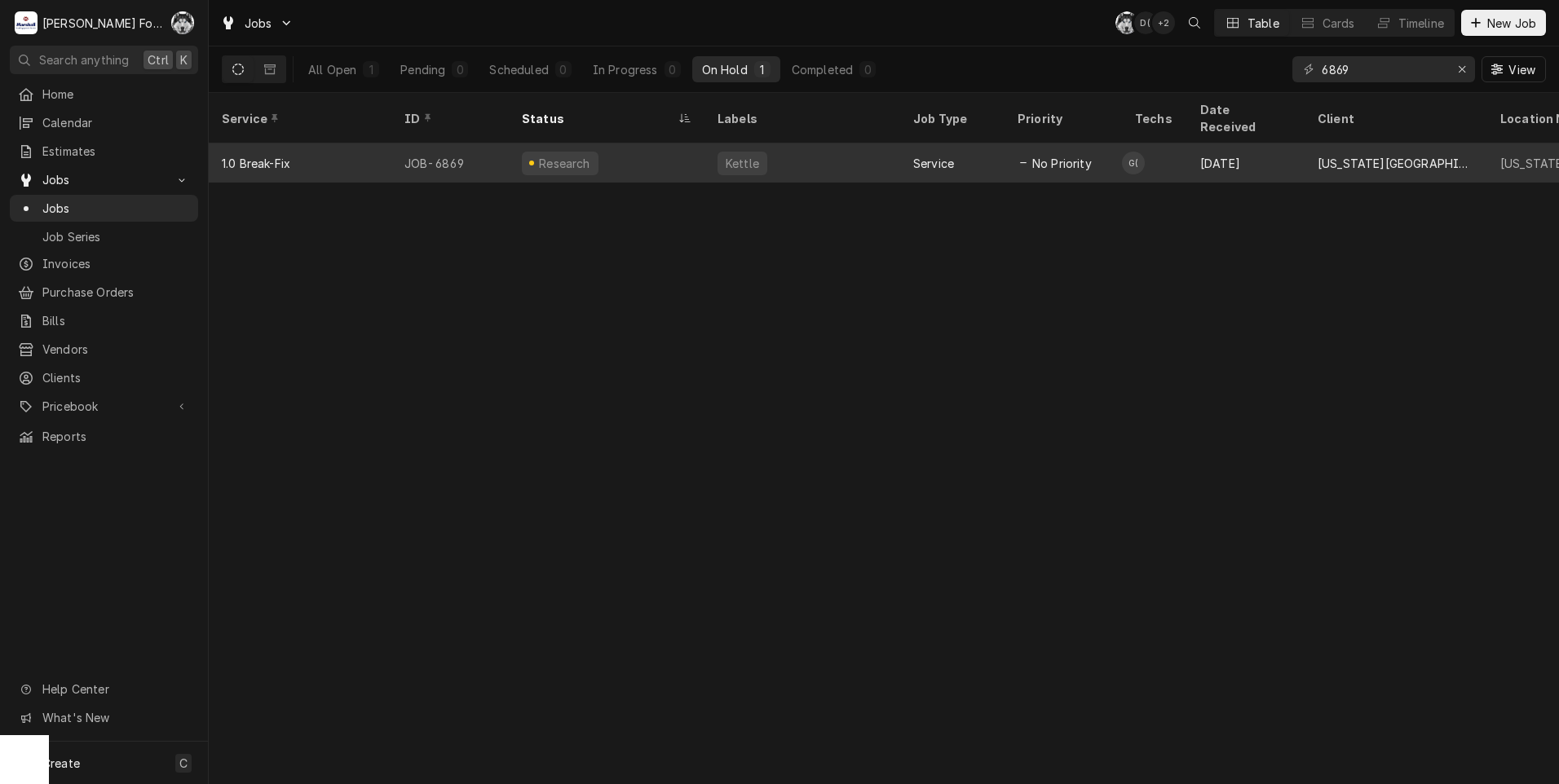
click at [769, 144] on div "Kettle" at bounding box center [802, 163] width 196 height 39
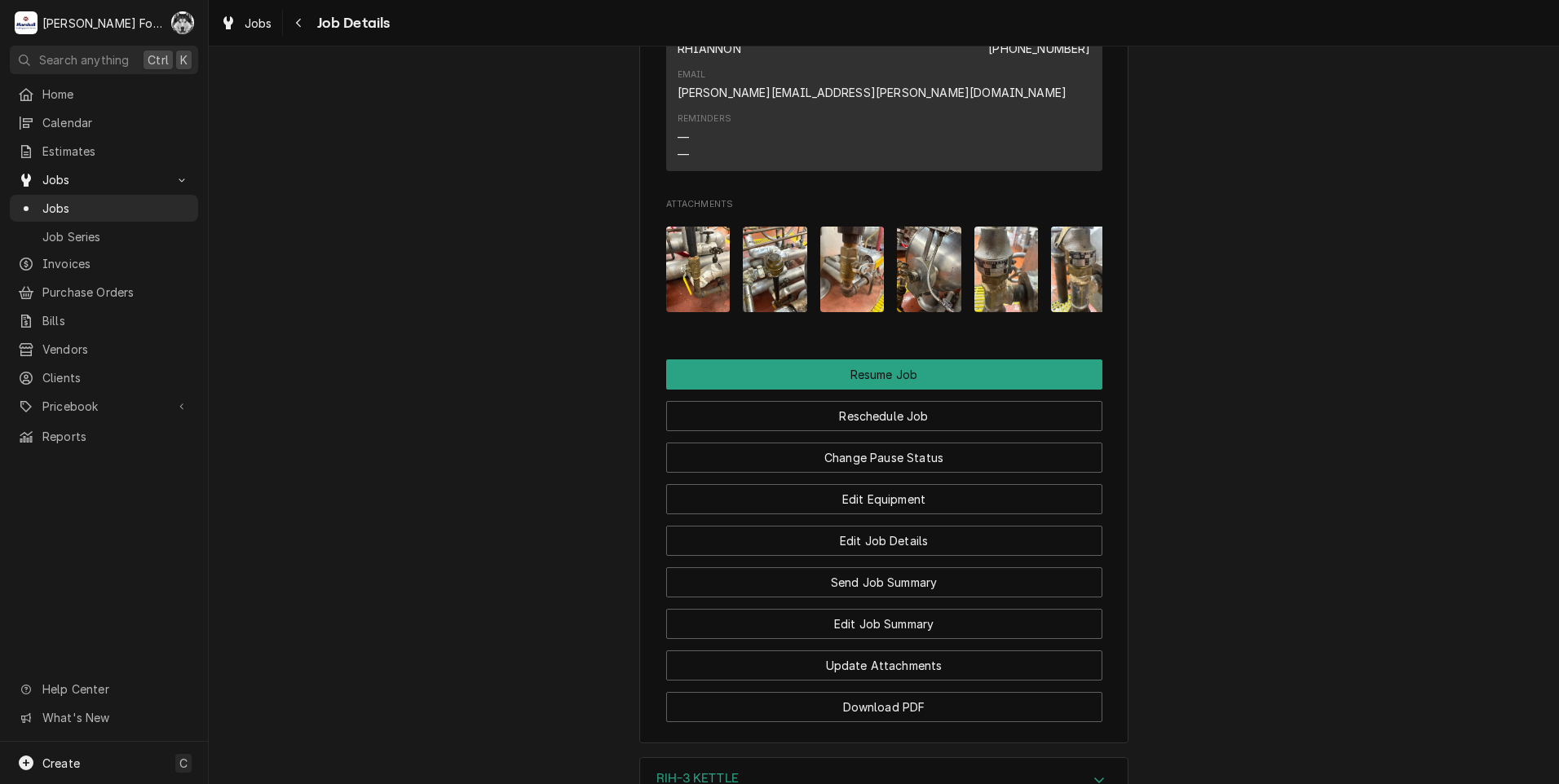
scroll to position [2264, 0]
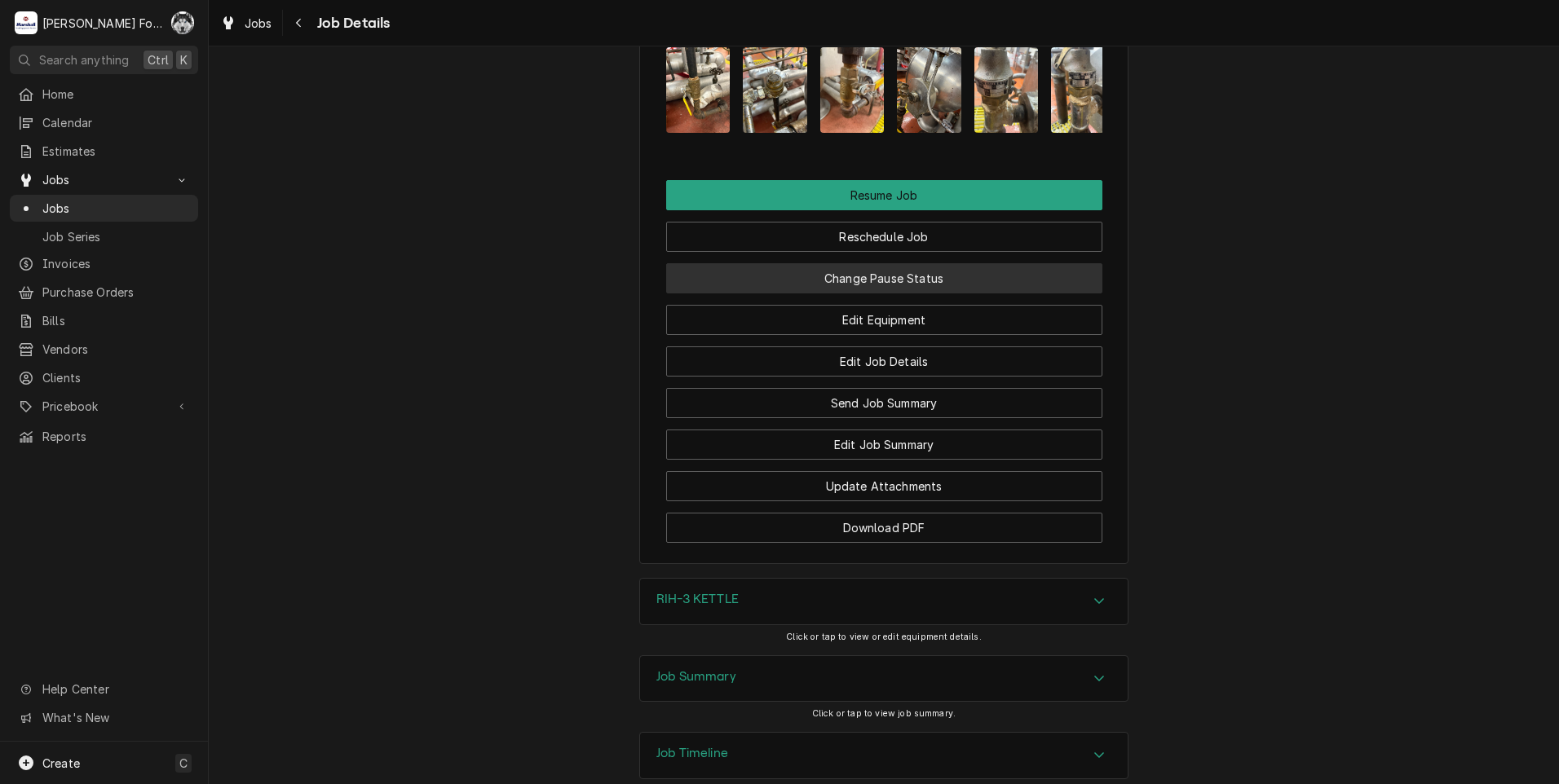
click at [817, 263] on button "Change Pause Status" at bounding box center [884, 278] width 436 height 30
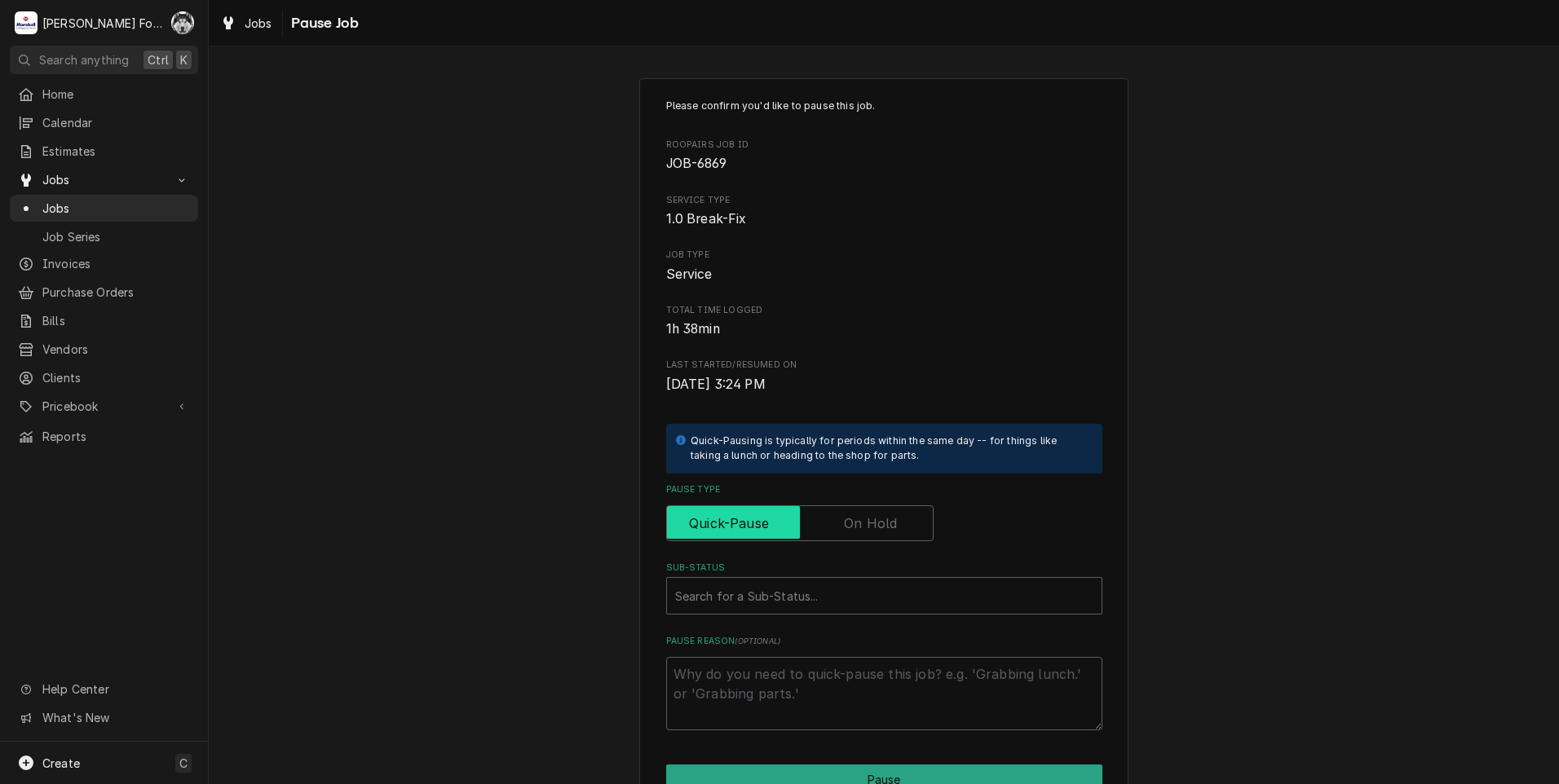
click at [864, 535] on input "Pause Type" at bounding box center [799, 524] width 253 height 36
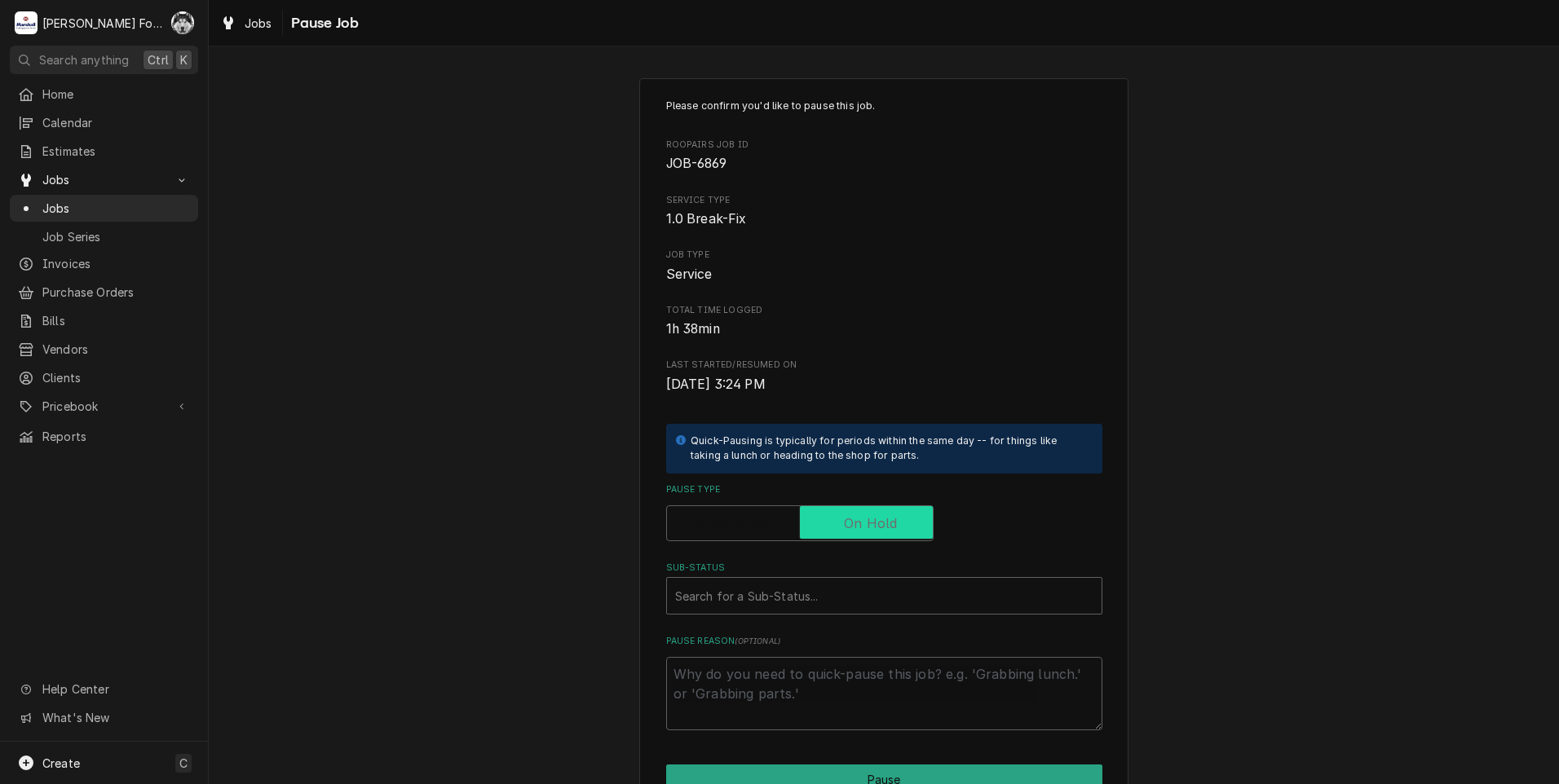
checkbox input "true"
click at [808, 588] on div "Sub-Status" at bounding box center [883, 595] width 418 height 29
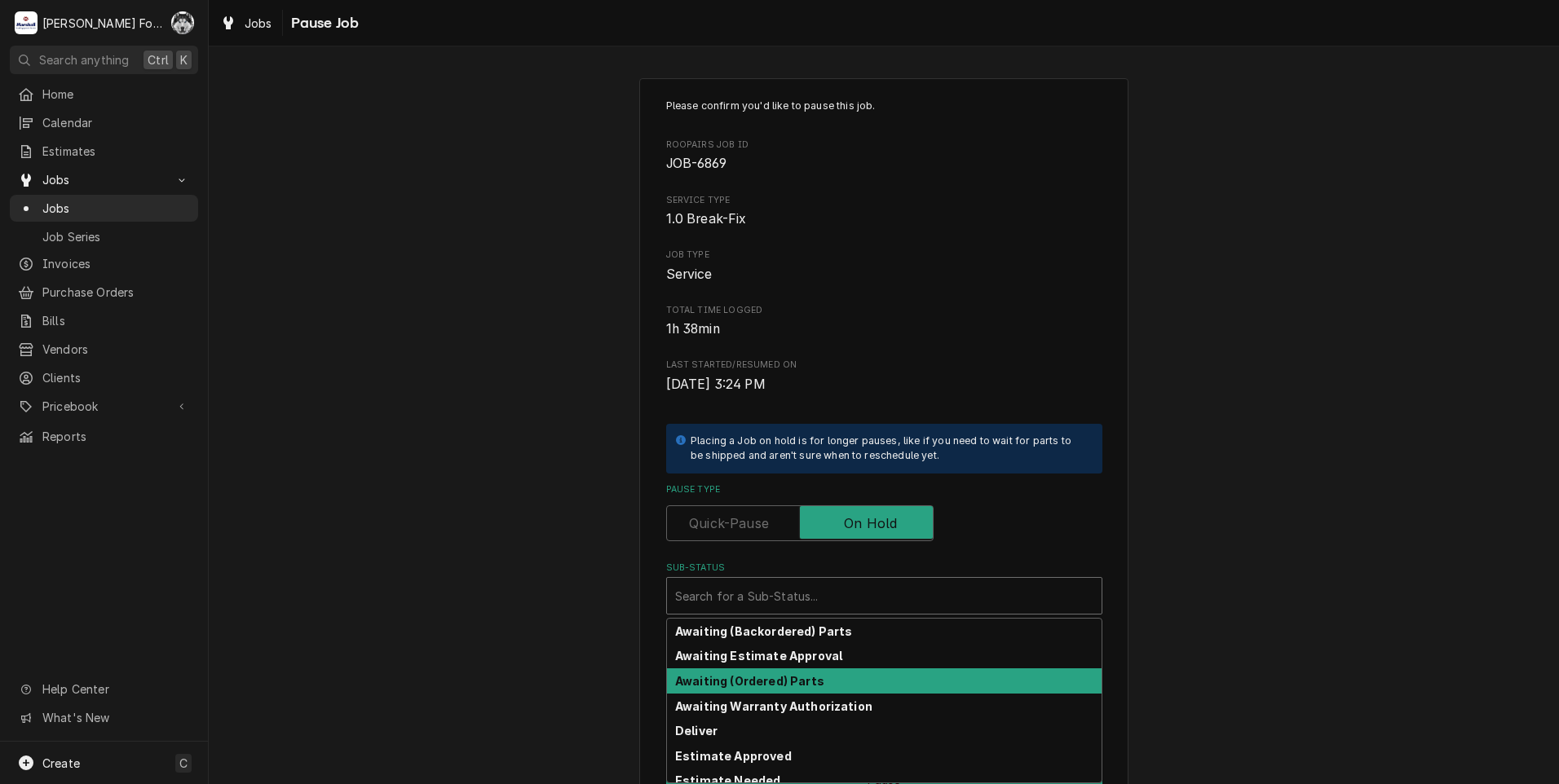
click at [795, 679] on strong "Awaiting (Ordered) Parts" at bounding box center [750, 681] width 150 height 14
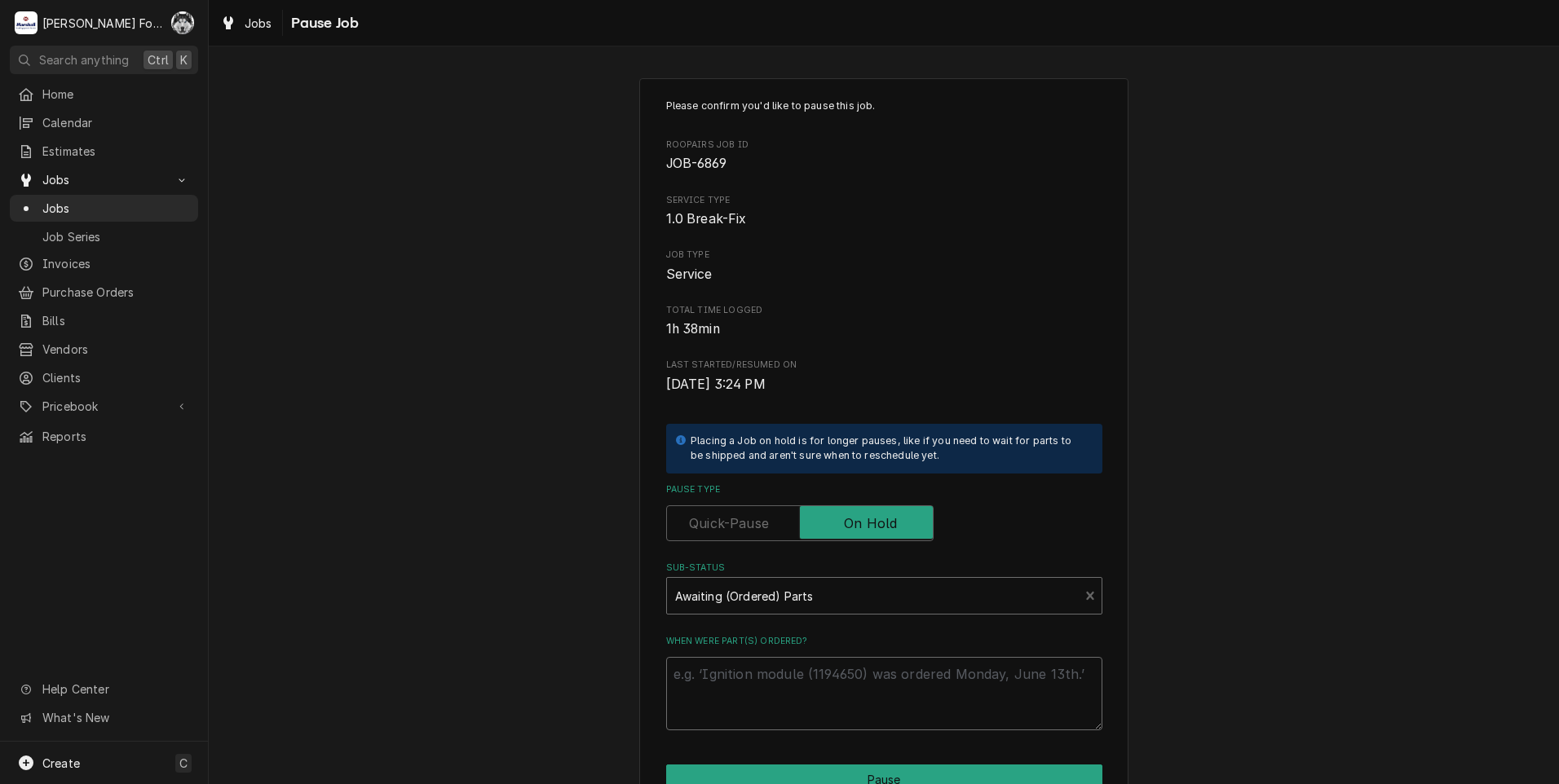
click at [766, 702] on textarea "When were part(s) ordered?" at bounding box center [884, 694] width 436 height 74
paste textarea "[DATE]"
type textarea "x"
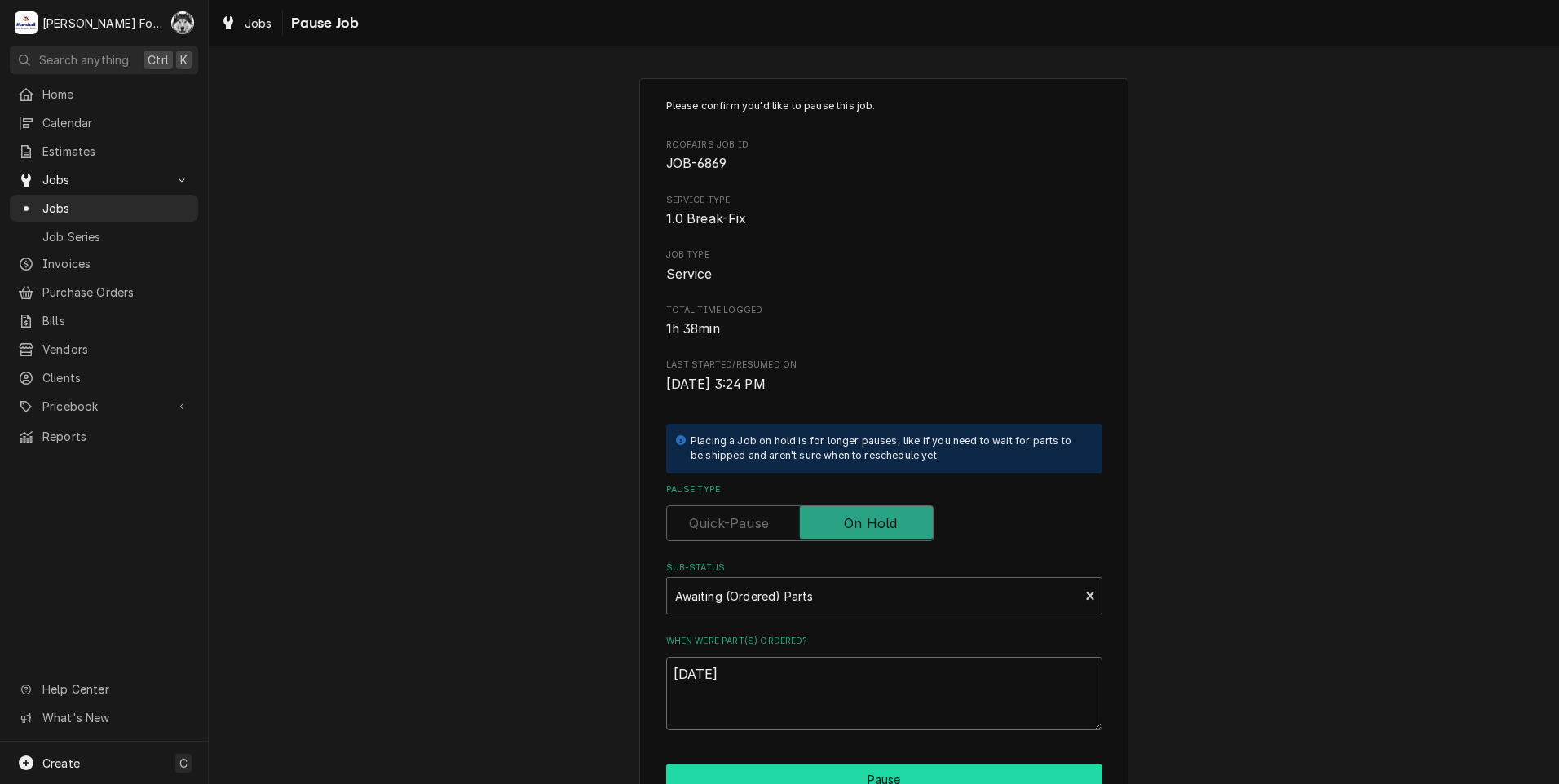
type textarea "[DATE]"
click at [769, 771] on button "Pause" at bounding box center [884, 779] width 436 height 30
type textarea "x"
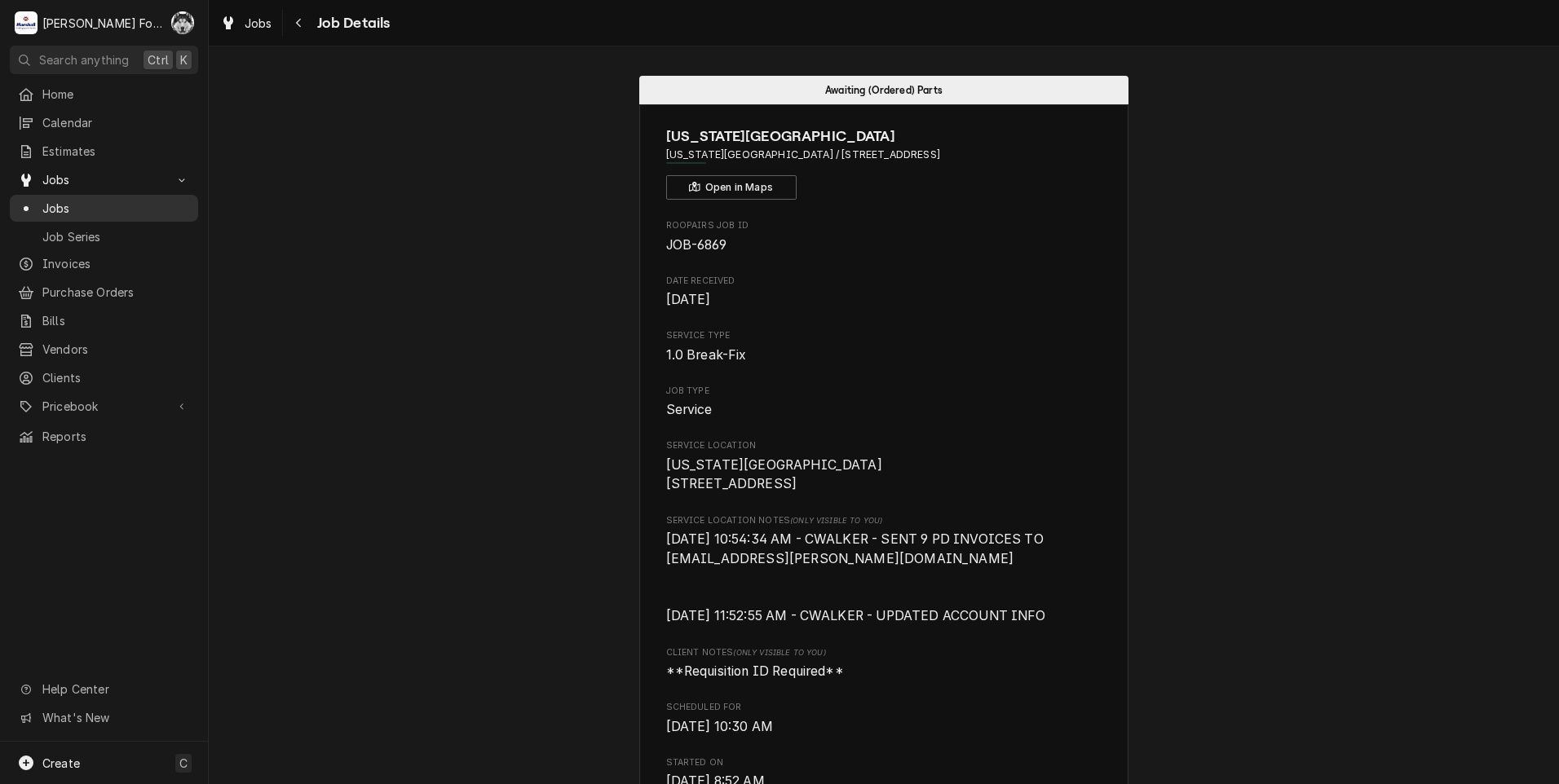
click at [57, 199] on span "Jobs" at bounding box center [116, 207] width 148 height 17
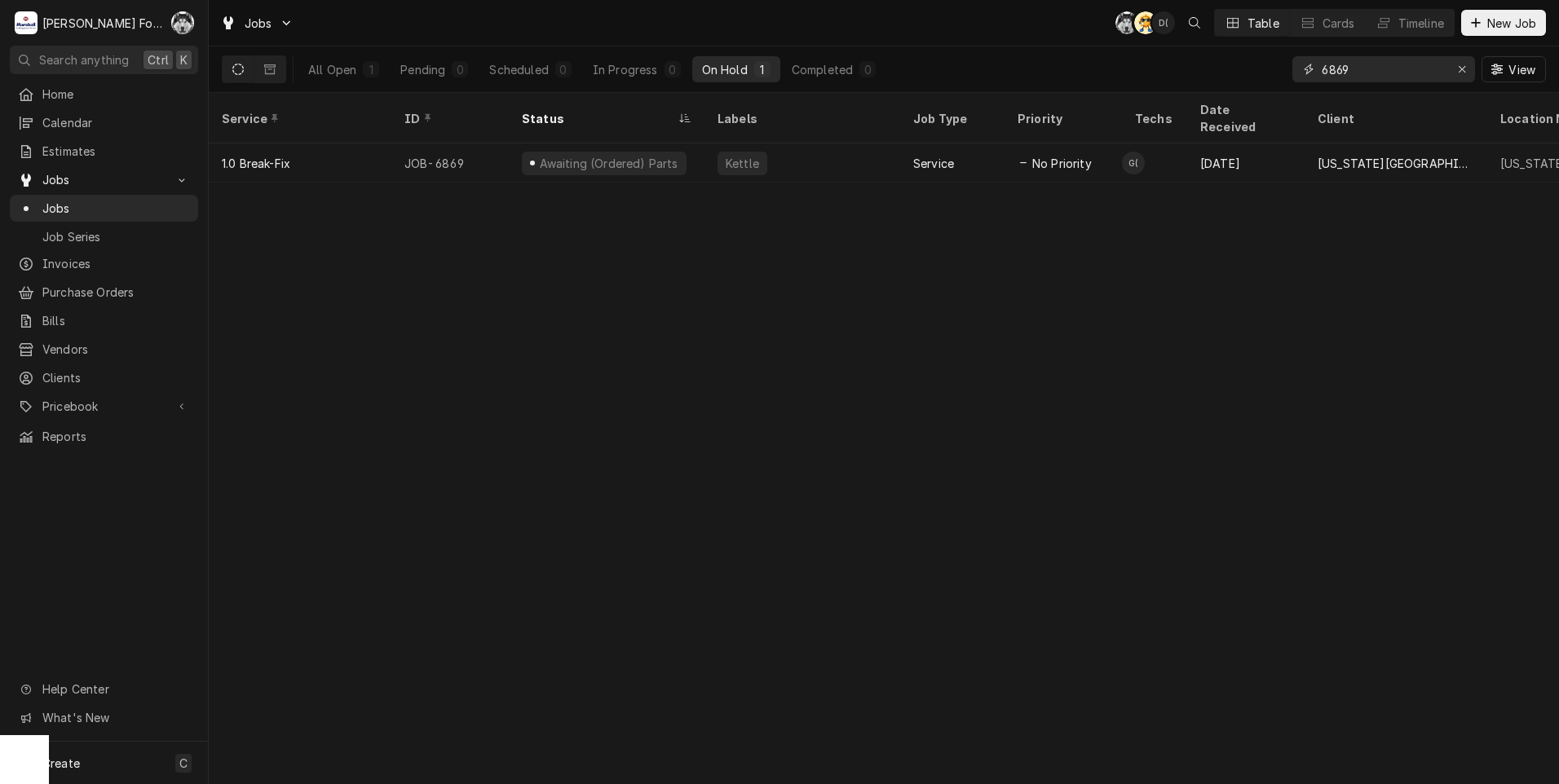
drag, startPoint x: 1375, startPoint y: 72, endPoint x: 1186, endPoint y: 76, distance: 189.0
click at [1209, 87] on div "All Open 1 Pending 0 Scheduled 0 In Progress 0 On Hold 1 Completed 0 6869 View" at bounding box center [883, 70] width 1324 height 46
type input "7325"
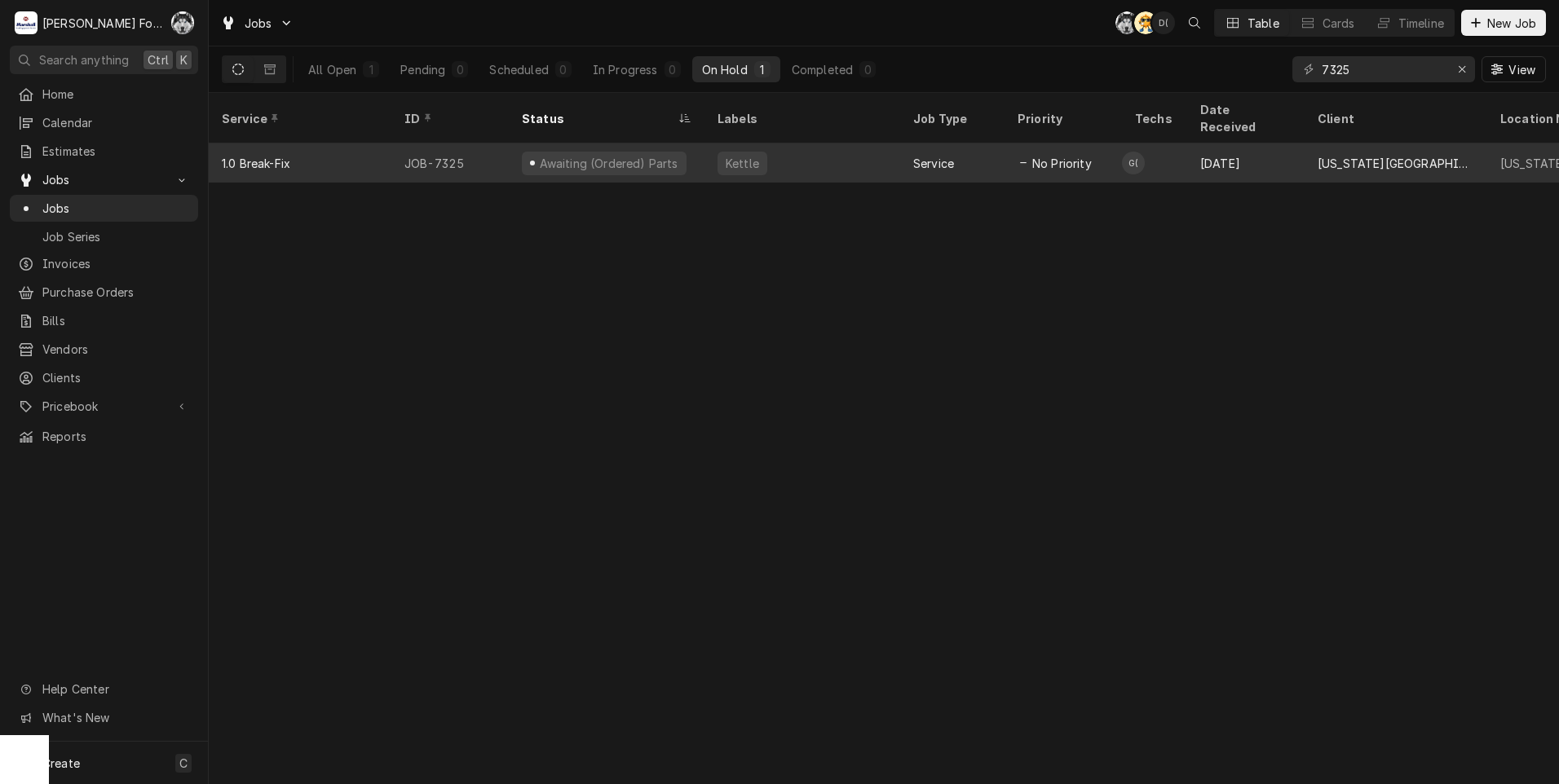
click at [811, 146] on div "Kettle" at bounding box center [802, 163] width 196 height 39
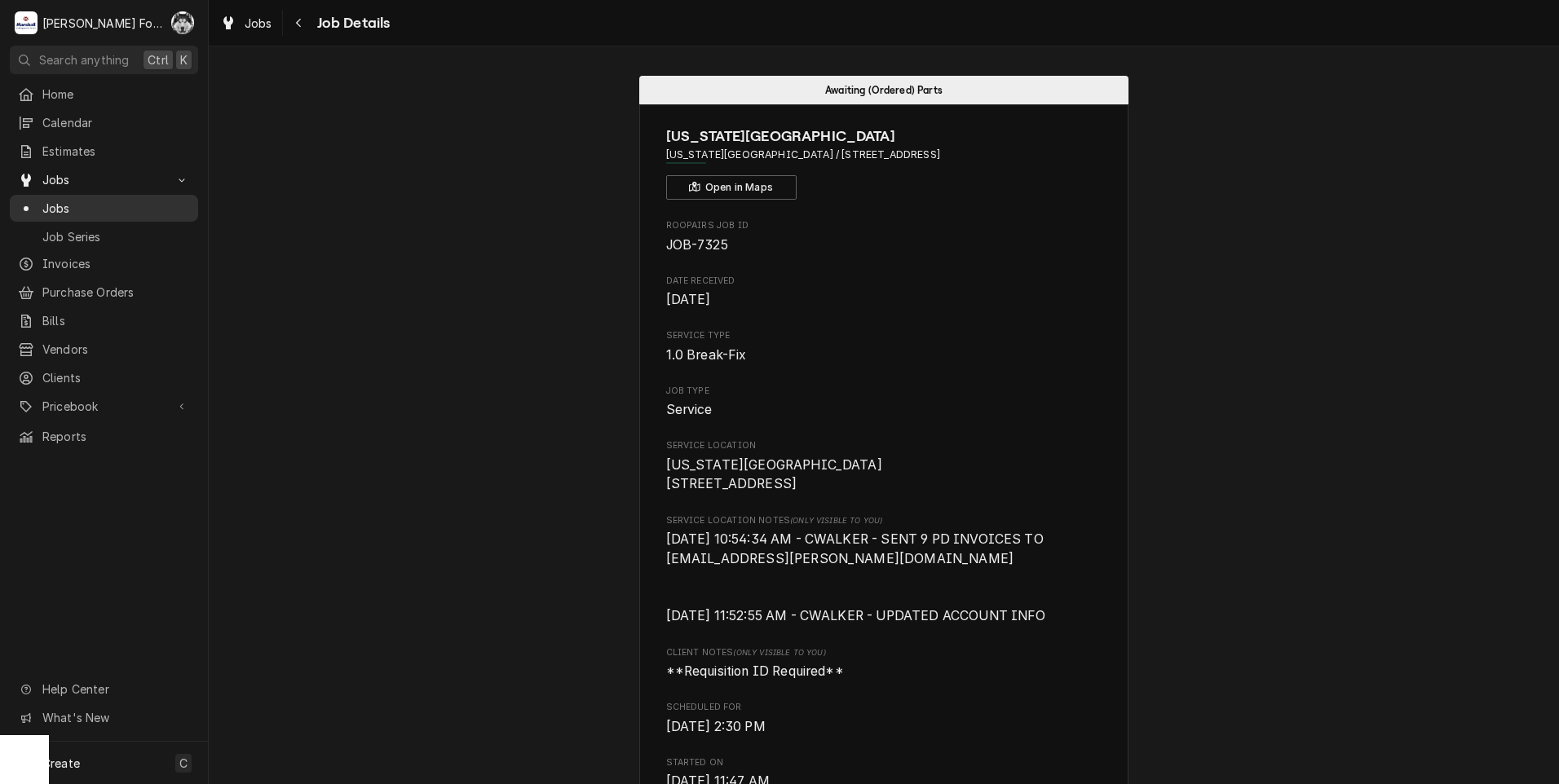
click at [56, 199] on span "Jobs" at bounding box center [116, 207] width 148 height 17
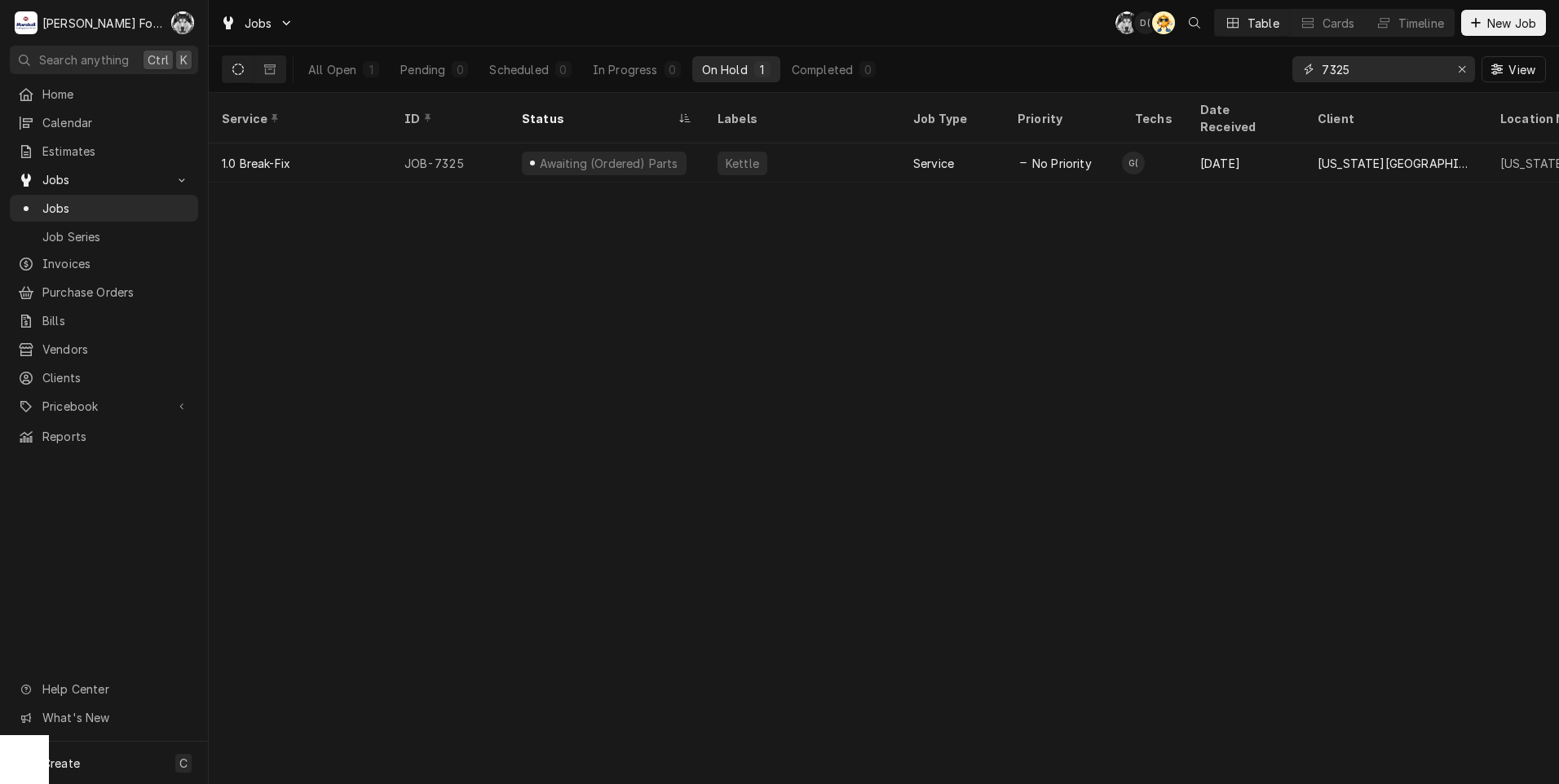
drag, startPoint x: 1358, startPoint y: 75, endPoint x: 1177, endPoint y: 88, distance: 181.5
click at [1177, 88] on div "All Open 1 Pending 0 Scheduled 0 In Progress 0 On Hold 1 Completed 0 7325 View" at bounding box center [883, 70] width 1324 height 46
type input "7222"
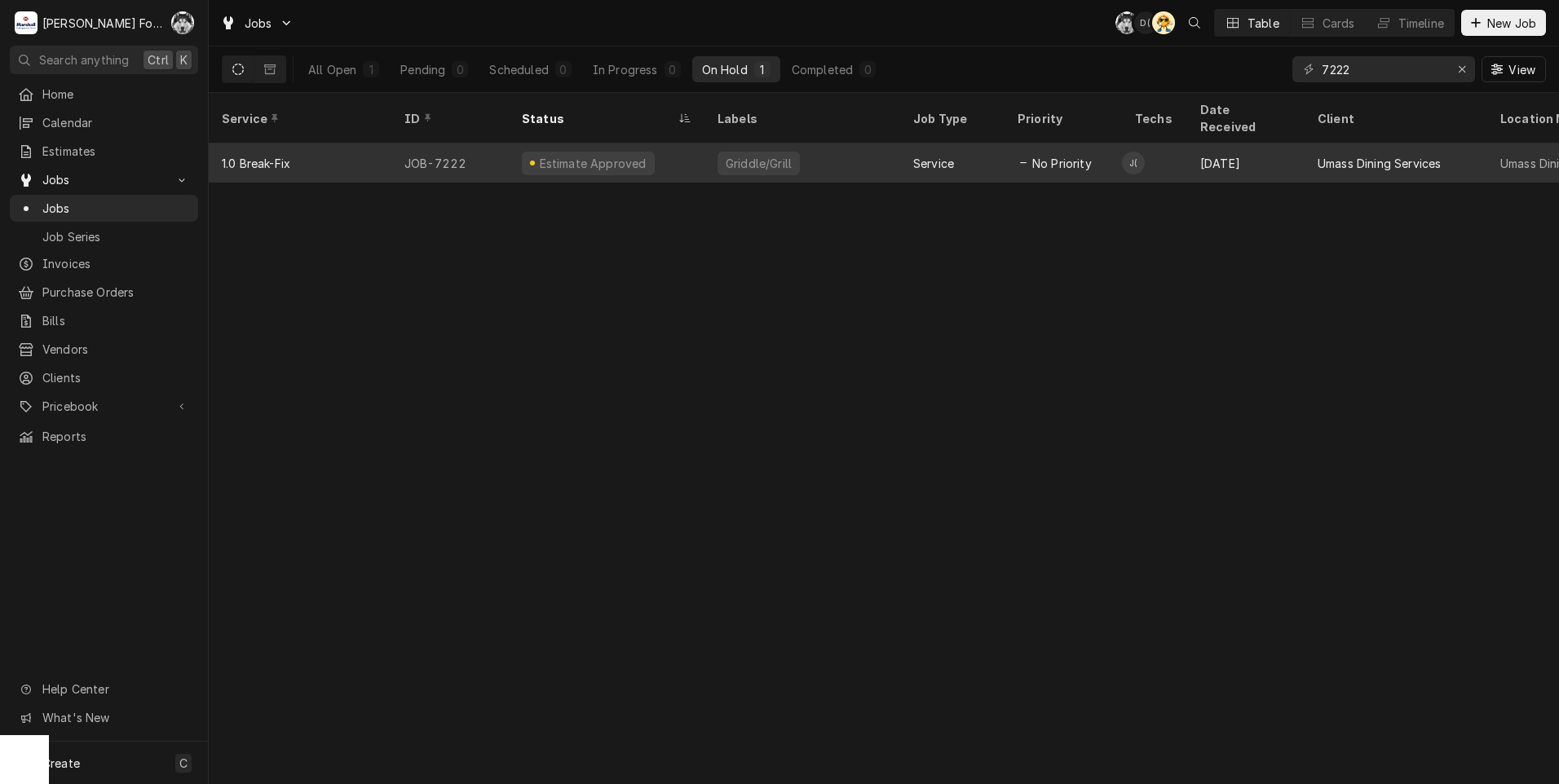
click at [653, 149] on div "Estimate Approved" at bounding box center [607, 163] width 196 height 39
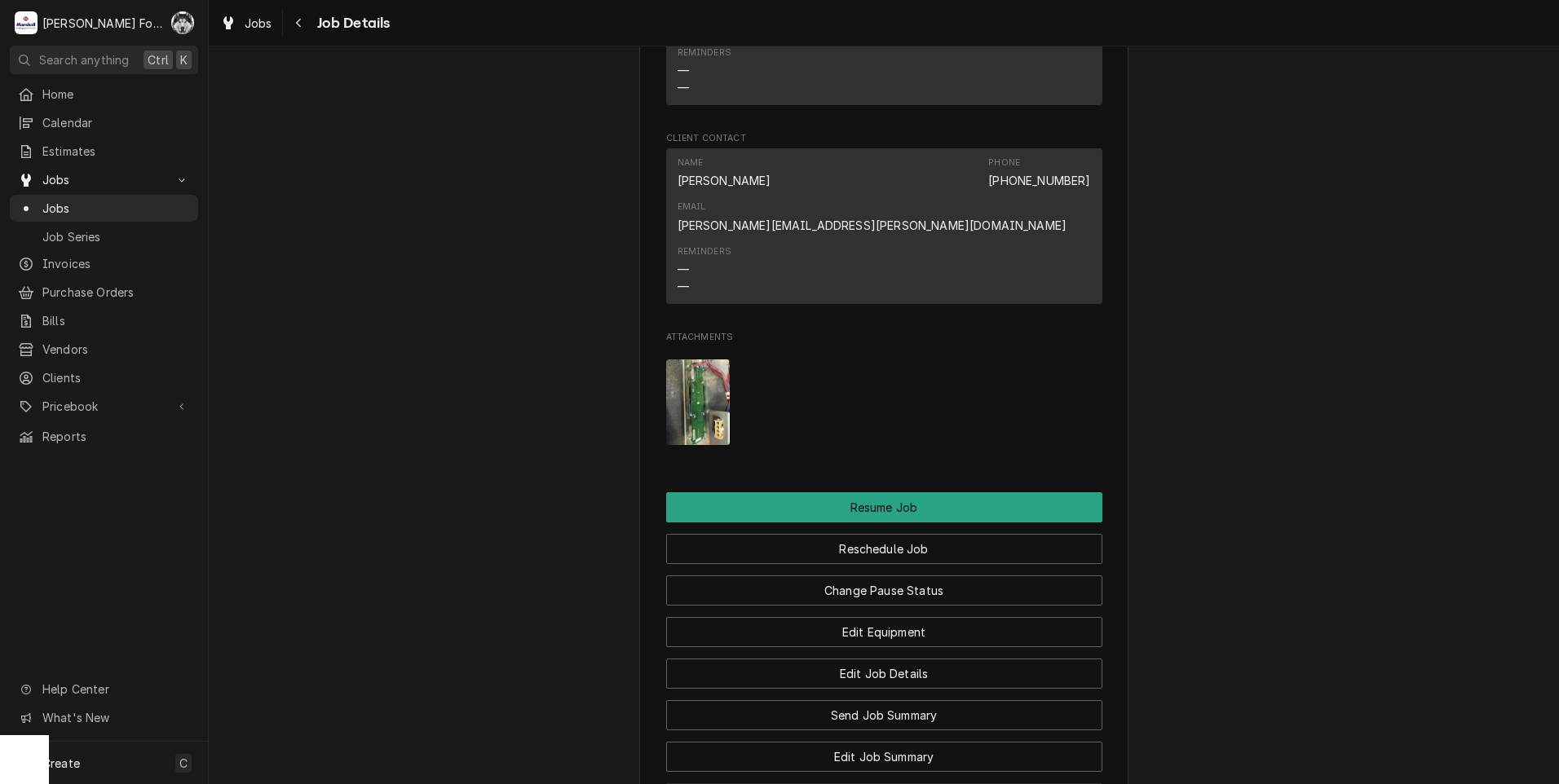
scroll to position [2309, 0]
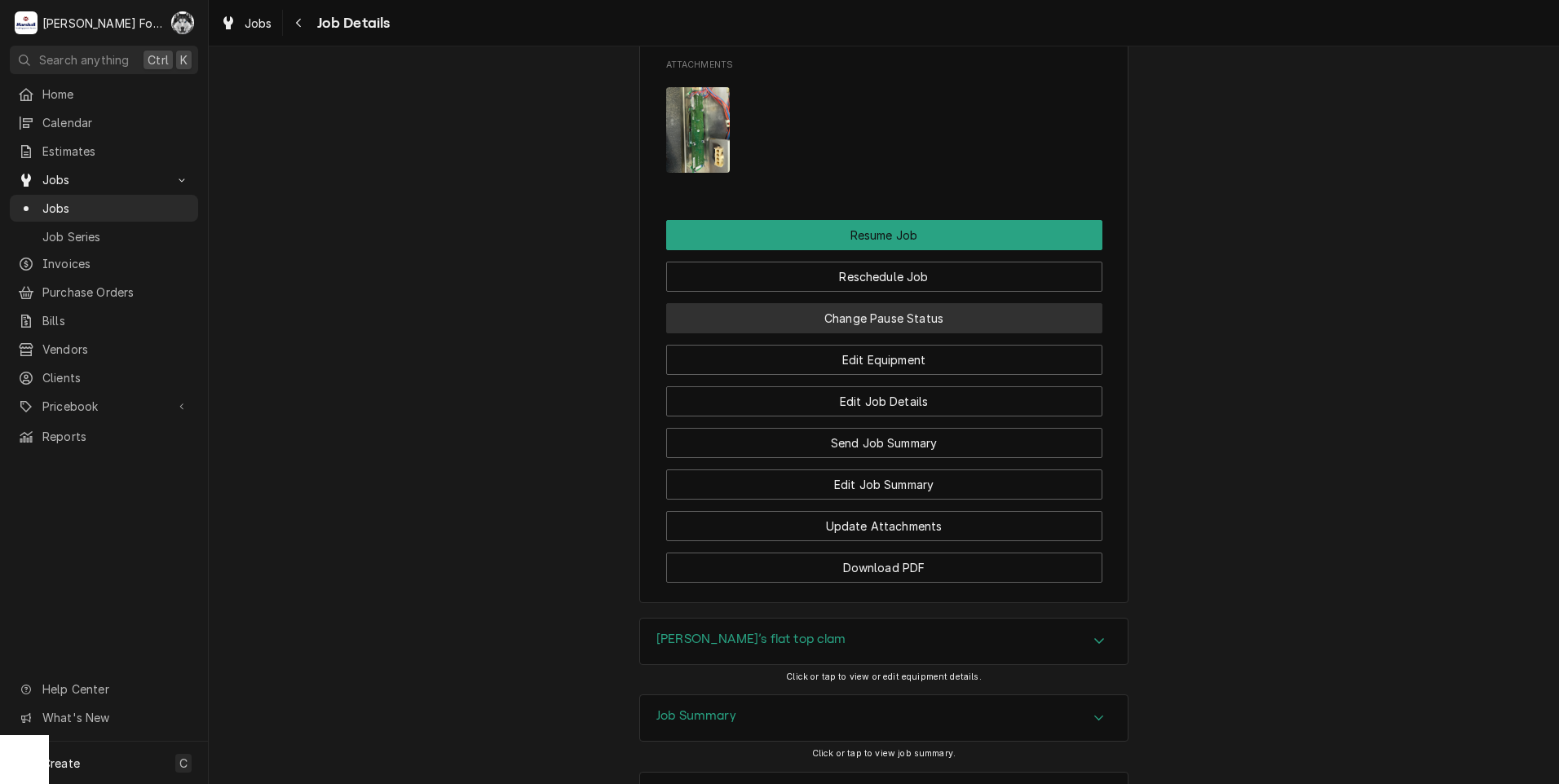
click at [862, 303] on button "Change Pause Status" at bounding box center [884, 318] width 436 height 30
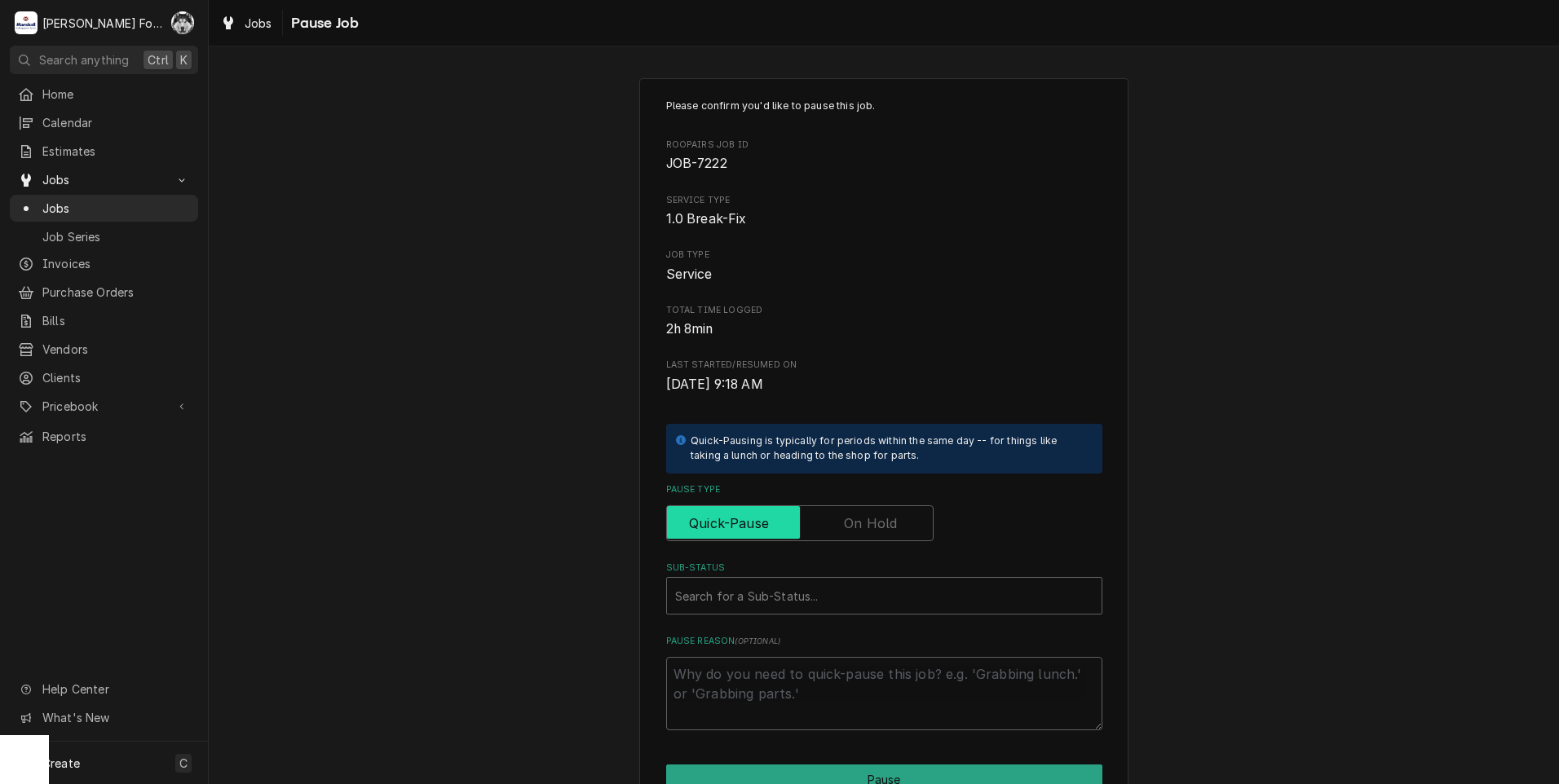
click at [827, 523] on input "Pause Type" at bounding box center [799, 524] width 253 height 36
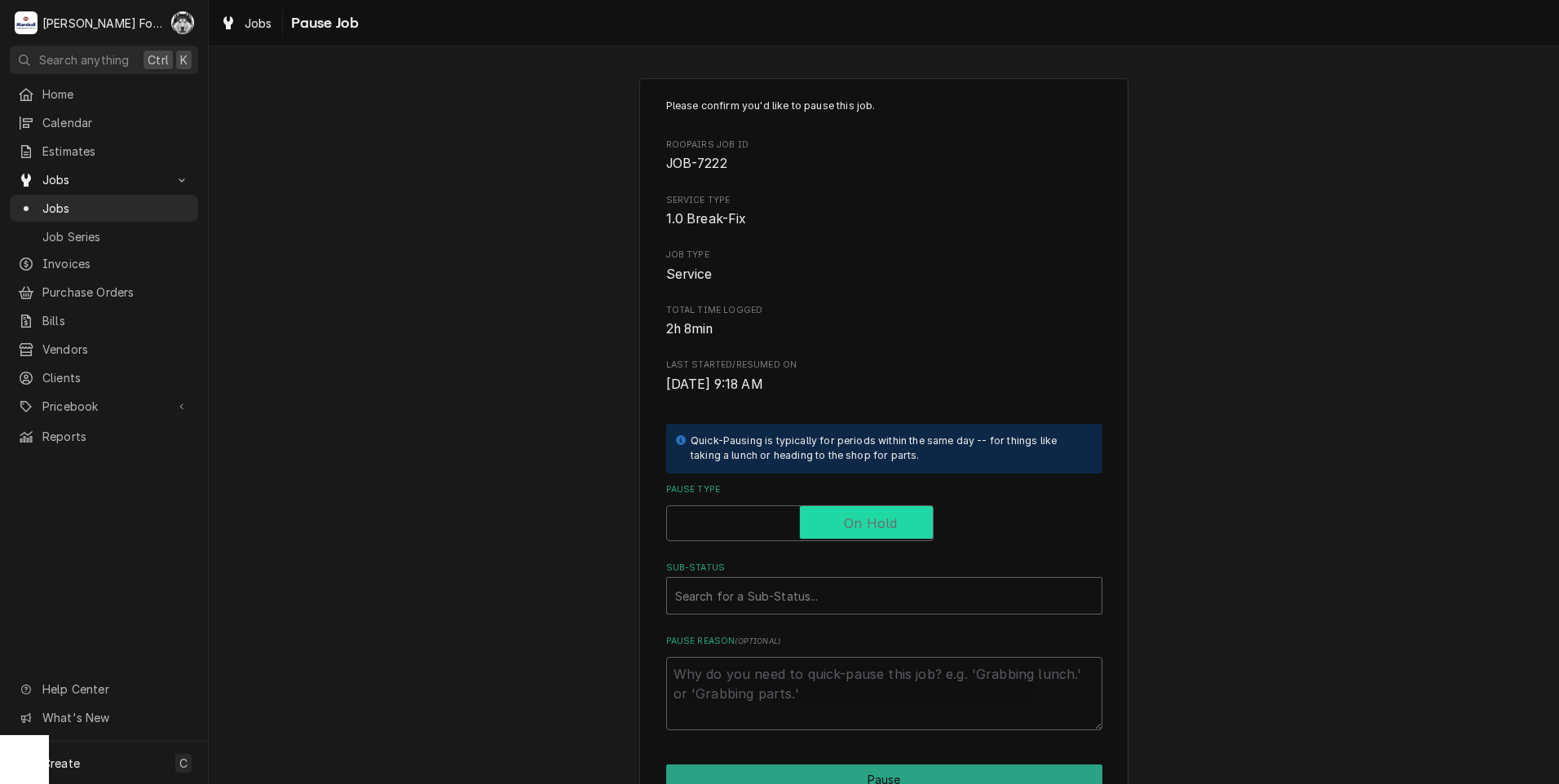
checkbox input "true"
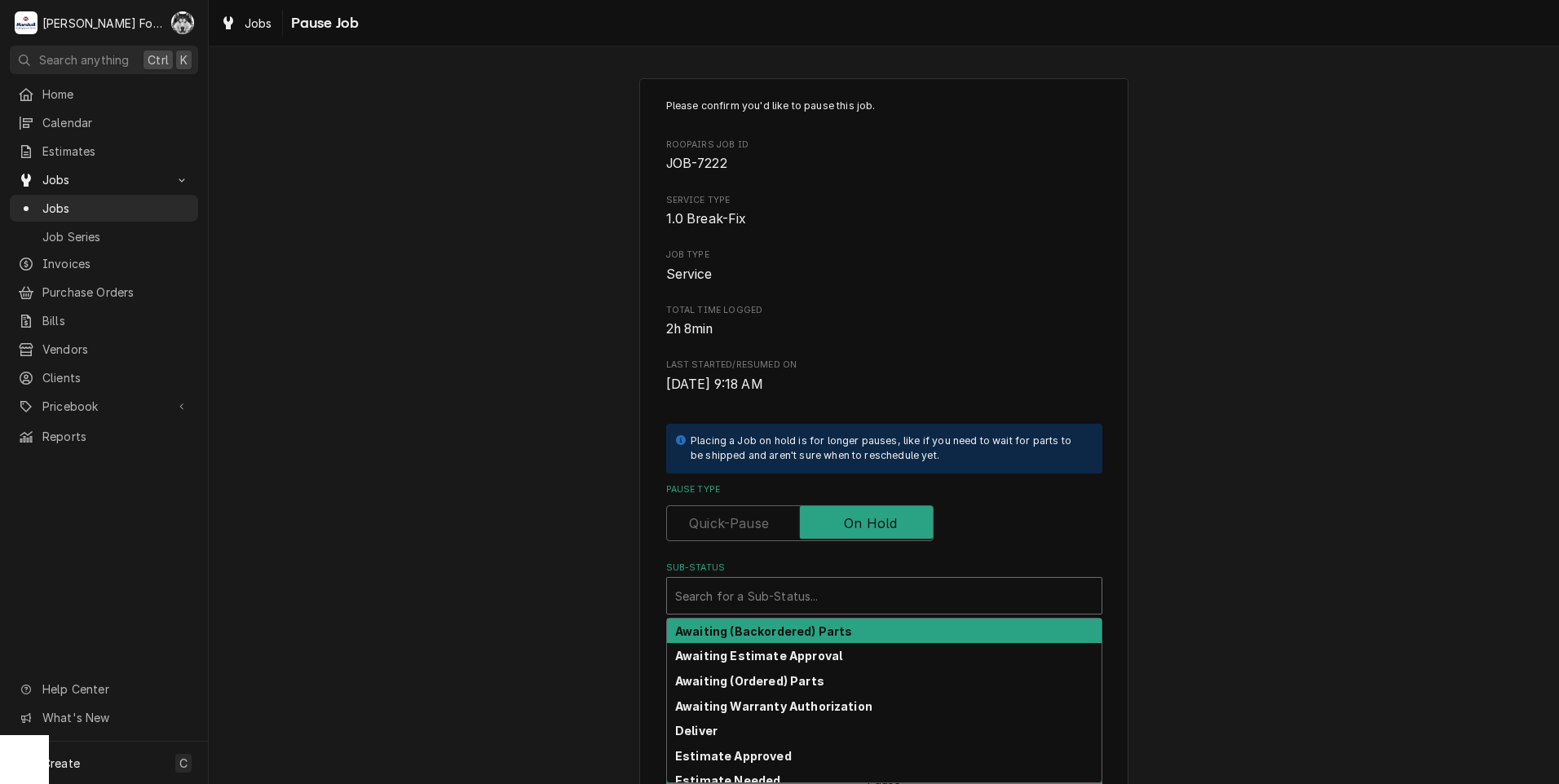
click at [804, 584] on div "Sub-Status" at bounding box center [883, 595] width 418 height 29
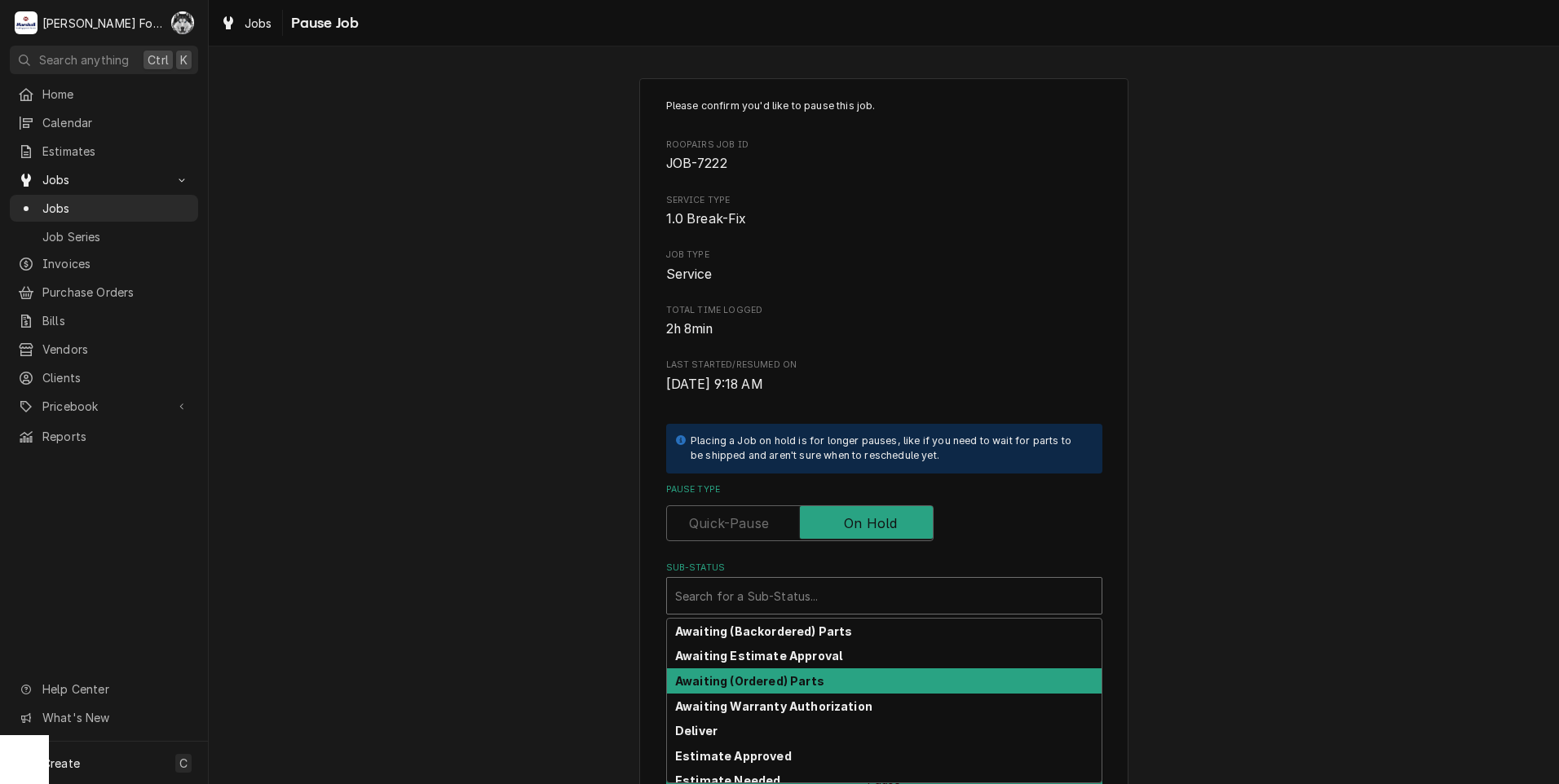
click at [767, 672] on div "Awaiting (Ordered) Parts" at bounding box center [883, 680] width 434 height 25
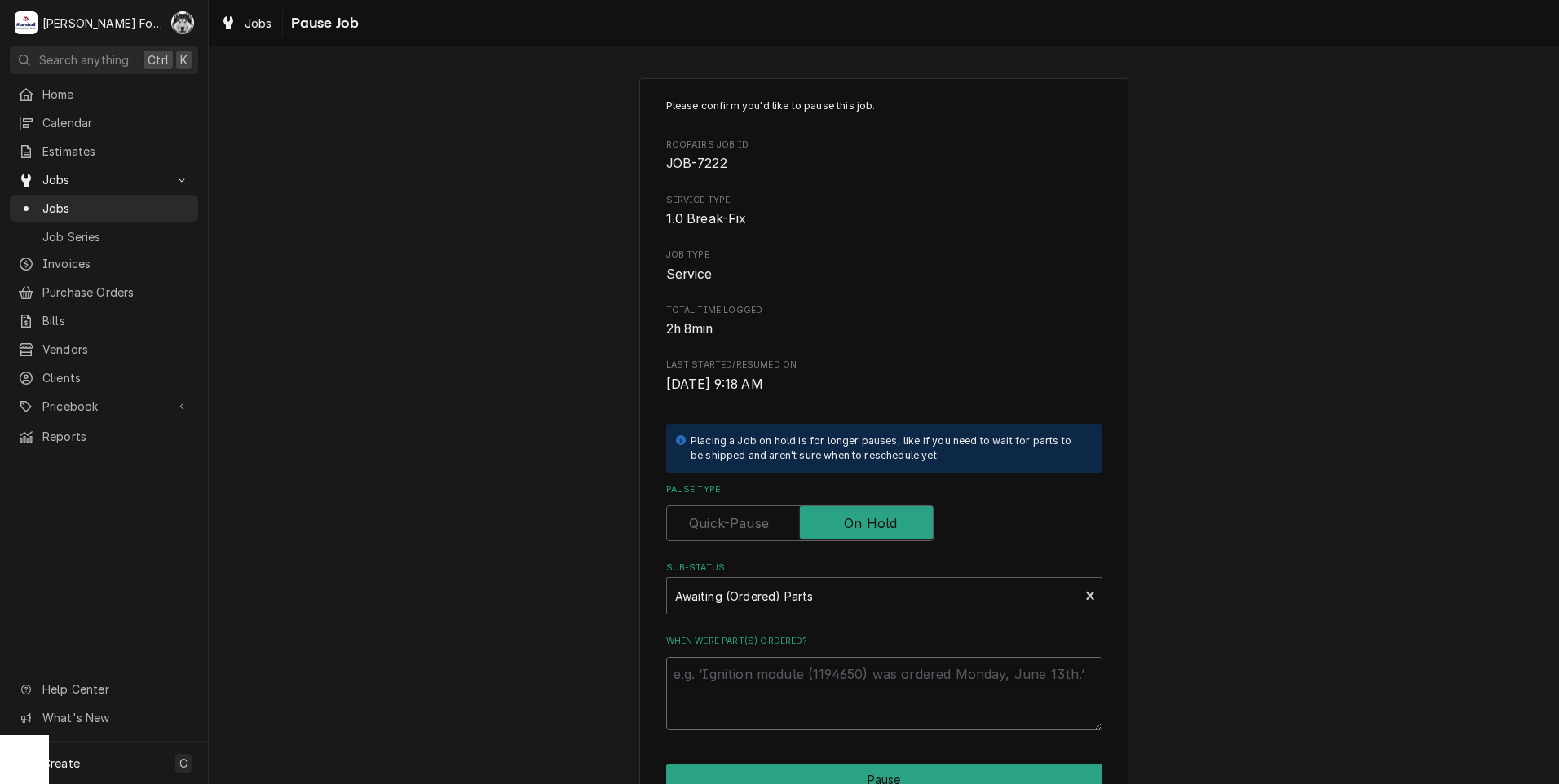
click at [769, 672] on textarea "When were part(s) ordered?" at bounding box center [884, 694] width 436 height 74
paste textarea "[DATE]"
type textarea "x"
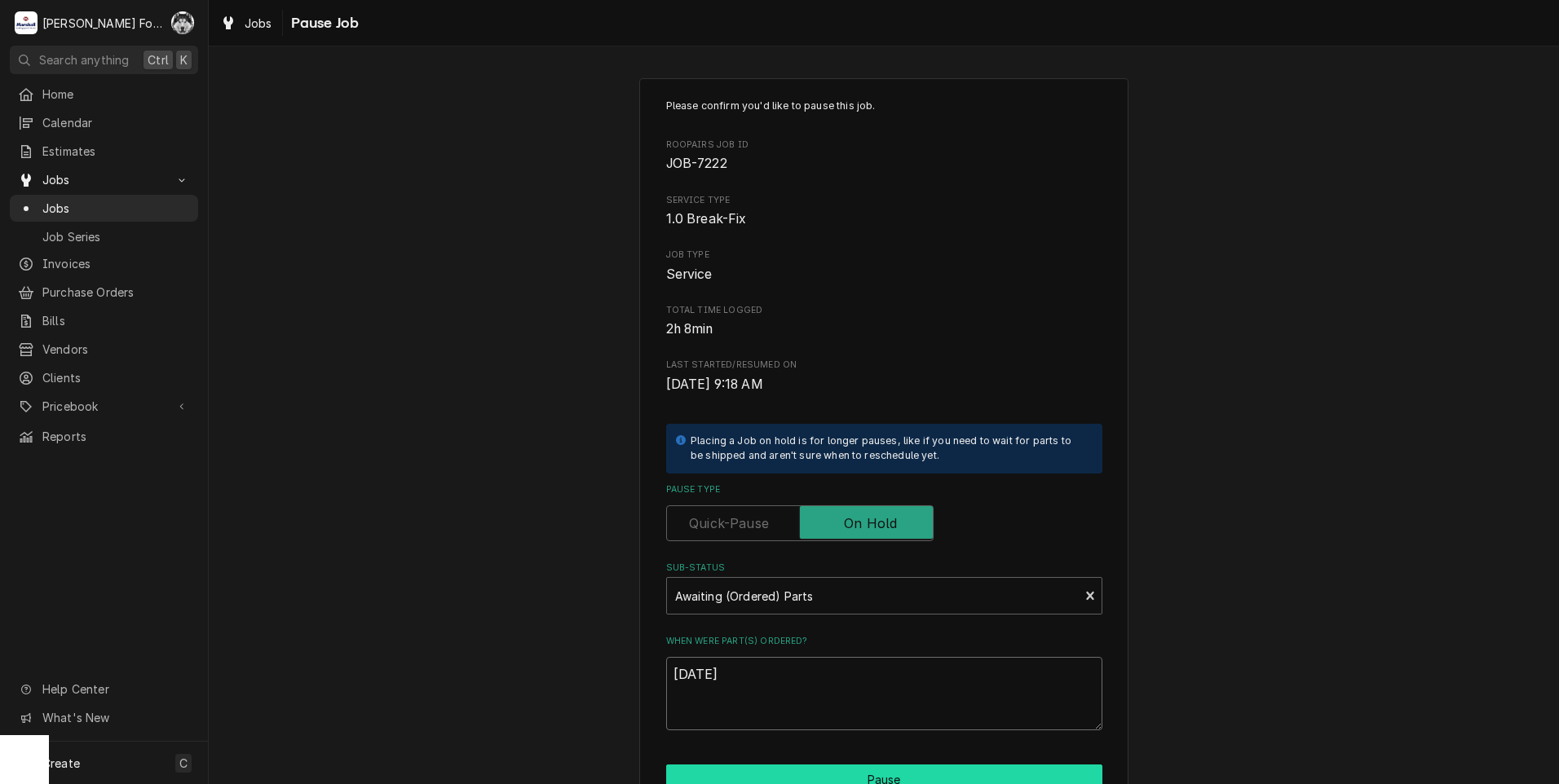
type textarea "[DATE]"
click at [768, 776] on button "Pause" at bounding box center [884, 779] width 436 height 30
type textarea "x"
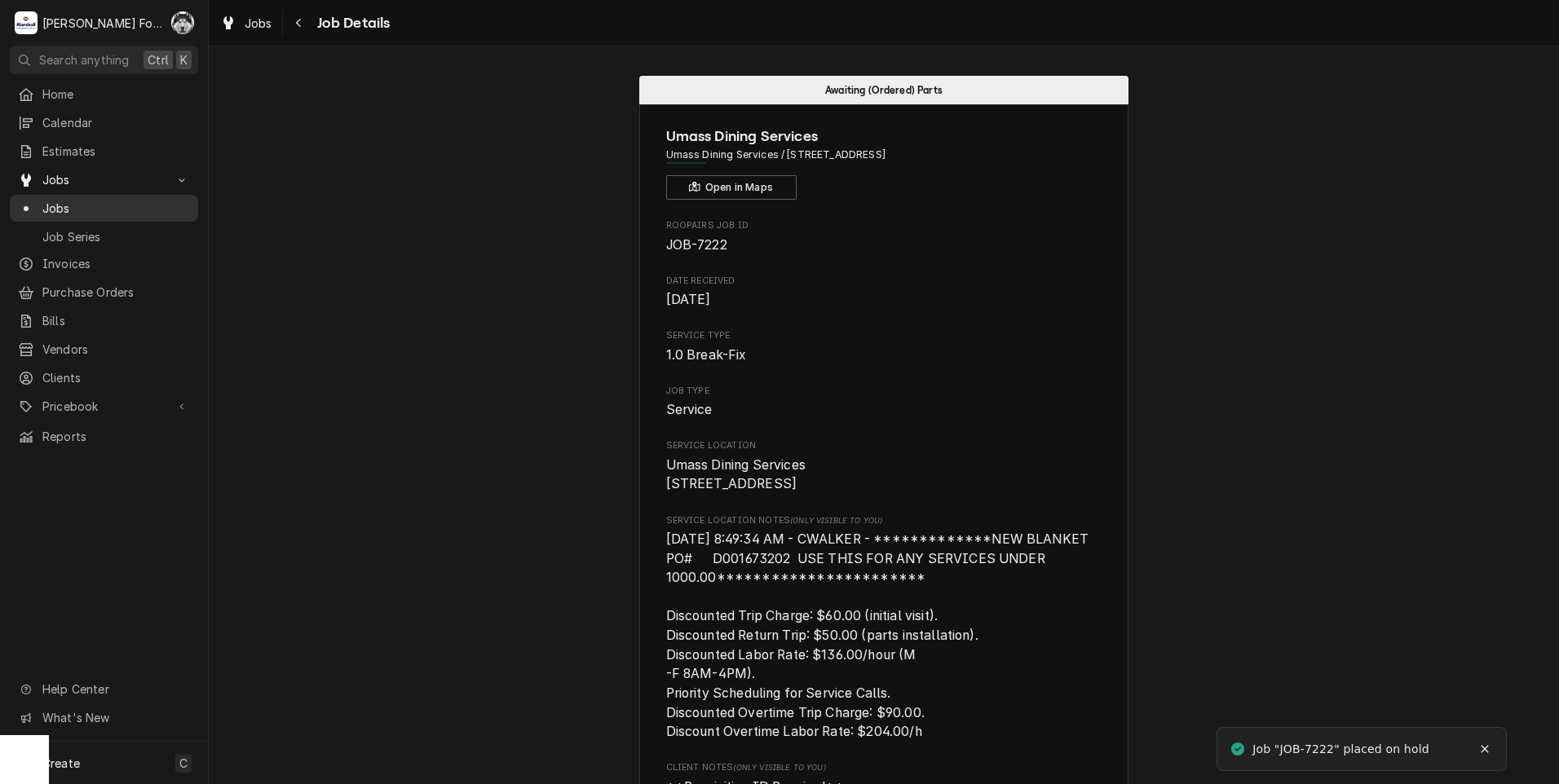
click at [50, 199] on span "Jobs" at bounding box center [116, 207] width 148 height 17
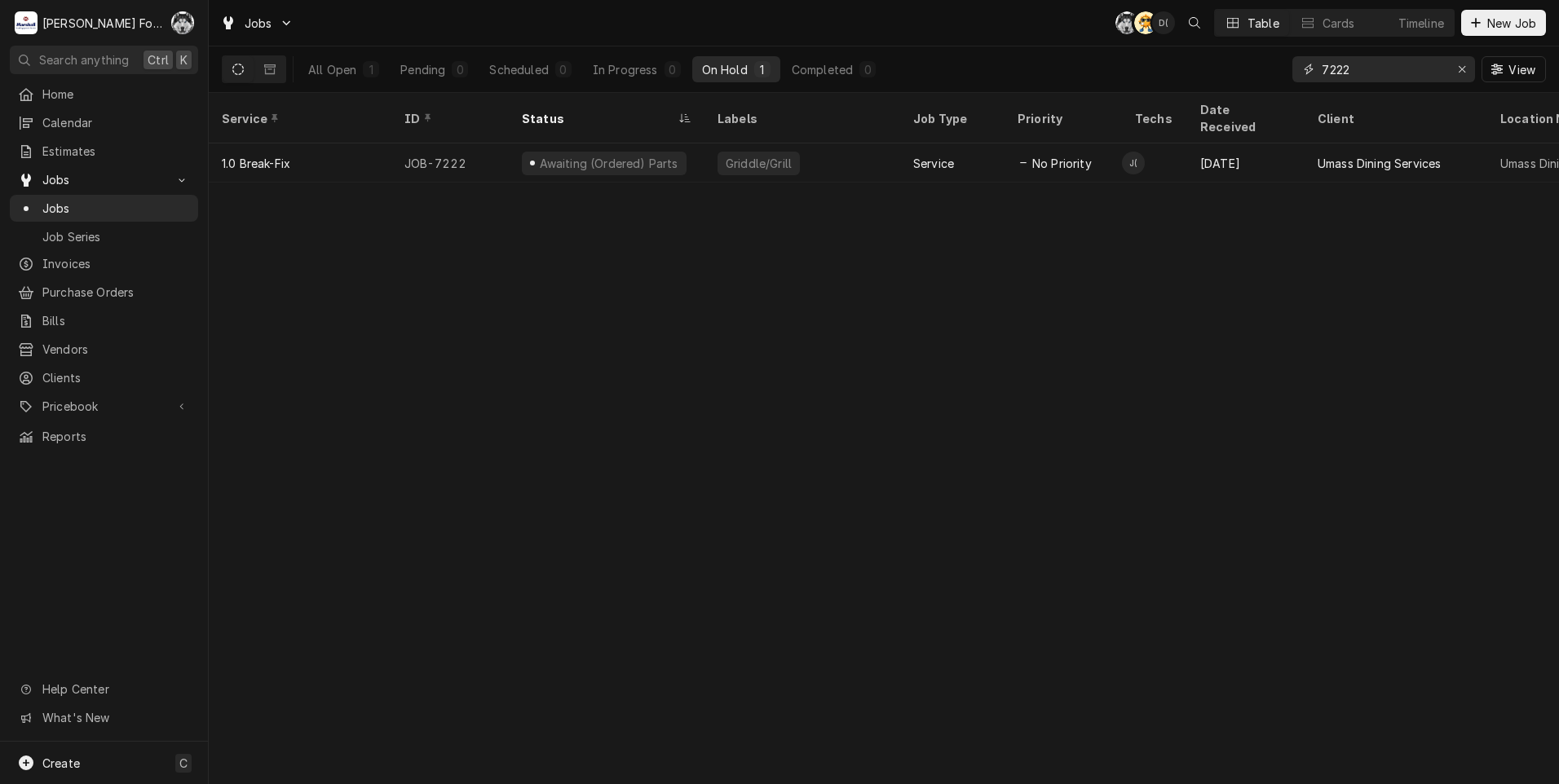
drag, startPoint x: 1368, startPoint y: 65, endPoint x: 1248, endPoint y: 87, distance: 122.0
click at [1248, 87] on div "All Open 1 Pending 0 Scheduled 0 In Progress 0 On Hold 1 Completed 0 7222 View" at bounding box center [883, 70] width 1324 height 46
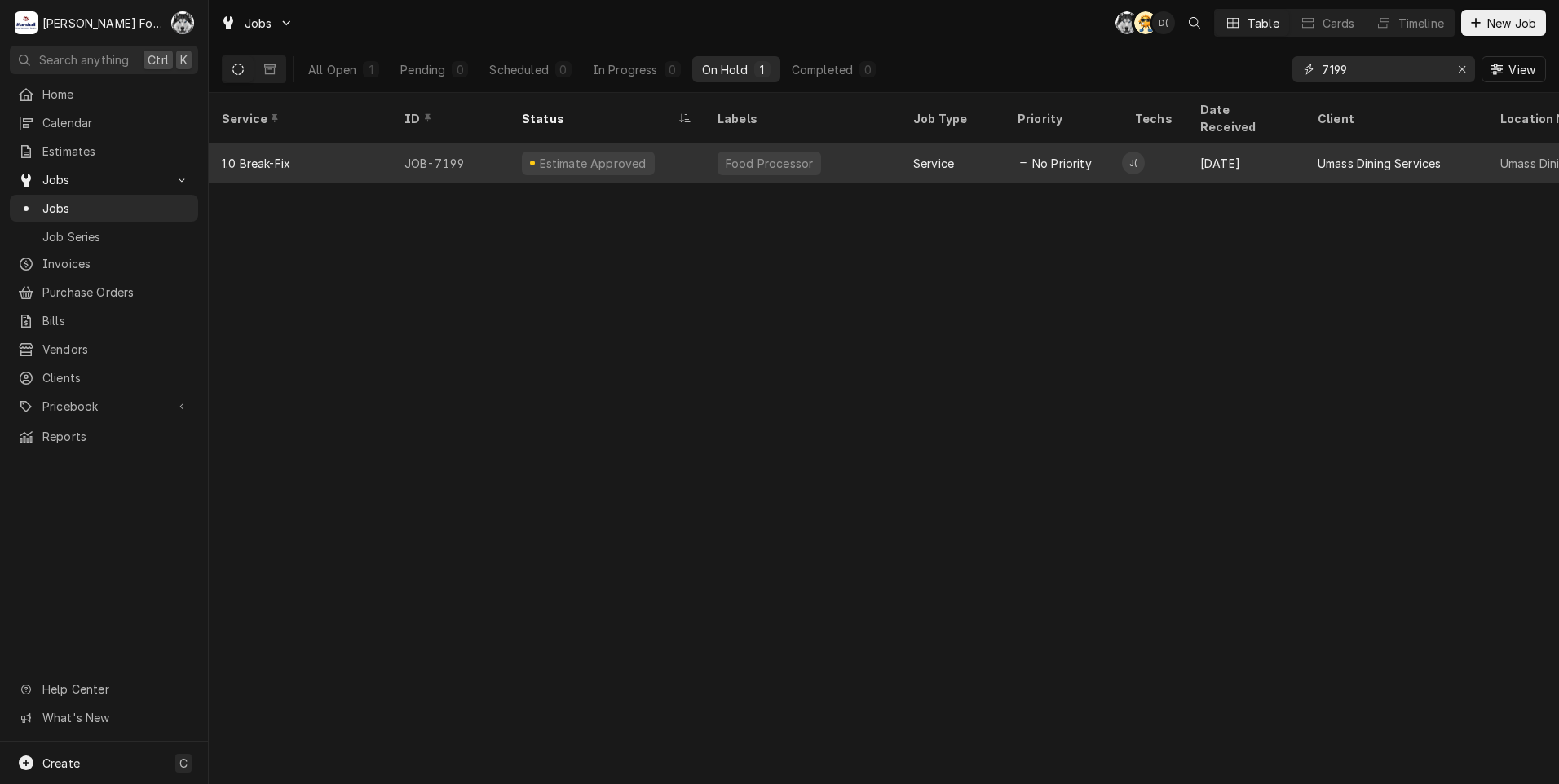
type input "7199"
click at [655, 154] on div "Estimate Approved" at bounding box center [607, 163] width 196 height 39
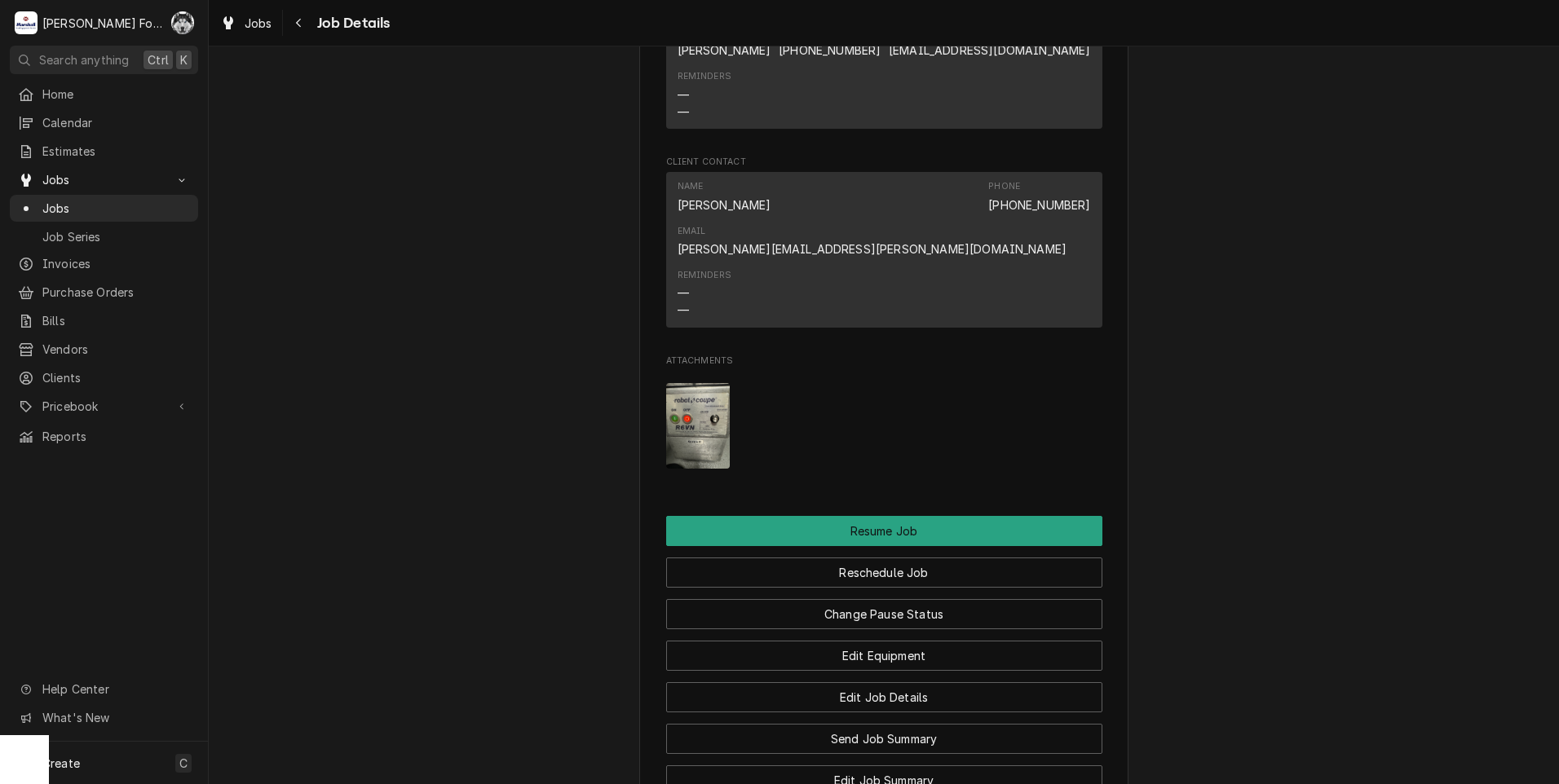
scroll to position [2038, 0]
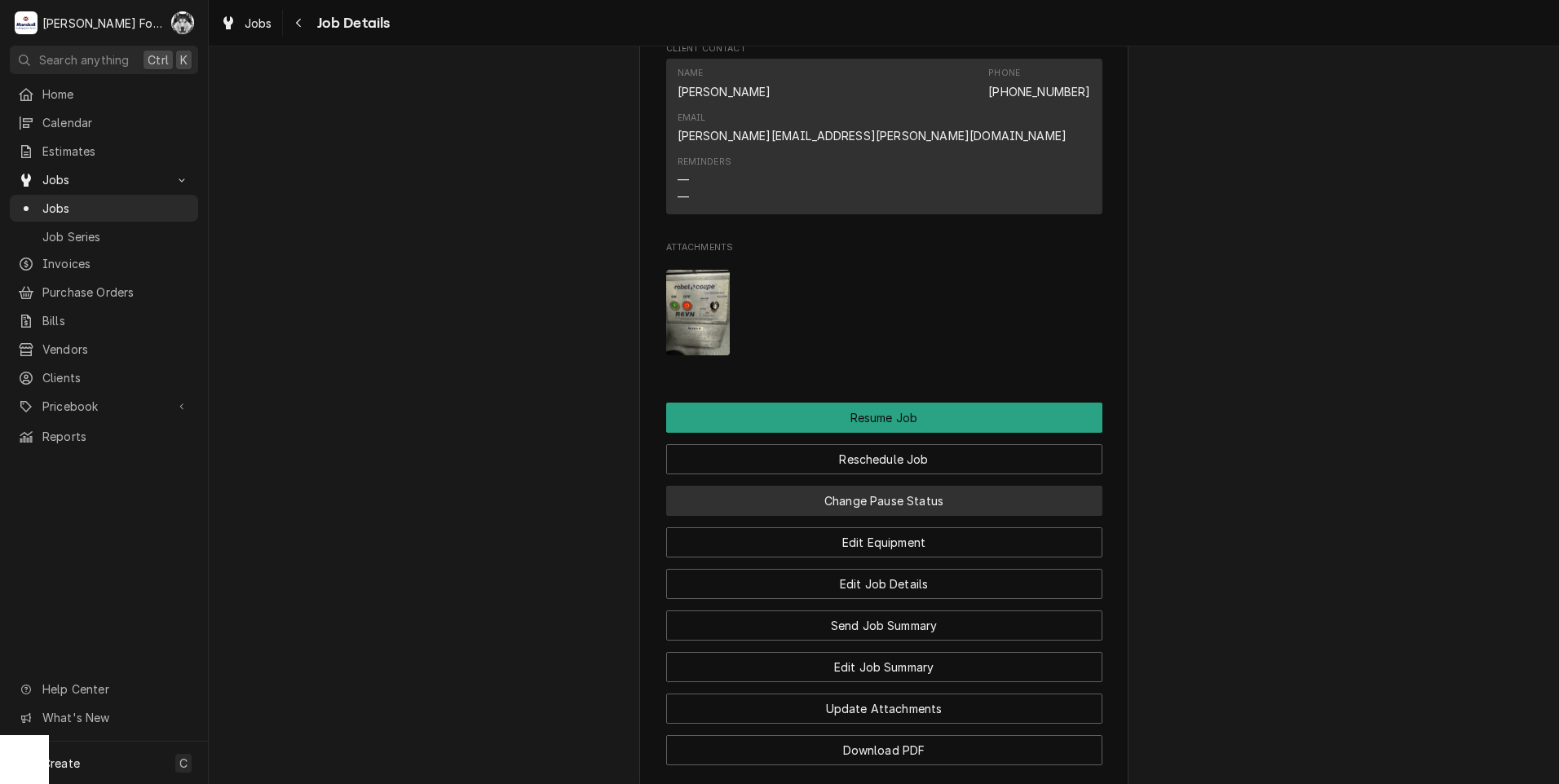
click at [811, 516] on button "Change Pause Status" at bounding box center [884, 501] width 436 height 30
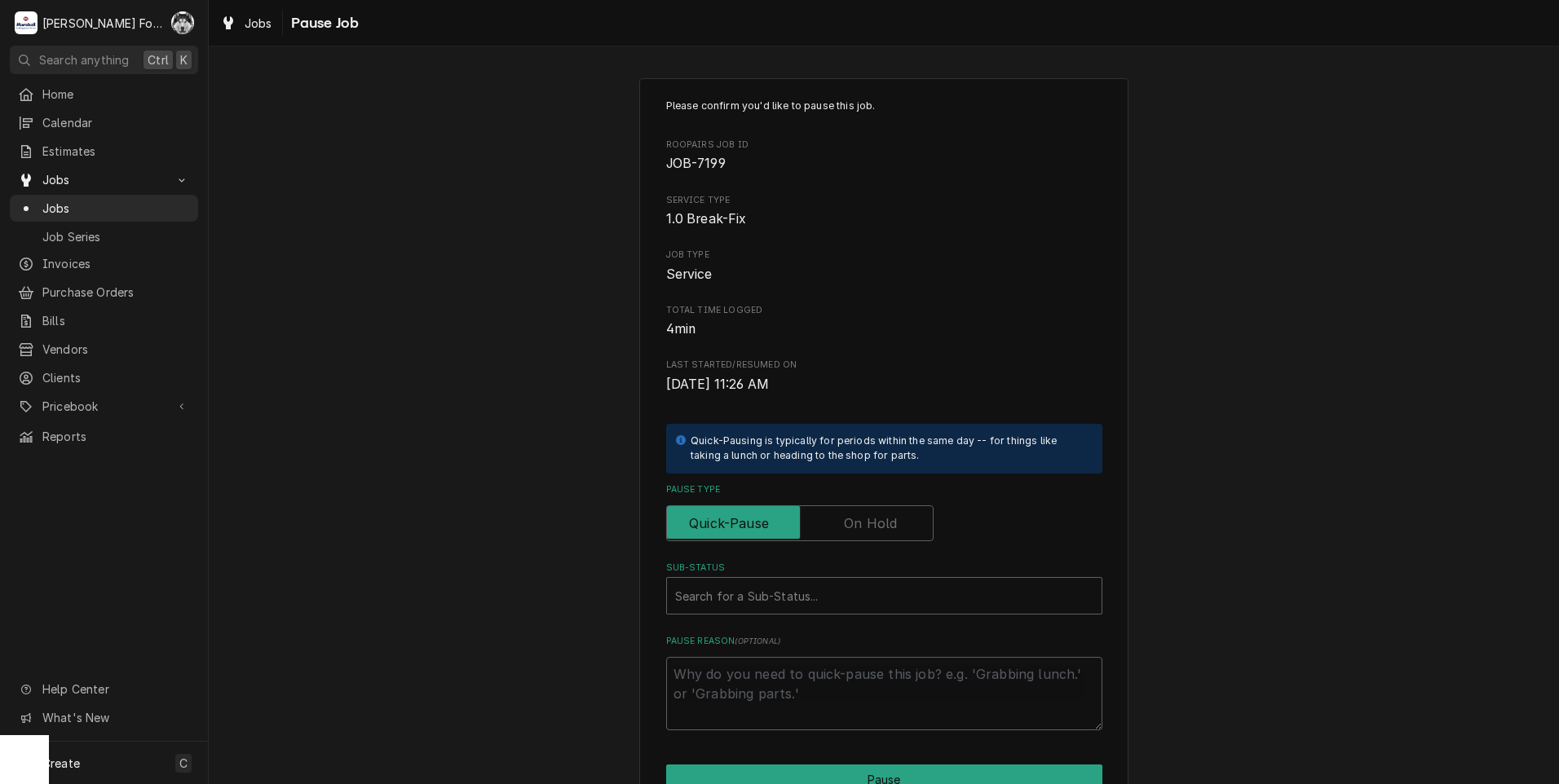
click at [847, 529] on label "Pause Type" at bounding box center [800, 524] width 267 height 36
click at [847, 529] on input "Pause Type" at bounding box center [799, 524] width 253 height 36
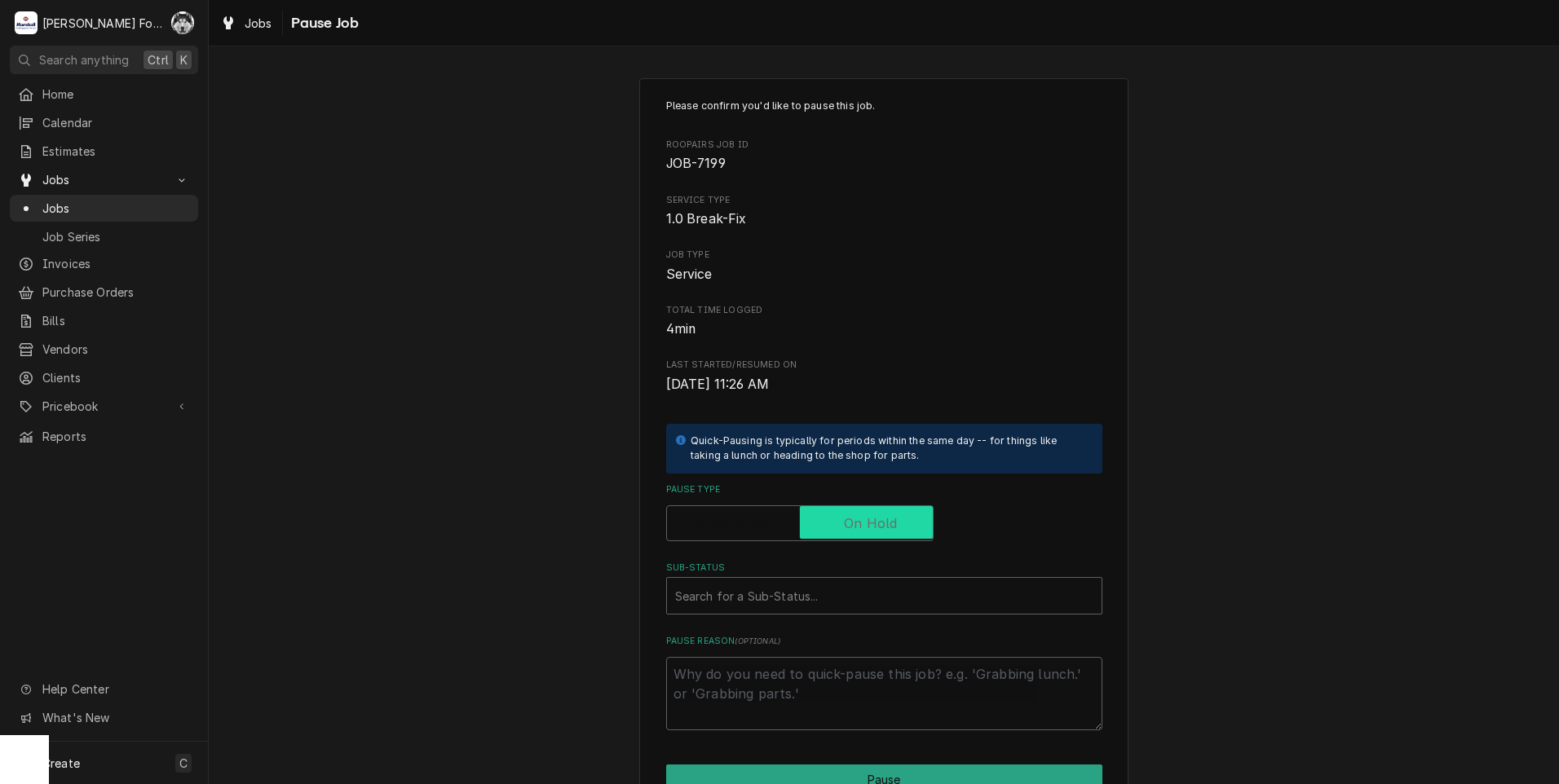
checkbox input "true"
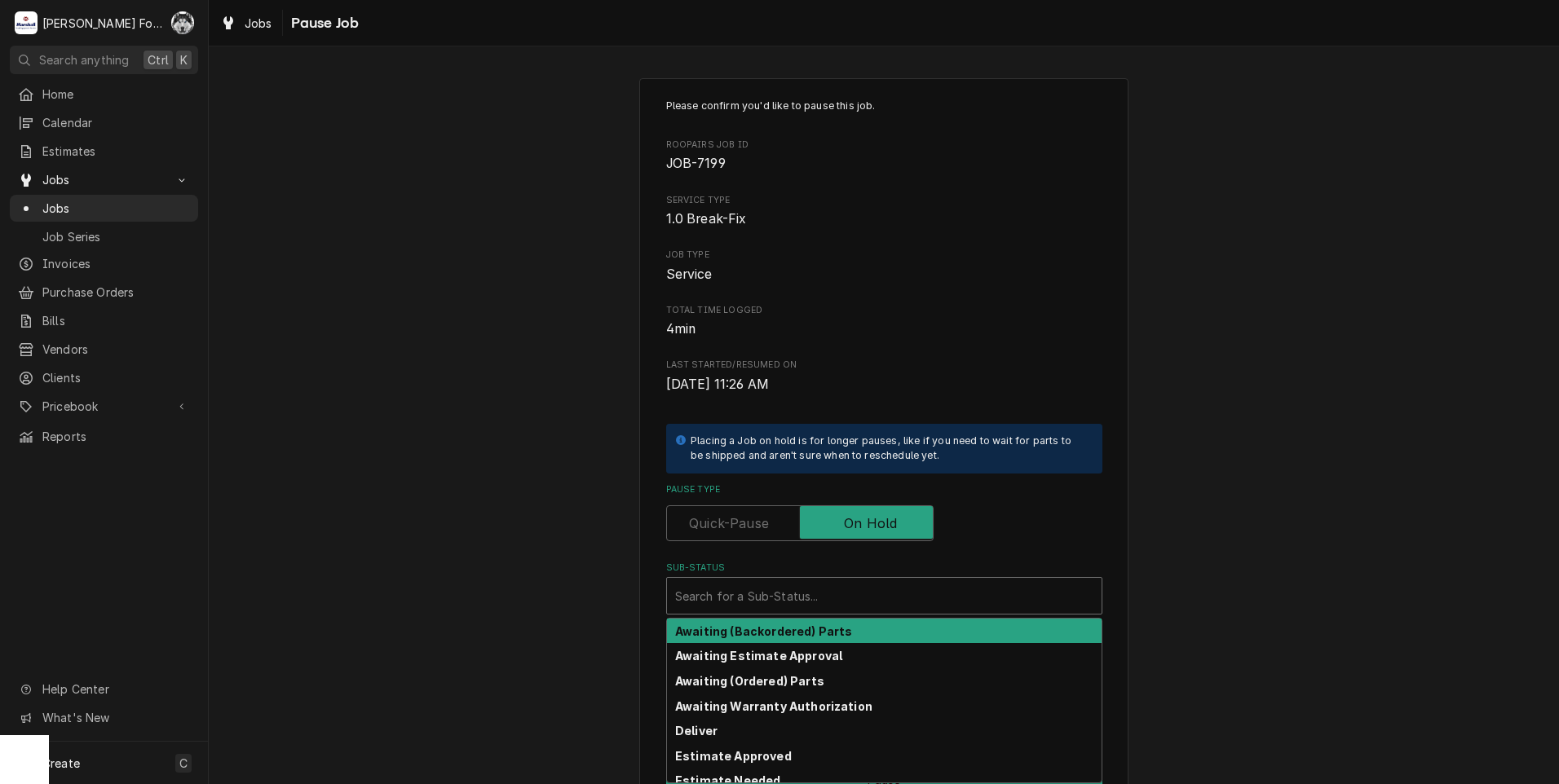
click at [800, 596] on div "Sub-Status" at bounding box center [883, 595] width 418 height 29
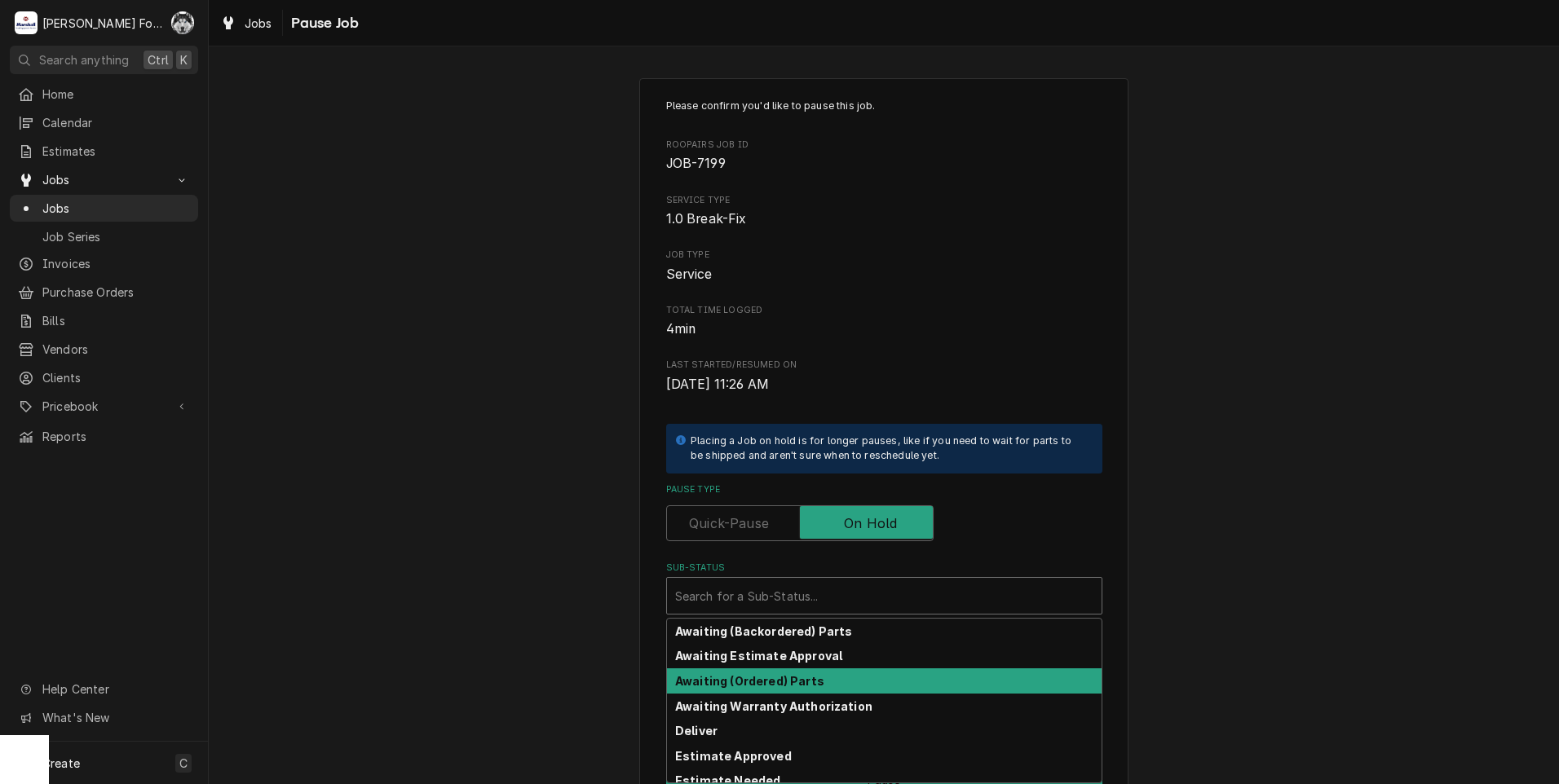
click at [795, 685] on strong "Awaiting (Ordered) Parts" at bounding box center [750, 681] width 150 height 14
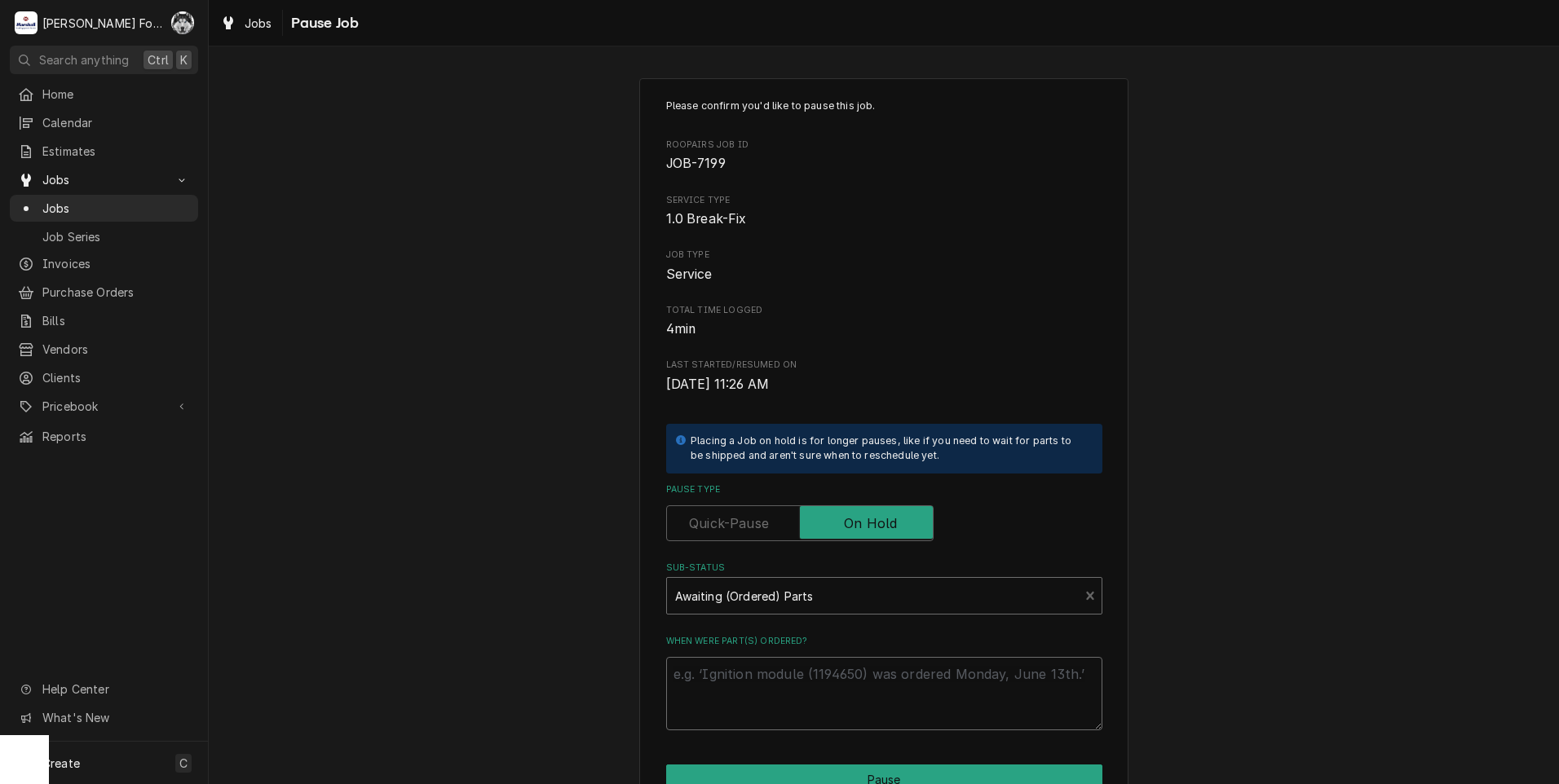
click at [761, 686] on textarea "When were part(s) ordered?" at bounding box center [884, 694] width 436 height 74
paste textarea "[DATE]"
type textarea "x"
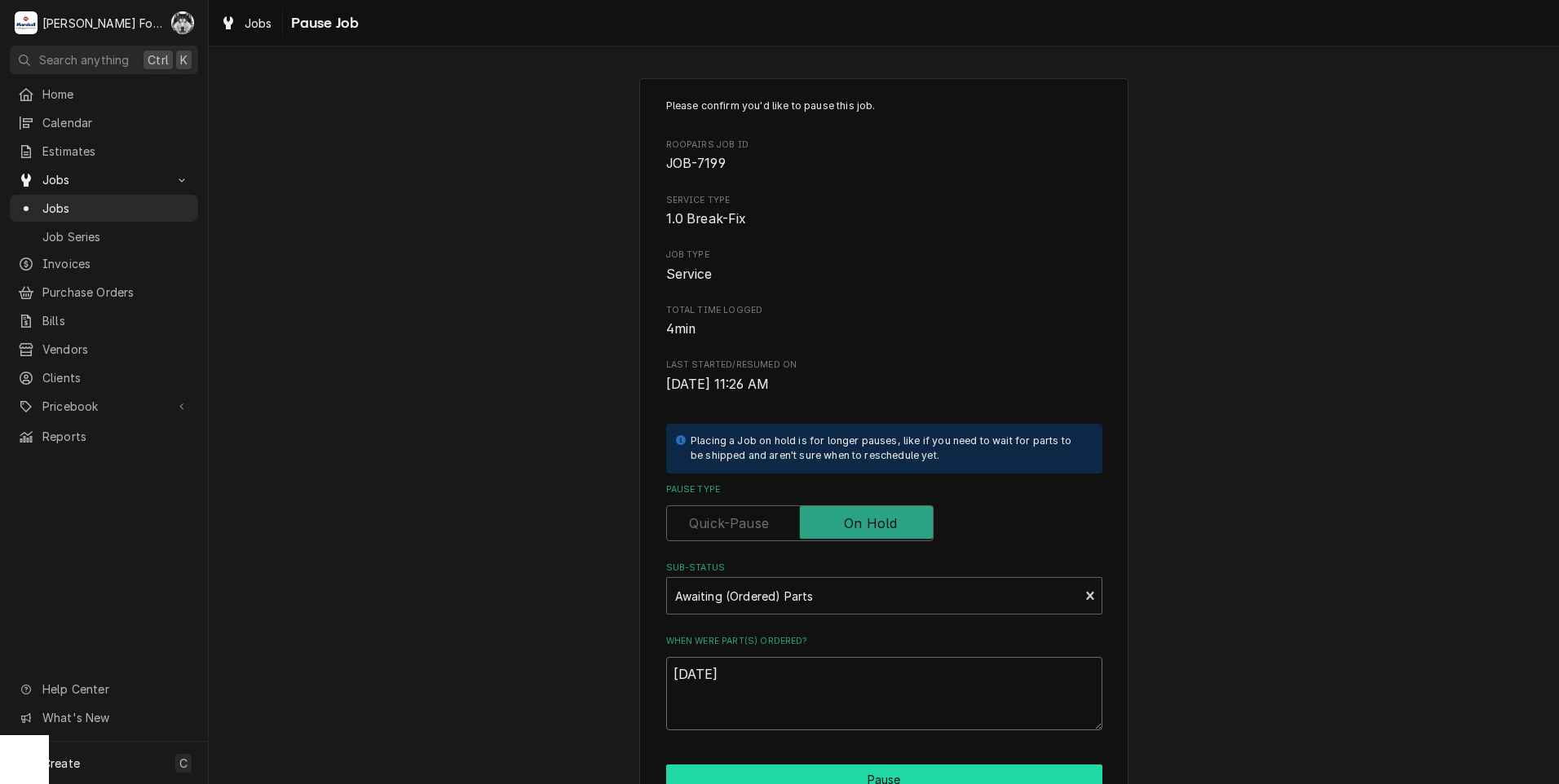
type textarea "[DATE]"
click at [783, 768] on button "Pause" at bounding box center [884, 779] width 436 height 30
type textarea "x"
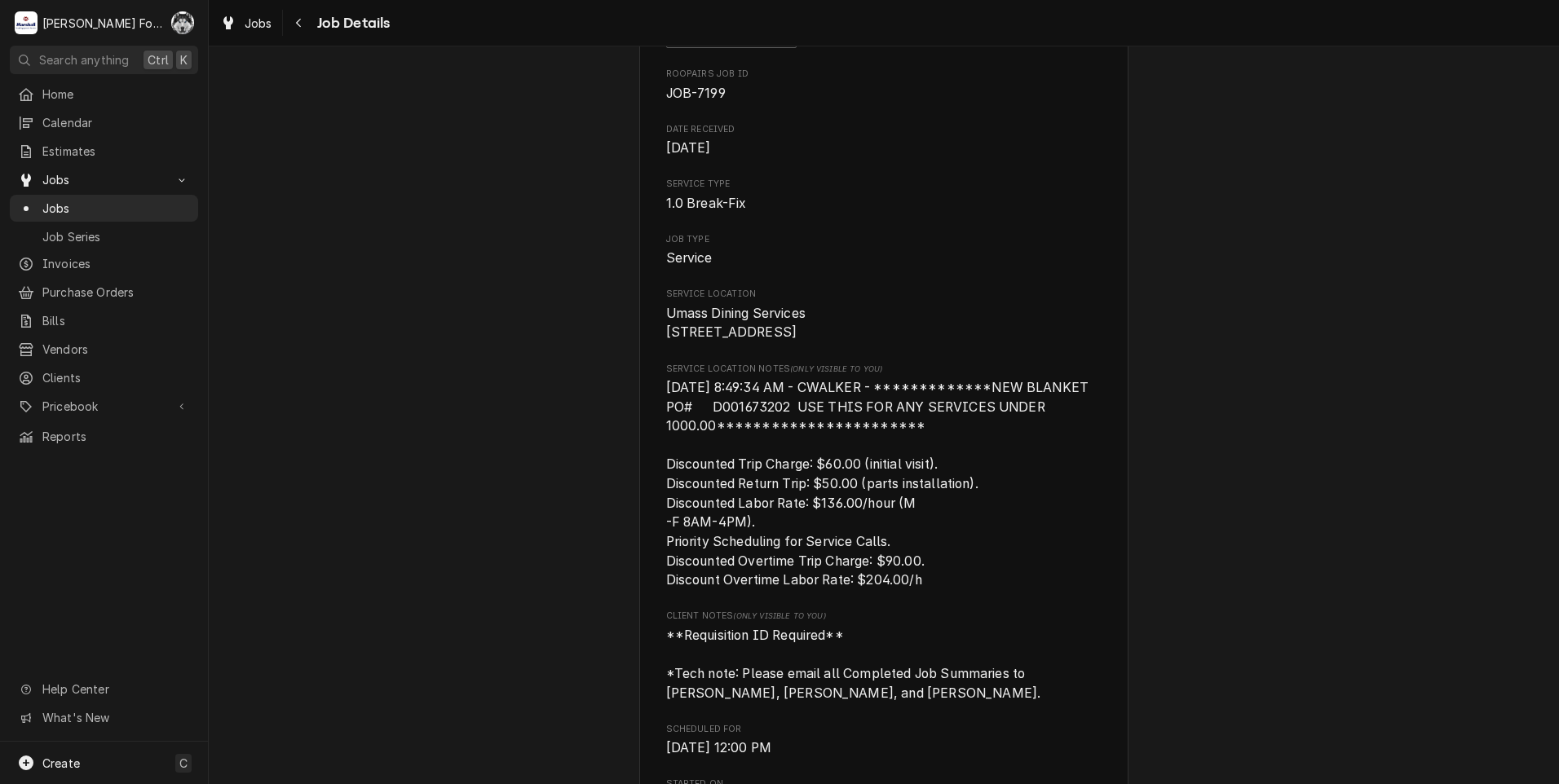
scroll to position [271, 0]
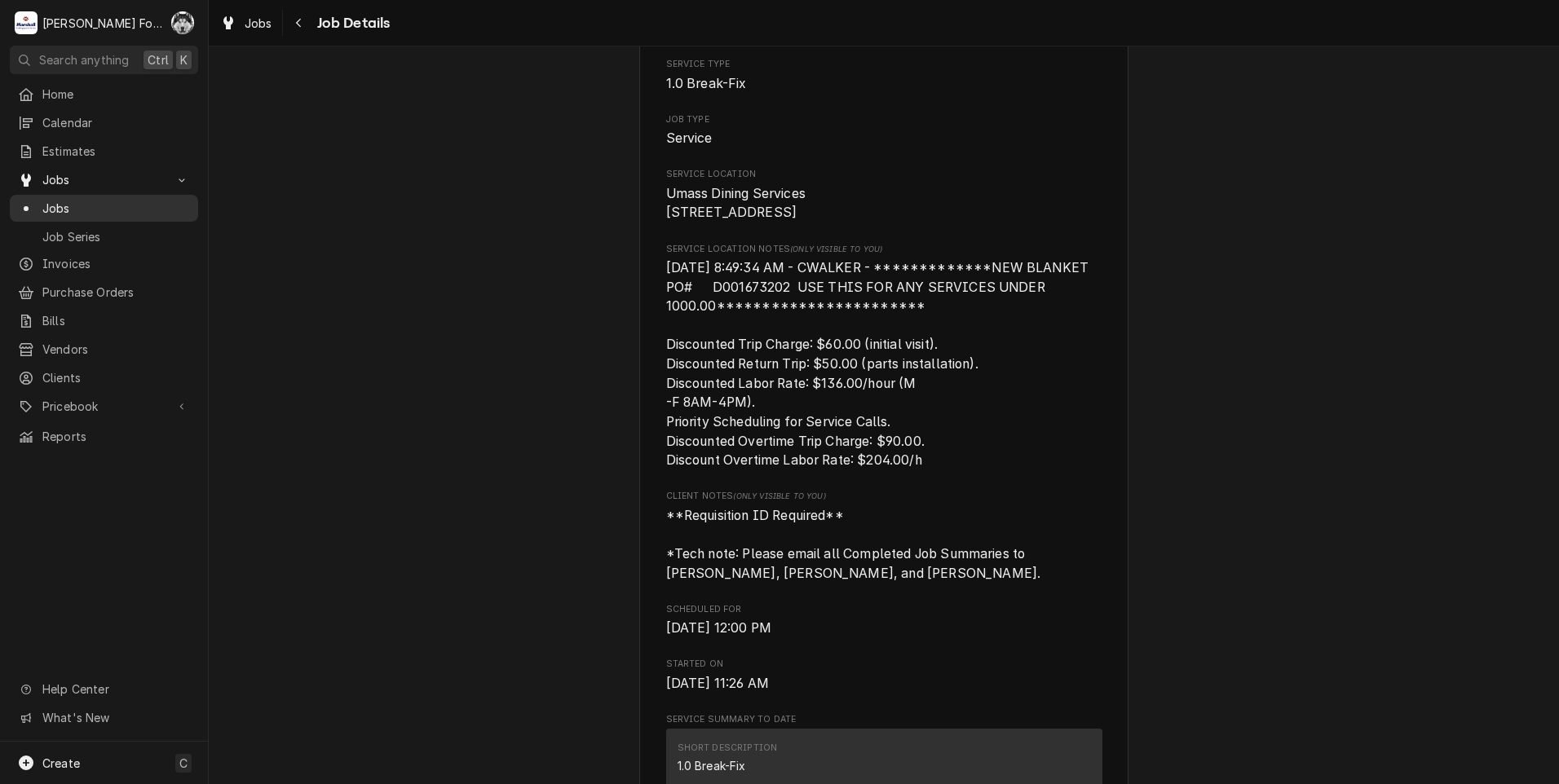
click at [48, 199] on span "Jobs" at bounding box center [116, 207] width 148 height 17
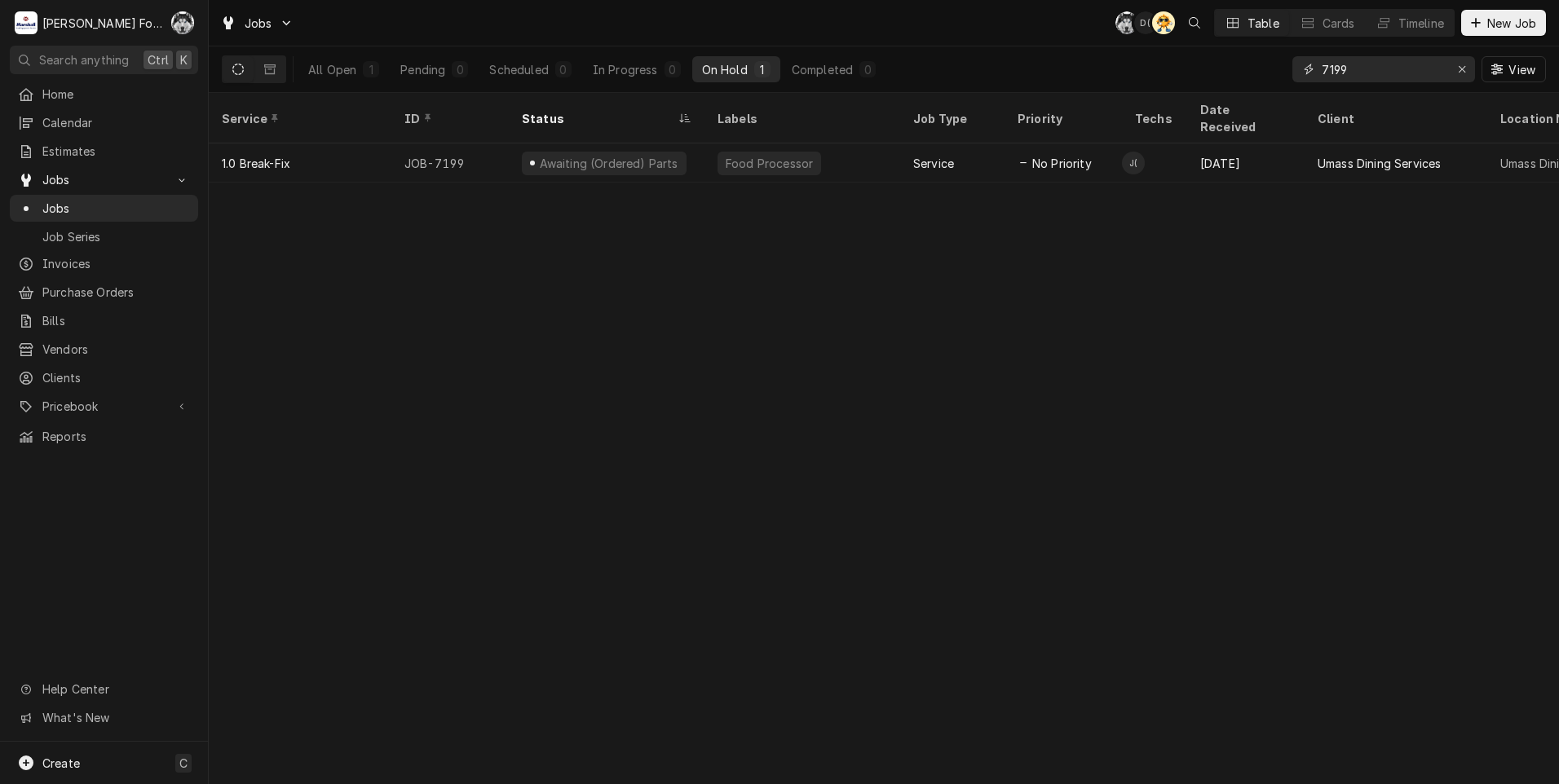
drag, startPoint x: 1365, startPoint y: 71, endPoint x: 1177, endPoint y: 80, distance: 188.2
click at [1179, 80] on div "All Open 1 Pending 0 Scheduled 0 In Progress 0 On Hold 1 Completed 0 7199 View" at bounding box center [883, 70] width 1324 height 46
type input "7339"
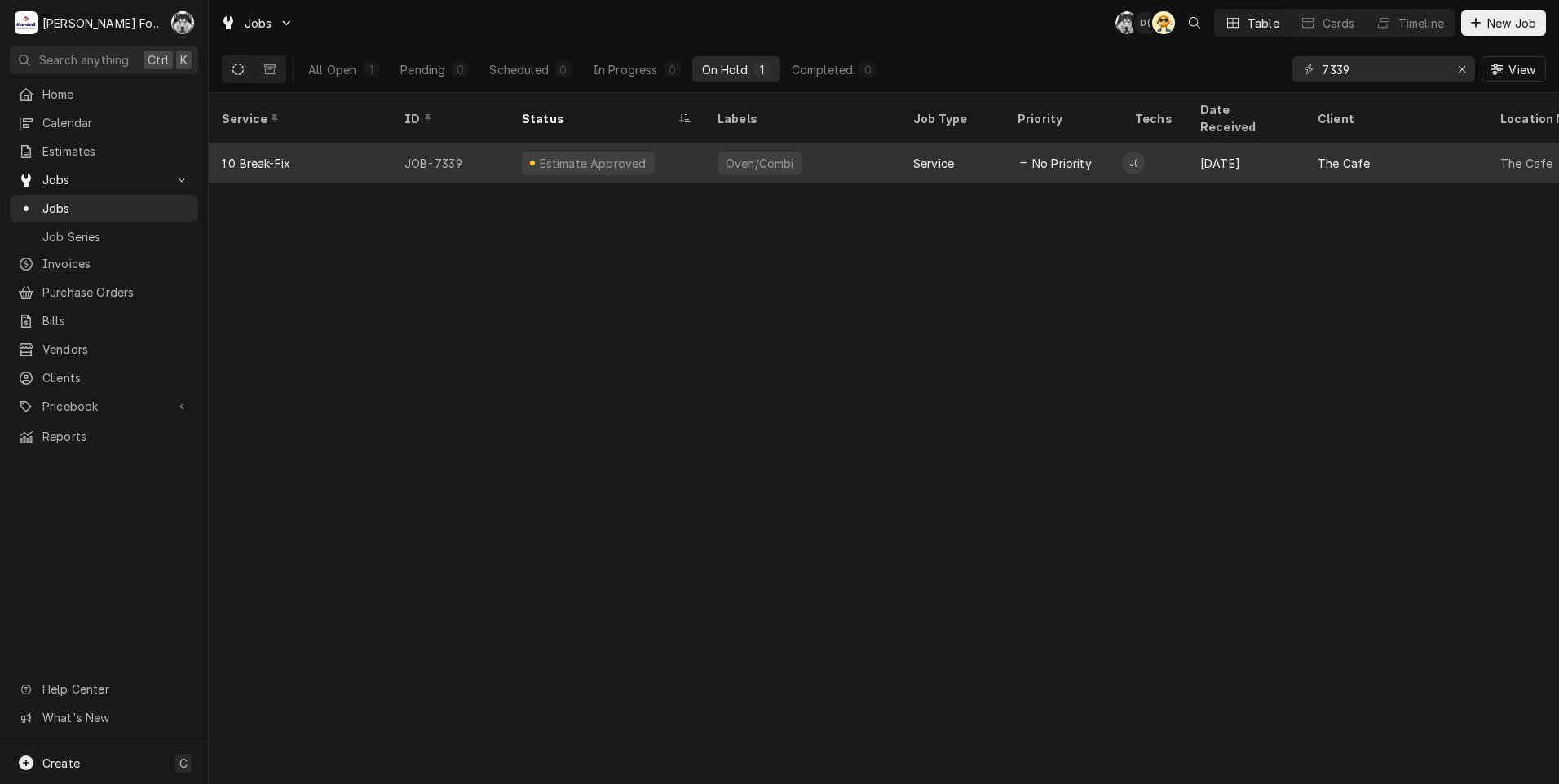
click at [849, 144] on div "Oven/Combi" at bounding box center [802, 163] width 196 height 39
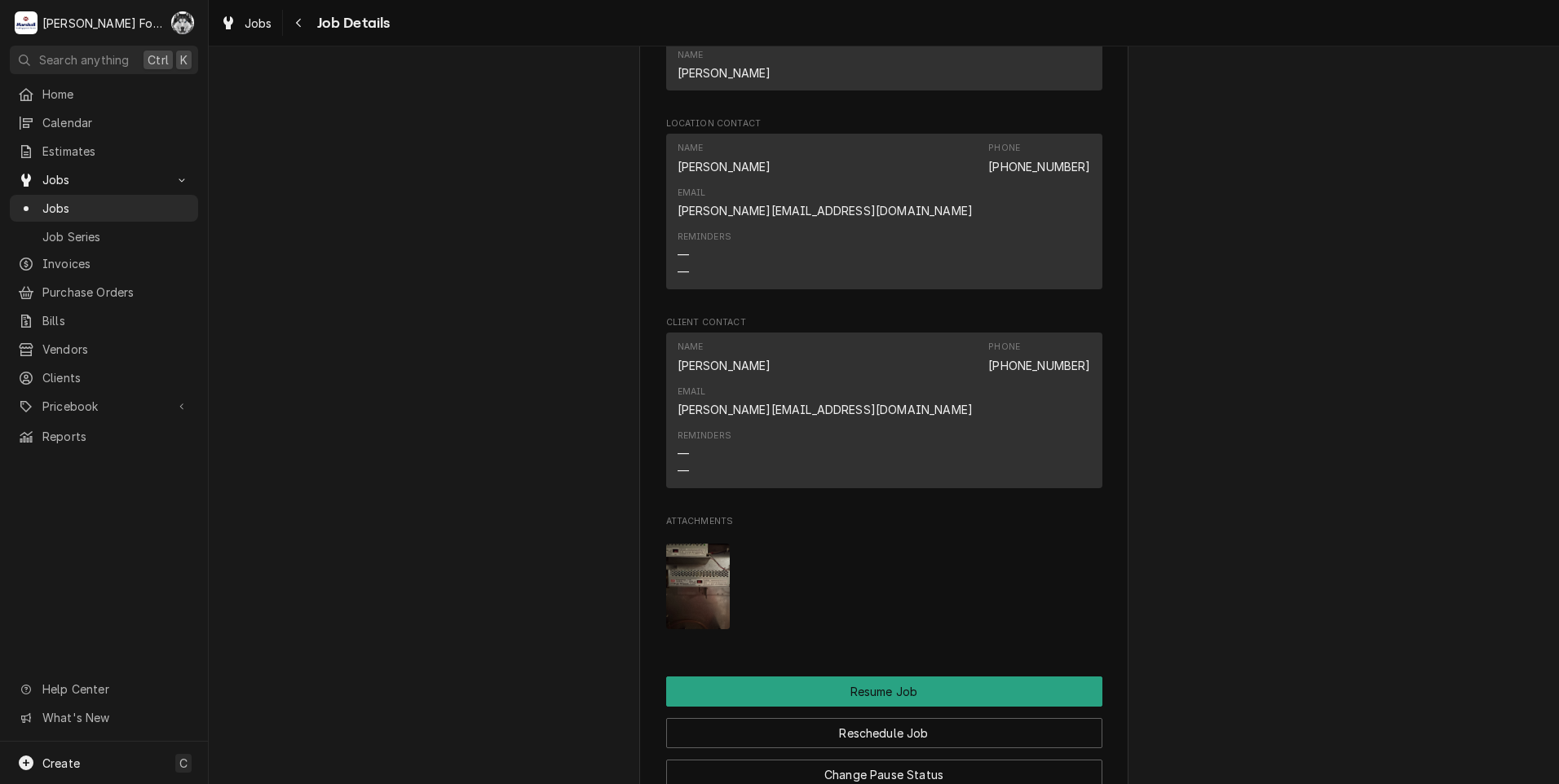
scroll to position [1630, 0]
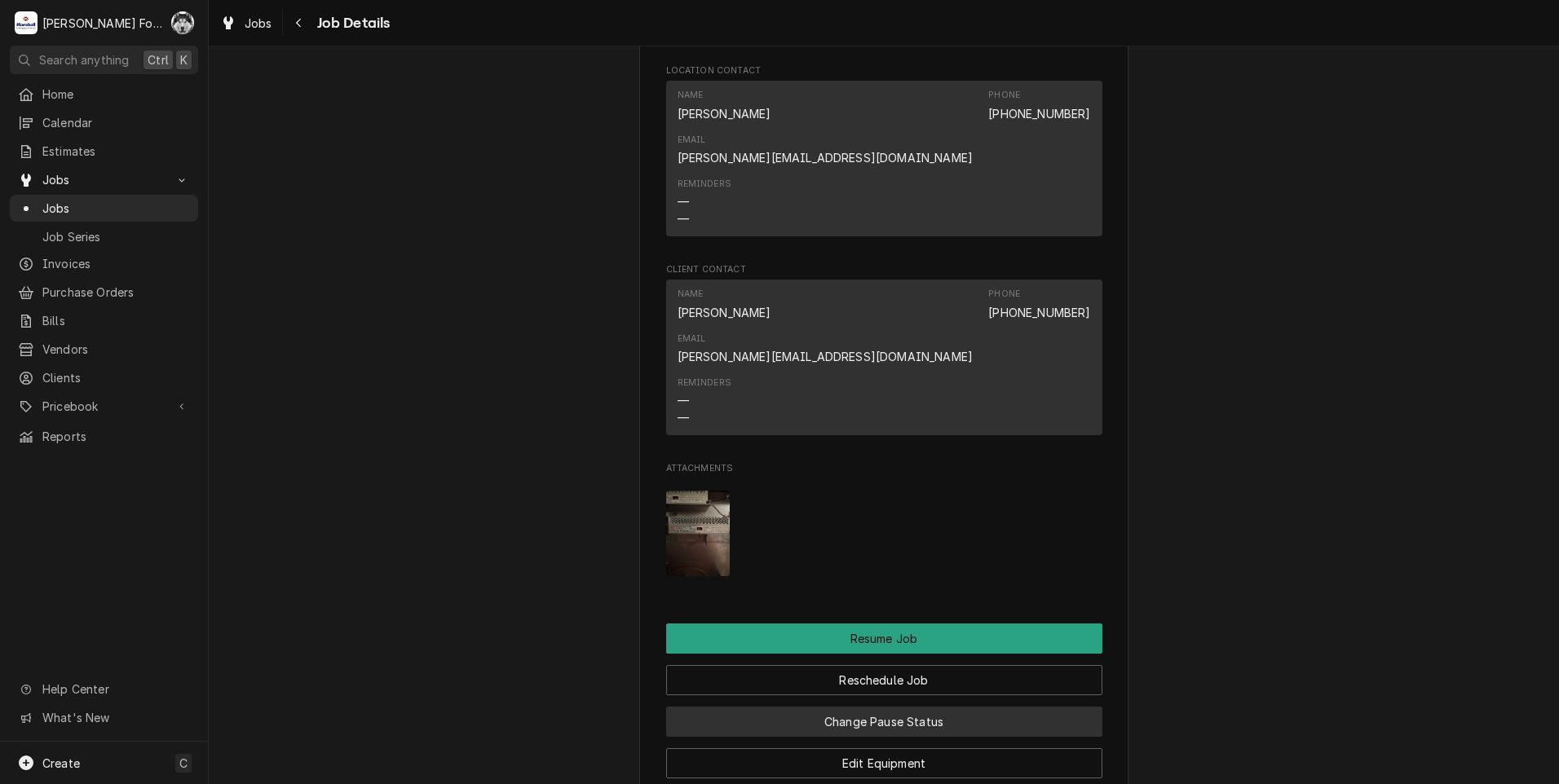
click at [851, 706] on button "Change Pause Status" at bounding box center [884, 721] width 436 height 30
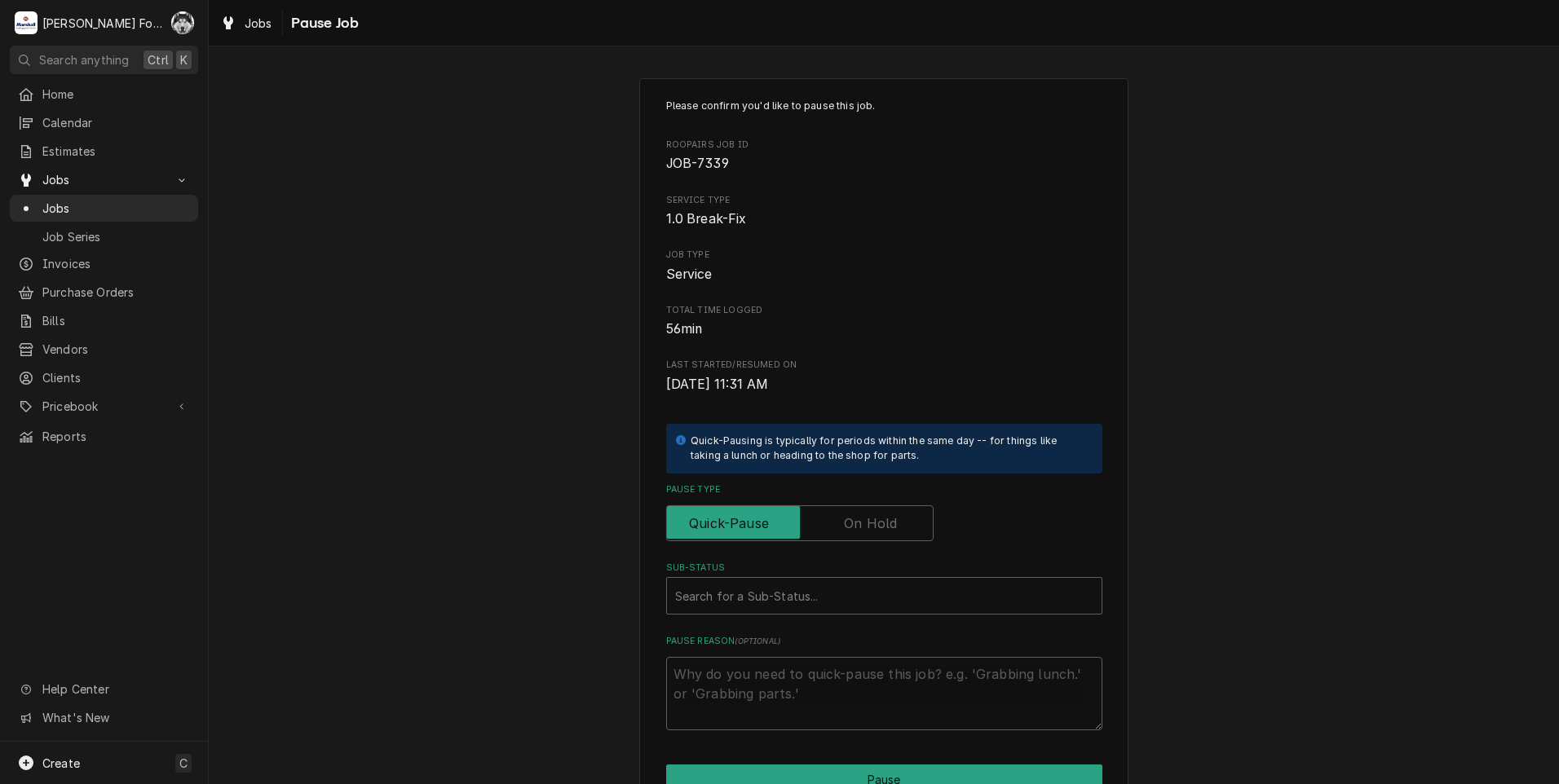
click at [855, 528] on label "Pause Type" at bounding box center [800, 524] width 267 height 36
click at [855, 528] on input "Pause Type" at bounding box center [799, 524] width 253 height 36
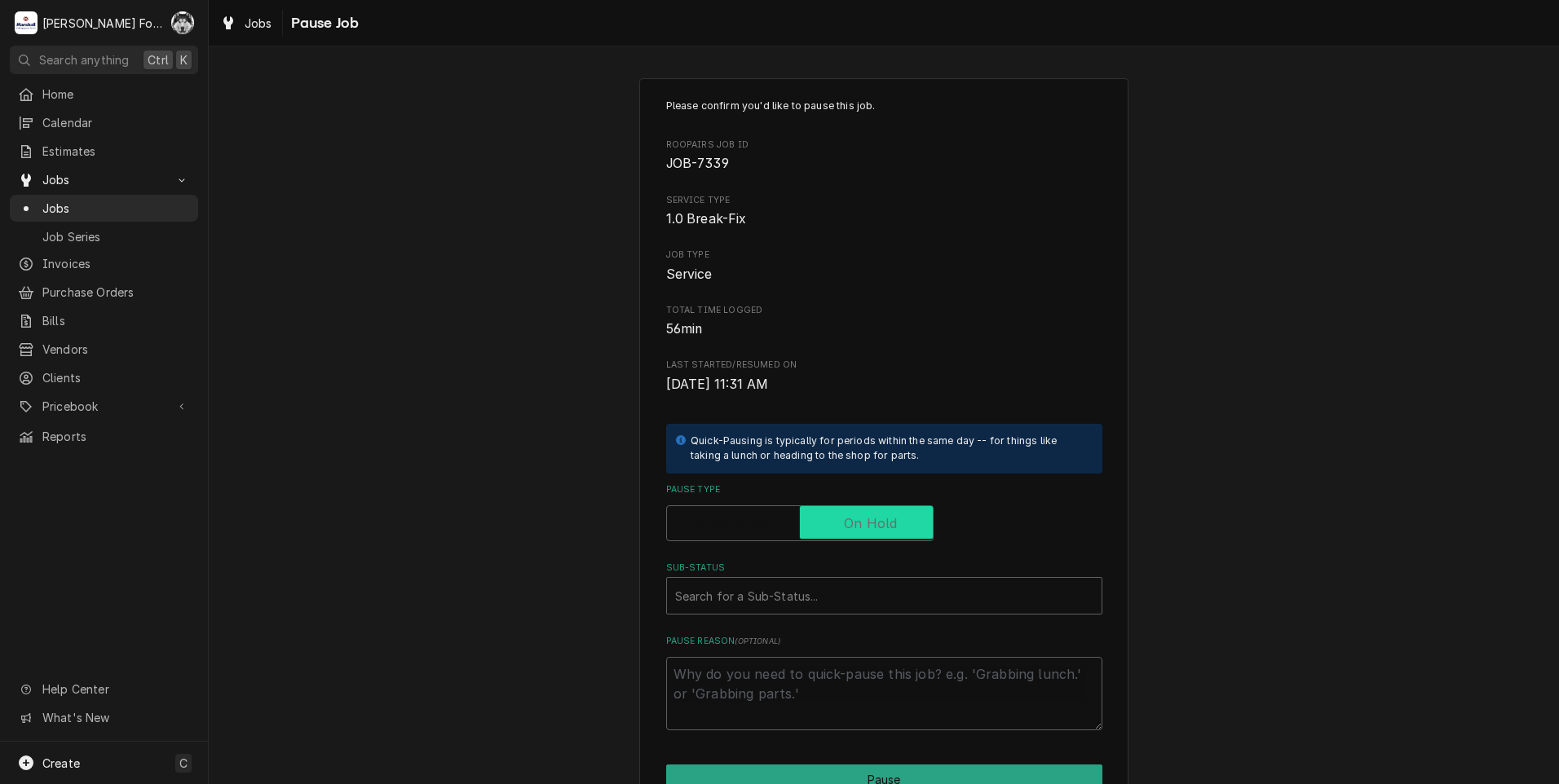
checkbox input "true"
click at [775, 599] on div "Sub-Status" at bounding box center [883, 595] width 418 height 29
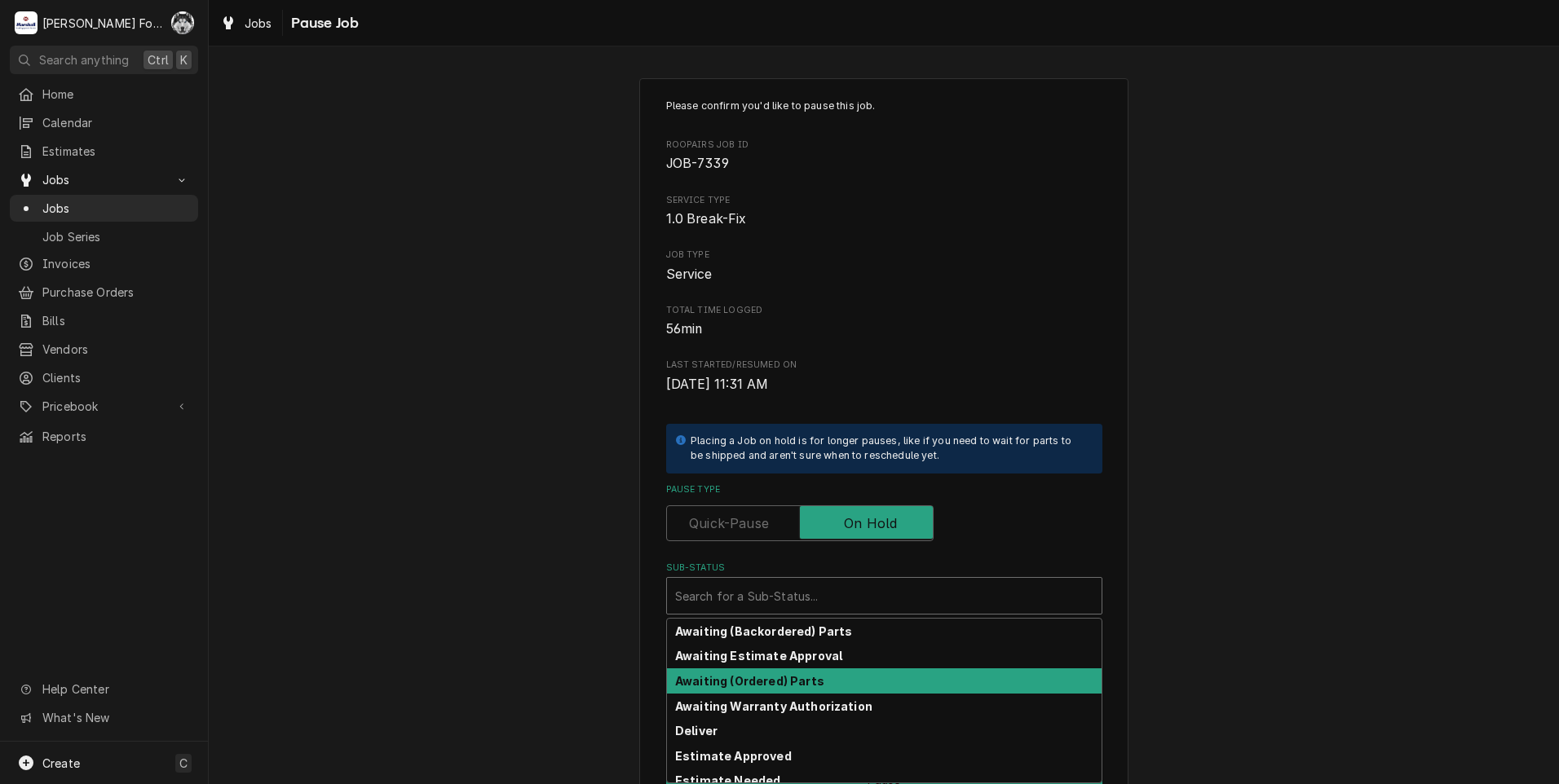
click at [727, 683] on strong "Awaiting (Ordered) Parts" at bounding box center [750, 681] width 150 height 14
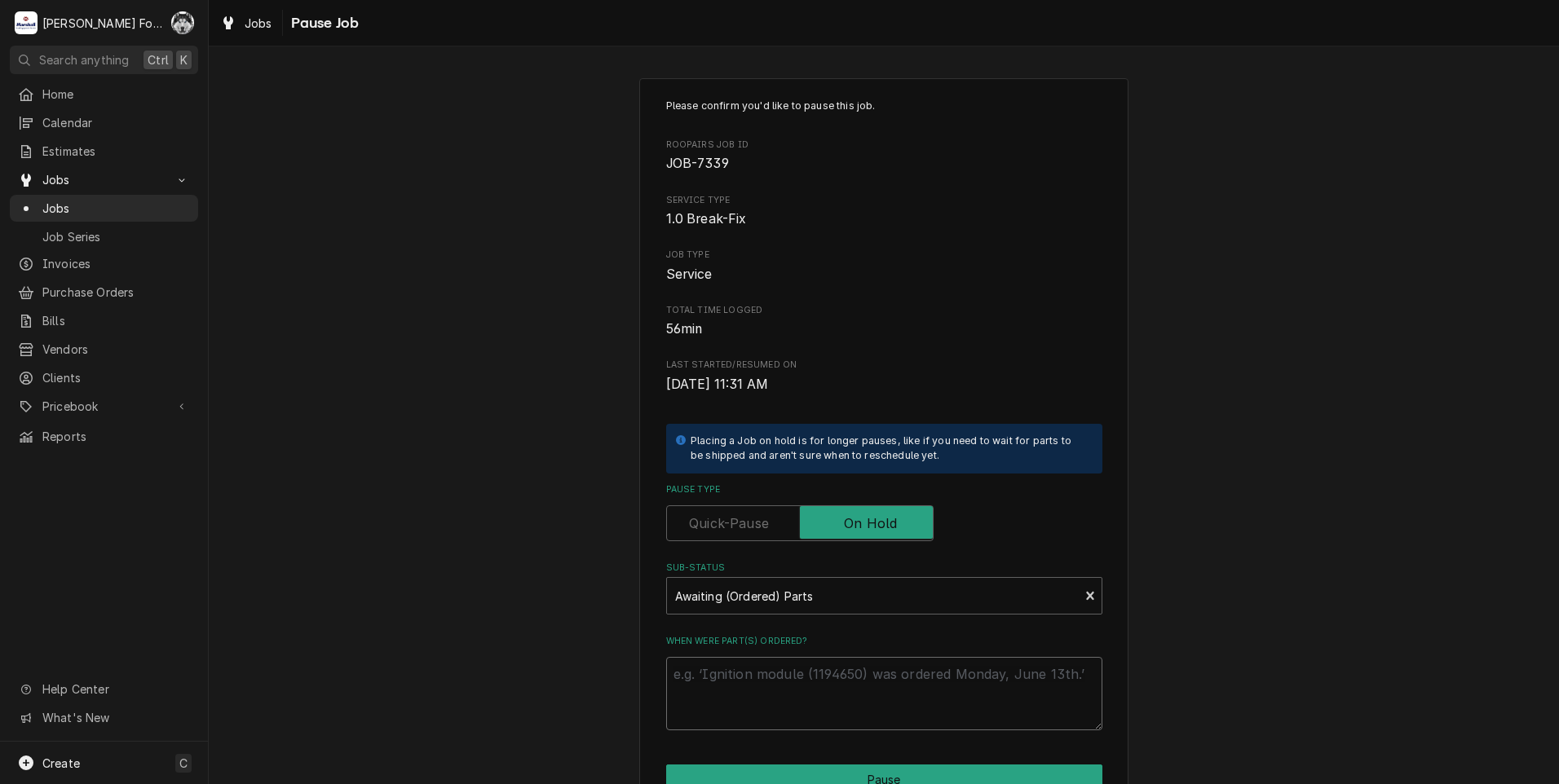
click at [716, 674] on textarea "When were part(s) ordered?" at bounding box center [884, 694] width 436 height 74
paste textarea "[DATE]"
type textarea "x"
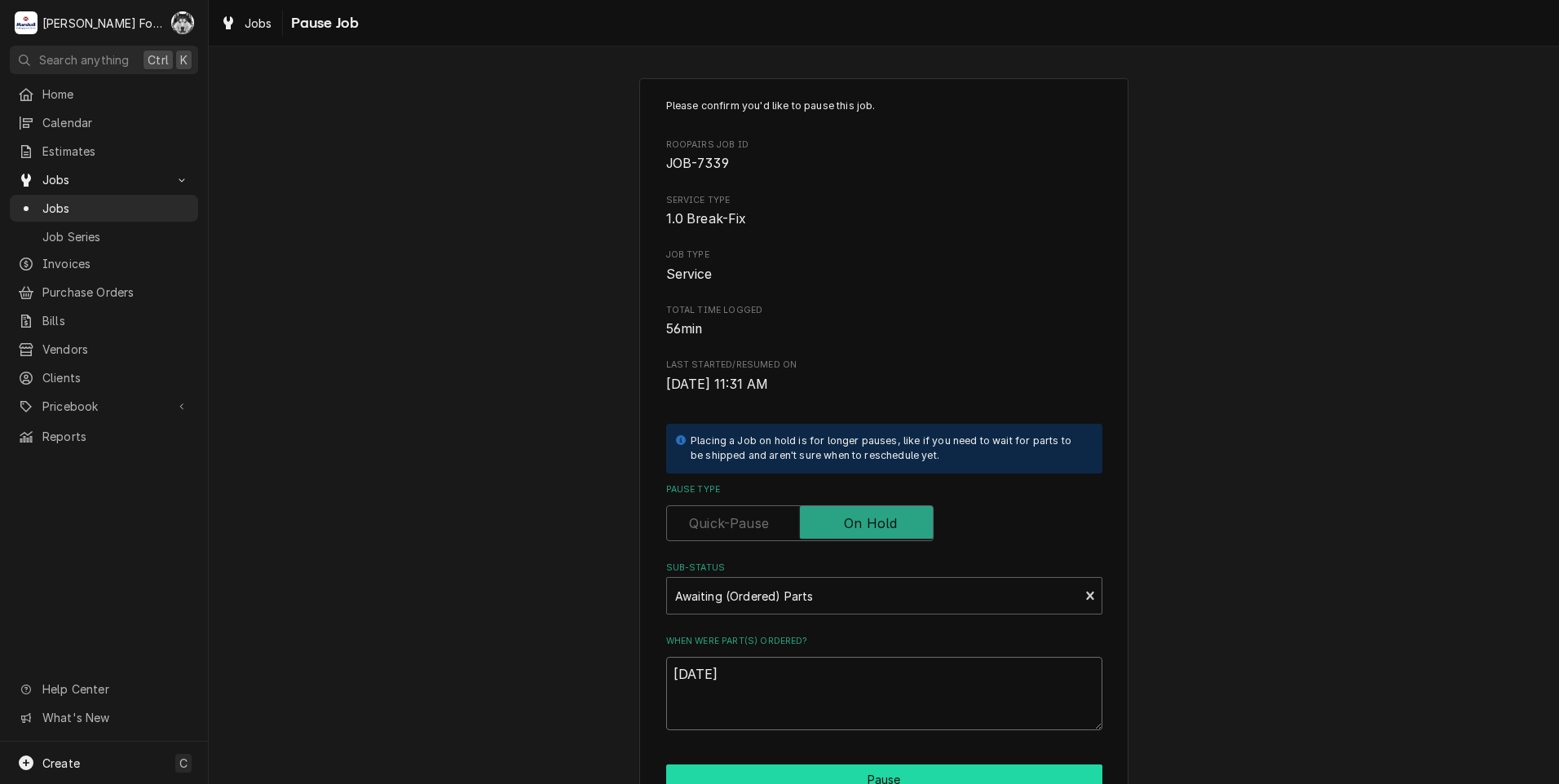
type textarea "[DATE]"
click at [766, 771] on button "Pause" at bounding box center [884, 779] width 436 height 30
type textarea "x"
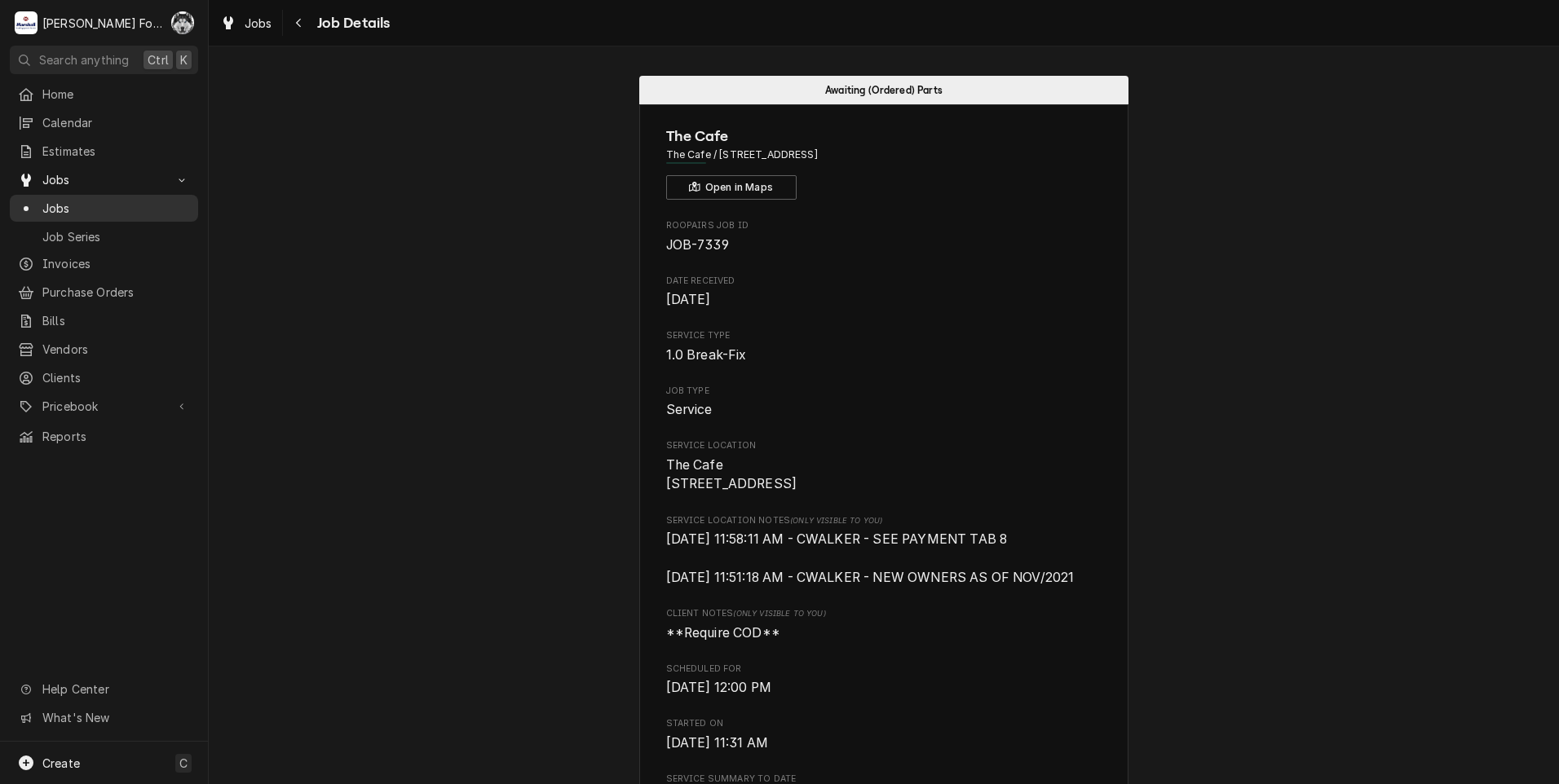
click at [58, 209] on span "Jobs" at bounding box center [116, 207] width 148 height 17
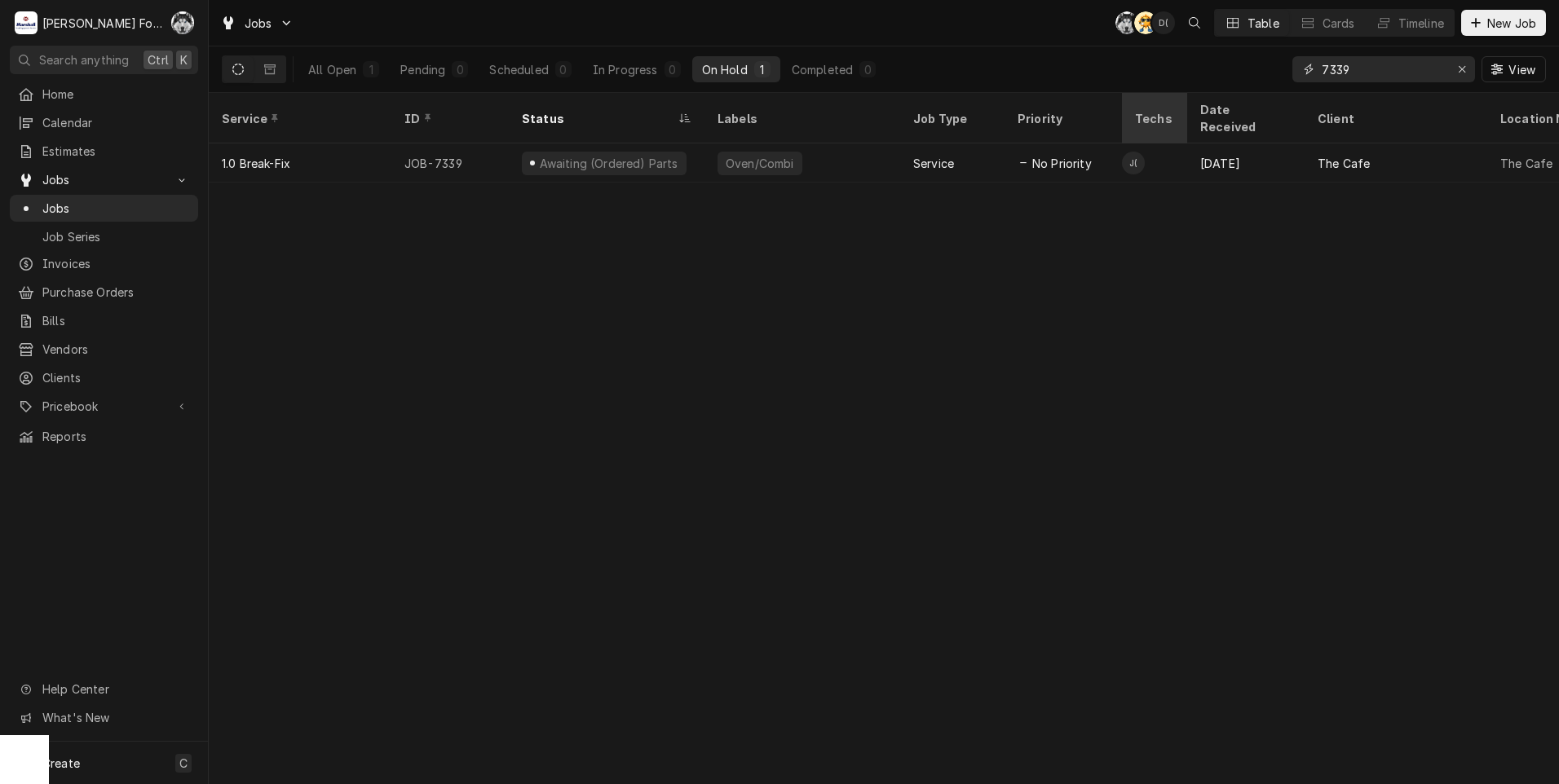
drag, startPoint x: 1361, startPoint y: 69, endPoint x: 1186, endPoint y: 107, distance: 179.1
click at [1221, 94] on div "Jobs C( AT D( Table Cards Timeline New Job All Open 1 Pending 0 Scheduled 0 In …" at bounding box center [883, 392] width 1350 height 784
type input "7243"
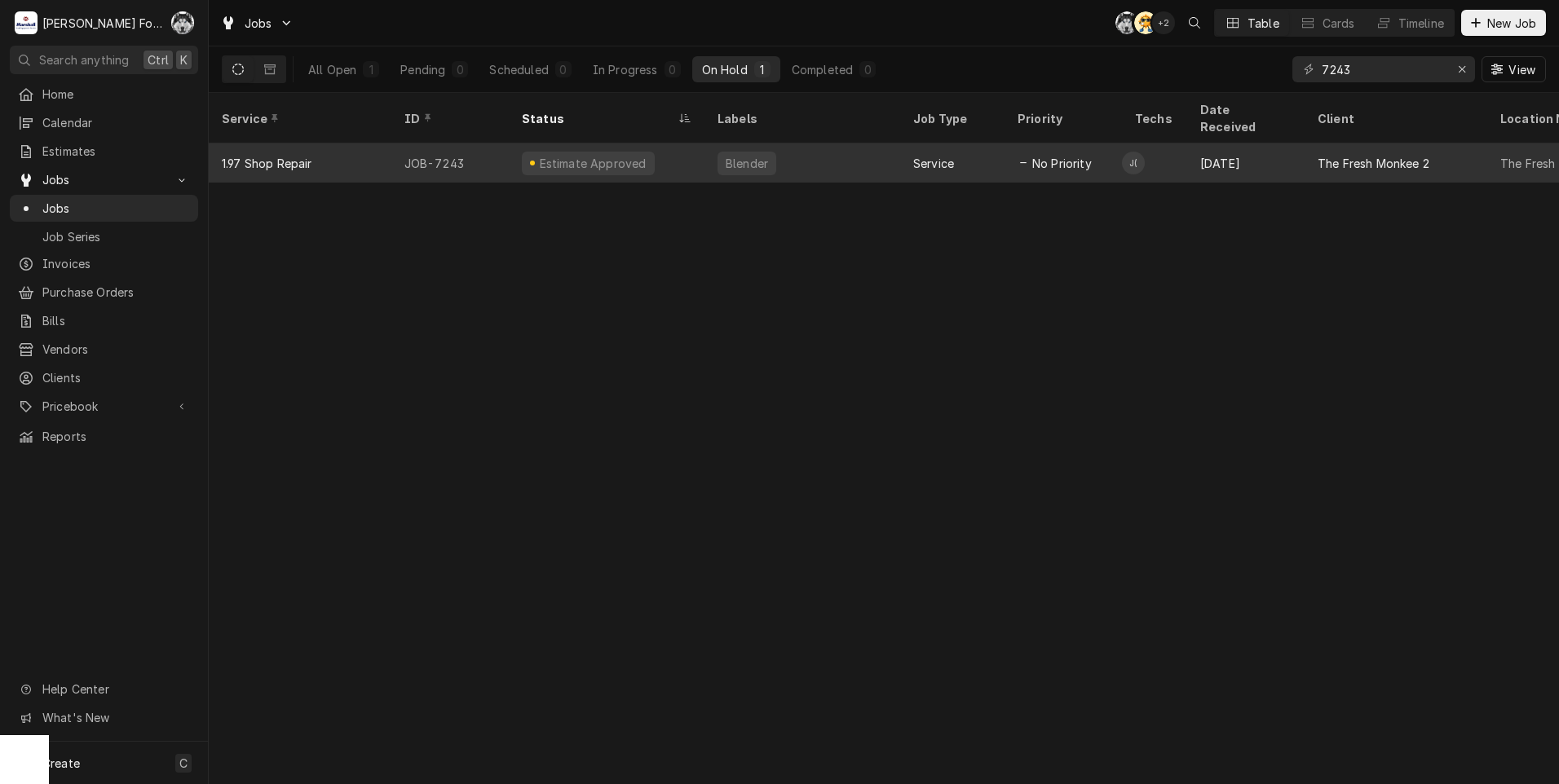
click at [641, 150] on div "Estimate Approved" at bounding box center [607, 163] width 196 height 39
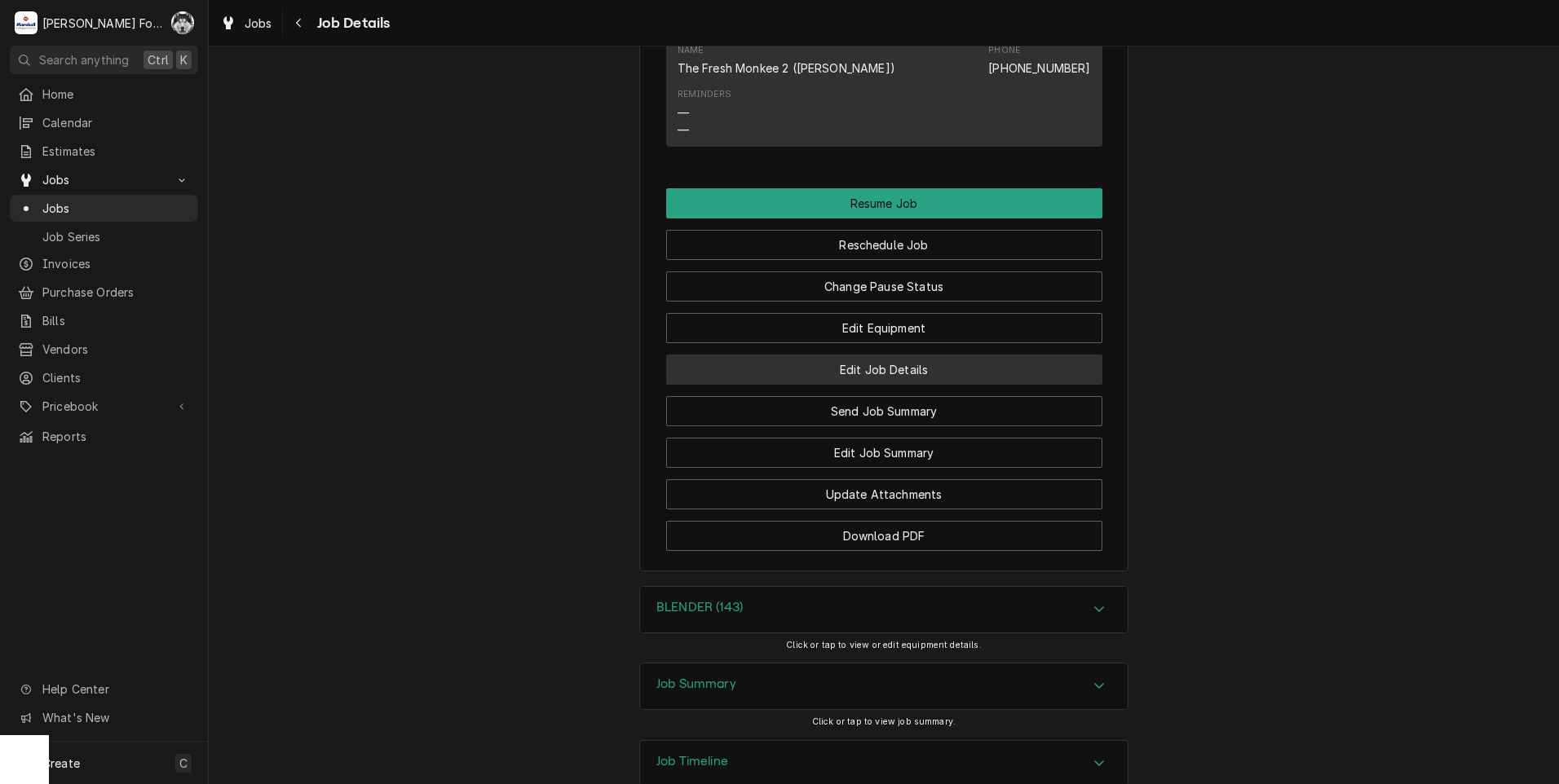
scroll to position [1859, 0]
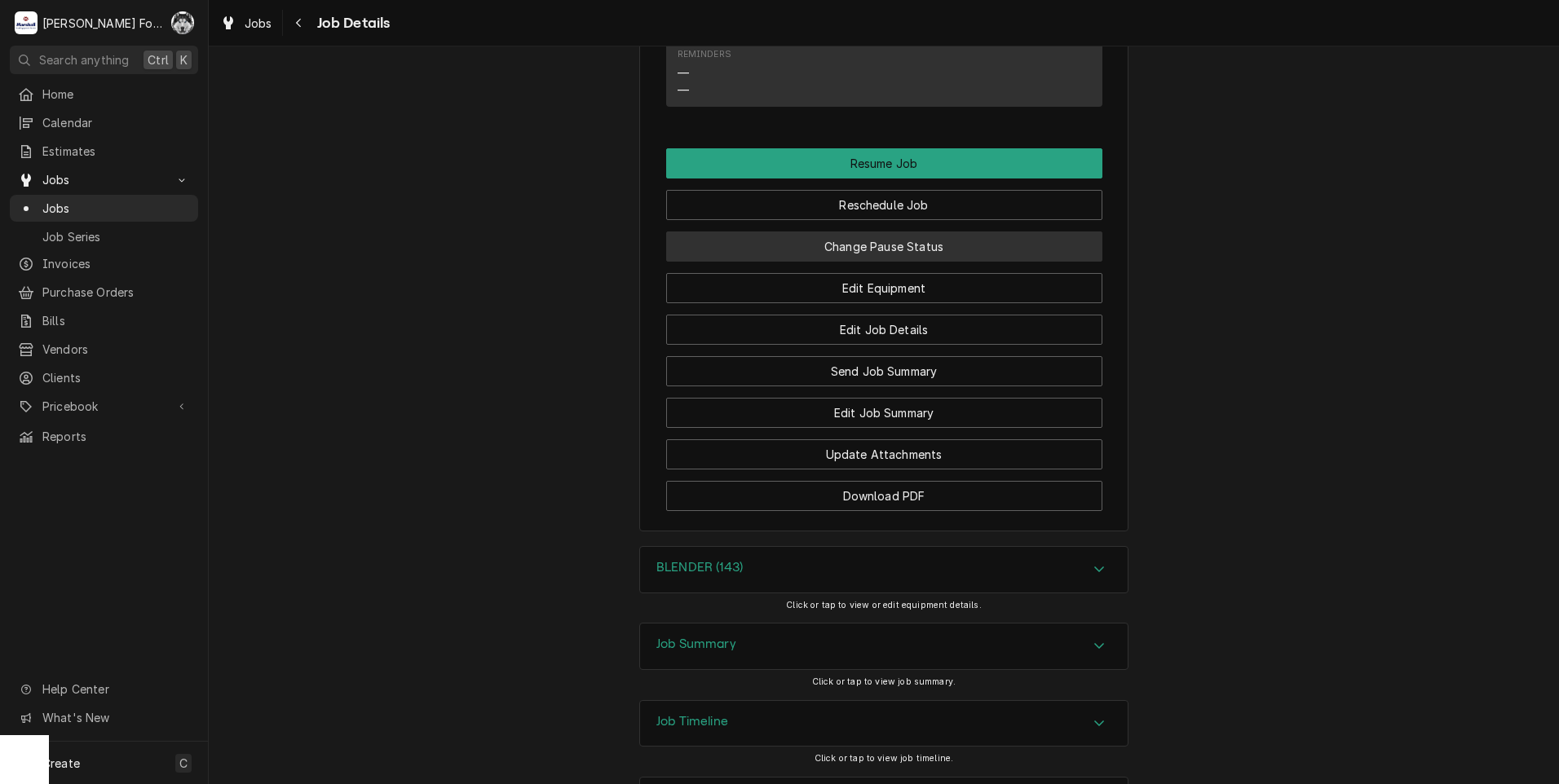
click at [767, 231] on button "Change Pause Status" at bounding box center [884, 246] width 436 height 30
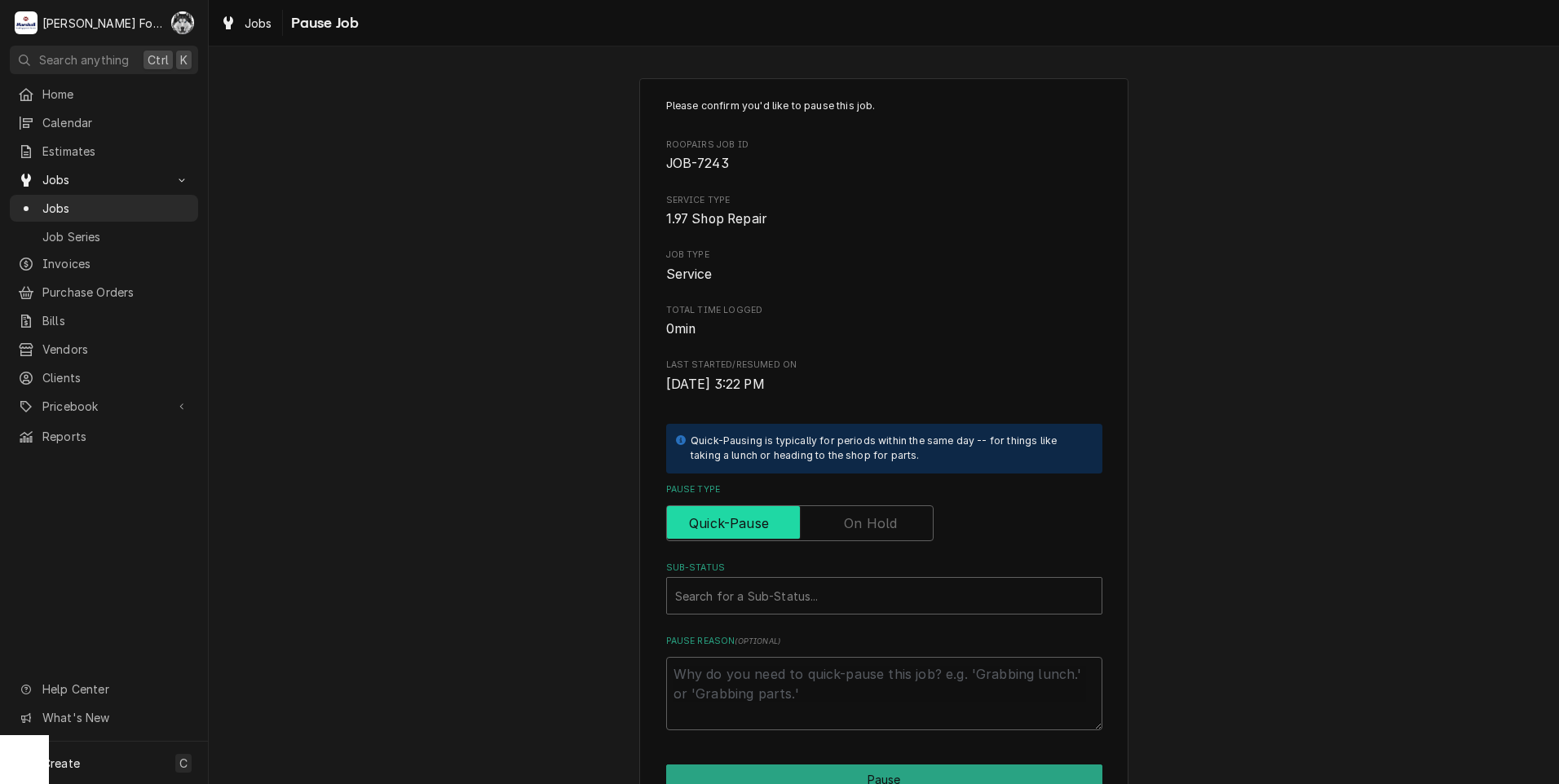
click at [831, 521] on input "Pause Type" at bounding box center [799, 524] width 253 height 36
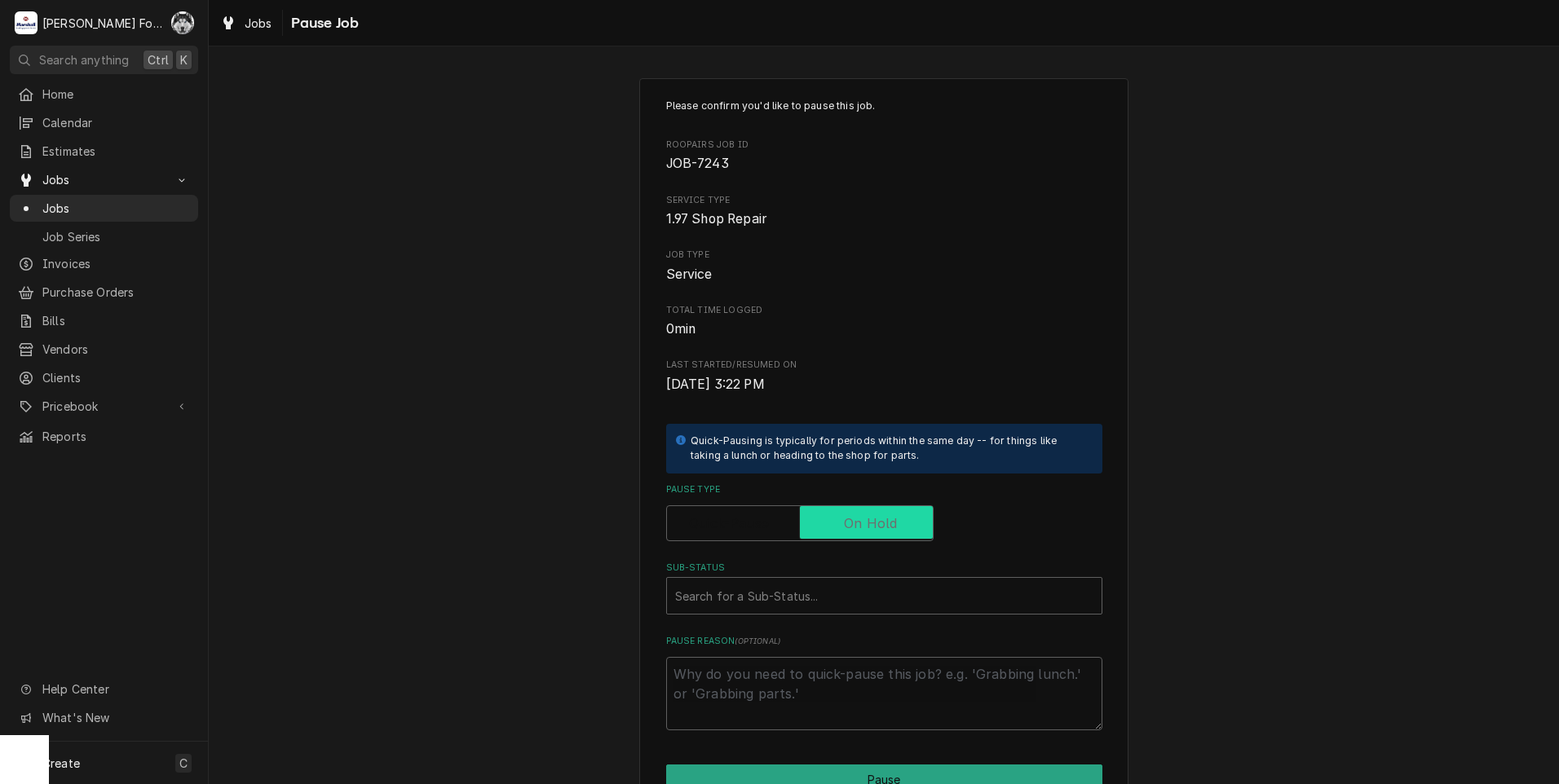
checkbox input "true"
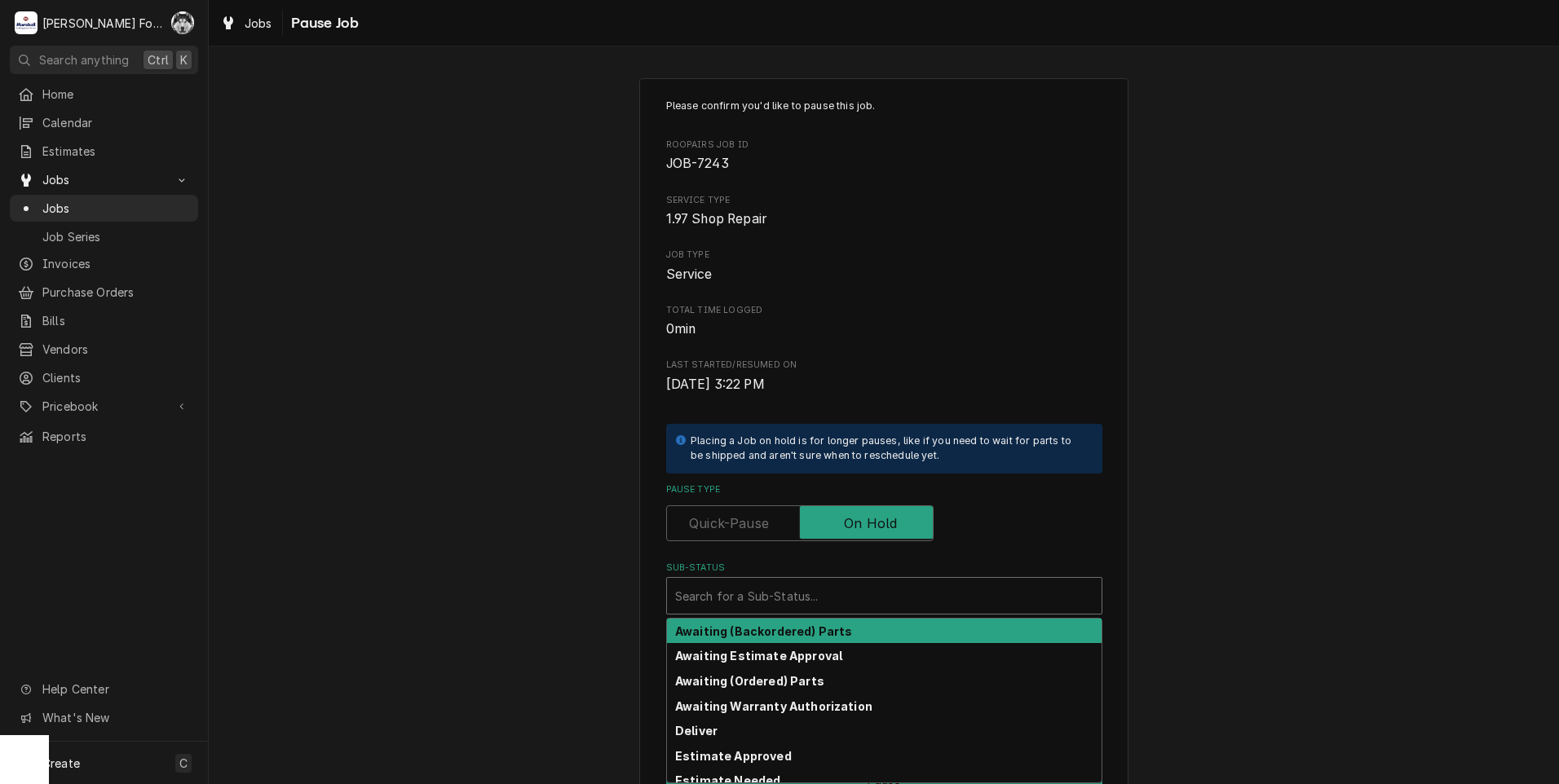
click at [809, 595] on div "Sub-Status" at bounding box center [883, 595] width 418 height 29
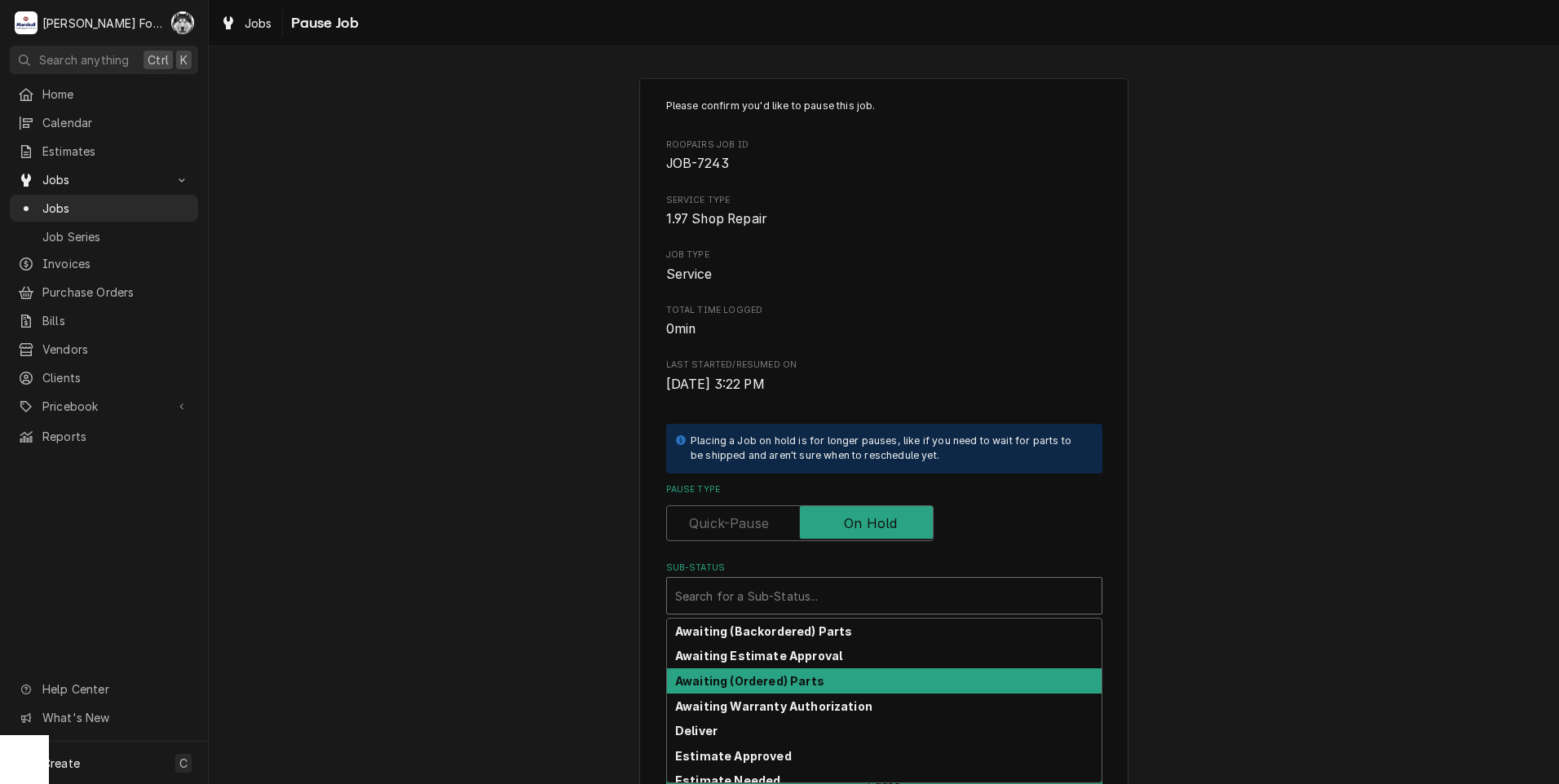
click at [784, 683] on strong "Awaiting (Ordered) Parts" at bounding box center [750, 681] width 150 height 14
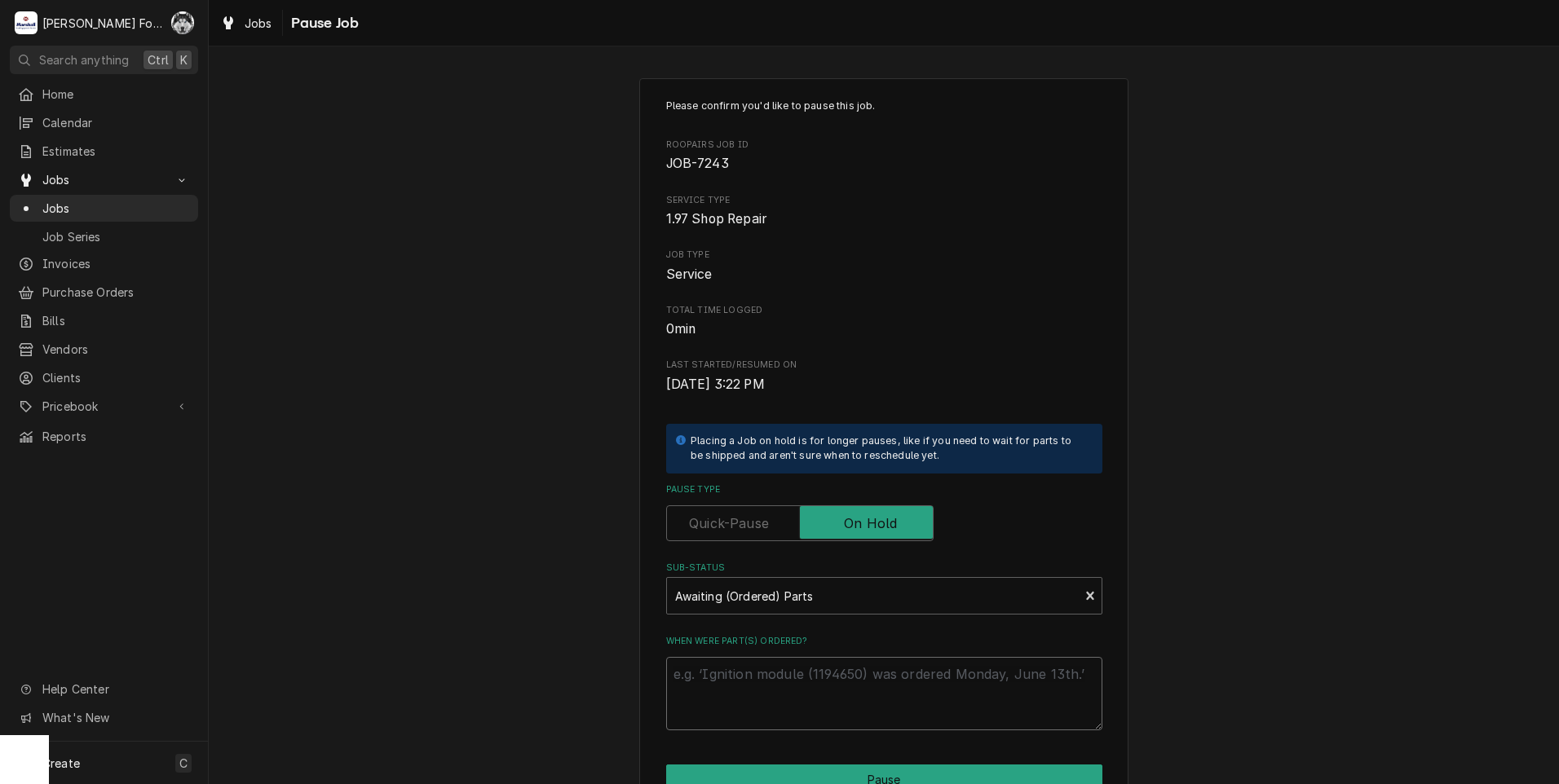
click at [782, 677] on textarea "When were part(s) ordered?" at bounding box center [884, 694] width 436 height 74
paste textarea "[DATE]"
type textarea "x"
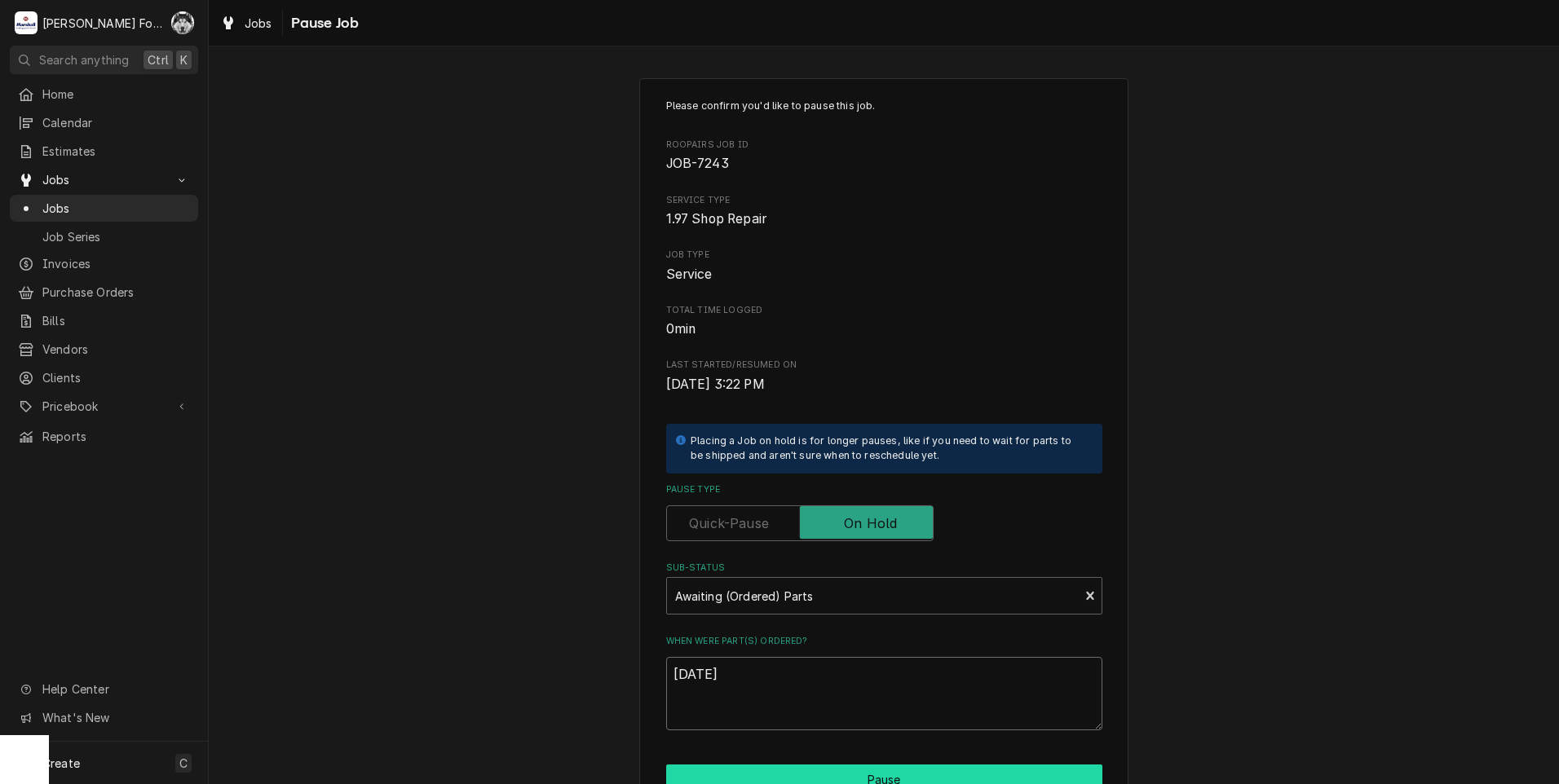
type textarea "[DATE]"
click at [742, 767] on button "Pause" at bounding box center [884, 779] width 436 height 30
type textarea "x"
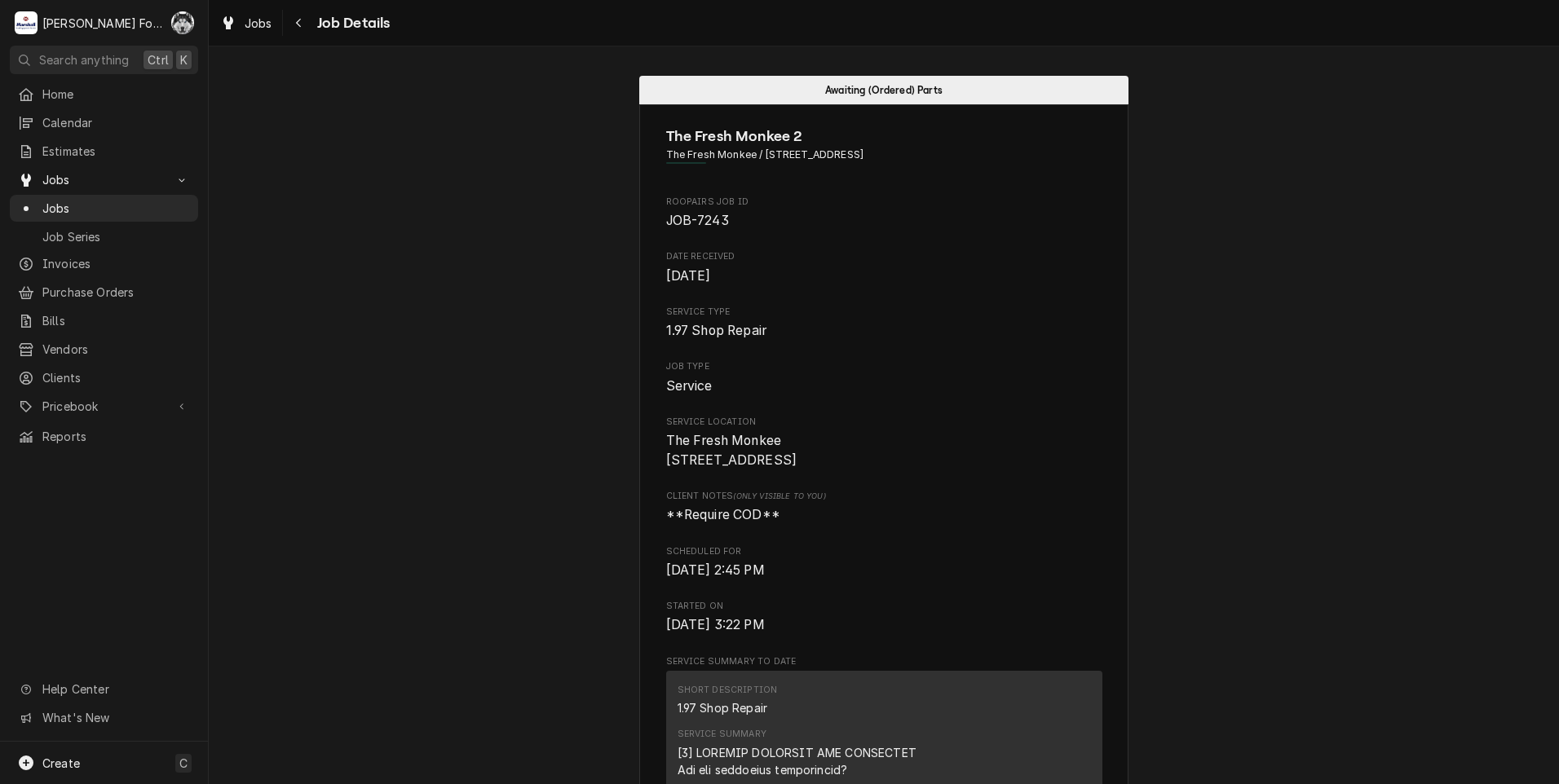
click at [45, 205] on span "Jobs" at bounding box center [116, 207] width 148 height 17
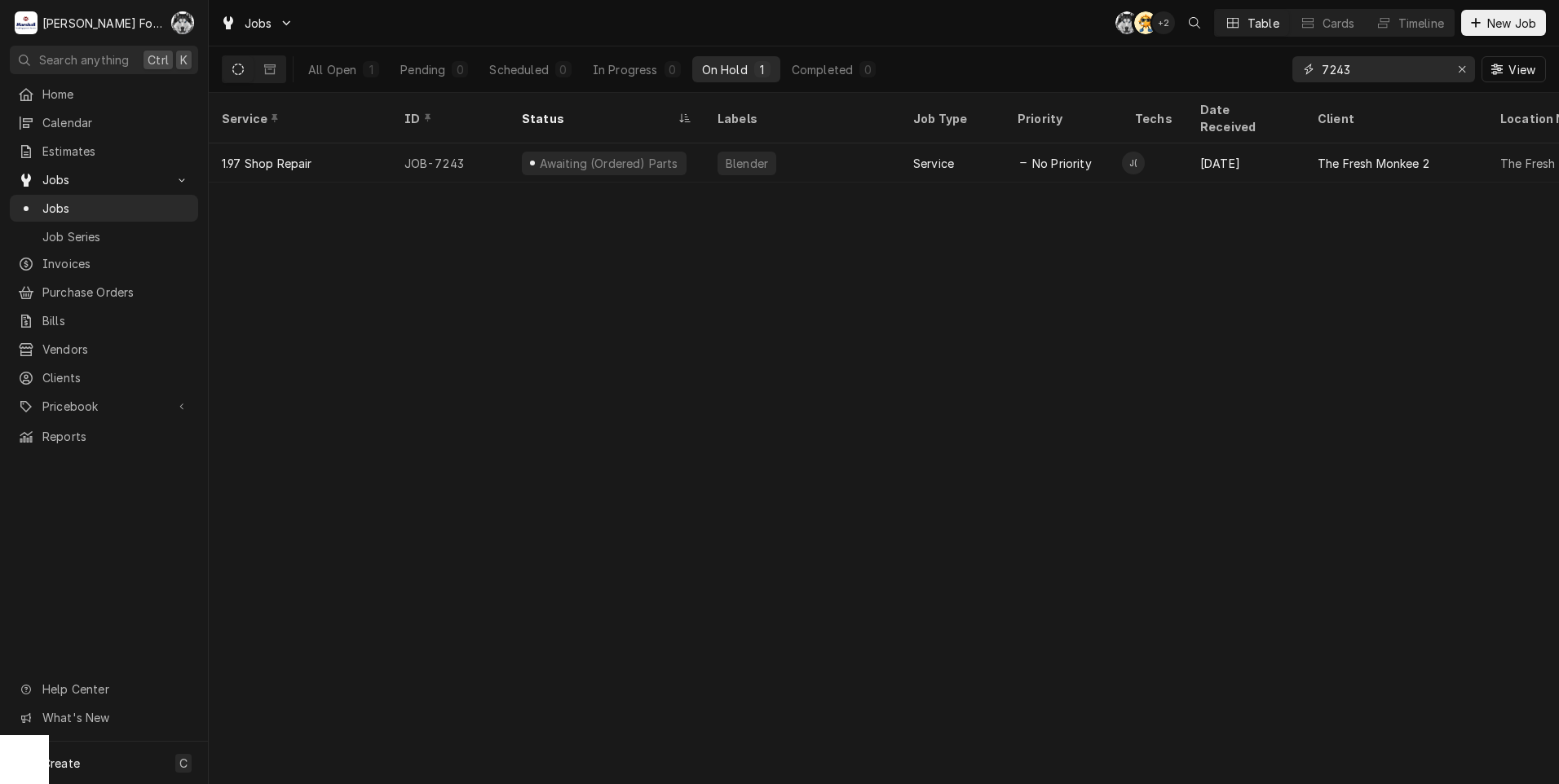
drag, startPoint x: 1356, startPoint y: 74, endPoint x: 1241, endPoint y: 81, distance: 115.2
click at [1241, 81] on div "All Open 1 Pending 0 Scheduled 0 In Progress 0 On Hold 1 Completed 0 7243 View" at bounding box center [883, 70] width 1324 height 46
type input "6961"
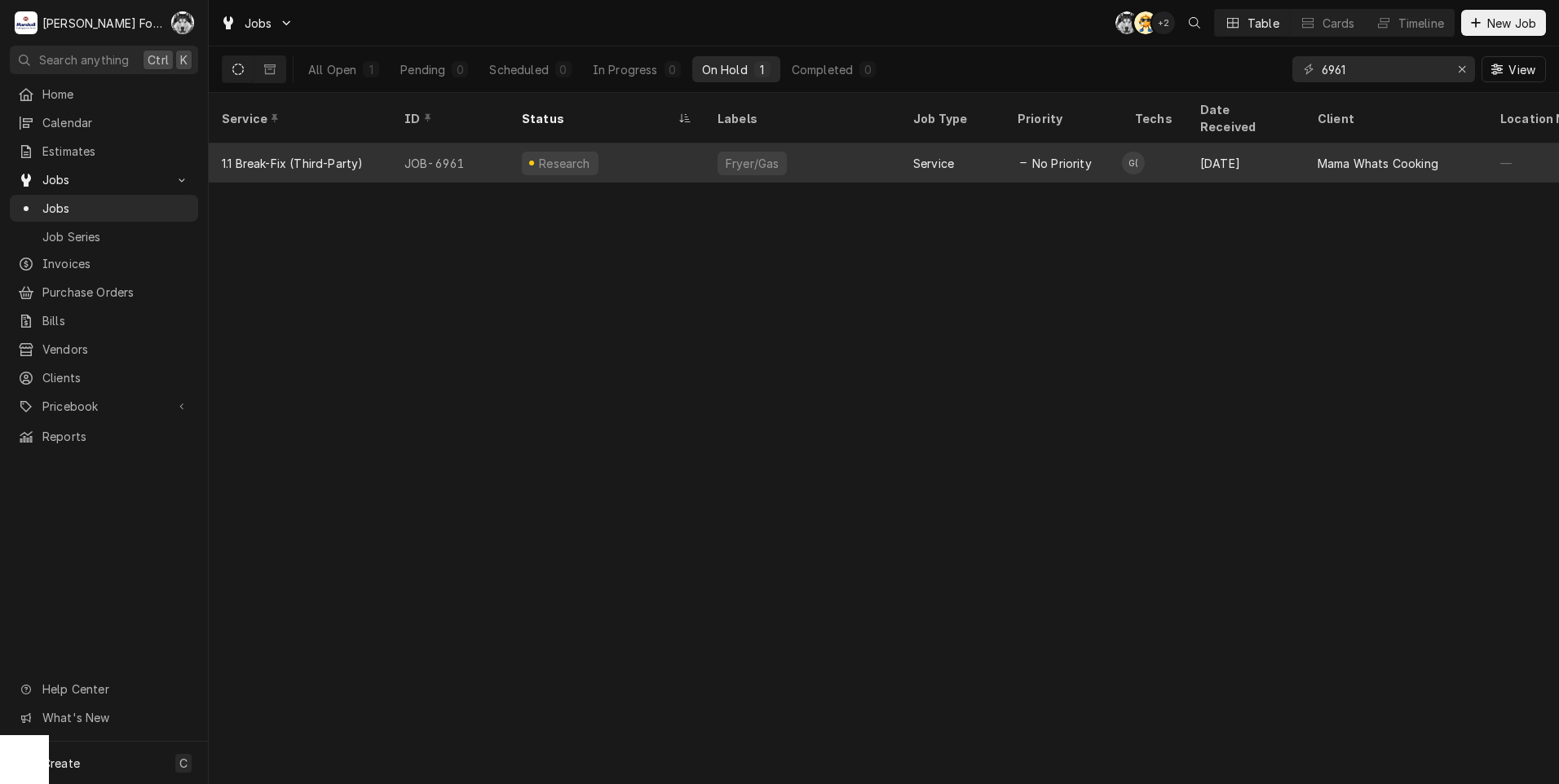
click at [679, 144] on div "Research" at bounding box center [607, 163] width 196 height 39
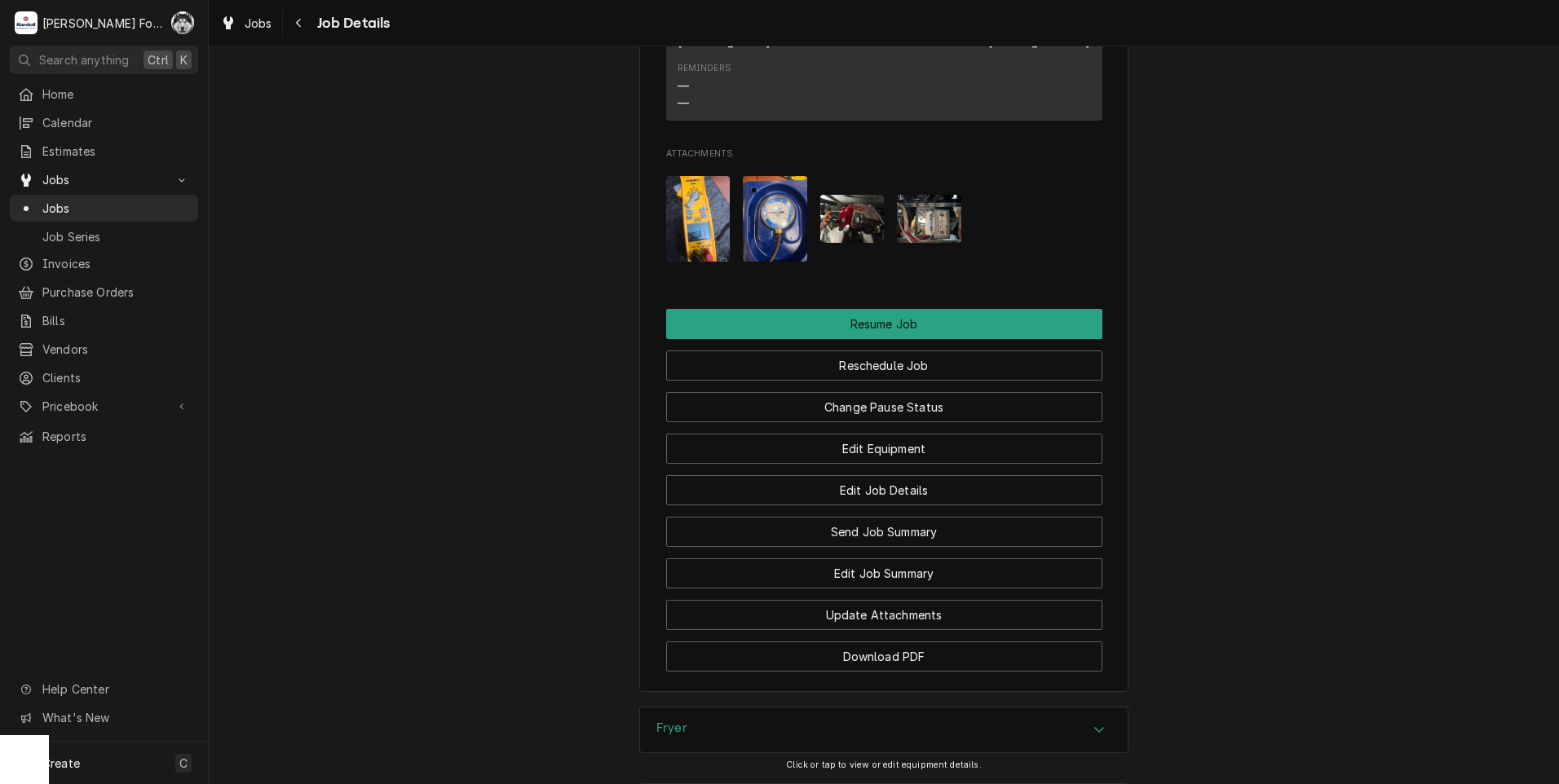
scroll to position [1879, 0]
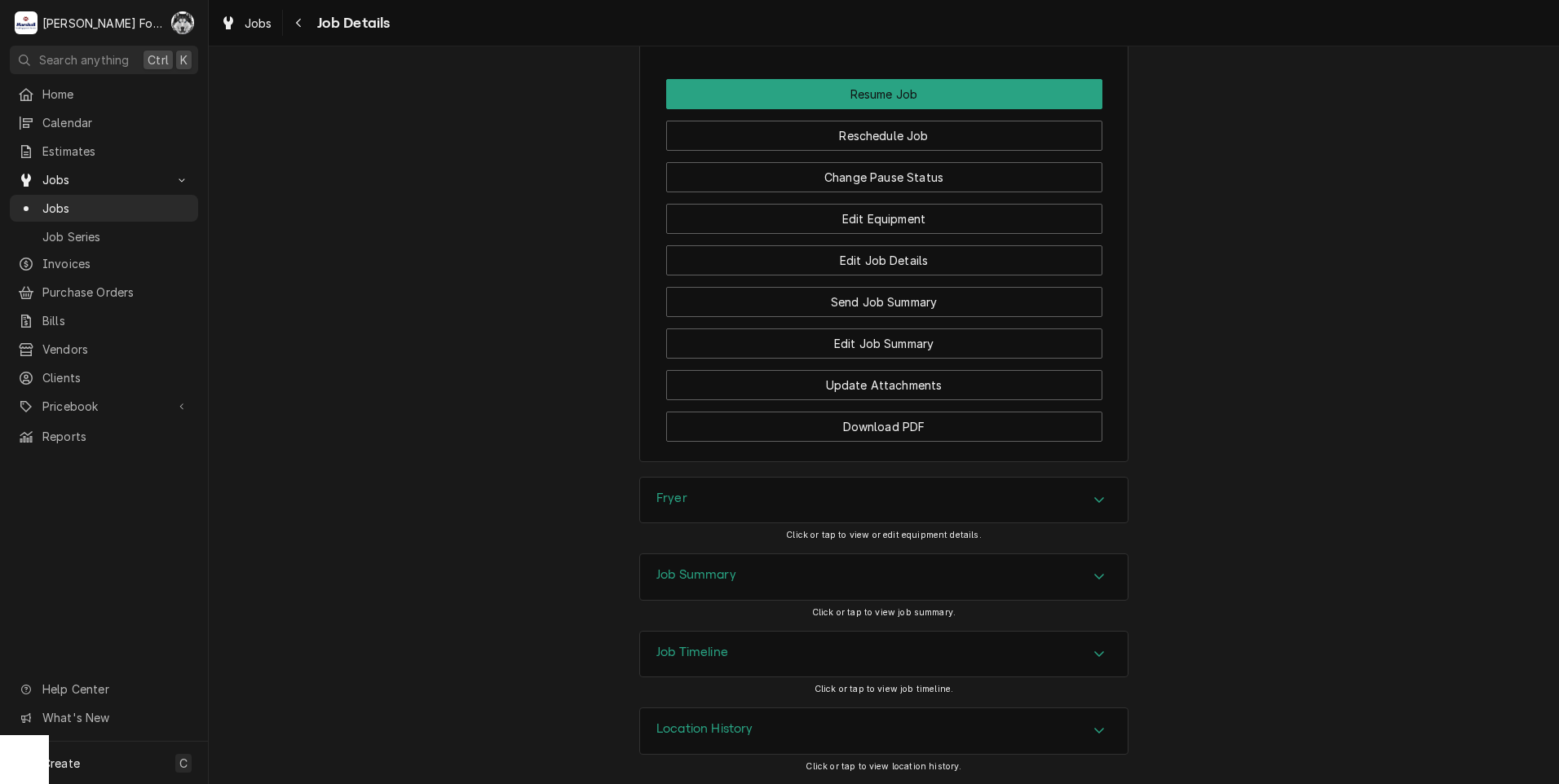
click at [736, 490] on div "Fryer" at bounding box center [883, 501] width 488 height 46
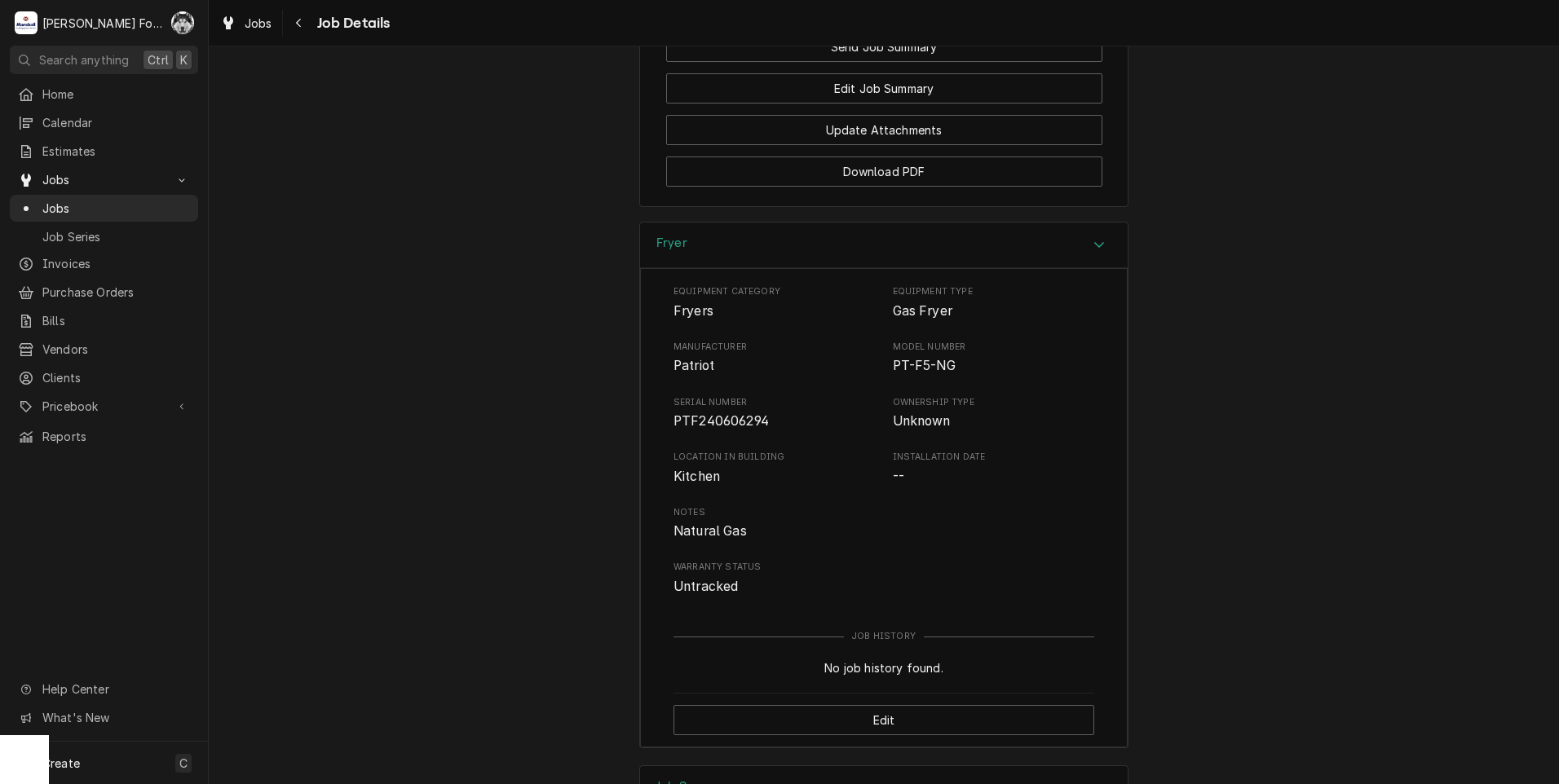
scroll to position [2346, 0]
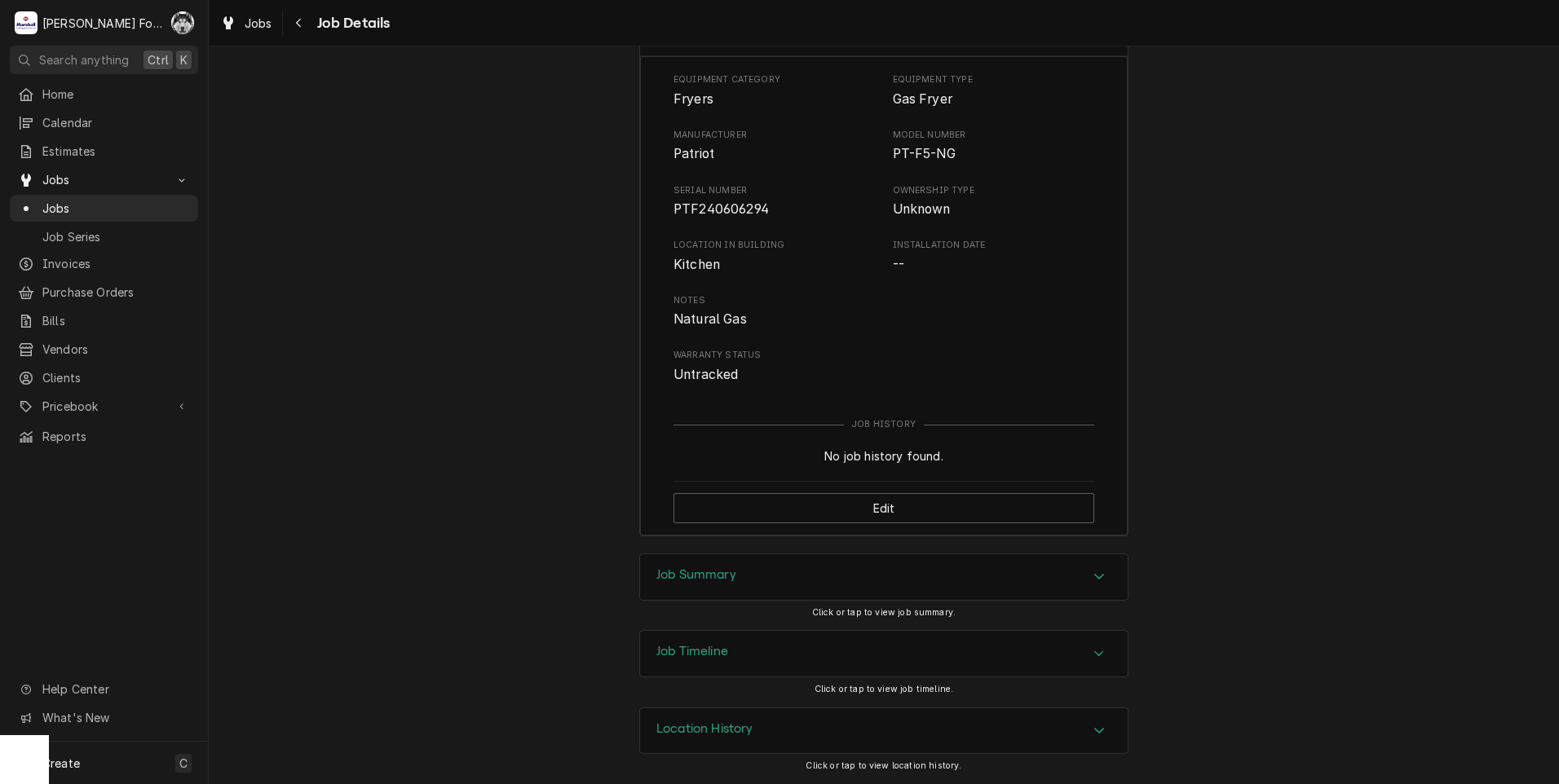
click at [707, 581] on h3 "Job Summary" at bounding box center [697, 576] width 80 height 16
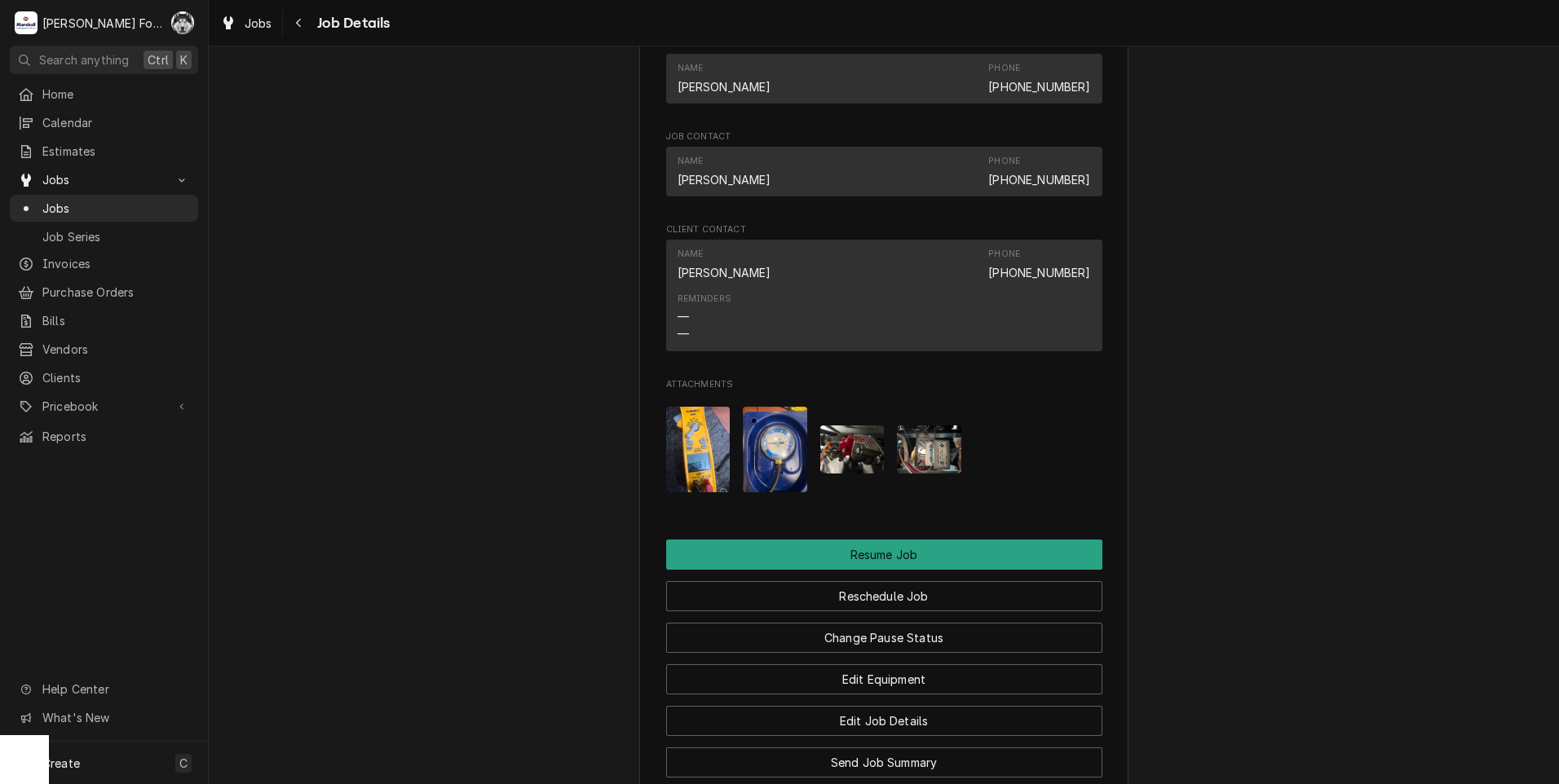
scroll to position [1395, 0]
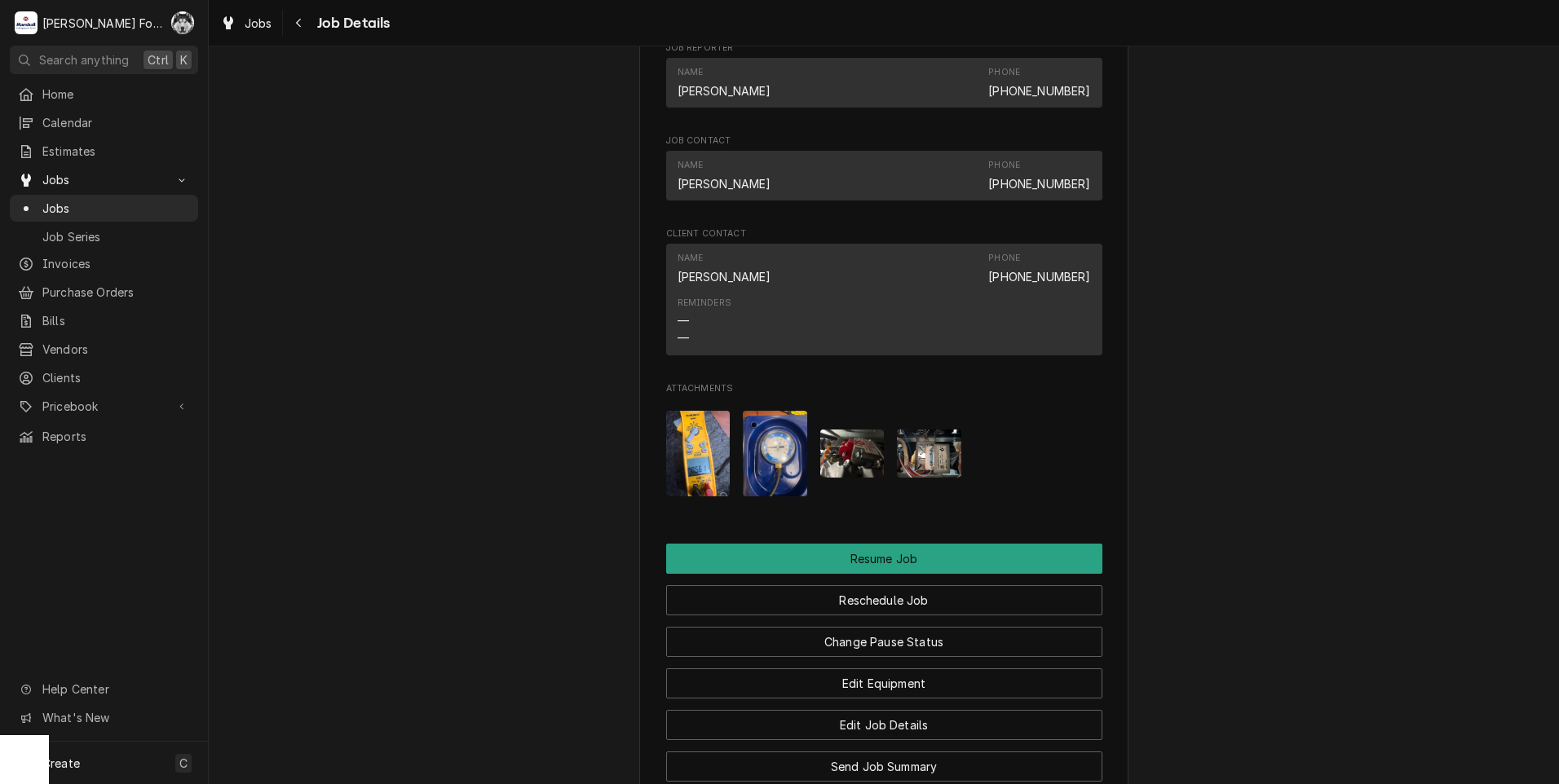
click at [917, 478] on img "Attachments" at bounding box center [929, 454] width 65 height 48
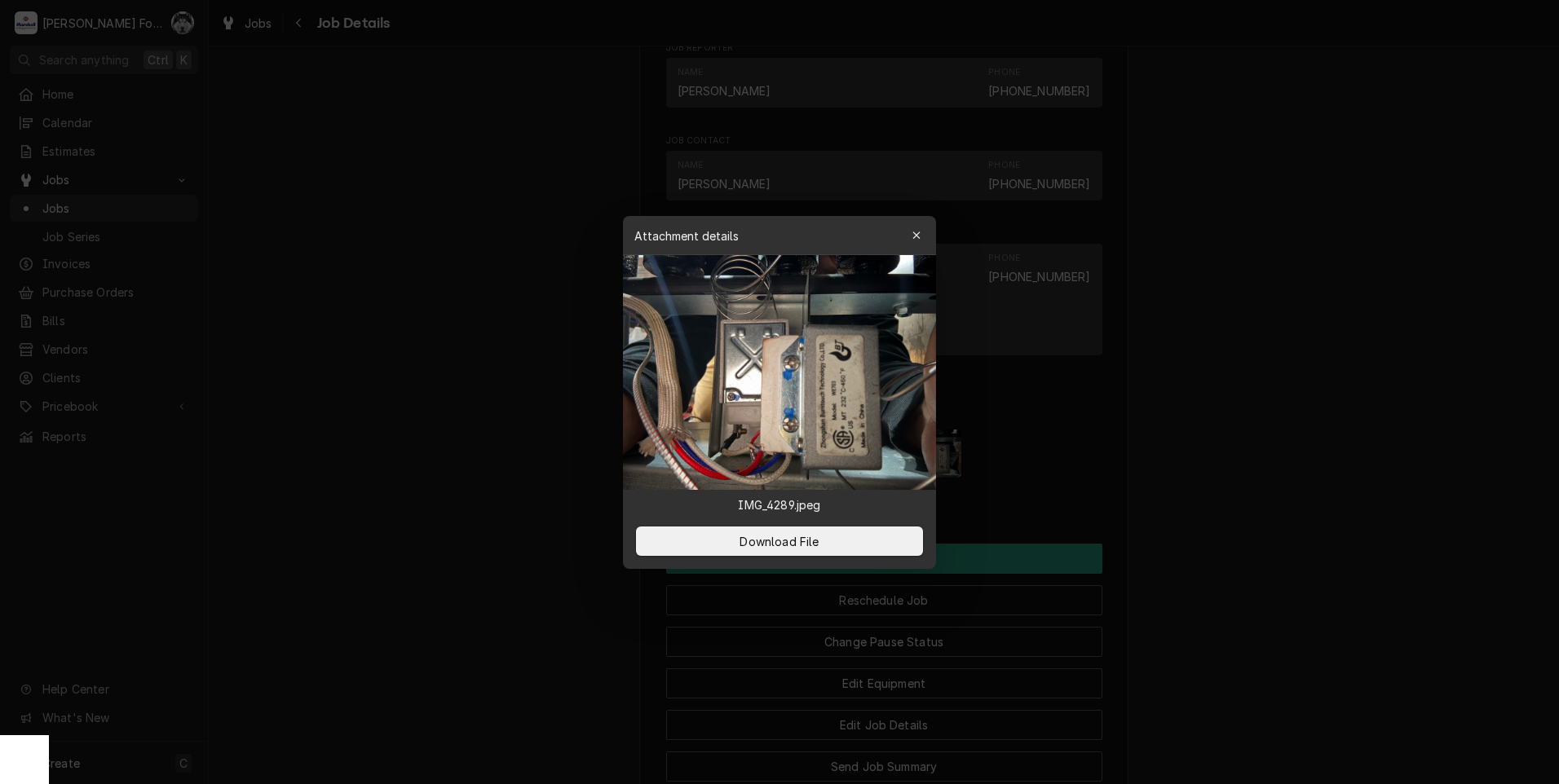
click at [927, 213] on div at bounding box center [780, 392] width 1559 height 784
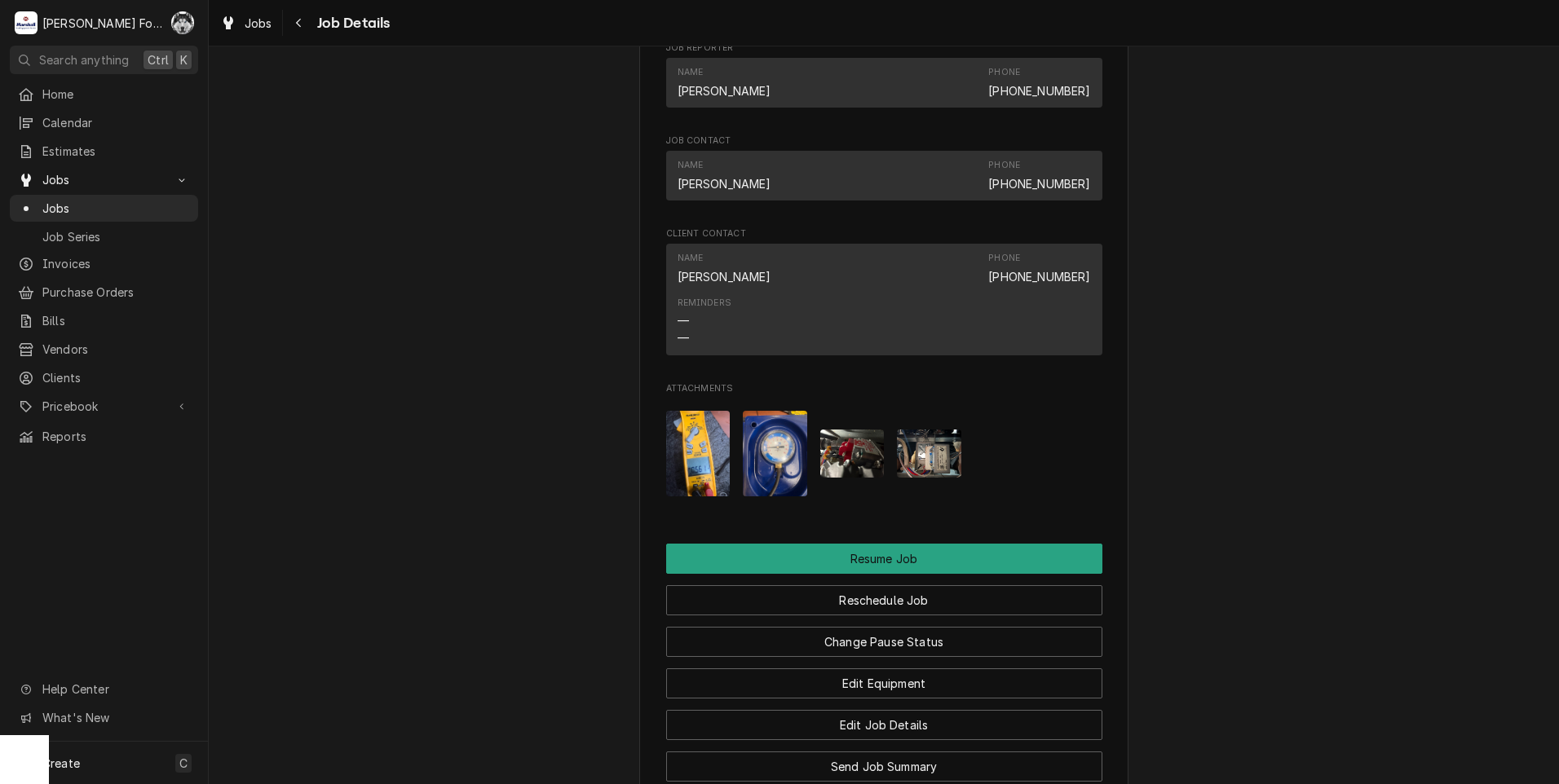
click at [839, 478] on img "Attachments" at bounding box center [852, 454] width 65 height 48
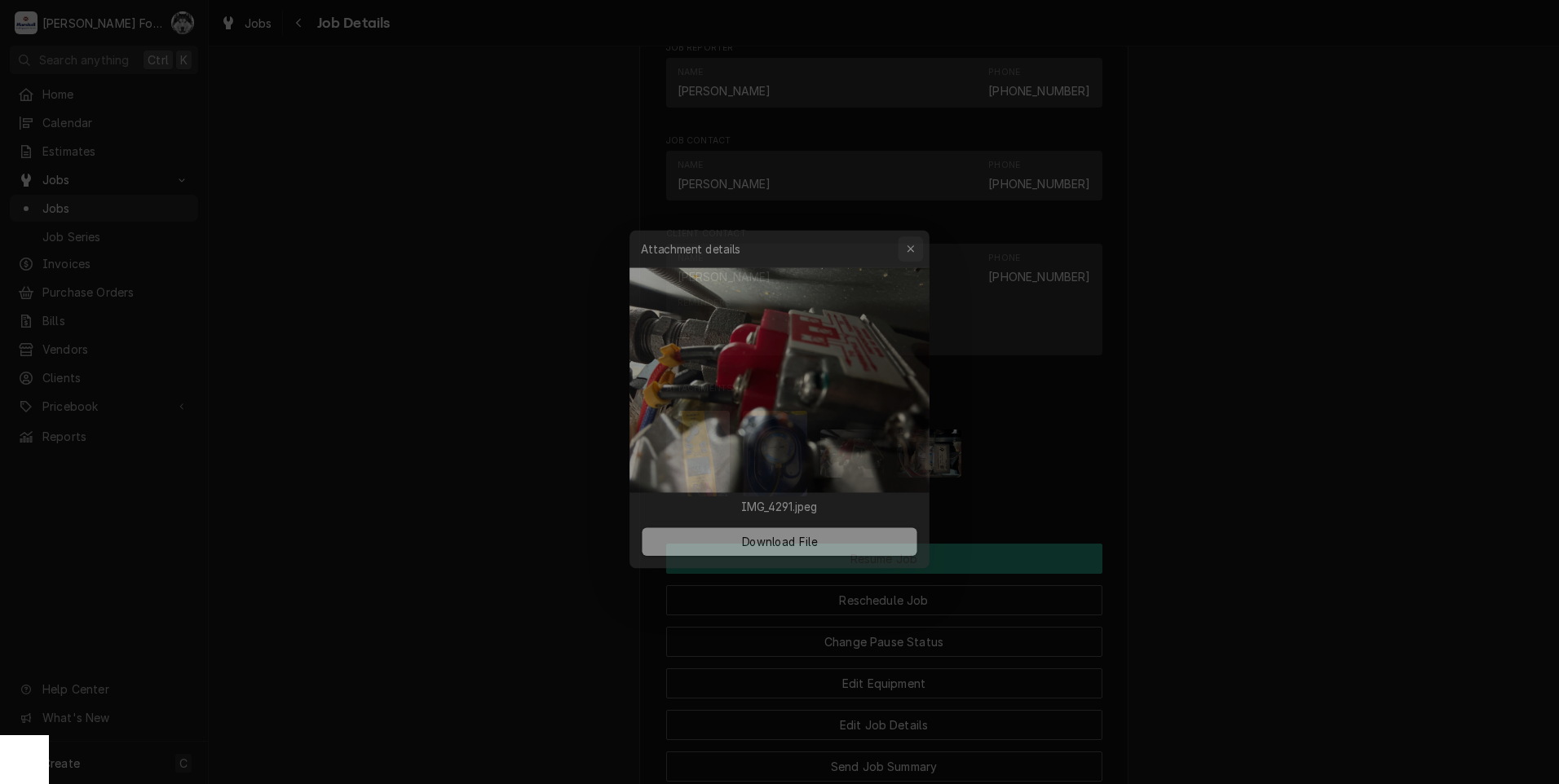
click at [916, 236] on icon "button" at bounding box center [915, 234] width 7 height 7
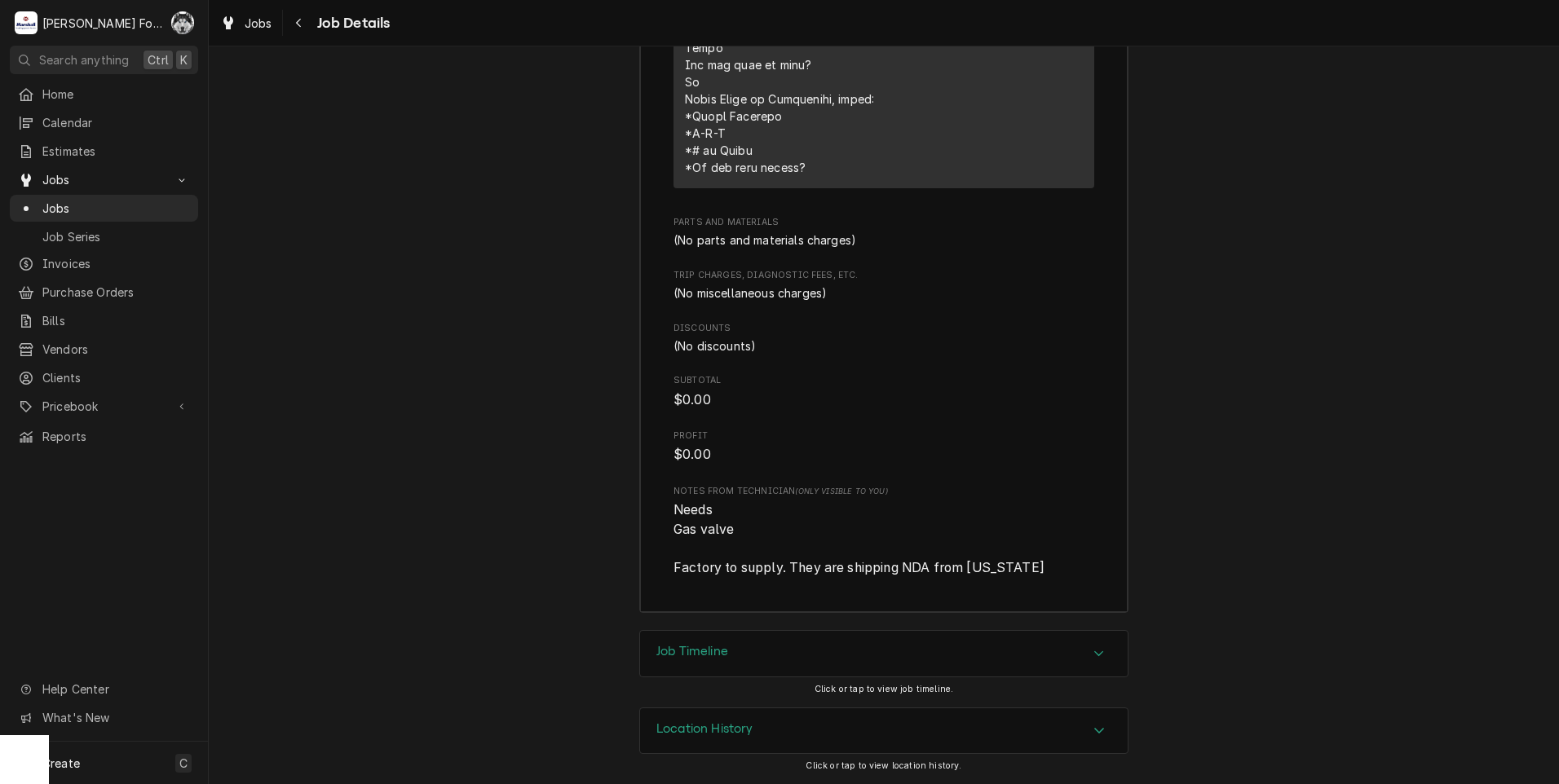
scroll to position [3596, 0]
click at [767, 664] on div "Job Timeline" at bounding box center [883, 653] width 488 height 46
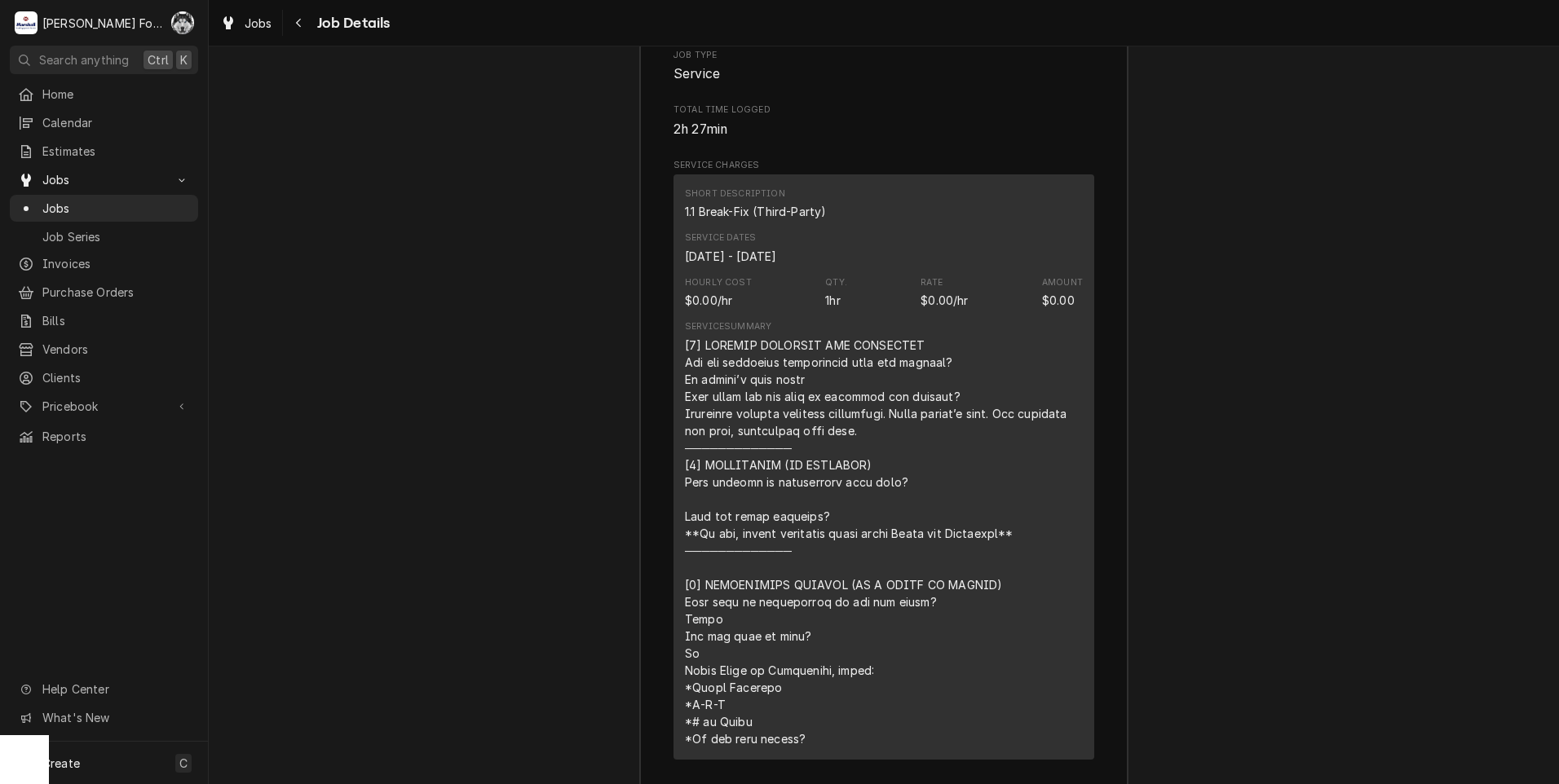
scroll to position [2946, 0]
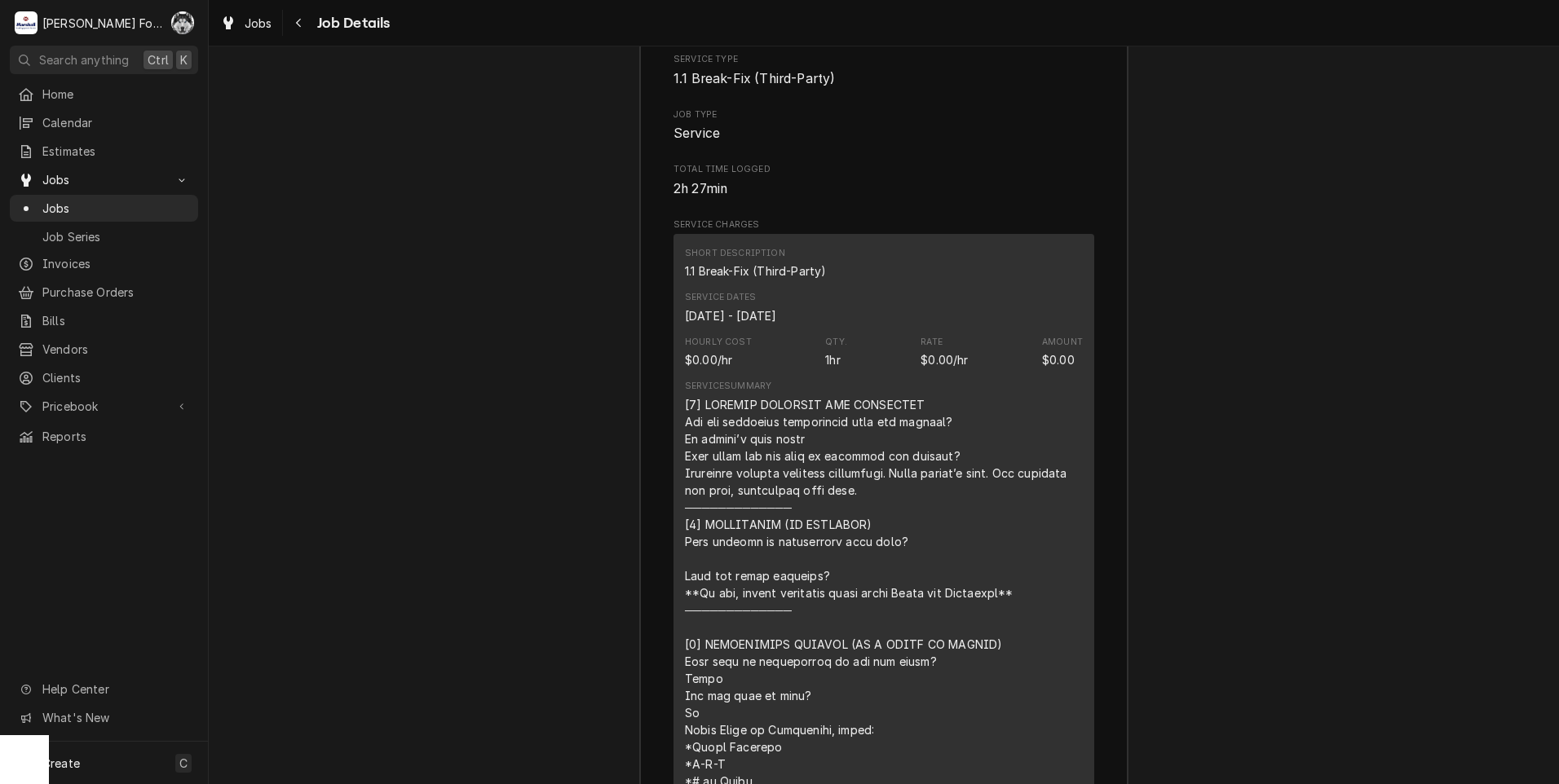
click at [464, 526] on div "Job Summary Roopairs Job ID JOB-6961 Service Type 1.1 Break-Fix (Third-Party) J…" at bounding box center [883, 597] width 1350 height 1327
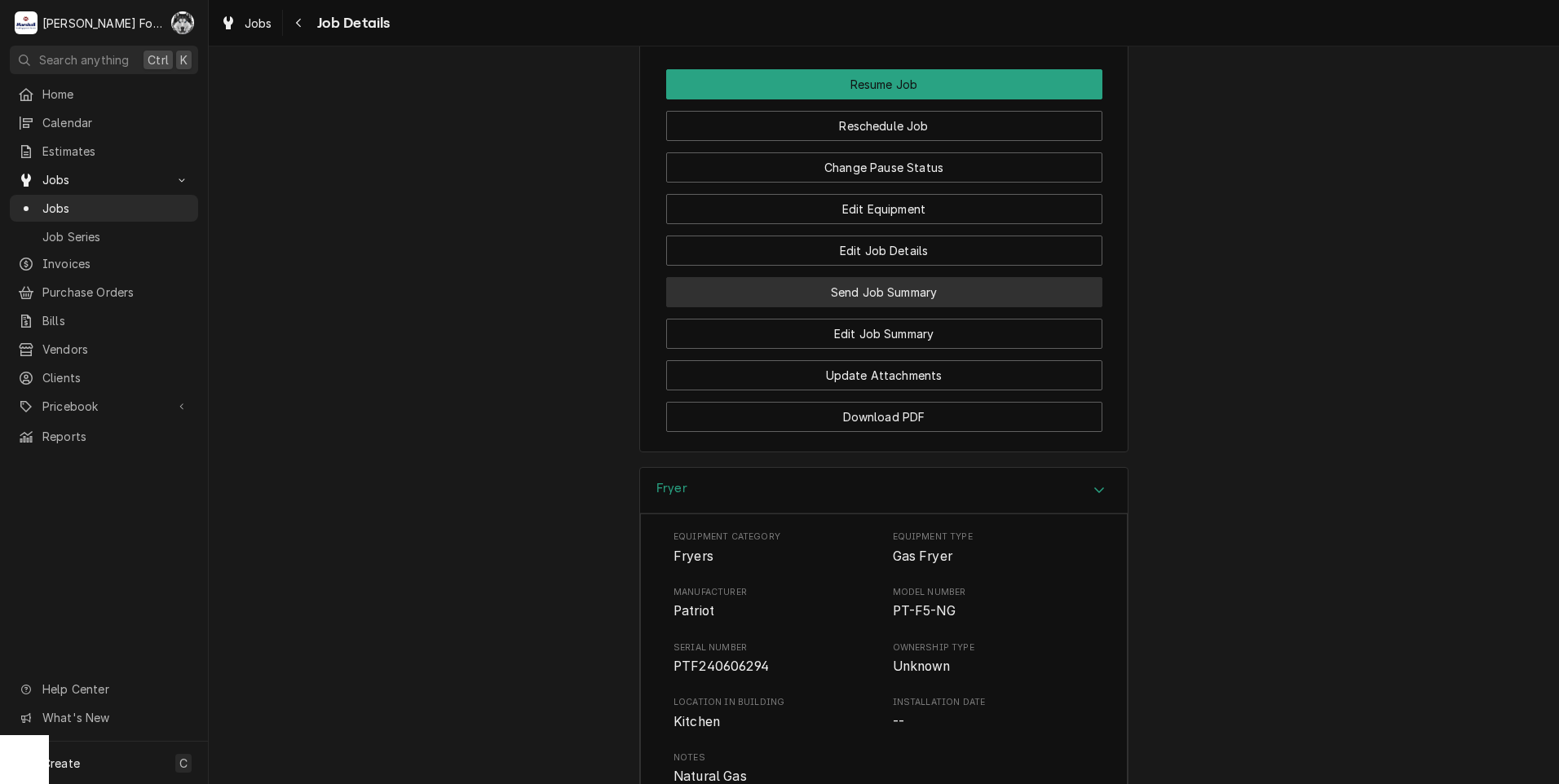
scroll to position [1724, 0]
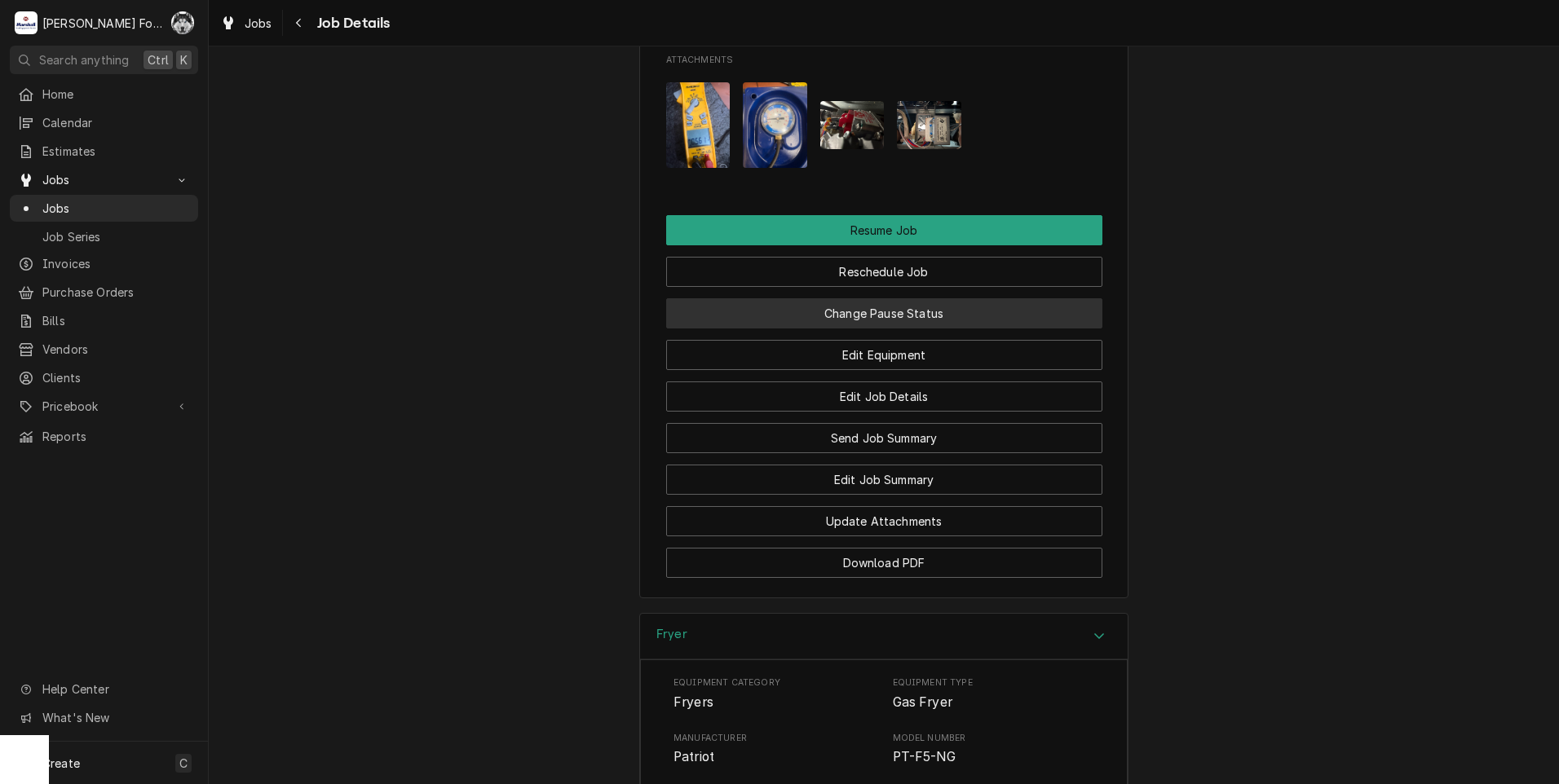
click at [853, 328] on button "Change Pause Status" at bounding box center [884, 313] width 436 height 30
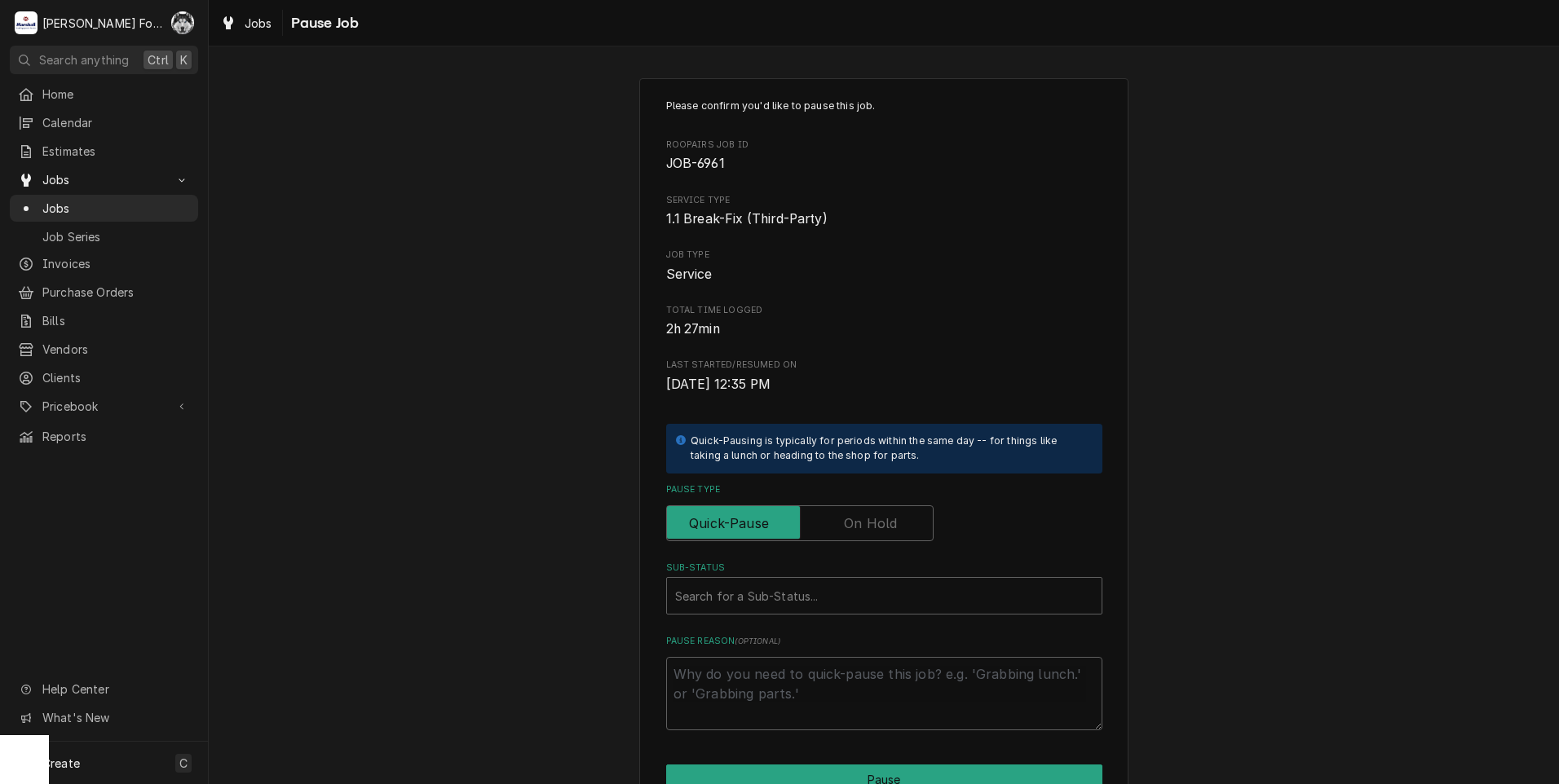
click at [848, 526] on label "Pause Type" at bounding box center [800, 524] width 267 height 36
click at [848, 526] on input "Pause Type" at bounding box center [799, 524] width 253 height 36
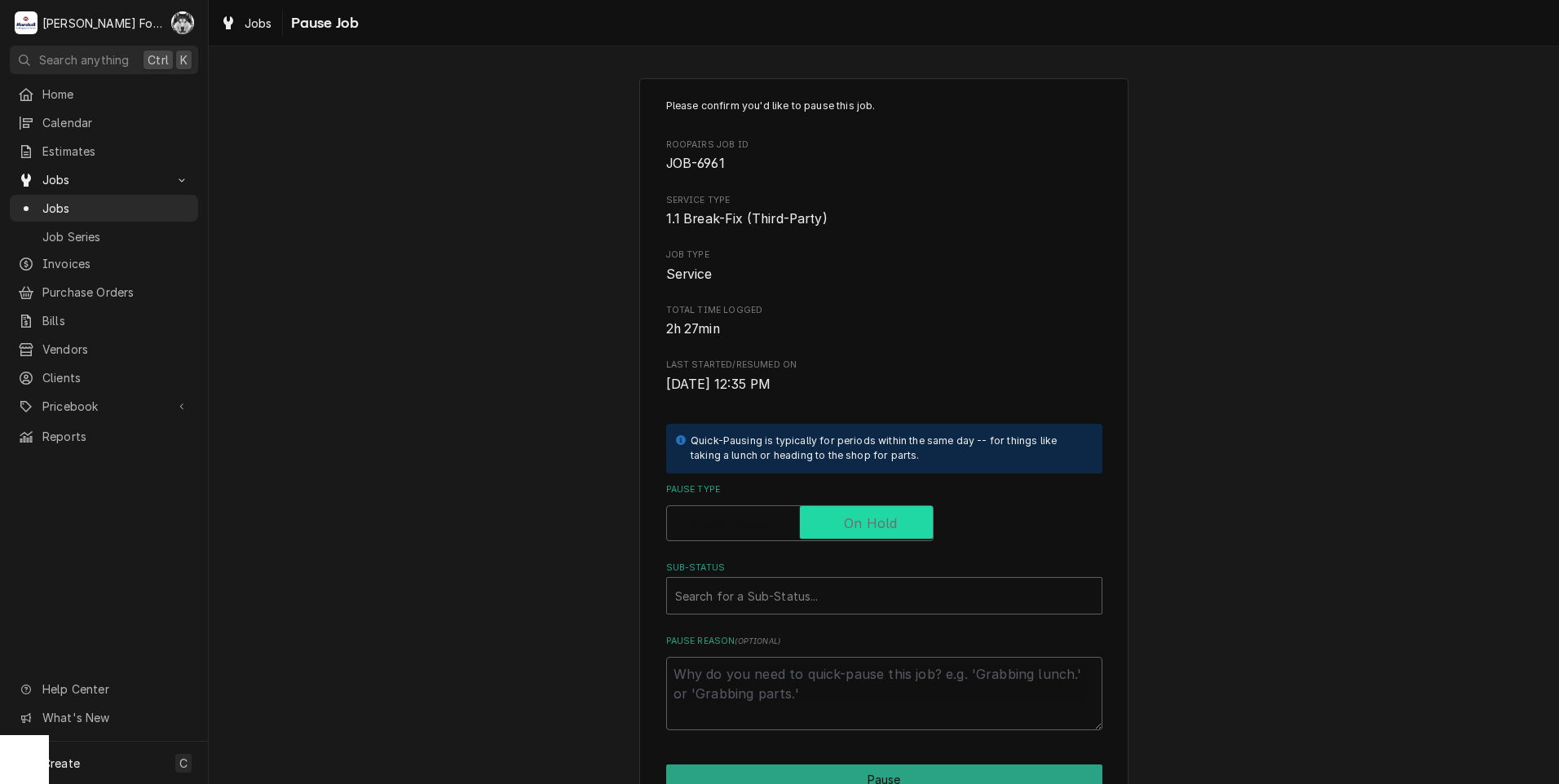
checkbox input "true"
click at [806, 595] on div "Sub-Status" at bounding box center [883, 595] width 418 height 29
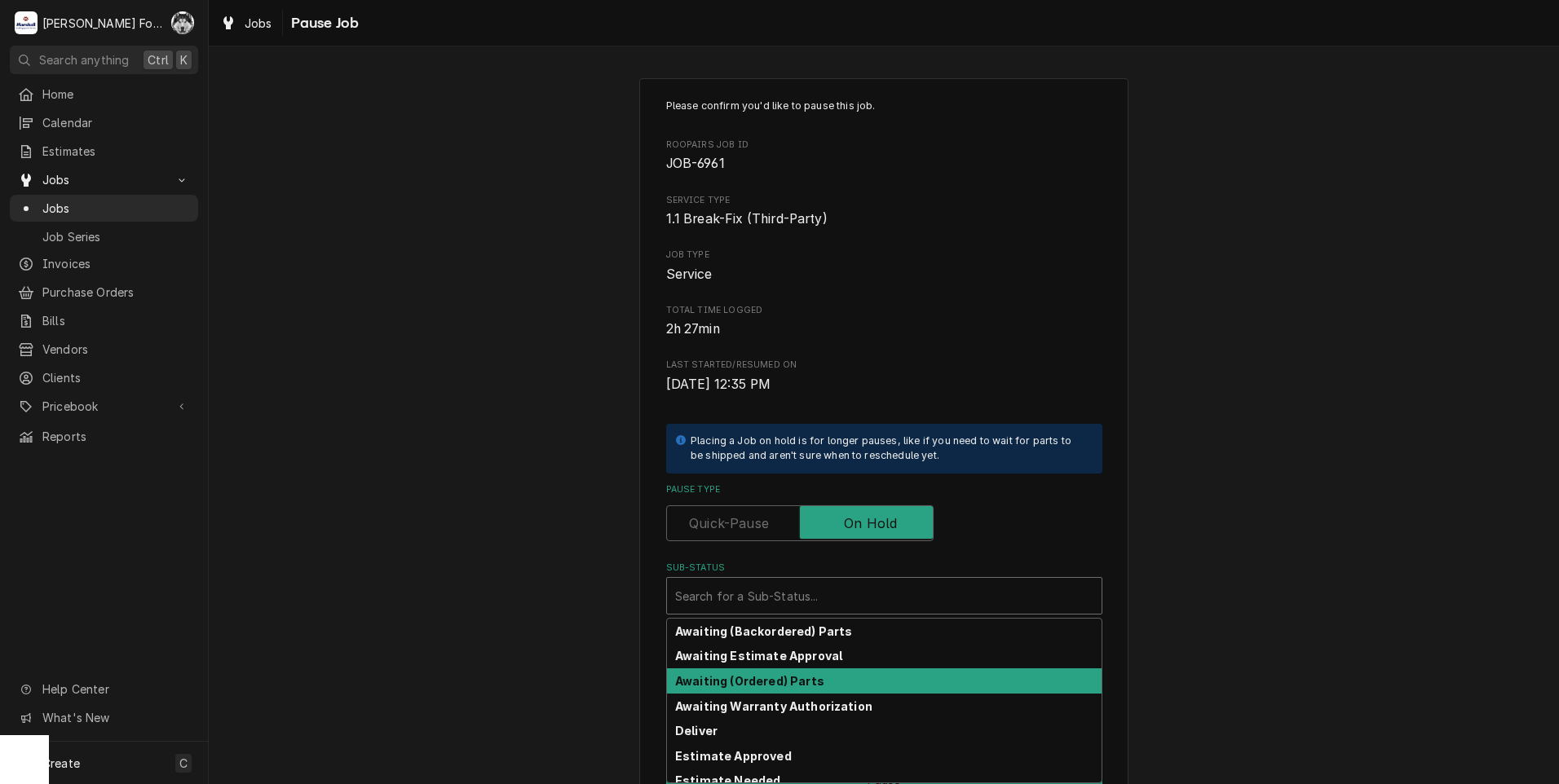
click at [774, 676] on strong "Awaiting (Ordered) Parts" at bounding box center [750, 681] width 150 height 14
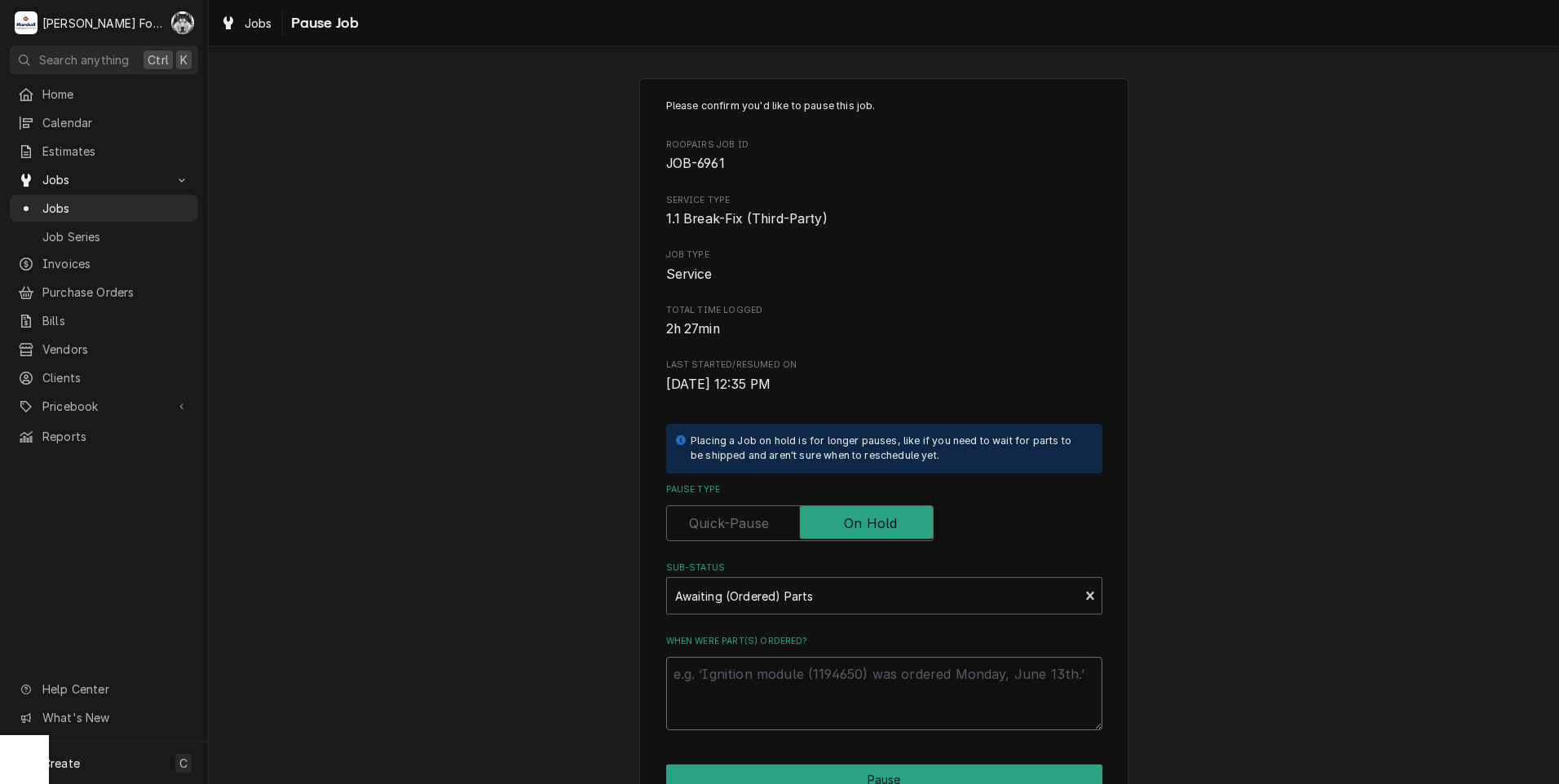
click at [761, 680] on textarea "When were part(s) ordered?" at bounding box center [884, 694] width 436 height 74
type textarea "x"
type textarea "9"
type textarea "x"
type textarea "9/"
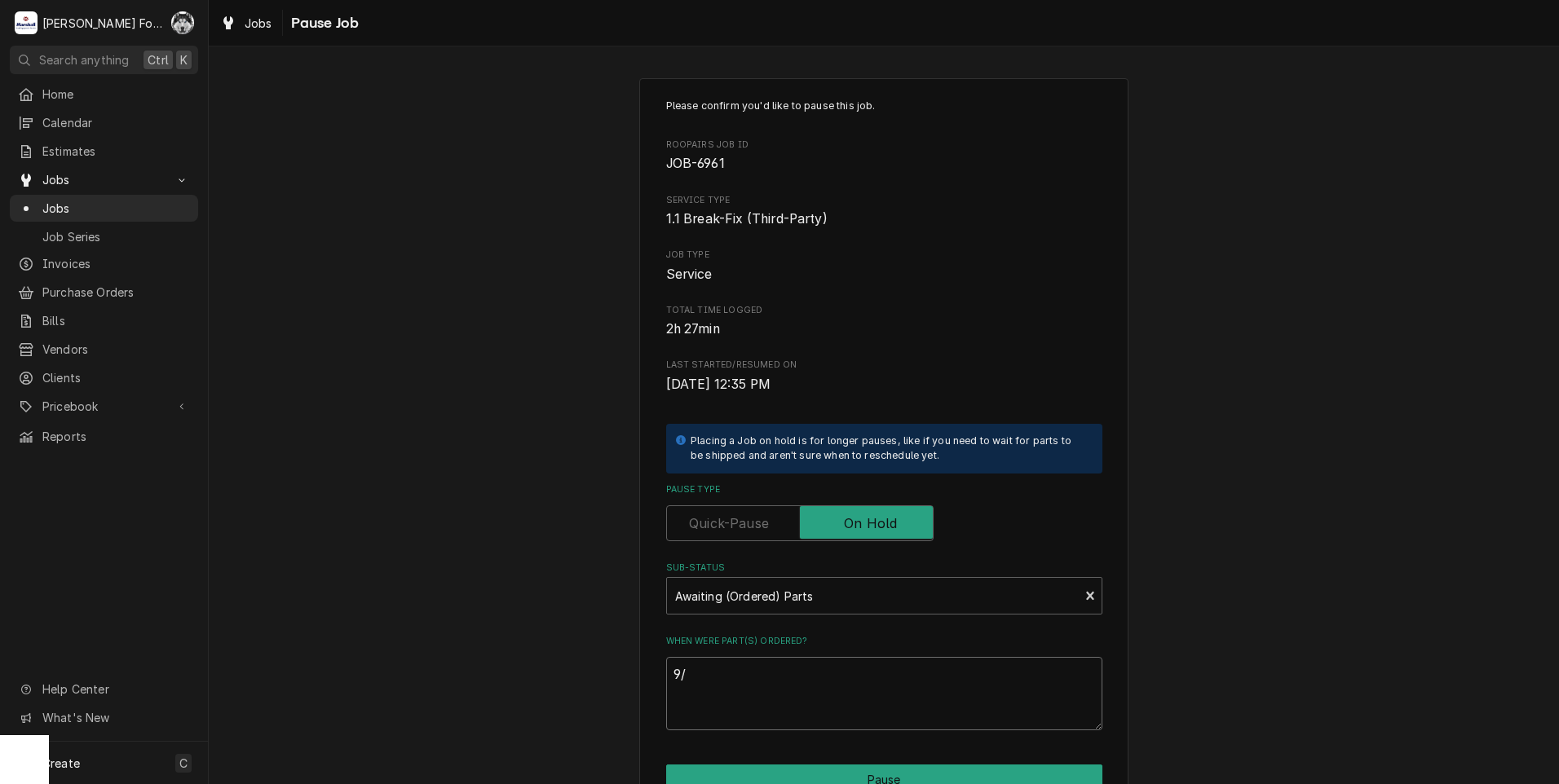
type textarea "x"
type textarea "9/1"
type textarea "x"
type textarea "9/18"
type textarea "x"
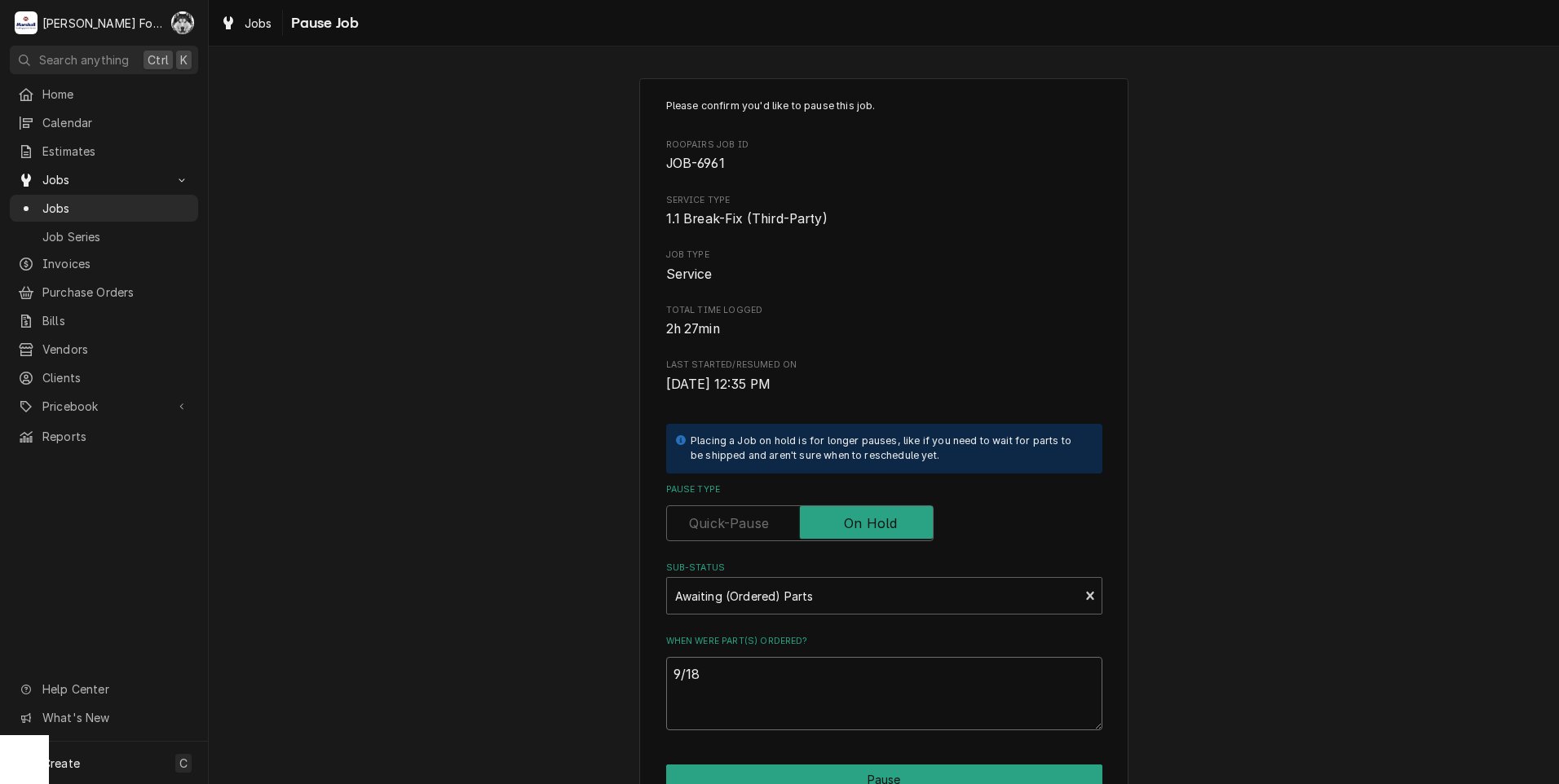
type textarea "9/18/"
type textarea "x"
type textarea "9/18/2"
type textarea "x"
type textarea "9/18/20"
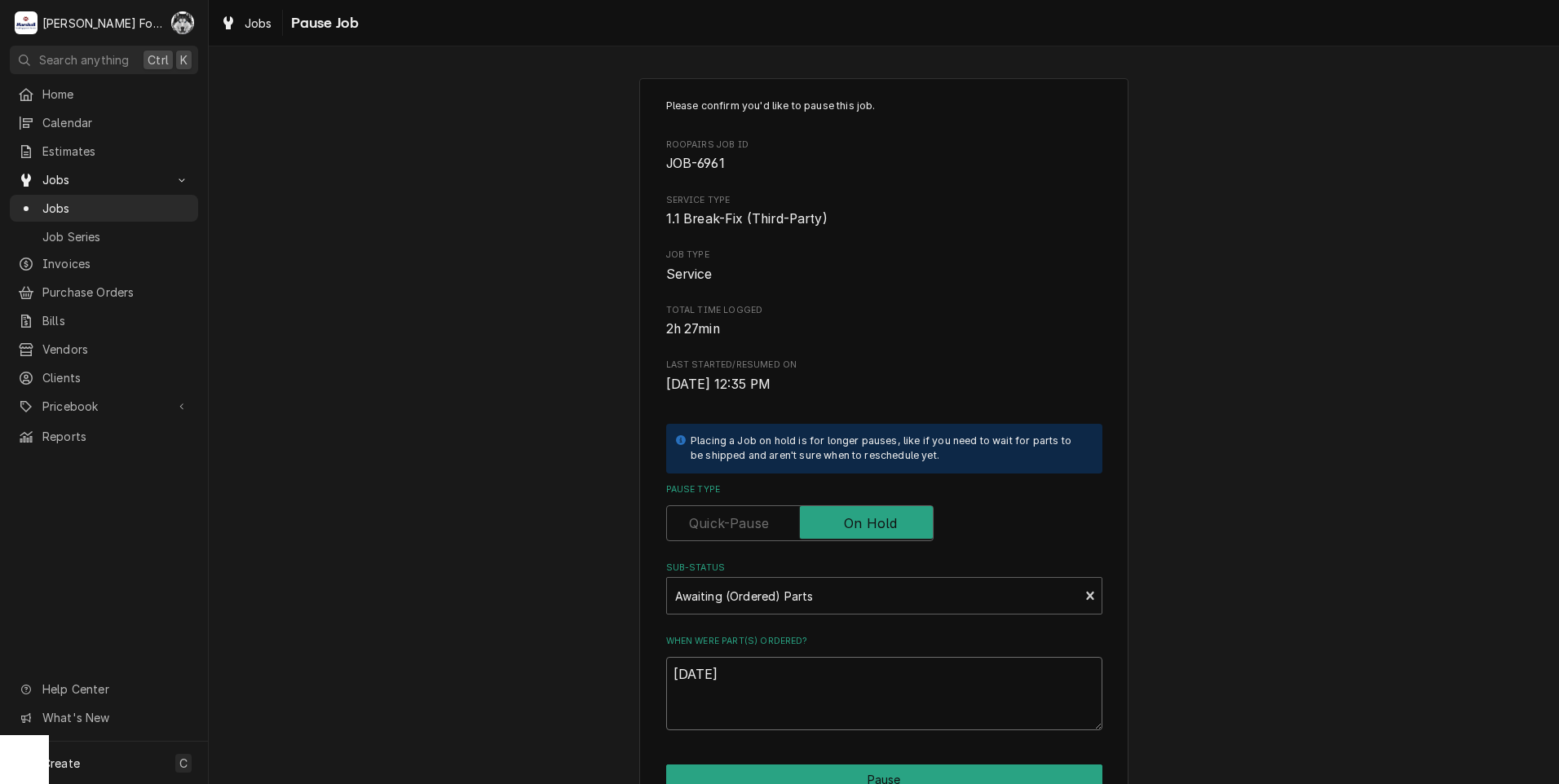
type textarea "x"
type textarea "9/18/202"
type textarea "x"
type textarea "9/18/2025"
click at [836, 780] on button "Pause" at bounding box center [884, 779] width 436 height 30
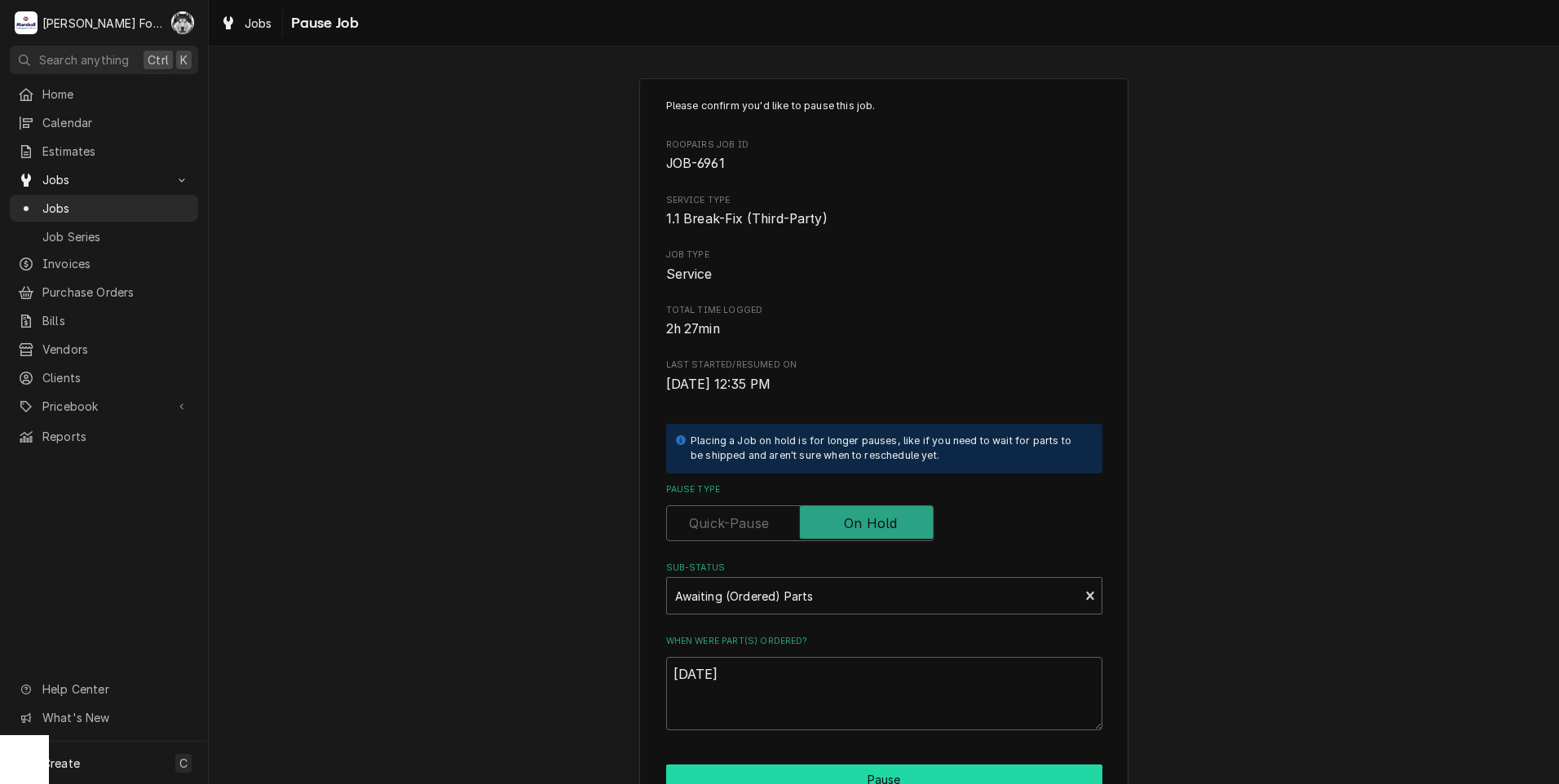
type textarea "x"
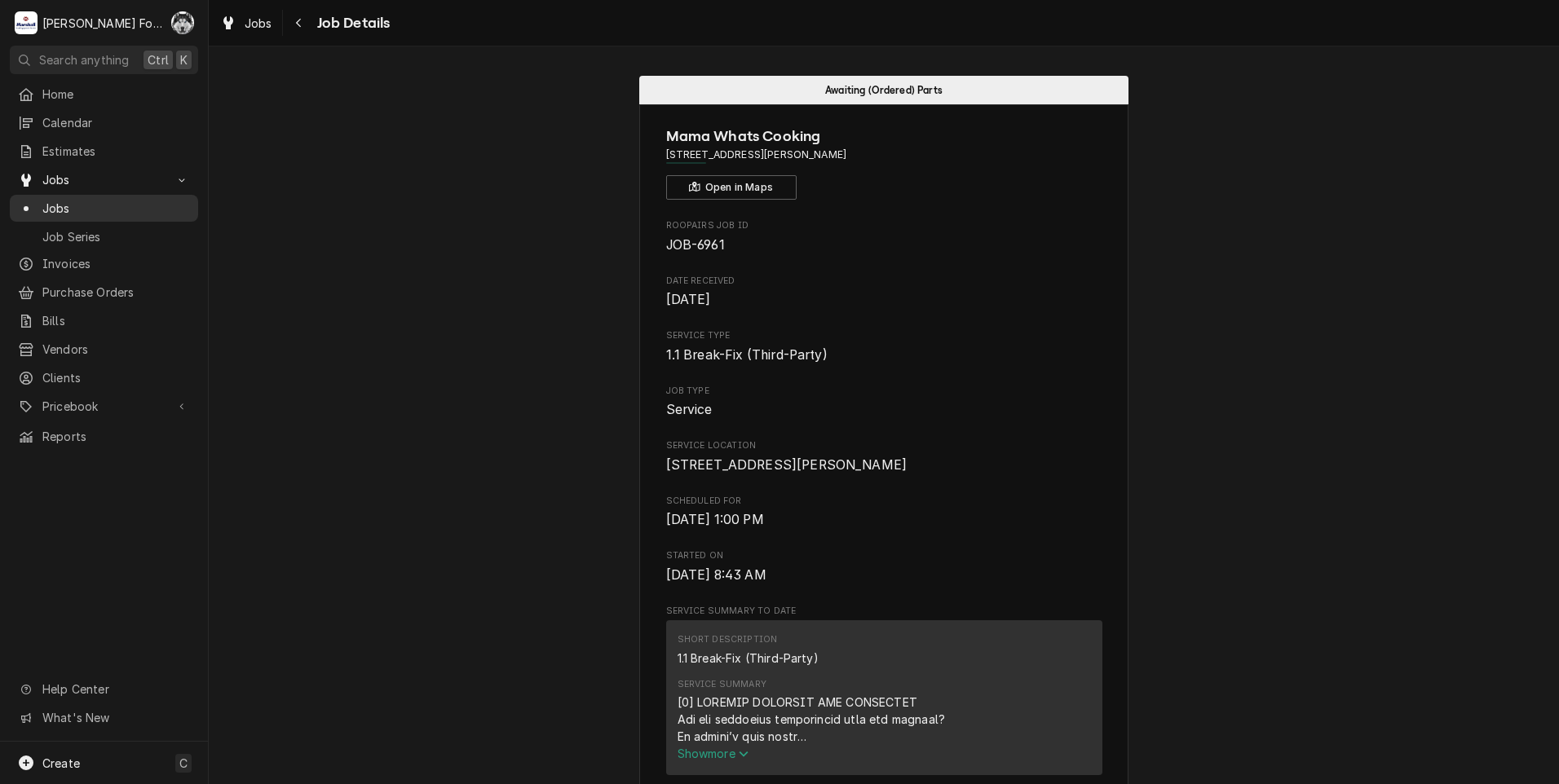
click at [70, 199] on span "Jobs" at bounding box center [116, 207] width 148 height 17
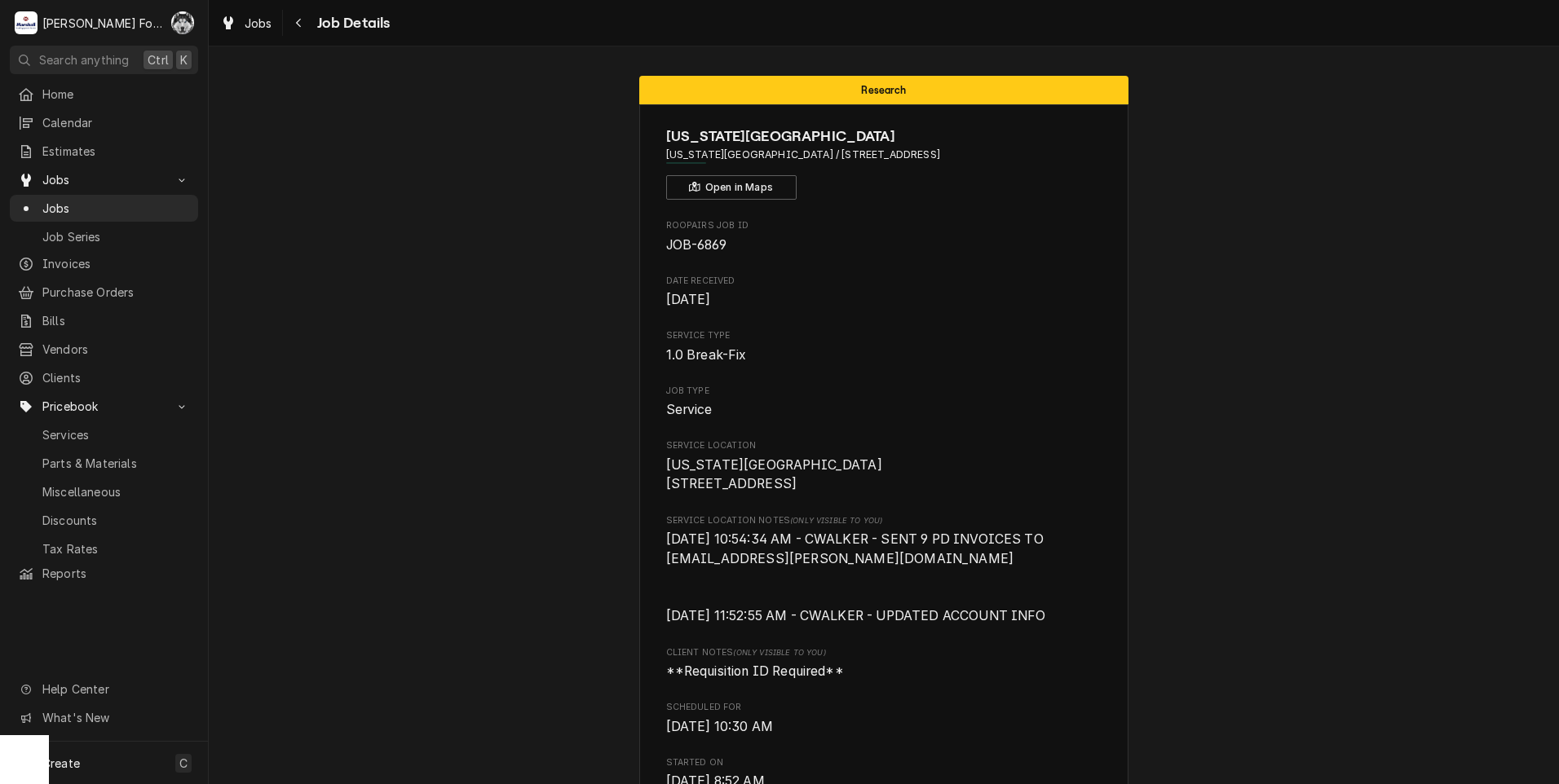
scroll to position [2038, 0]
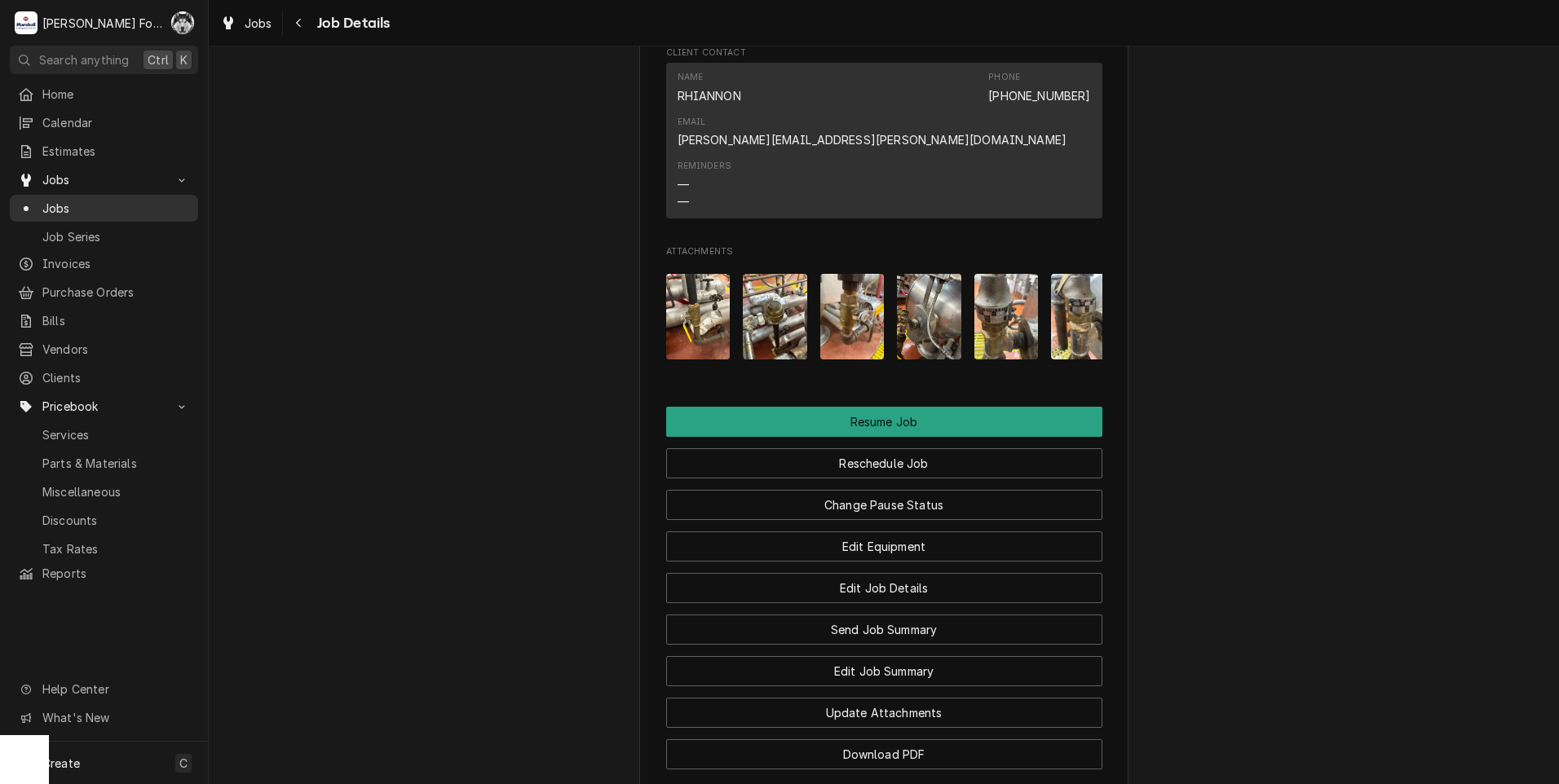
click at [58, 200] on span "Jobs" at bounding box center [116, 207] width 148 height 17
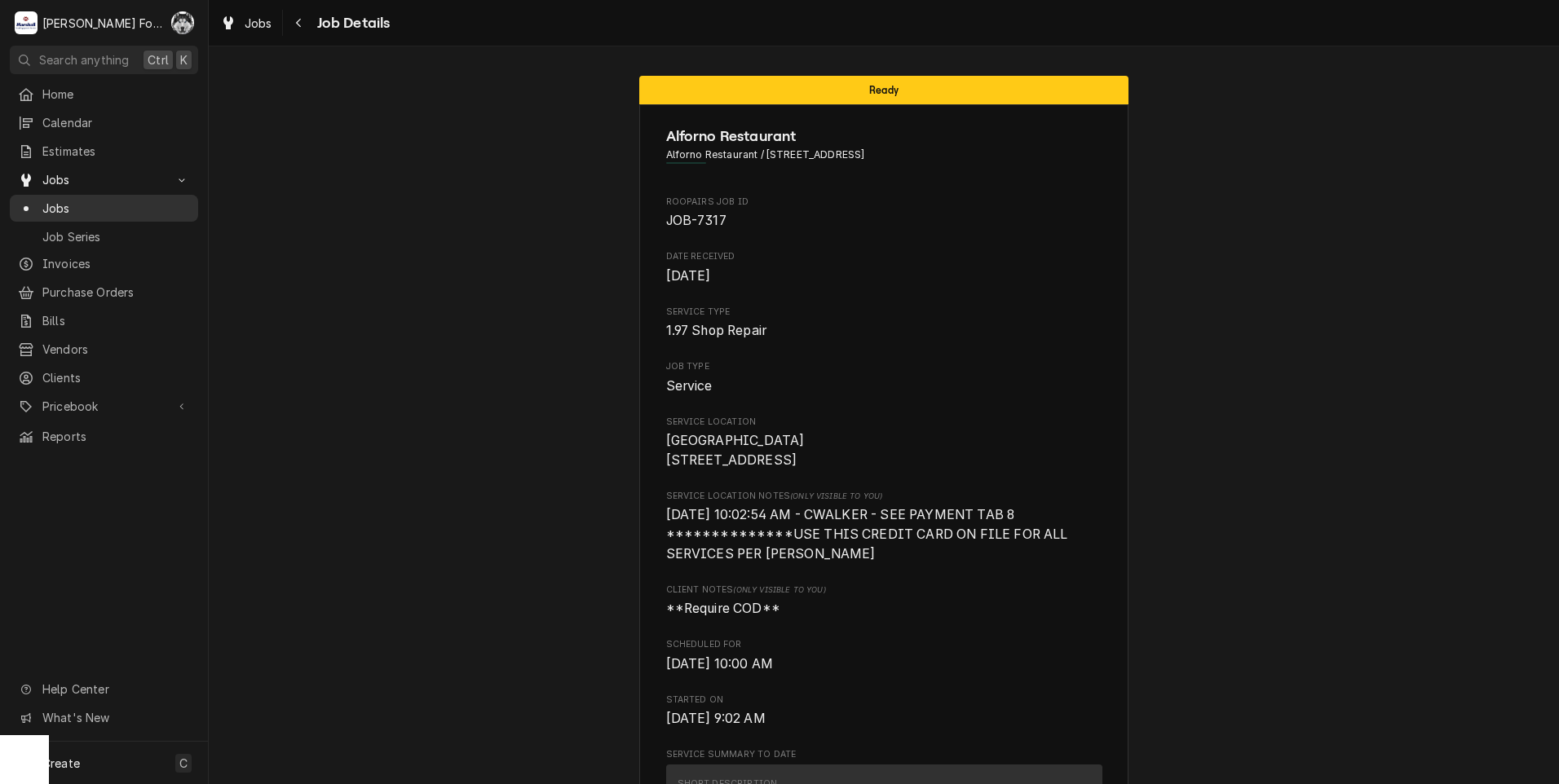
click at [59, 208] on span "Jobs" at bounding box center [116, 207] width 148 height 17
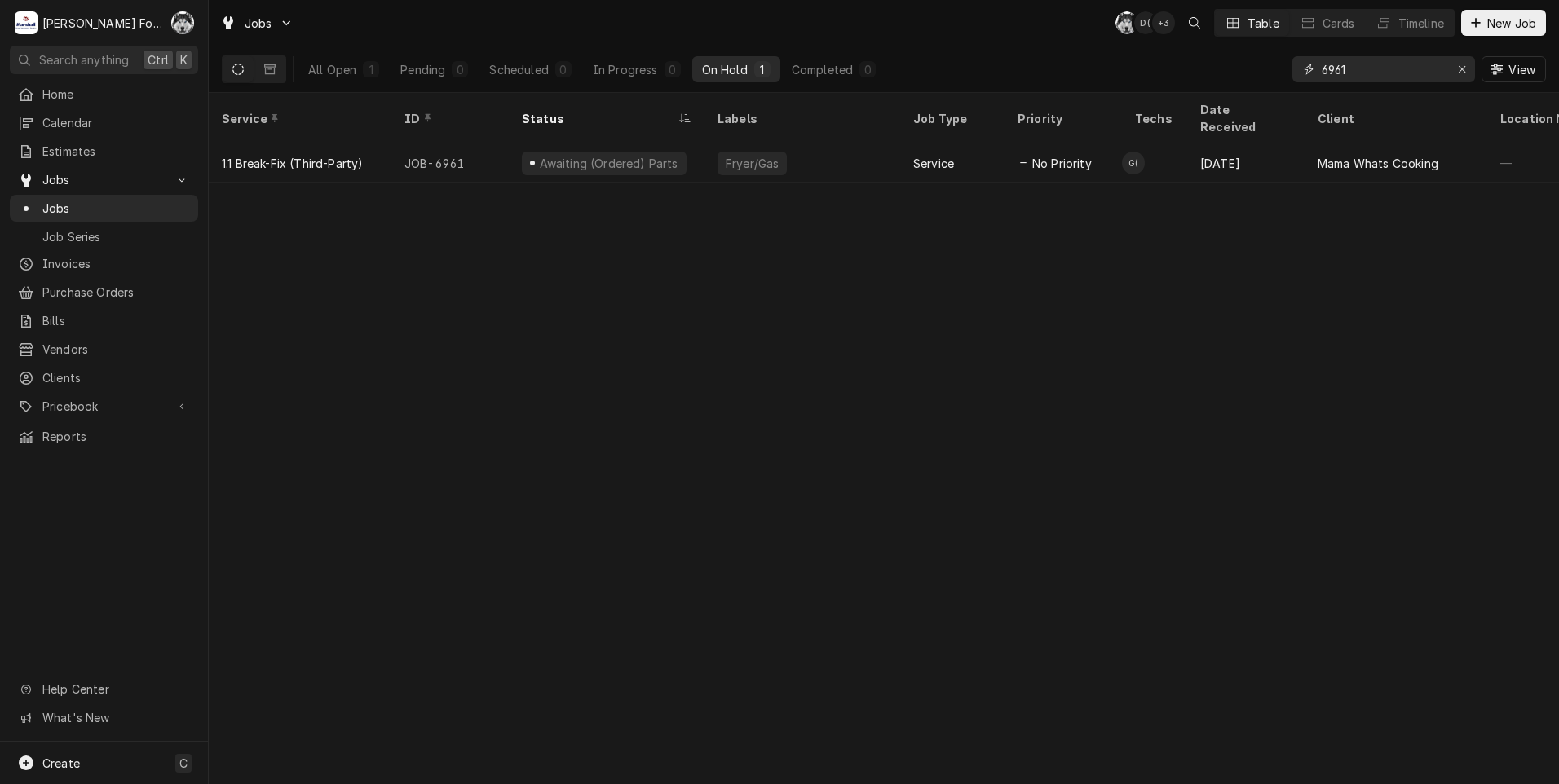
drag, startPoint x: 1367, startPoint y: 78, endPoint x: 1178, endPoint y: 91, distance: 189.4
click at [1178, 91] on div "All Open 1 Pending 0 Scheduled 0 In Progress 0 On Hold 1 Completed 0 6961 View" at bounding box center [883, 70] width 1324 height 46
type input "7350"
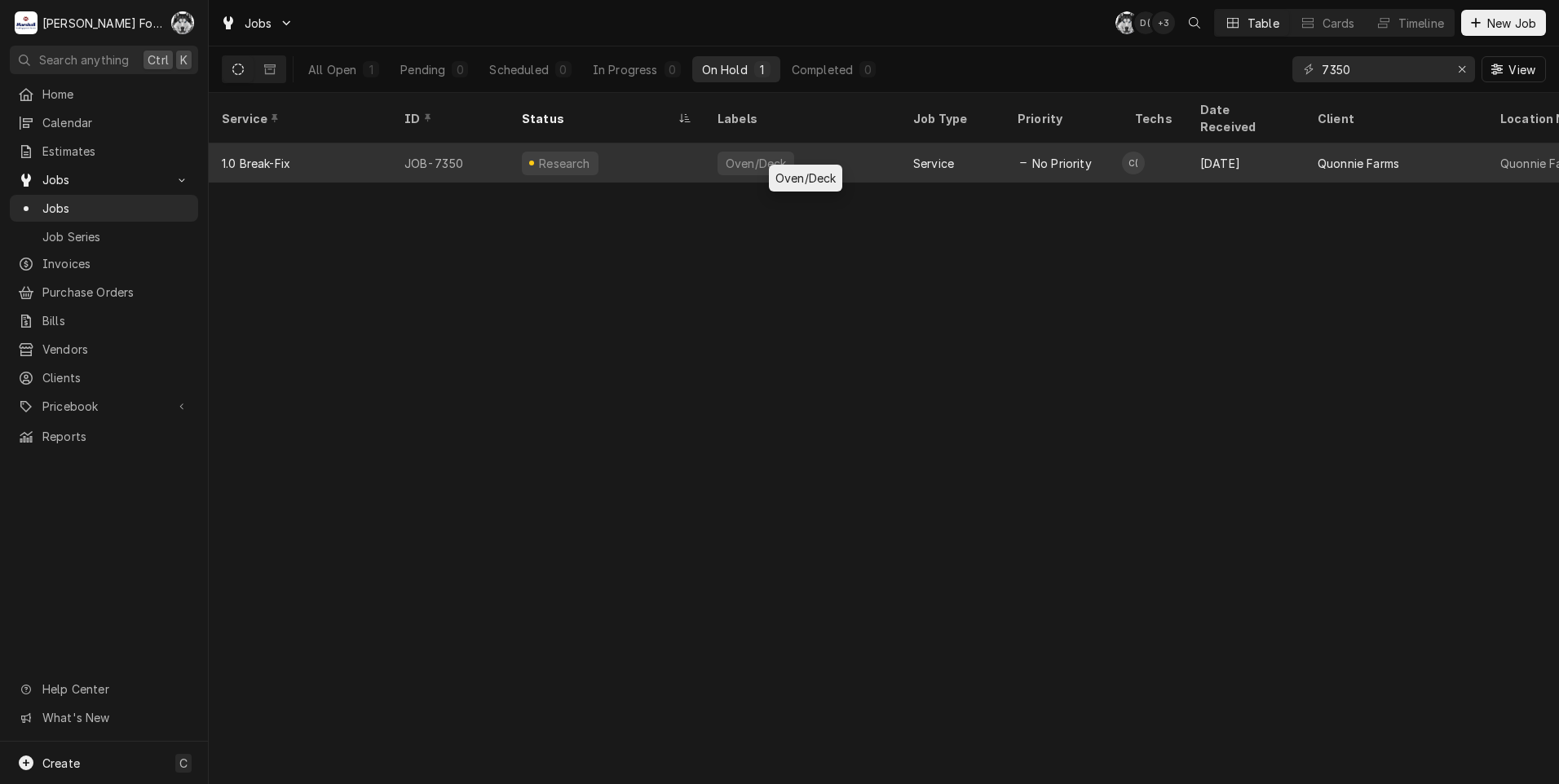
click at [742, 155] on div "Oven/Deck" at bounding box center [757, 163] width 64 height 17
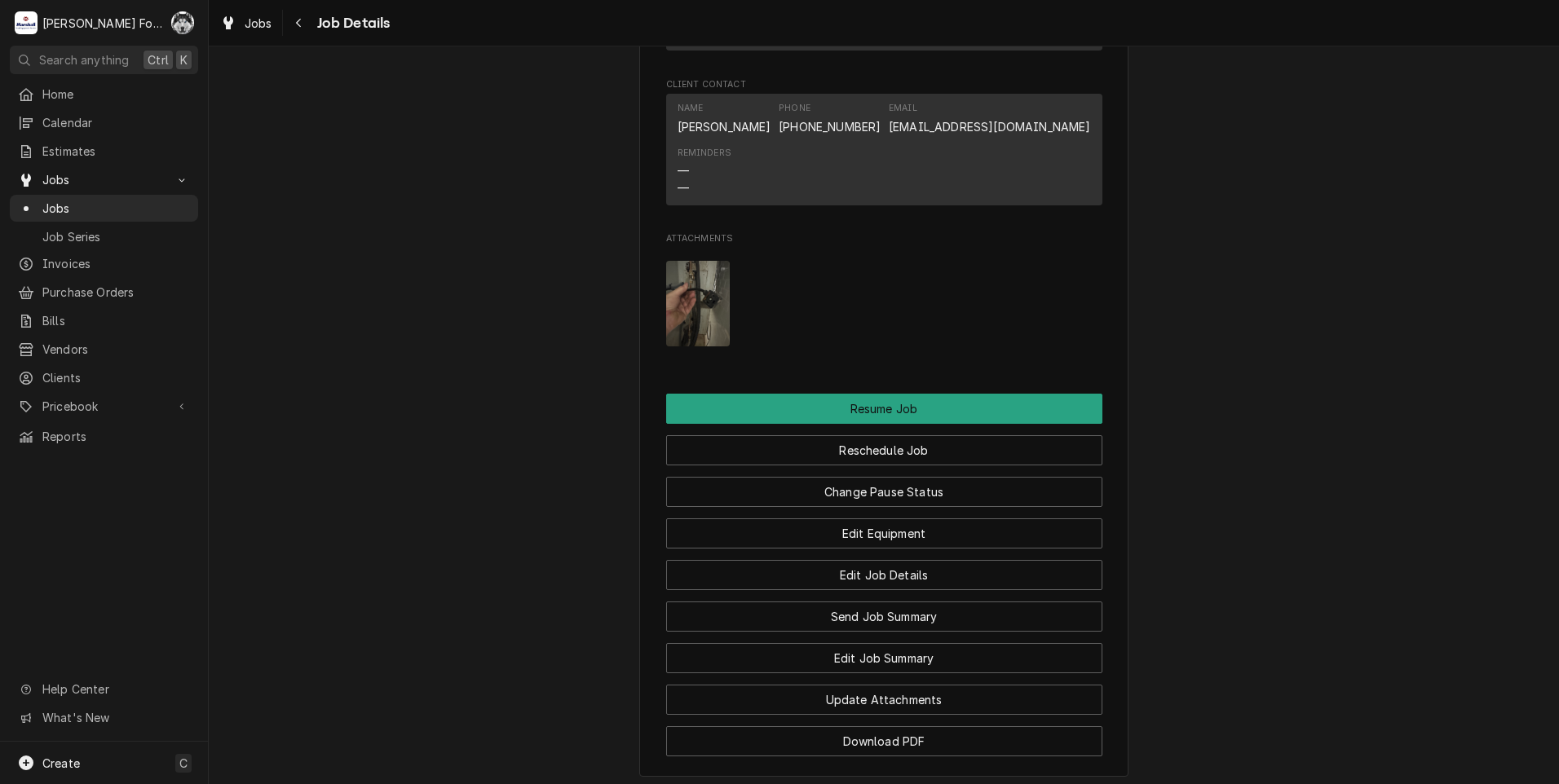
scroll to position [1765, 0]
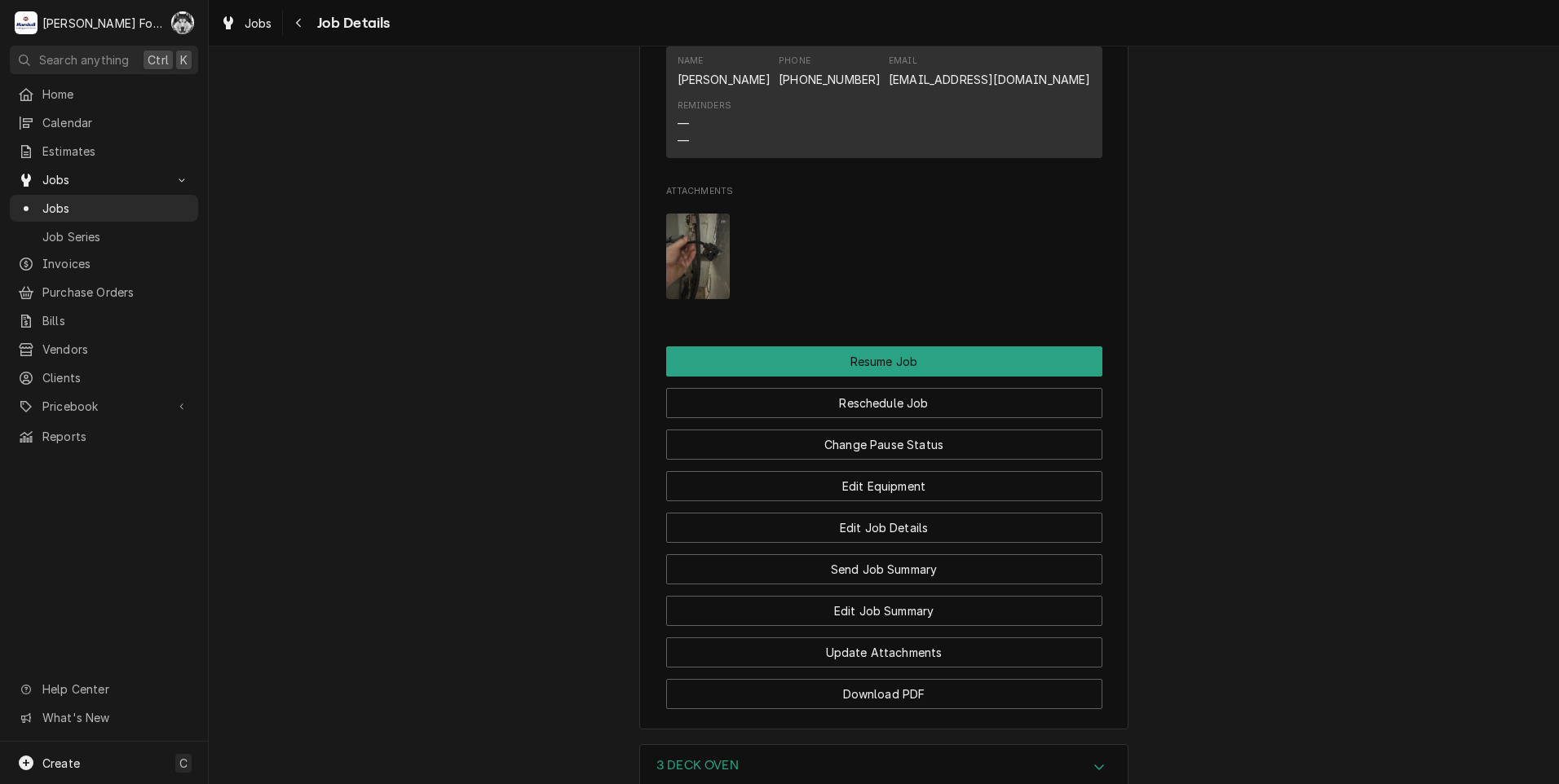
click at [680, 259] on img "Attachments" at bounding box center [699, 256] width 65 height 86
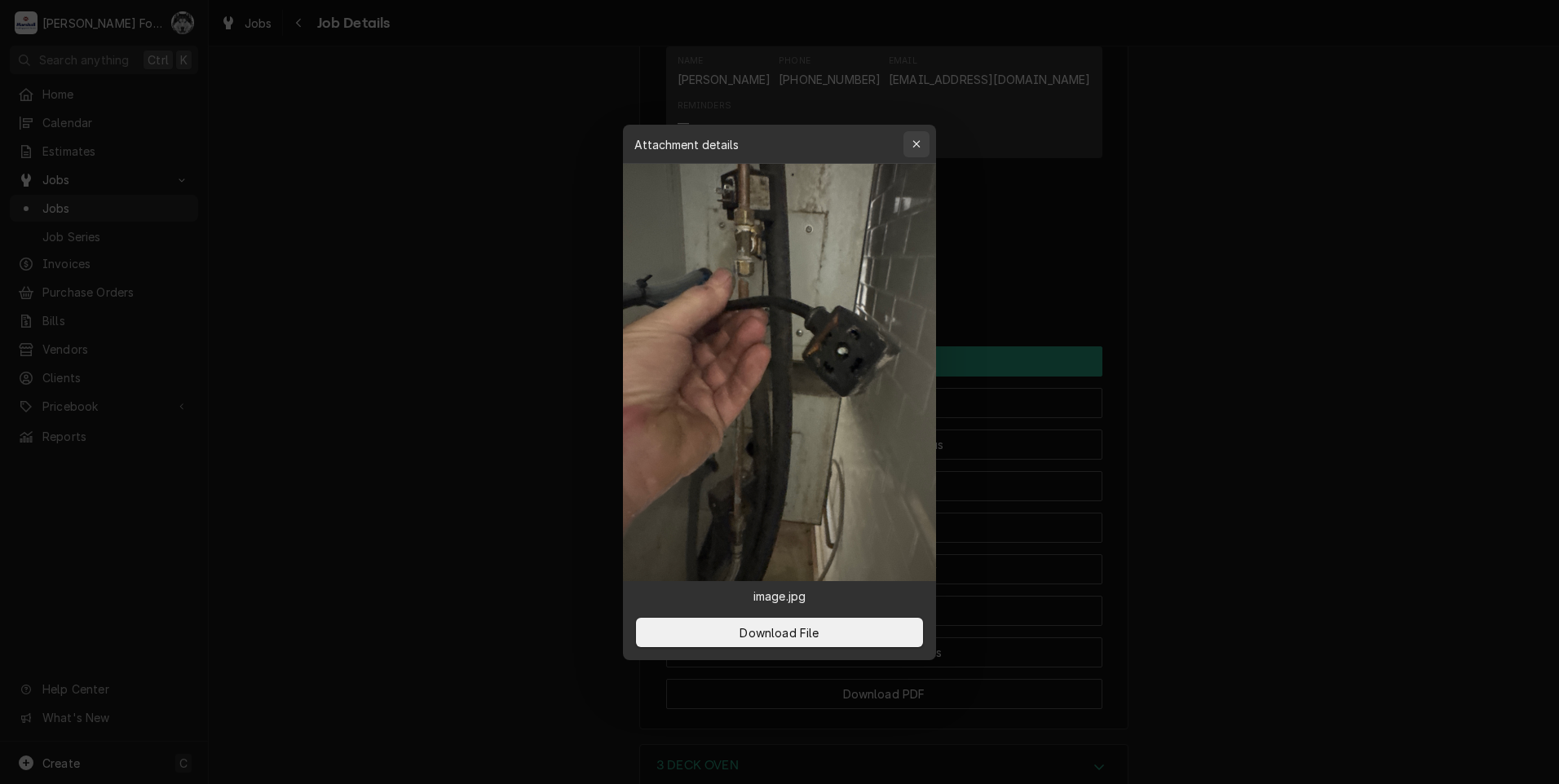
click at [924, 136] on button "button" at bounding box center [916, 145] width 26 height 26
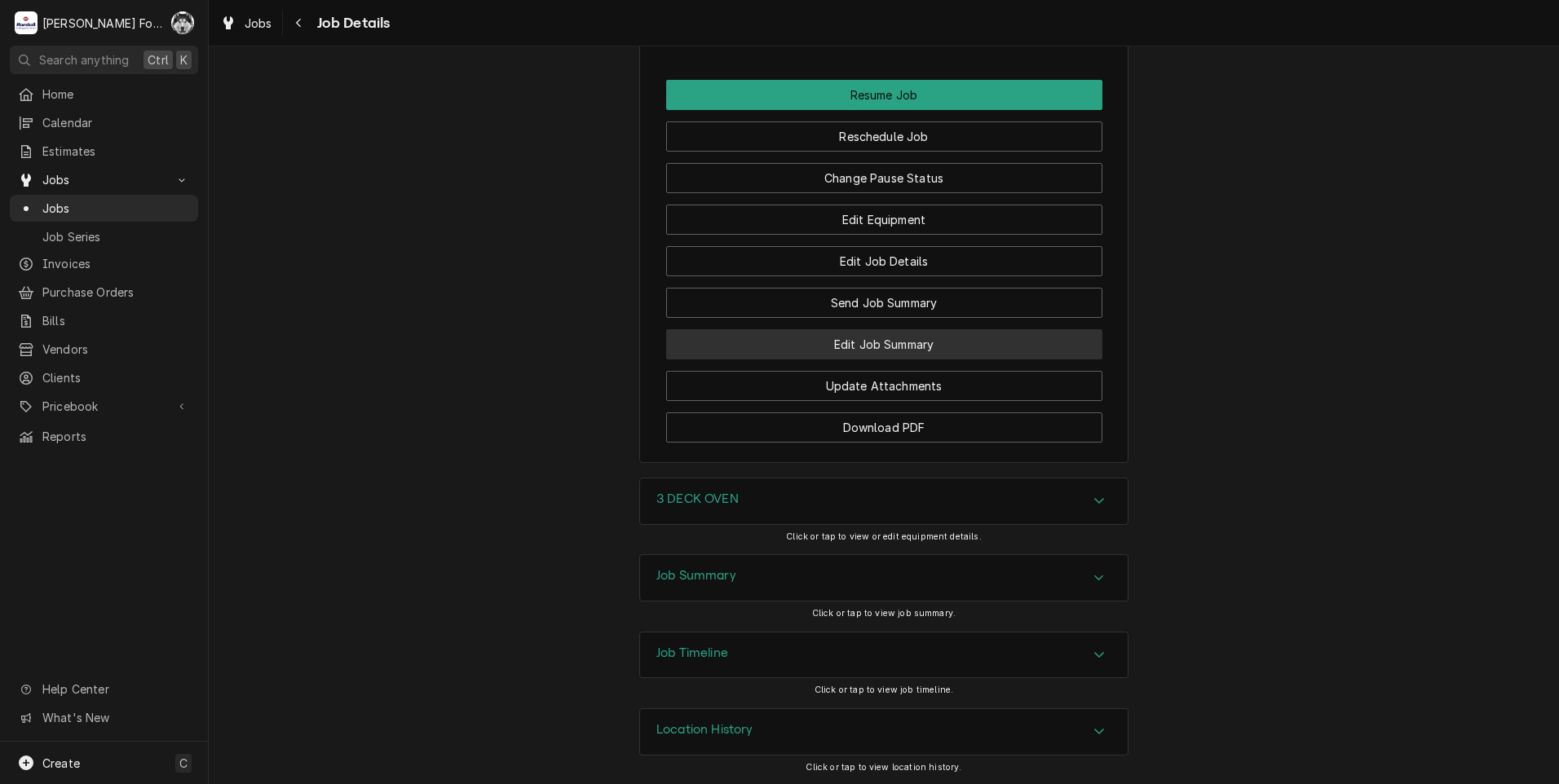
scroll to position [2033, 0]
click at [761, 498] on div "3 DECK OVEN" at bounding box center [883, 501] width 488 height 46
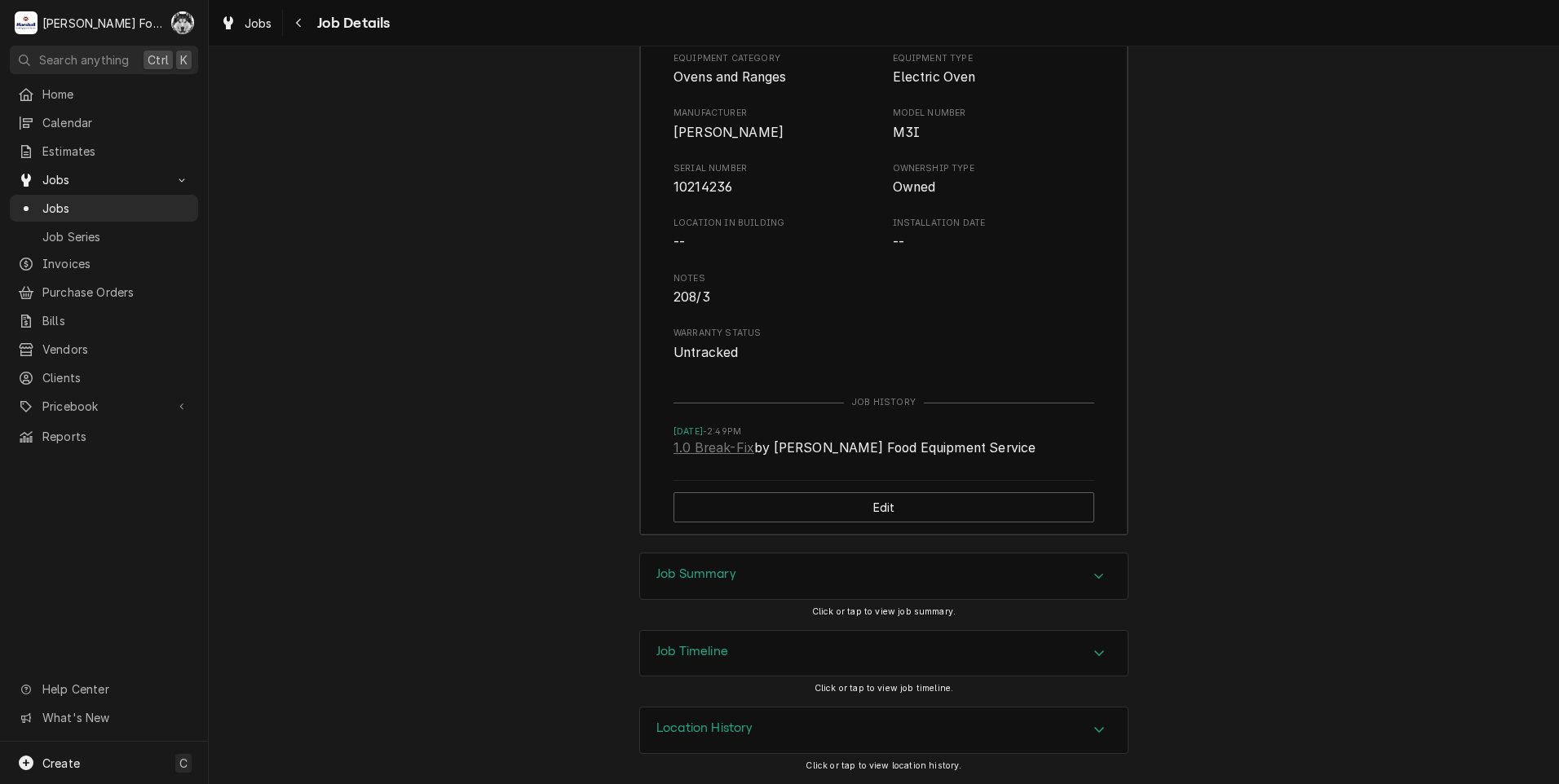
click at [752, 584] on div "Job Summary" at bounding box center [883, 577] width 488 height 46
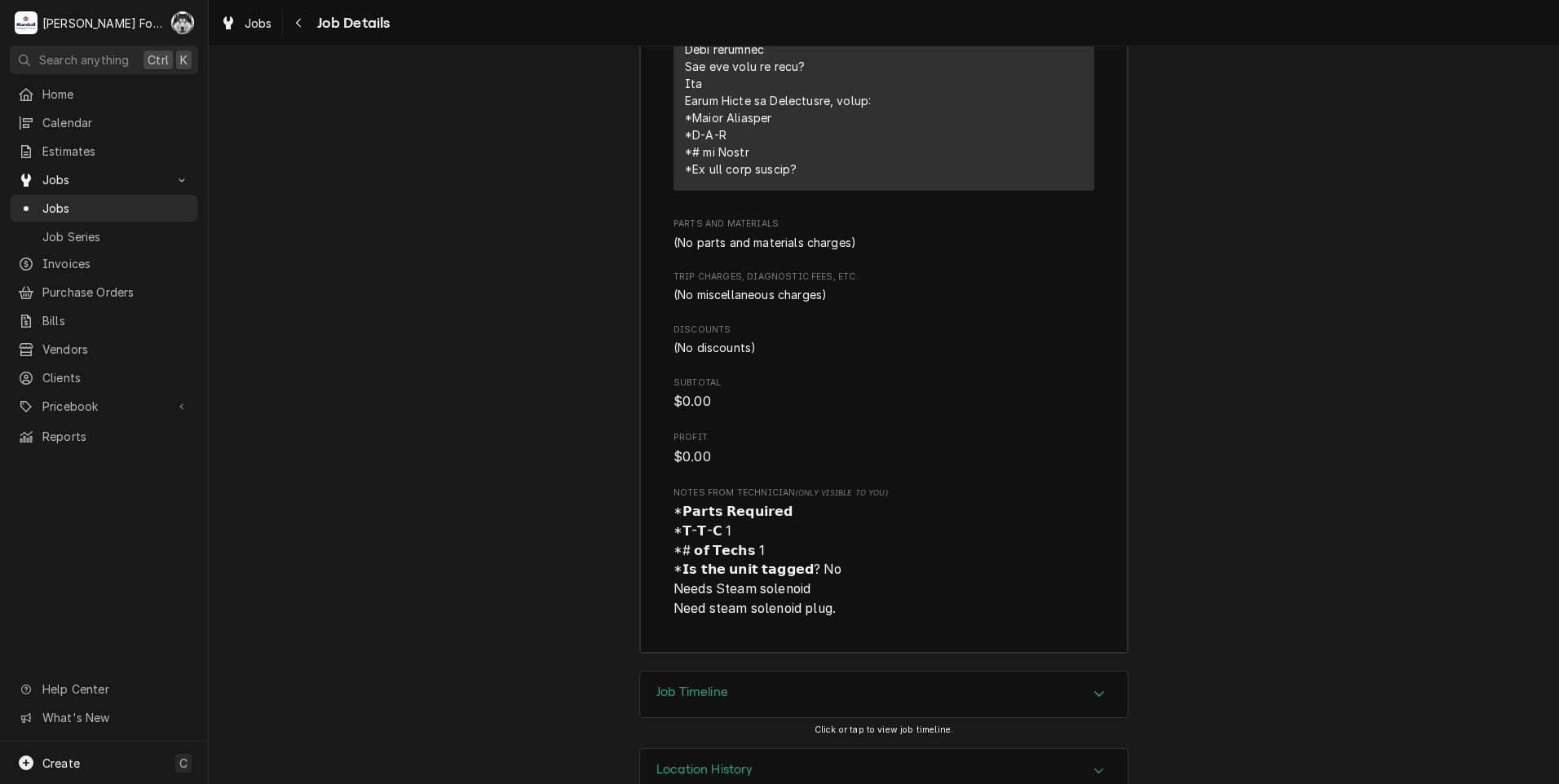
scroll to position [3828, 0]
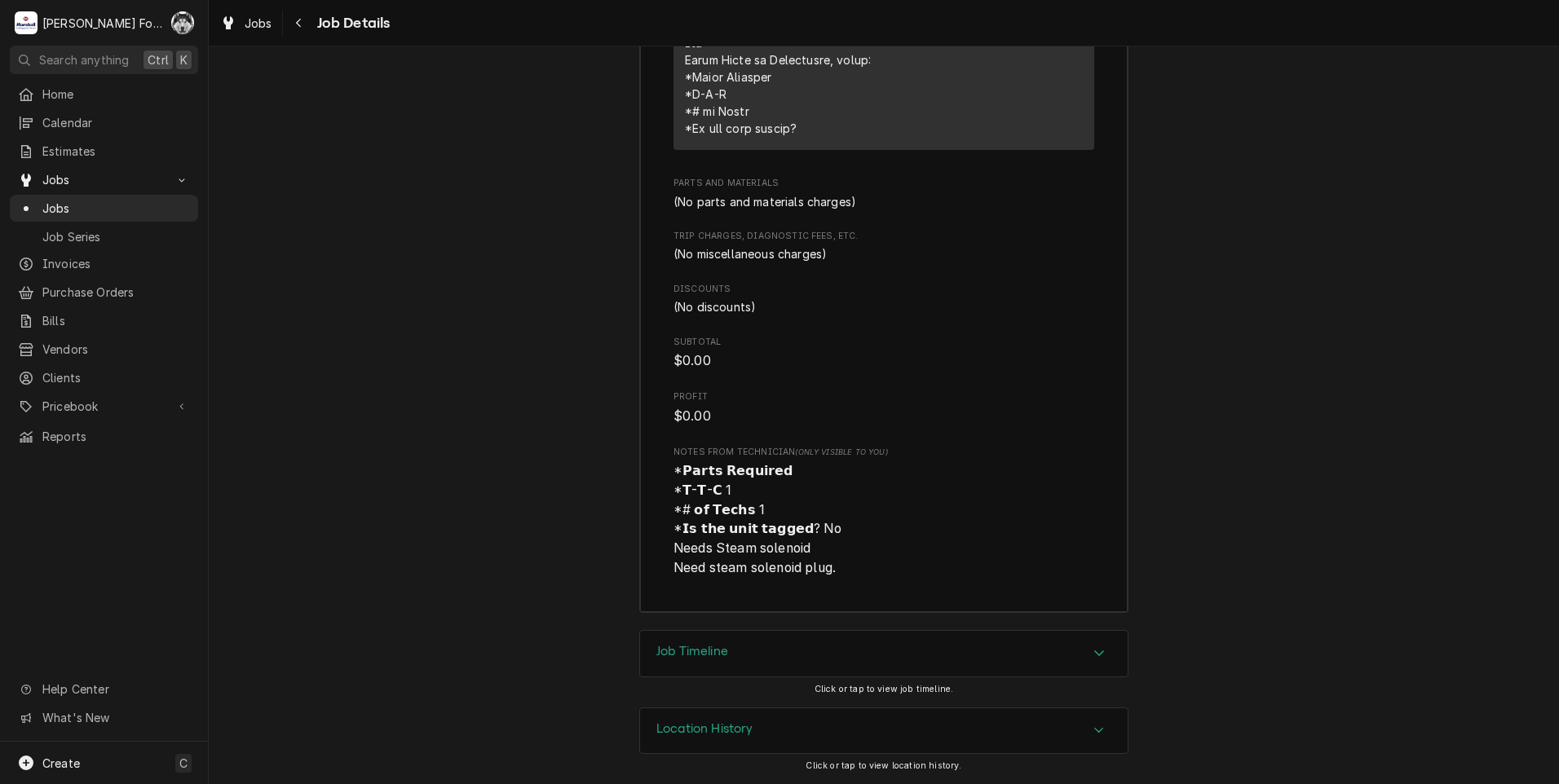
click at [742, 661] on div "Job Timeline" at bounding box center [883, 653] width 488 height 46
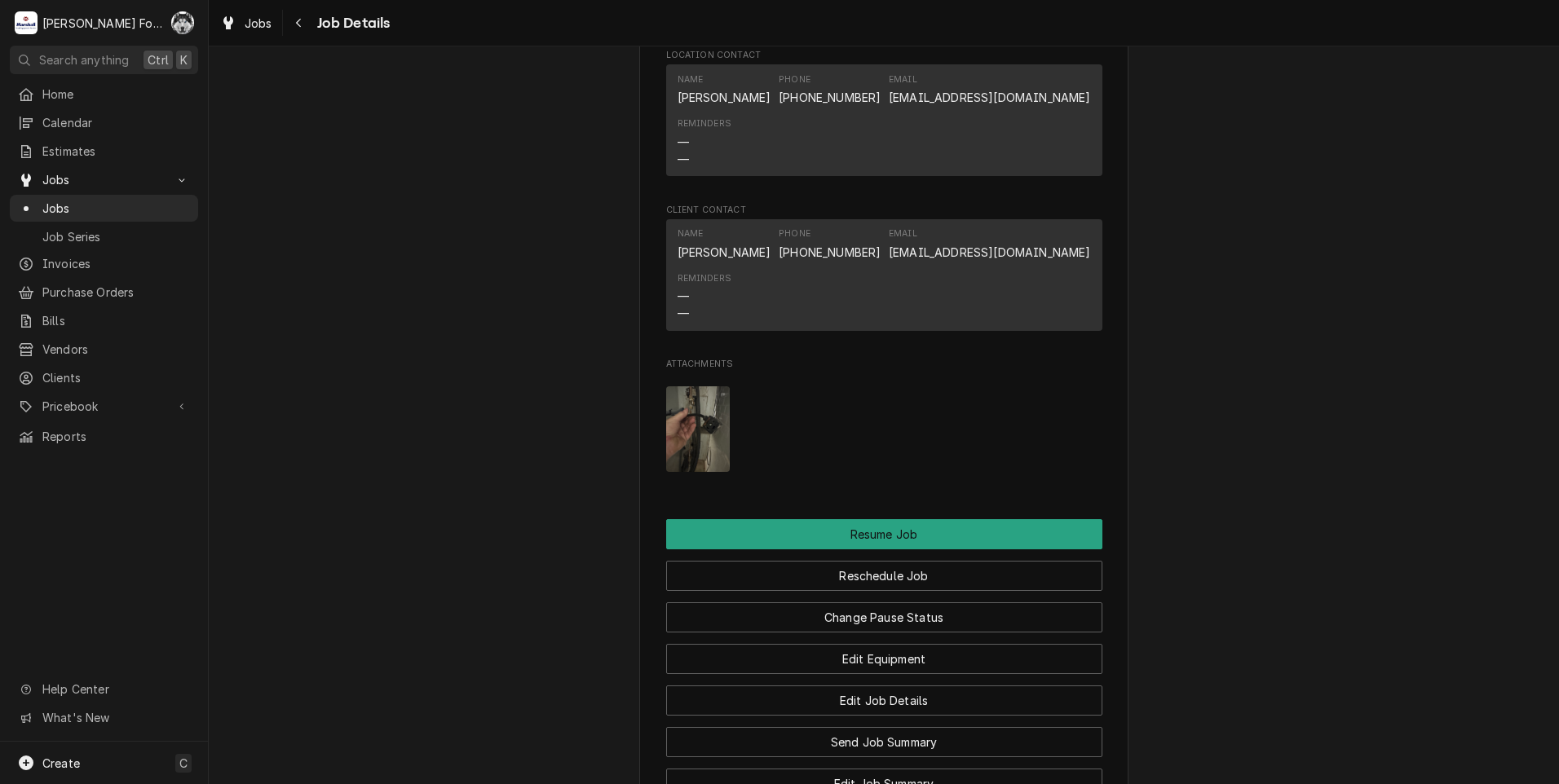
scroll to position [1564, 0]
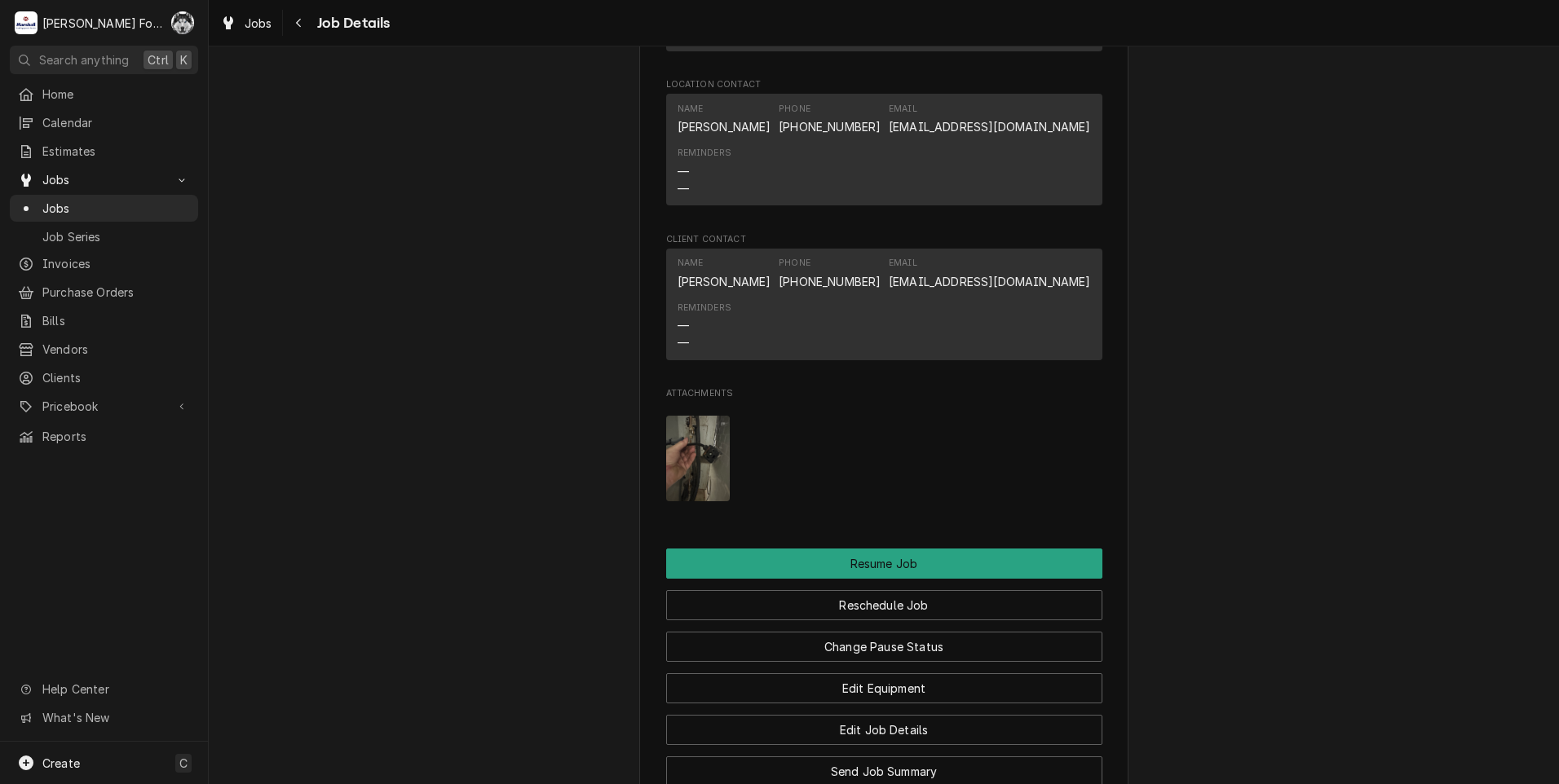
click at [692, 474] on img "Attachments" at bounding box center [699, 459] width 65 height 86
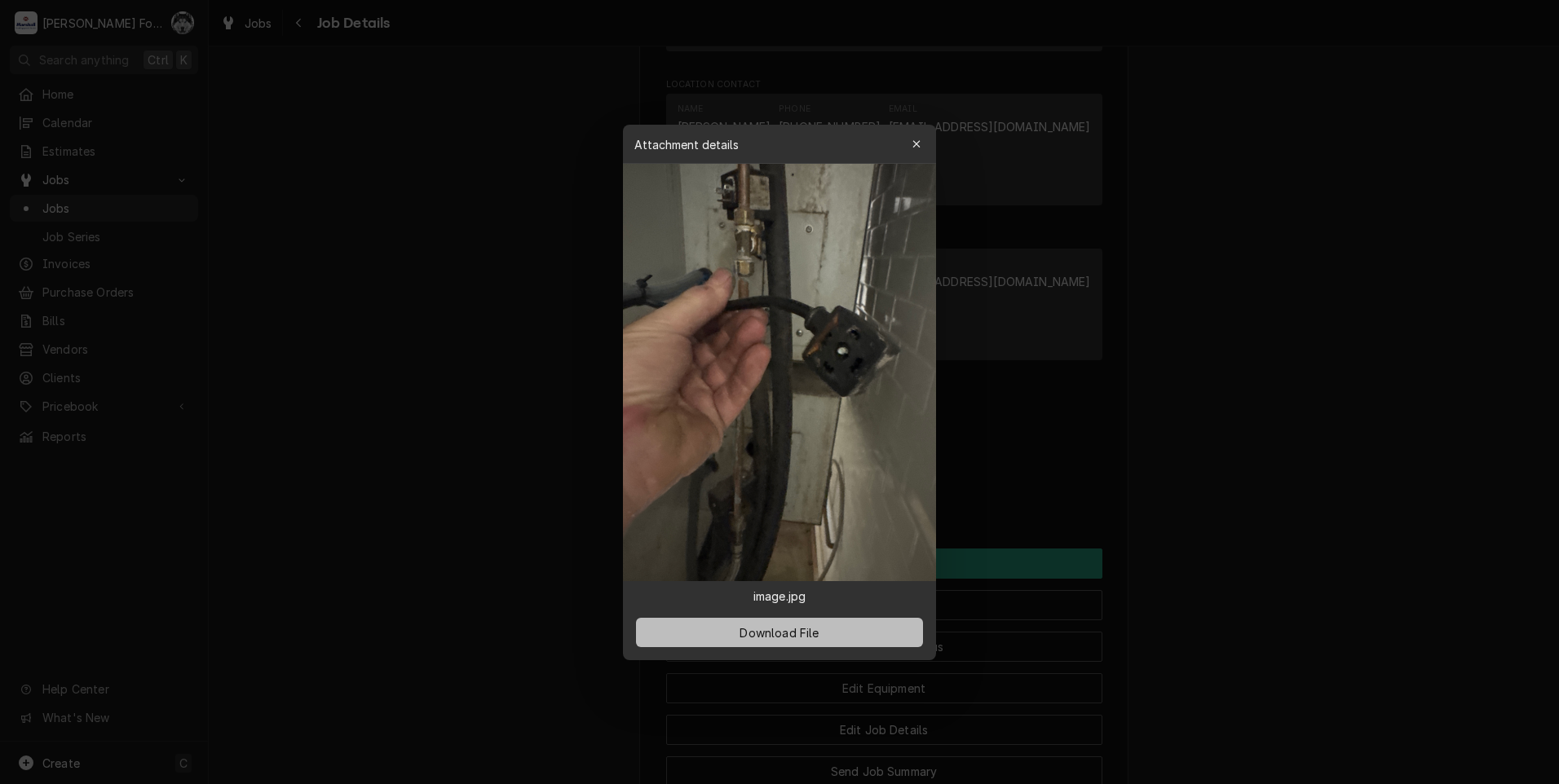
click at [799, 642] on button "Download File" at bounding box center [780, 631] width 287 height 29
click at [519, 384] on div at bounding box center [780, 392] width 1559 height 784
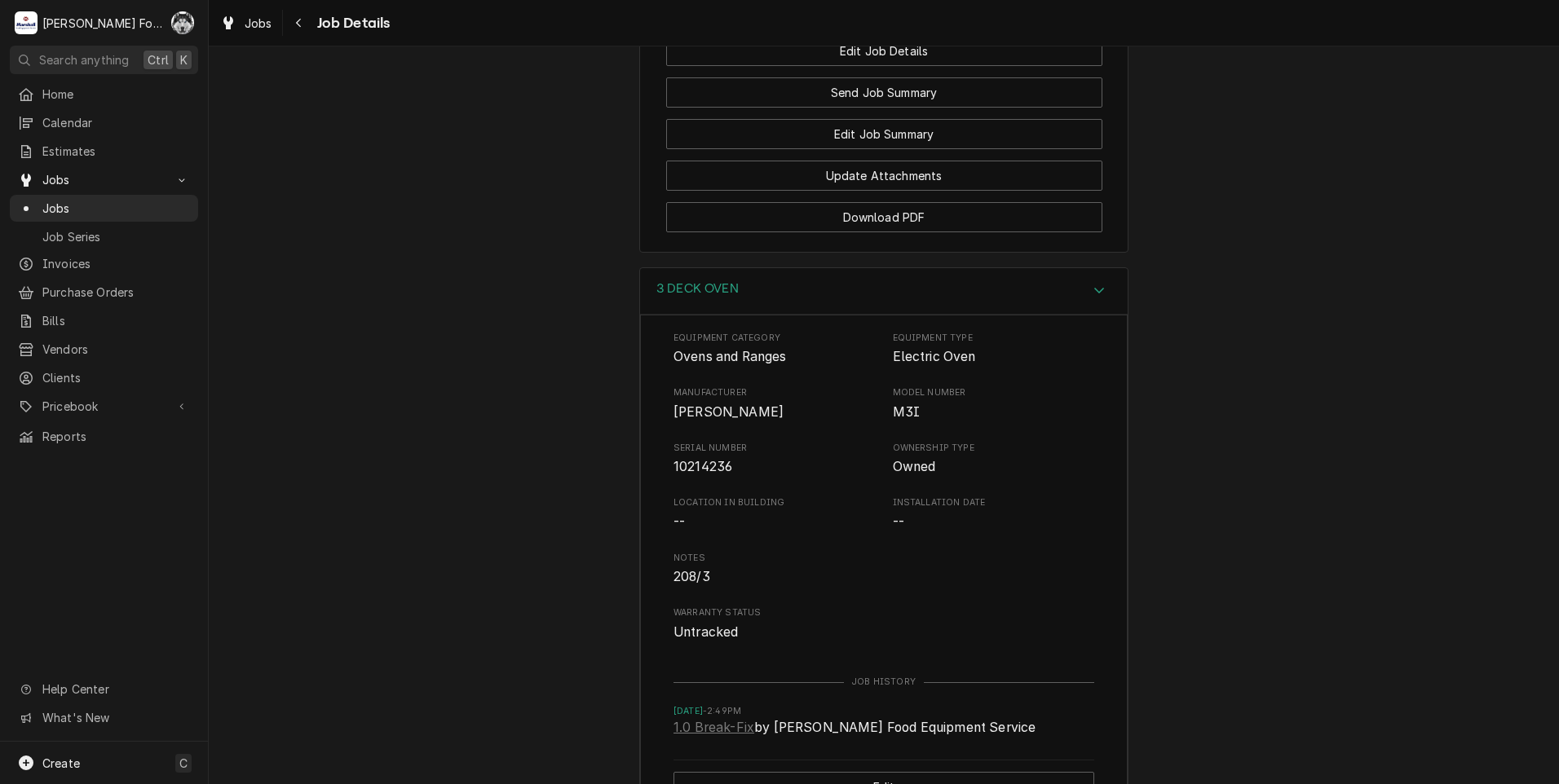
scroll to position [2379, 0]
